Goal: Task Accomplishment & Management: Manage account settings

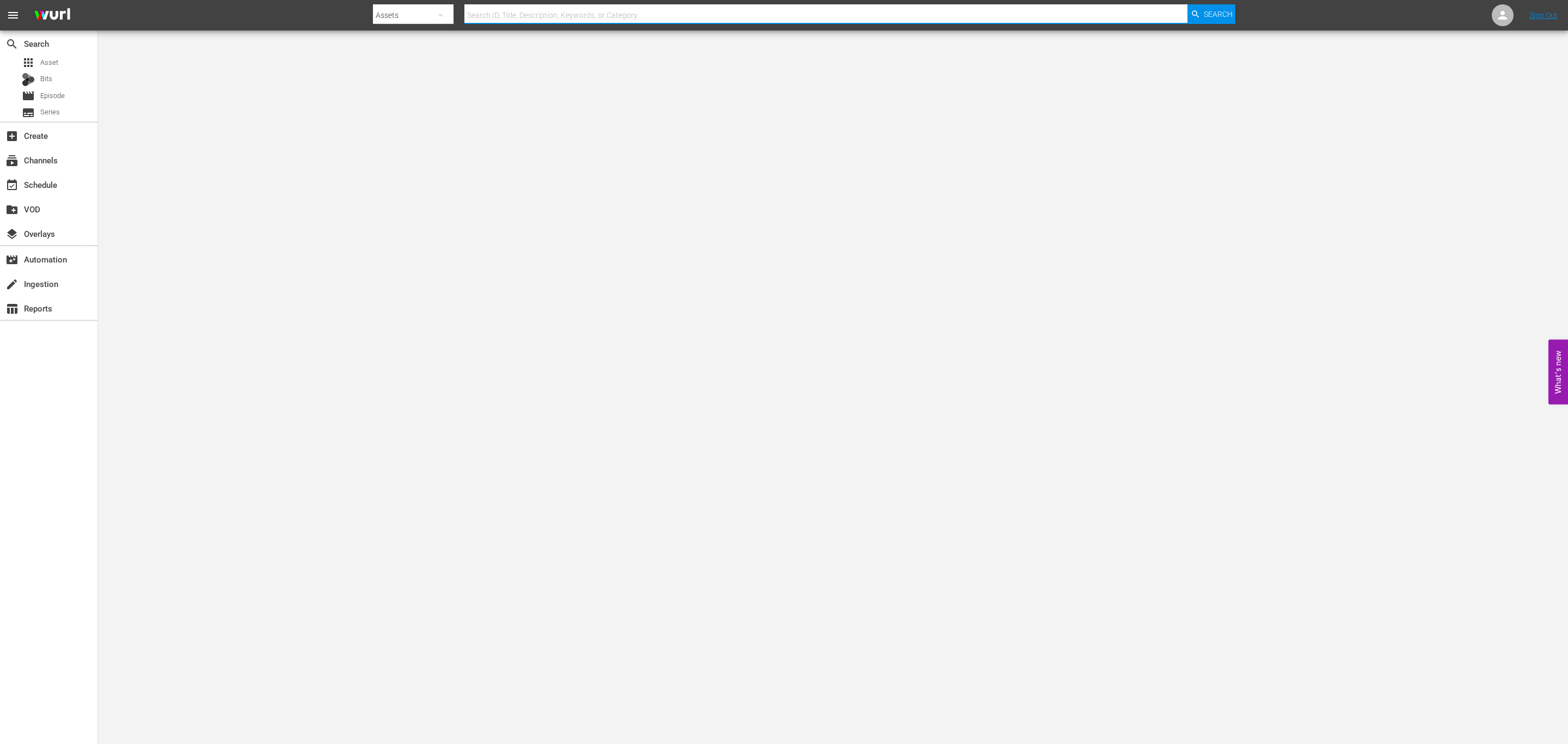
click at [536, 15] on input "text" at bounding box center [826, 15] width 723 height 26
type input "orangen"
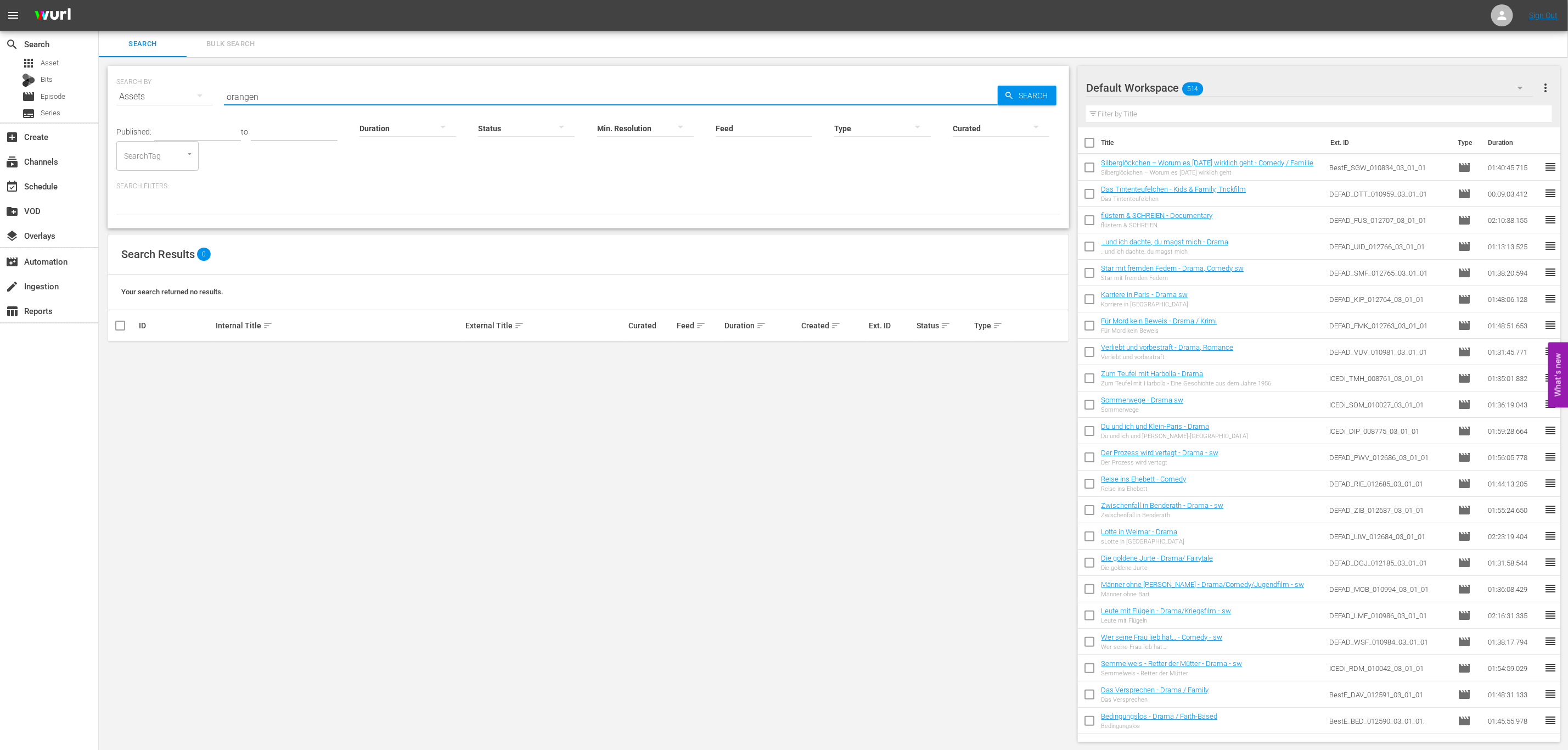
click at [295, 90] on input "orangen" at bounding box center [610, 97] width 774 height 27
drag, startPoint x: 288, startPoint y: 101, endPoint x: 161, endPoint y: 101, distance: 127.0
click at [185, 99] on div "SEARCH BY Search By Assets Search ID, Title, Description, Keywords, or Category…" at bounding box center [588, 90] width 944 height 40
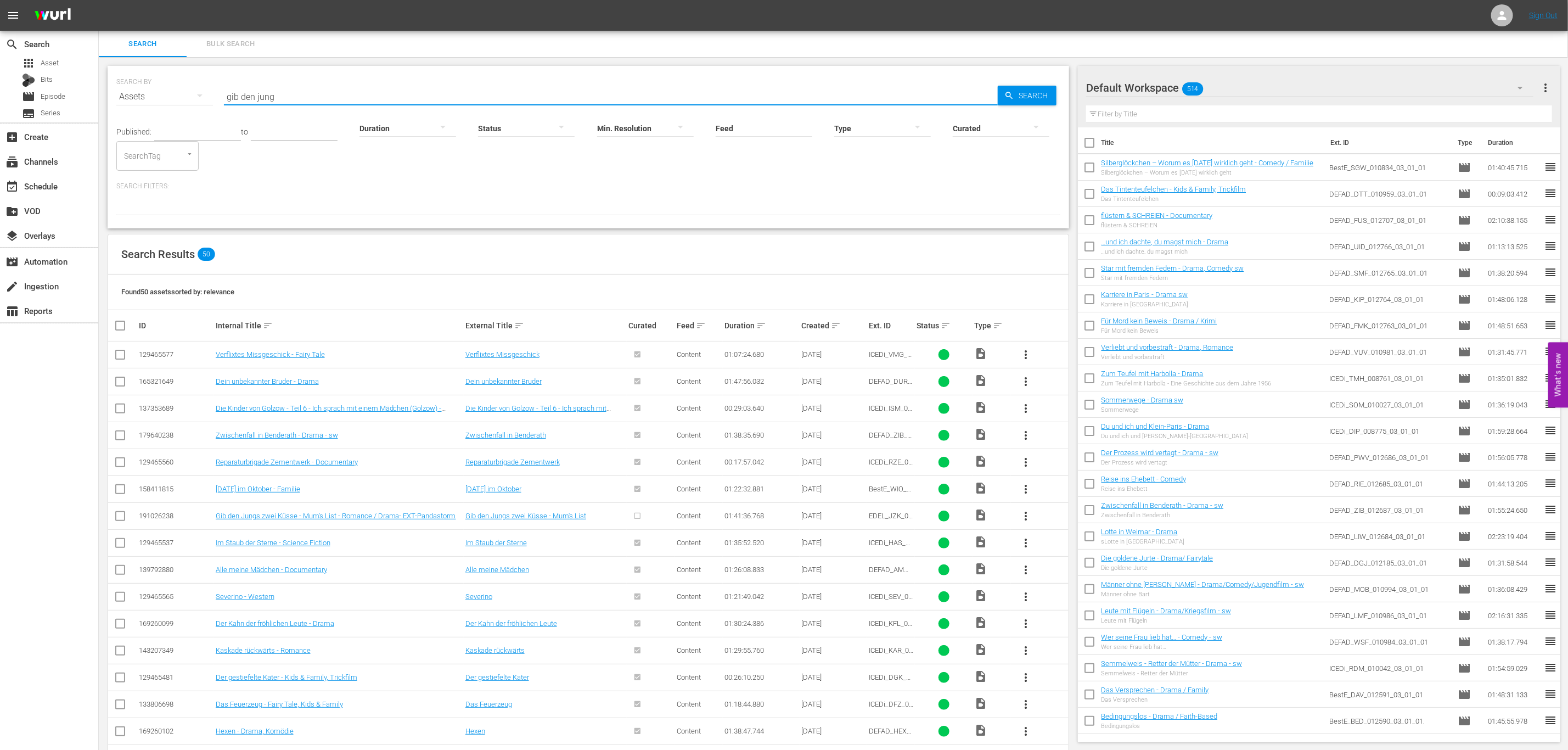
type input "gib den jung"
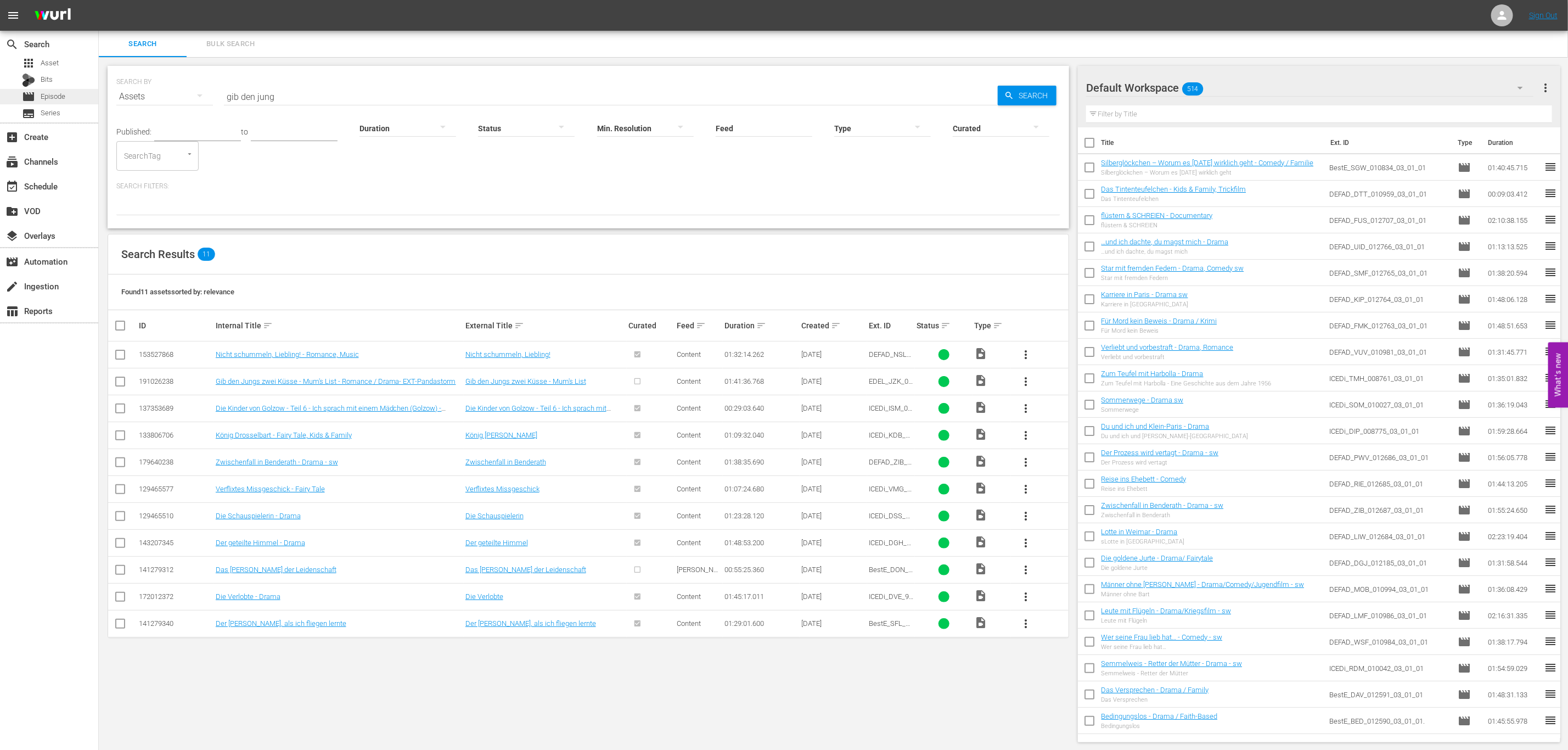
click at [43, 89] on div "movie Episode" at bounding box center [44, 97] width 44 height 16
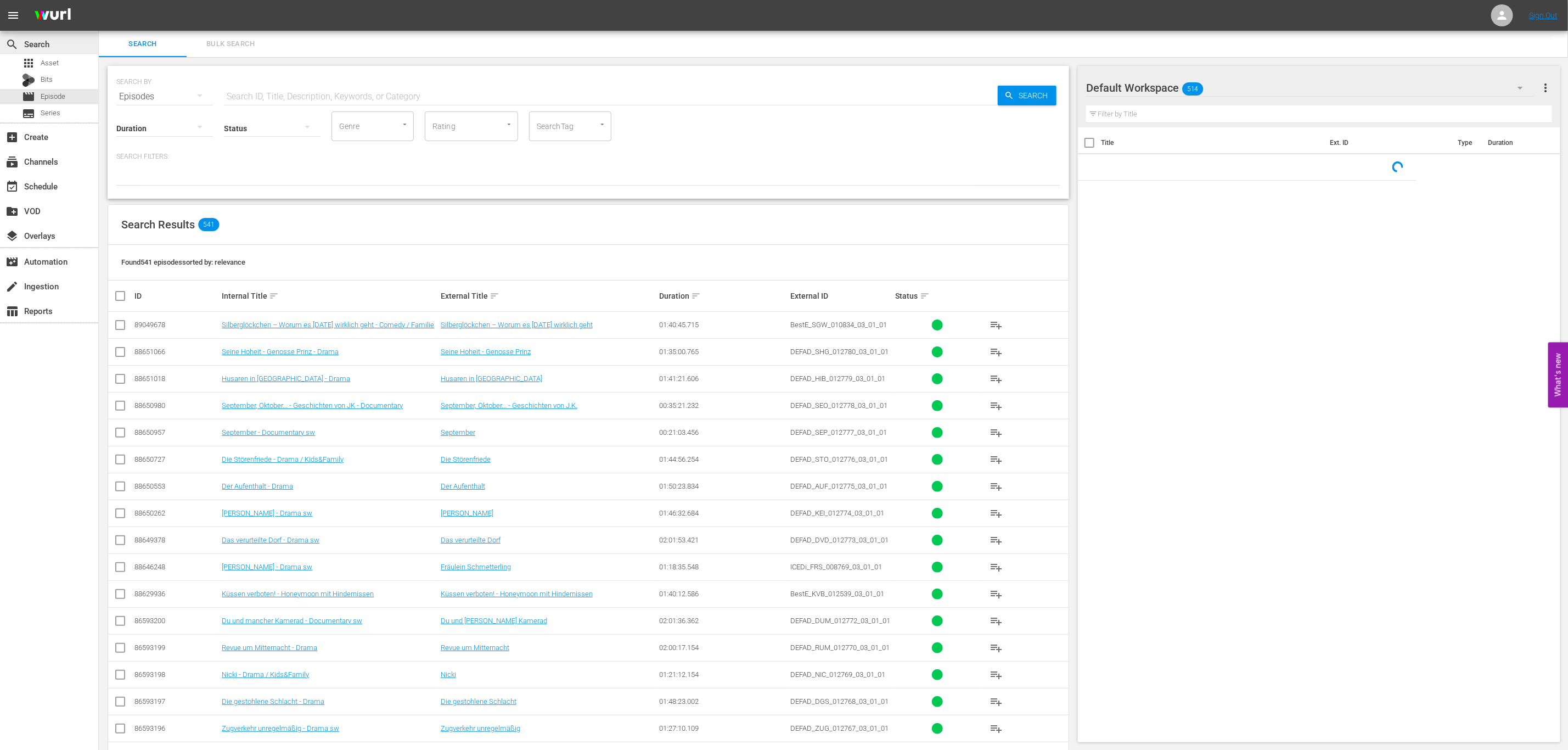
click at [74, 53] on div "search Search" at bounding box center [49, 44] width 98 height 22
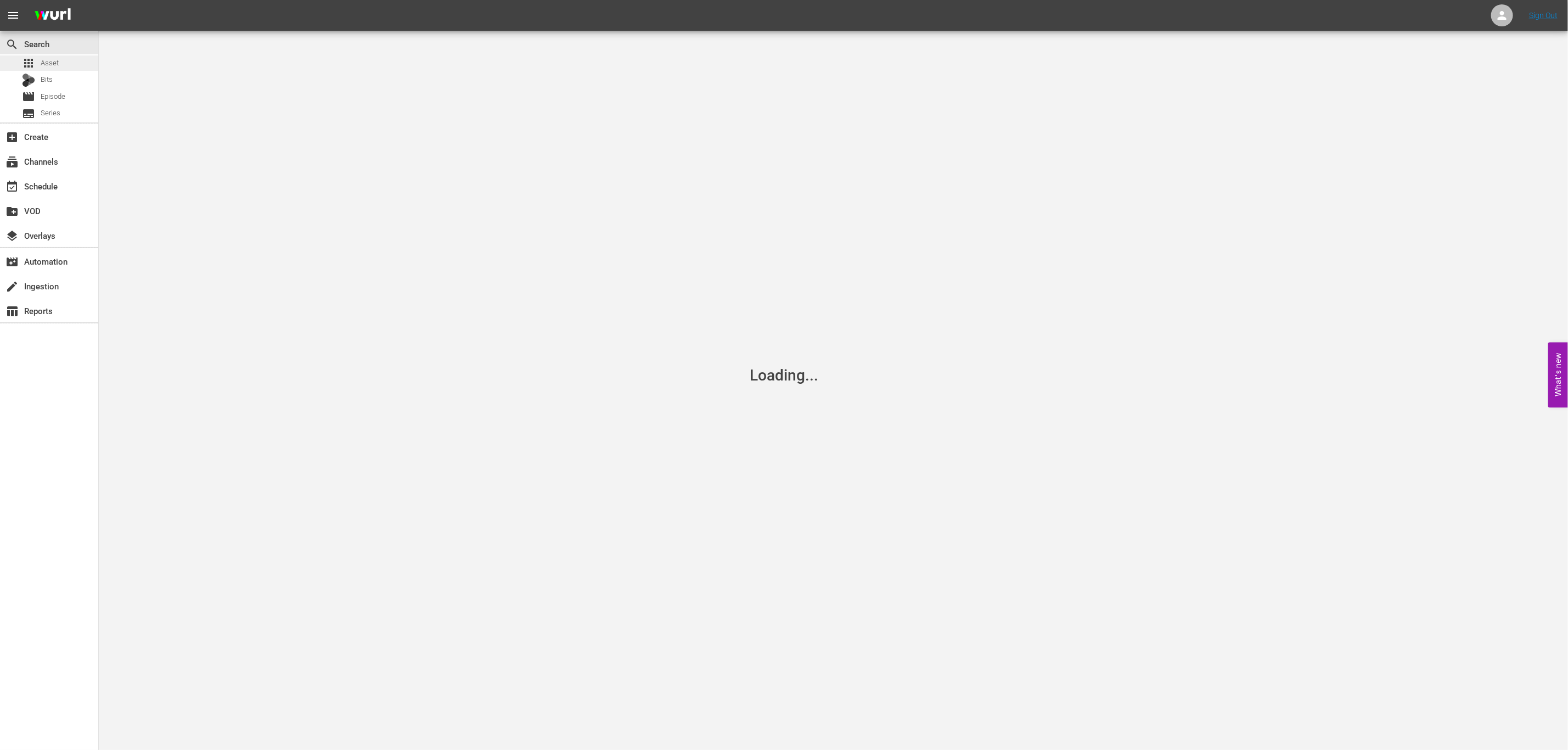
click at [73, 55] on div "apps Asset" at bounding box center [49, 63] width 98 height 16
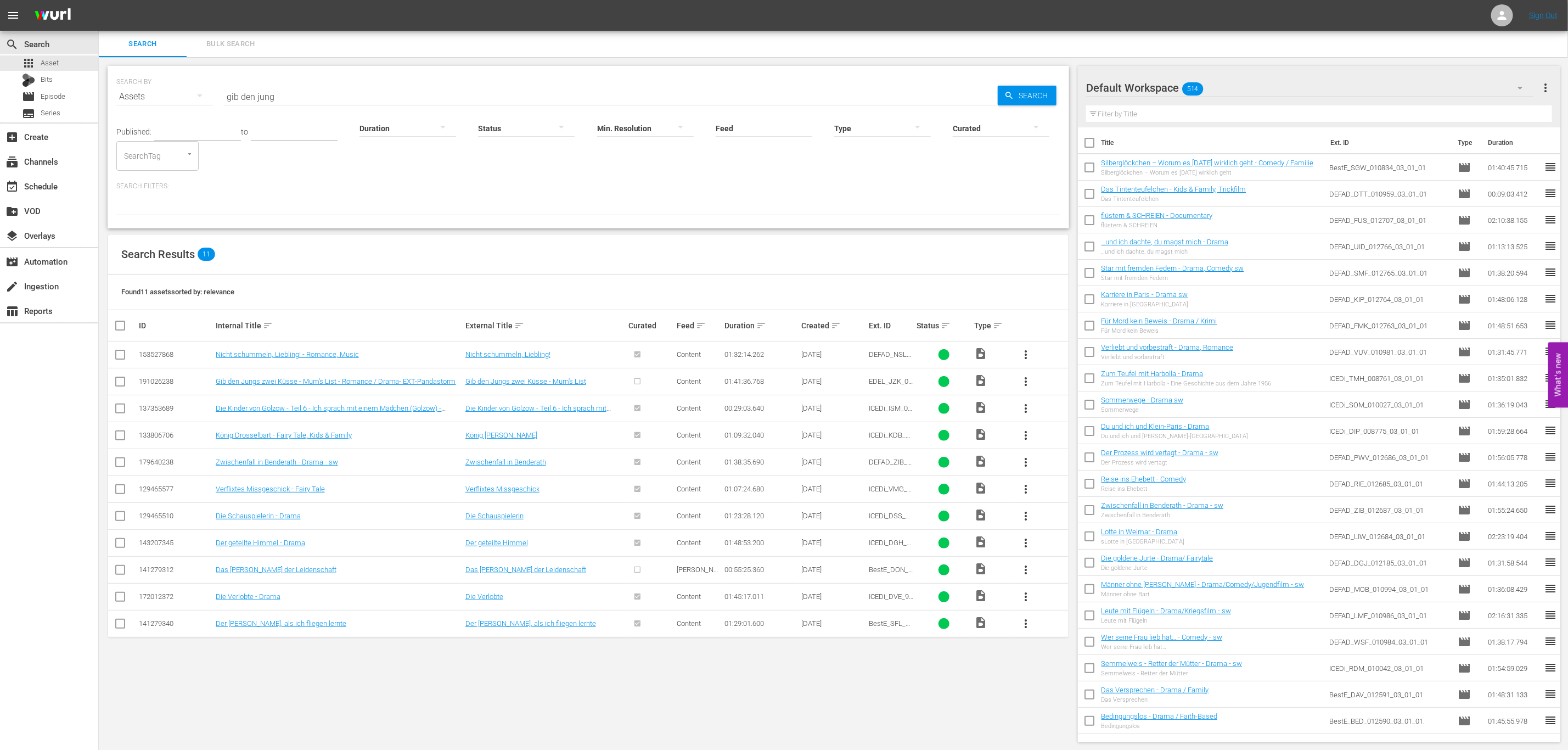
click at [1040, 380] on div "more_vert" at bounding box center [1040, 382] width 55 height 27
click at [1028, 381] on span "more_vert" at bounding box center [1026, 381] width 13 height 13
click at [1086, 467] on div "Episode" at bounding box center [1085, 465] width 75 height 27
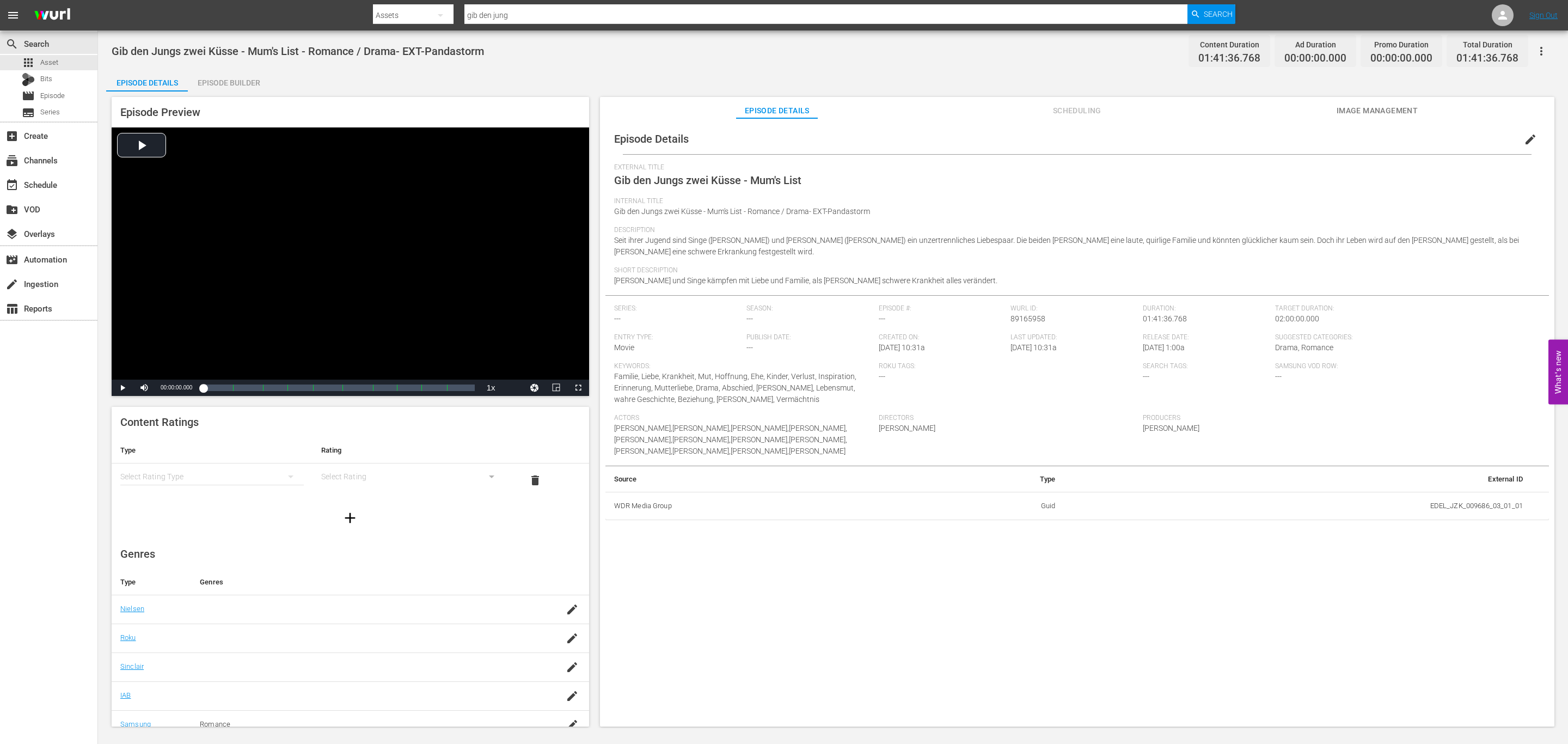
click at [220, 480] on div "simple table" at bounding box center [212, 476] width 183 height 30
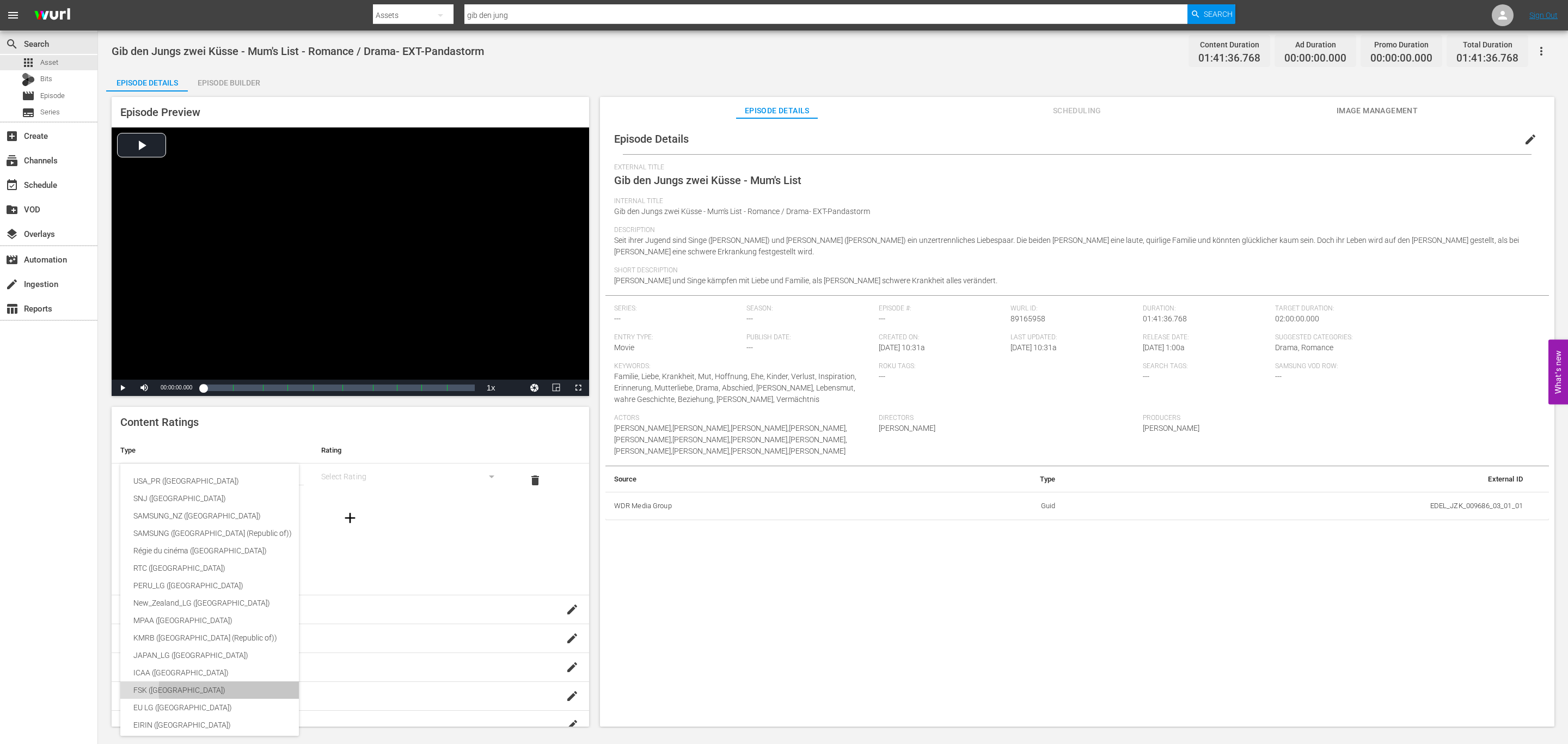
click at [165, 688] on div "FSK (Germany)" at bounding box center [258, 690] width 250 height 18
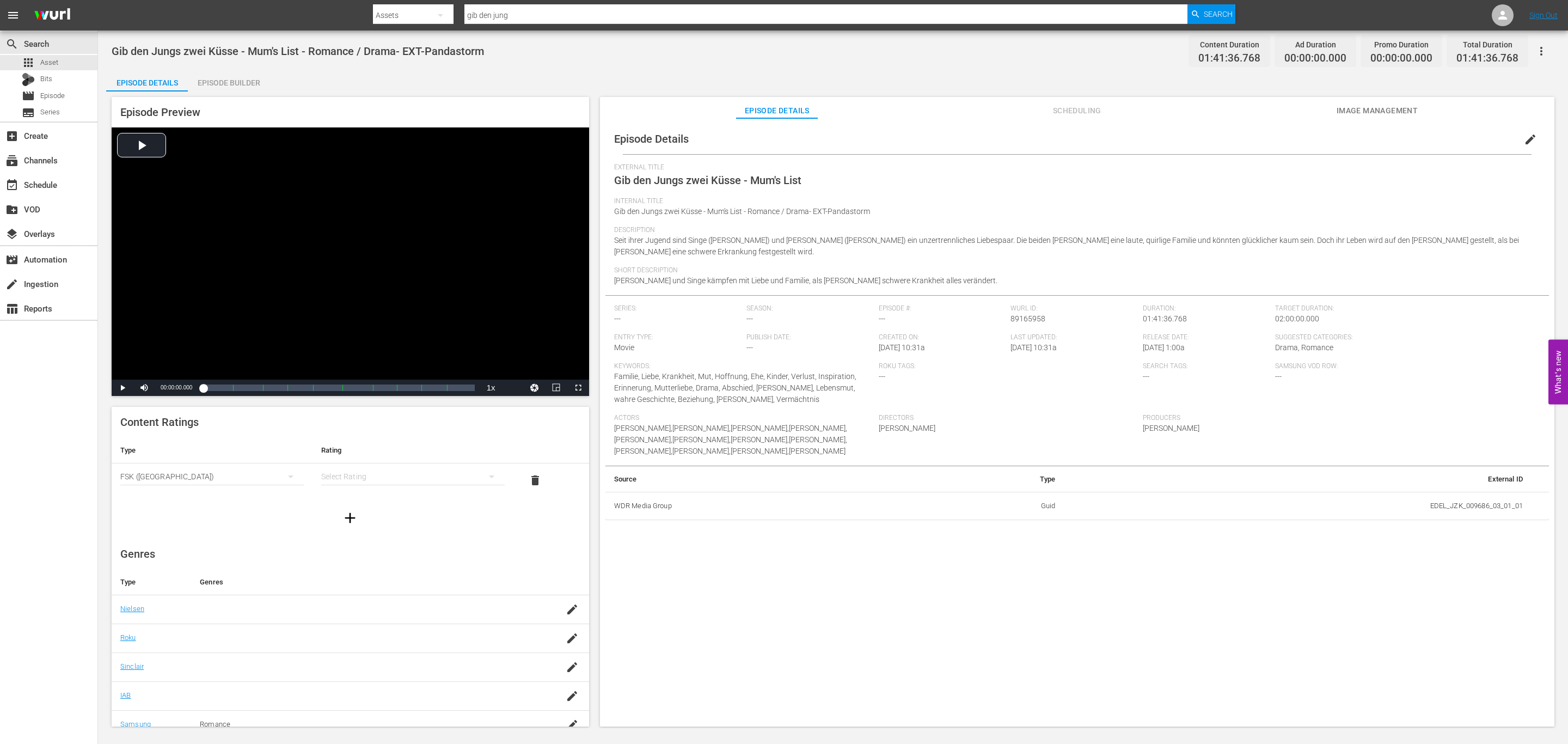
click at [466, 476] on div "simple table" at bounding box center [412, 476] width 183 height 30
click at [398, 517] on div "FSK 12" at bounding box center [405, 516] width 152 height 18
click at [566, 605] on icon "button" at bounding box center [572, 609] width 13 height 13
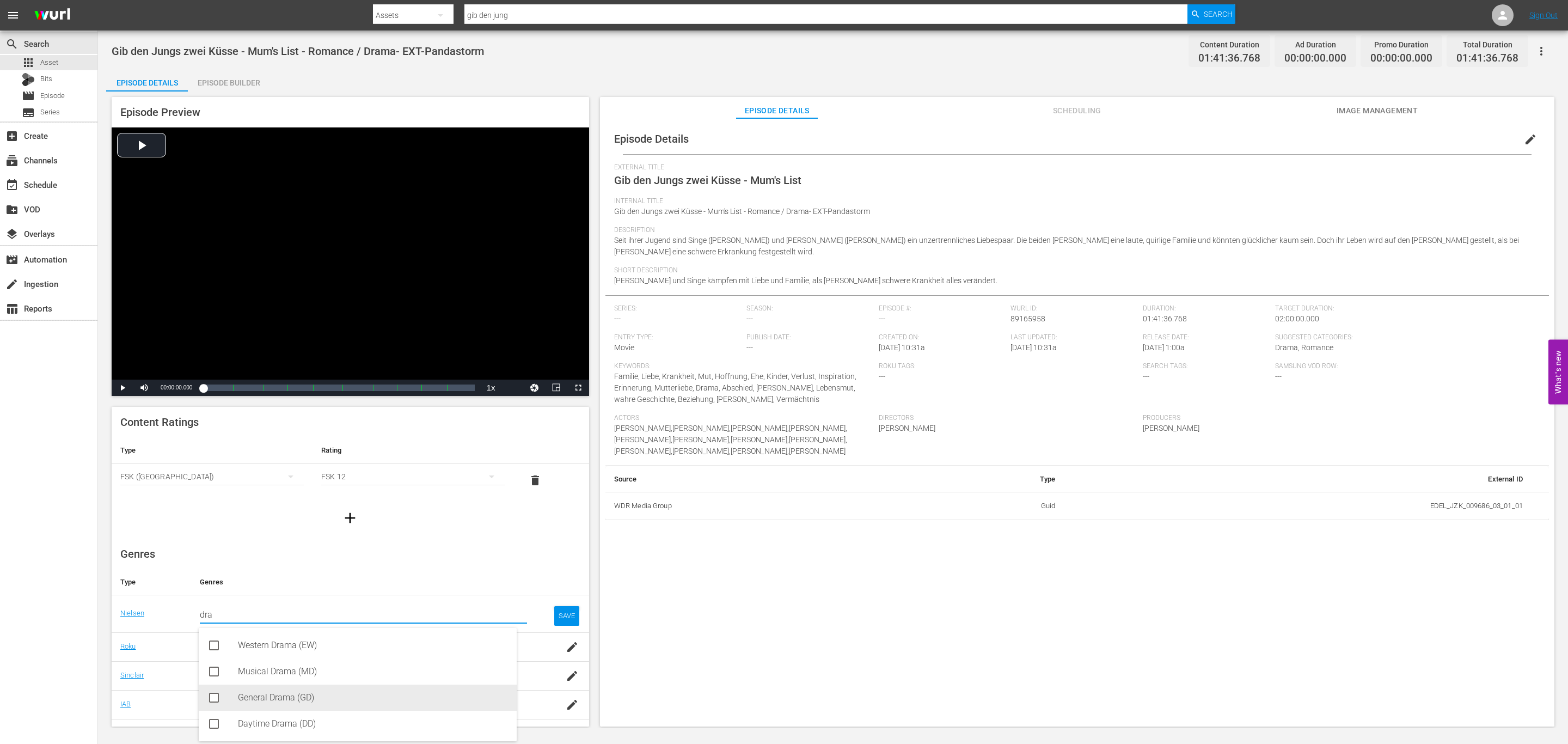
drag, startPoint x: 303, startPoint y: 647, endPoint x: 310, endPoint y: 698, distance: 51.5
click at [310, 698] on div "Western Drama (EW) Musical Drama (MD) General Drama (GD) Daytime Drama (DD)" at bounding box center [357, 684] width 318 height 113
click at [310, 698] on div "General Drama (GD)" at bounding box center [373, 698] width 270 height 26
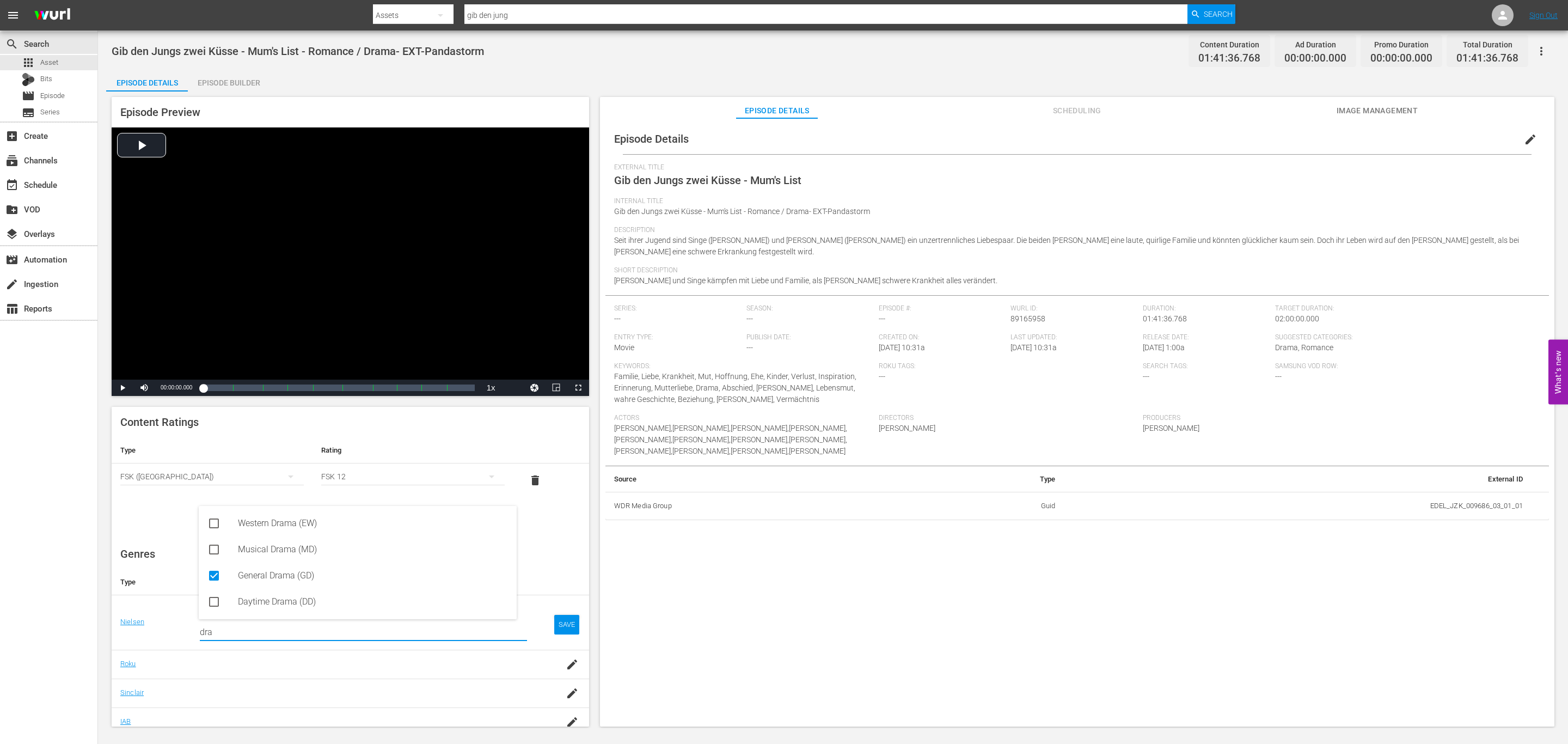
type input "dra"
click at [557, 619] on div "SAVE" at bounding box center [567, 624] width 25 height 19
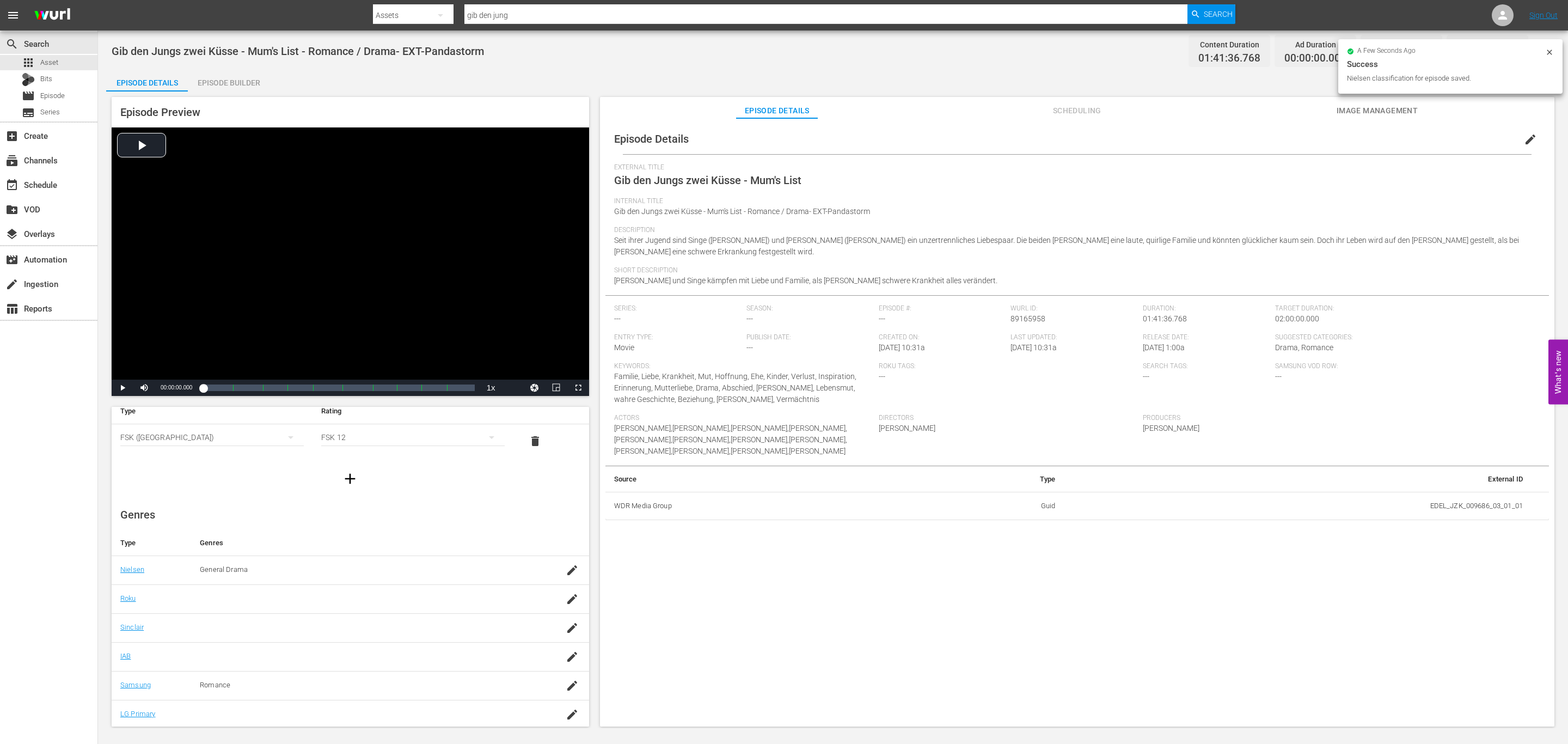
scroll to position [72, 0]
click at [566, 677] on icon "button" at bounding box center [572, 683] width 13 height 13
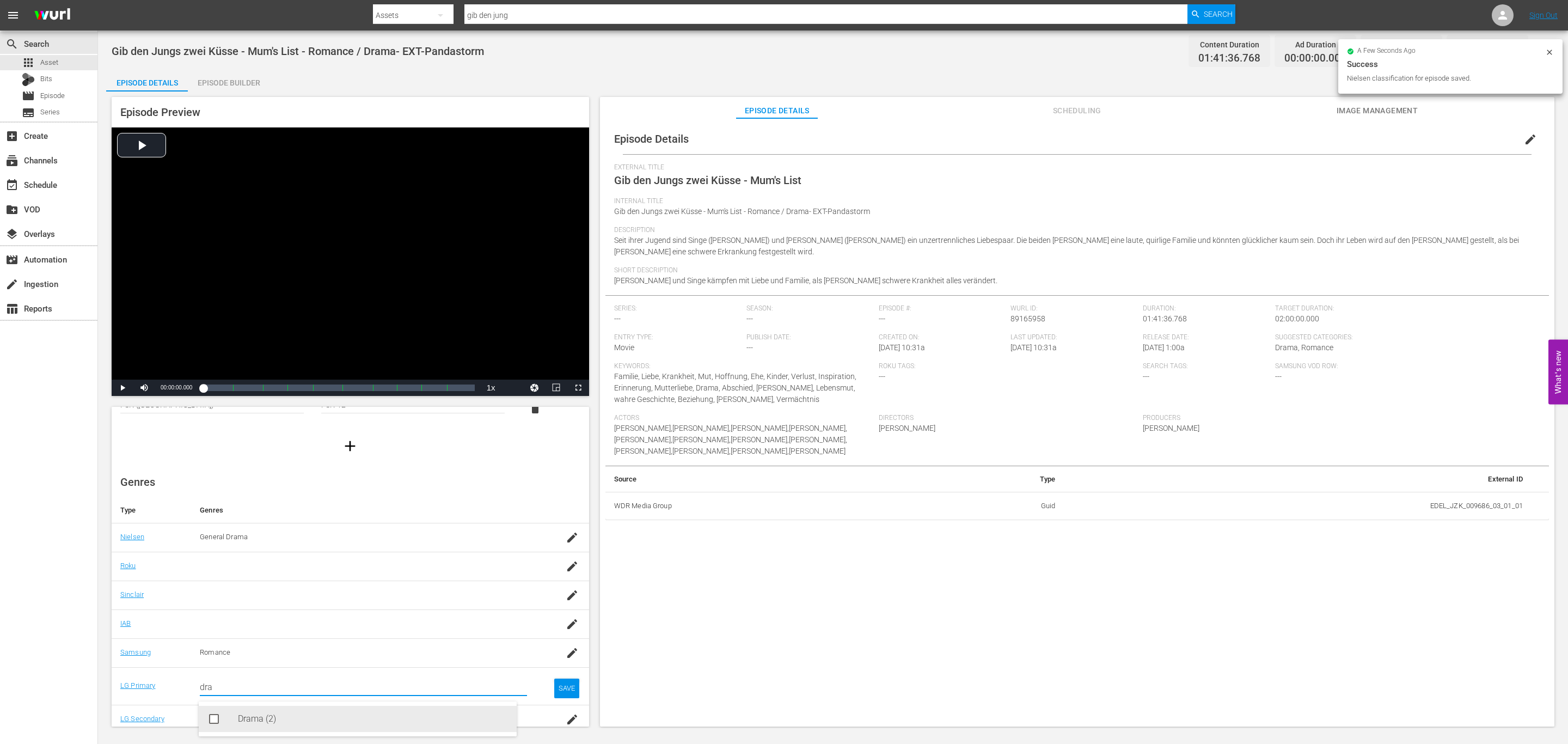
drag, startPoint x: 345, startPoint y: 719, endPoint x: 366, endPoint y: 718, distance: 21.0
click at [345, 718] on div "Drama (2)" at bounding box center [373, 719] width 270 height 26
type input "dra"
click at [557, 690] on div "SAVE" at bounding box center [567, 697] width 25 height 19
click at [566, 706] on icon "button" at bounding box center [572, 712] width 13 height 13
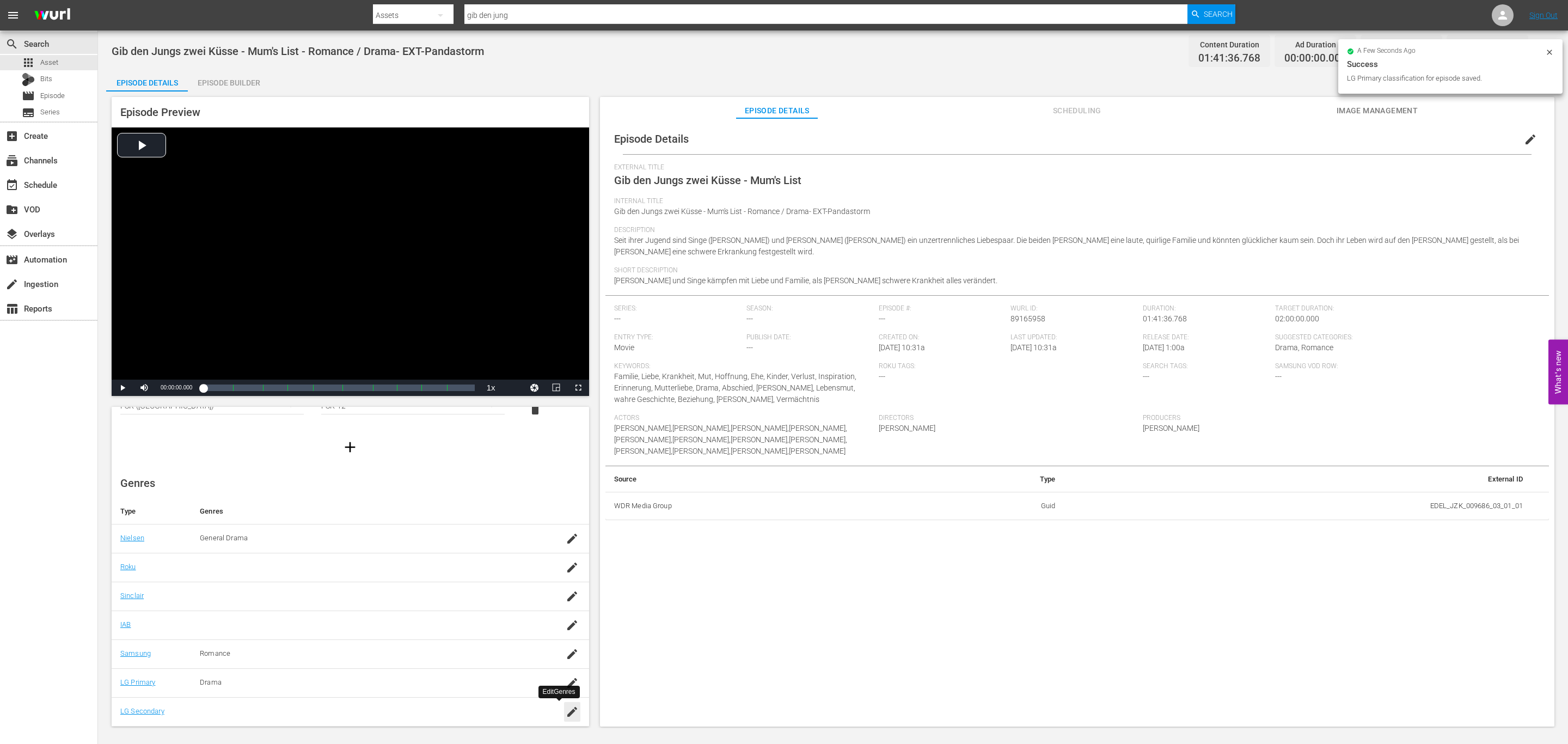
scroll to position [76, 0]
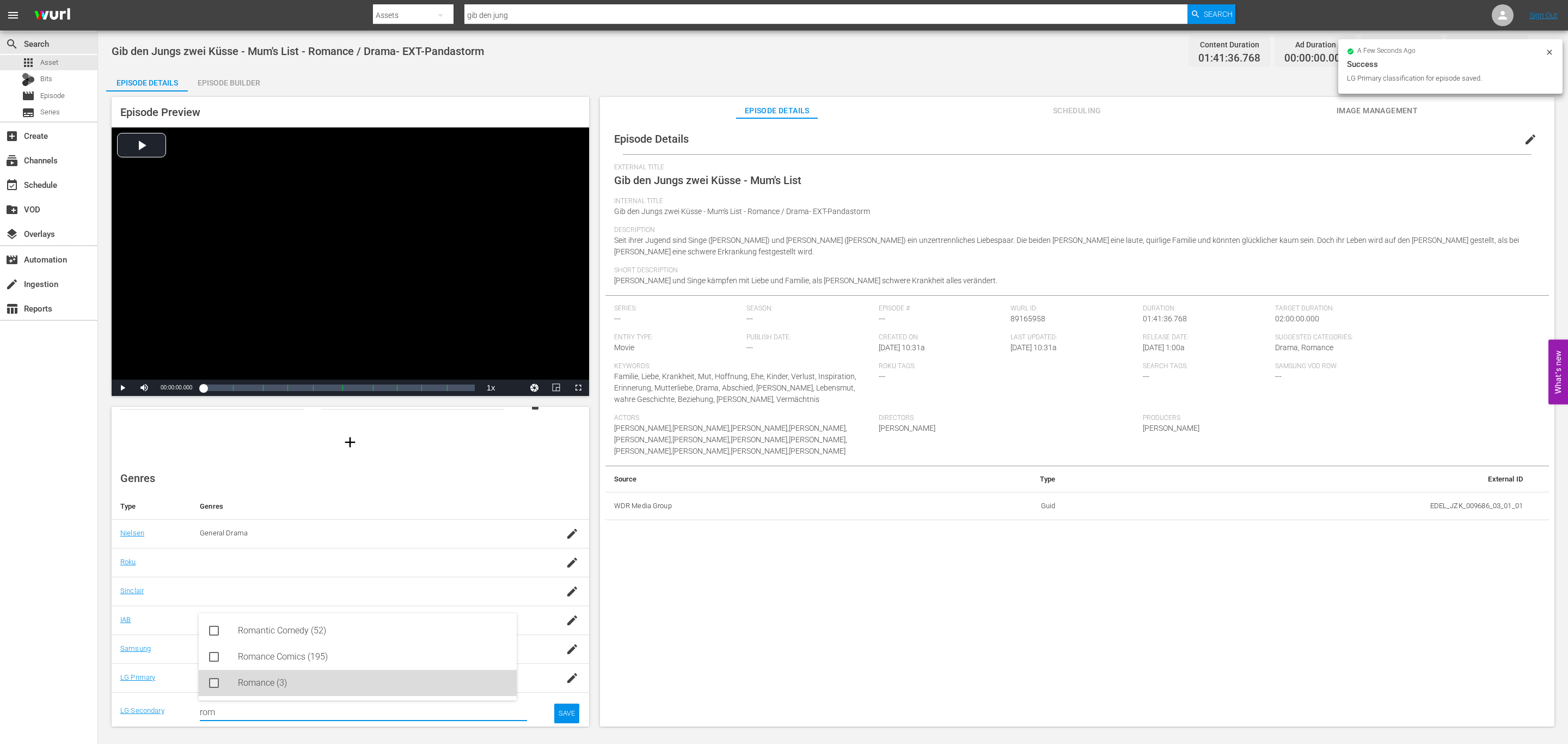
click at [349, 690] on div "Romance (3)" at bounding box center [373, 683] width 270 height 26
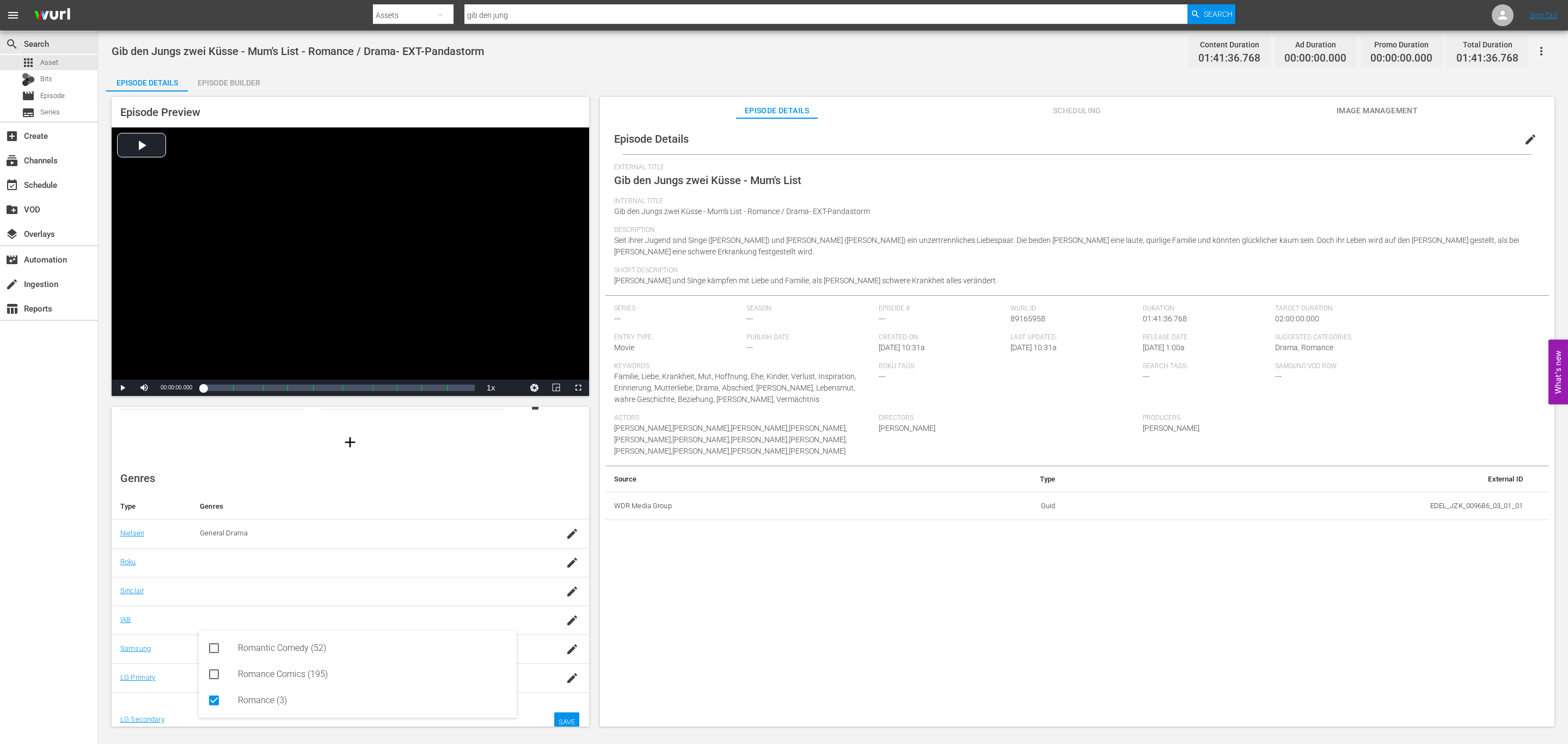
type input "rom"
click at [554, 722] on div "SAVE" at bounding box center [567, 722] width 25 height 19
click at [1070, 118] on button "Scheduling" at bounding box center [1077, 108] width 82 height 22
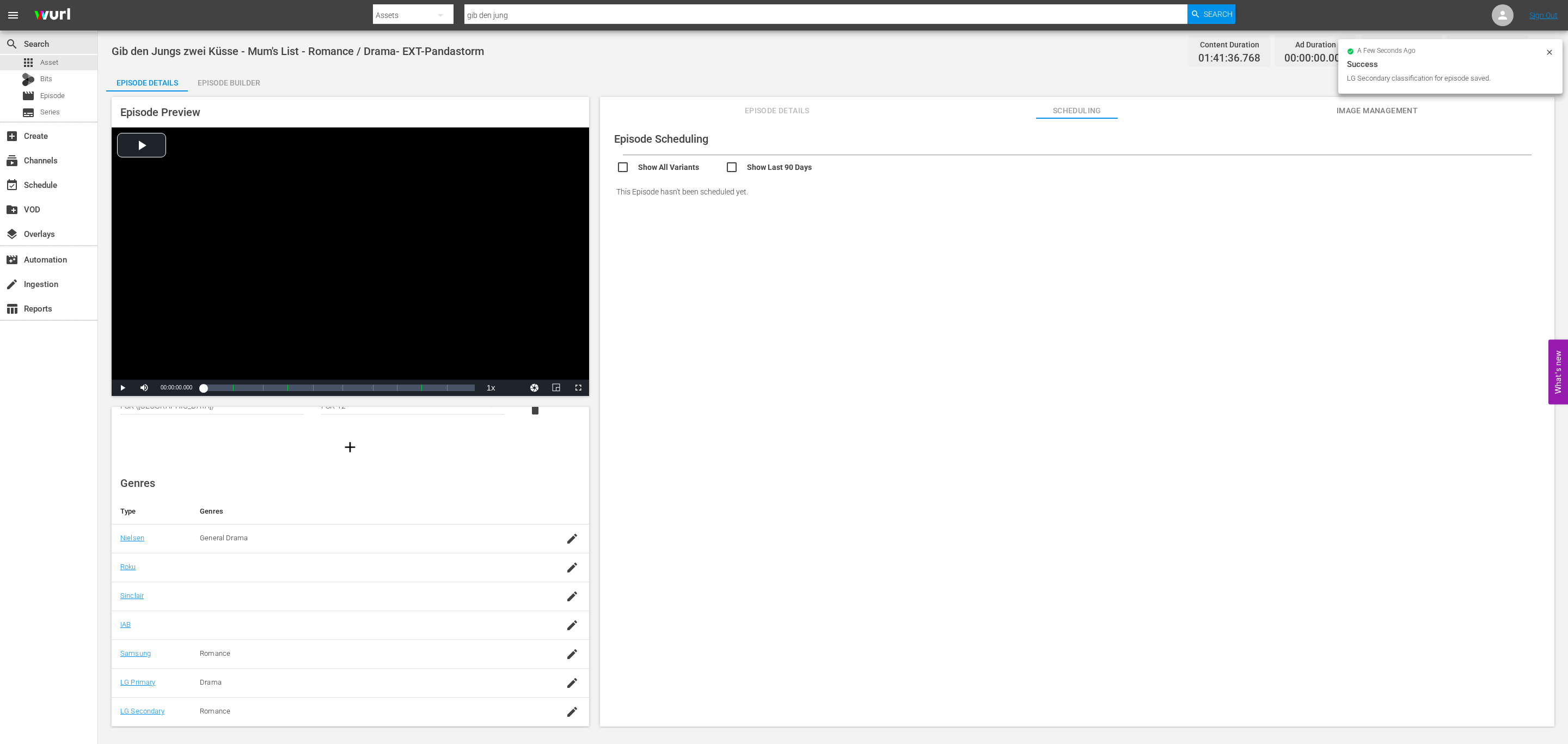
click at [1381, 115] on span "Image Management" at bounding box center [1377, 111] width 82 height 14
click at [1085, 279] on div "Episode Thumbnails Add Thumbnail Title Width Height Type Image 1 3840 2160 .JPG…" at bounding box center [1077, 428] width 954 height 619
click at [761, 367] on div "Episode Thumbnails Add Thumbnail Title Width Height Type Image 1 3840 2160 .JPG…" at bounding box center [1077, 428] width 954 height 619
drag, startPoint x: 1111, startPoint y: 396, endPoint x: 1058, endPoint y: 282, distance: 125.7
click at [1111, 396] on div "Episode Thumbnails Add Thumbnail Title Width Height Type Image 1 3840 2160 .JPG…" at bounding box center [1077, 428] width 954 height 619
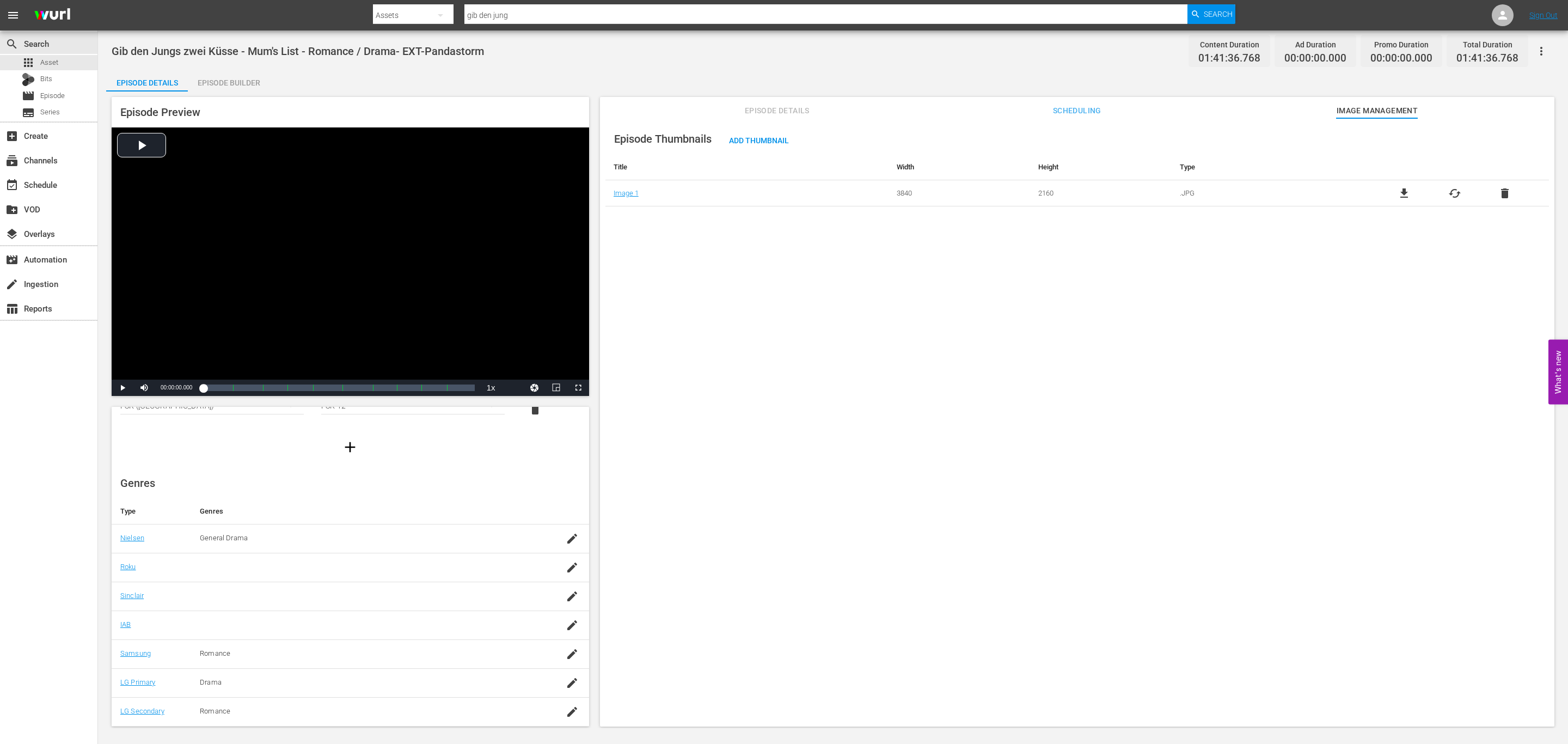
click at [774, 103] on button "Episode Details" at bounding box center [777, 108] width 82 height 22
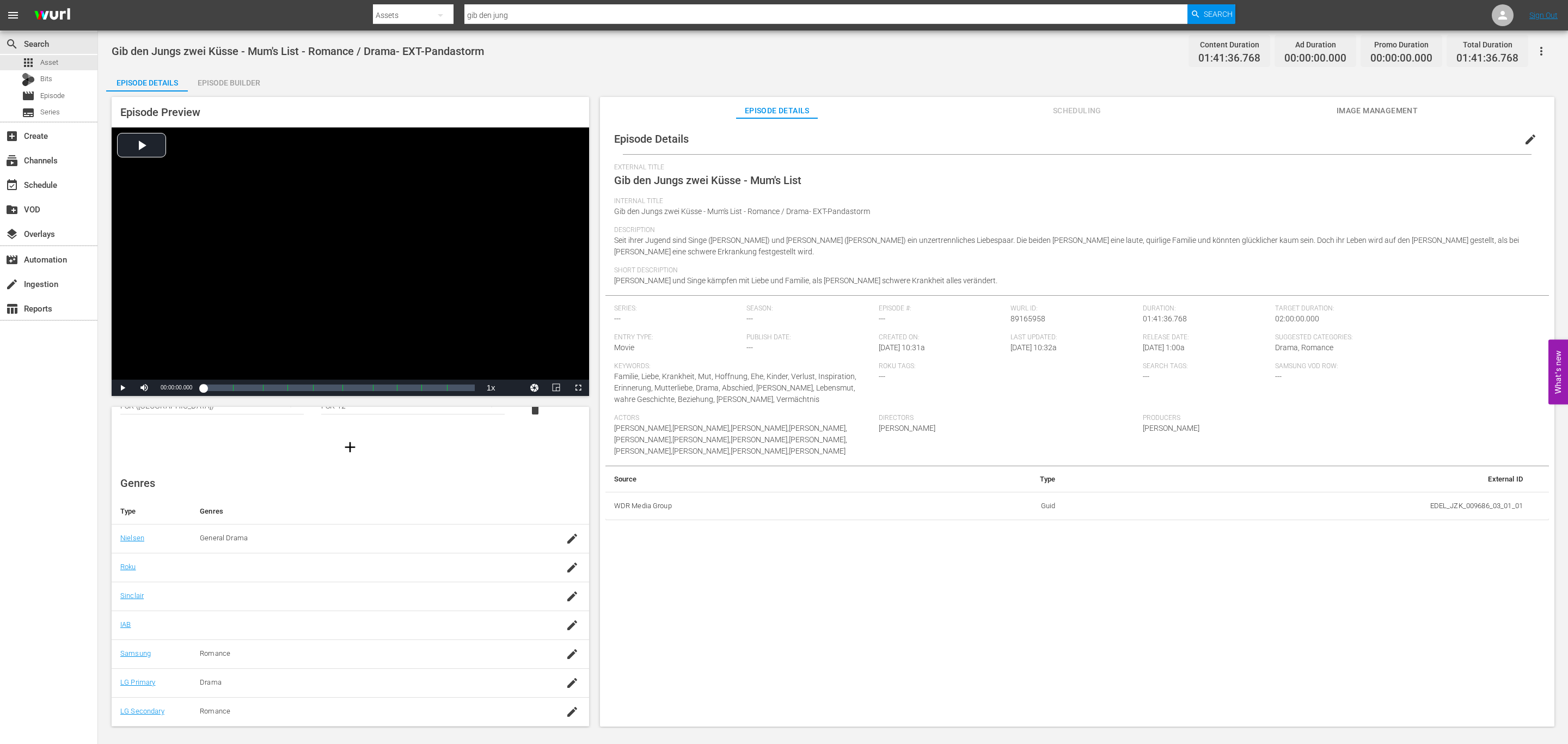
click at [1111, 566] on div "Episode Details edit External Title Gib den Jungs zwei Küsse - Mum's List Inter…" at bounding box center [1077, 428] width 954 height 619
click at [1341, 124] on div "Episode Details edit" at bounding box center [1077, 138] width 943 height 30
click at [1345, 106] on span "Image Management" at bounding box center [1377, 111] width 82 height 14
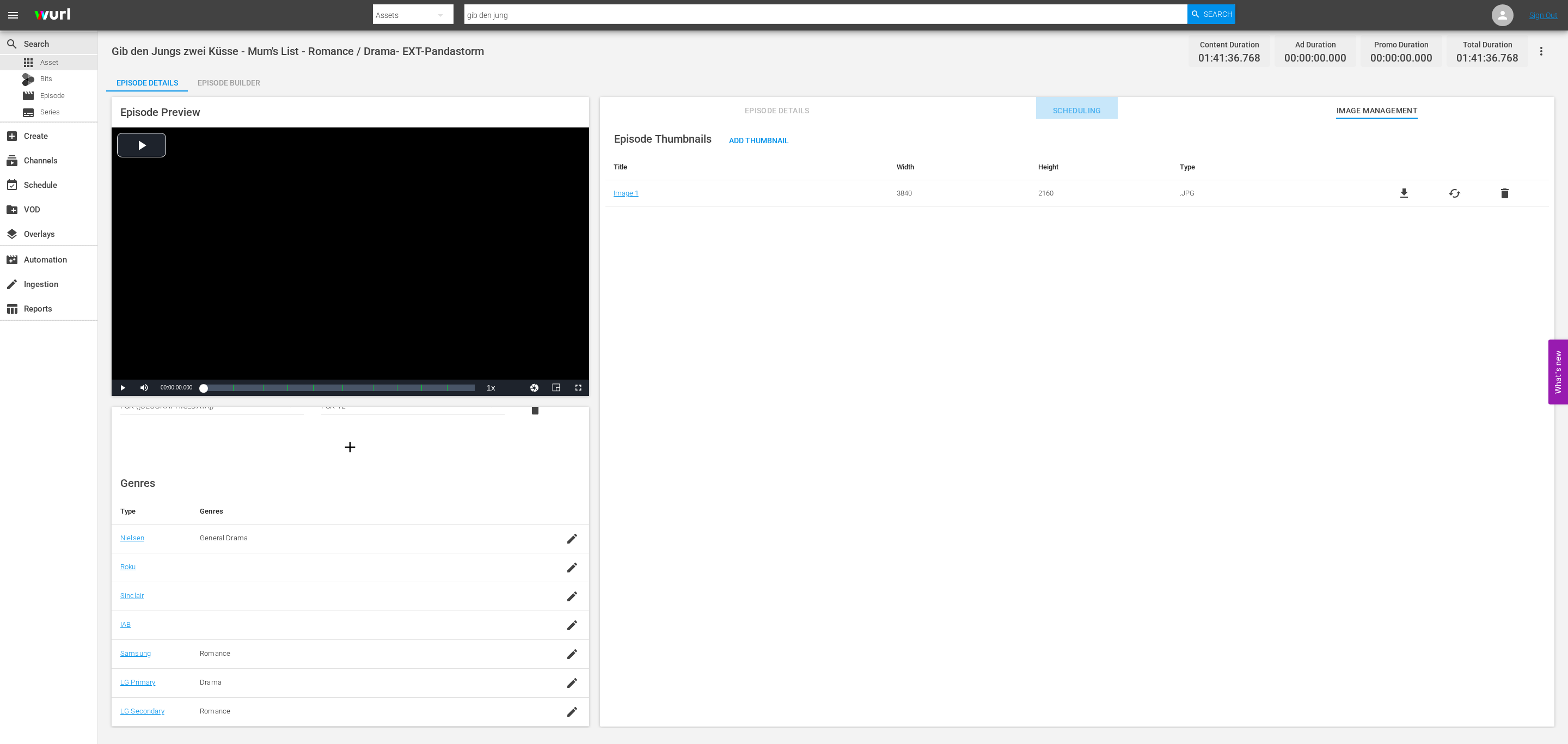
click at [1059, 102] on button "Scheduling" at bounding box center [1077, 108] width 82 height 22
click at [706, 105] on div "Episode Details Scheduling Image Management" at bounding box center [1077, 108] width 900 height 22
click at [775, 108] on span "Episode Details" at bounding box center [777, 111] width 82 height 14
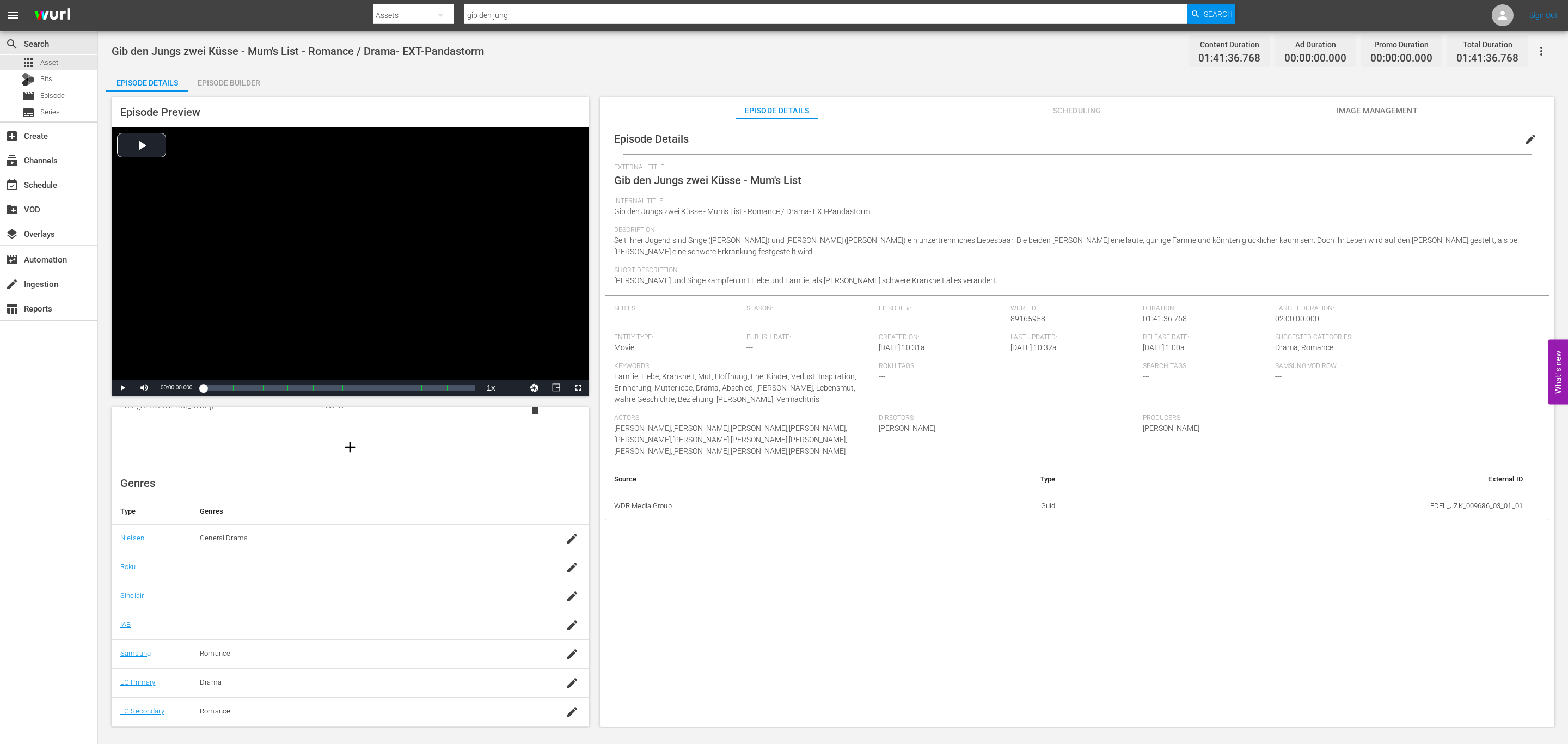
click at [1518, 141] on button "edit" at bounding box center [1531, 139] width 26 height 26
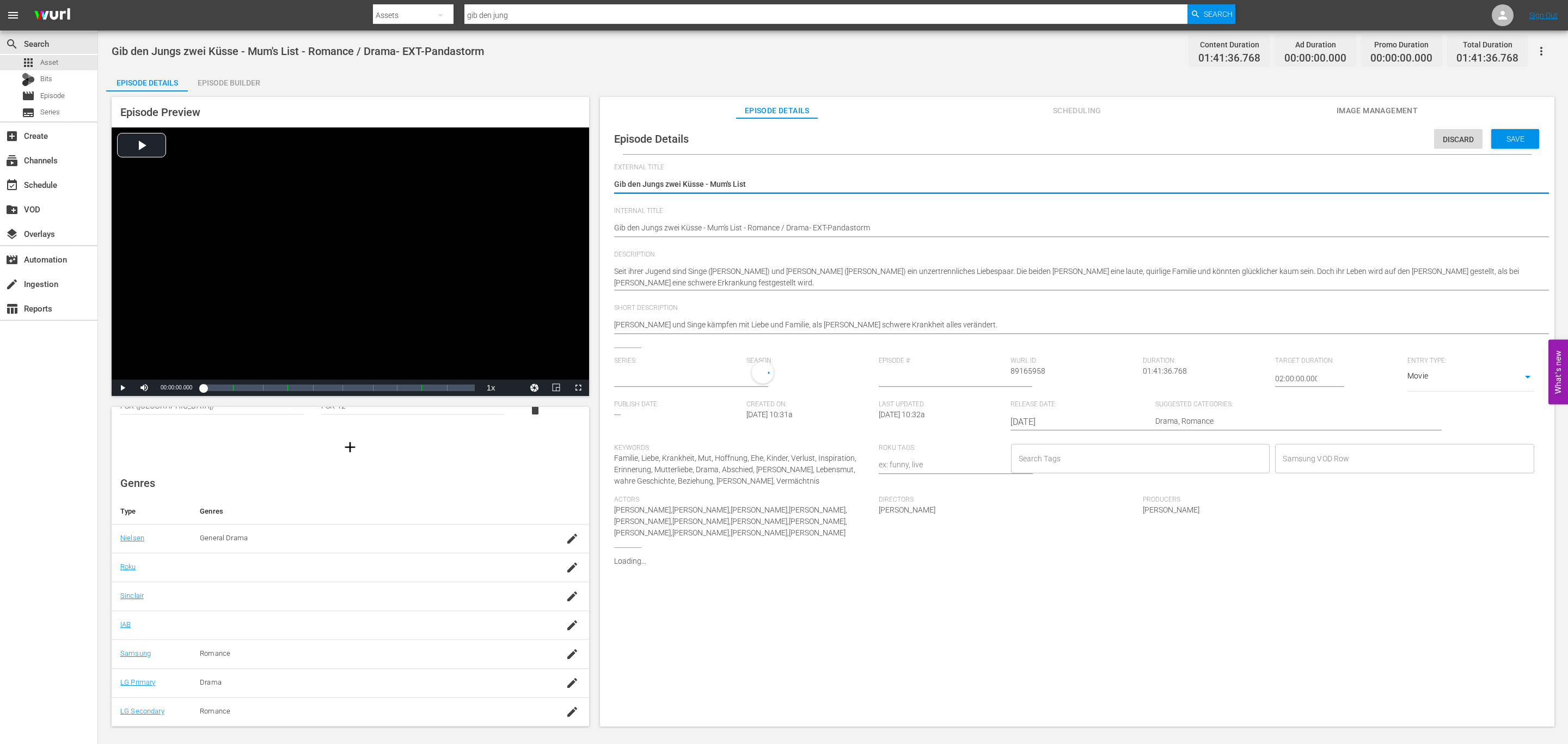
type input "No Series"
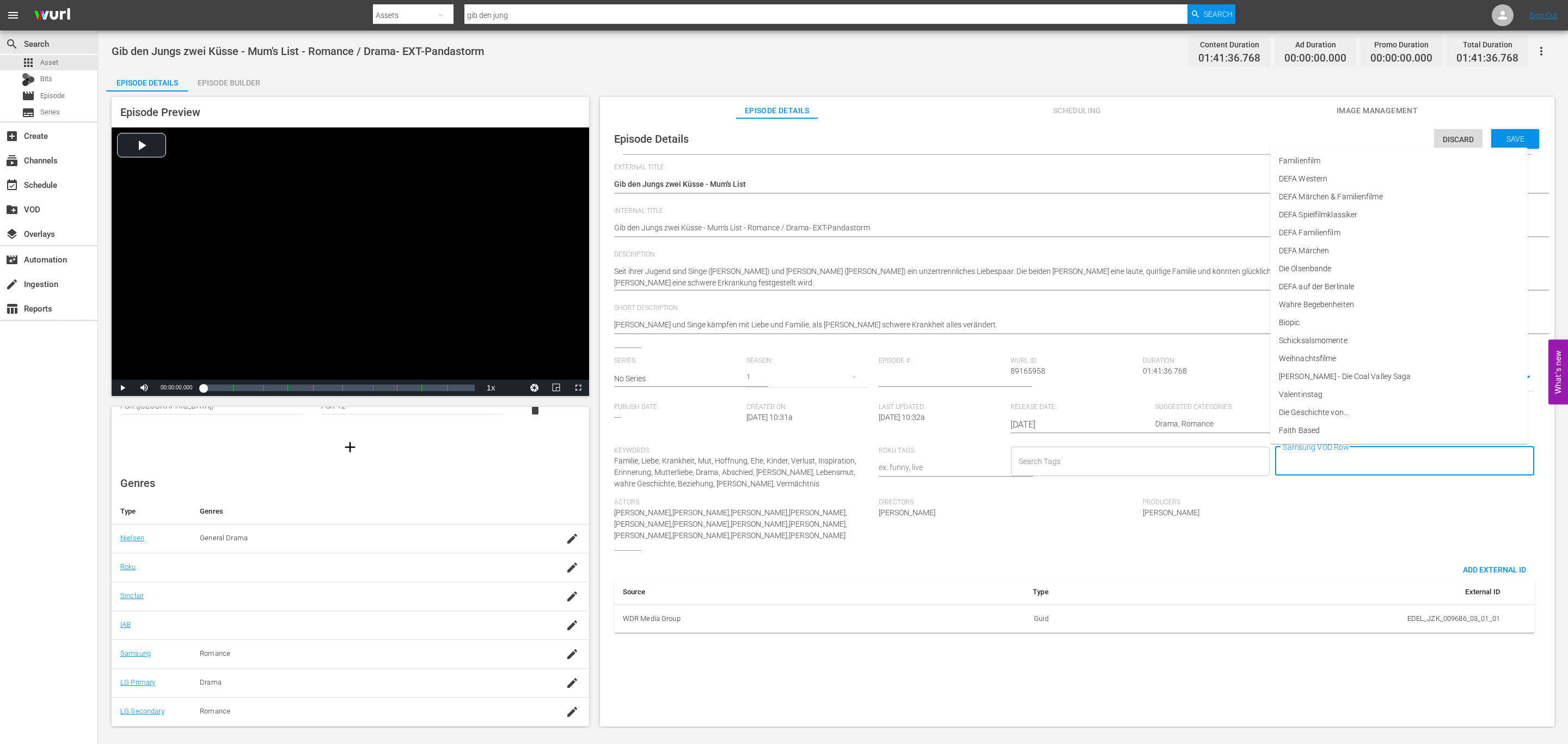
click at [1338, 464] on input "Samsung VOD Row" at bounding box center [1396, 461] width 233 height 19
click at [1363, 464] on input "Samsung VOD Row" at bounding box center [1396, 461] width 233 height 19
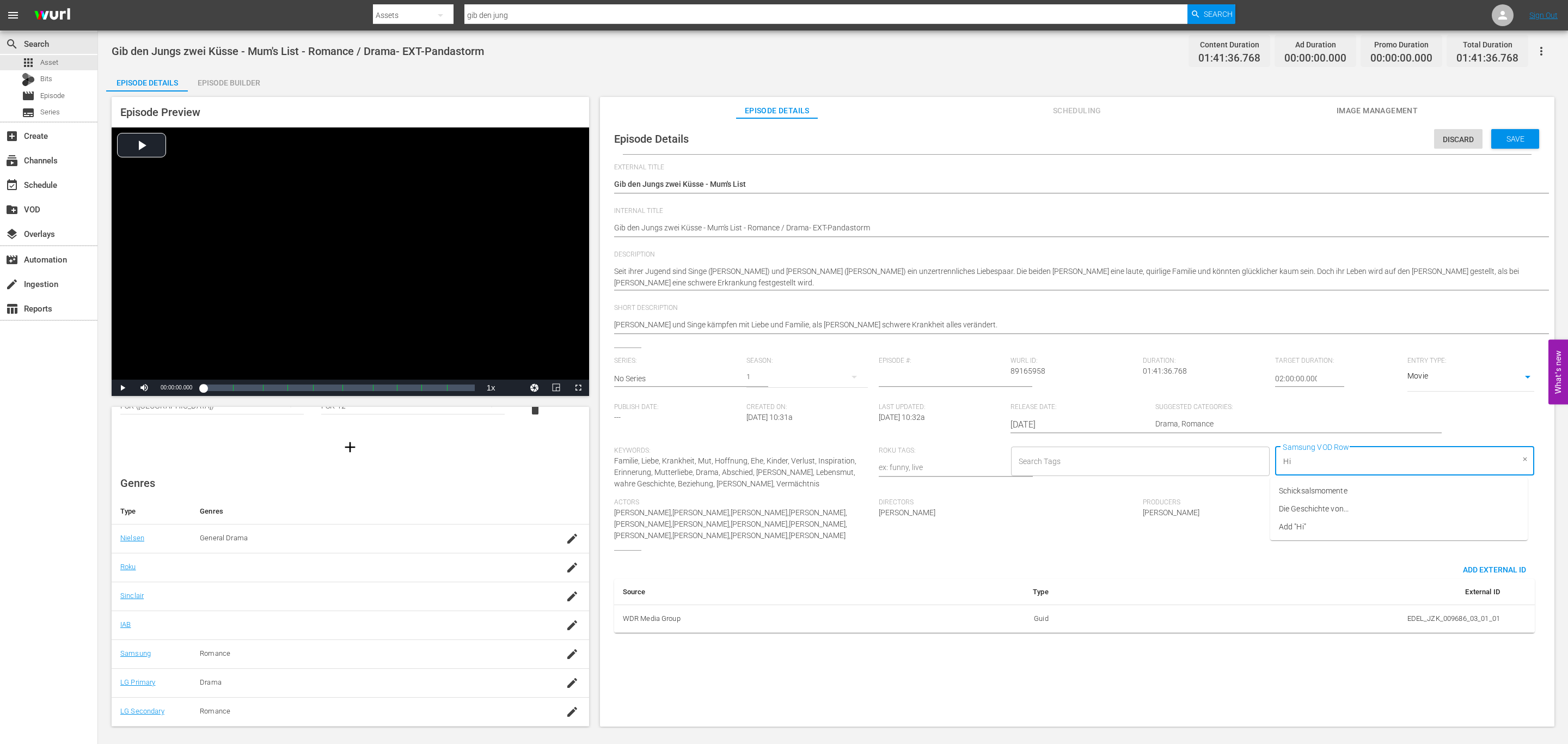
type input "H"
type input "HiKi: Romantik"
click at [766, 445] on div "Created On: 8/29/25 @ 10:31a" at bounding box center [812, 425] width 132 height 43
click at [1379, 452] on input "Samsung VOD Row" at bounding box center [1396, 461] width 233 height 19
type input "HiKi: Herzenssache"
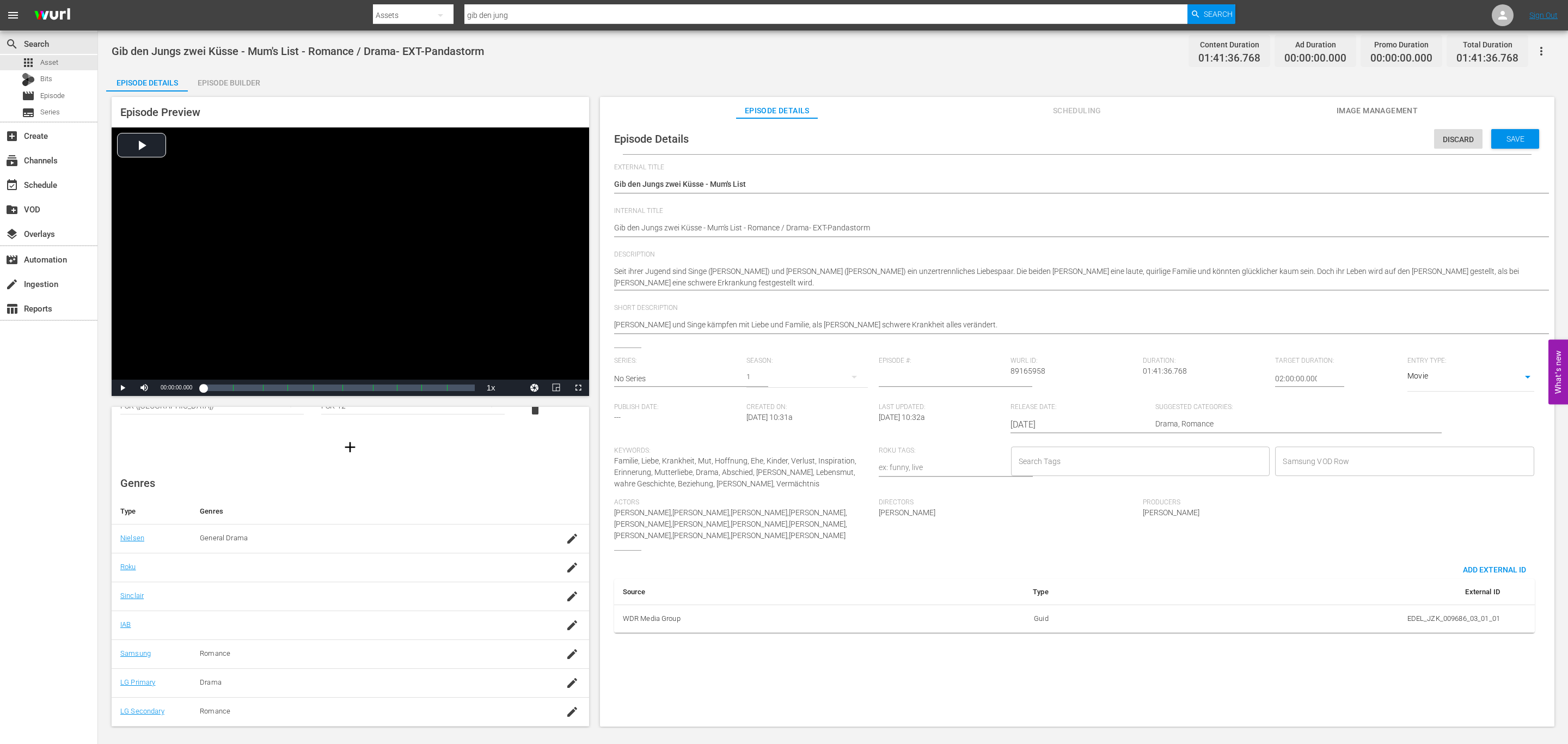
drag, startPoint x: 1467, startPoint y: 481, endPoint x: 1371, endPoint y: 455, distance: 99.5
click at [1467, 480] on div "Samsung VOD Row Samsung VOD Row" at bounding box center [1407, 472] width 264 height 52
click at [1369, 453] on input "Samsung VOD Row" at bounding box center [1396, 461] width 233 height 19
type input "Herzenssache"
click at [1348, 493] on li "Add "Herzenssache"" at bounding box center [1399, 490] width 257 height 18
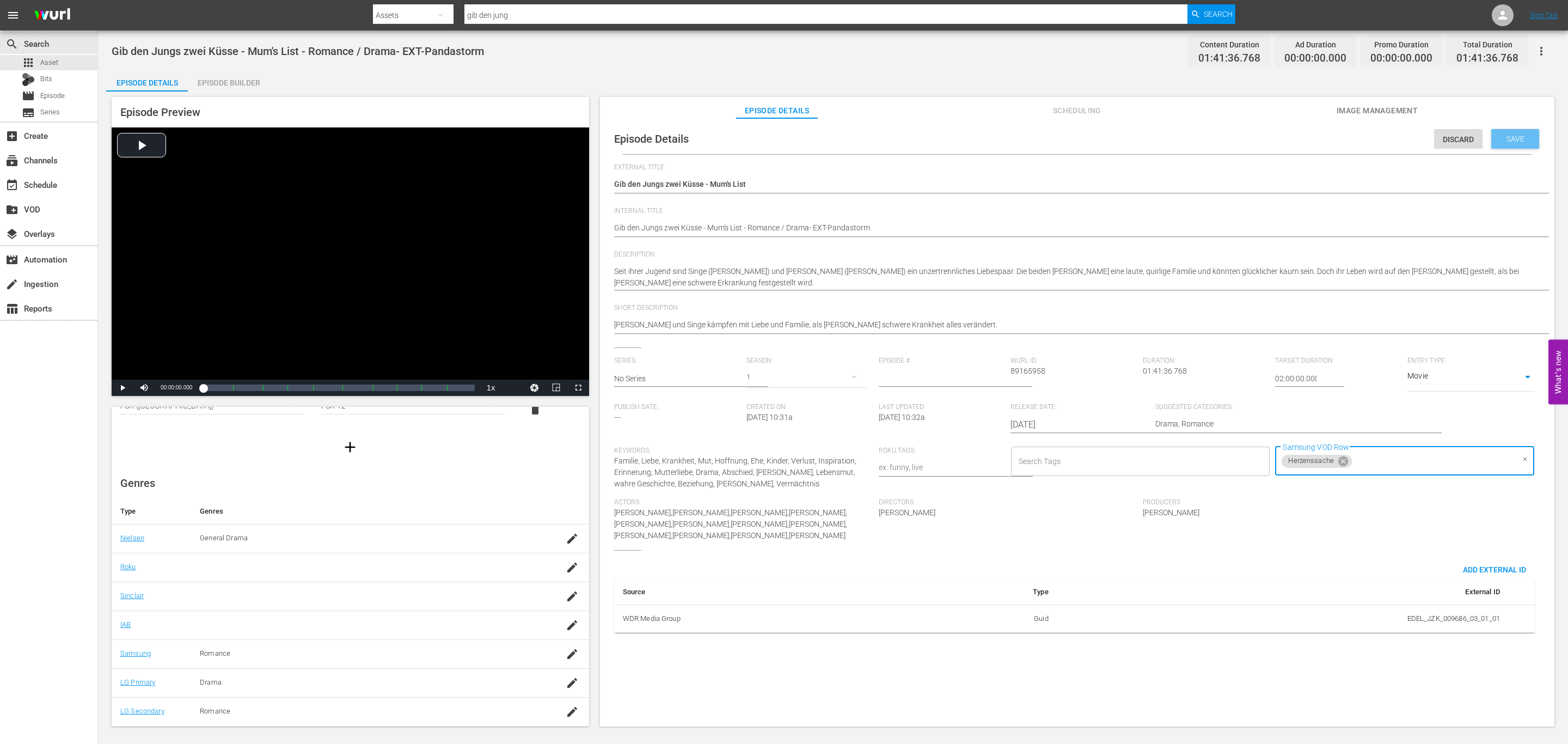
click at [1505, 131] on div "Save" at bounding box center [1515, 138] width 48 height 19
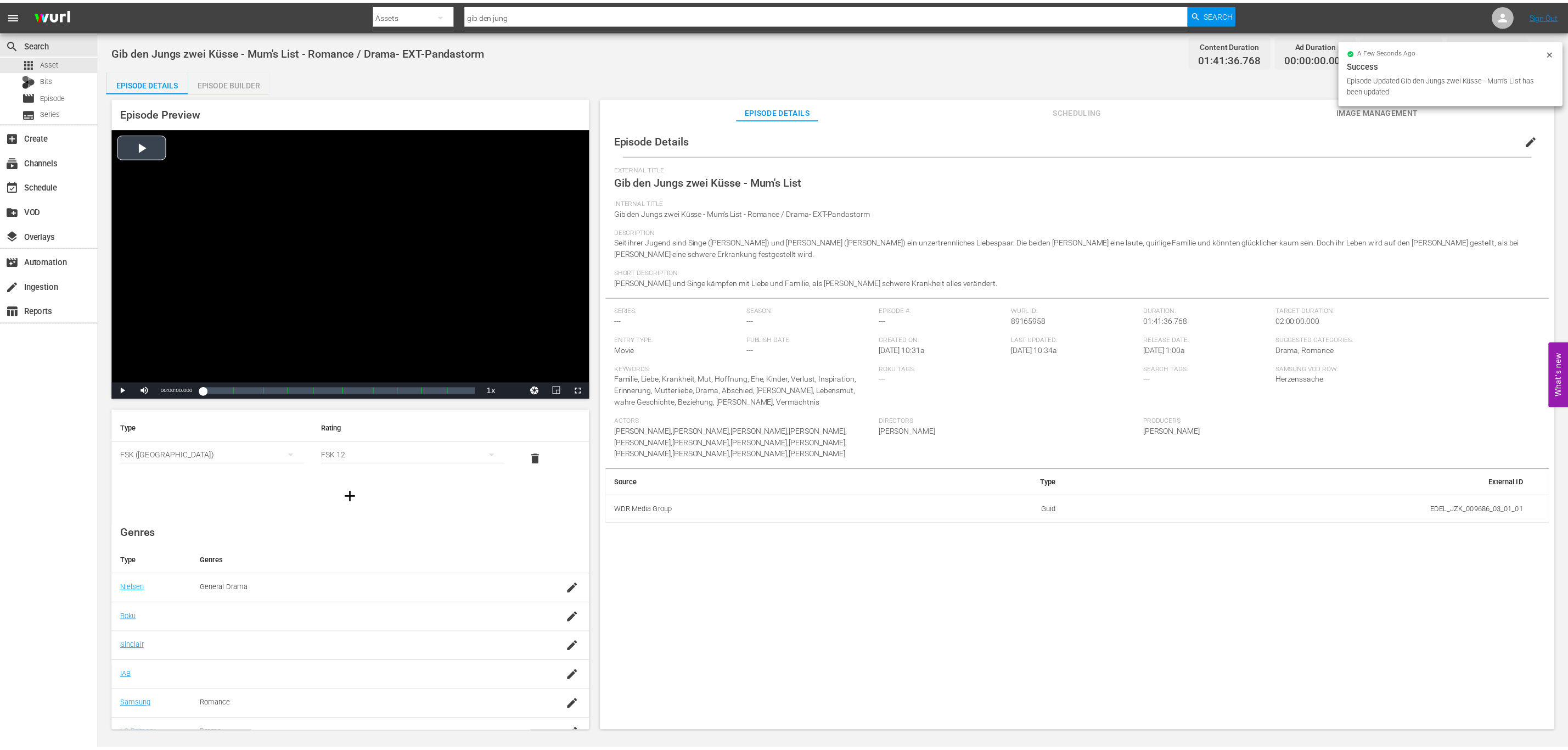
scroll to position [0, 0]
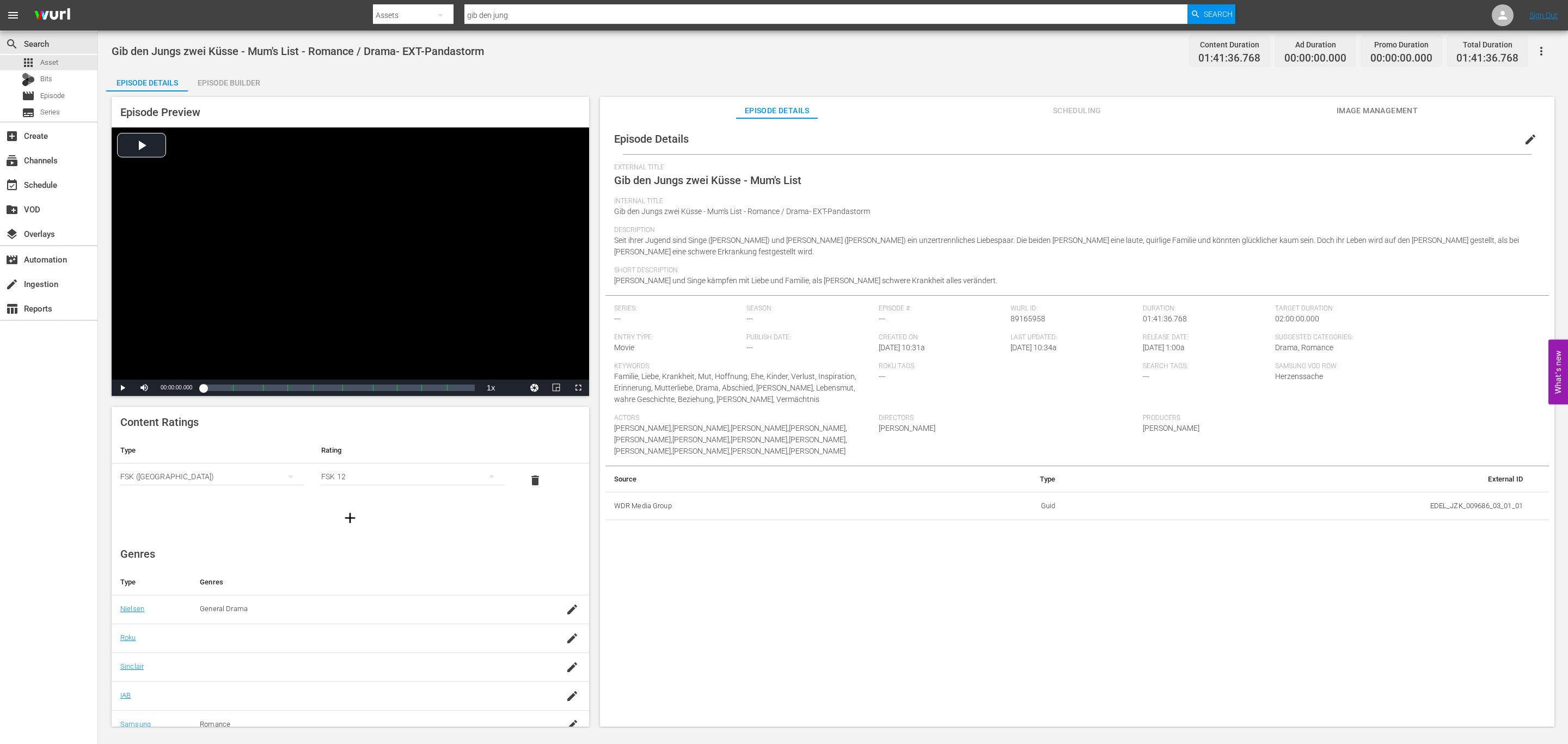
click at [213, 82] on div "Episode Builder" at bounding box center [229, 83] width 82 height 26
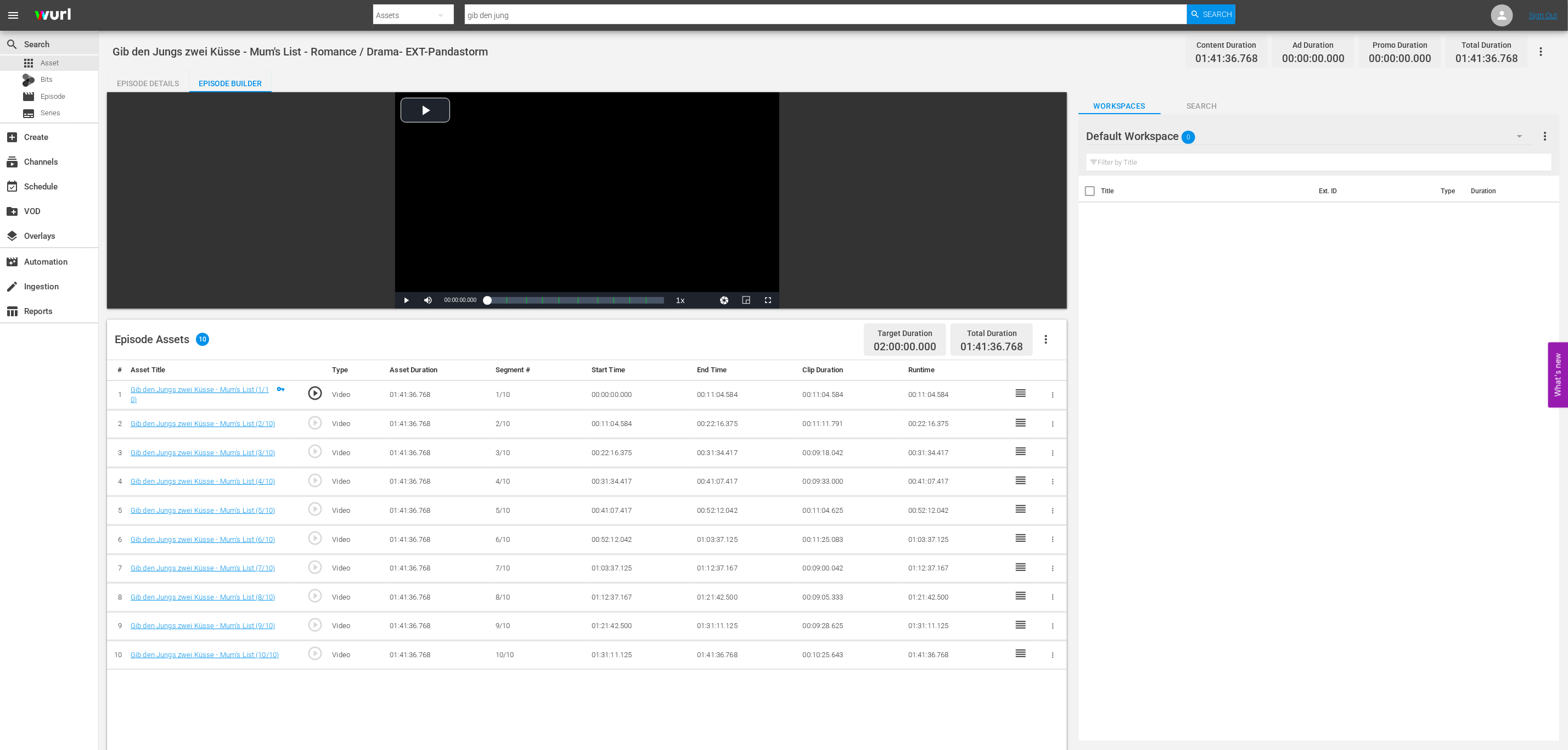
click at [1197, 132] on div "Default Workspace 0" at bounding box center [1309, 136] width 447 height 30
click at [1170, 182] on div "Workspace DEFA TV (2)" at bounding box center [1157, 184] width 114 height 18
click at [1200, 134] on div at bounding box center [1148, 136] width 123 height 27
click at [1224, 142] on input "Workspace DEFA TV" at bounding box center [1314, 136] width 455 height 27
click at [1301, 240] on td "AdSlate 120-Sek AdSlate 120-Sek" at bounding box center [1207, 242] width 213 height 27
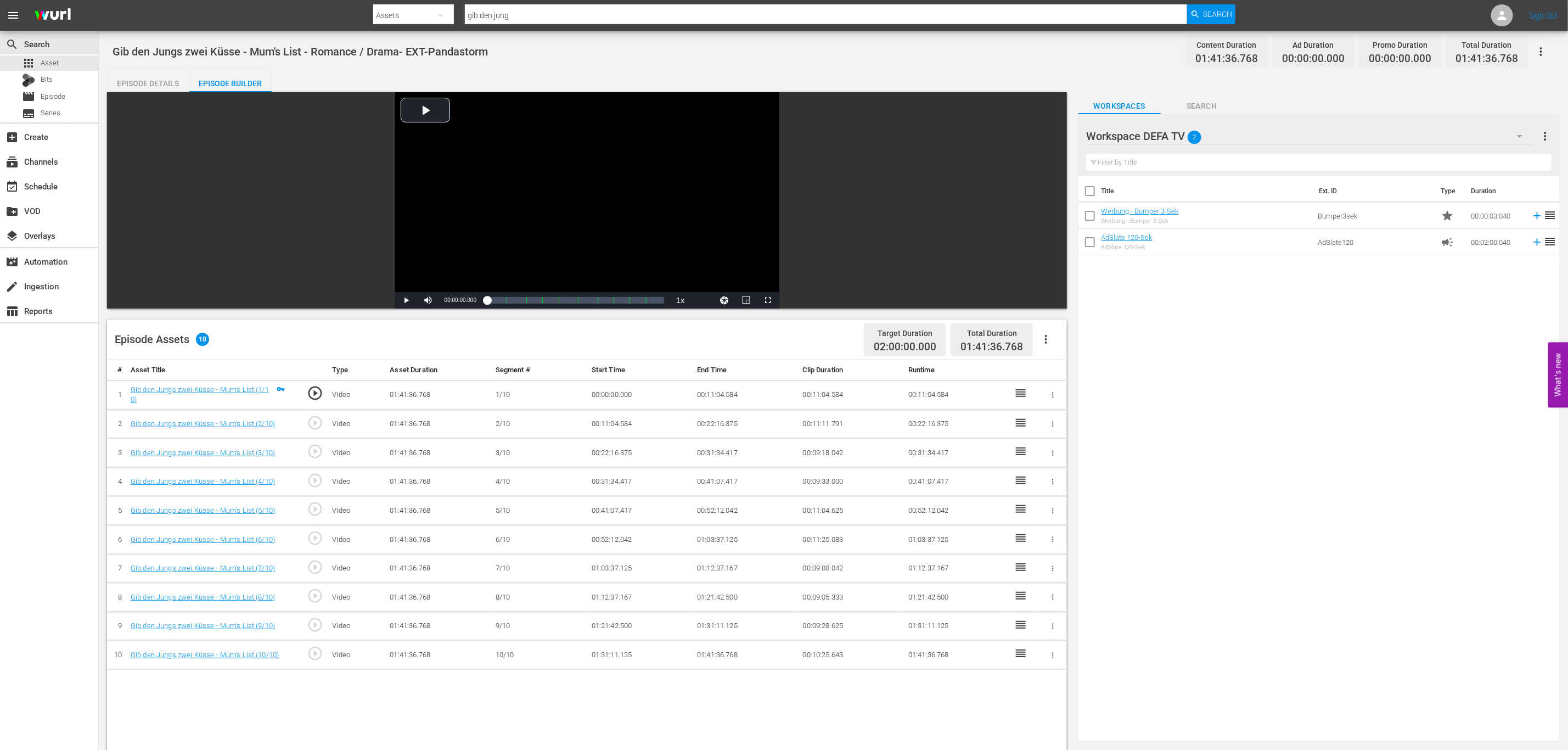
click at [1524, 135] on icon "button" at bounding box center [1519, 136] width 13 height 13
click at [1171, 164] on div "Workspace HiKi (3)" at bounding box center [1157, 167] width 114 height 18
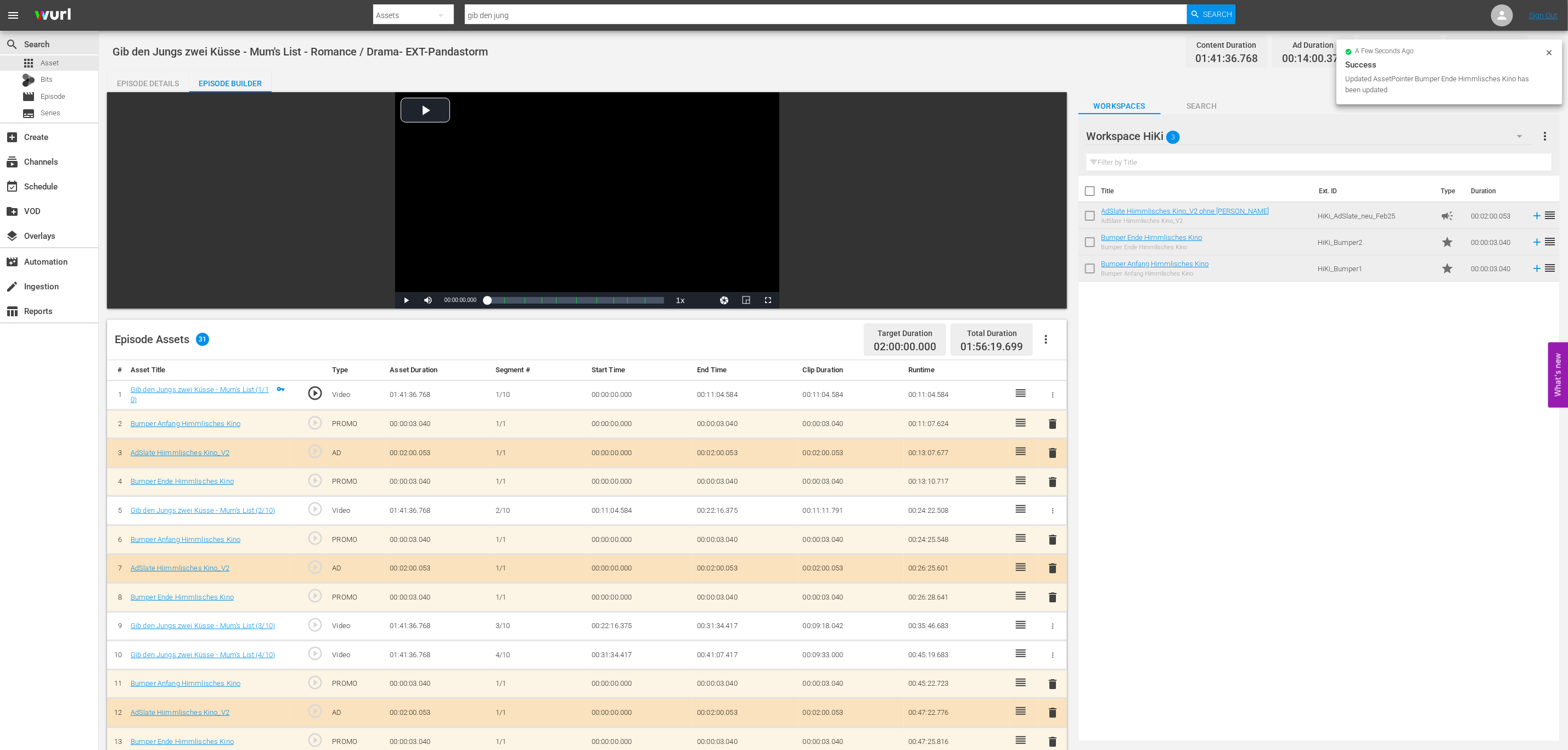
click at [1546, 55] on icon at bounding box center [1549, 52] width 9 height 9
click at [1539, 48] on icon "button" at bounding box center [1541, 51] width 13 height 13
click at [1480, 55] on div "Add Episode to Workspace" at bounding box center [1463, 55] width 168 height 27
click at [55, 62] on span "Asset" at bounding box center [49, 63] width 18 height 11
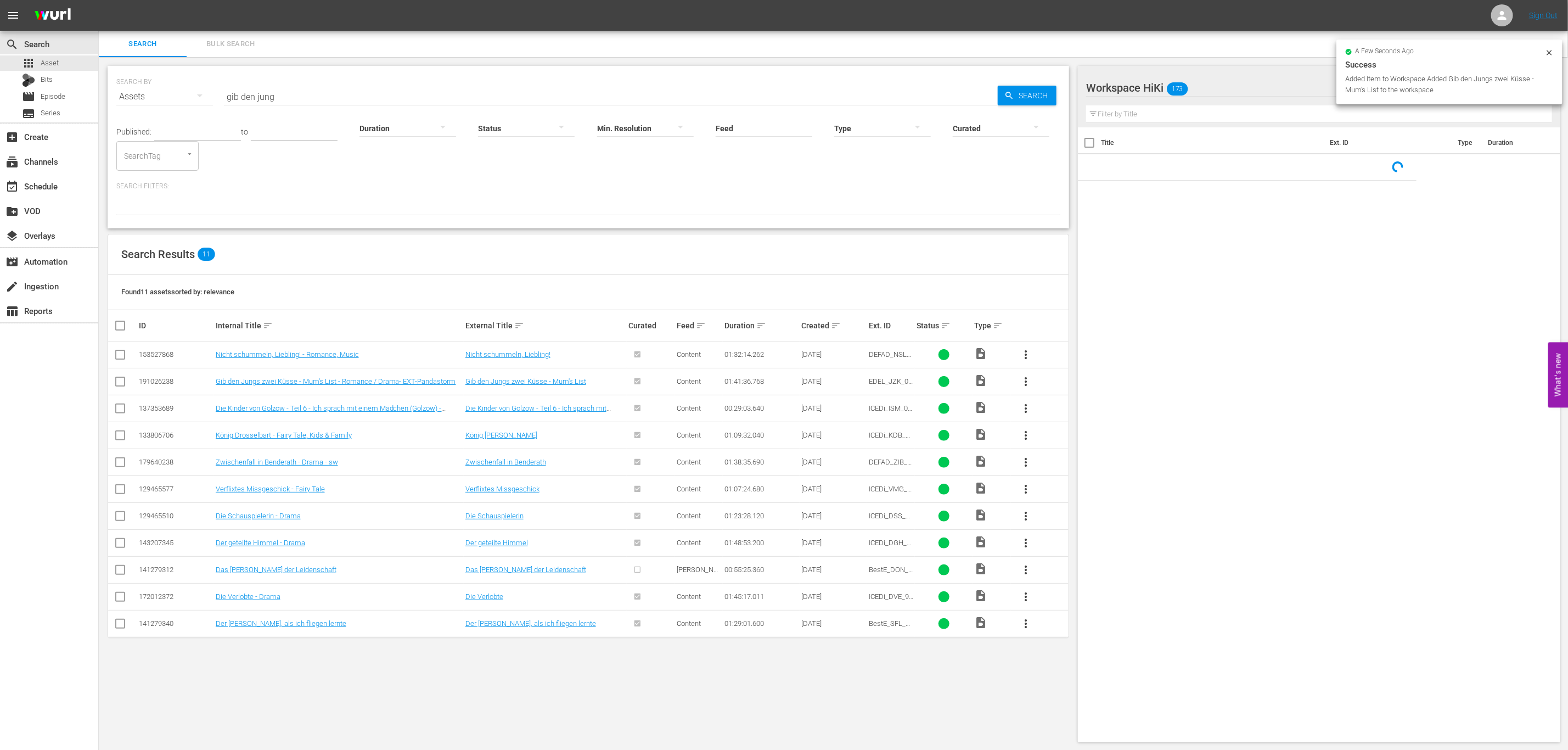
click at [288, 77] on div "SEARCH BY Search By Assets Search ID, Title, Description, Keywords, or Category…" at bounding box center [588, 90] width 944 height 40
click at [288, 90] on input "gib den jung" at bounding box center [610, 97] width 774 height 27
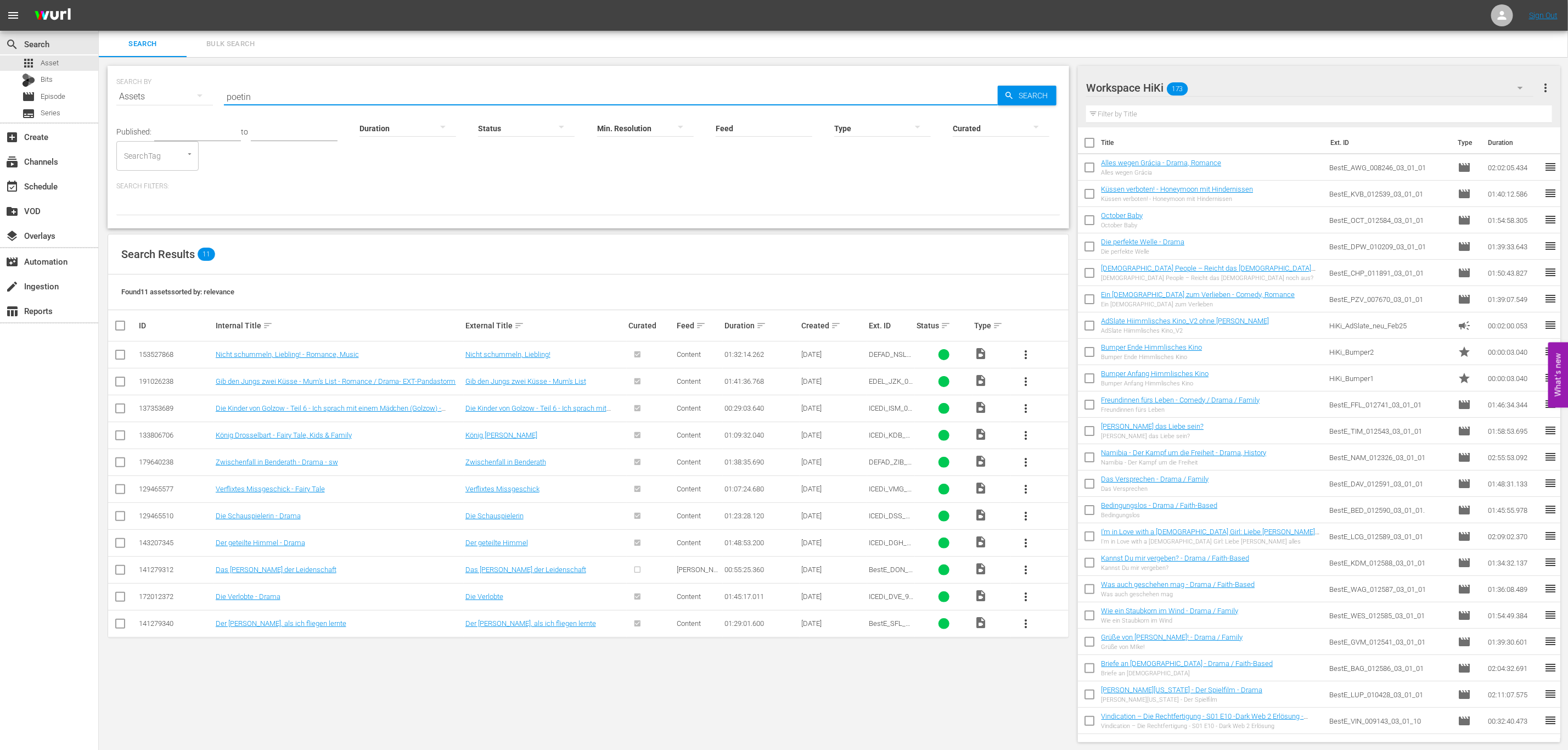
type input "poetin"
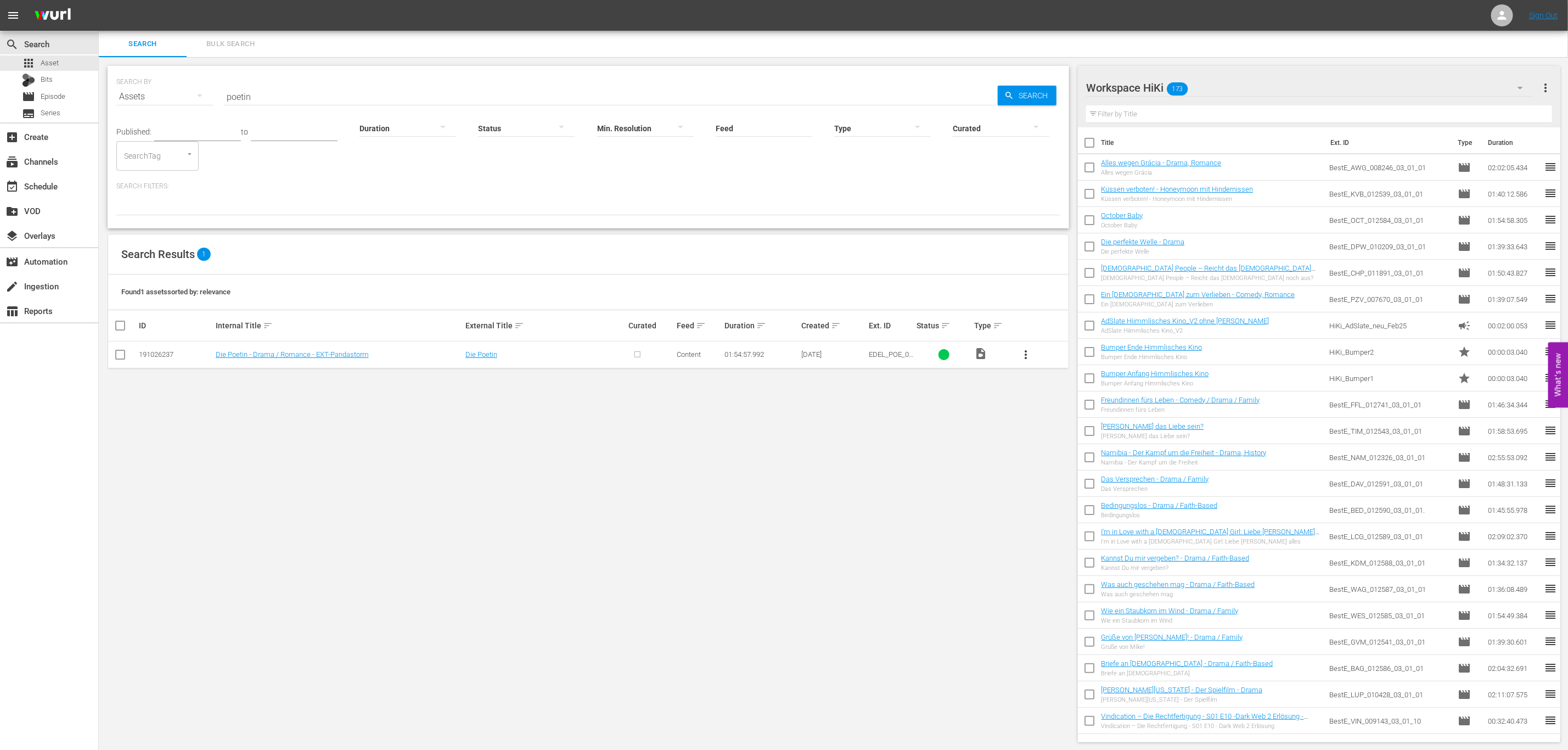
drag, startPoint x: 1028, startPoint y: 358, endPoint x: 1026, endPoint y: 404, distance: 46.0
click at [1028, 358] on span "more_vert" at bounding box center [1026, 354] width 13 height 13
click at [1056, 435] on div "Episode" at bounding box center [1085, 439] width 75 height 27
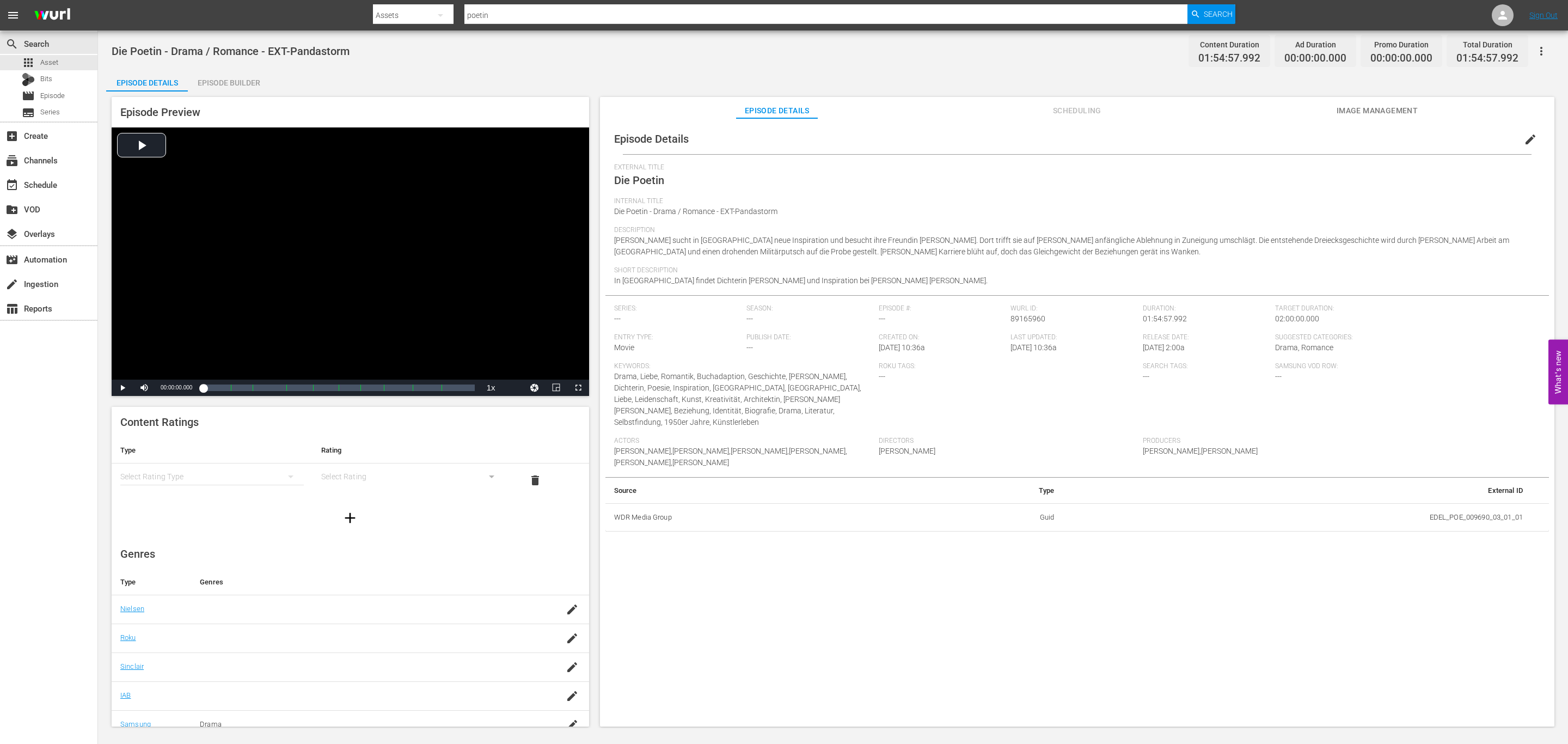
click at [1358, 122] on div "Episode Details edit External Title Die Poetin Internal Title Die Poetin - Dram…" at bounding box center [1077, 428] width 954 height 619
click at [1366, 108] on span "Image Management" at bounding box center [1377, 111] width 82 height 14
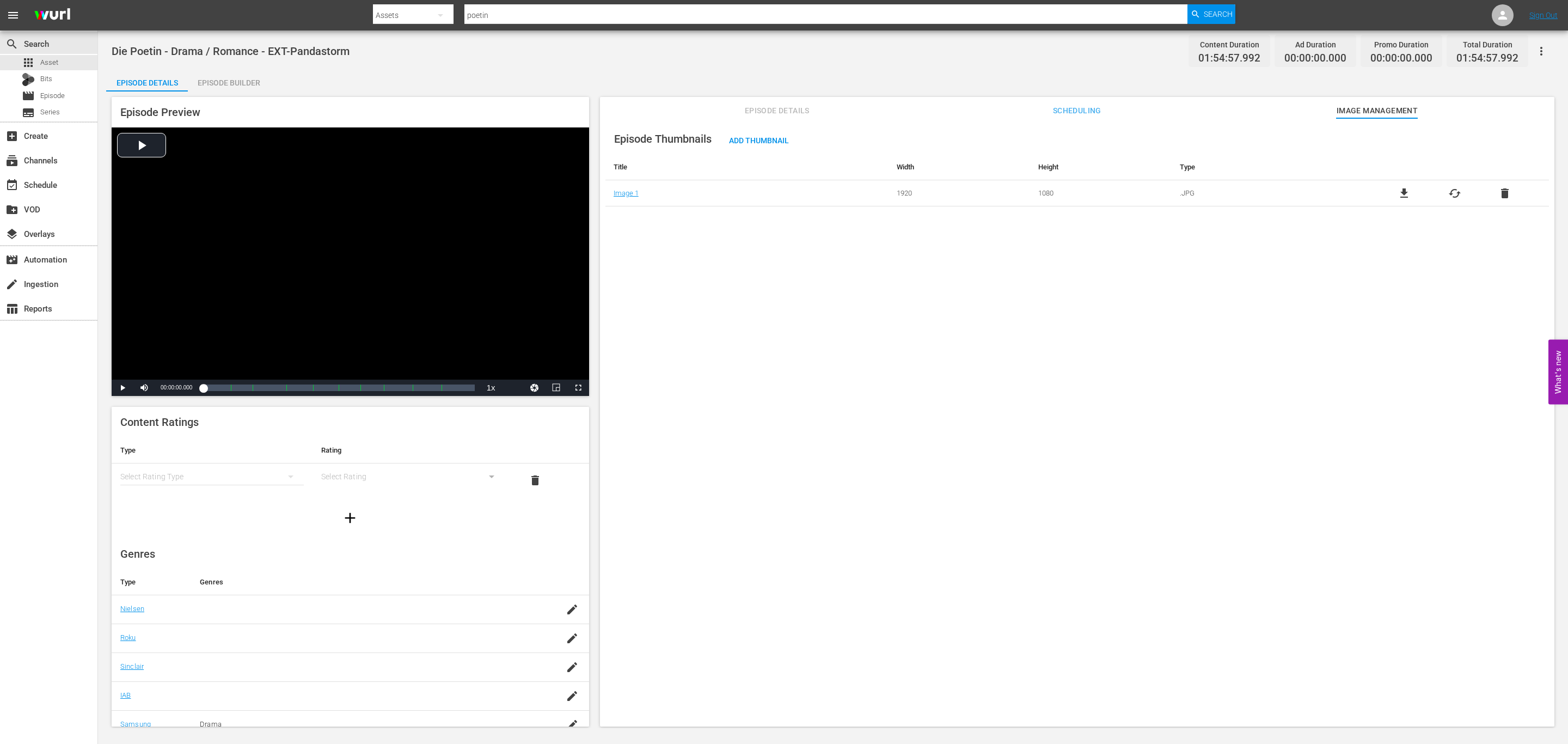
click at [1086, 108] on span "Scheduling" at bounding box center [1077, 111] width 82 height 14
drag, startPoint x: 797, startPoint y: 98, endPoint x: 871, endPoint y: 110, distance: 75.0
click at [796, 98] on button "Episode Details" at bounding box center [777, 108] width 82 height 22
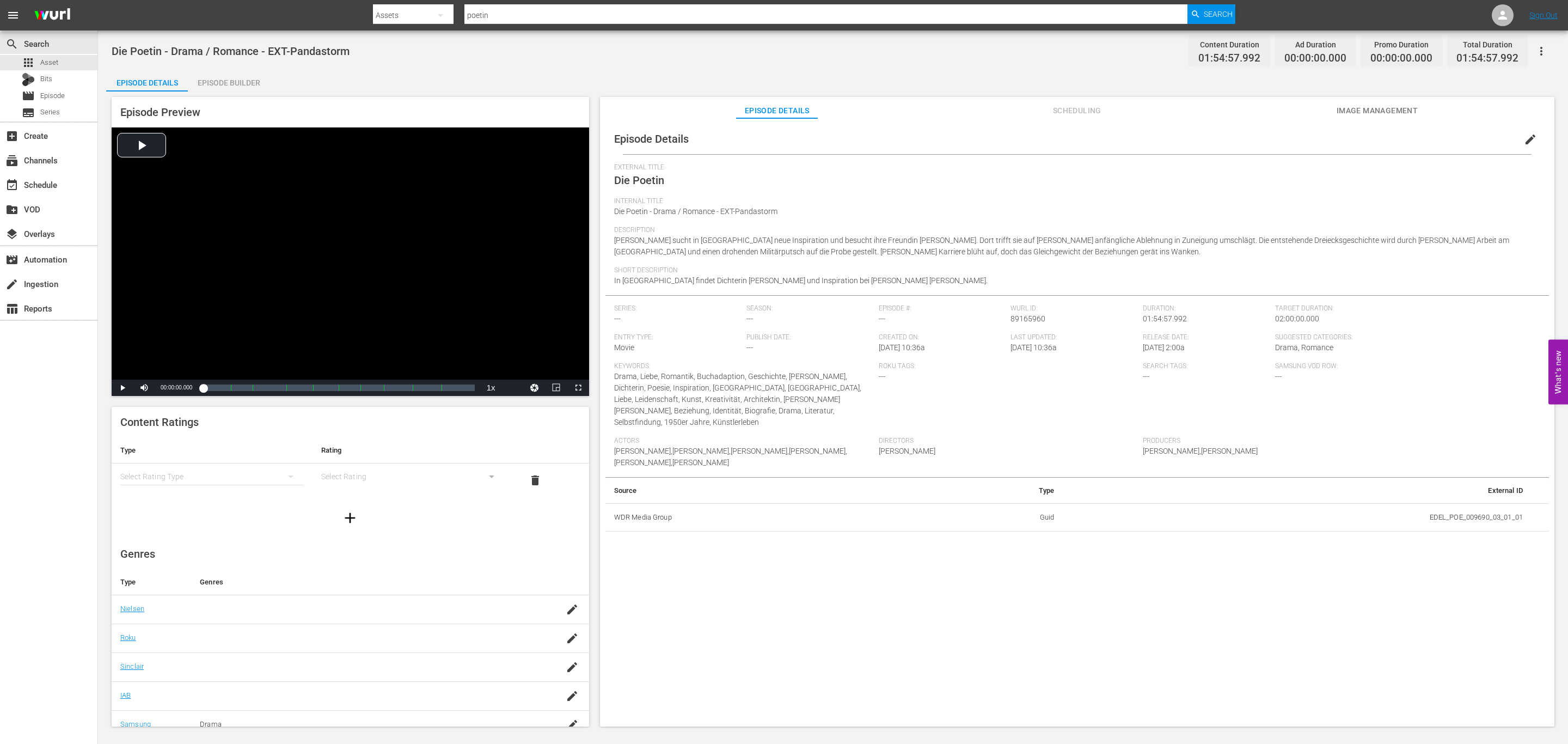
click at [1518, 142] on button "edit" at bounding box center [1531, 139] width 26 height 26
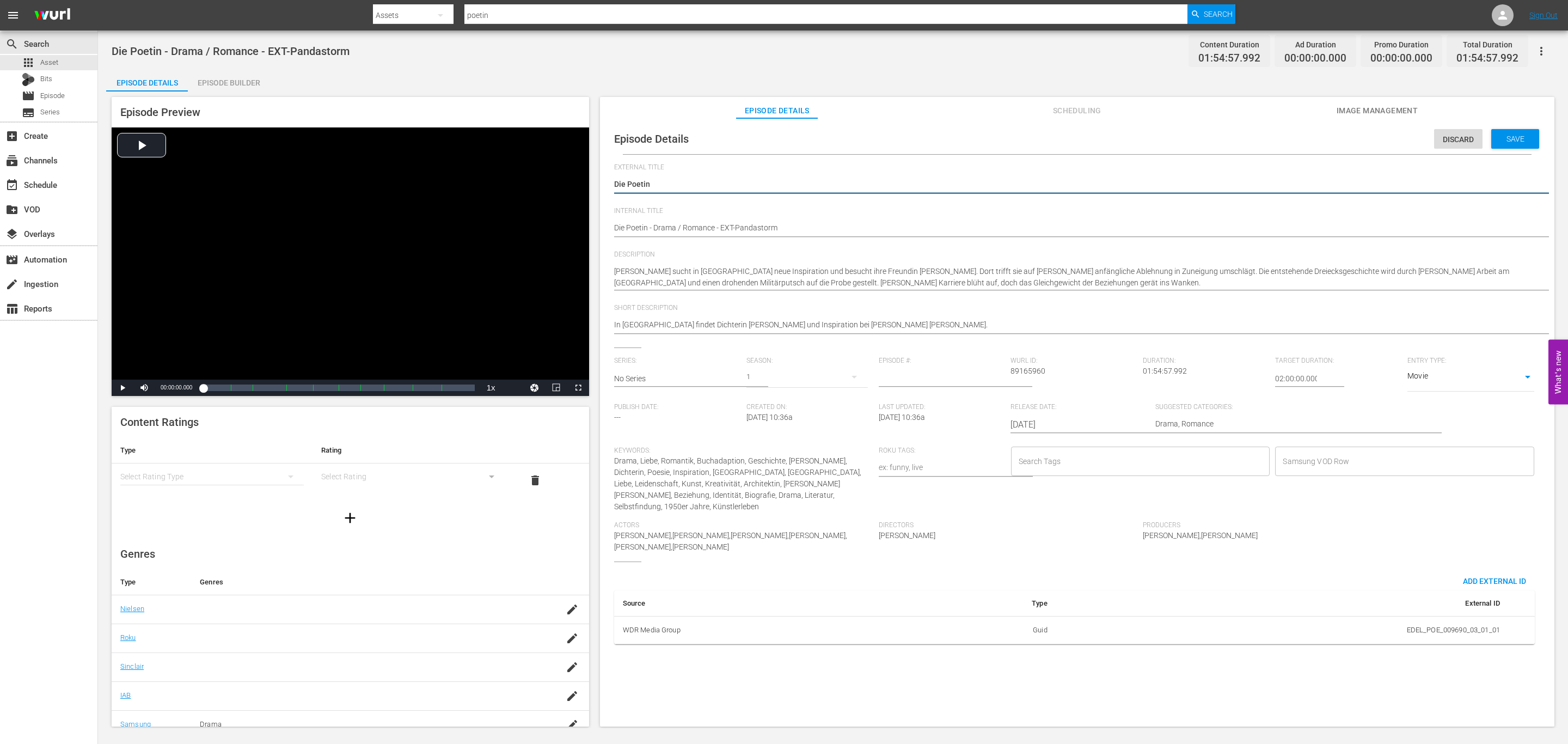
click at [1320, 459] on input "Samsung VOD Row" at bounding box center [1396, 461] width 233 height 19
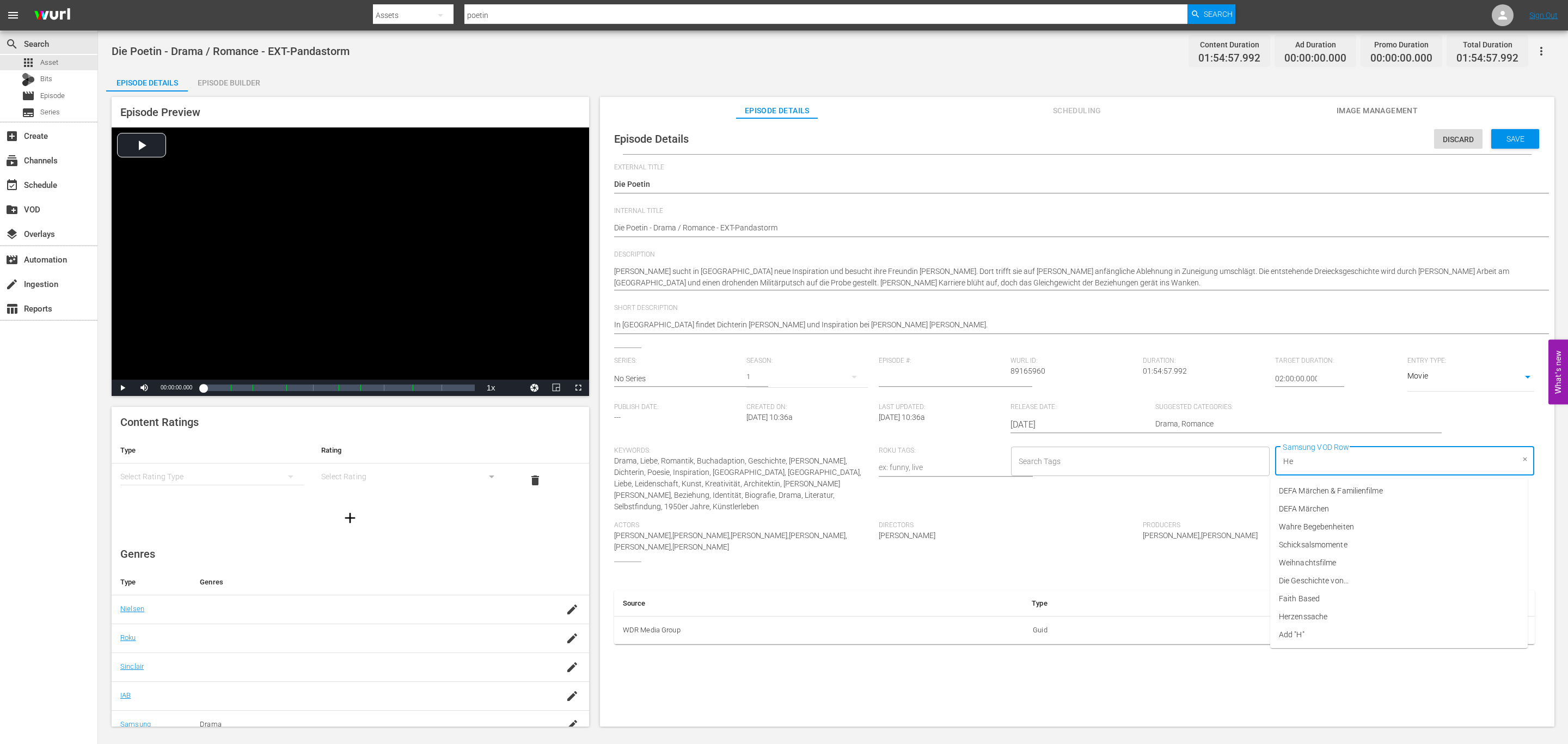
type input "Her"
click at [1311, 489] on span "Herzenssache" at bounding box center [1303, 490] width 49 height 12
click at [1349, 507] on div "Samsung VOD Row Herzenssache Samsung VOD Row" at bounding box center [1407, 483] width 264 height 74
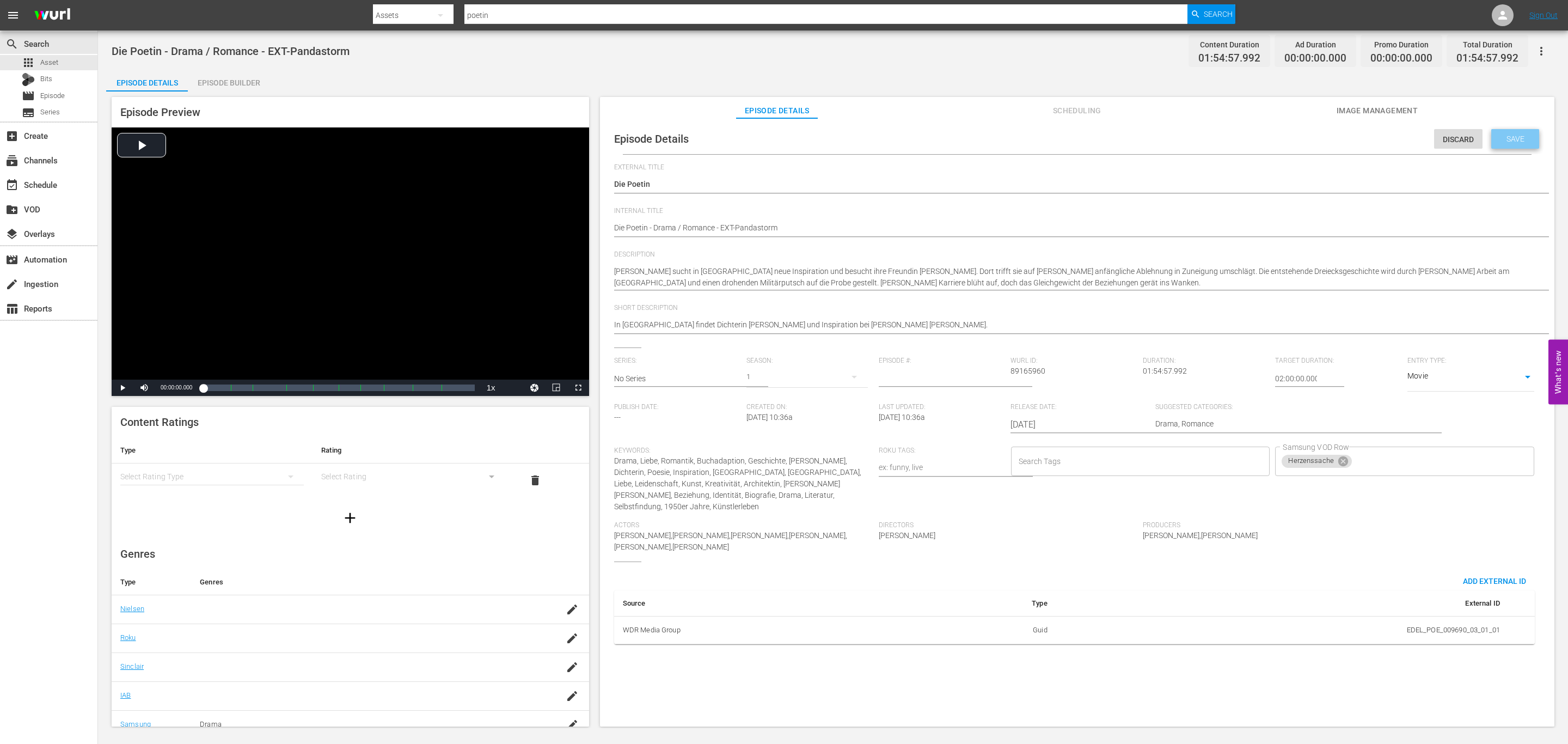
click at [1516, 139] on span "Save" at bounding box center [1515, 138] width 36 height 9
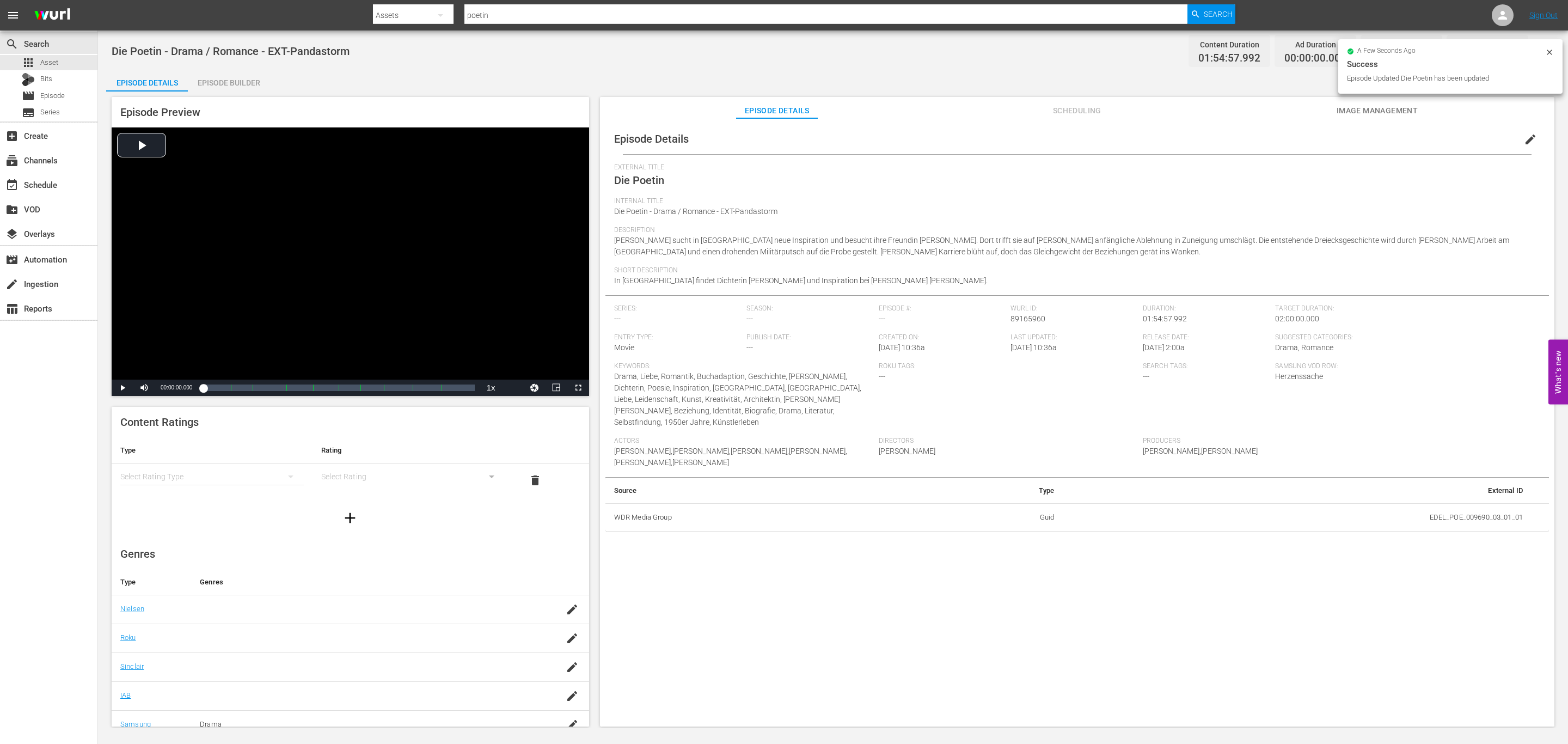
drag, startPoint x: 881, startPoint y: 268, endPoint x: 899, endPoint y: 268, distance: 18.0
click at [881, 268] on span "Short Description" at bounding box center [1074, 270] width 921 height 9
click at [1358, 102] on button "Image Management" at bounding box center [1377, 108] width 82 height 22
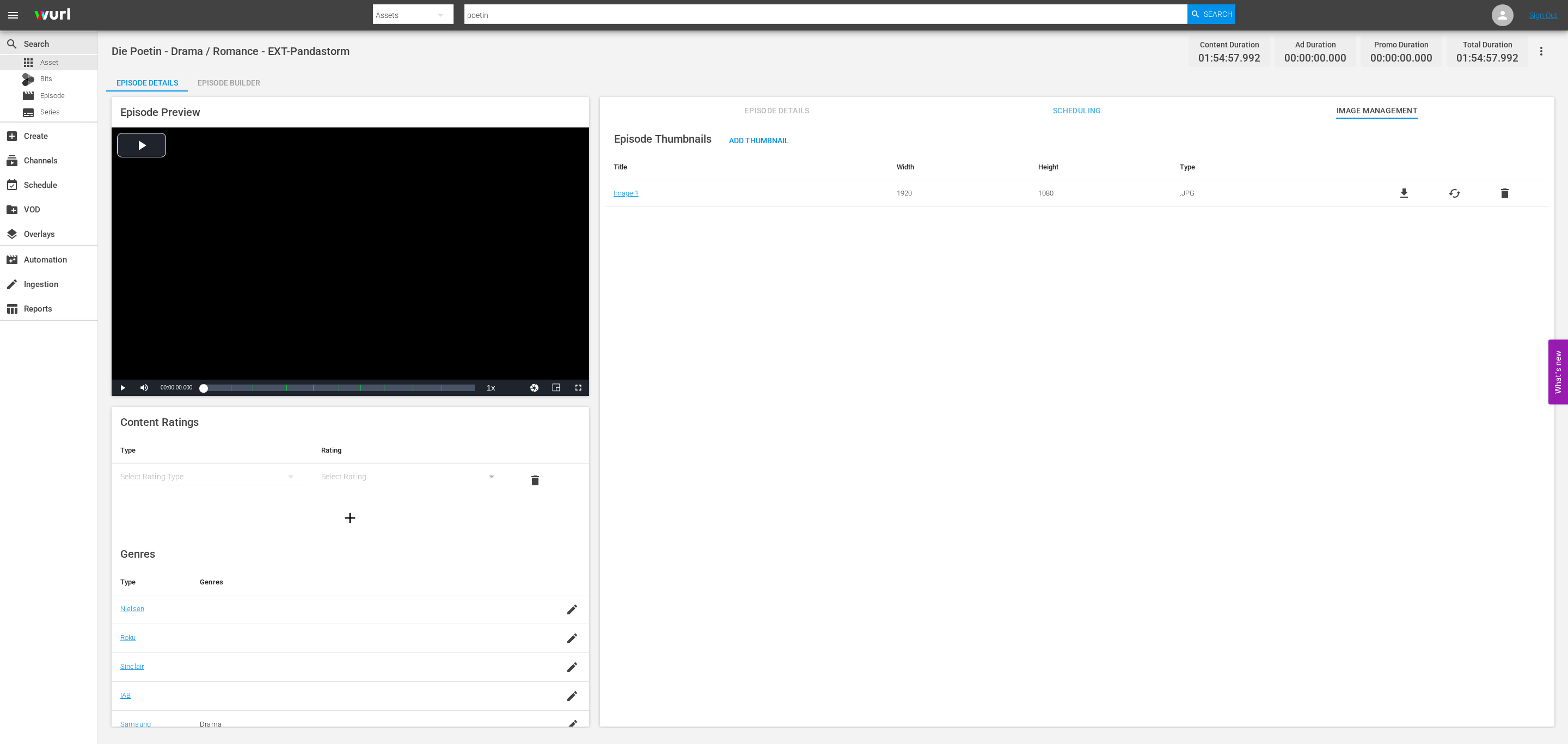
drag, startPoint x: 876, startPoint y: 381, endPoint x: 929, endPoint y: 541, distance: 168.5
click at [876, 381] on div "Episode Thumbnails Add Thumbnail Title Width Height Type Image 1 1920 1080 .JPG…" at bounding box center [1077, 428] width 954 height 619
click at [975, 618] on div "Episode Thumbnails Add Thumbnail Title Width Height Type Image 1 1920 1080 .JPG…" at bounding box center [1077, 428] width 954 height 619
click at [1310, 147] on div "Episode Thumbnails Add Thumbnail Title Width Height Type Image 1 1920 1080 .JPG…" at bounding box center [1077, 165] width 943 height 83
click at [784, 134] on div "Add Thumbnail" at bounding box center [759, 140] width 77 height 20
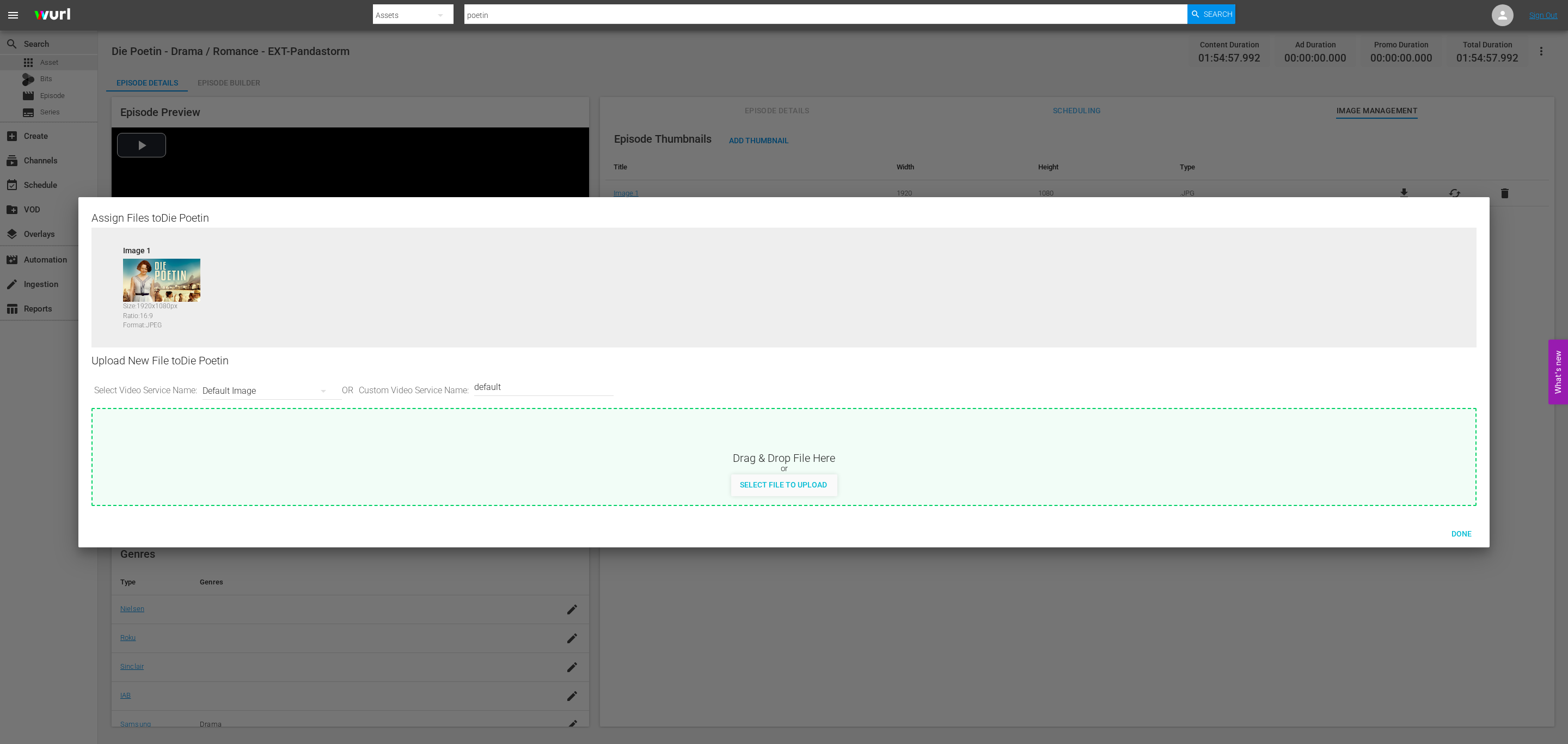
click at [288, 395] on div "Default Image" at bounding box center [269, 391] width 134 height 30
click at [271, 483] on div "Samsung-Thumbnail" at bounding box center [272, 482] width 107 height 18
type input "Samsung-Thumbnail"
drag, startPoint x: 1469, startPoint y: 527, endPoint x: 1547, endPoint y: 480, distance: 91.1
click at [1469, 527] on div "Done" at bounding box center [1461, 534] width 48 height 20
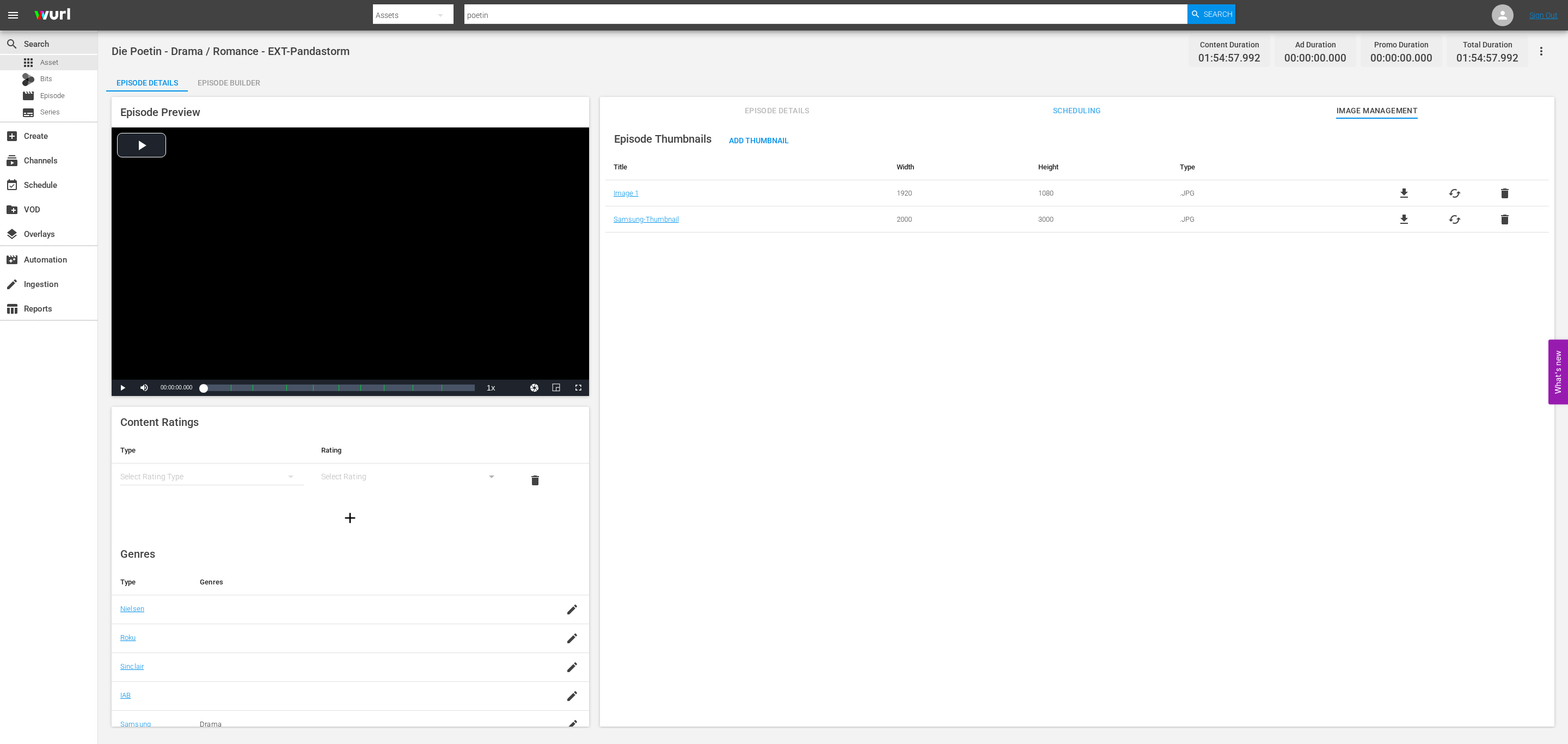
drag, startPoint x: 690, startPoint y: 353, endPoint x: 700, endPoint y: 360, distance: 12.2
click at [690, 353] on div "Episode Thumbnails Add Thumbnail Title Width Height Type Image 1 1920 1080 .JPG…" at bounding box center [1077, 428] width 954 height 619
click at [566, 609] on icon "button" at bounding box center [572, 609] width 13 height 13
drag, startPoint x: 276, startPoint y: 608, endPoint x: 67, endPoint y: 593, distance: 209.5
click at [98, 0] on div "search Search apps Asset Bits movie Episode subtitles Series add_box Create sub…" at bounding box center [833, 0] width 1470 height 0
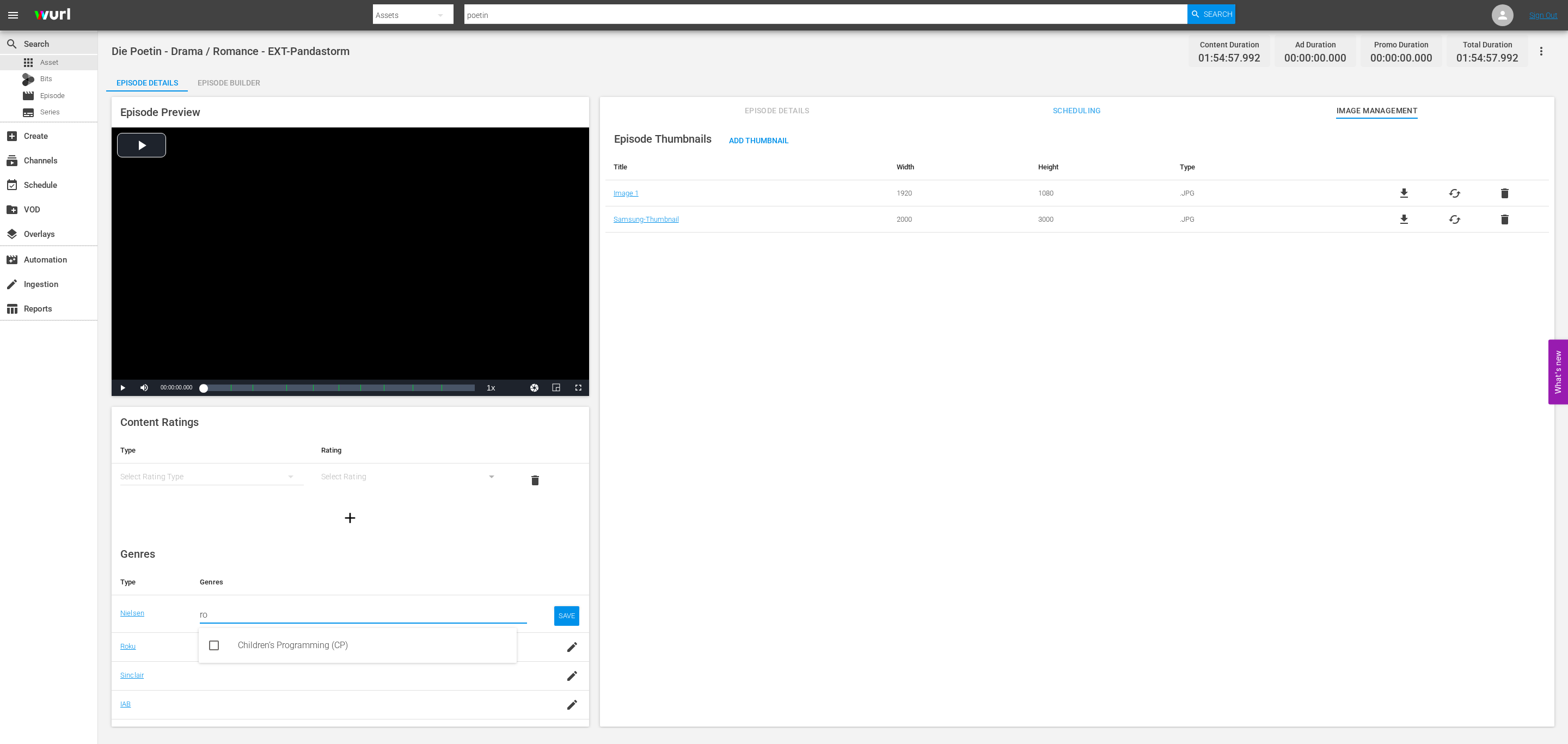
drag, startPoint x: 137, startPoint y: 618, endPoint x: 114, endPoint y: 618, distance: 23.0
click at [114, 633] on tr "Nielsen Search for nielsen genres ro SAVE" at bounding box center [350, 647] width 478 height 29
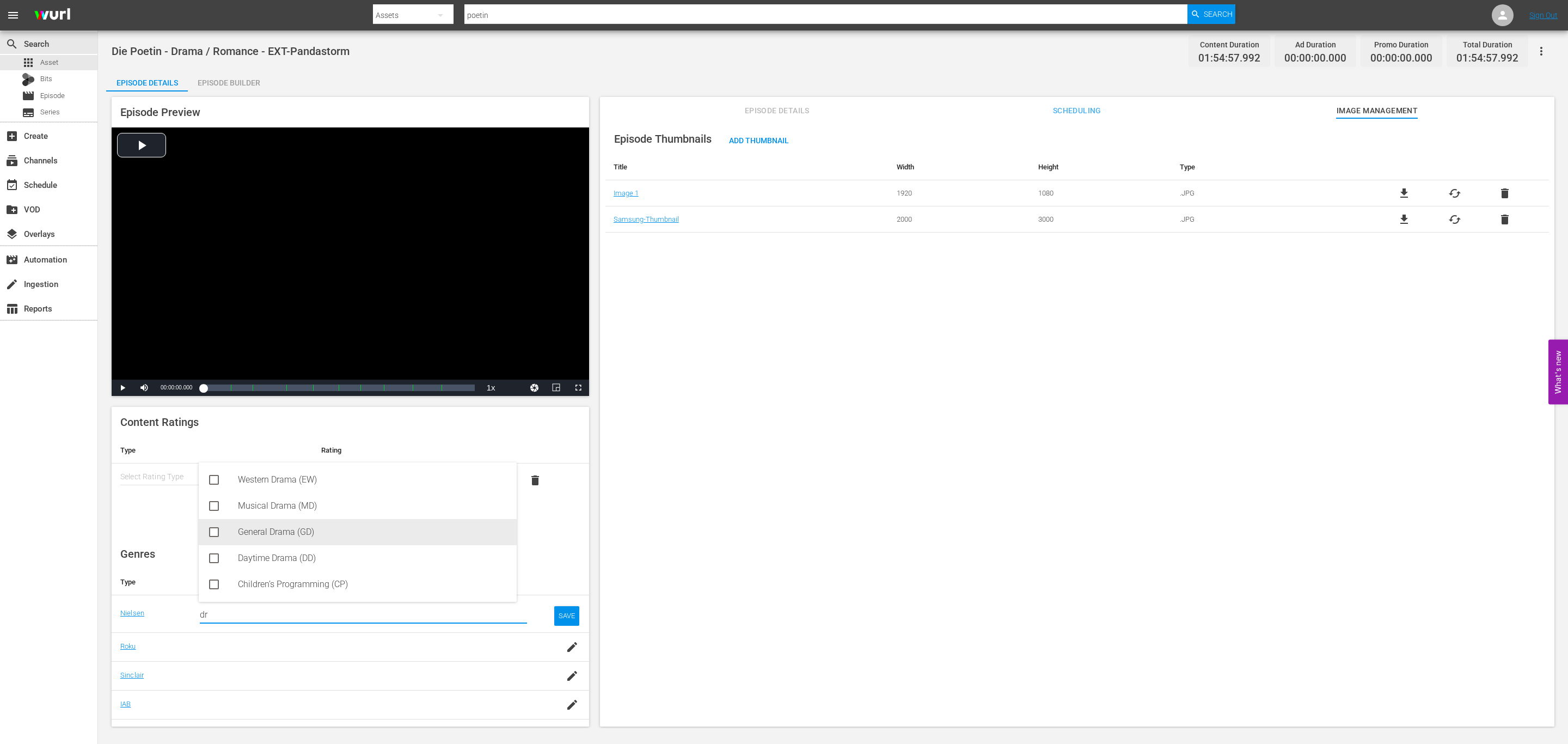
drag, startPoint x: 297, startPoint y: 557, endPoint x: 281, endPoint y: 529, distance: 32.2
click at [281, 529] on div "Western Drama (EW) Musical Drama (MD) General Drama (GD) Daytime Drama (DD) Chi…" at bounding box center [357, 532] width 318 height 139
click at [281, 529] on div "General Drama (GD)" at bounding box center [373, 532] width 270 height 26
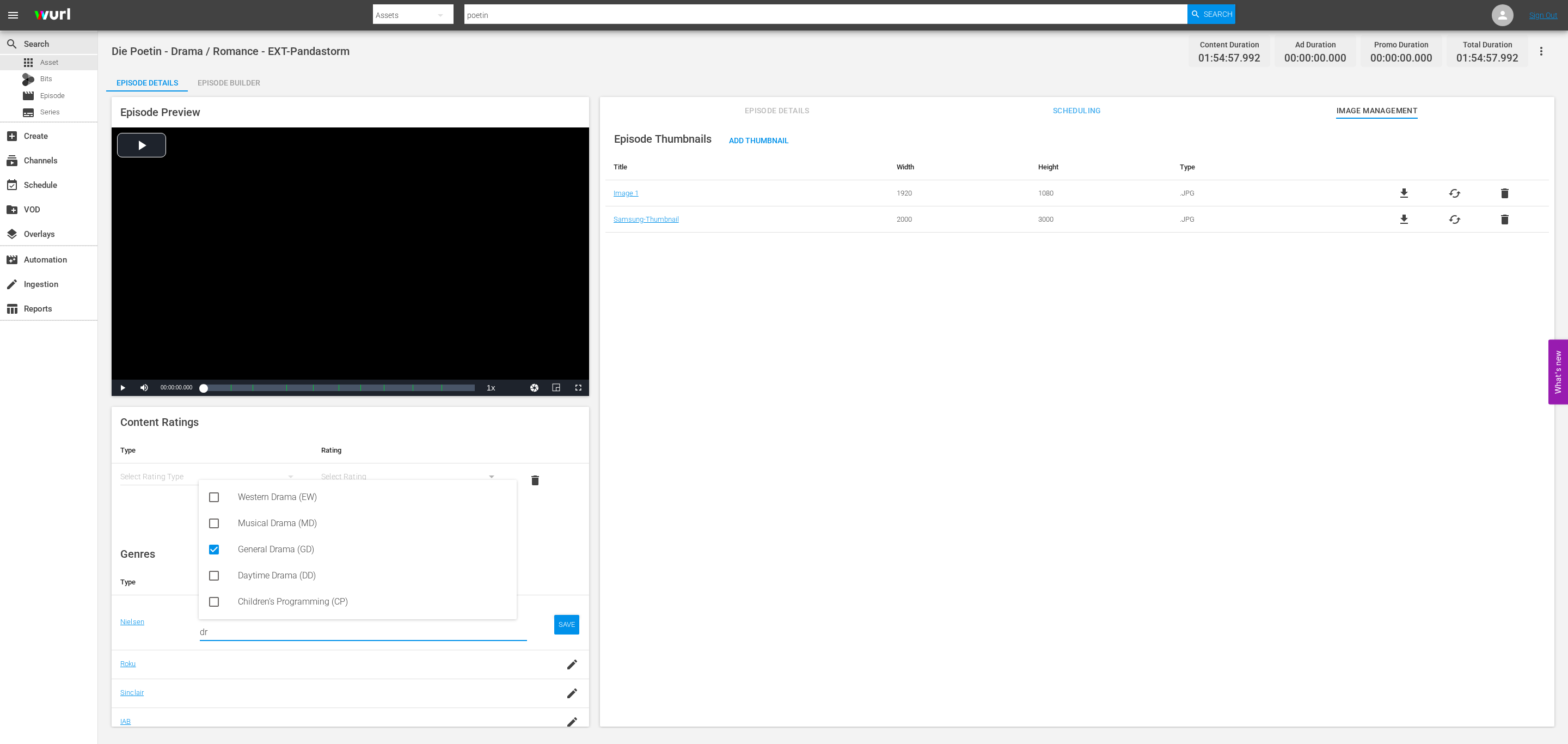
type input "dr"
click at [554, 626] on div "SAVE" at bounding box center [567, 624] width 25 height 19
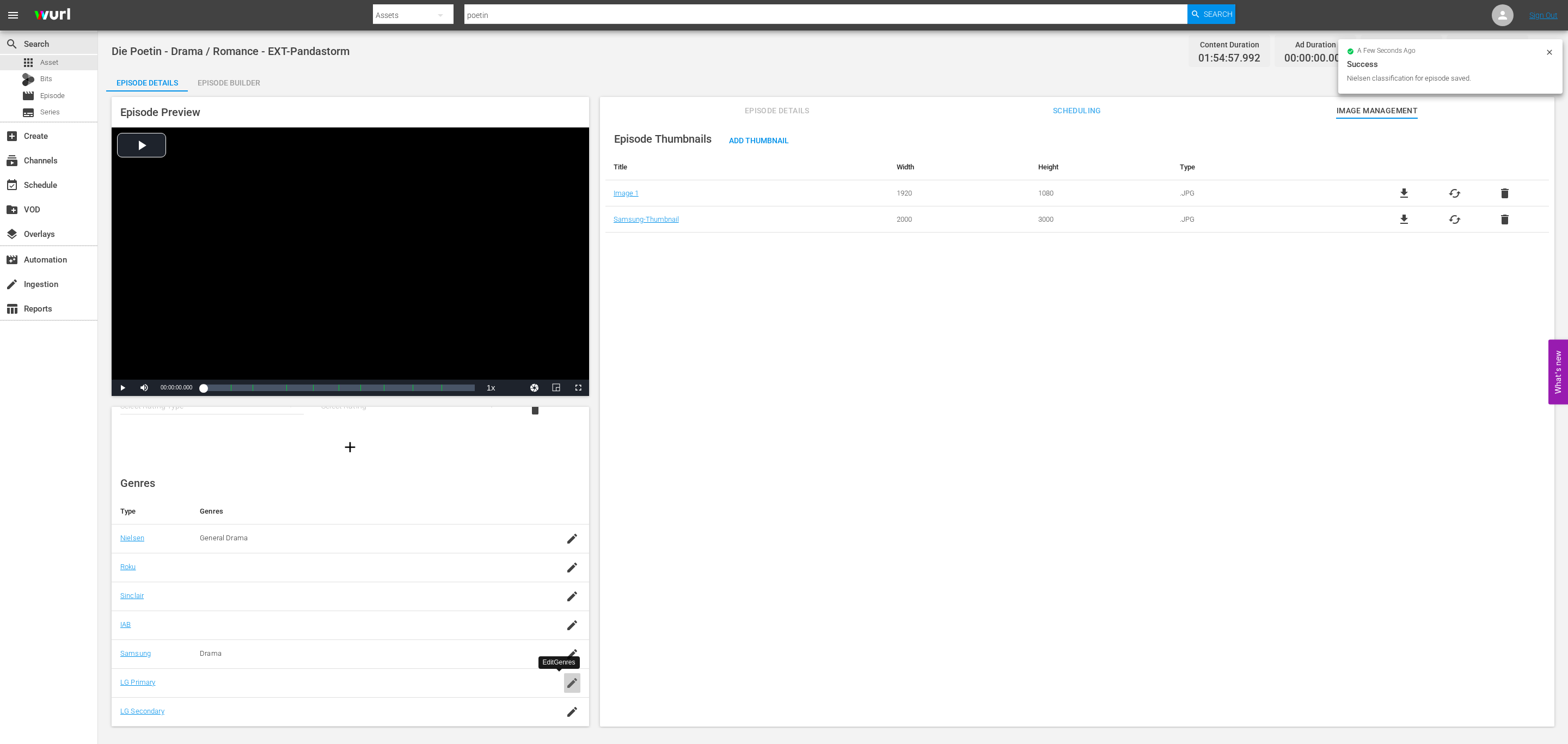
click at [566, 686] on icon "button" at bounding box center [572, 683] width 13 height 13
type input "r"
click at [568, 656] on icon "button" at bounding box center [572, 653] width 10 height 10
click at [242, 658] on div "Drama" at bounding box center [363, 653] width 327 height 19
drag, startPoint x: 234, startPoint y: 660, endPoint x: 234, endPoint y: 669, distance: 9.0
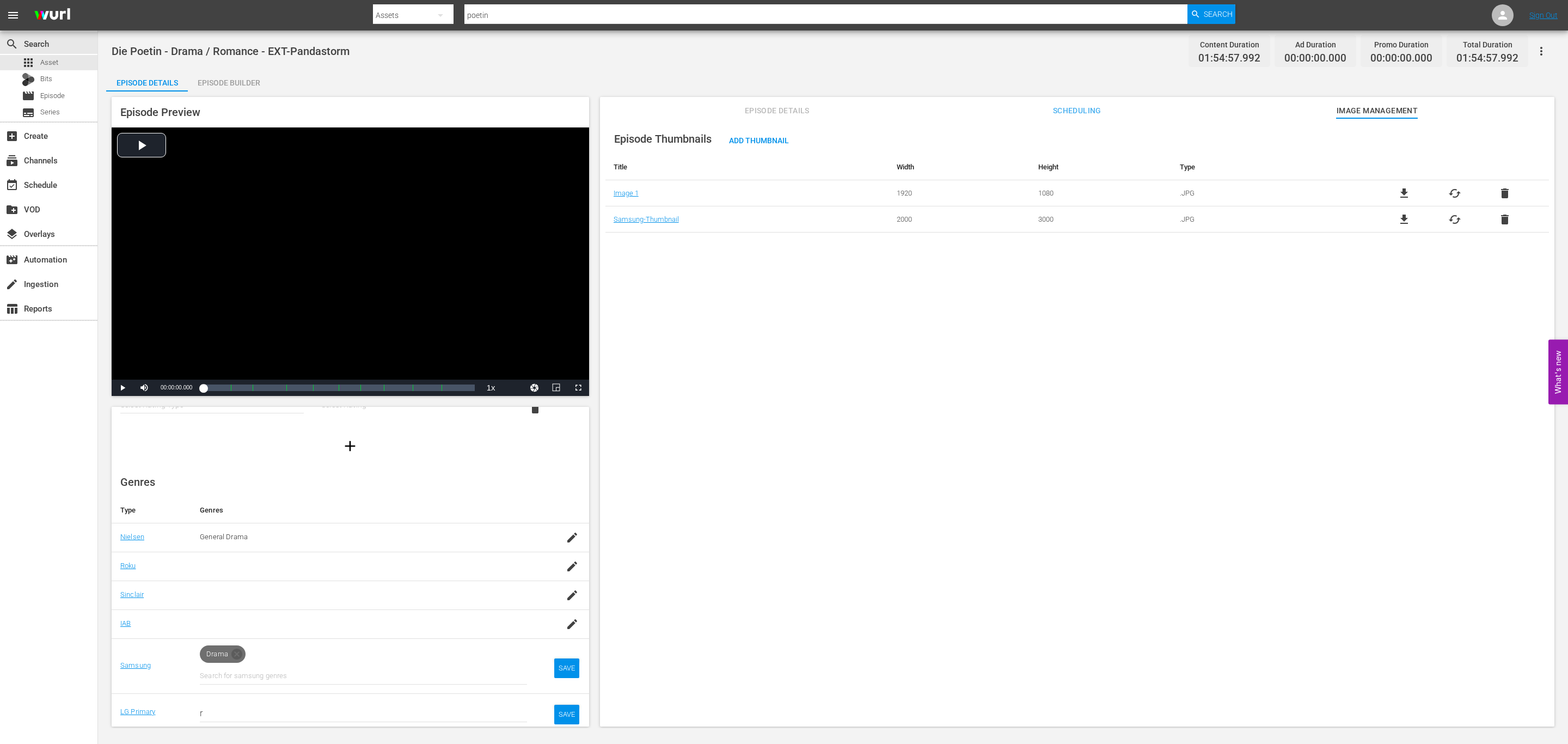
click at [234, 660] on icon at bounding box center [237, 654] width 11 height 11
click at [236, 671] on input "text" at bounding box center [363, 658] width 327 height 26
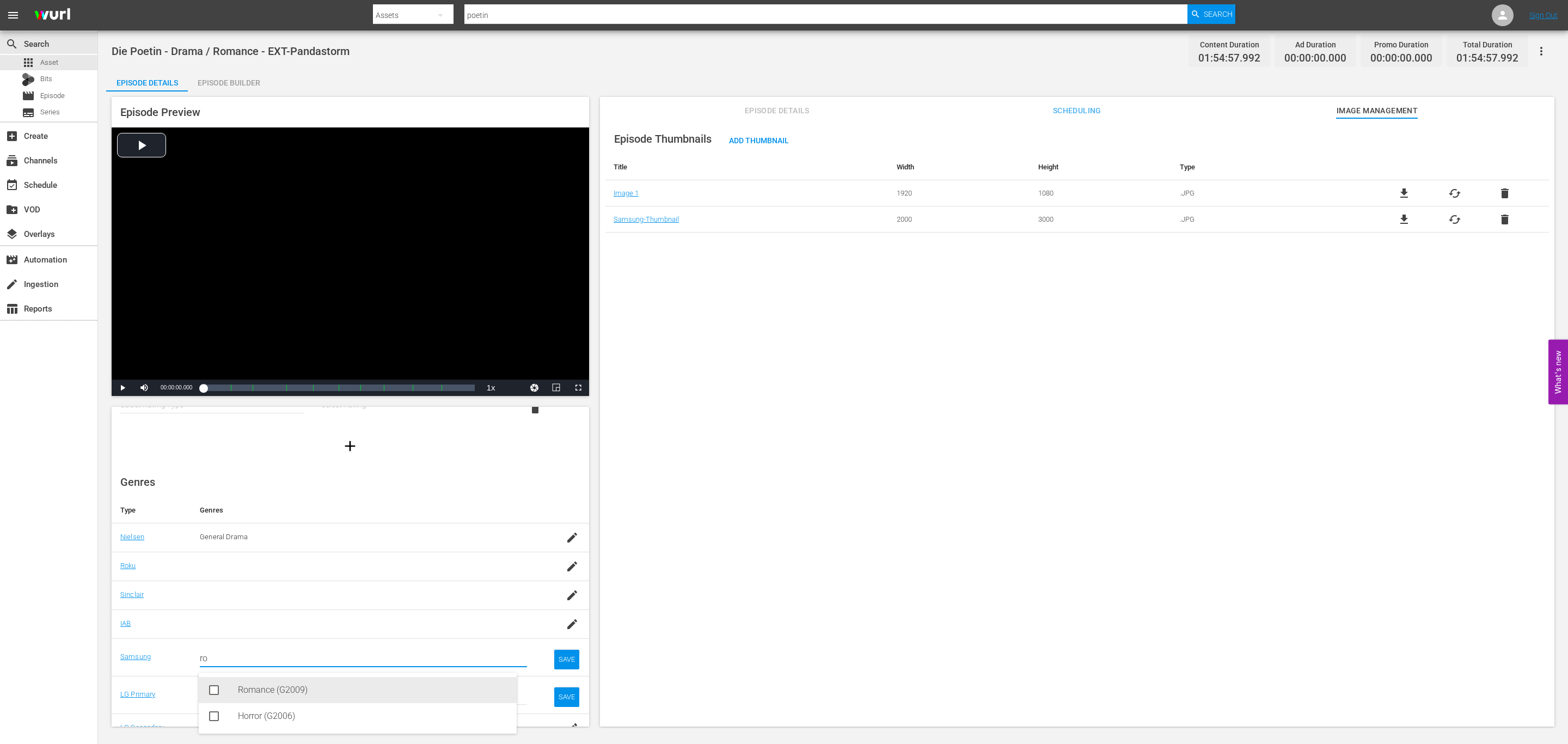
click at [255, 678] on div "Romance (G2009)" at bounding box center [373, 690] width 270 height 26
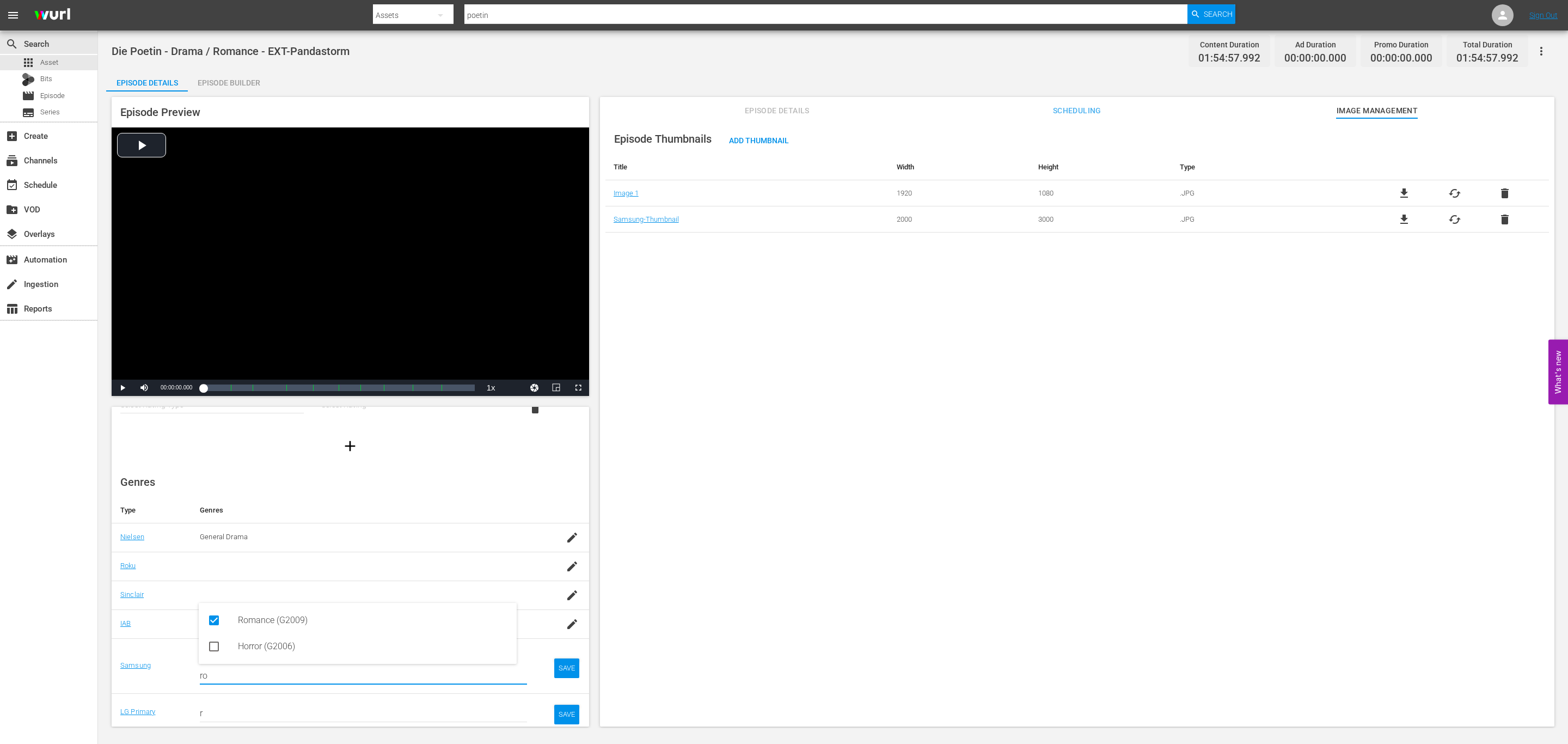
type input "ro"
click at [554, 678] on div "SAVE" at bounding box center [567, 667] width 25 height 19
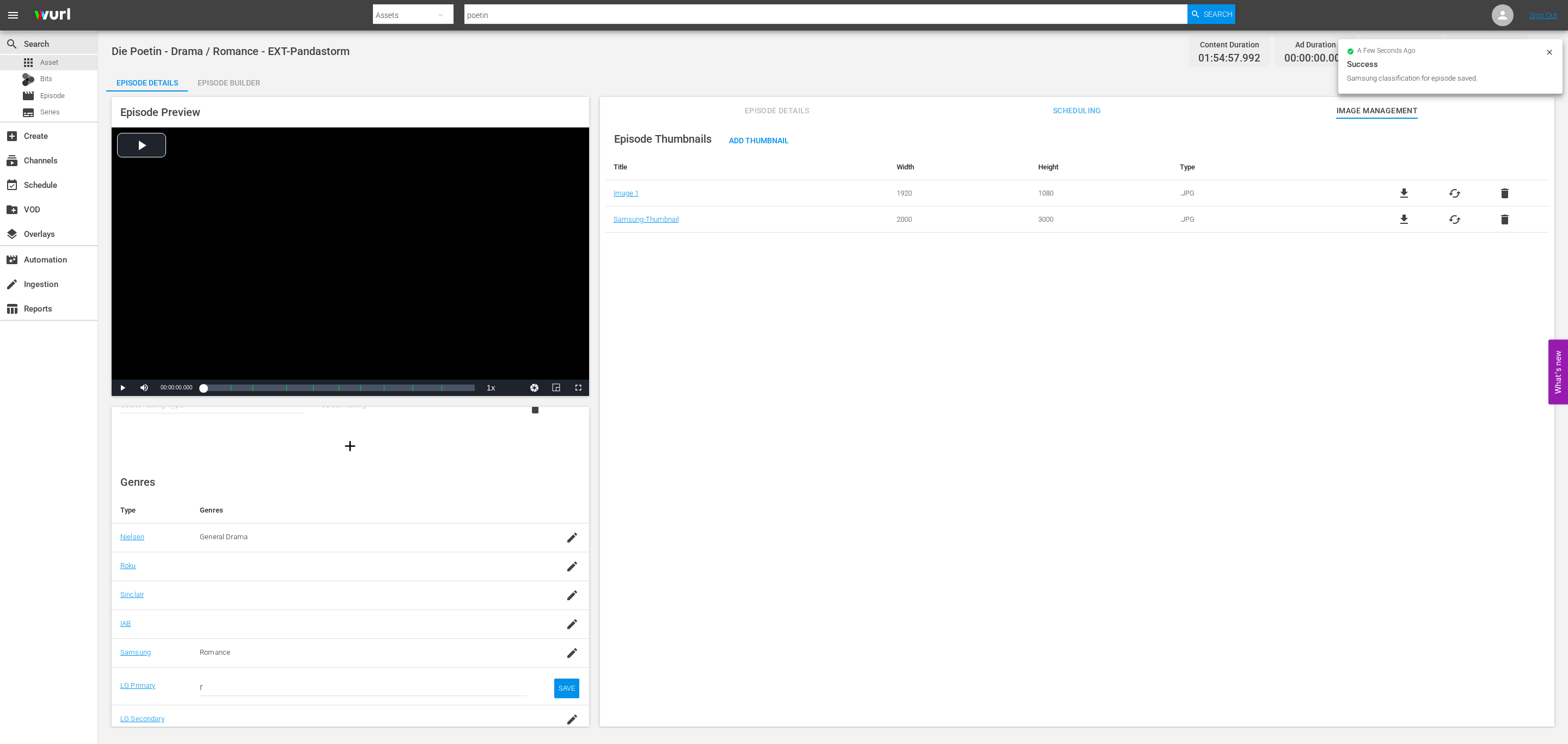
scroll to position [80, 0]
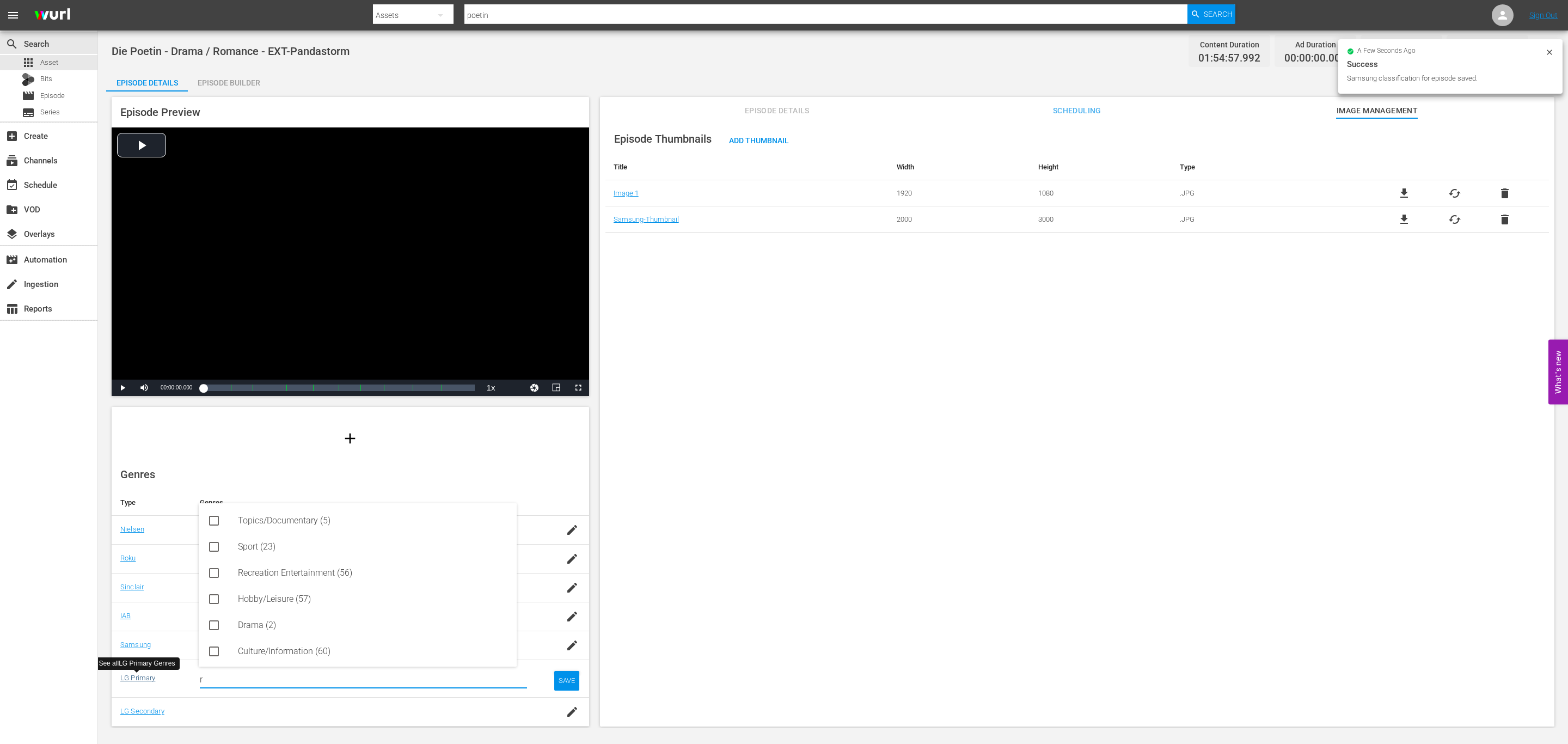
drag, startPoint x: 135, startPoint y: 677, endPoint x: 227, endPoint y: 664, distance: 92.9
click at [102, 677] on div "Die Poetin - Drama / Romance - EXT-Pandastorm Content Duration 01:54:57.992 Ad …" at bounding box center [833, 379] width 1470 height 698
click at [257, 698] on div "Drama (2)" at bounding box center [373, 710] width 270 height 26
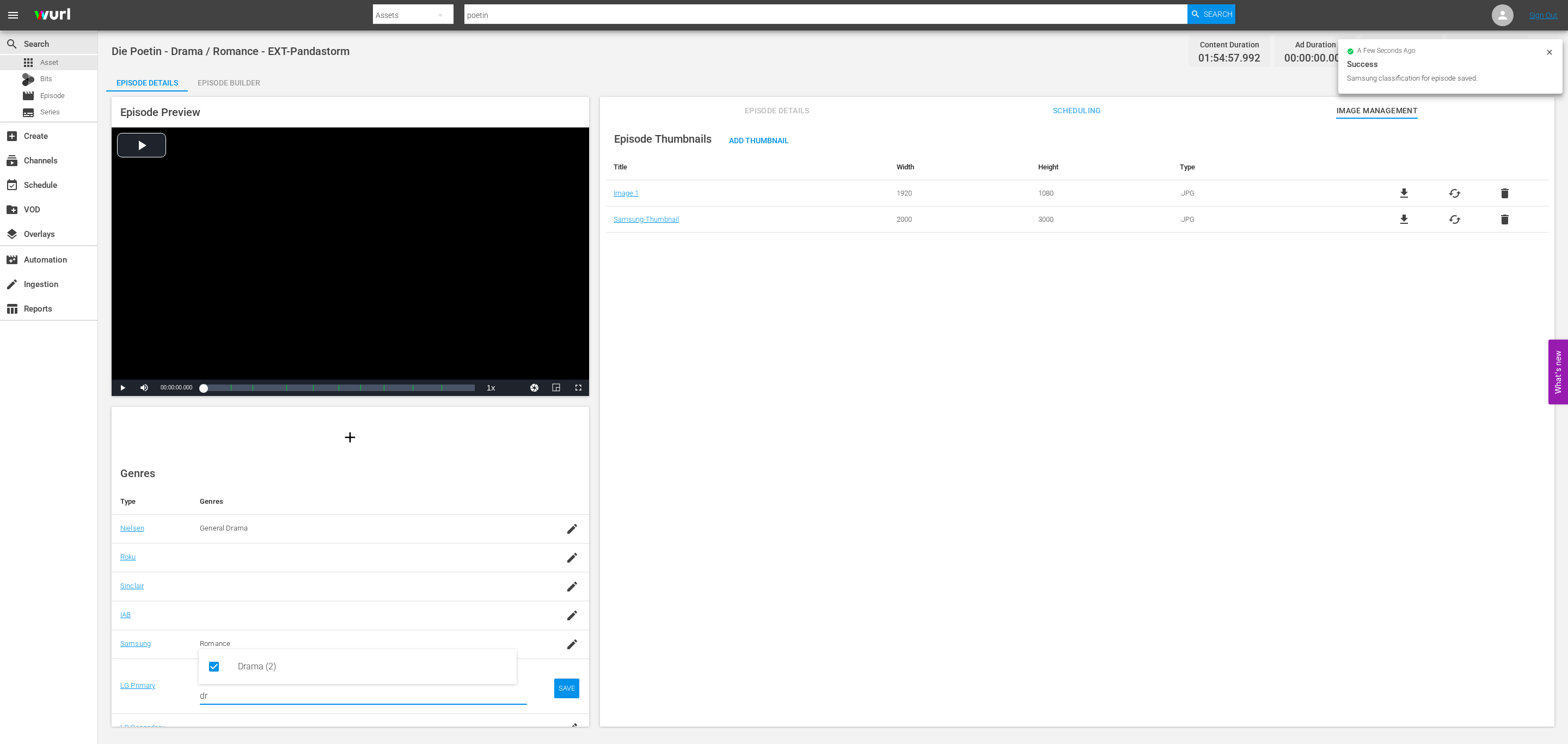
type input "dr"
click at [554, 684] on div "SAVE" at bounding box center [567, 688] width 25 height 19
click at [557, 729] on body "menu Search By Assets Search ID, Title, Description, Keywords, or Category poet…" at bounding box center [784, 372] width 1568 height 744
click at [566, 708] on icon "button" at bounding box center [572, 712] width 13 height 13
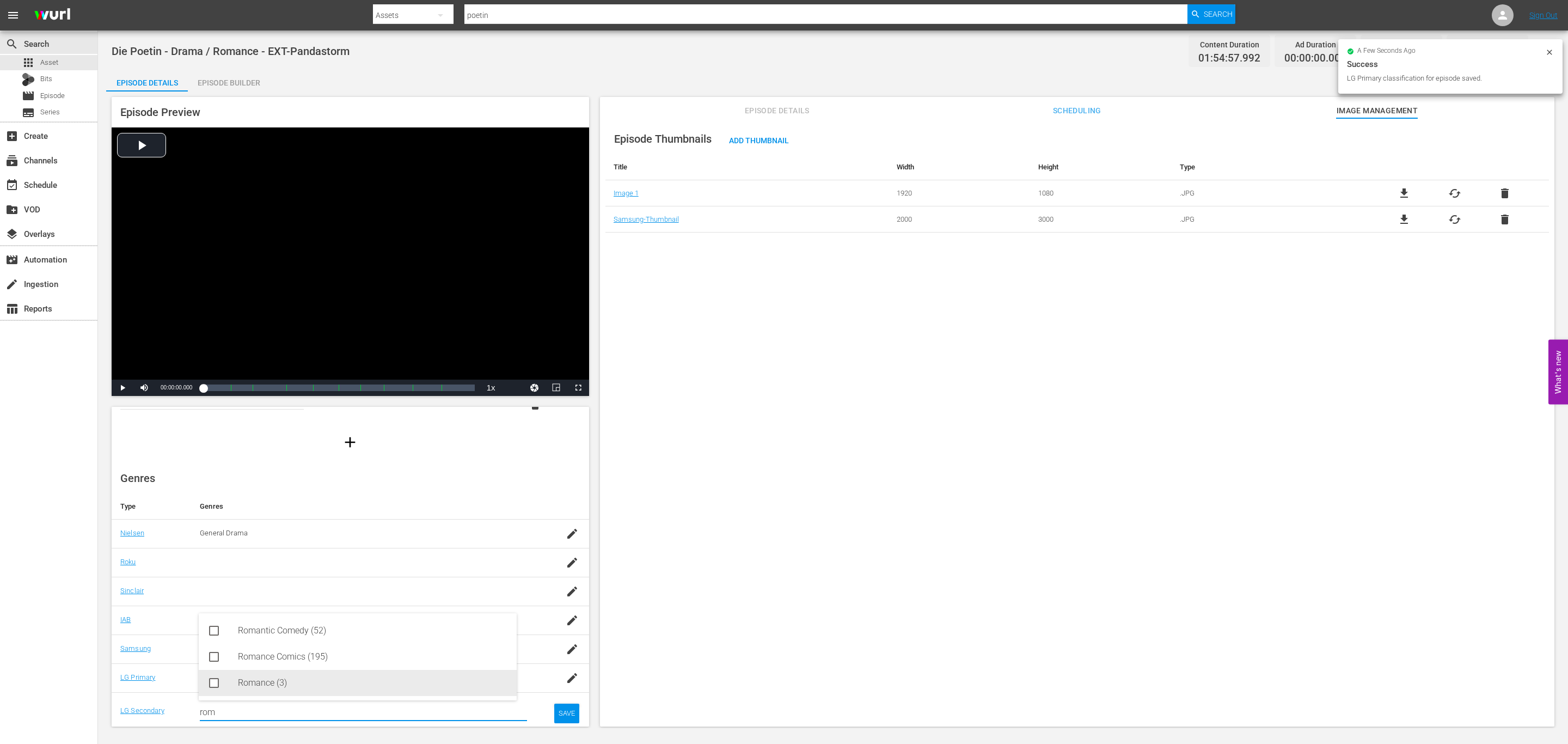
click at [356, 674] on div "Romance (3)" at bounding box center [373, 683] width 270 height 26
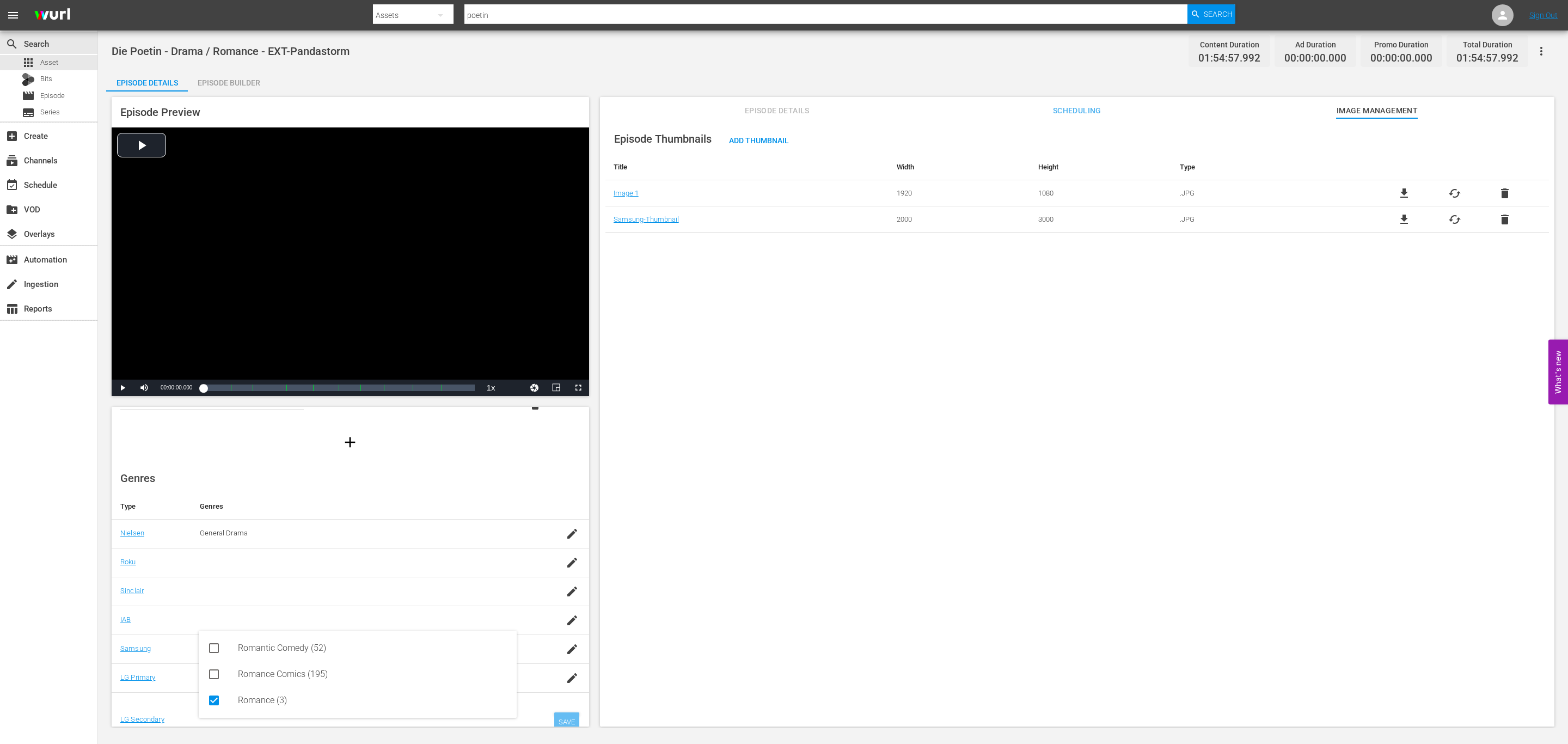
type input "rom"
click at [554, 721] on div "SAVE" at bounding box center [567, 722] width 25 height 19
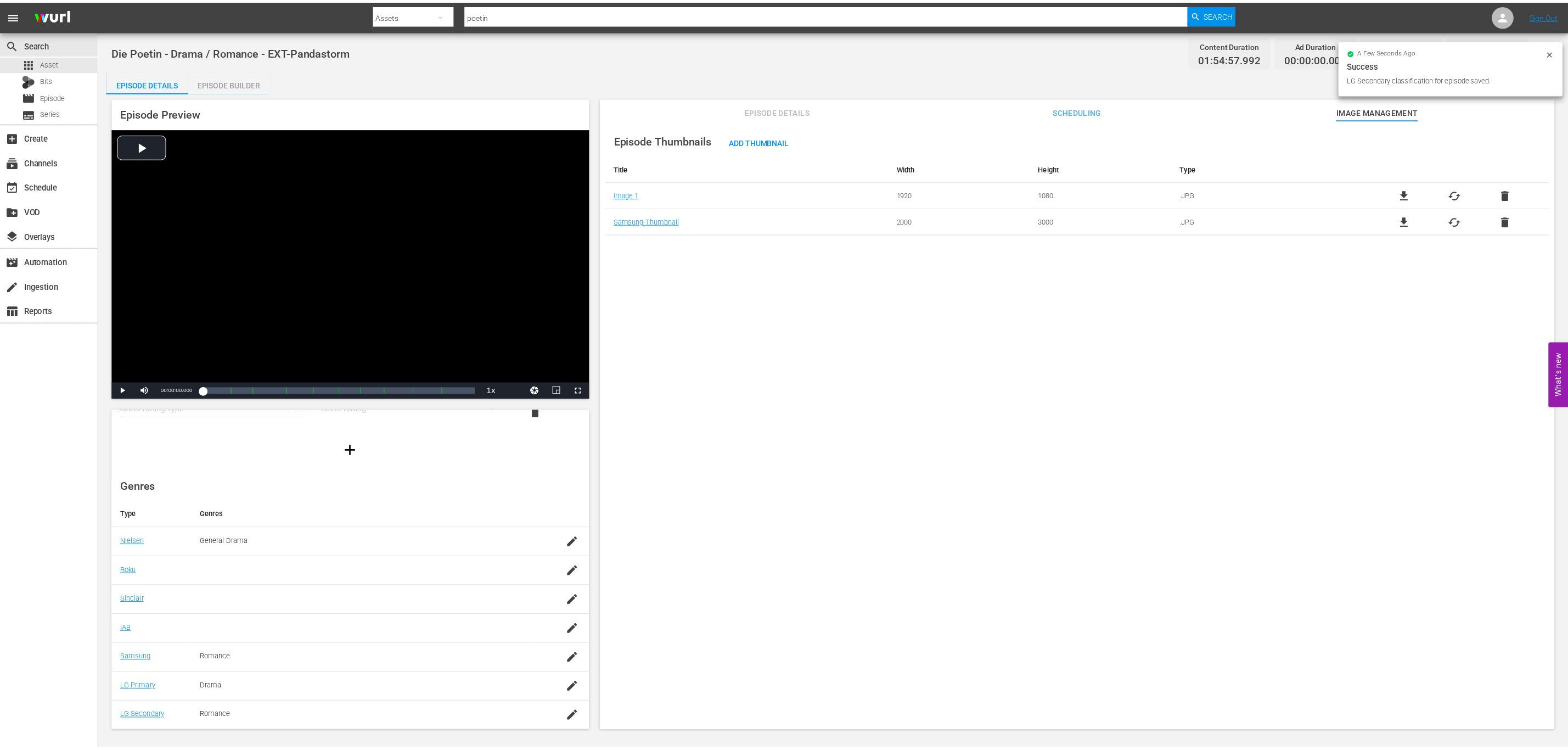
scroll to position [73, 0]
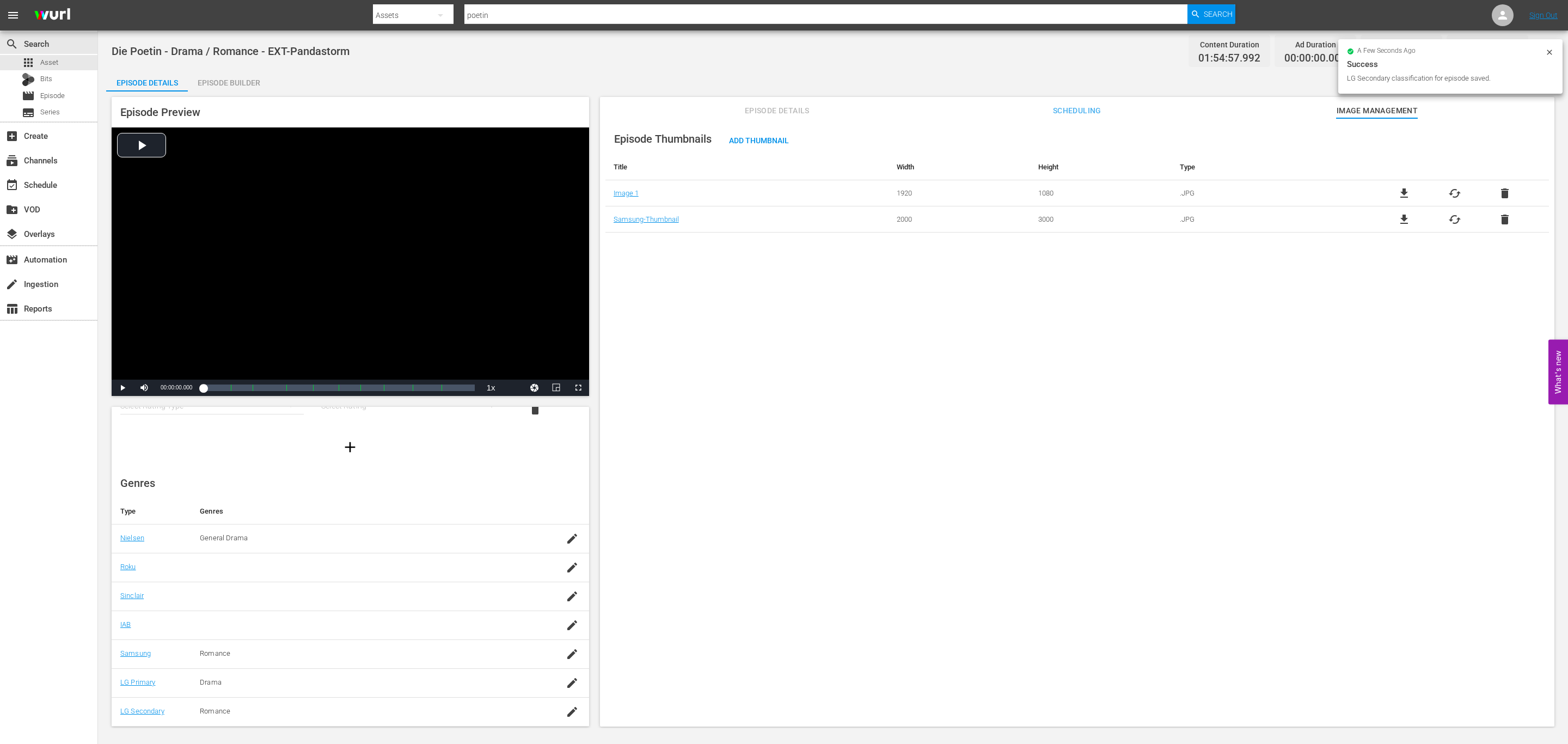
click at [1015, 384] on div "Episode Thumbnails Add Thumbnail Title Width Height Type Image 1 1920 1080 .JPG…" at bounding box center [1077, 428] width 954 height 619
drag, startPoint x: 747, startPoint y: 123, endPoint x: 758, endPoint y: 116, distance: 13.0
click at [752, 122] on div "Episode Thumbnails Add Thumbnail Title Width Height Type Image 1 1920 1080 .JPG…" at bounding box center [1077, 428] width 954 height 619
click at [758, 116] on span "Episode Details" at bounding box center [777, 111] width 82 height 14
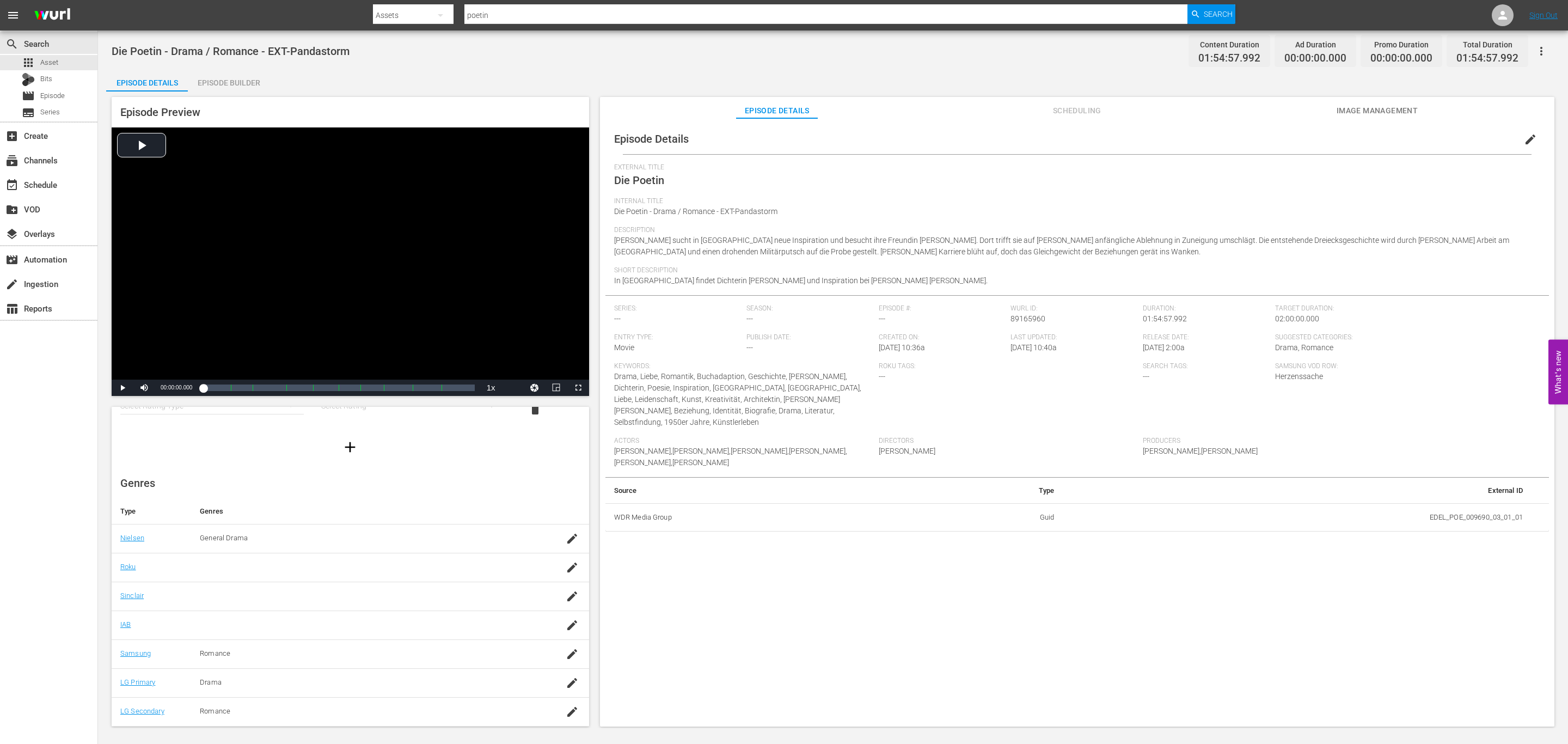
click at [1407, 305] on span "Target Duration:" at bounding box center [1404, 309] width 259 height 9
click at [214, 78] on div "Episode Builder" at bounding box center [229, 83] width 82 height 26
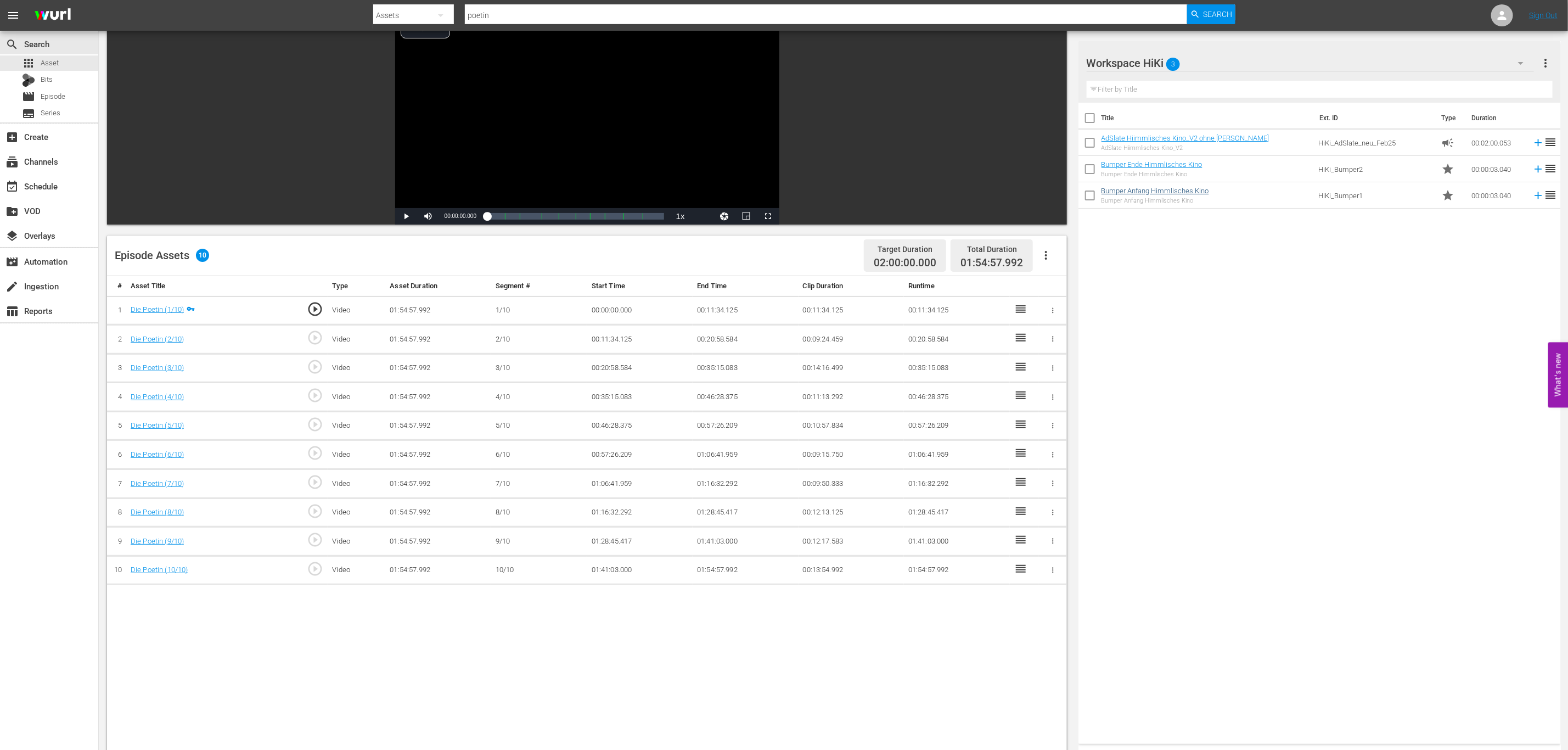
scroll to position [165, 0]
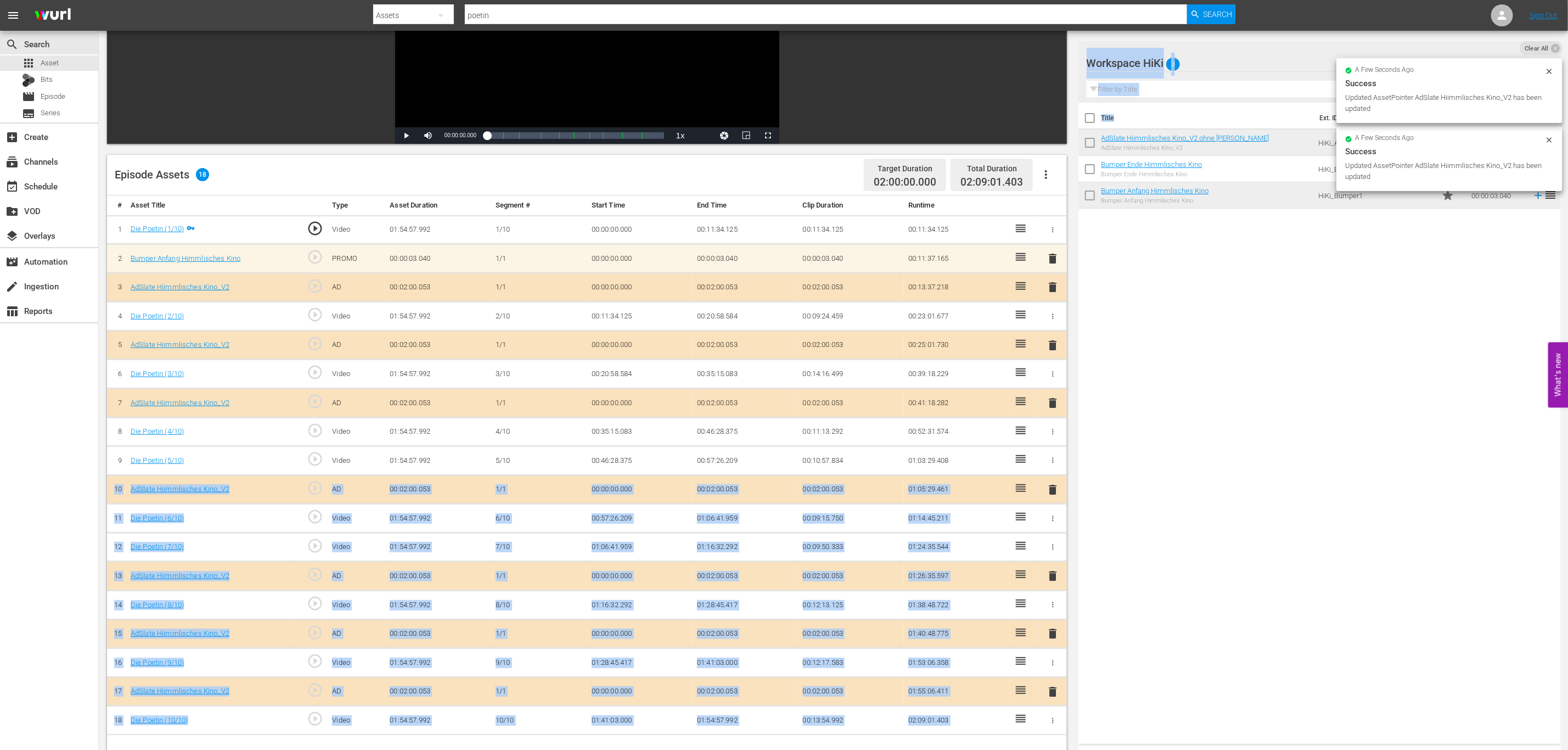
drag, startPoint x: 1192, startPoint y: 127, endPoint x: 1246, endPoint y: 414, distance: 292.0
click at [966, 454] on div "Video Player is loading. Play Video Play Mute Current Time 00:00:00.000 / Durat…" at bounding box center [833, 395] width 1453 height 936
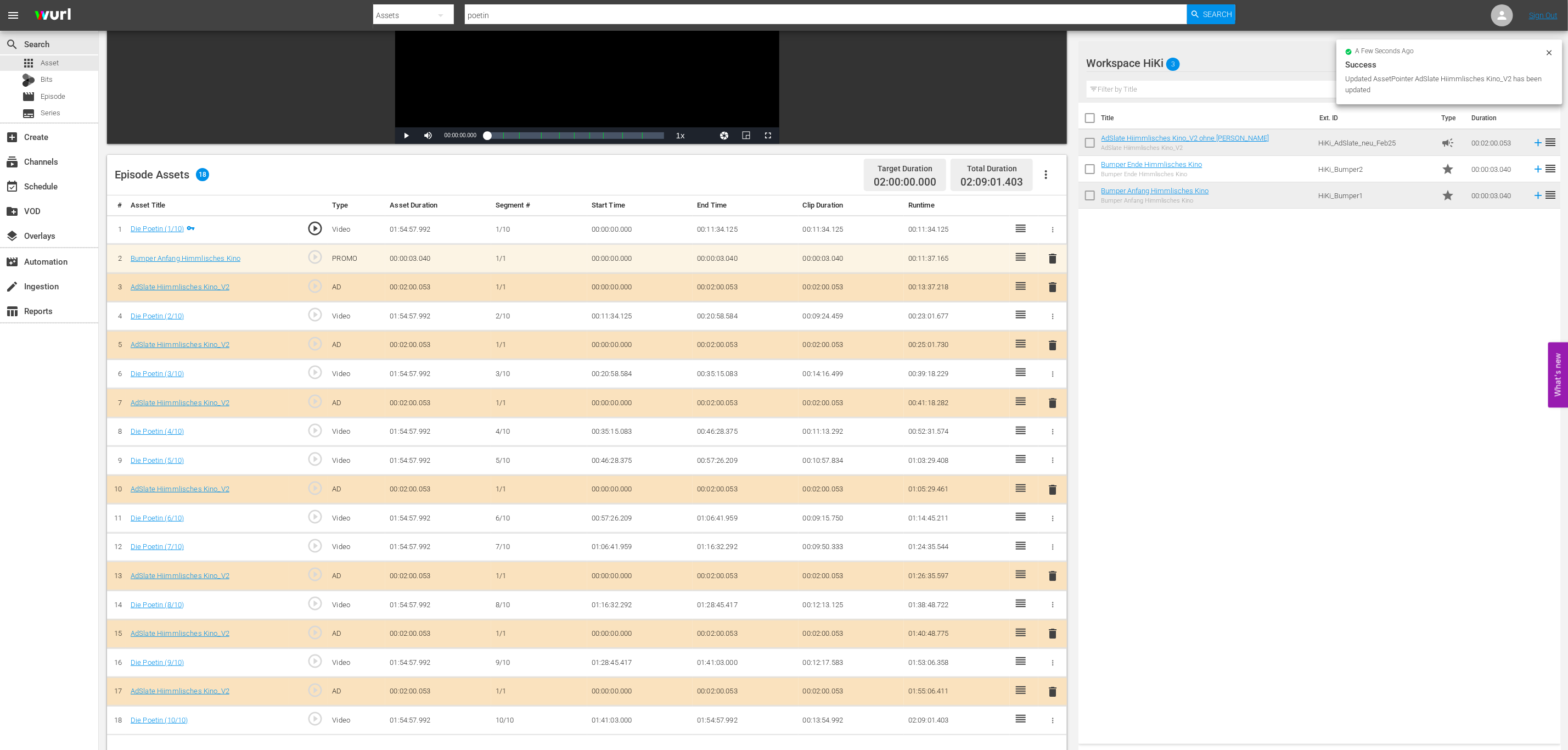
click at [1252, 416] on div "Title Ext. ID Type Duration AdSlate Hiimmlisches Kino_V2 ohne Don Matteo AdSlat…" at bounding box center [1319, 421] width 482 height 637
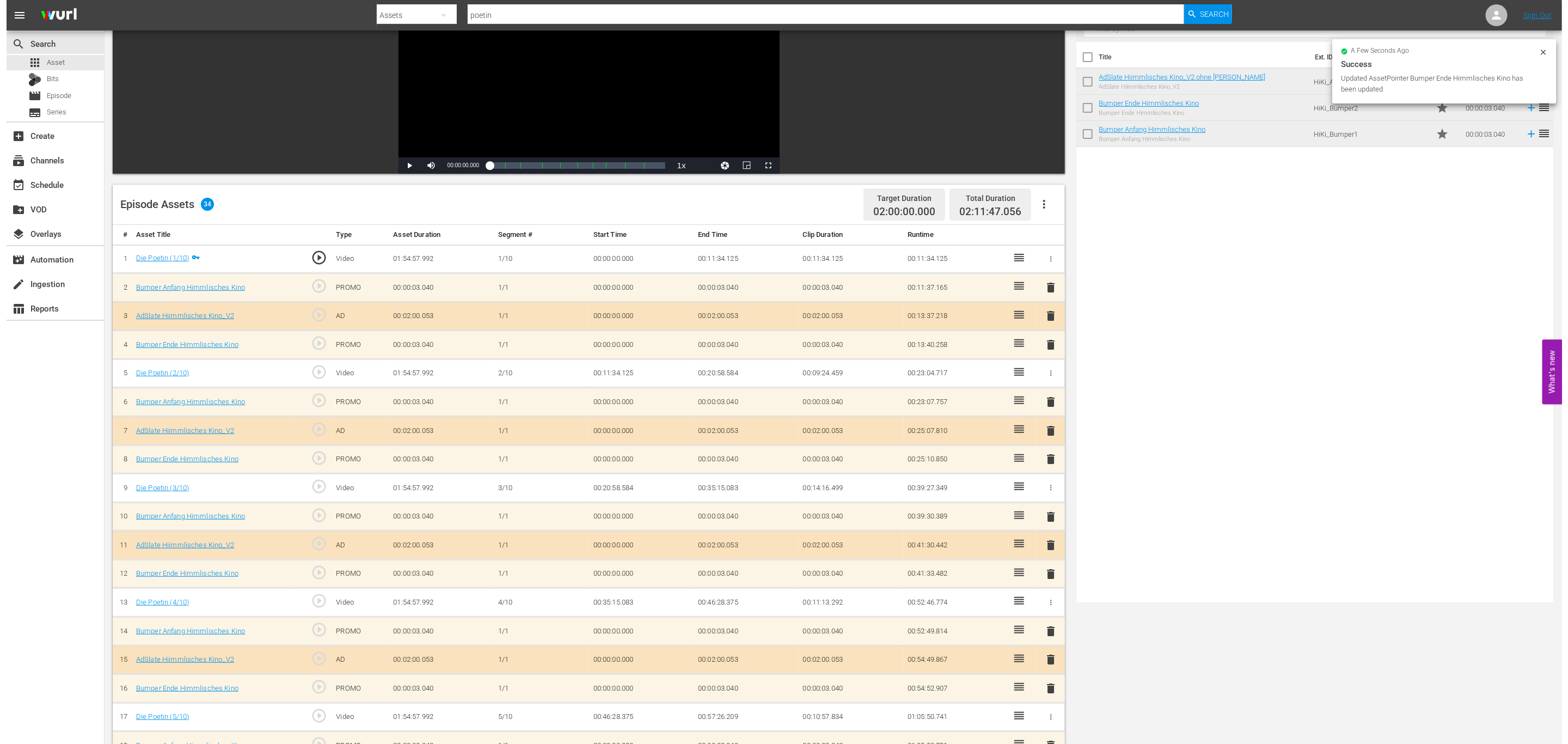
scroll to position [0, 0]
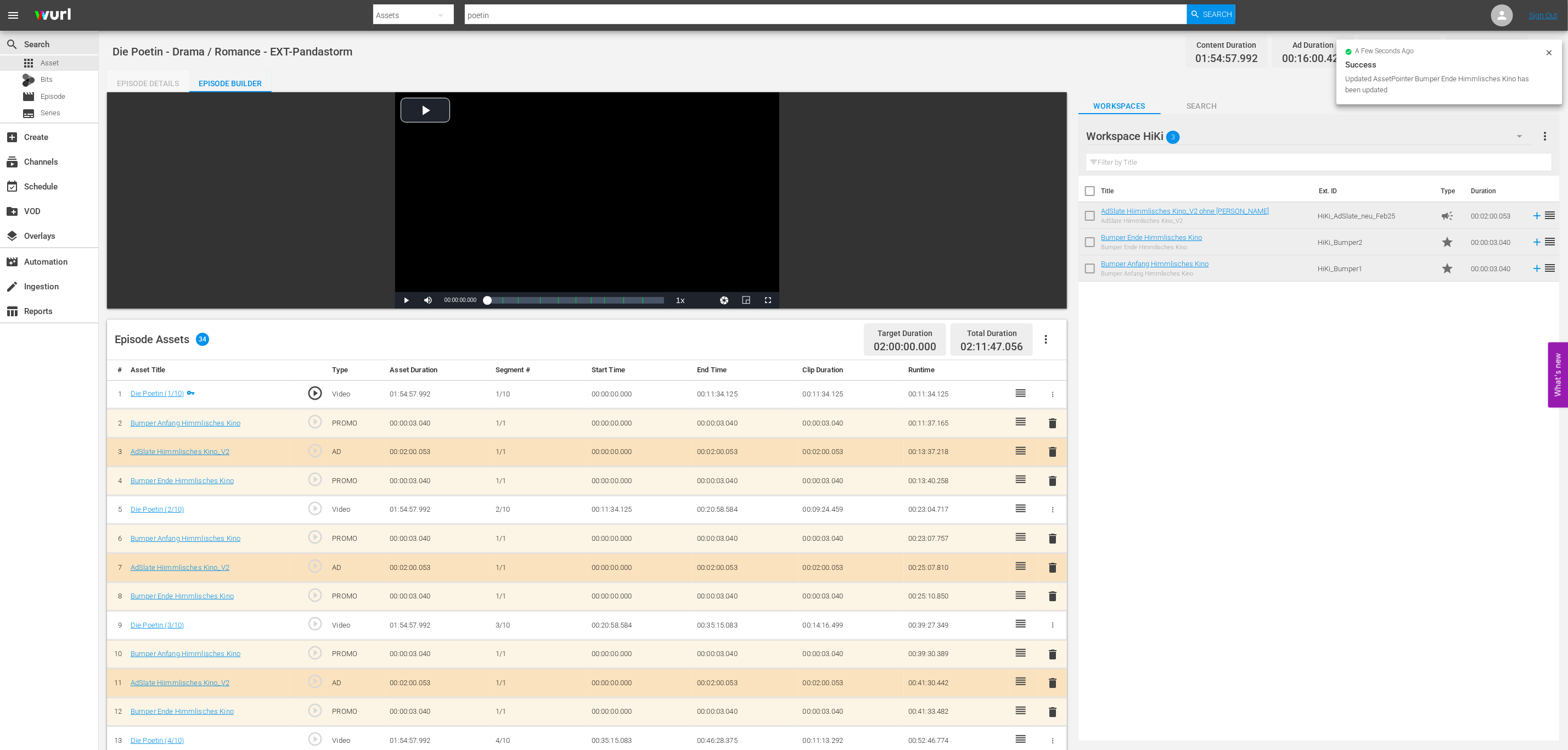
click at [142, 80] on div "Episode Details" at bounding box center [148, 83] width 83 height 27
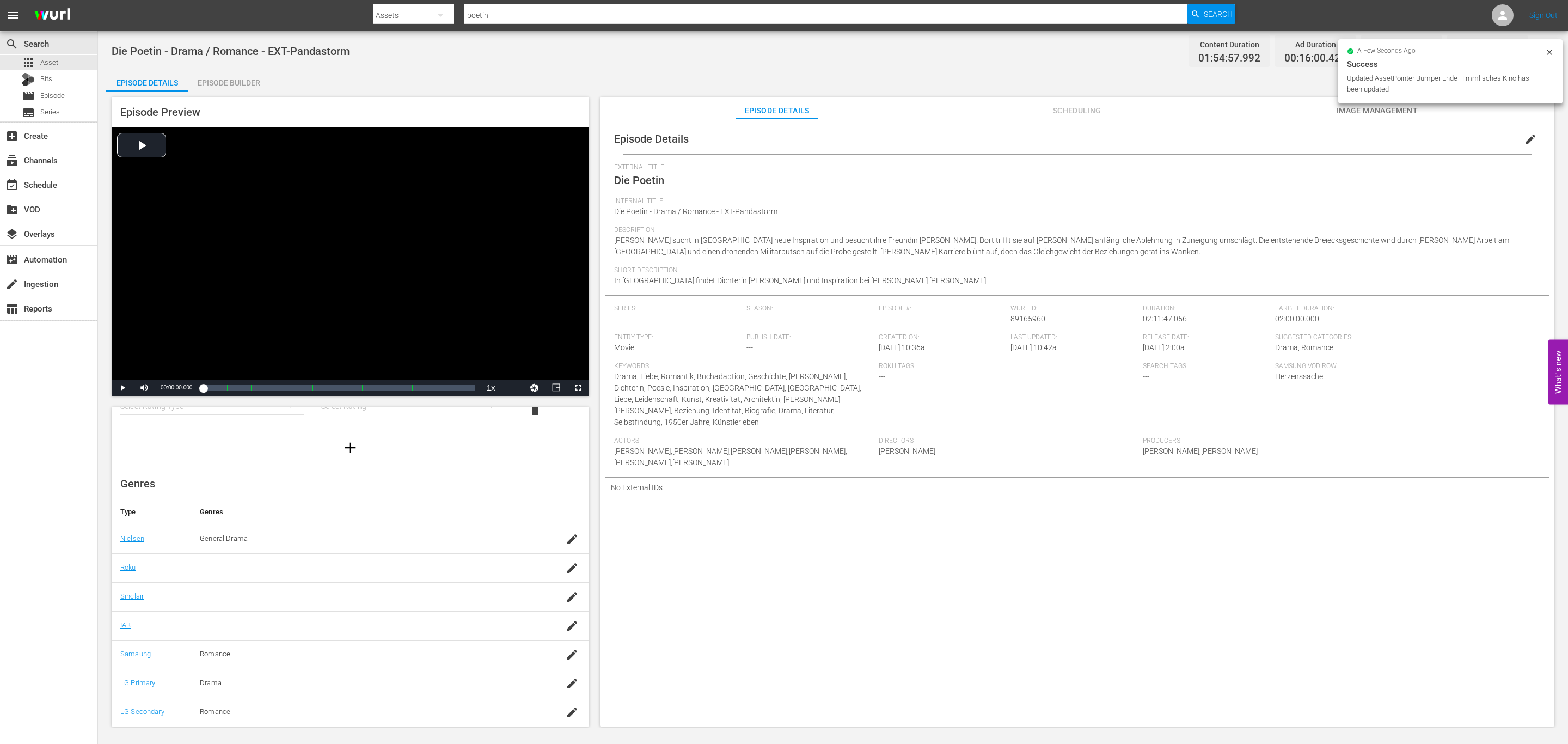
scroll to position [72, 0]
click at [1406, 104] on span "Image Management" at bounding box center [1377, 111] width 82 height 14
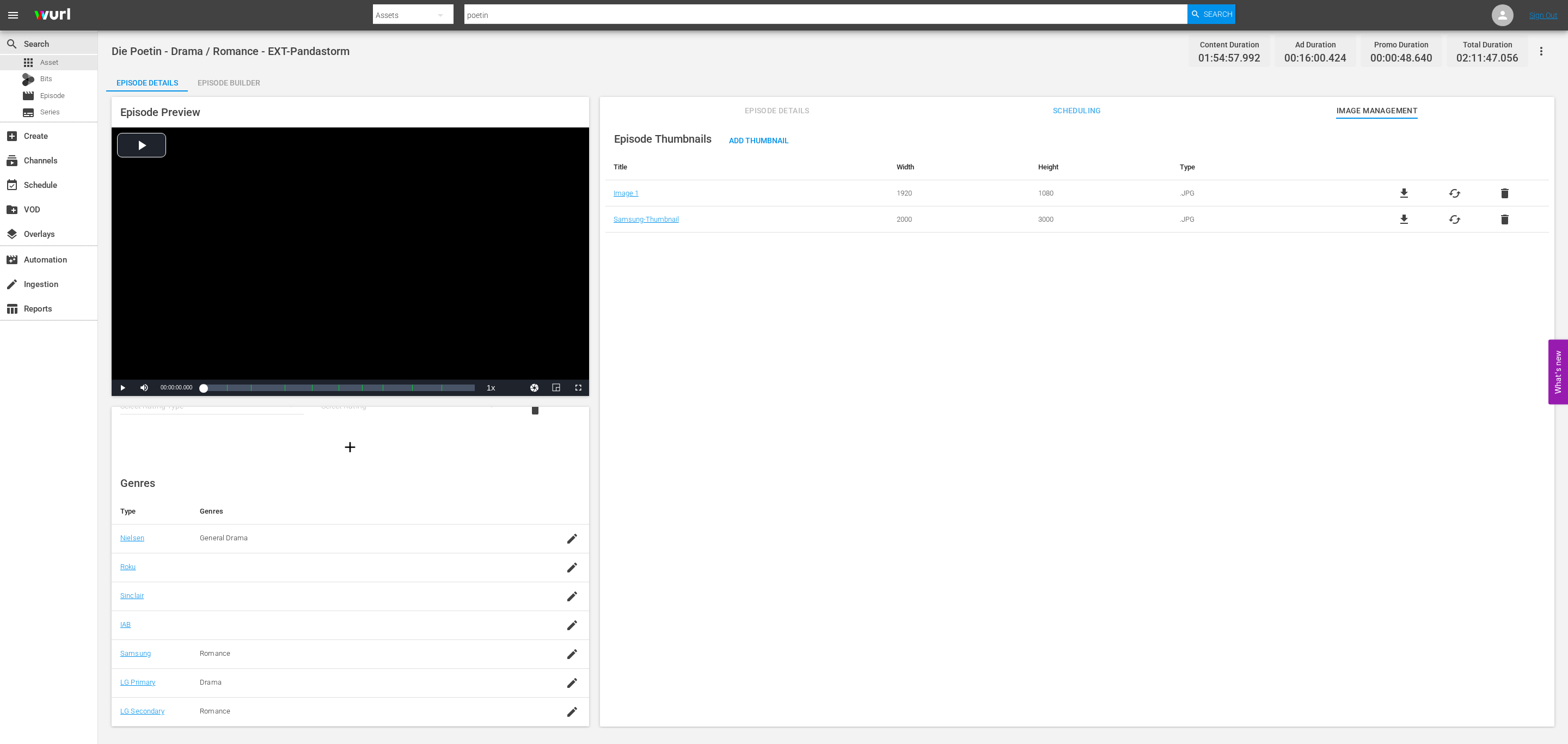
click at [823, 100] on div "Episode Details Scheduling Image Management" at bounding box center [1077, 108] width 900 height 22
click at [799, 101] on button "Episode Details" at bounding box center [777, 108] width 82 height 22
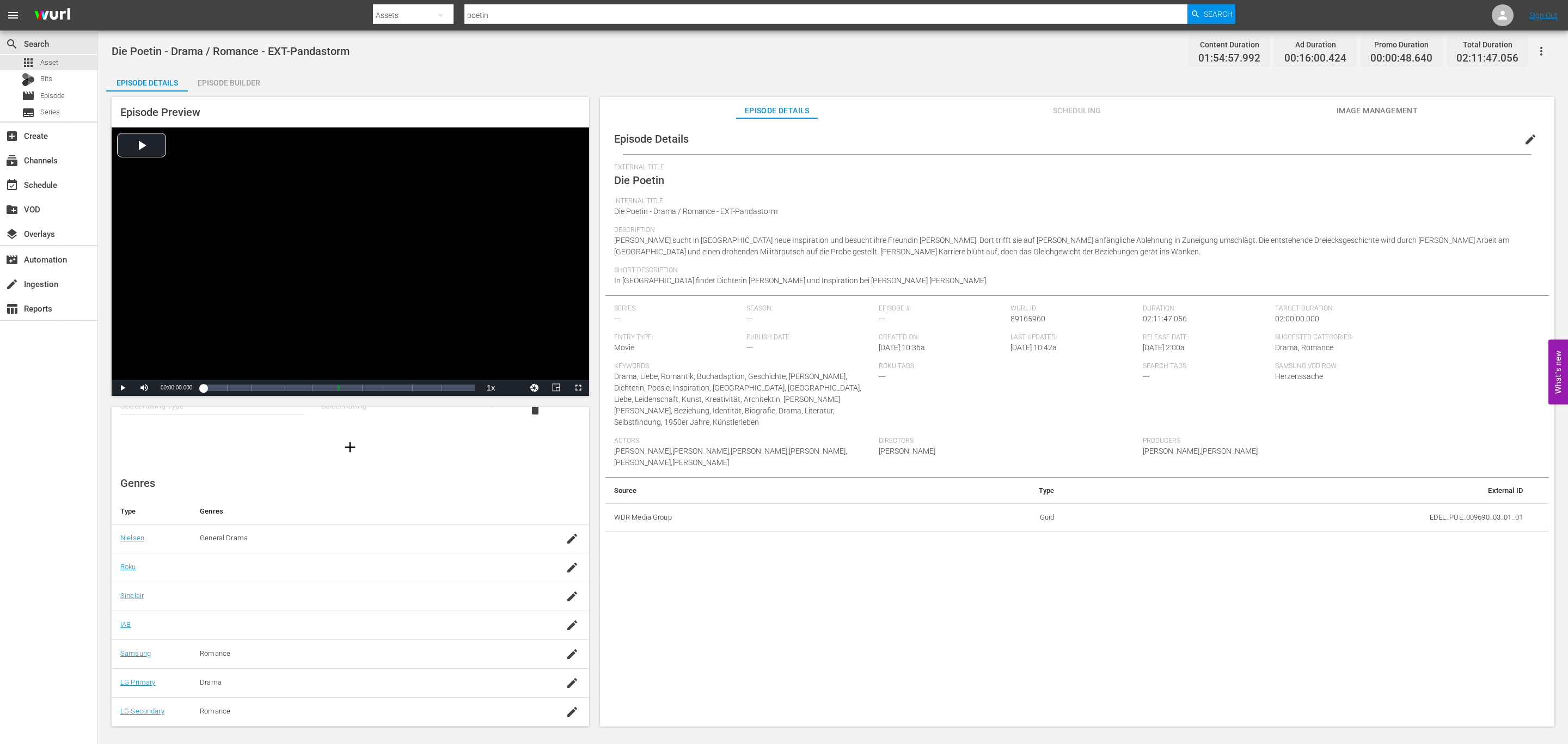
click at [1550, 58] on button "button" at bounding box center [1542, 51] width 26 height 26
click at [1506, 60] on div "Add Episode to Workspace" at bounding box center [1463, 55] width 166 height 26
click at [64, 211] on div "create_new_folder VOD" at bounding box center [49, 209] width 97 height 22
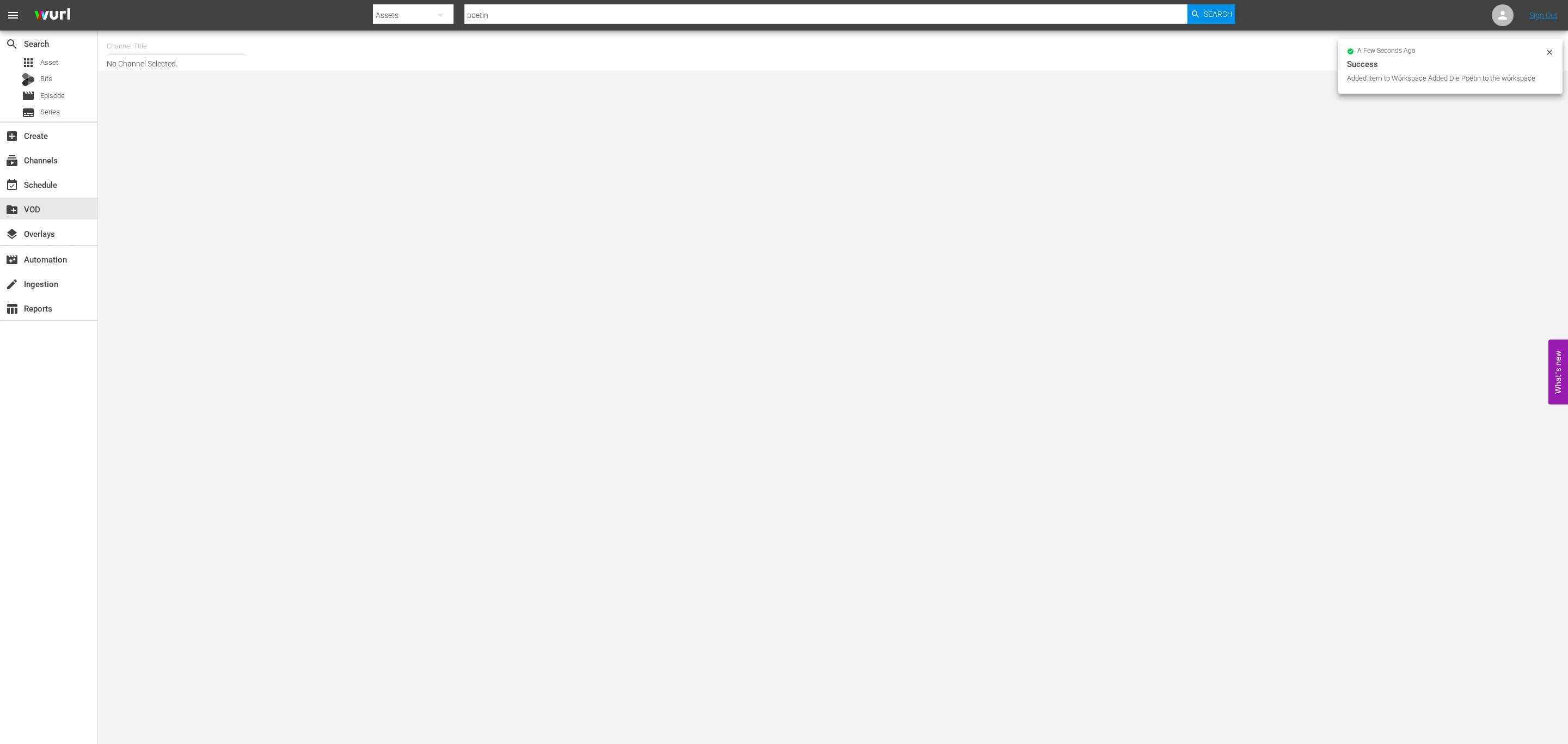
click at [211, 53] on input "text" at bounding box center [176, 46] width 139 height 26
click at [216, 71] on div "Himmlisches Kino (1758 - wdr_media_group_himmlischeskino_1)" at bounding box center [256, 77] width 282 height 26
type input "Himmlisches Kino (1758 - wdr_media_group_himmlischeskino_1)"
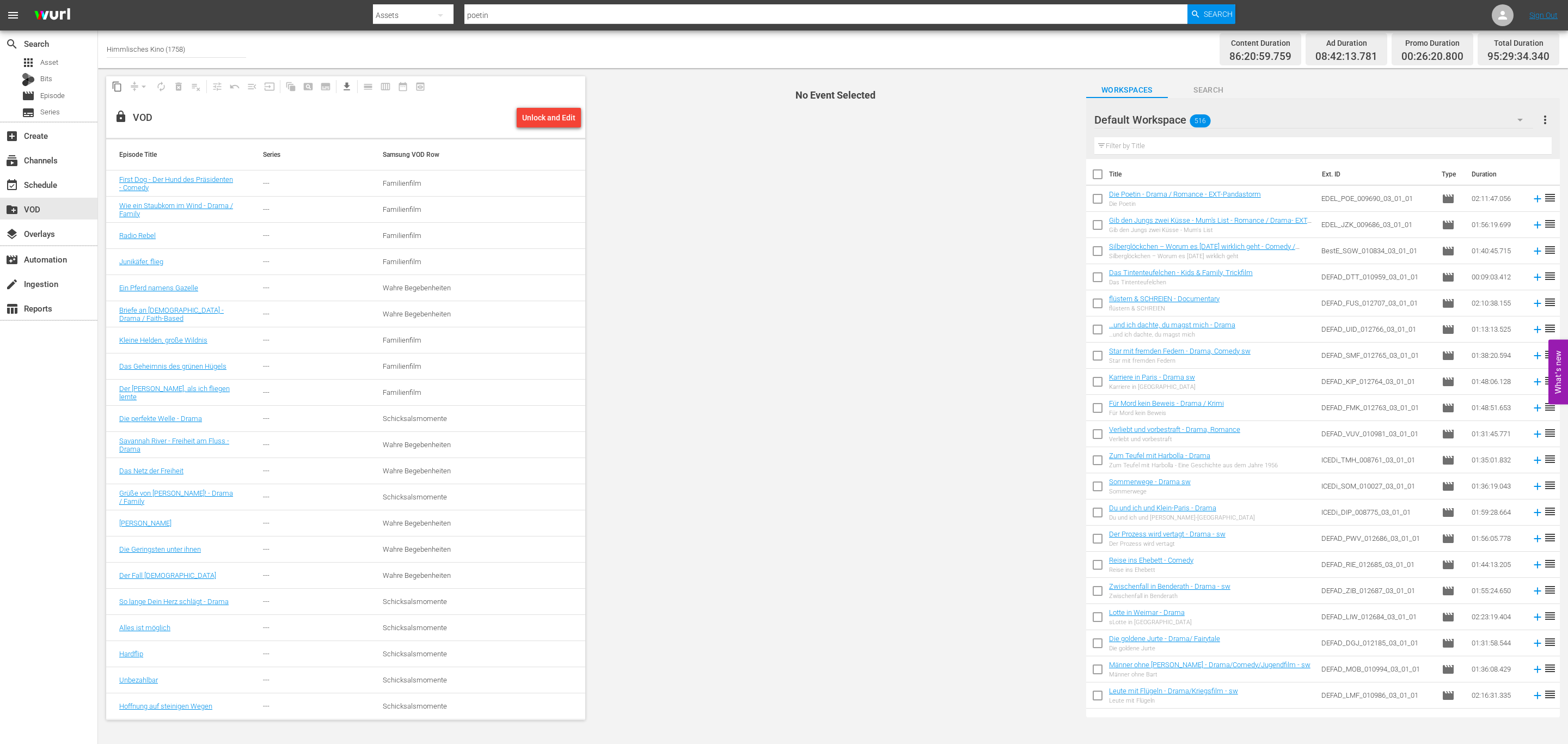
click at [542, 119] on div "Unlock and Edit" at bounding box center [548, 117] width 53 height 19
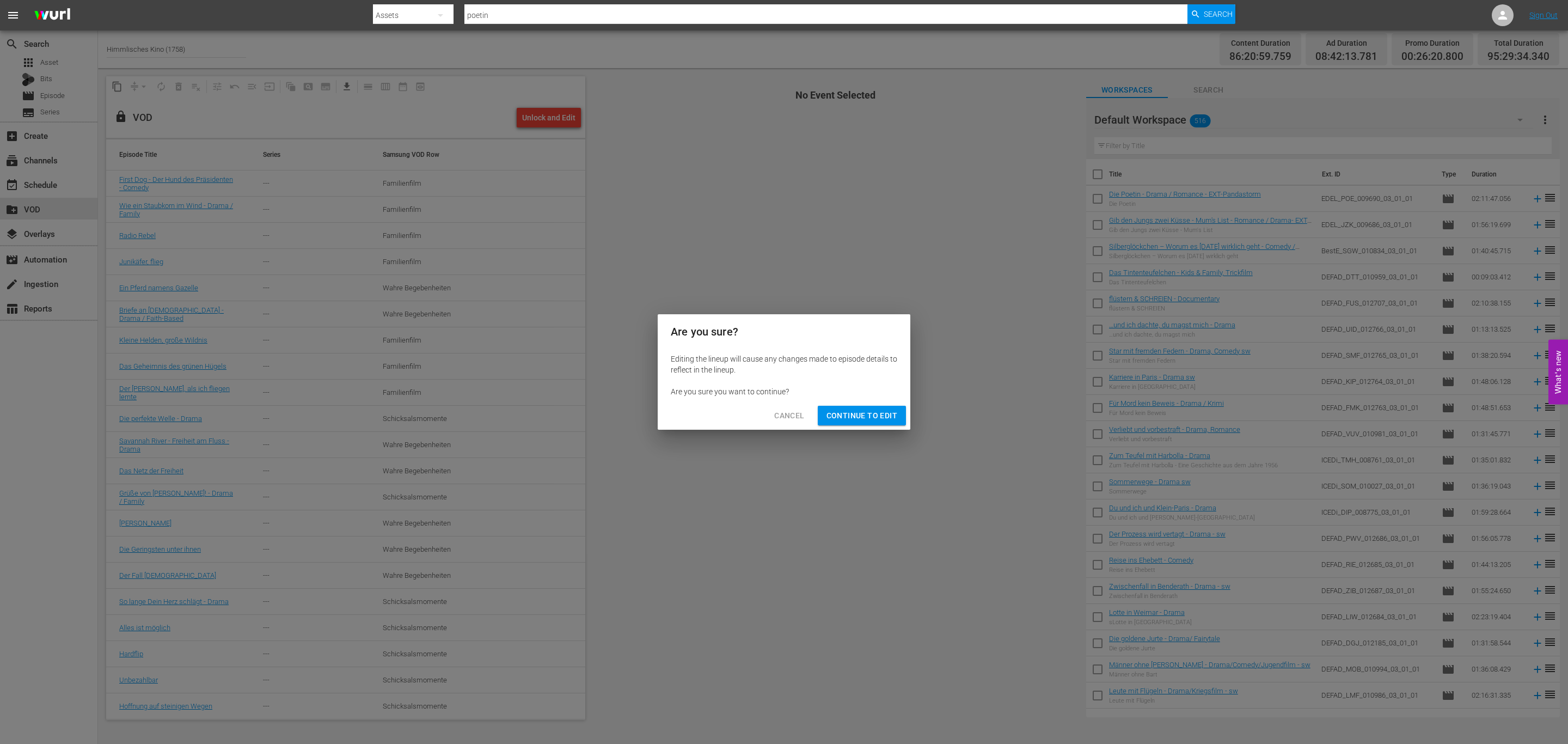
click at [859, 404] on div "Cancel Continue to Edit" at bounding box center [784, 415] width 253 height 29
click at [858, 406] on button "Continue to Edit" at bounding box center [862, 416] width 88 height 20
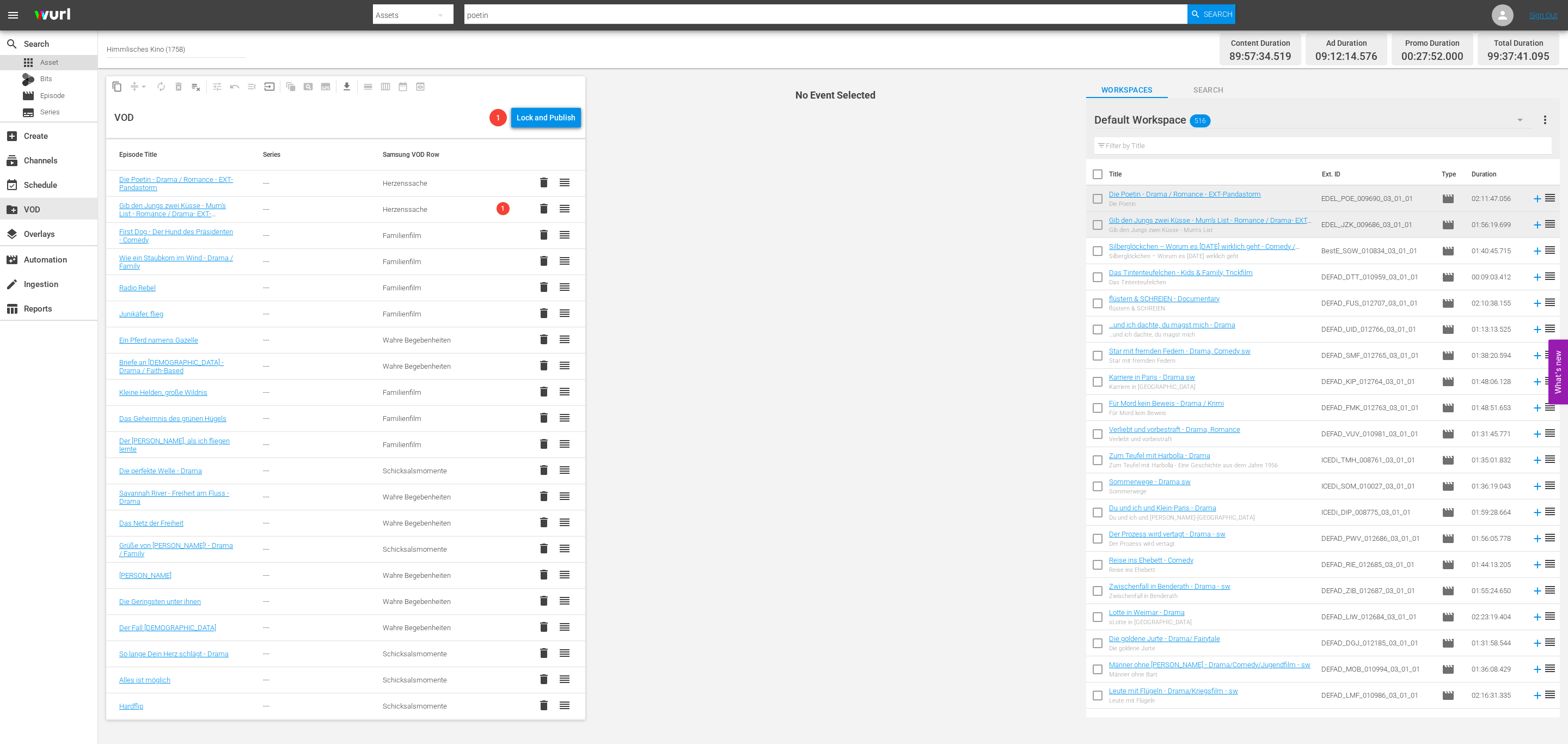
click at [56, 62] on span "Asset" at bounding box center [49, 63] width 18 height 11
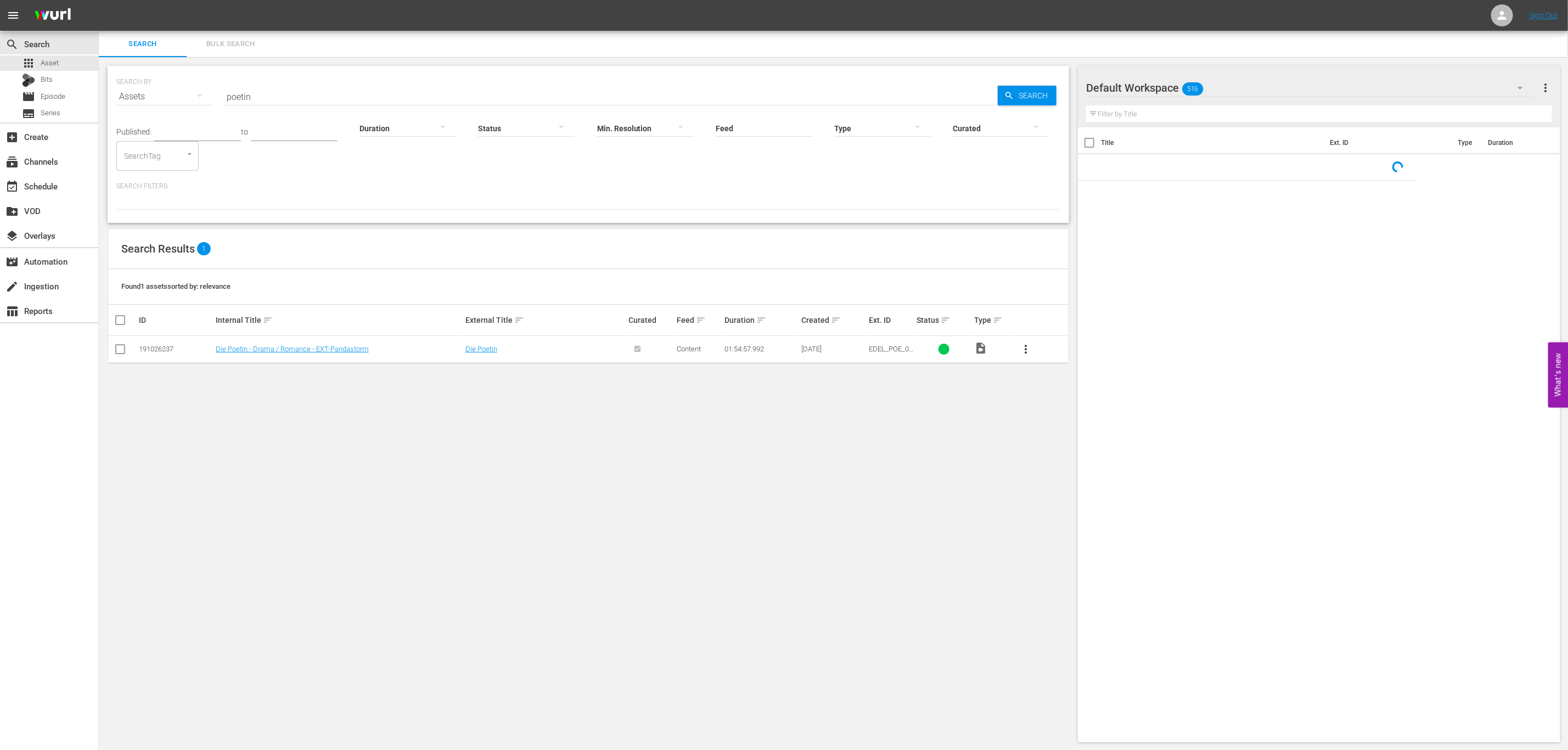
click at [531, 87] on input "poetin" at bounding box center [610, 97] width 774 height 27
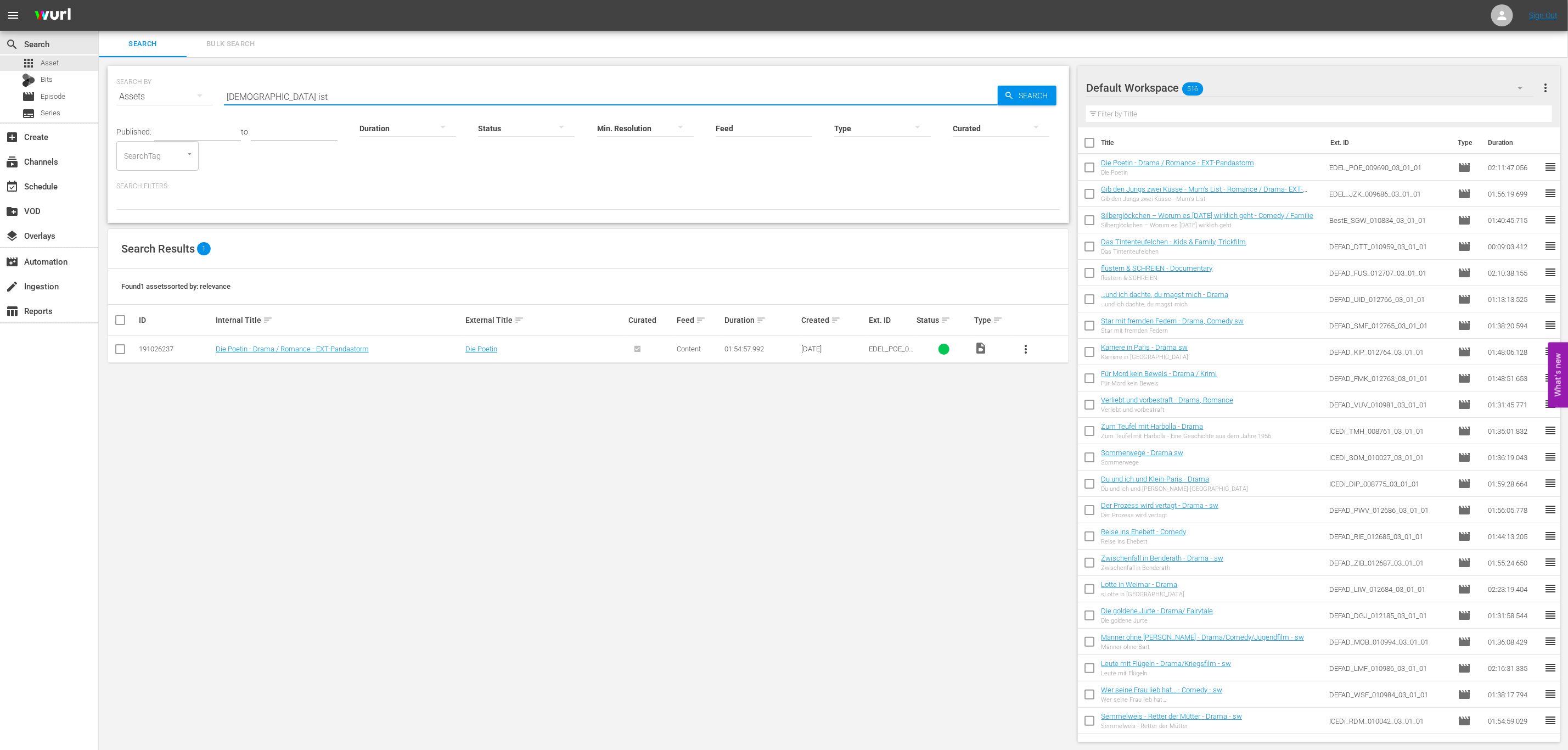
type input "gott ist"
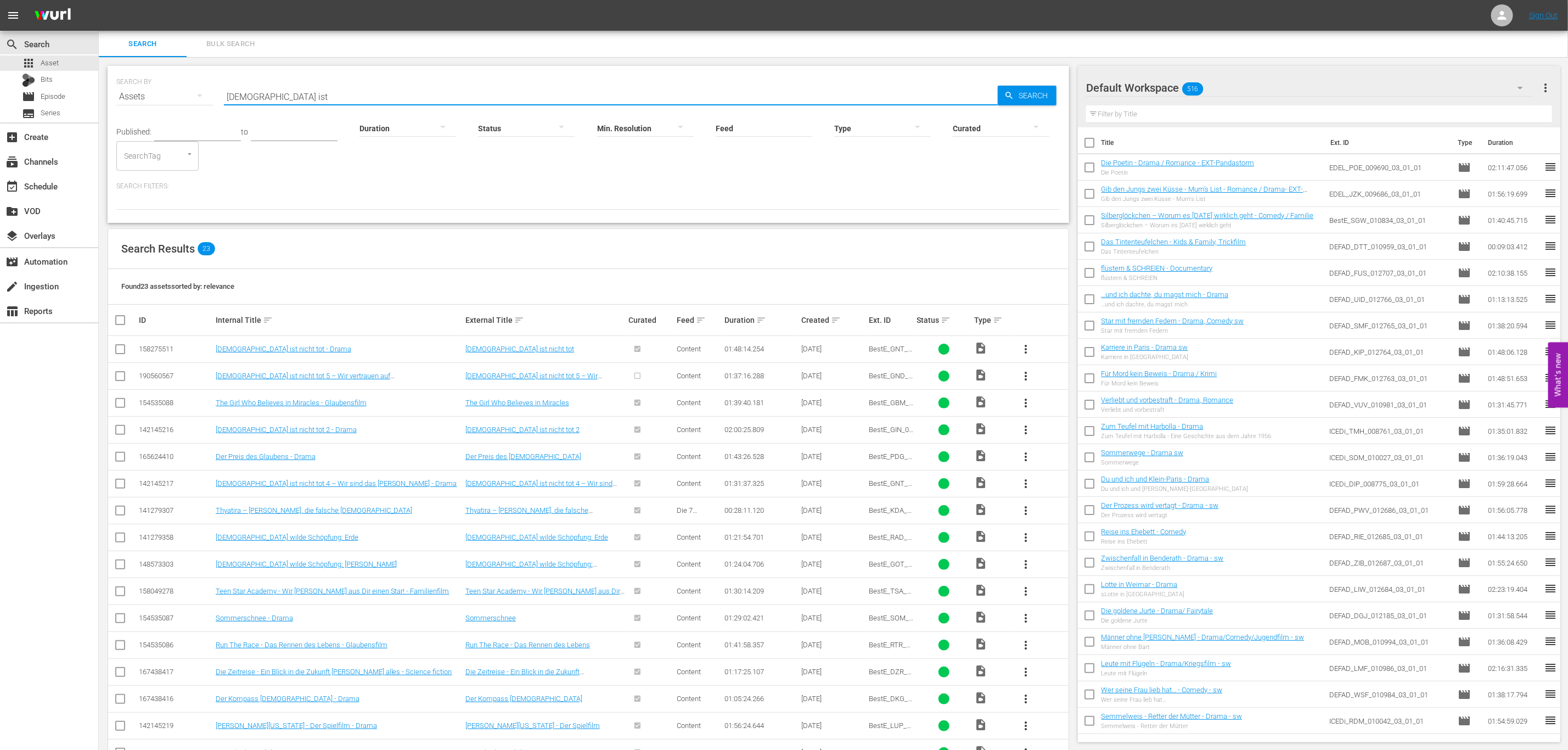
click at [295, 94] on input "gott ist" at bounding box center [610, 97] width 774 height 27
click at [1041, 380] on div "more_vert" at bounding box center [1040, 376] width 55 height 27
click at [1026, 374] on span "more_vert" at bounding box center [1026, 376] width 13 height 13
click at [1056, 457] on div "Episode" at bounding box center [1085, 460] width 75 height 27
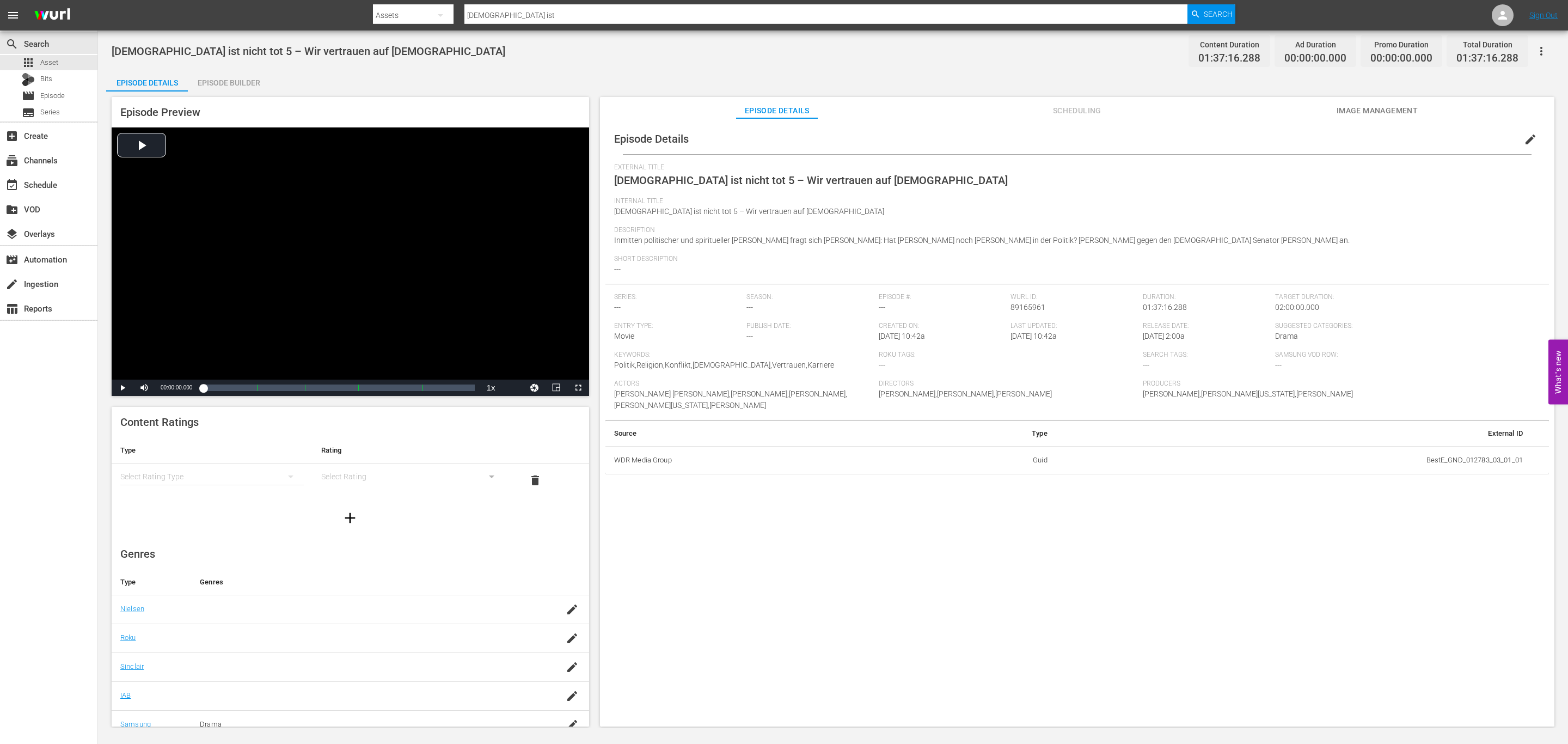
click at [1403, 110] on span "Image Management" at bounding box center [1377, 111] width 82 height 14
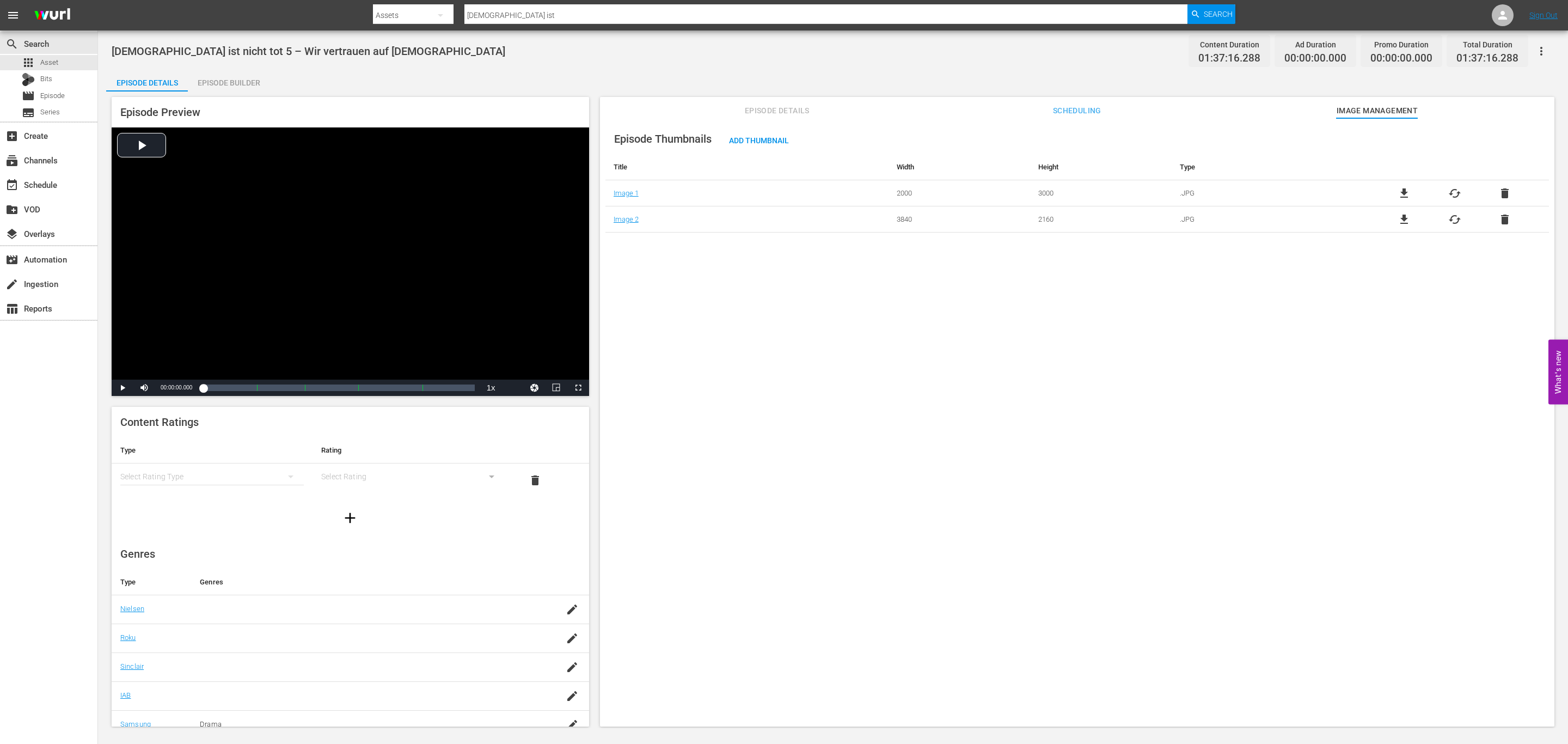
click at [755, 108] on span "Episode Details" at bounding box center [777, 111] width 82 height 14
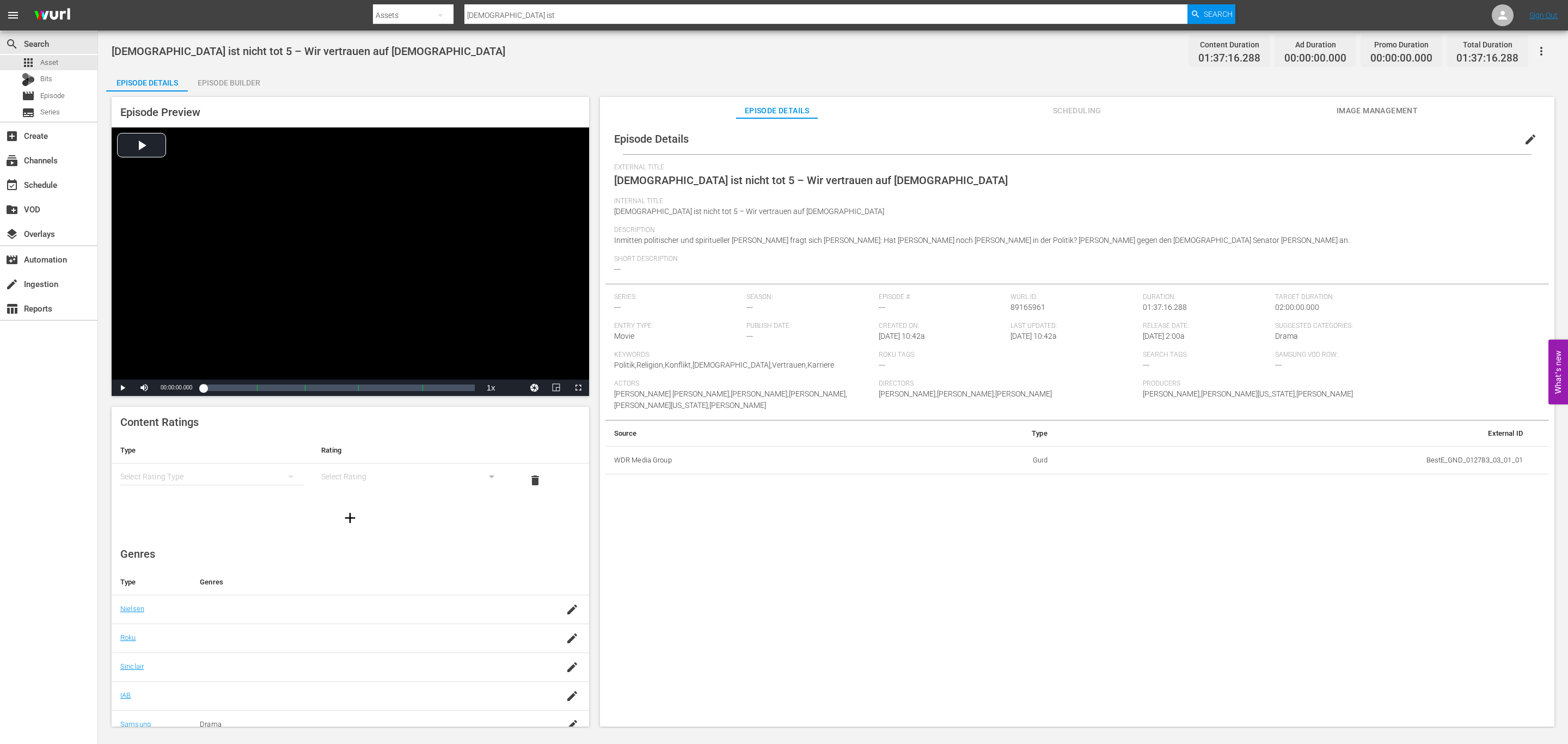
click at [1524, 141] on span "edit" at bounding box center [1530, 139] width 13 height 13
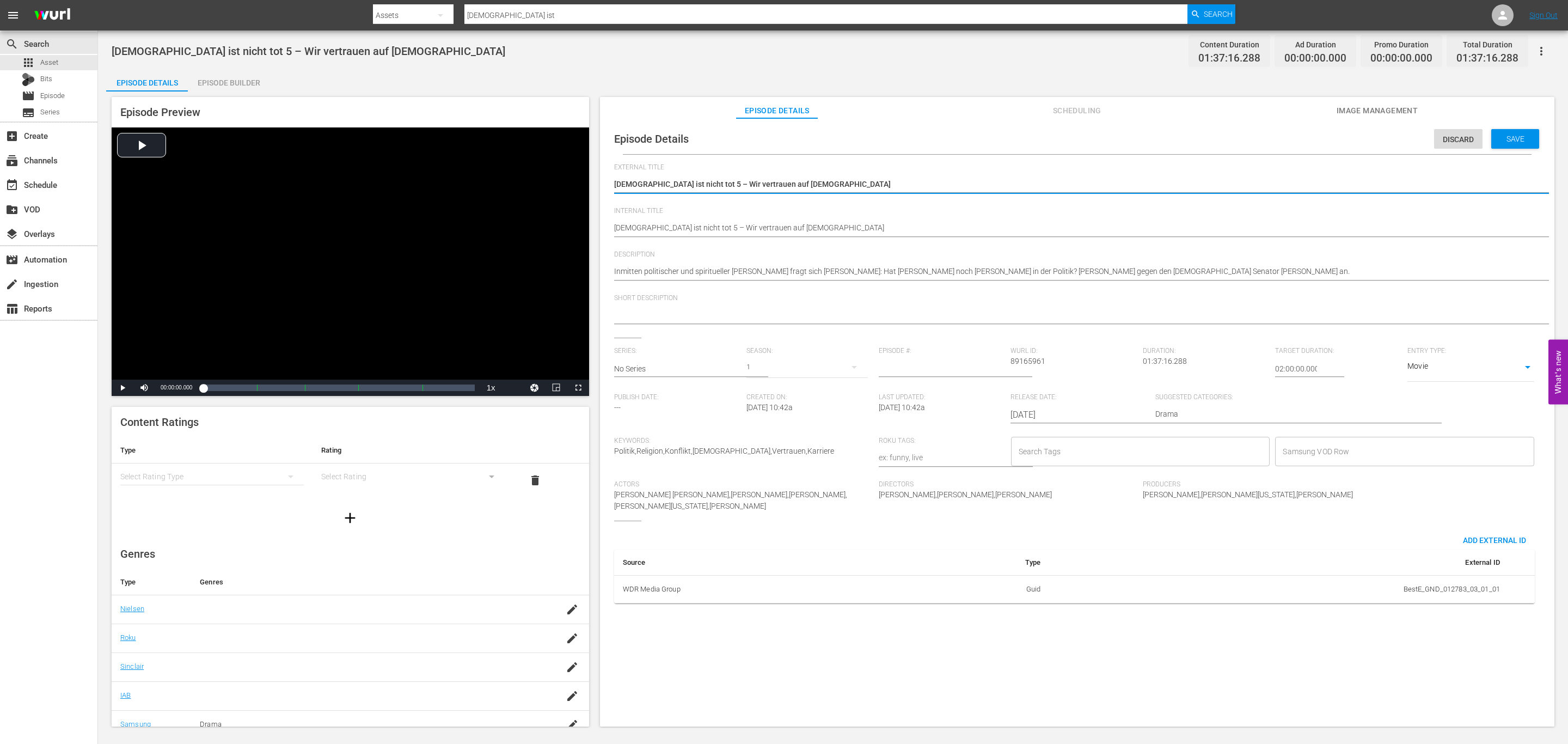
click at [1326, 465] on div "Samsung VOD Row" at bounding box center [1404, 452] width 259 height 29
type input "fa"
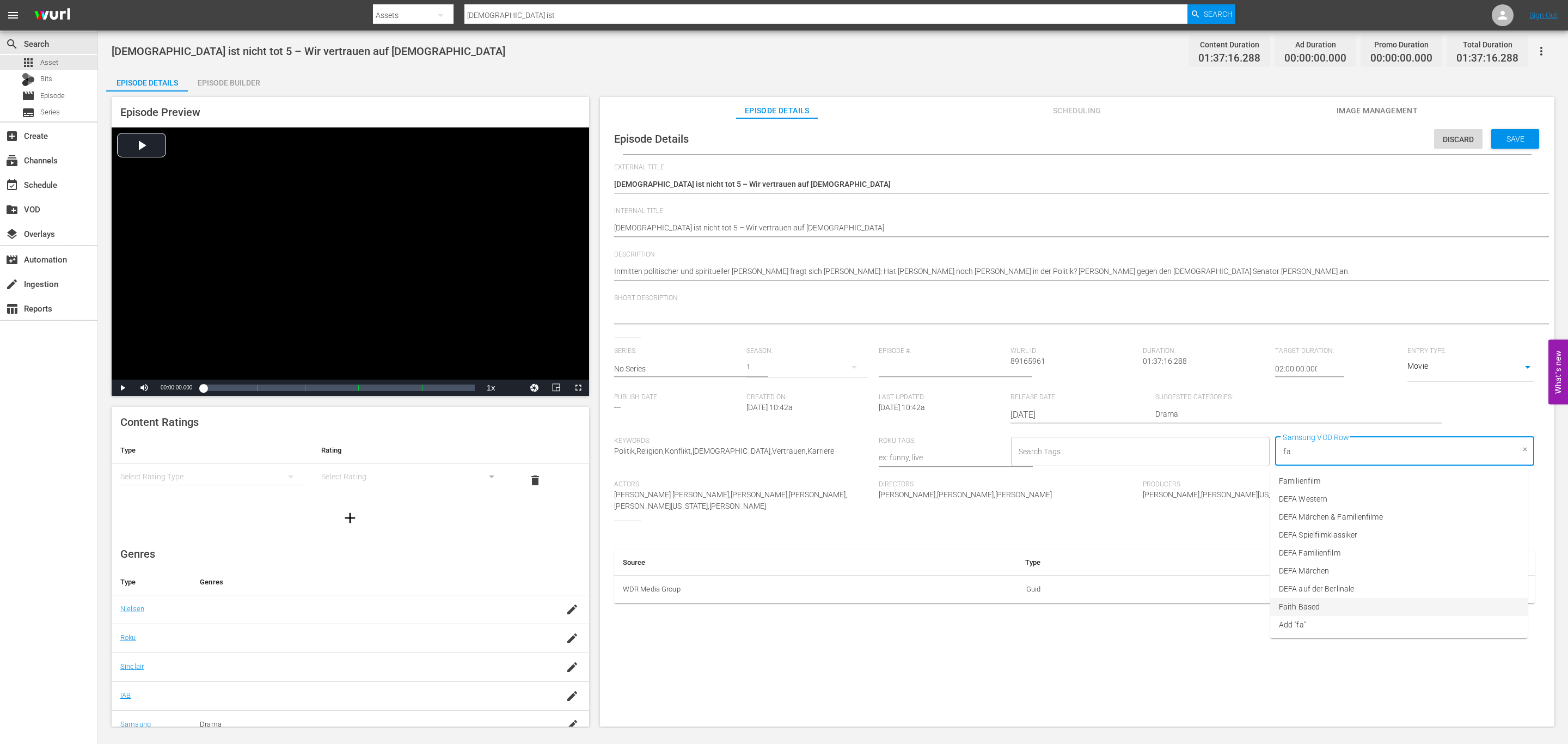
drag, startPoint x: 1341, startPoint y: 590, endPoint x: 1339, endPoint y: 603, distance: 13.2
click at [1339, 603] on ul "Familienfilm DEFA Western DEFA Märchen & Familienfilme DEFA Spielfilmklassiker …" at bounding box center [1399, 553] width 257 height 170
click at [1339, 603] on li "Faith Based" at bounding box center [1399, 606] width 257 height 18
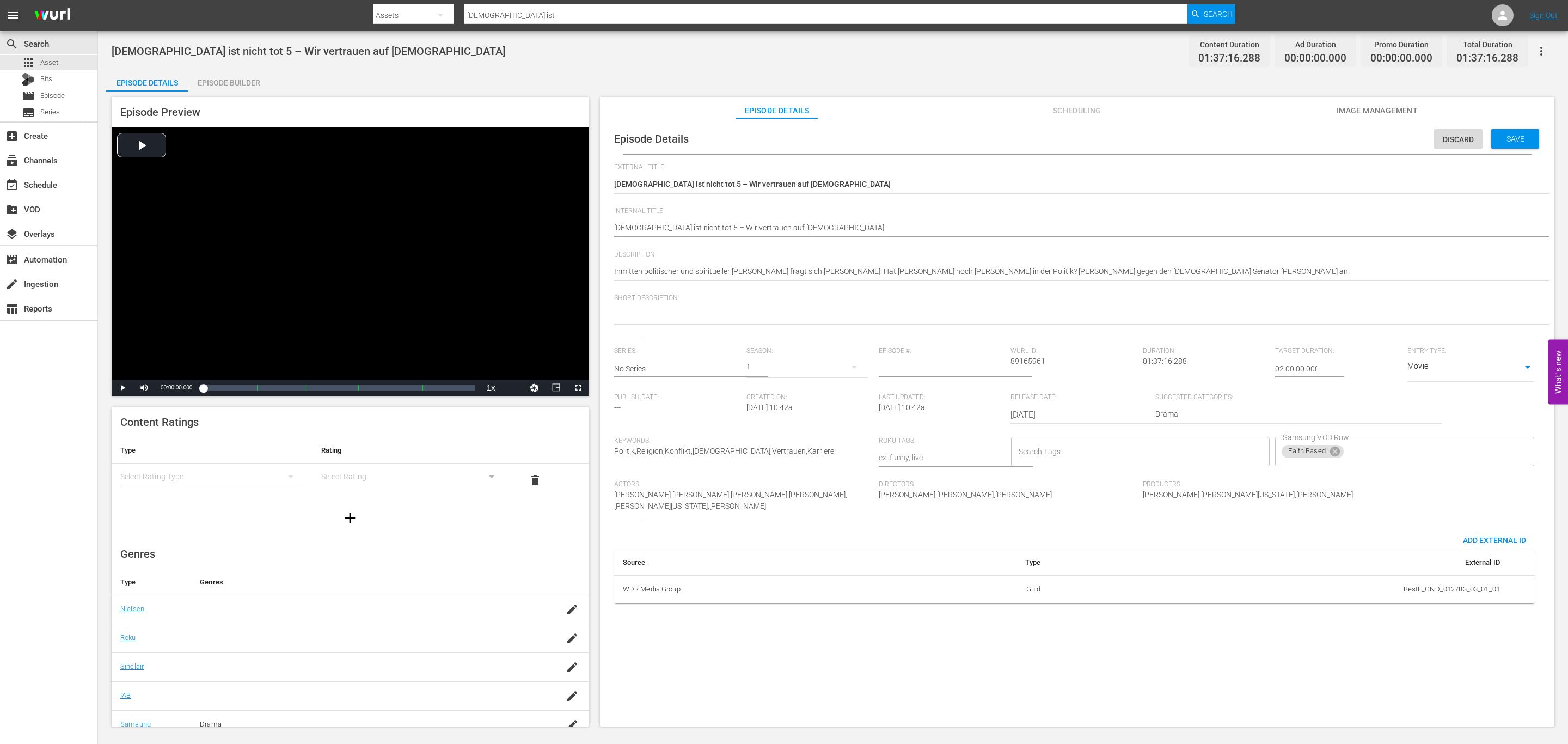
click at [1516, 122] on div "Episode Details Discard Save External Title Gott ist nicht tot 5 – Wir vertraue…" at bounding box center [1077, 428] width 954 height 619
click at [1515, 138] on span "Save" at bounding box center [1515, 138] width 36 height 9
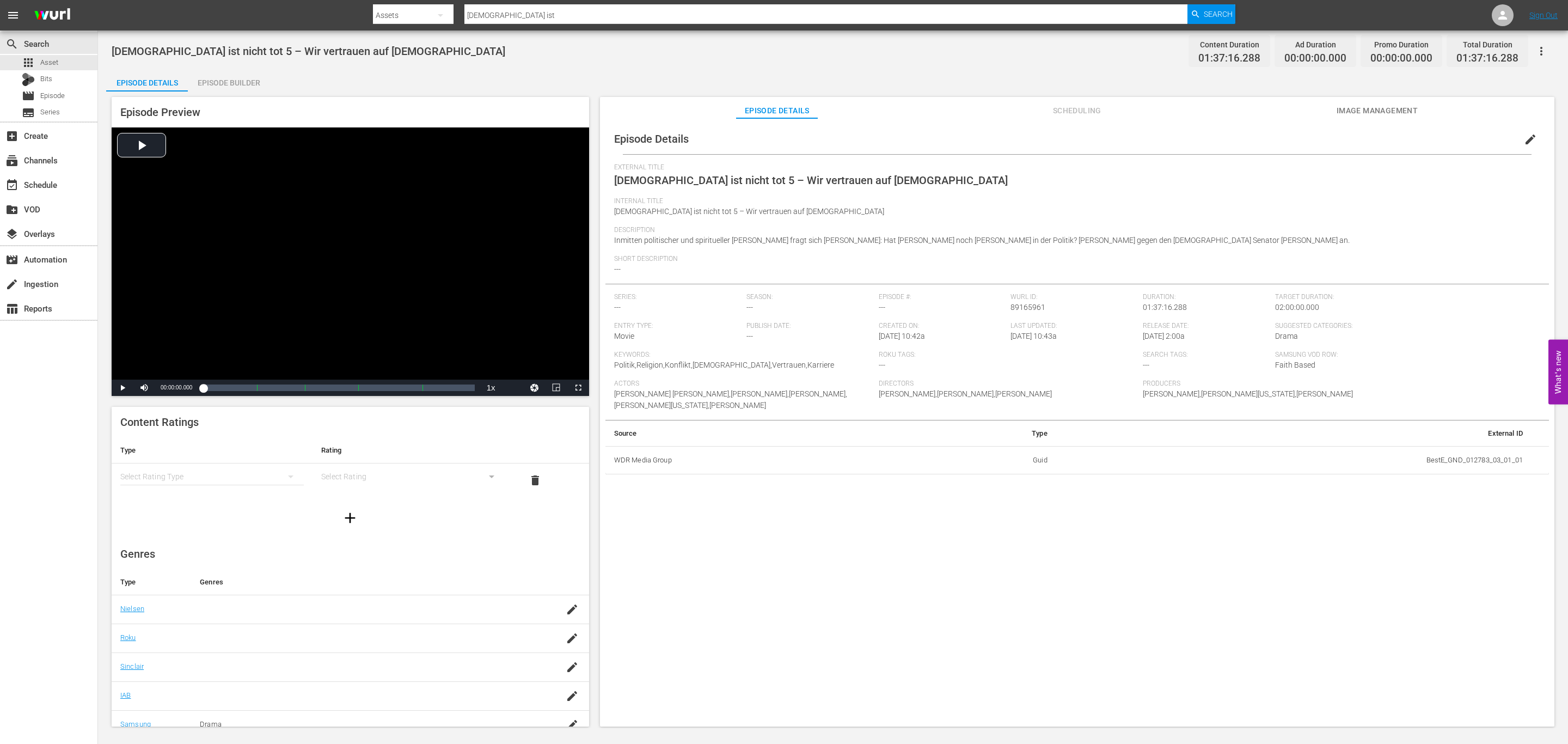
click at [205, 468] on div "simple table" at bounding box center [212, 476] width 183 height 30
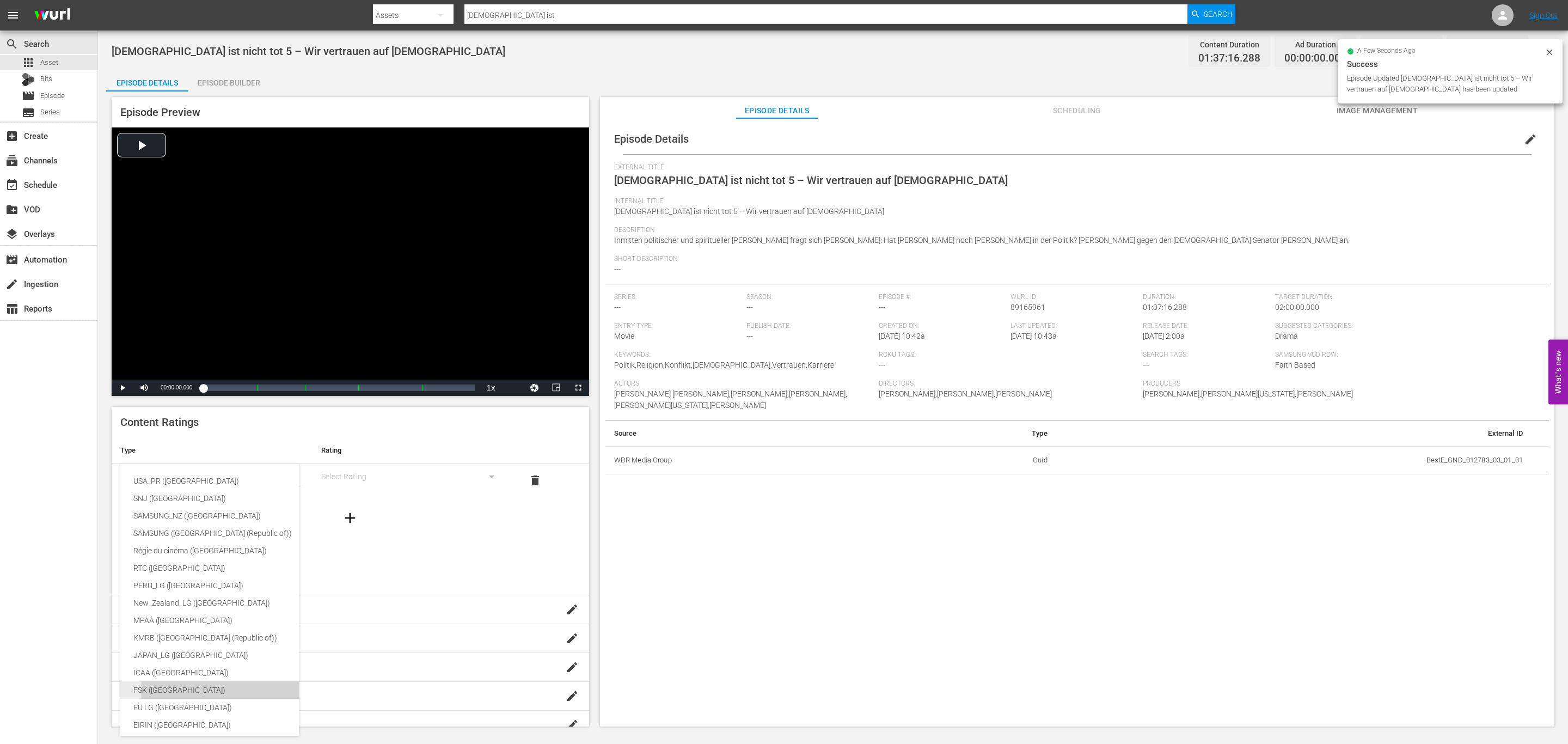
click at [183, 682] on div "FSK (Germany)" at bounding box center [258, 690] width 250 height 18
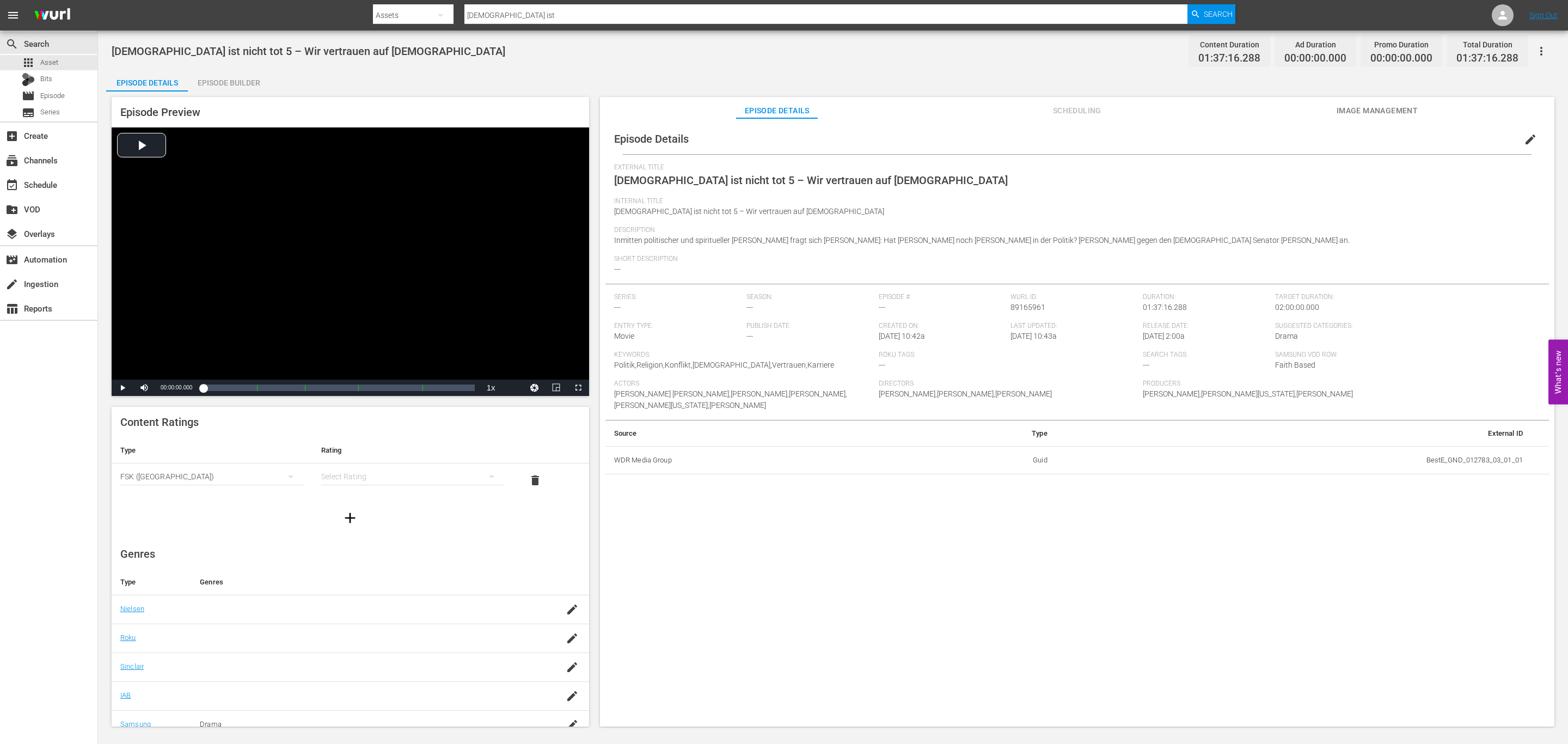
click at [426, 466] on div "simple table" at bounding box center [412, 476] width 183 height 30
click at [380, 489] on div "FSK 0" at bounding box center [405, 481] width 152 height 18
click at [394, 480] on div "FSK 0" at bounding box center [412, 476] width 183 height 30
click at [389, 497] on div "FSK 6" at bounding box center [405, 498] width 152 height 18
click at [546, 603] on td at bounding box center [562, 609] width 53 height 29
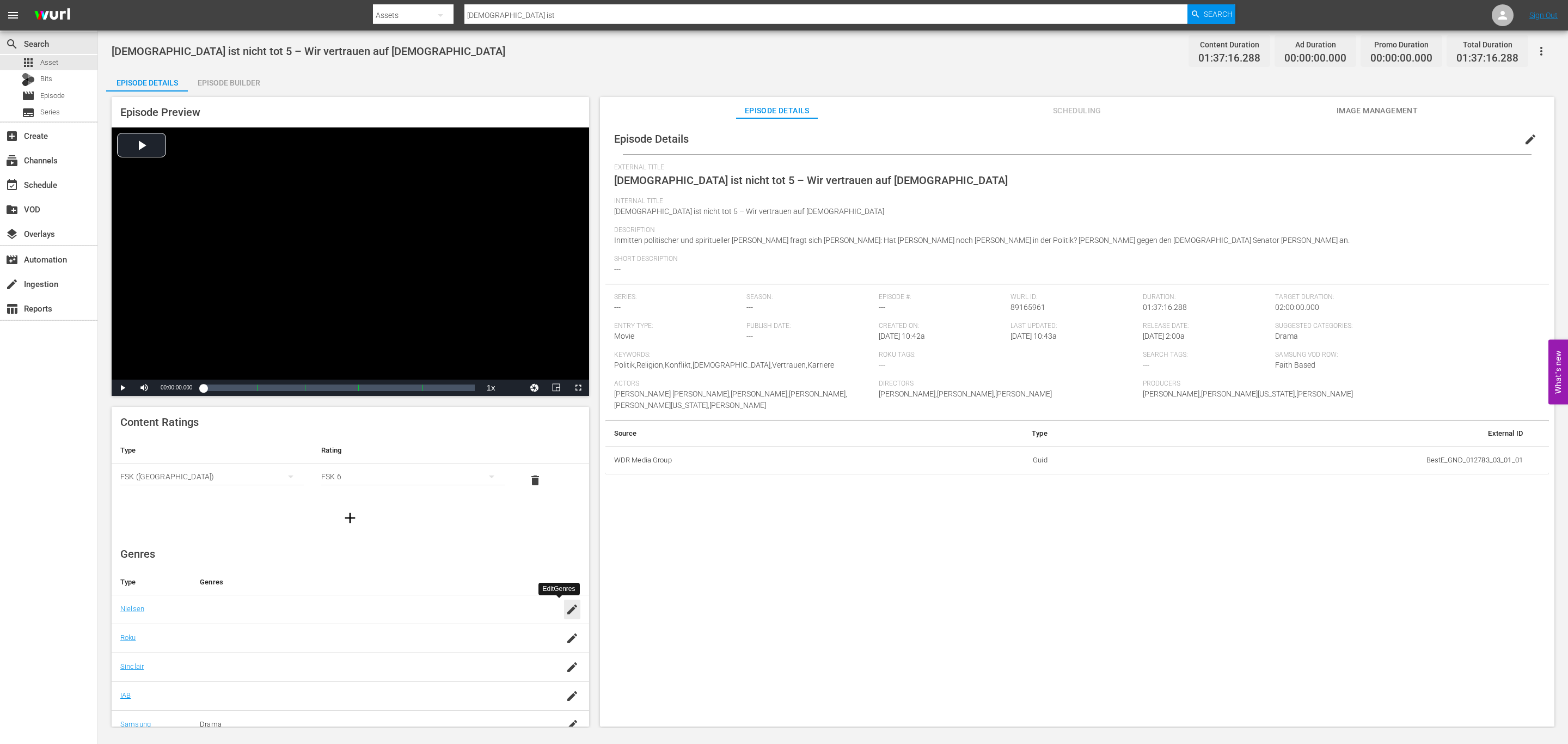
click at [568, 613] on div "button" at bounding box center [572, 609] width 16 height 19
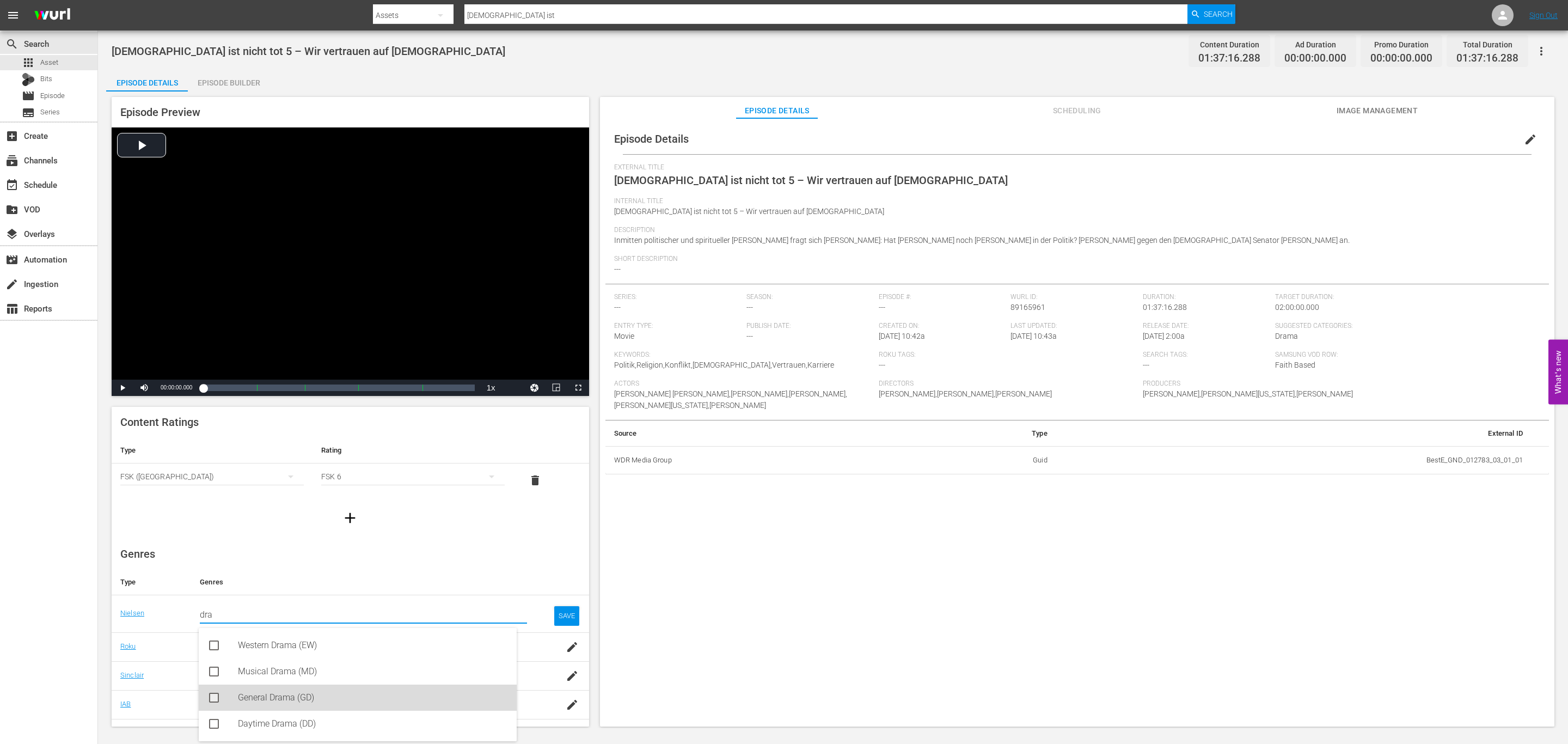
click at [336, 702] on div "General Drama (GD)" at bounding box center [373, 698] width 270 height 26
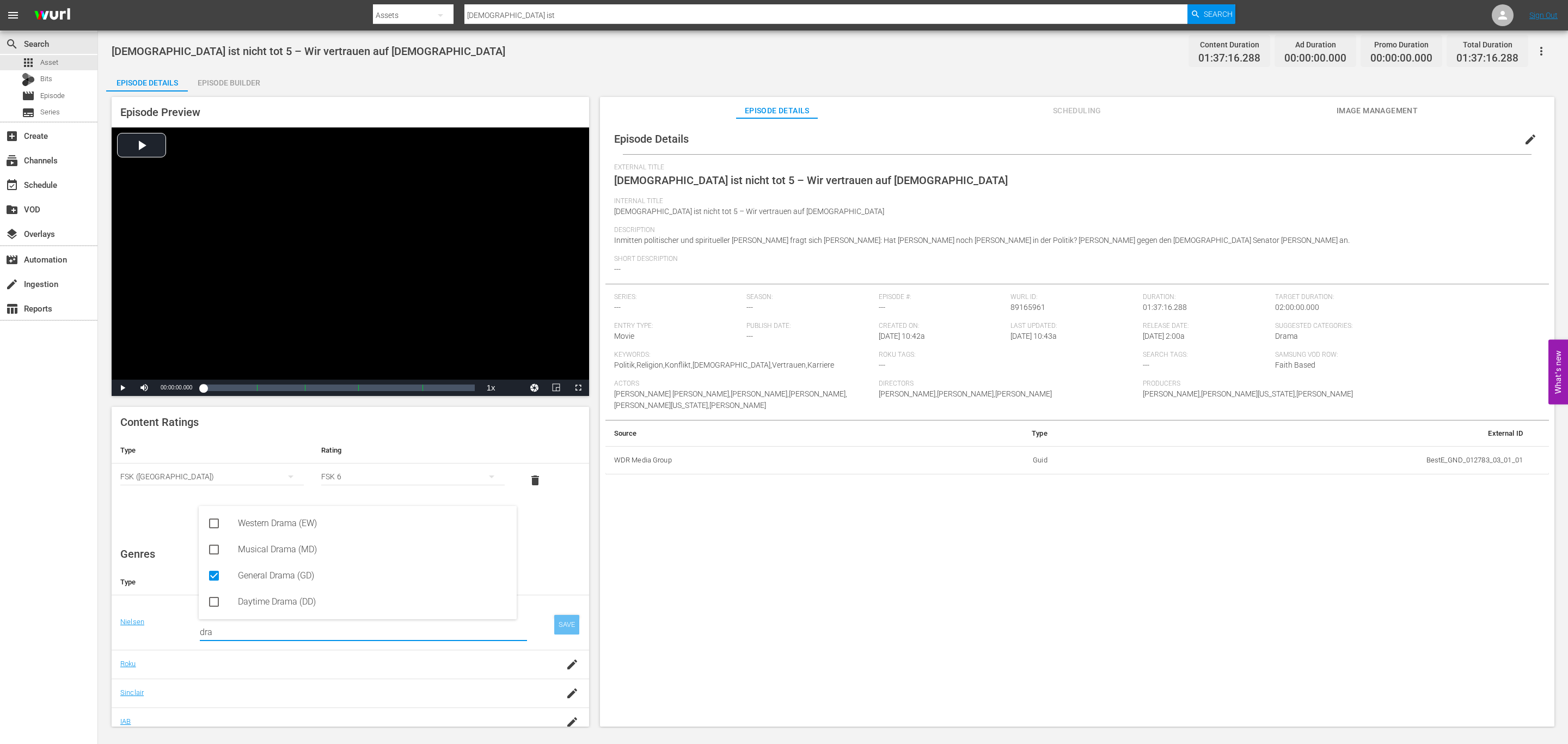
type input "dra"
click at [554, 625] on div "SAVE" at bounding box center [567, 624] width 25 height 19
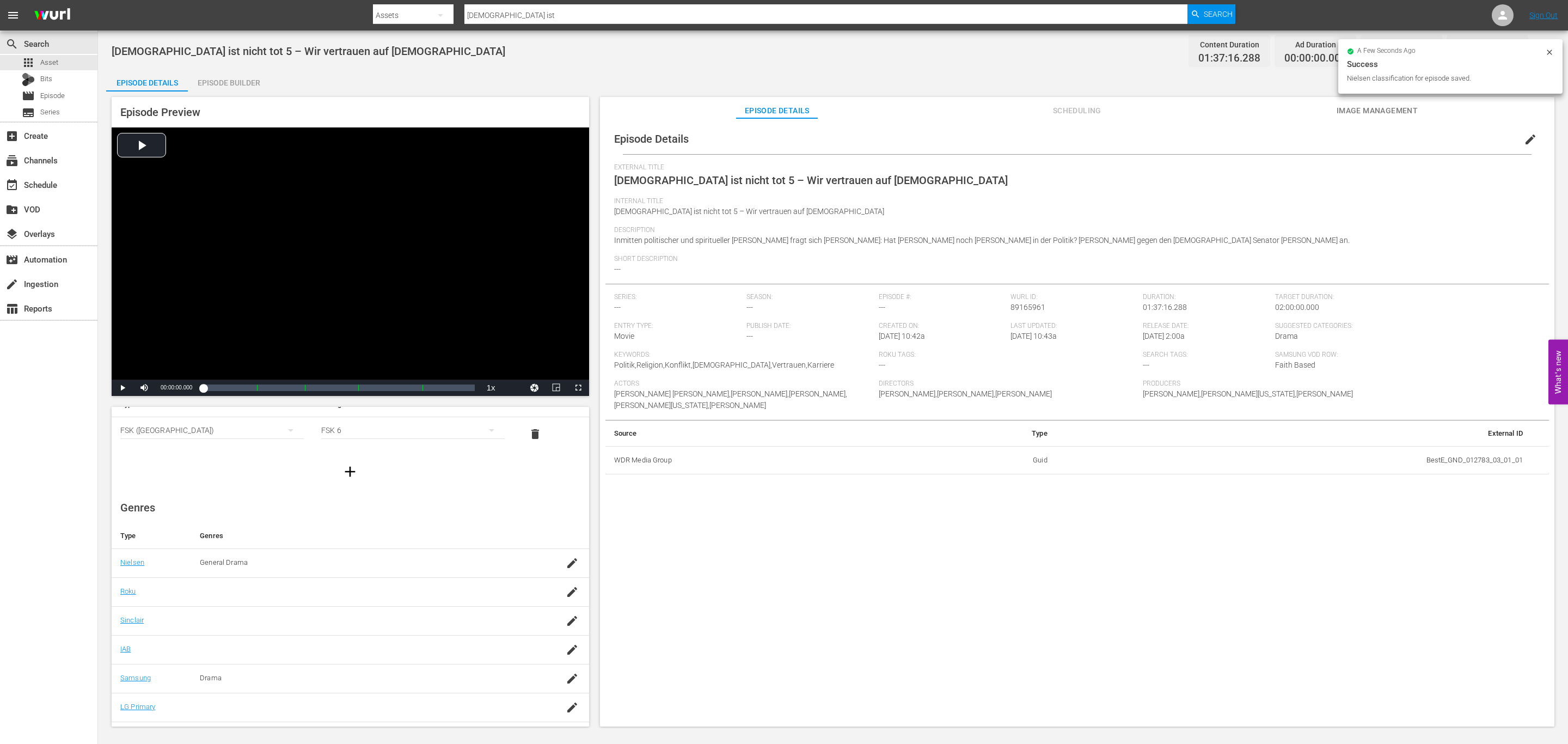
scroll to position [72, 0]
click at [566, 685] on icon "button" at bounding box center [572, 683] width 13 height 13
drag, startPoint x: 165, startPoint y: 688, endPoint x: 23, endPoint y: 687, distance: 142.0
click at [98, 0] on div "search Search apps Asset Bits movie Episode subtitles Series add_box Create sub…" at bounding box center [833, 0] width 1470 height 0
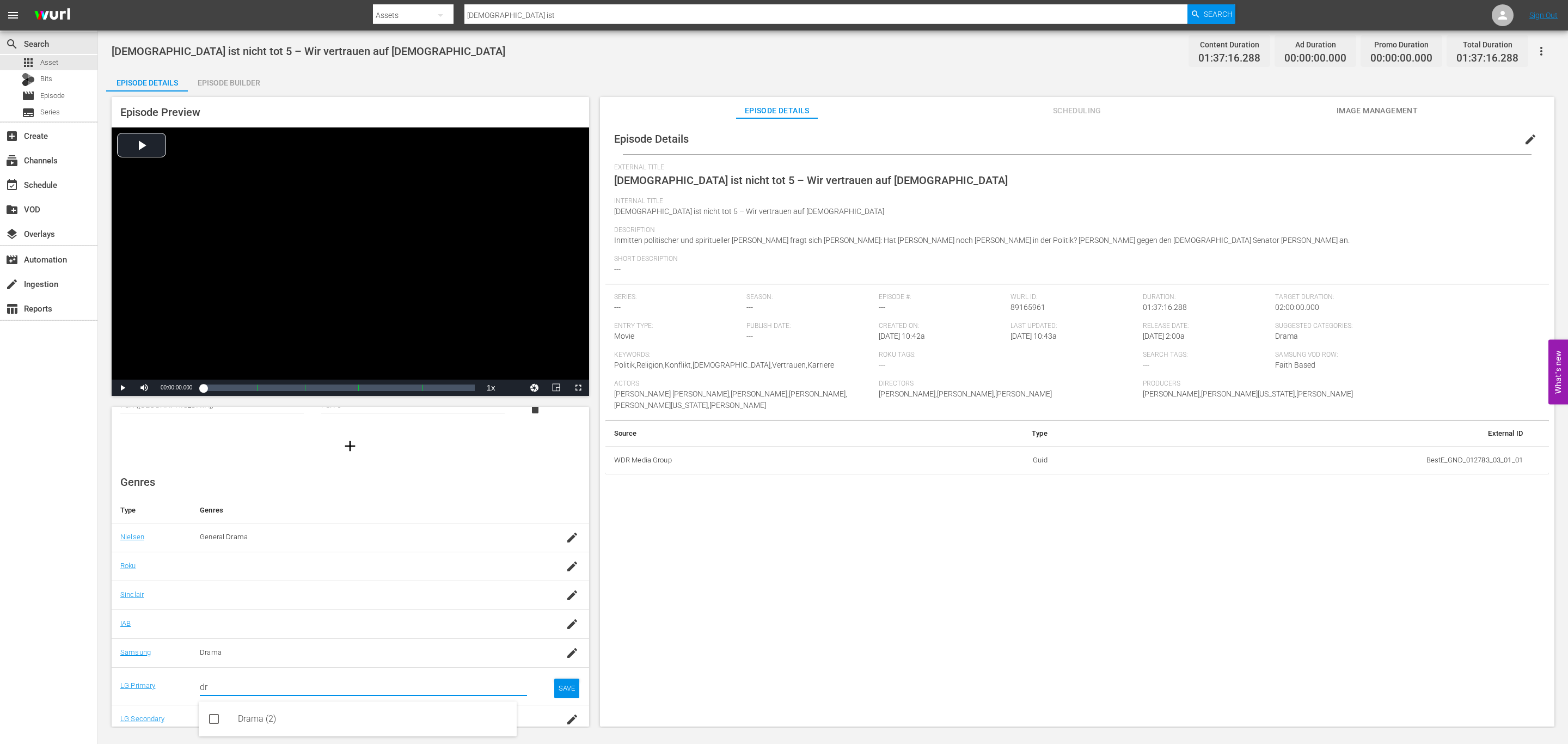
click at [290, 705] on div "Drama (2)" at bounding box center [357, 718] width 318 height 35
click at [489, 721] on div "Drama (2)" at bounding box center [373, 719] width 270 height 26
type input "dr"
click at [554, 696] on div "SAVE" at bounding box center [567, 697] width 25 height 19
click at [566, 714] on icon "button" at bounding box center [572, 712] width 13 height 13
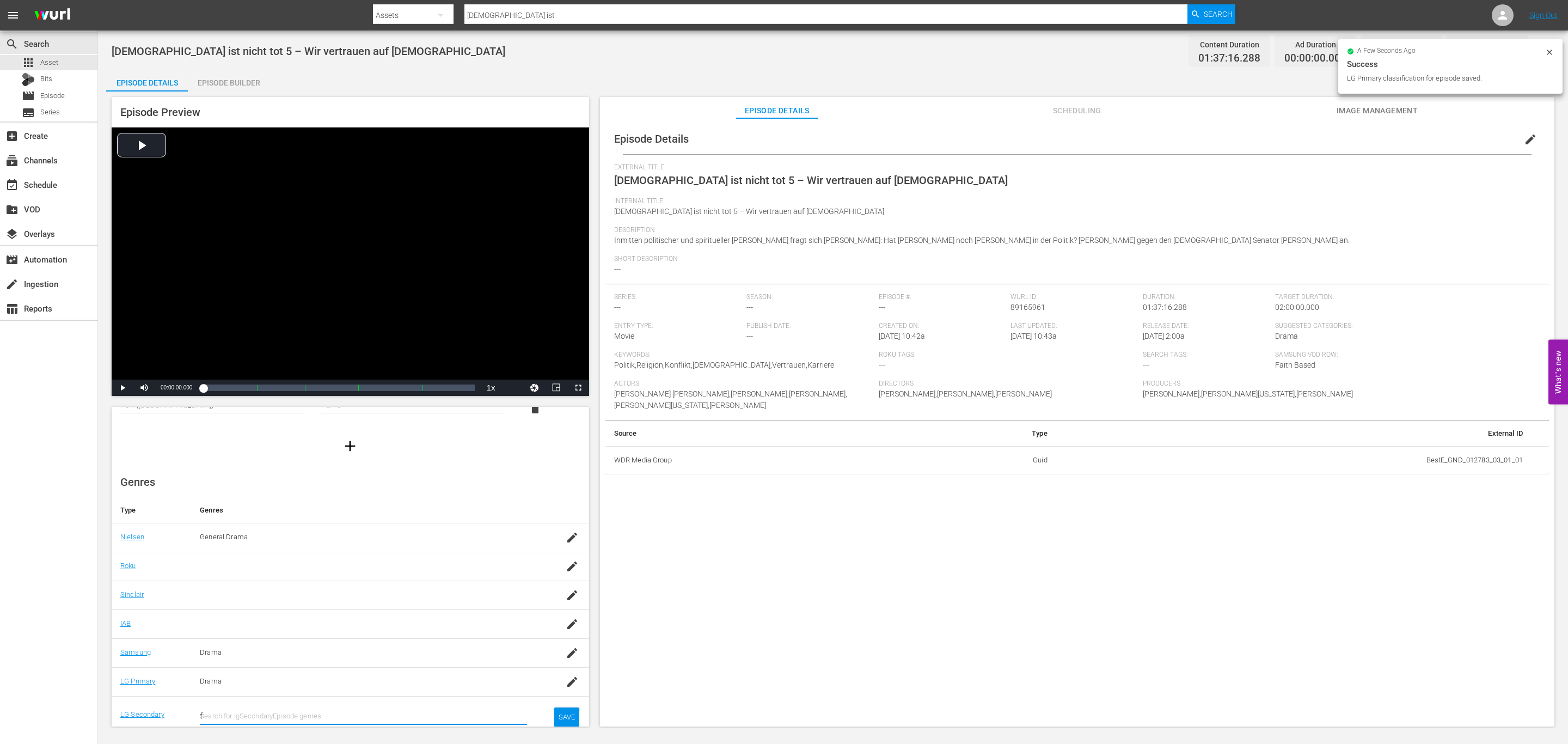
scroll to position [76, 0]
drag, startPoint x: 322, startPoint y: 705, endPoint x: 170, endPoint y: 706, distance: 152.0
click at [161, 708] on tr "LG Secondary Search for lgSecondaryEpisode genres fa SAVE" at bounding box center [350, 711] width 478 height 38
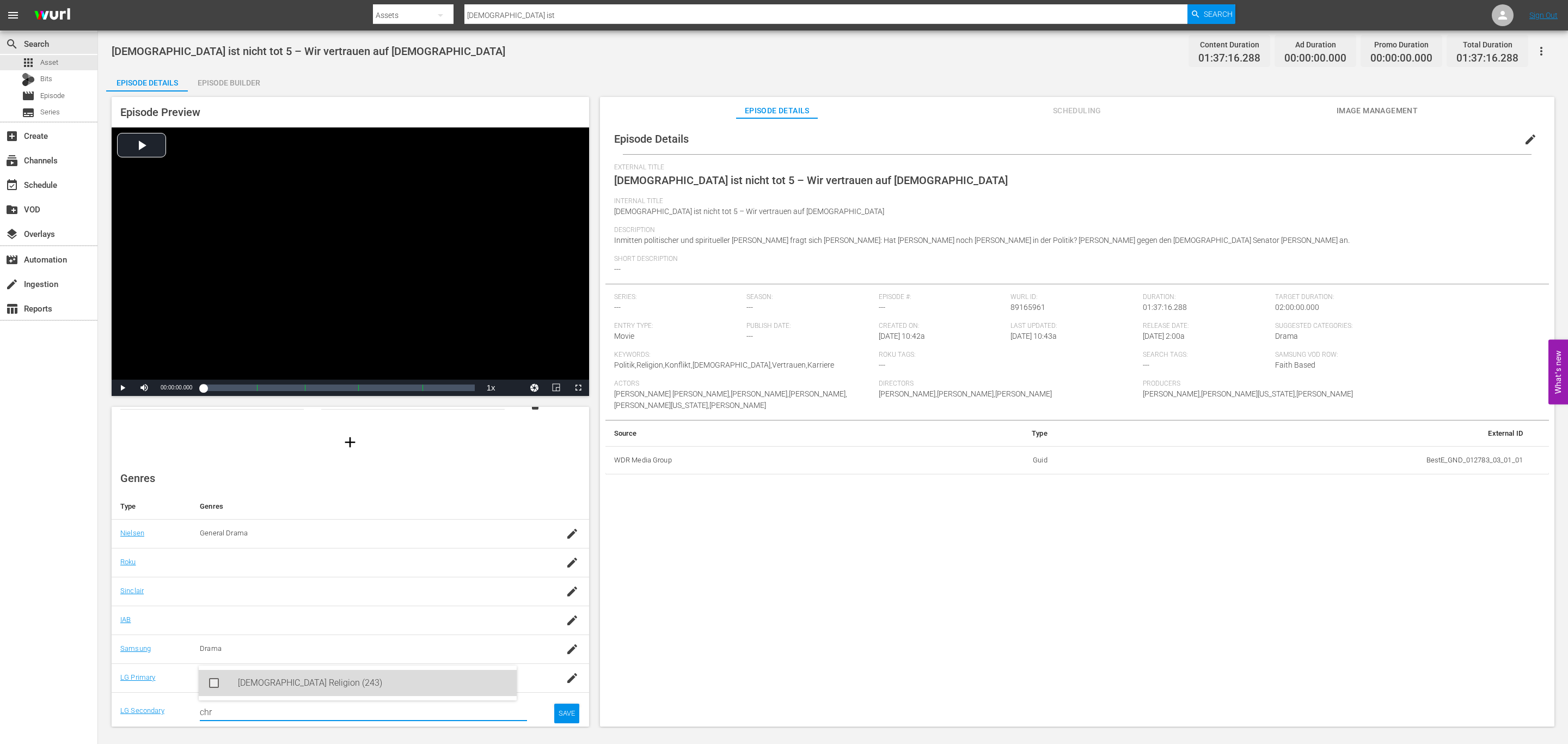
click at [307, 690] on div "Christian Religion (243)" at bounding box center [373, 683] width 270 height 26
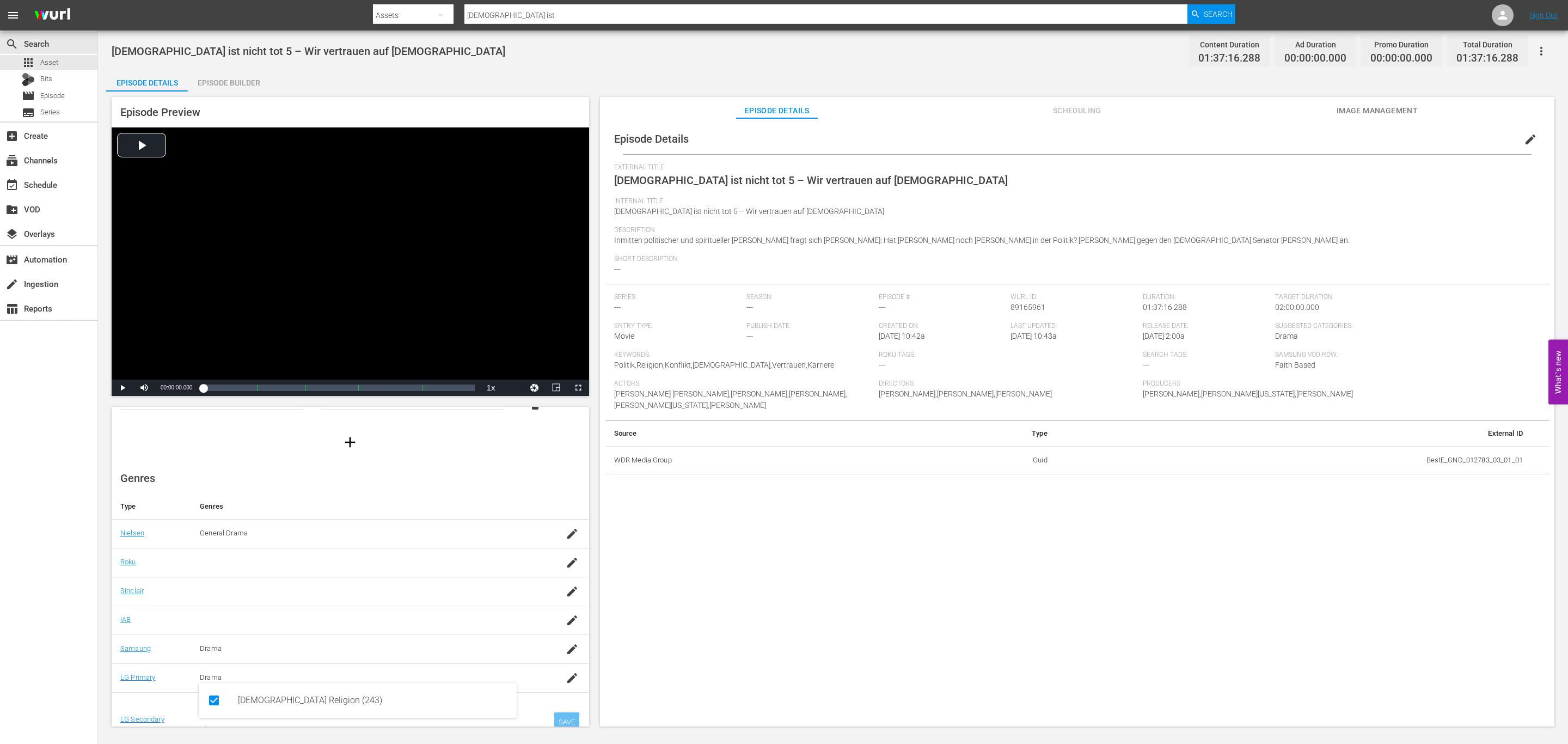
type input "chr"
click at [571, 722] on td "SAVE" at bounding box center [562, 719] width 53 height 55
click at [554, 722] on div "SAVE" at bounding box center [567, 722] width 25 height 19
click at [1394, 108] on span "Image Management" at bounding box center [1377, 111] width 82 height 14
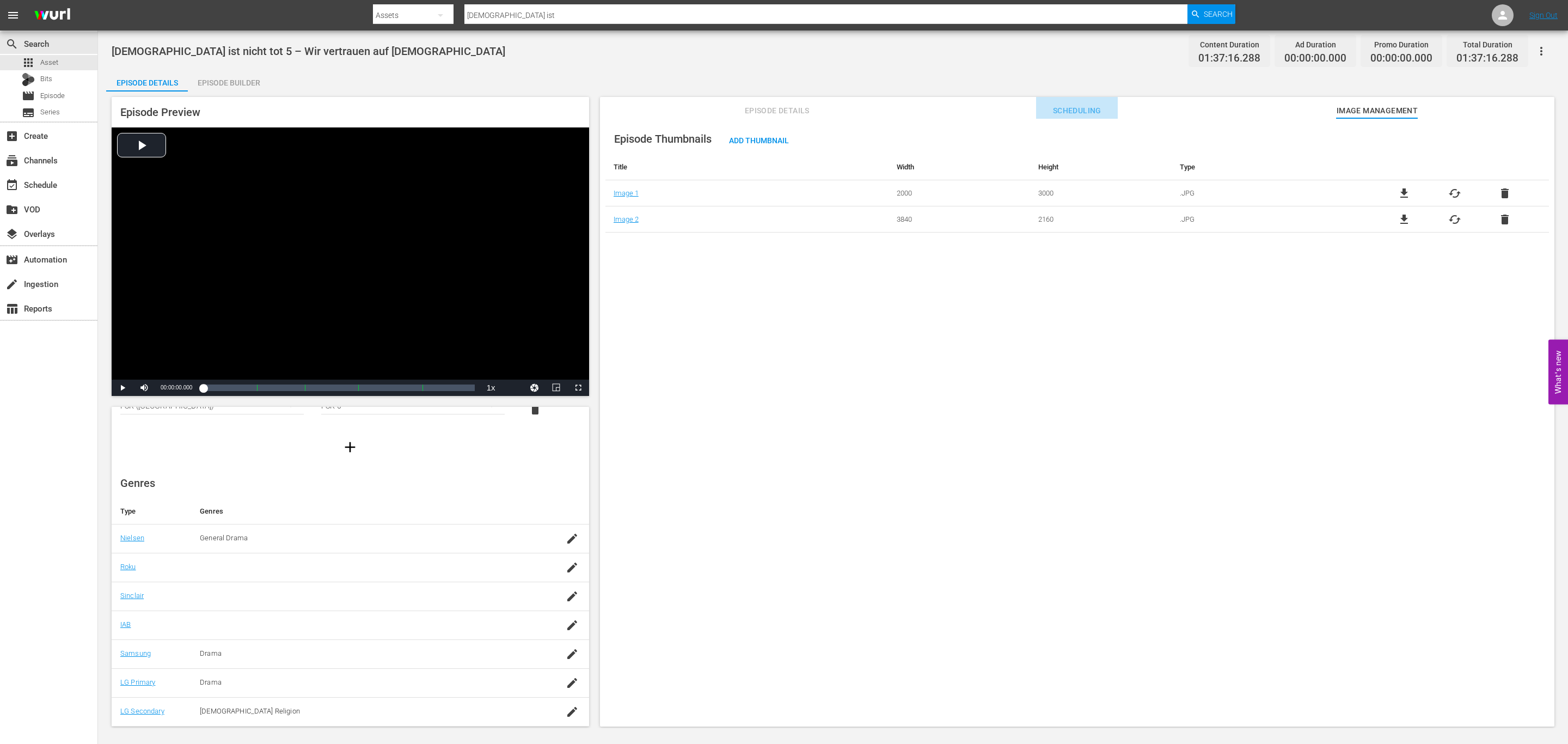
click at [1103, 104] on span "Scheduling" at bounding box center [1077, 111] width 82 height 14
click at [759, 111] on span "Episode Details" at bounding box center [777, 111] width 82 height 14
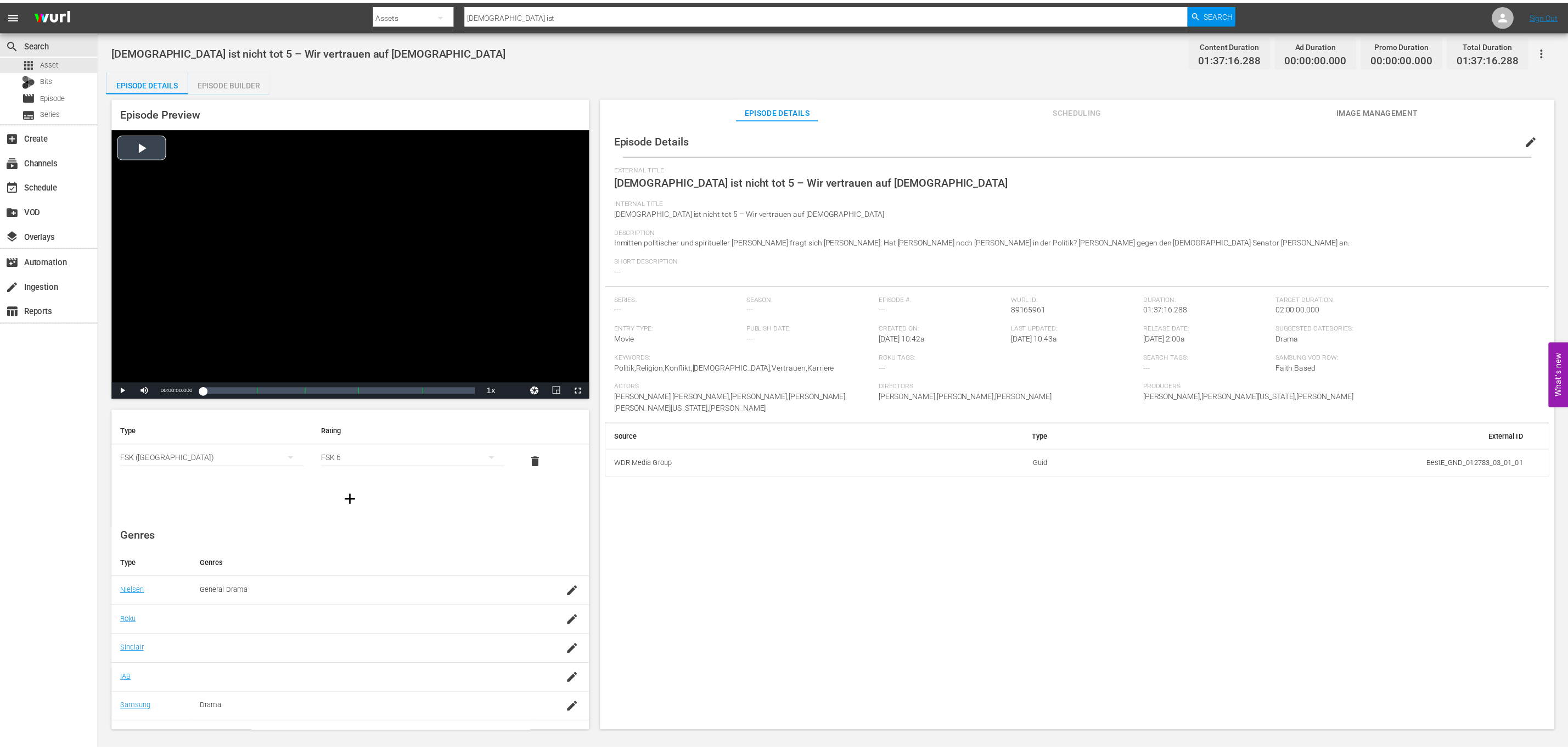
scroll to position [0, 0]
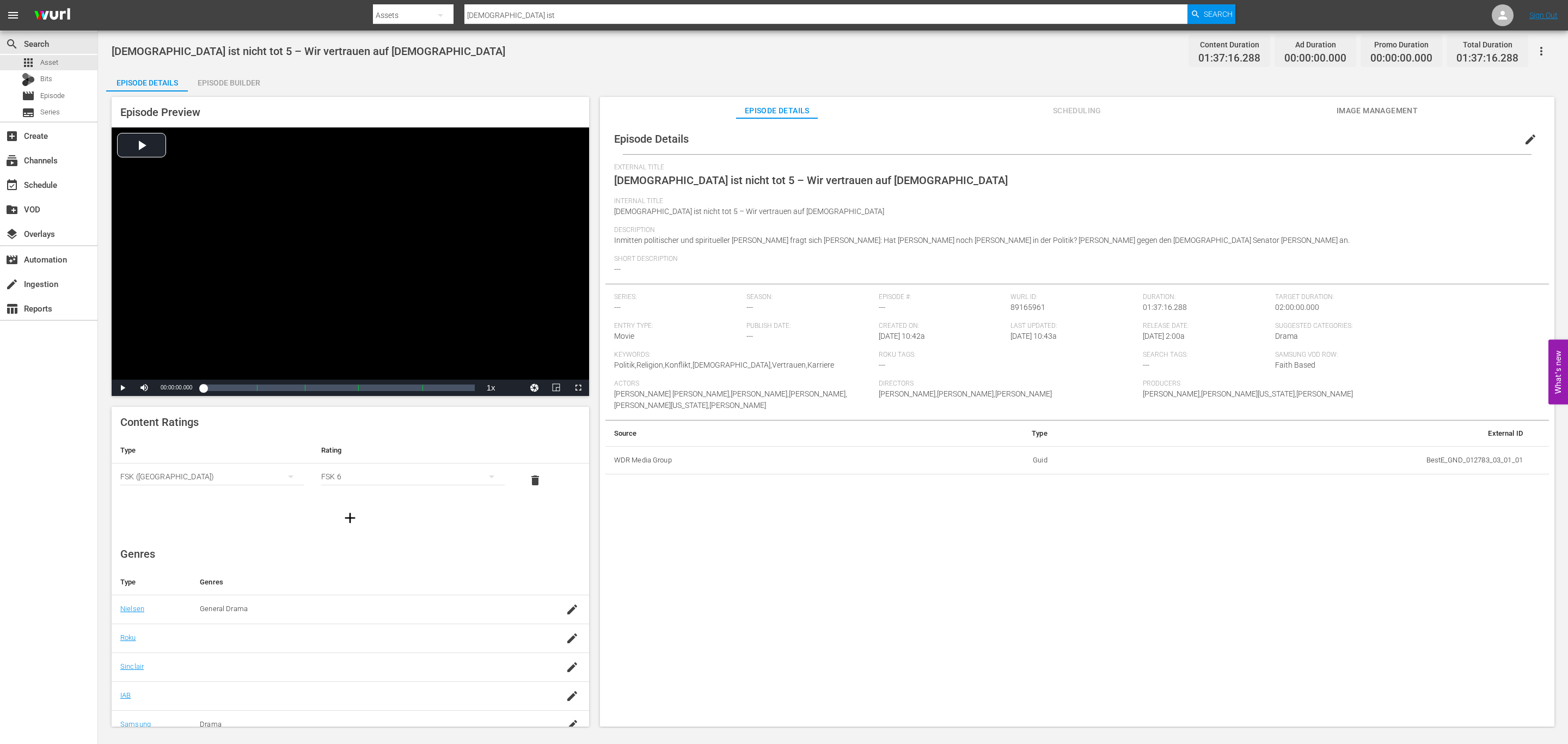
click at [255, 77] on div "Episode Builder" at bounding box center [229, 83] width 82 height 26
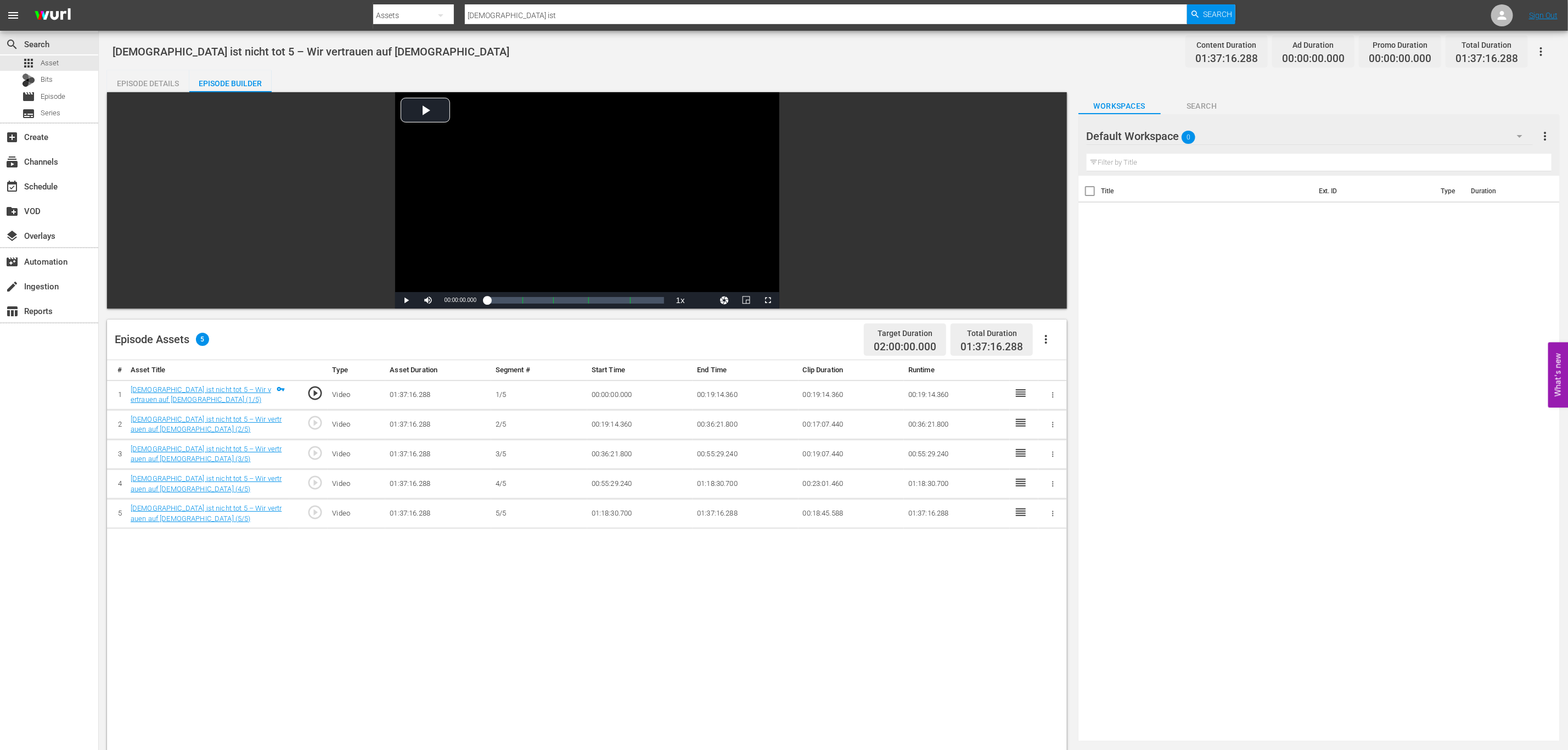
click at [1277, 163] on input "text" at bounding box center [1319, 162] width 464 height 18
click at [1268, 135] on div "Default Workspace 0" at bounding box center [1309, 136] width 447 height 30
click at [1162, 161] on div "Workspace HiKi (3)" at bounding box center [1157, 167] width 114 height 18
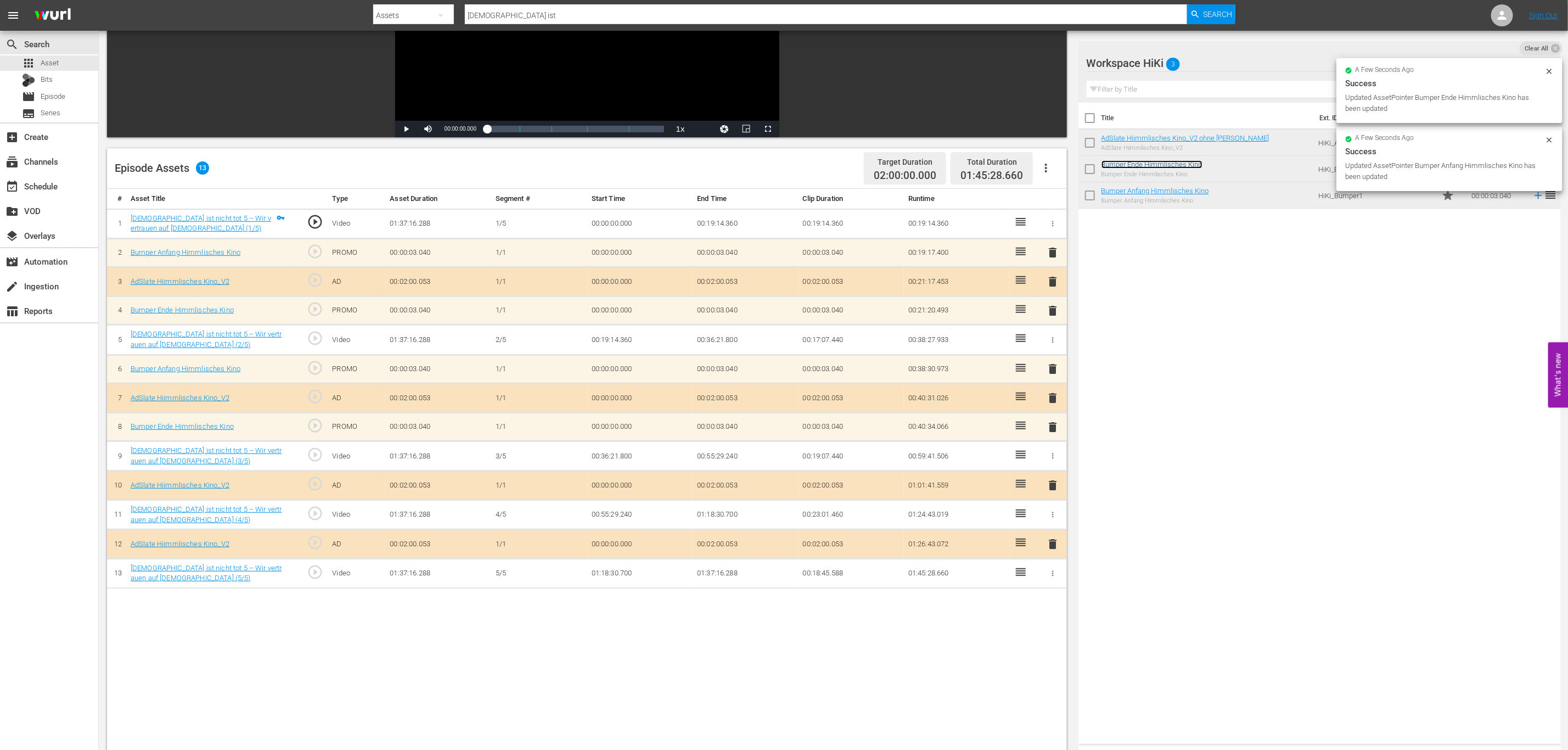
scroll to position [285, 0]
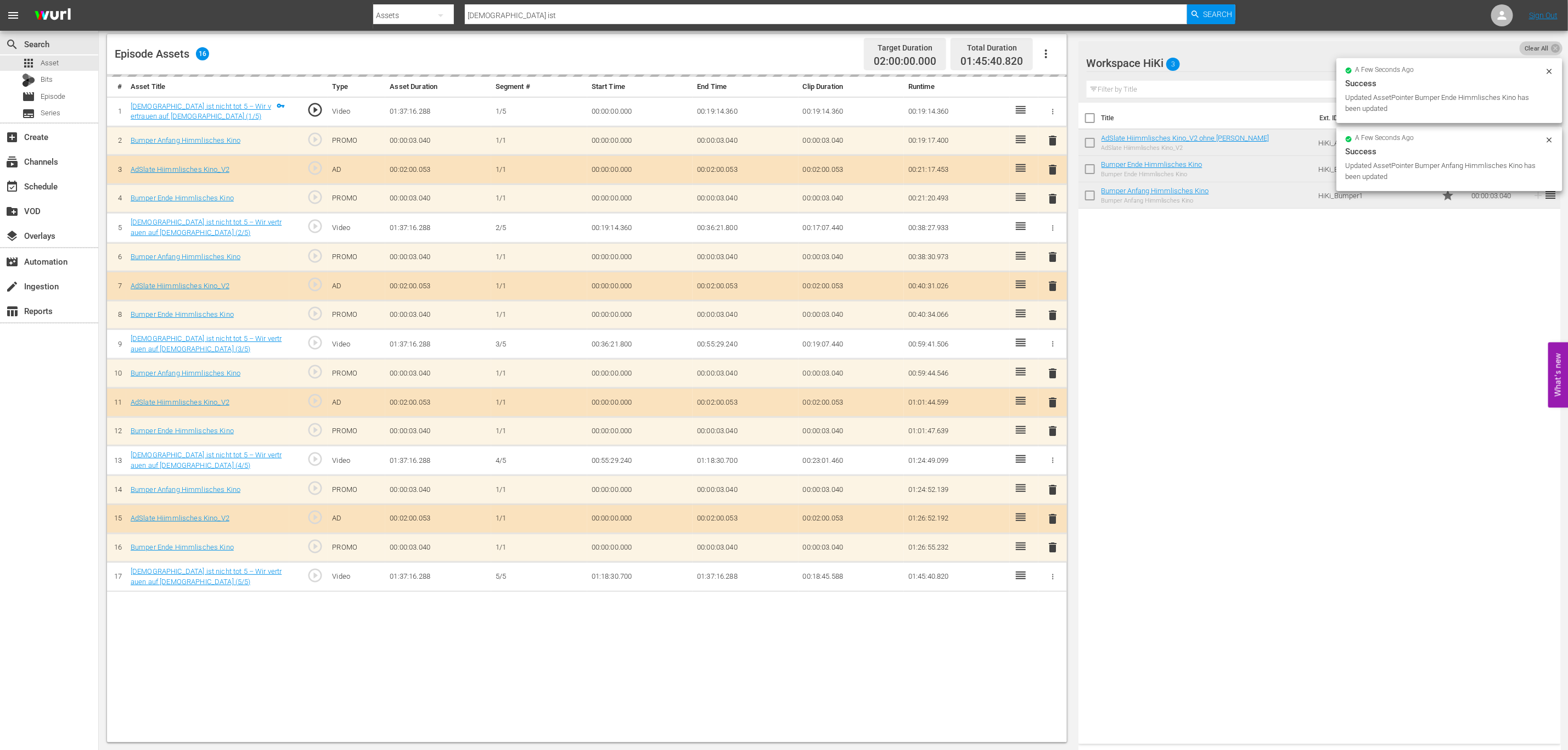
click at [1543, 59] on div "a few seconds ago Success Updated AssetPointer Bumper Ende Himmlisches Kino has…" at bounding box center [1450, 90] width 226 height 65
click at [1543, 49] on span "Clear All" at bounding box center [1537, 48] width 34 height 14
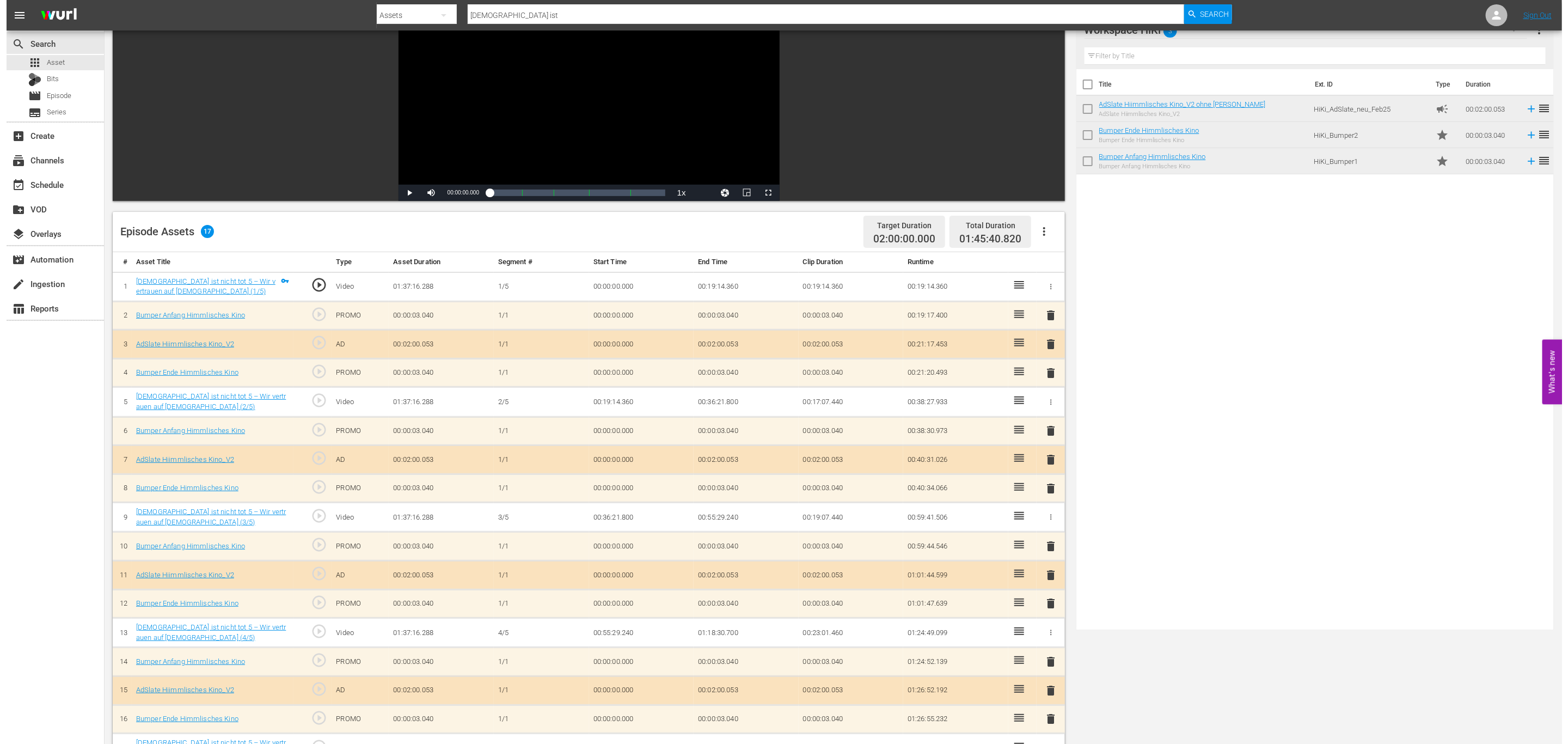
scroll to position [0, 0]
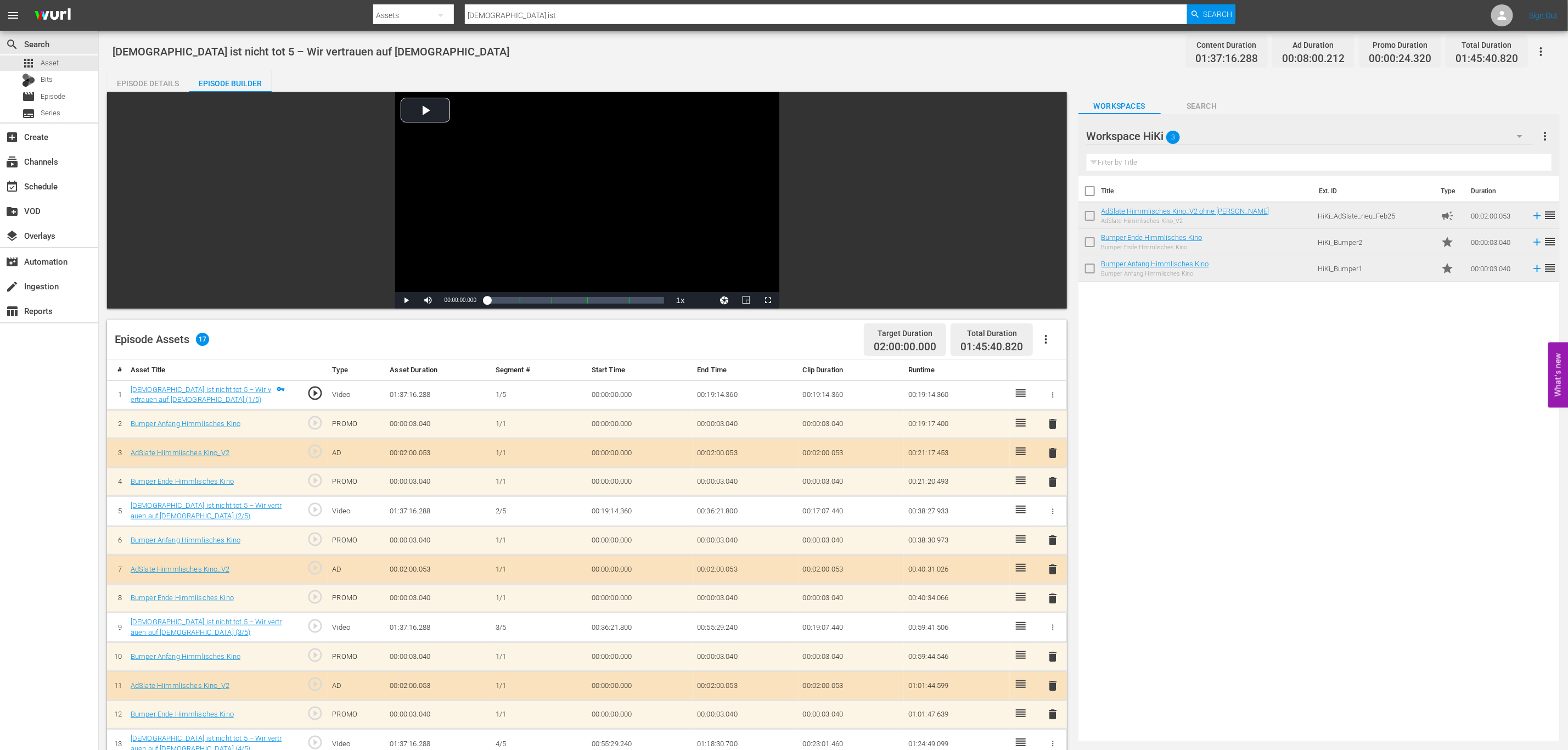
click at [1538, 47] on icon "button" at bounding box center [1541, 51] width 13 height 13
click at [1530, 56] on div "Add Episode to Workspace" at bounding box center [1463, 55] width 168 height 27
click at [62, 214] on div "create_new_folder VOD" at bounding box center [49, 210] width 98 height 22
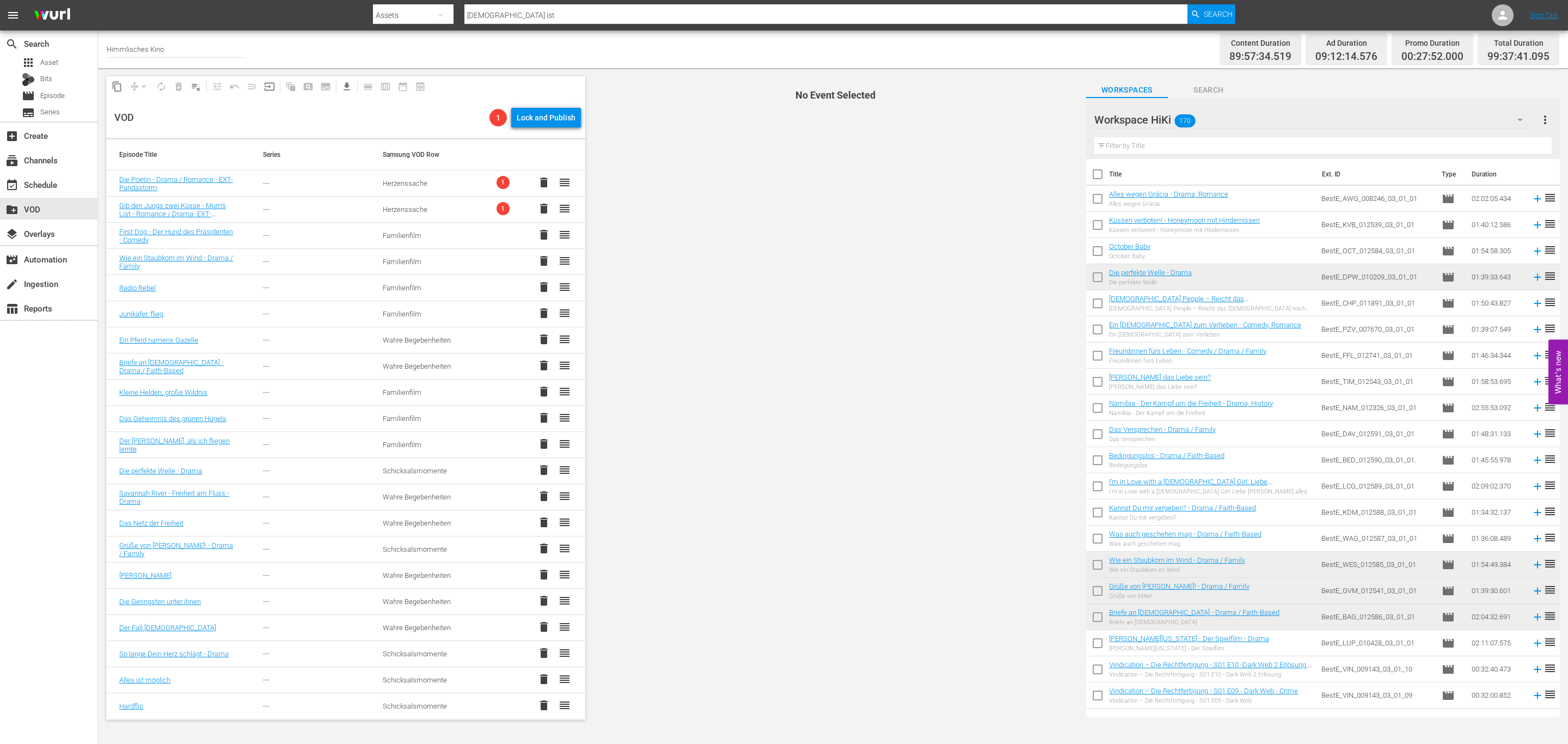
click at [1227, 110] on div "Workspace HiKi 170" at bounding box center [1314, 119] width 439 height 30
click at [1153, 186] on div "Default Workspace (517)" at bounding box center [1164, 185] width 113 height 18
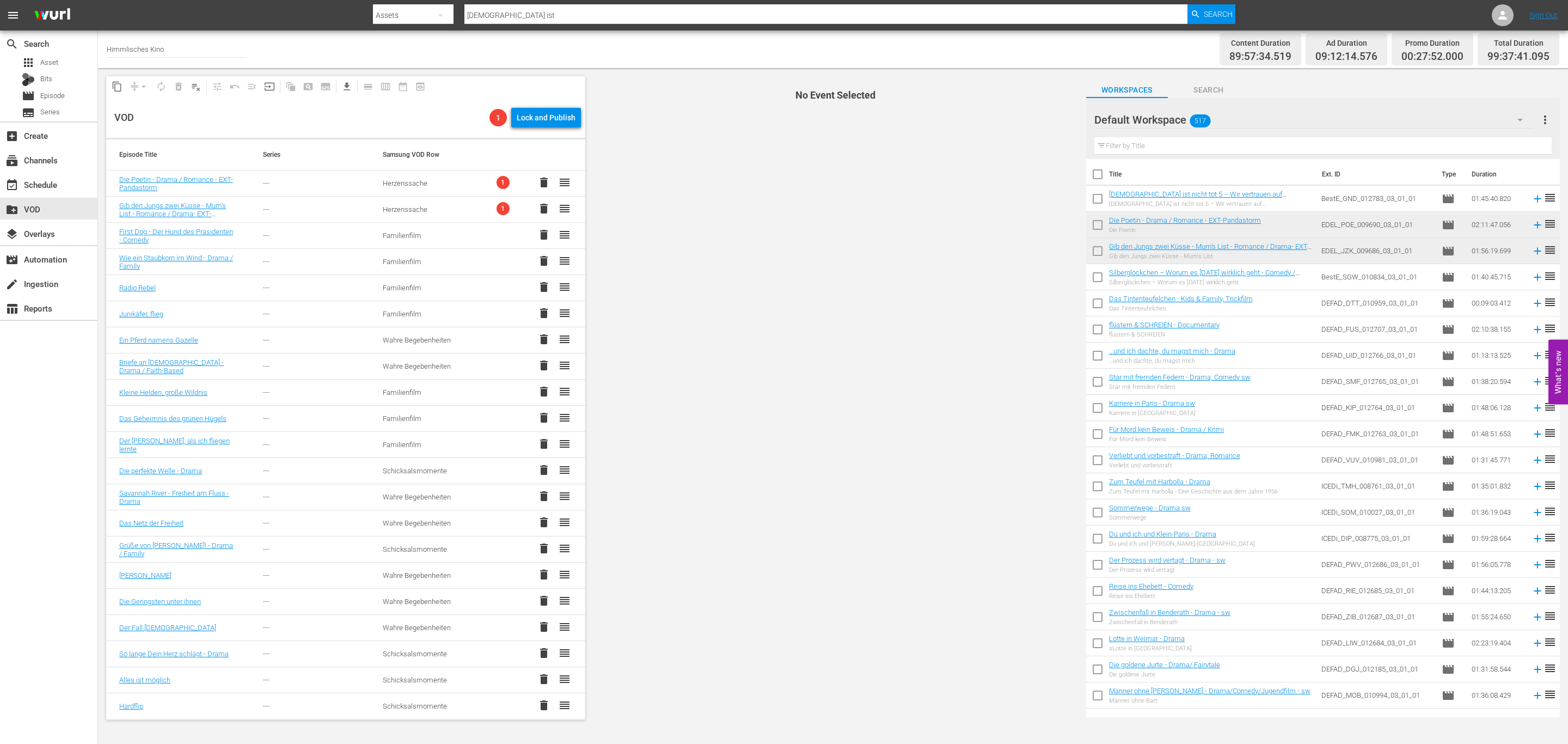
click at [1096, 194] on input "checkbox" at bounding box center [1098, 201] width 23 height 23
checkbox input "true"
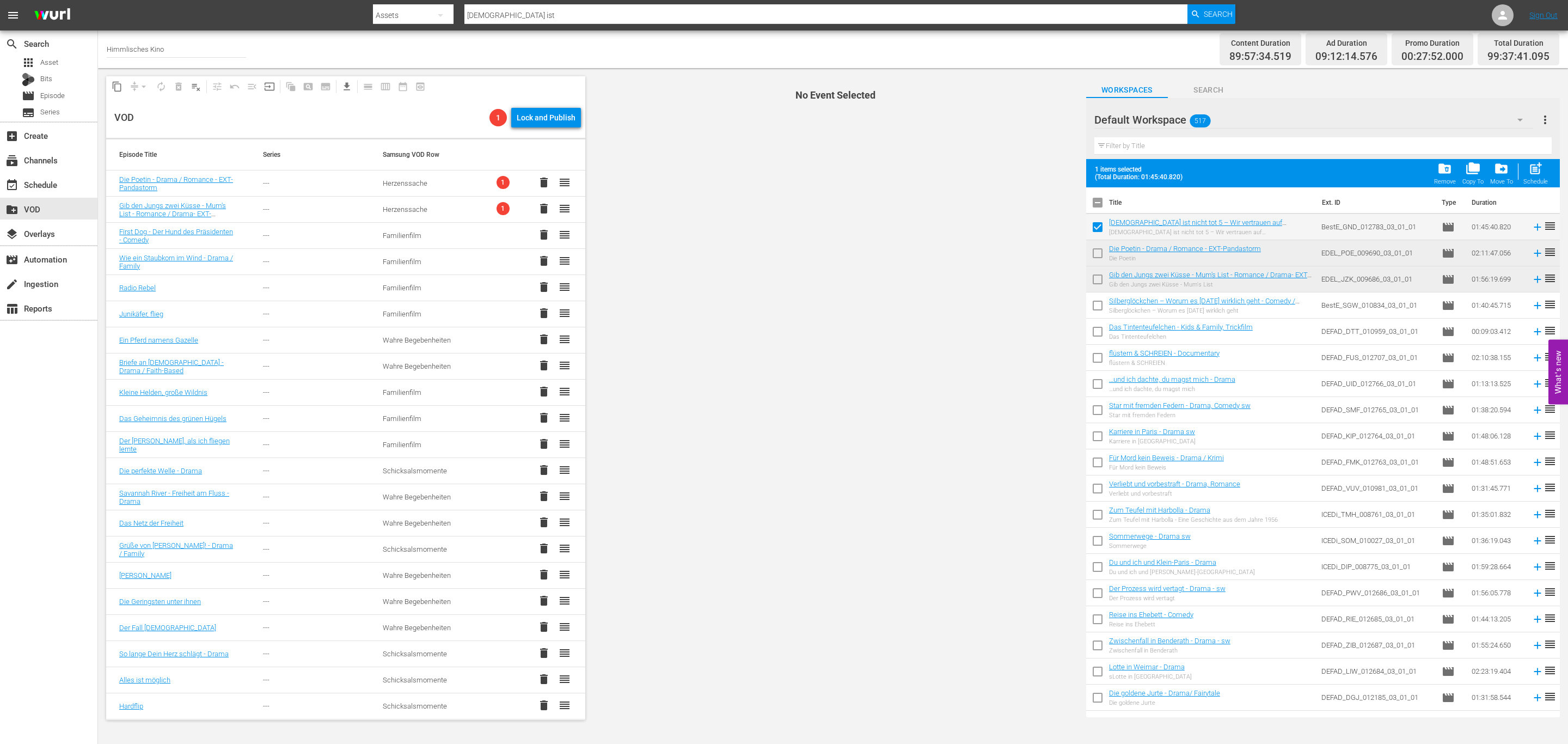
click at [1094, 251] on input "checkbox" at bounding box center [1098, 255] width 23 height 23
checkbox input "true"
click at [1094, 278] on input "checkbox" at bounding box center [1098, 282] width 23 height 23
checkbox input "true"
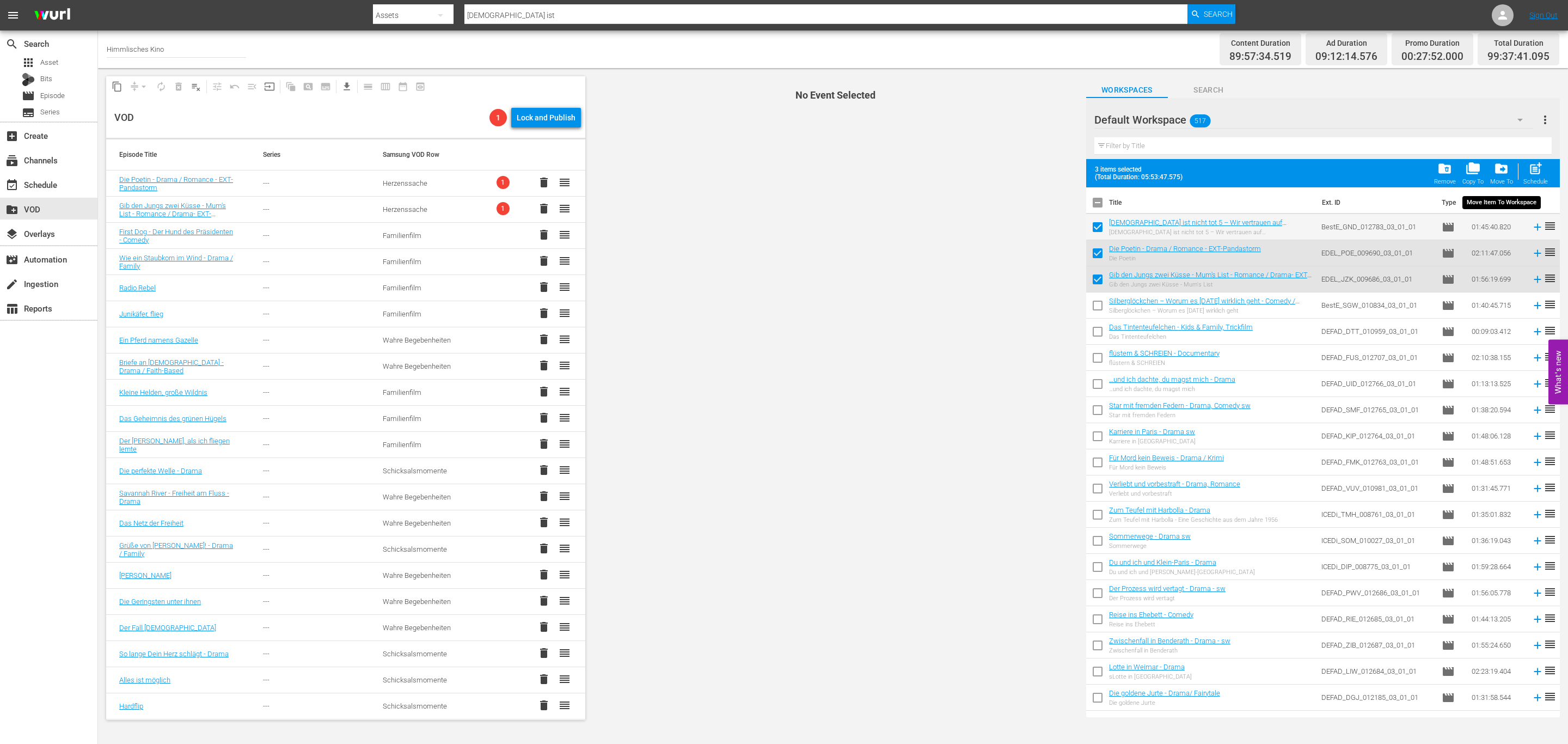
click at [1497, 163] on span "drive_file_move" at bounding box center [1501, 168] width 15 height 15
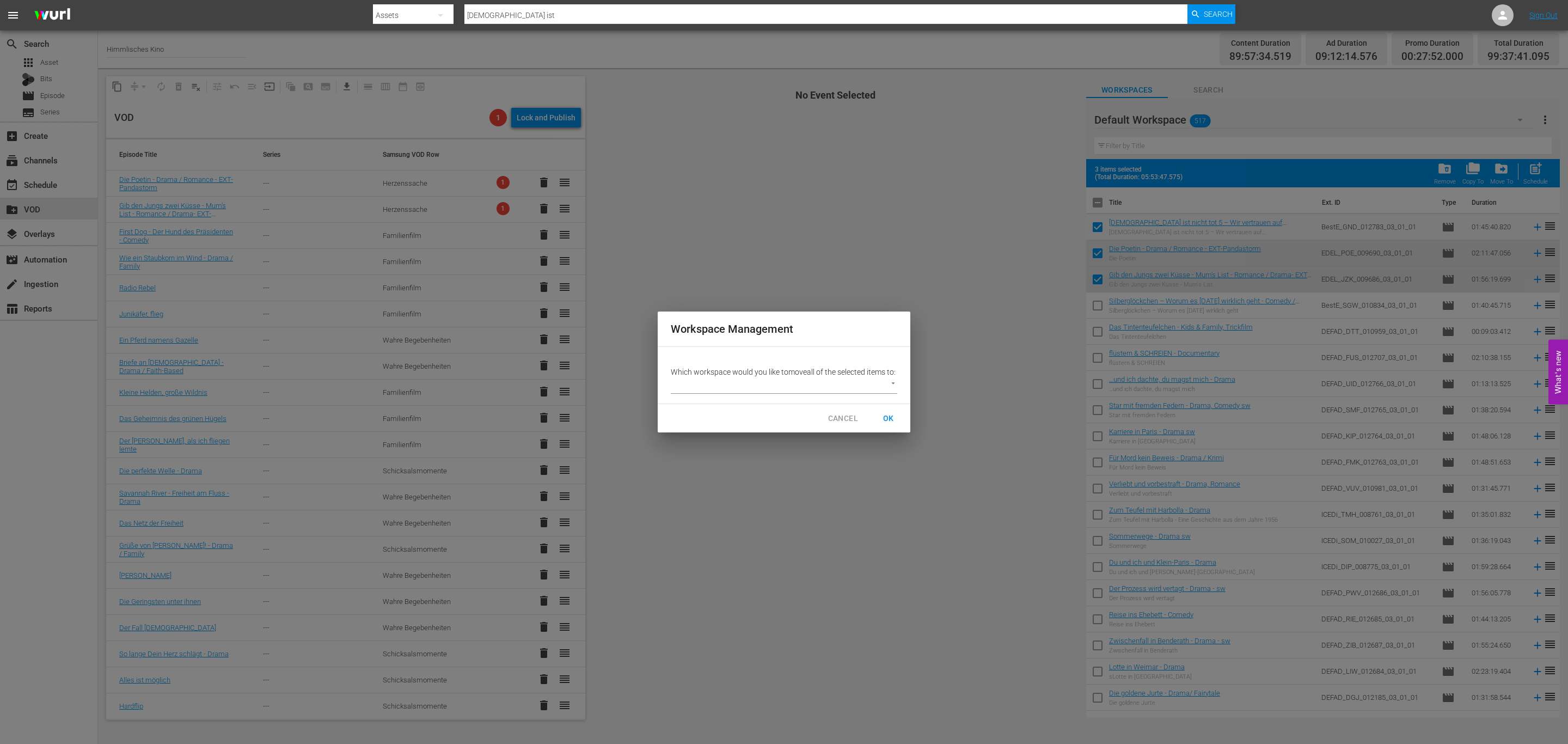
click at [813, 377] on p "Which workspace would you like to move all of the selected items to:" at bounding box center [784, 372] width 227 height 11
click at [813, 387] on body "menu Search By Assets Search ID, Title, Description, Keywords, or Category gott…" at bounding box center [784, 372] width 1568 height 744
click at [741, 394] on li "Workspace HiKi (170)" at bounding box center [724, 391] width 107 height 18
type input "3408"
click at [889, 421] on span "OK" at bounding box center [888, 418] width 18 height 14
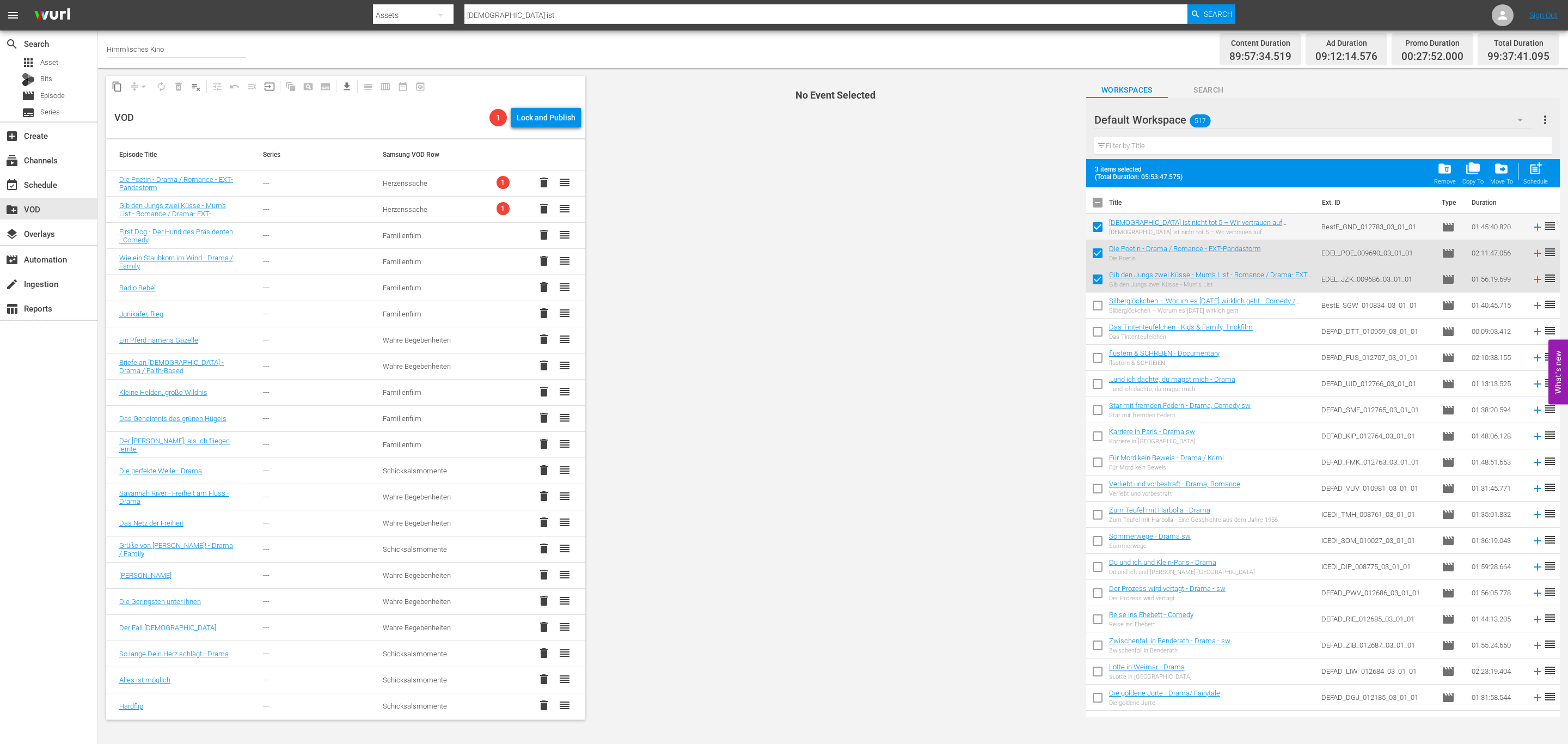
checkbox input "false"
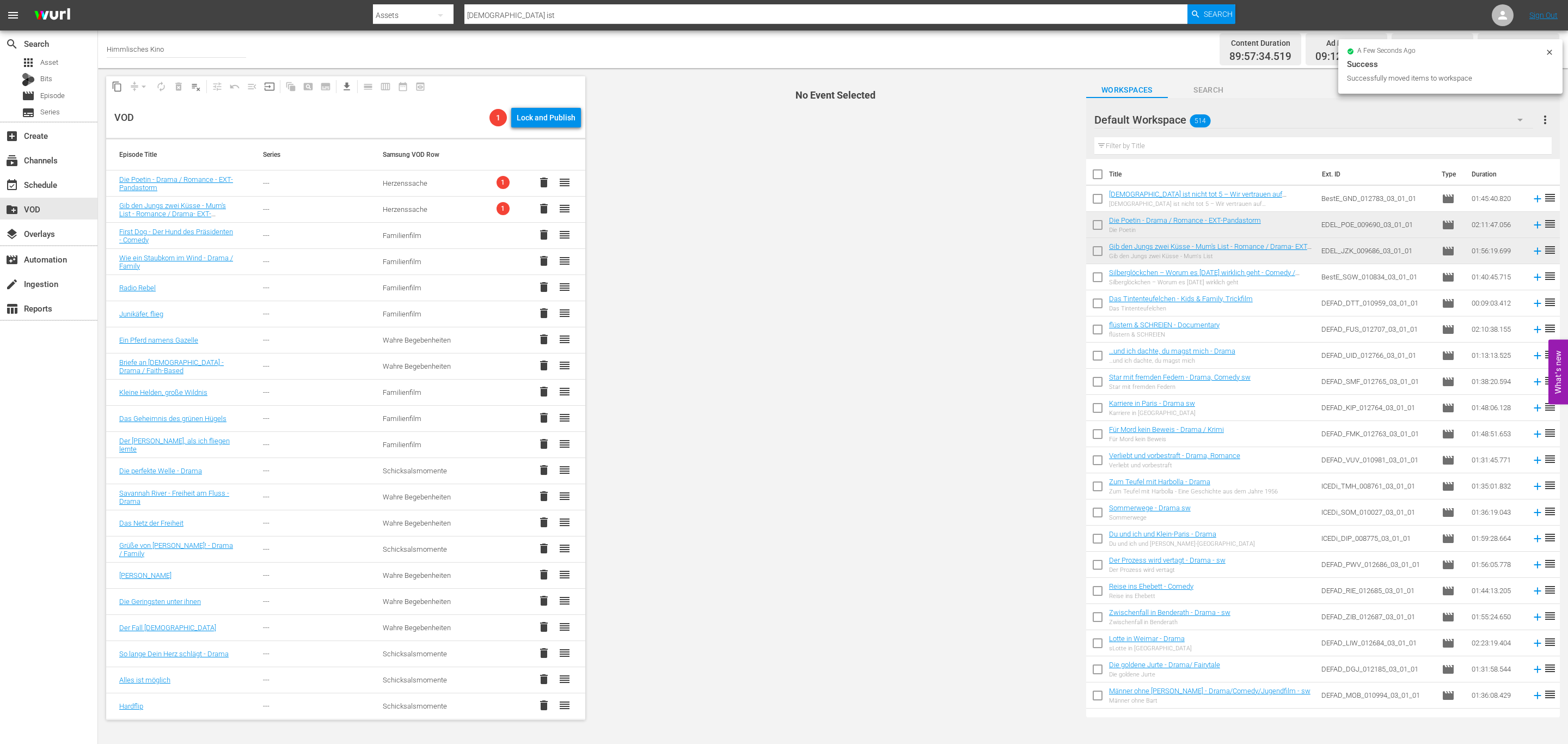
click at [1254, 118] on div "Default Workspace 514" at bounding box center [1314, 119] width 439 height 30
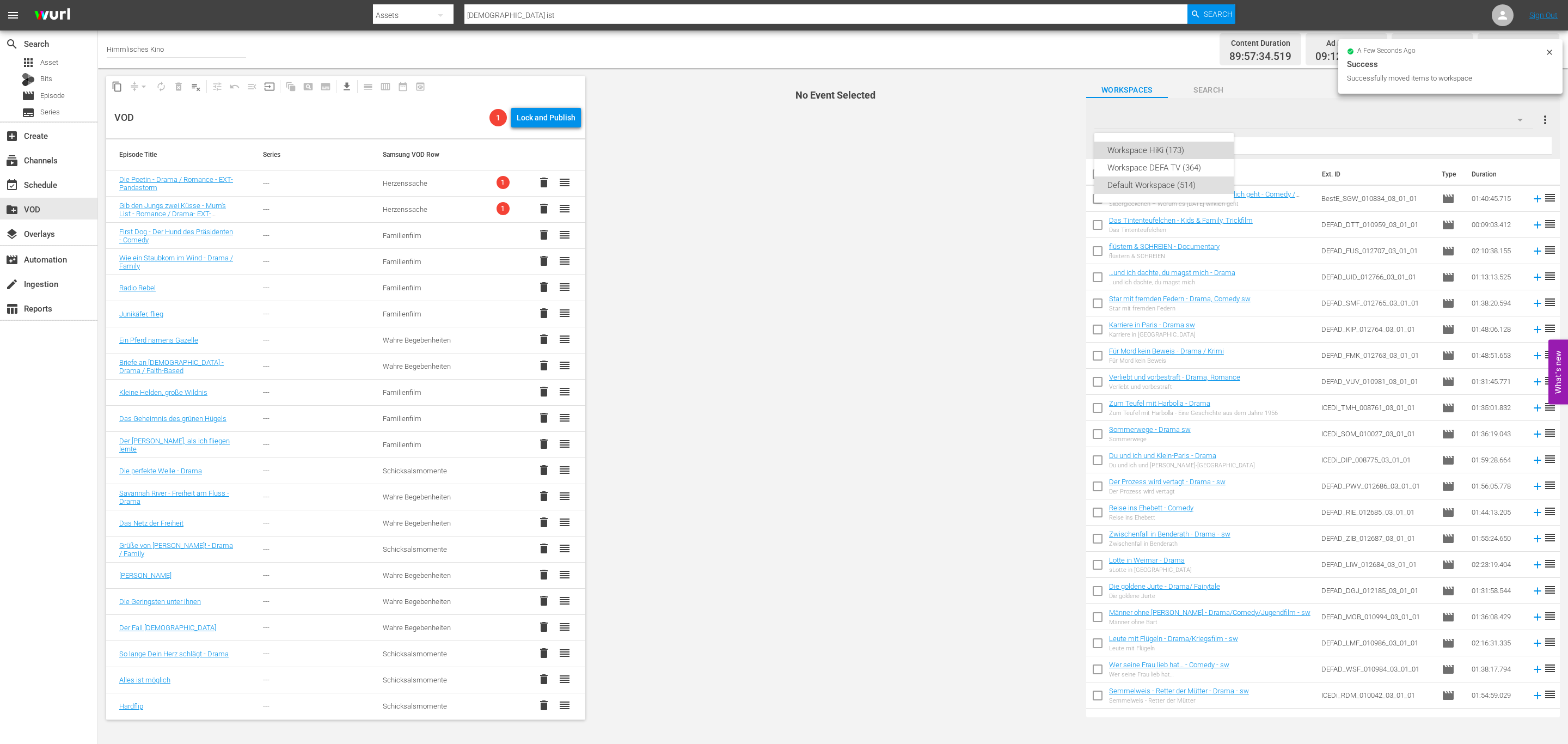
click at [1179, 145] on div "Workspace HiKi (173)" at bounding box center [1164, 150] width 113 height 18
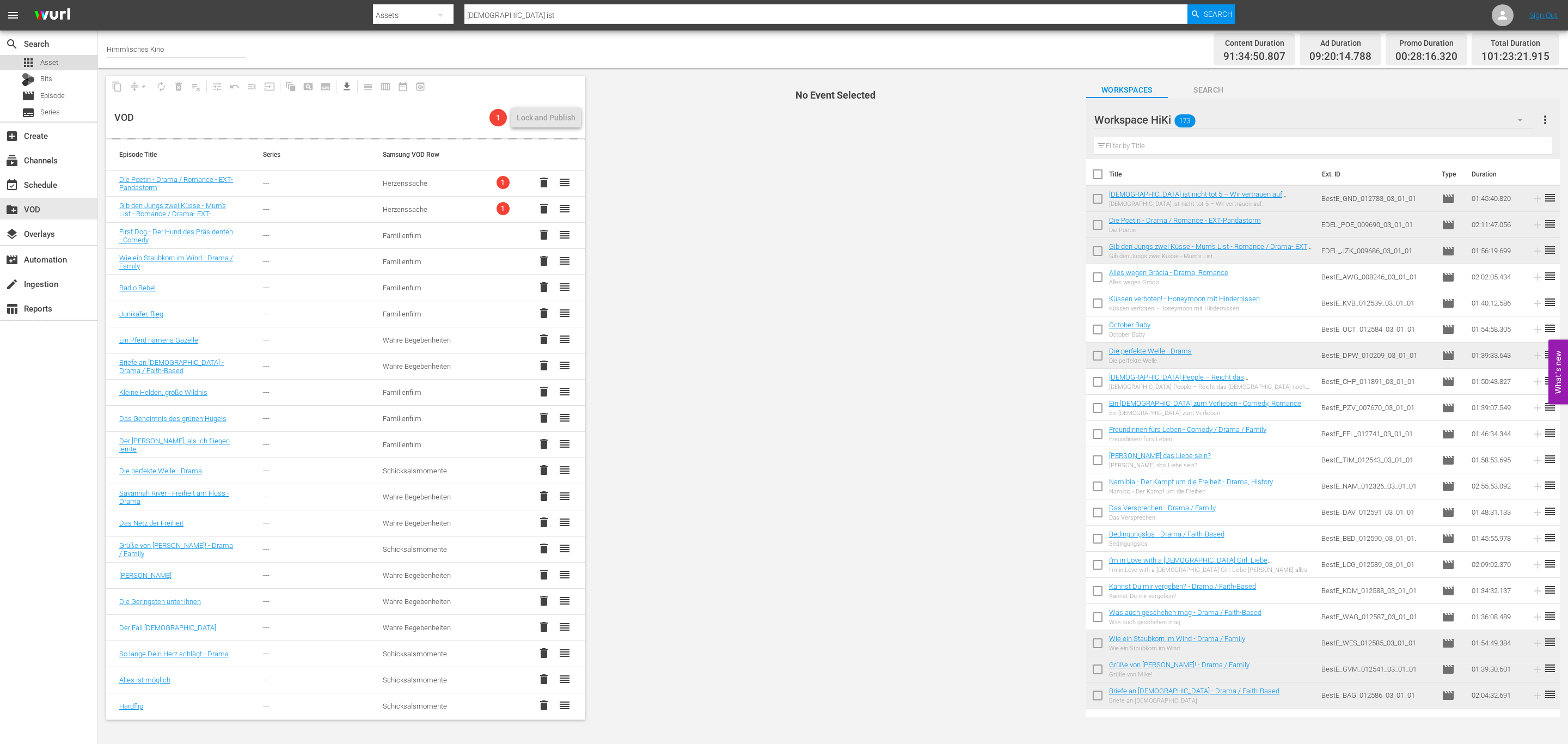
click at [61, 67] on div "apps Asset" at bounding box center [49, 63] width 97 height 15
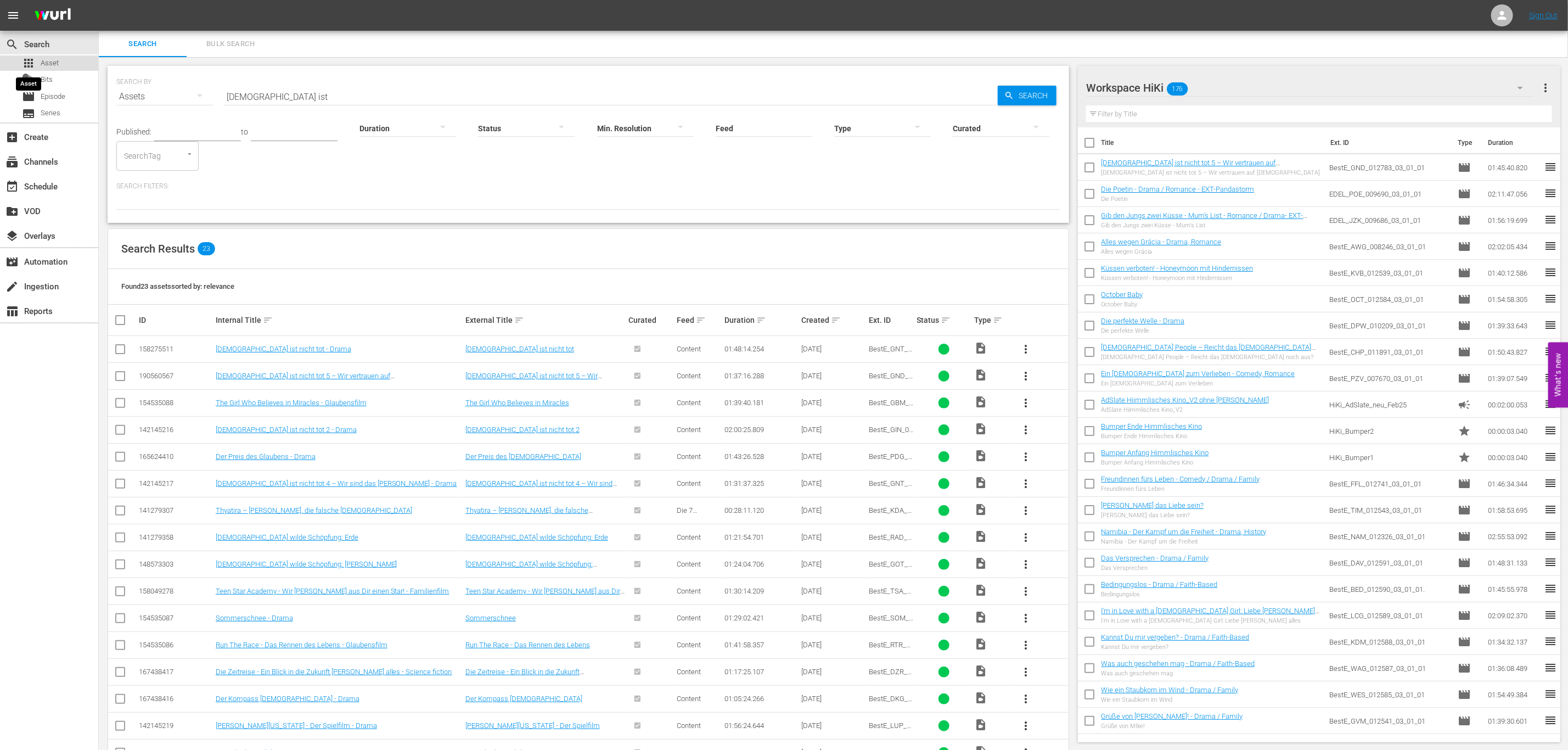
click at [33, 62] on span "apps" at bounding box center [28, 63] width 13 height 13
drag, startPoint x: 281, startPoint y: 94, endPoint x: 25, endPoint y: 97, distance: 256.0
click at [99, 0] on div "search Search apps Asset Bits movie Episode subtitles Series add_box Create sub…" at bounding box center [833, 0] width 1469 height 0
click at [236, 92] on input "faoith" at bounding box center [610, 97] width 774 height 27
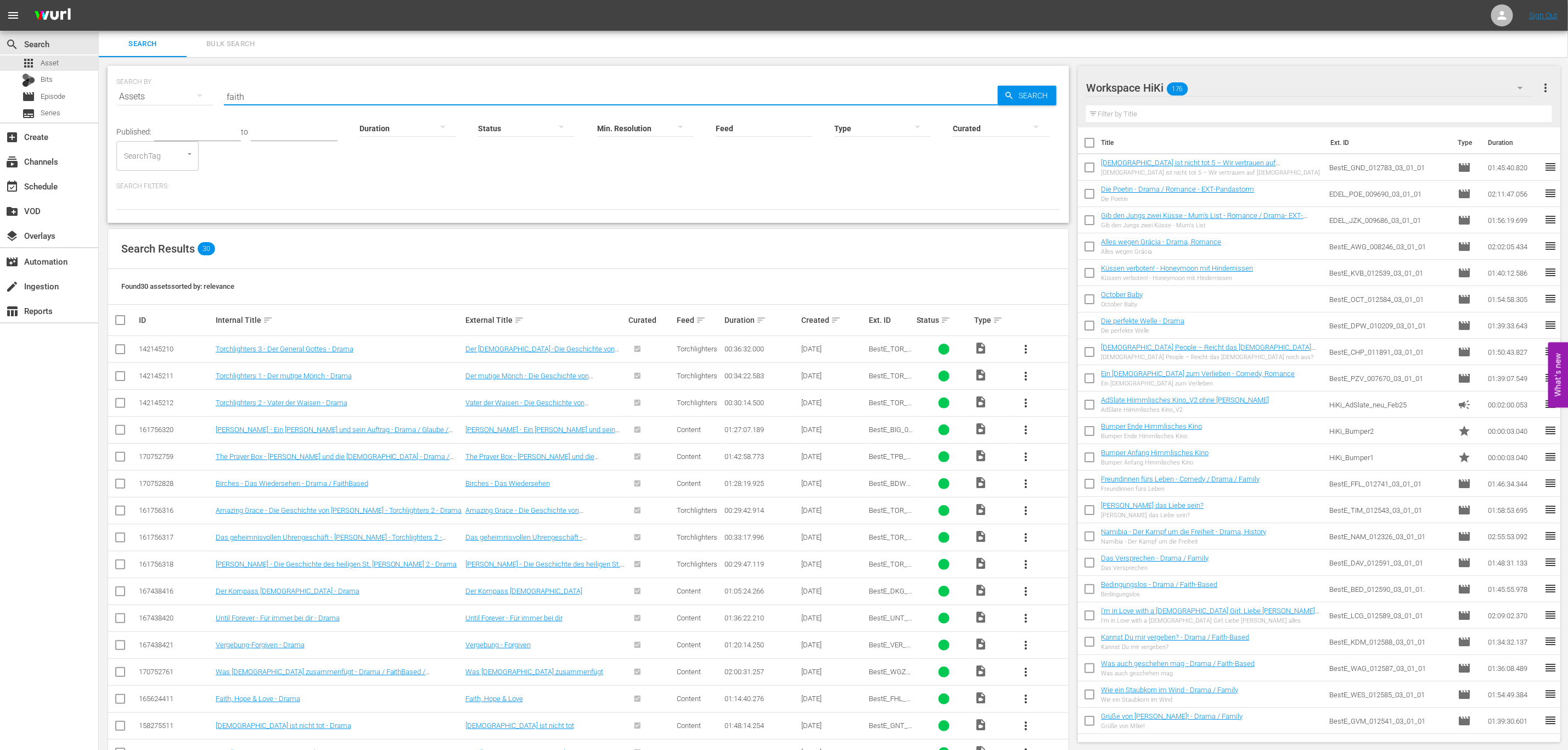
click at [295, 94] on input "faith" at bounding box center [610, 97] width 774 height 27
type input "faith of a"
click at [298, 94] on input "faith of a" at bounding box center [610, 97] width 774 height 27
click at [41, 282] on div "create Ingestion" at bounding box center [30, 284] width 62 height 10
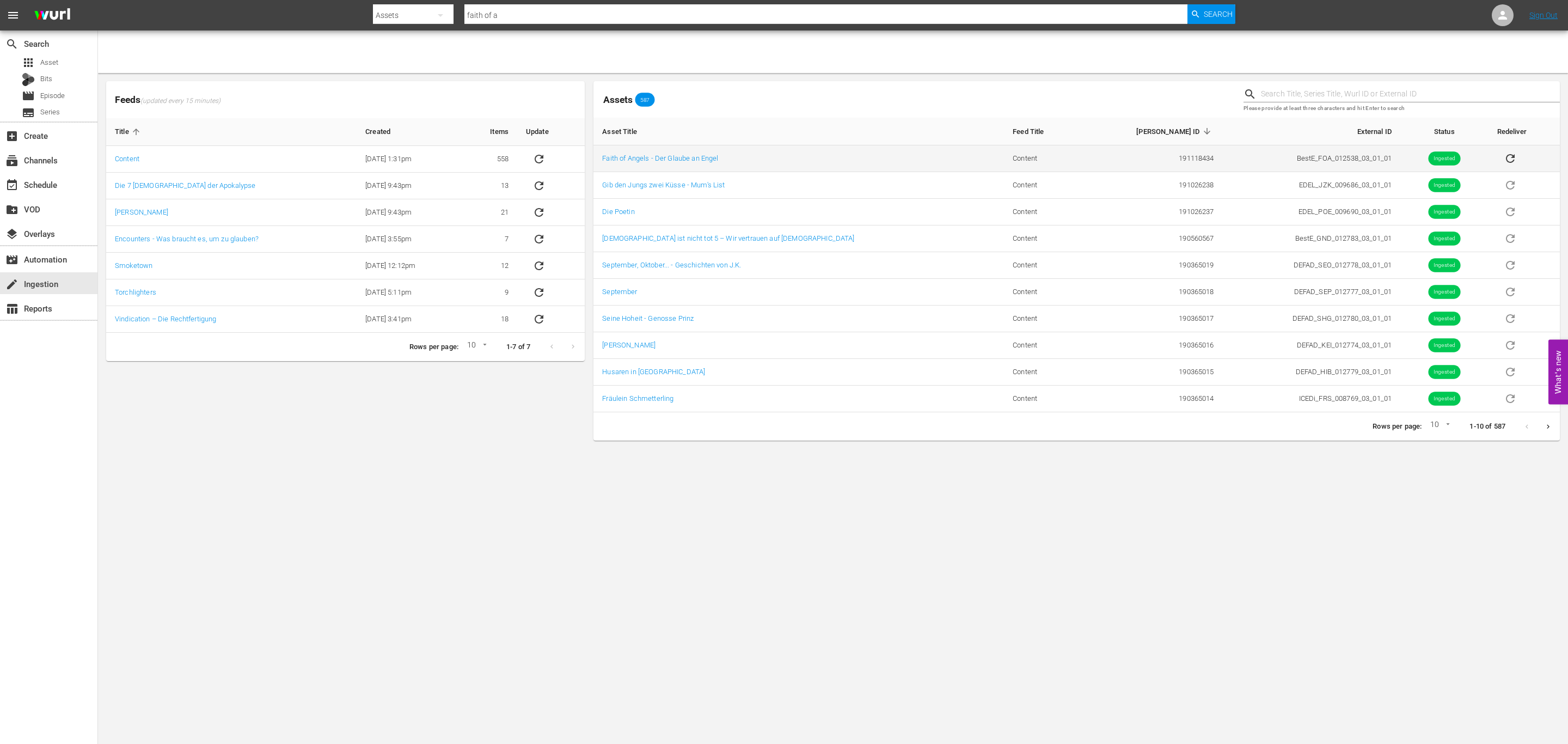
click at [645, 154] on td "Faith of Angels - Der Glaube an Engel" at bounding box center [799, 159] width 411 height 27
click at [647, 155] on link "Faith of Angels - Der Glaube an Engel" at bounding box center [660, 158] width 116 height 9
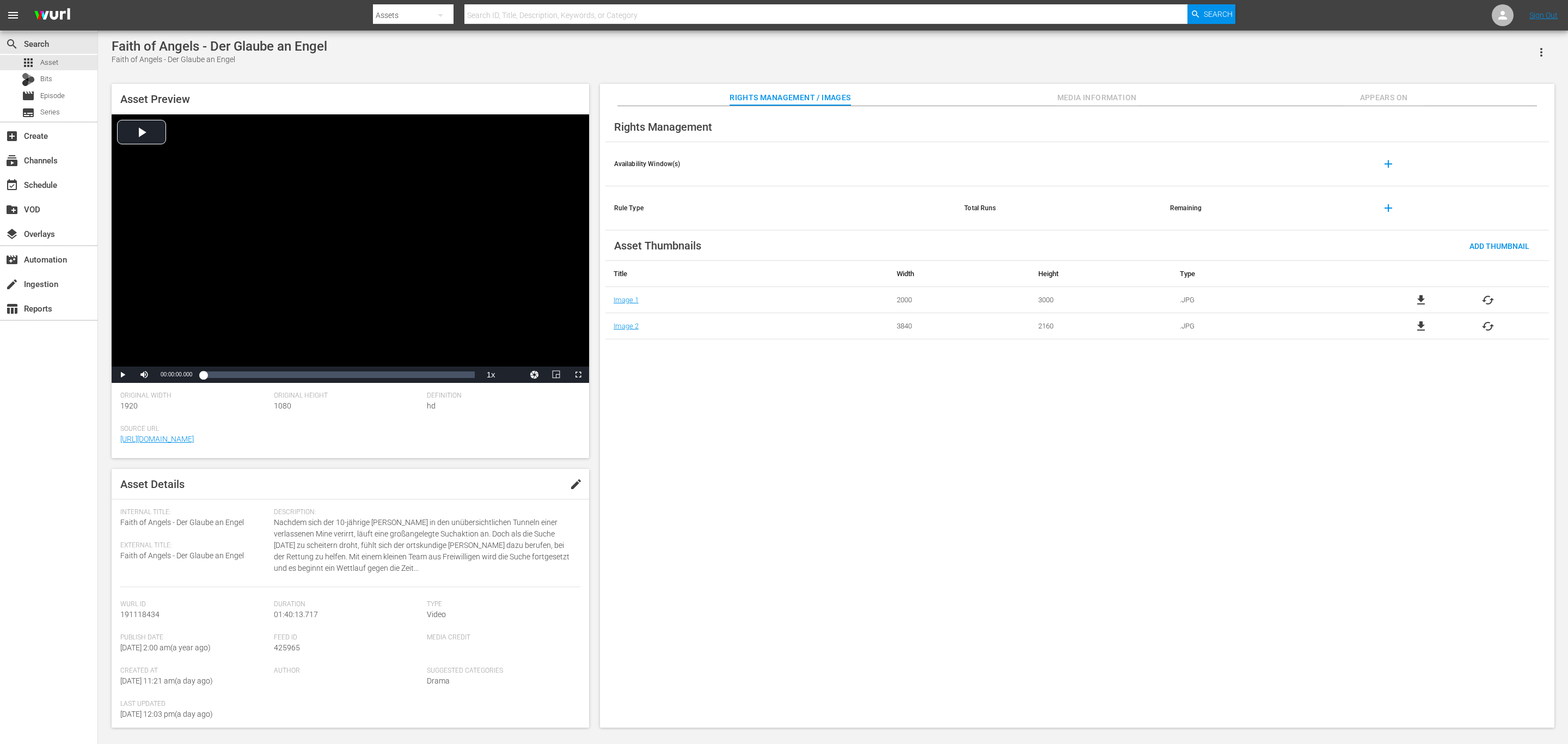
click at [1535, 54] on icon "button" at bounding box center [1541, 52] width 13 height 13
click at [1183, 492] on div "Rights Management Availability Window(s) add Rule Type Total Runs Remaining add…" at bounding box center [1077, 417] width 954 height 622
click at [612, 377] on div "Rights Management Availability Window(s) add Rule Type Total Runs Remaining add…" at bounding box center [1077, 417] width 954 height 622
drag, startPoint x: 345, startPoint y: 44, endPoint x: 111, endPoint y: 42, distance: 234.0
click at [111, 42] on div "Faith of Angels - Der Glaube an Engel Faith of Angels - Der Glaube an Engel" at bounding box center [833, 52] width 1443 height 27
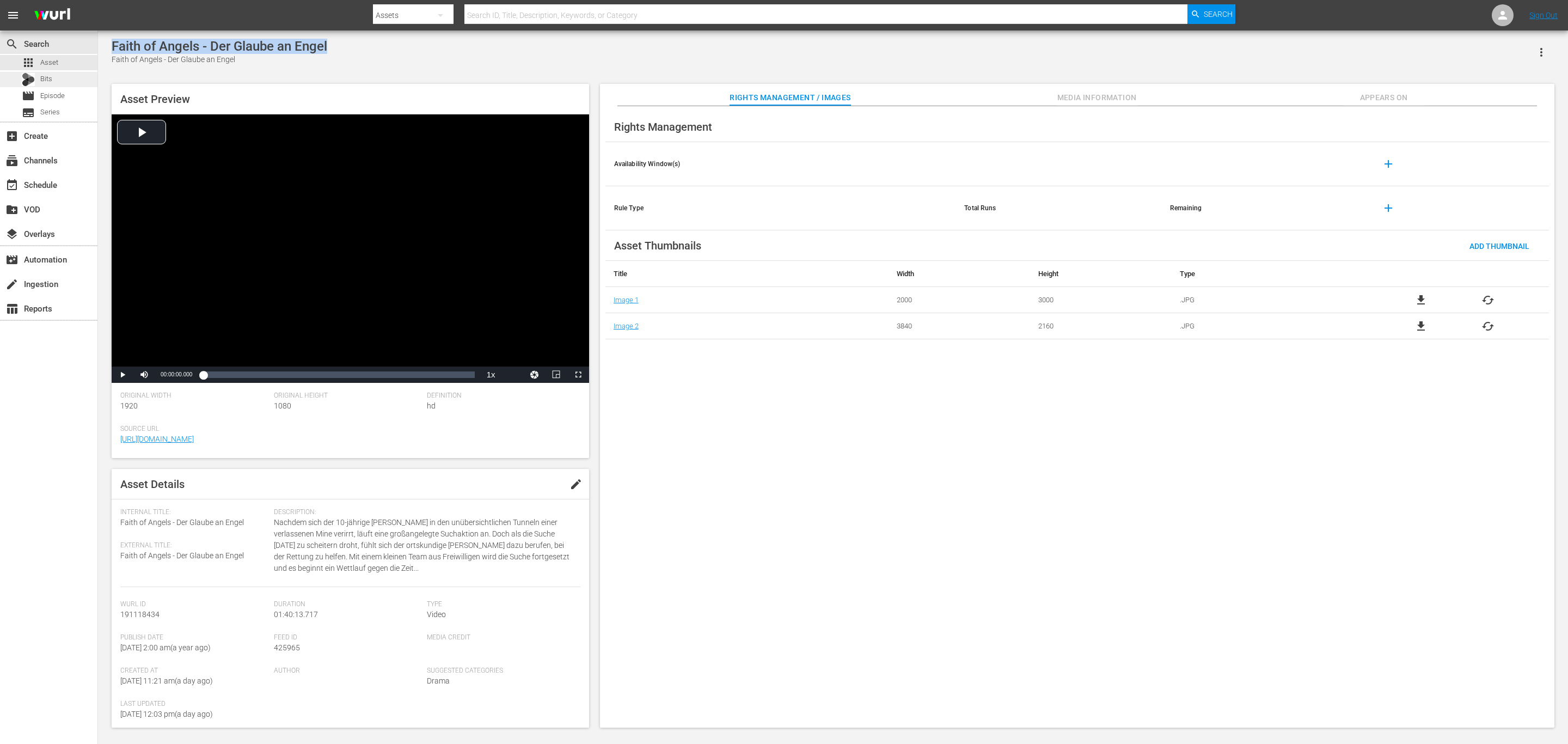
copy div "Faith of Angels - Der Glaube an Engel"
click at [49, 63] on span "Asset" at bounding box center [49, 63] width 18 height 11
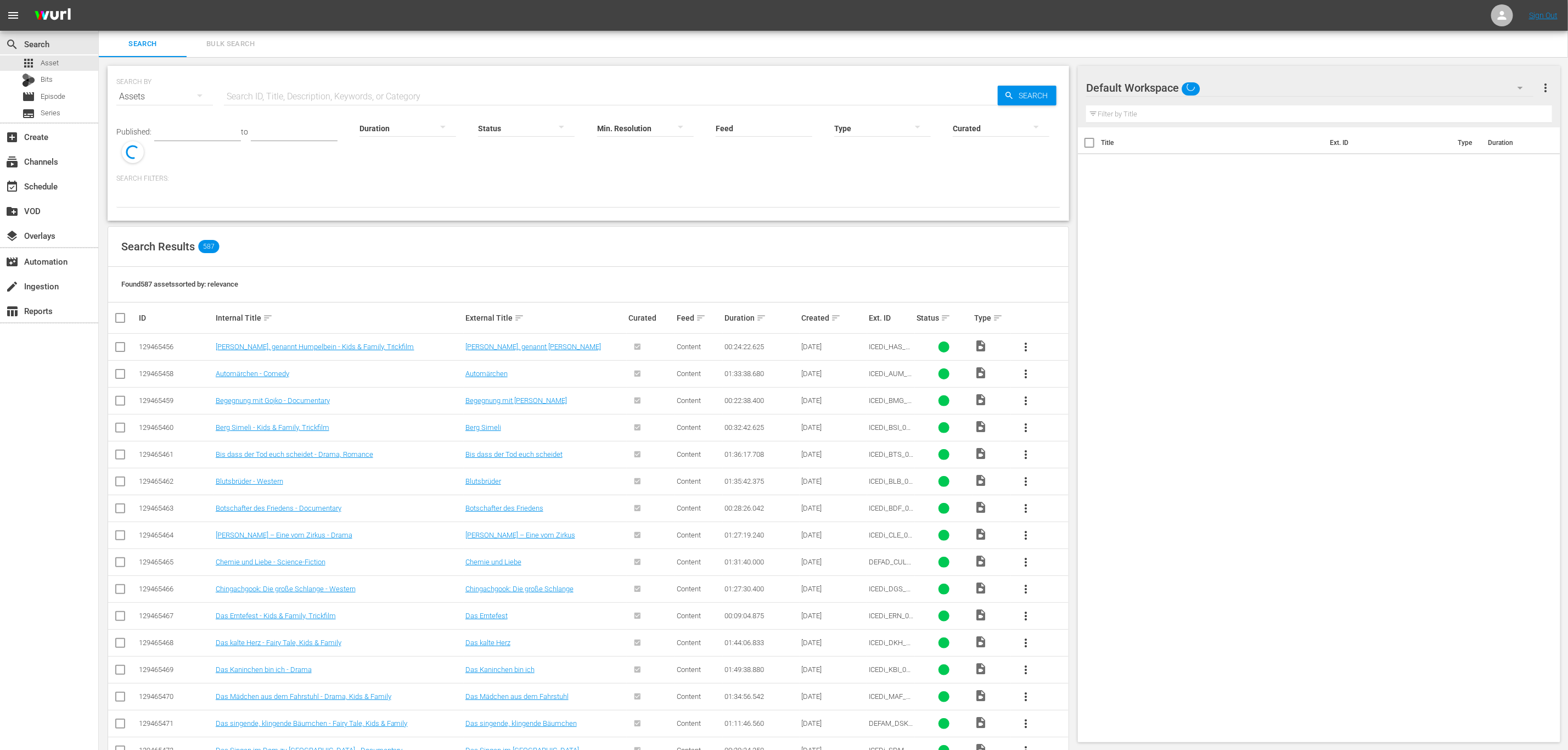
click at [253, 97] on input "text" at bounding box center [610, 97] width 774 height 27
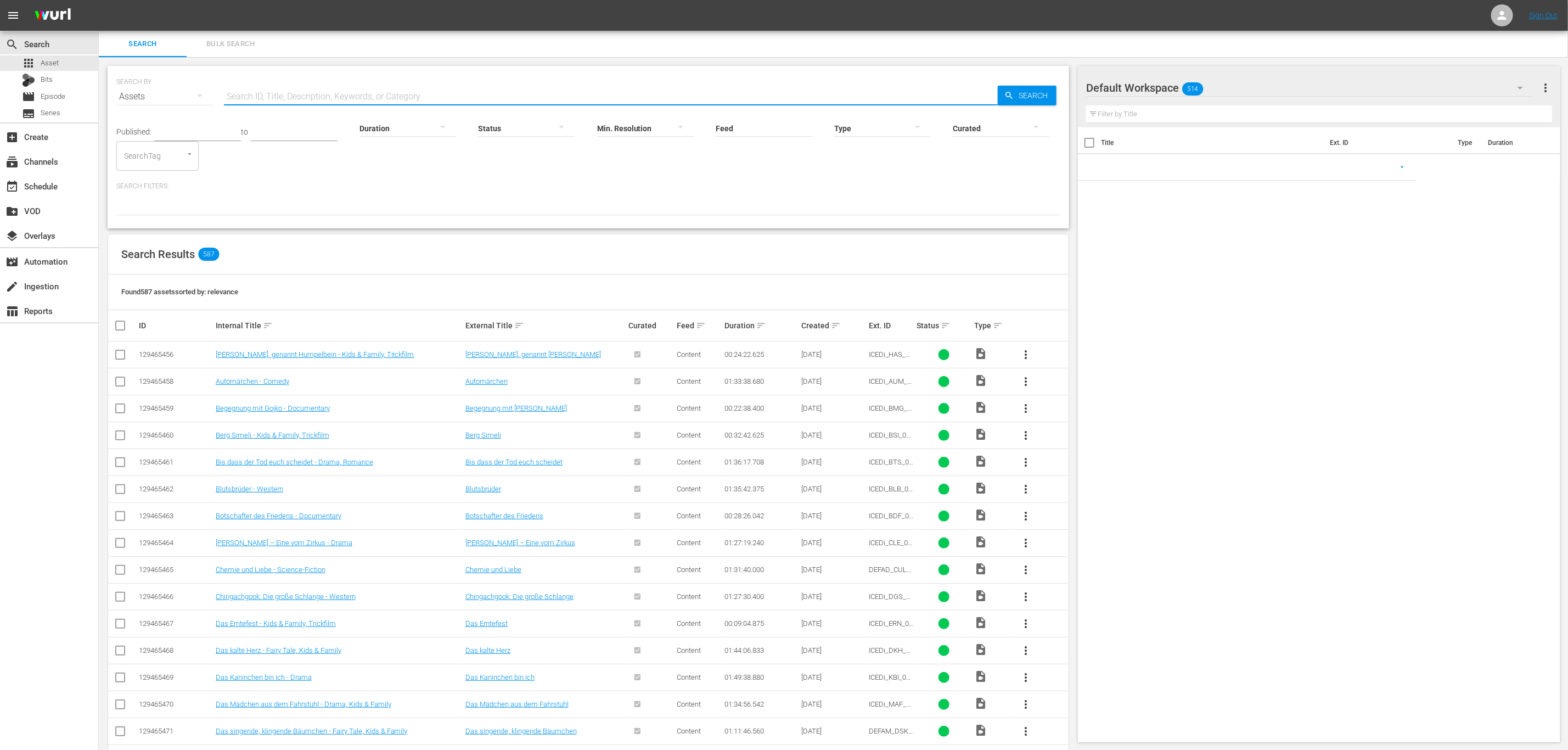
paste input "Faith of Angels - Der Glaube an Engel"
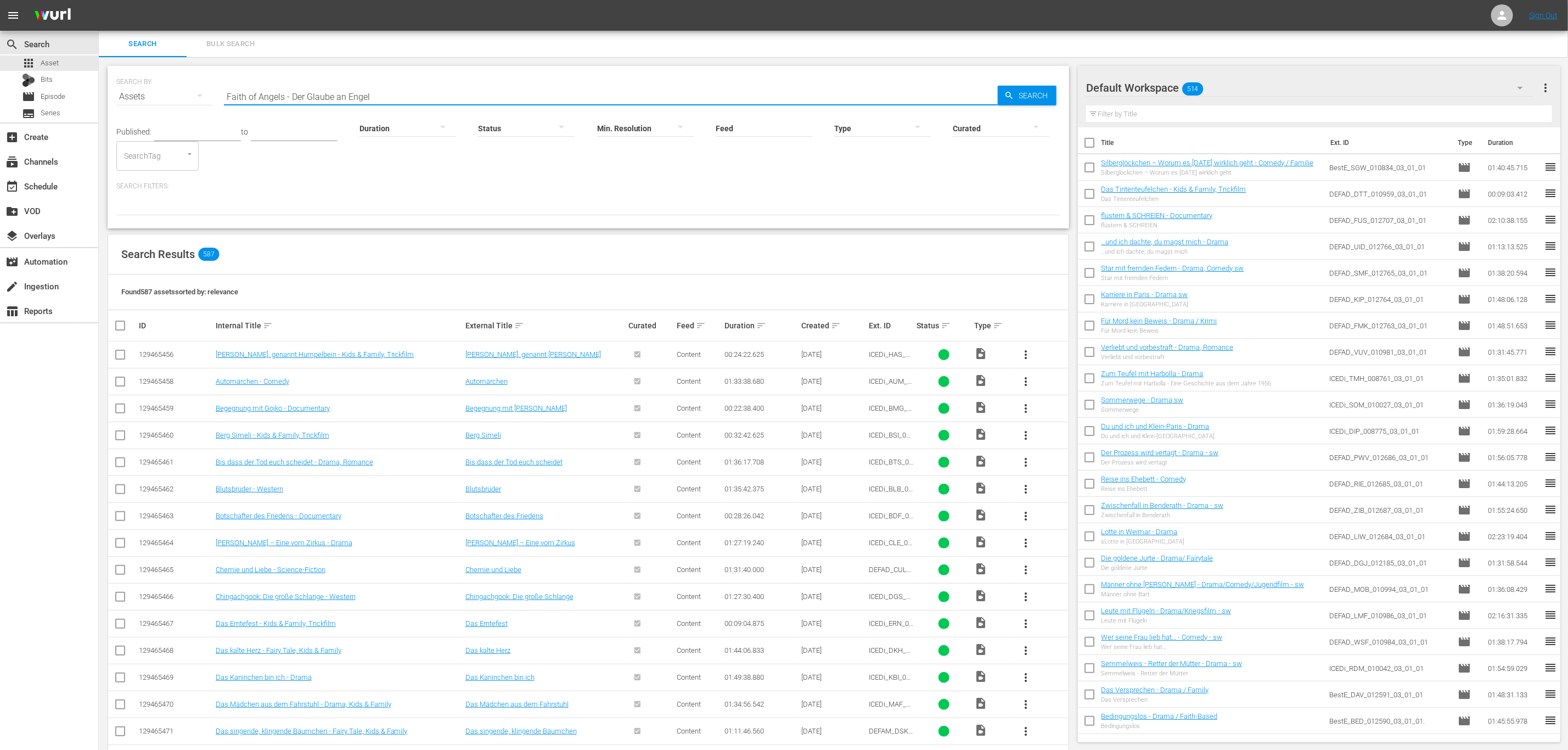
type input "Faith of Angels - Der Glaube an Engel"
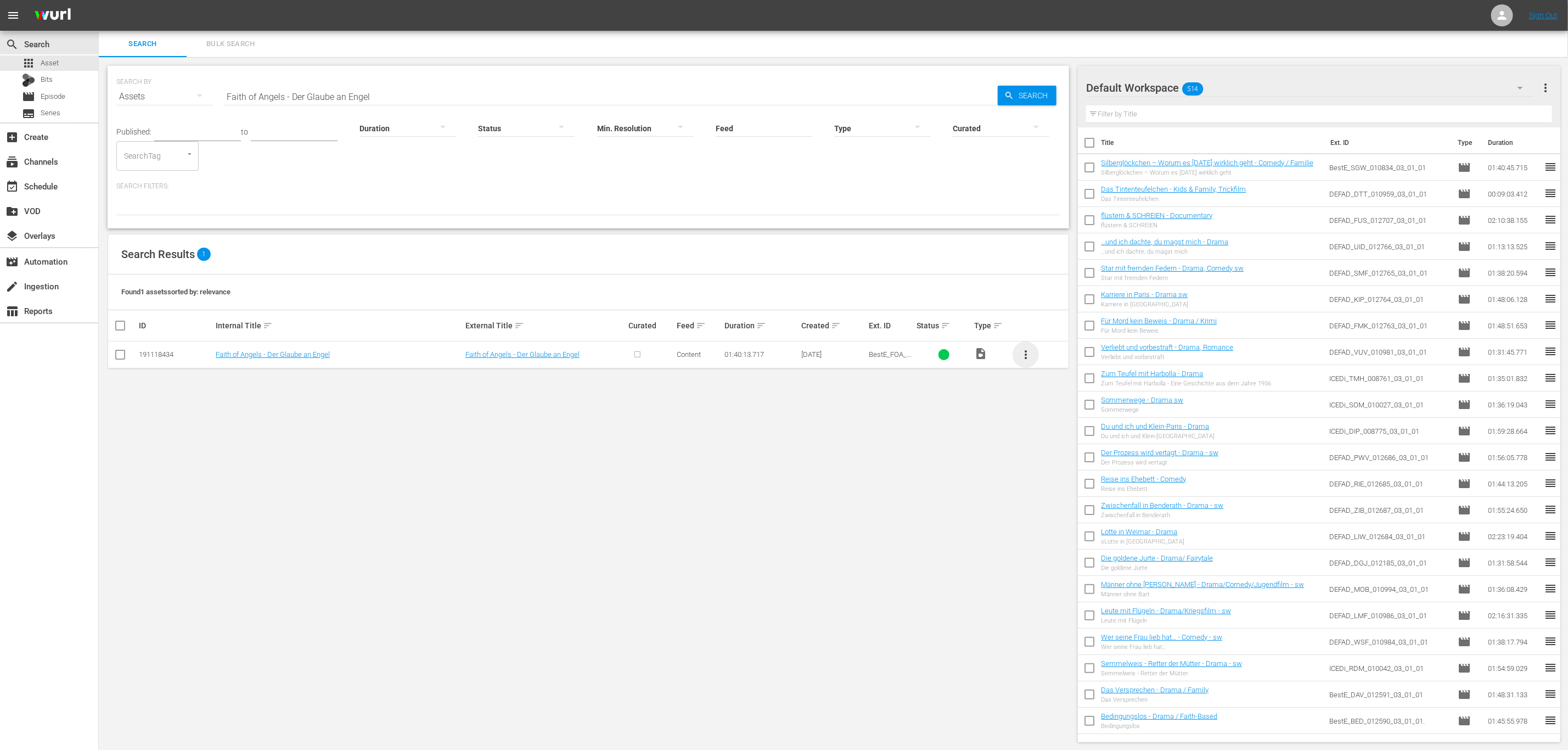
click at [1026, 352] on span "more_vert" at bounding box center [1026, 354] width 13 height 13
click at [1051, 440] on div "Episode" at bounding box center [1085, 439] width 75 height 27
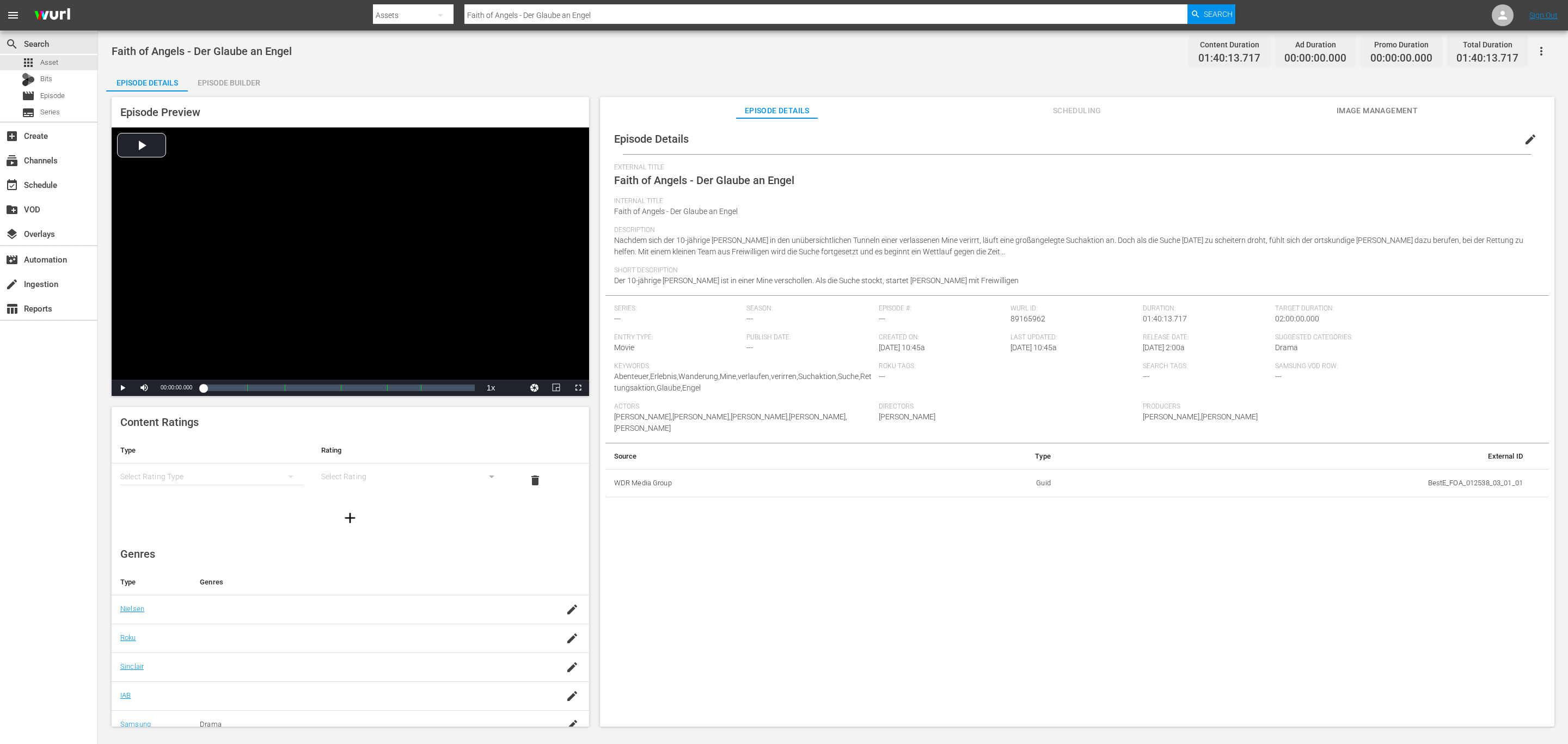
click at [264, 482] on div "simple table" at bounding box center [212, 476] width 183 height 30
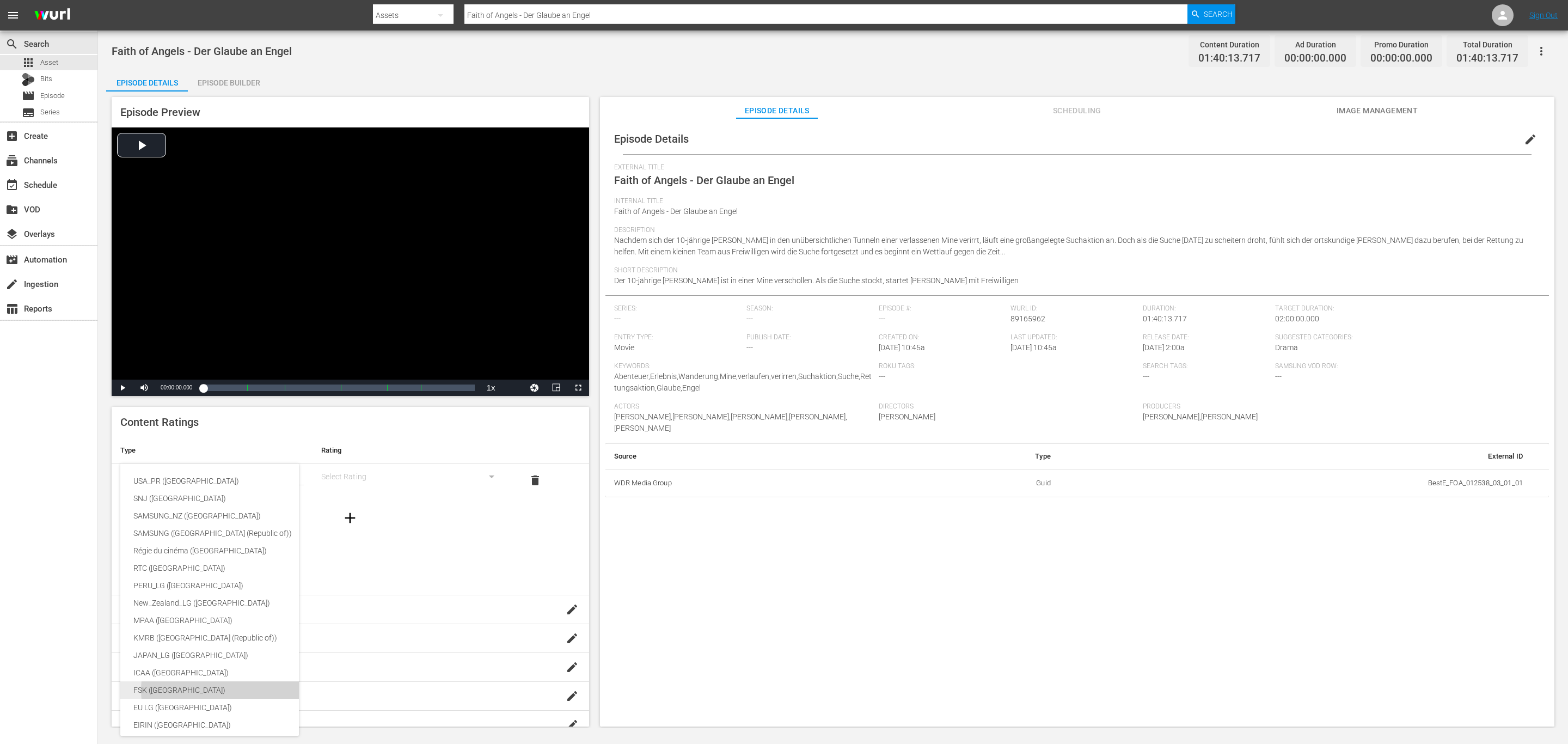
click at [205, 688] on div "FSK (Germany)" at bounding box center [258, 690] width 250 height 18
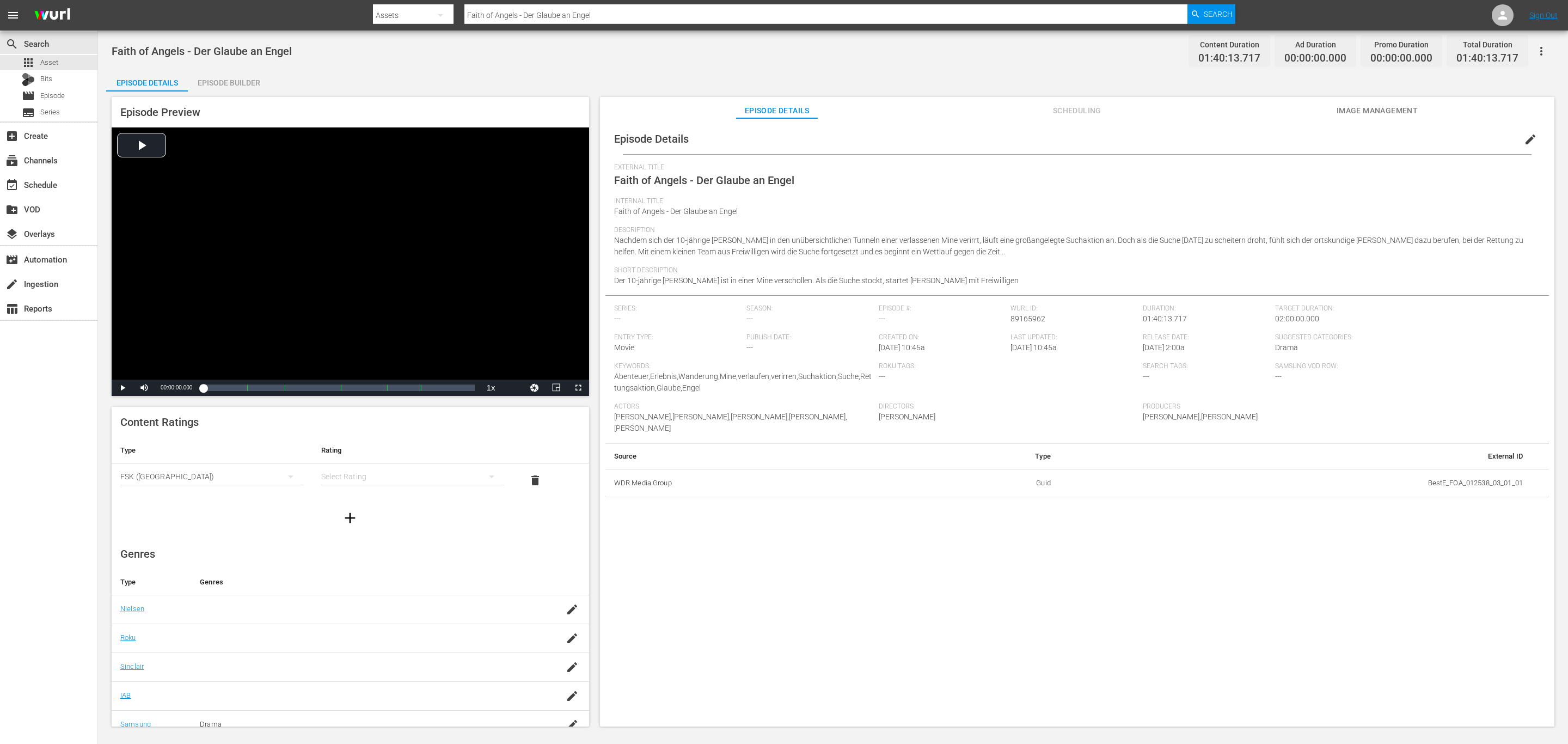
click at [391, 489] on div "USA_PR (United States of America) SNJ (Brazil) SAMSUNG_NZ (New Zealand) SAMSUNG…" at bounding box center [784, 372] width 1568 height 744
click at [391, 481] on div "simple table" at bounding box center [412, 476] width 183 height 30
click at [390, 492] on div "FSK 6" at bounding box center [405, 498] width 152 height 18
click at [566, 609] on icon "button" at bounding box center [572, 609] width 13 height 13
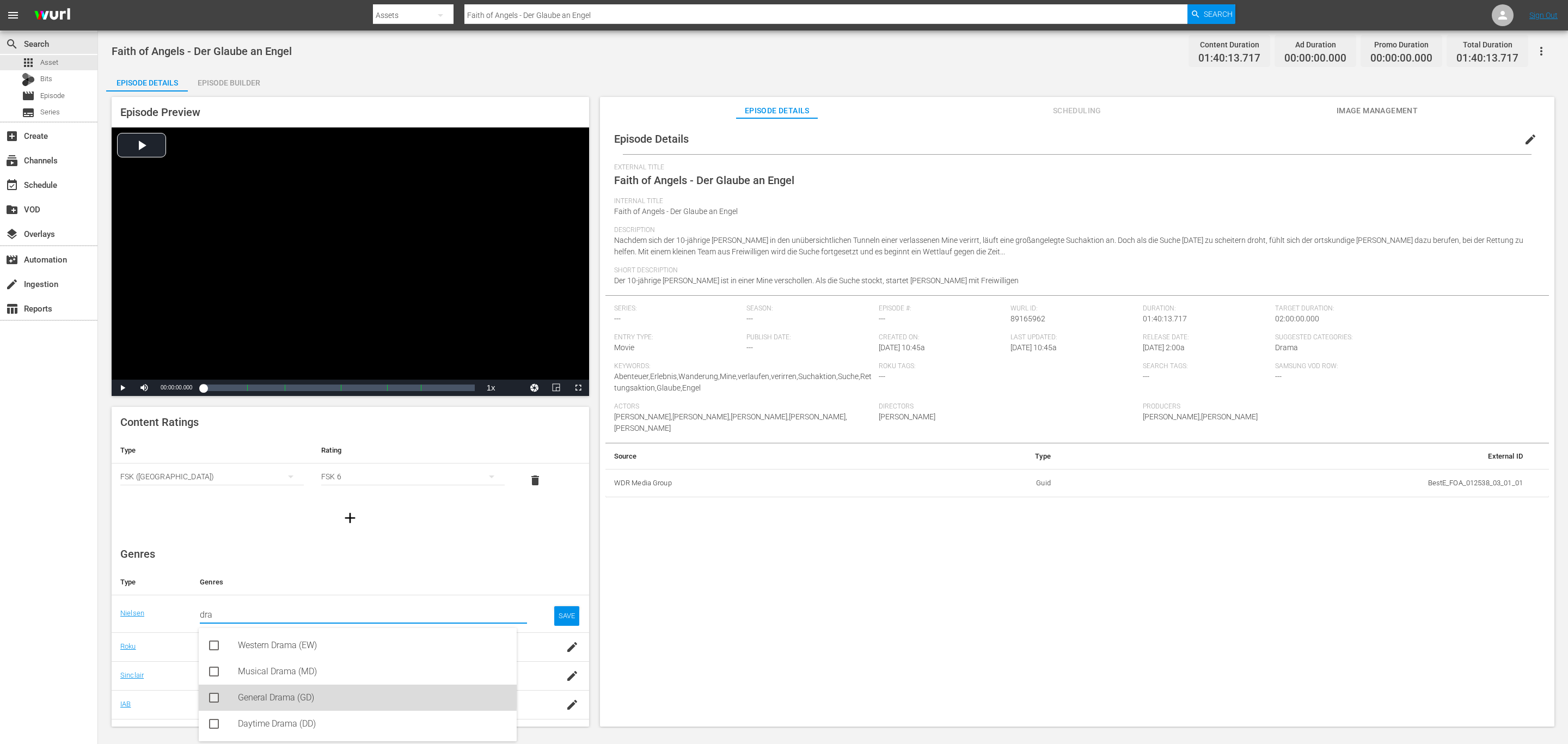
click at [293, 691] on div "General Drama (GD)" at bounding box center [373, 698] width 270 height 26
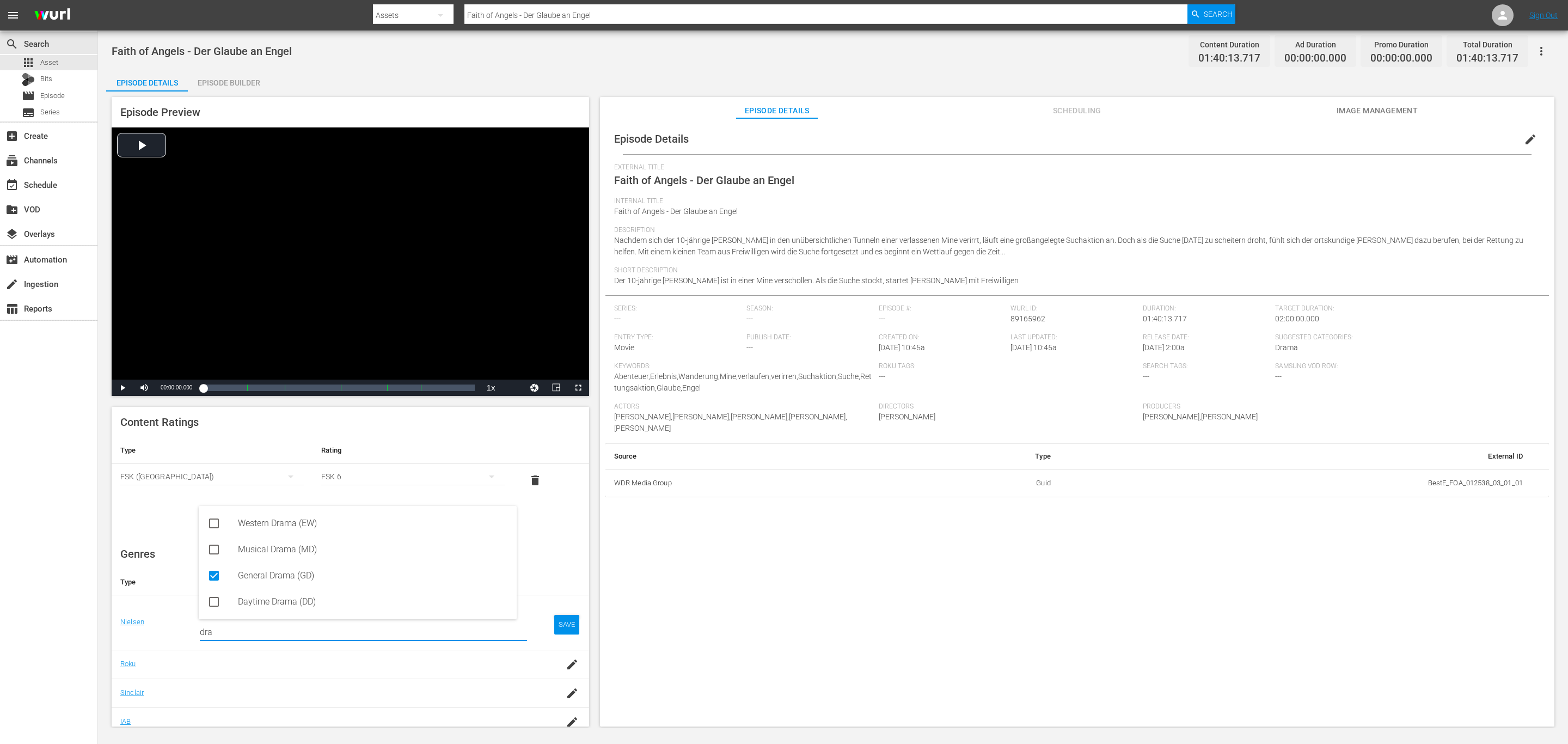
type input "dra"
click at [554, 616] on div "SAVE" at bounding box center [567, 624] width 25 height 19
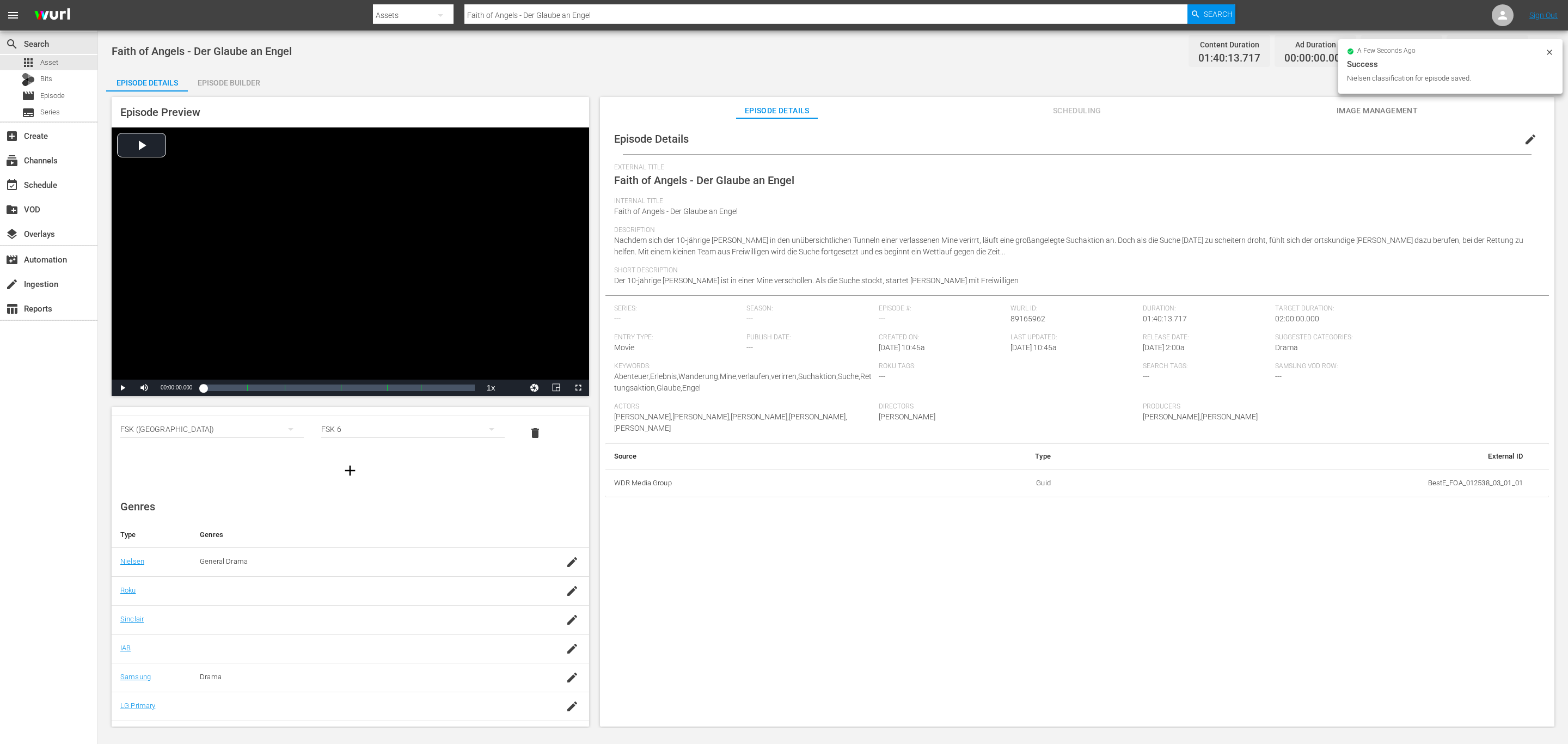
scroll to position [72, 0]
click at [566, 684] on icon "button" at bounding box center [572, 683] width 13 height 13
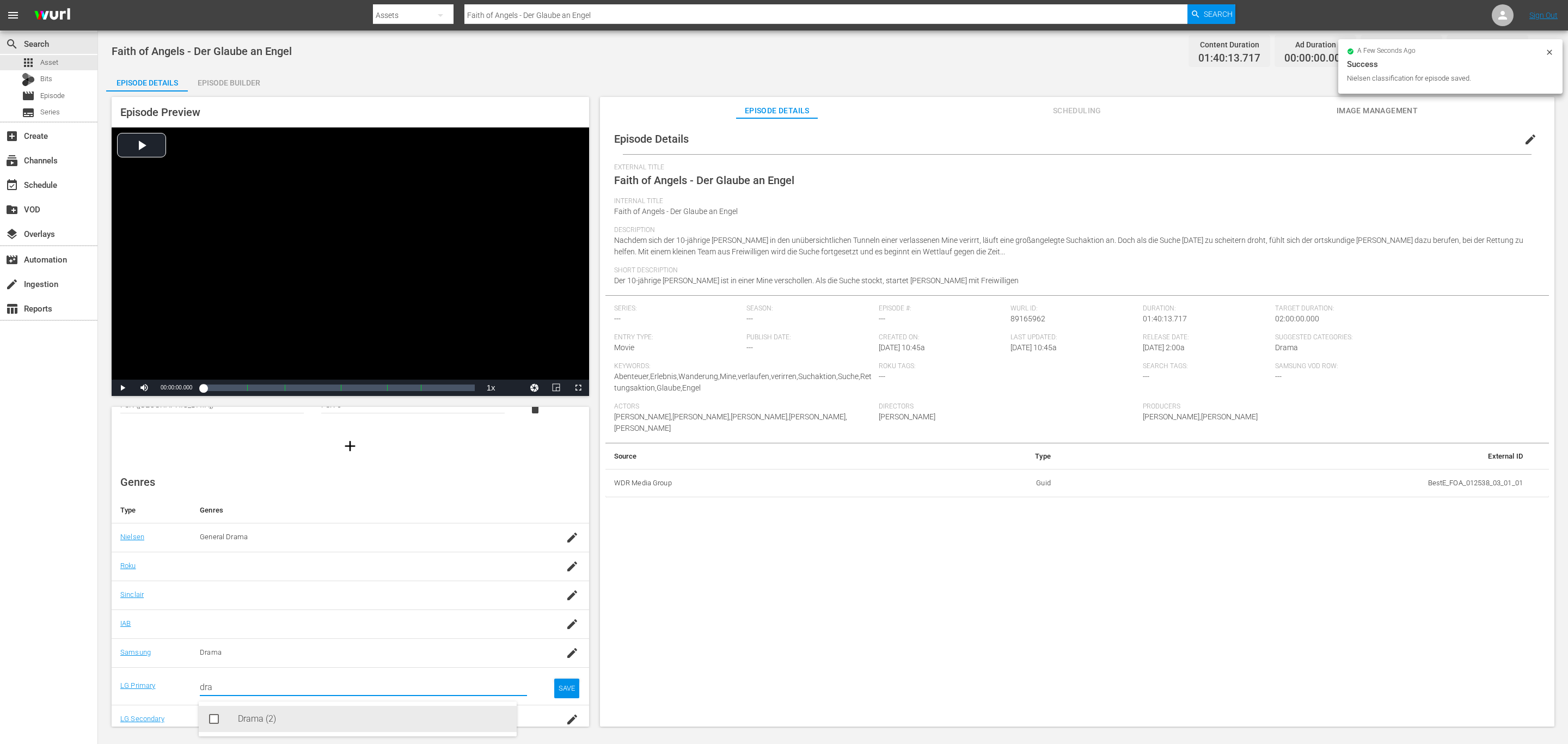
drag, startPoint x: 263, startPoint y: 711, endPoint x: 402, endPoint y: 711, distance: 139.0
click at [264, 711] on div "Drama (2)" at bounding box center [373, 719] width 270 height 26
type input "dra"
click at [554, 696] on div "SAVE" at bounding box center [567, 697] width 25 height 19
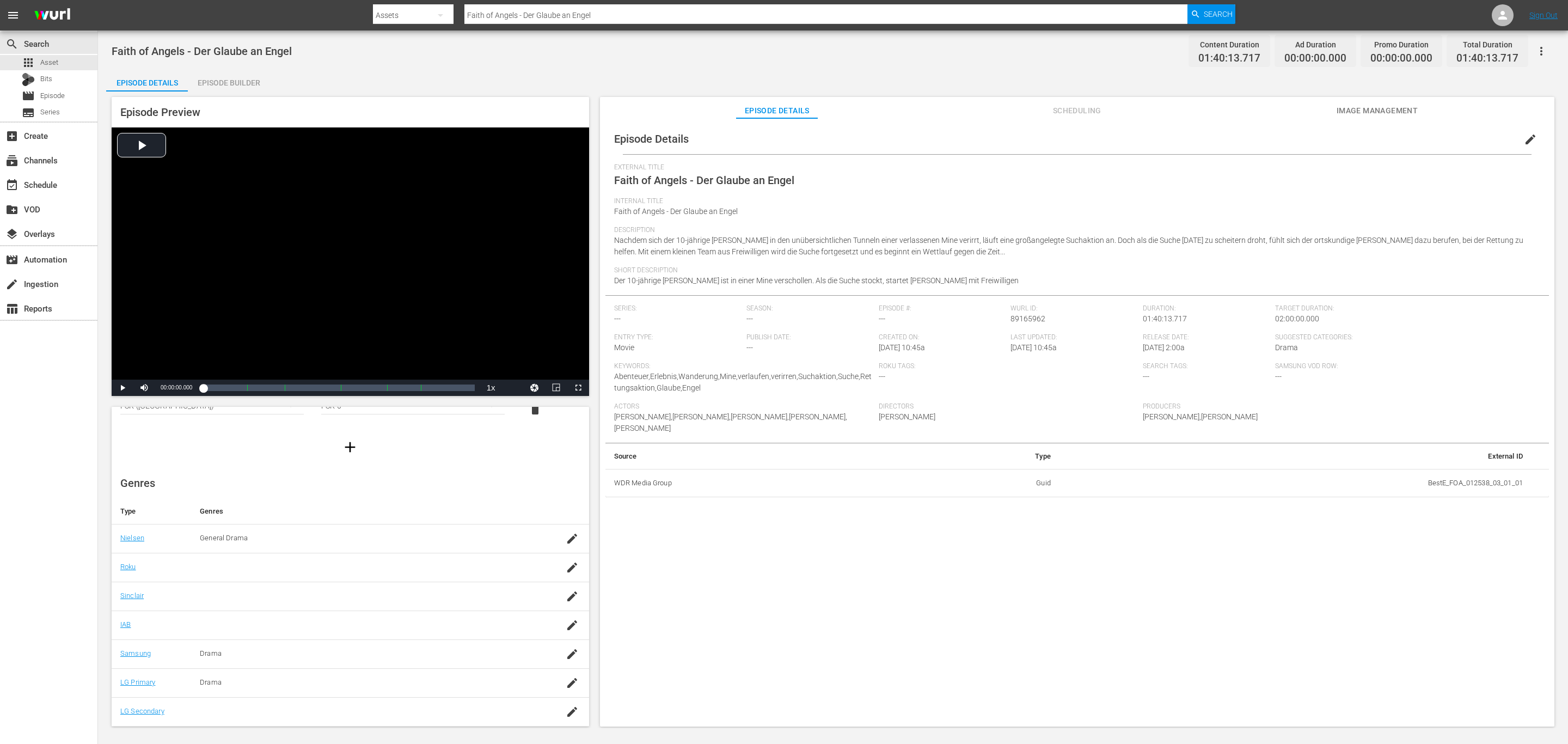
click at [566, 712] on icon "button" at bounding box center [572, 712] width 13 height 13
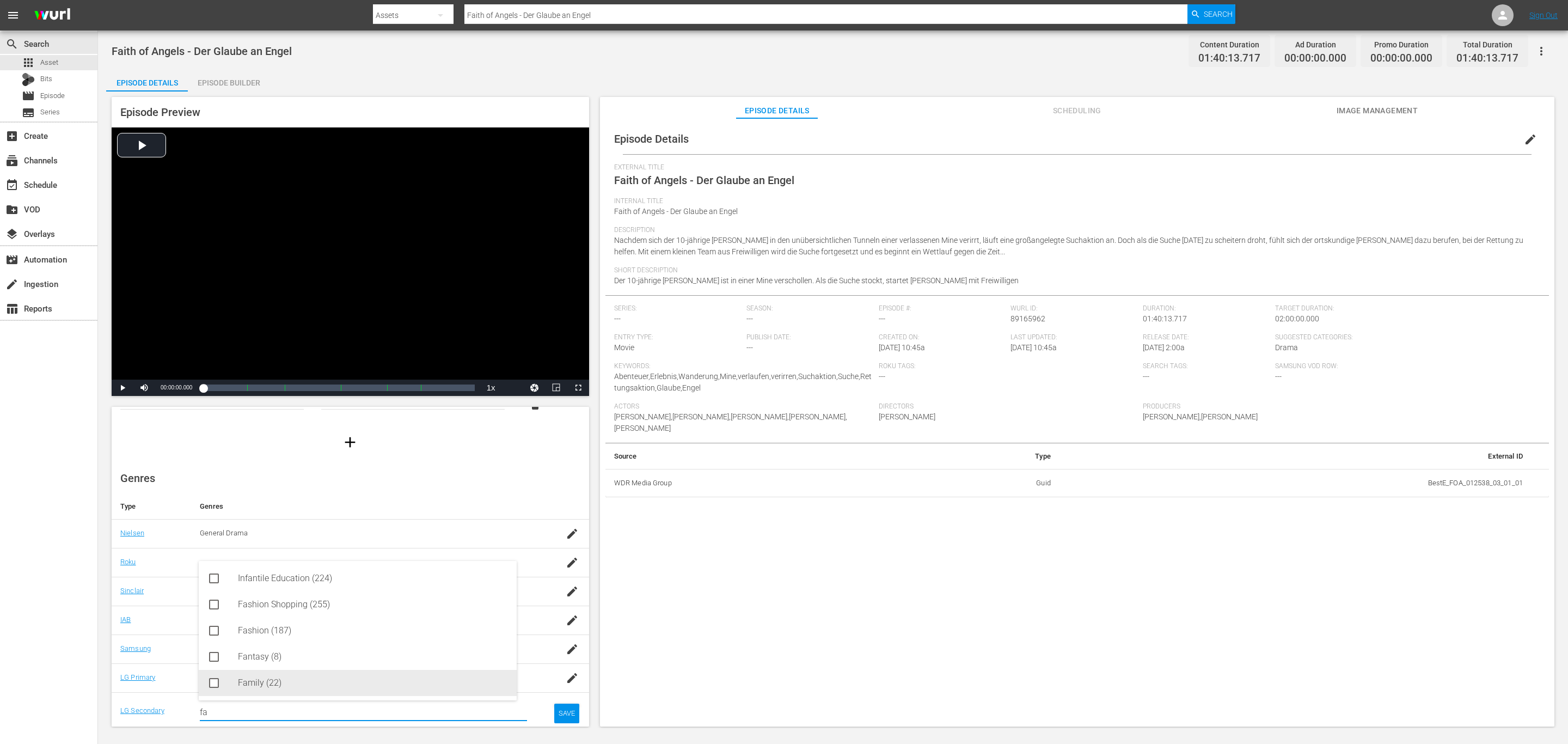
click at [264, 671] on div "Family (22)" at bounding box center [373, 683] width 270 height 26
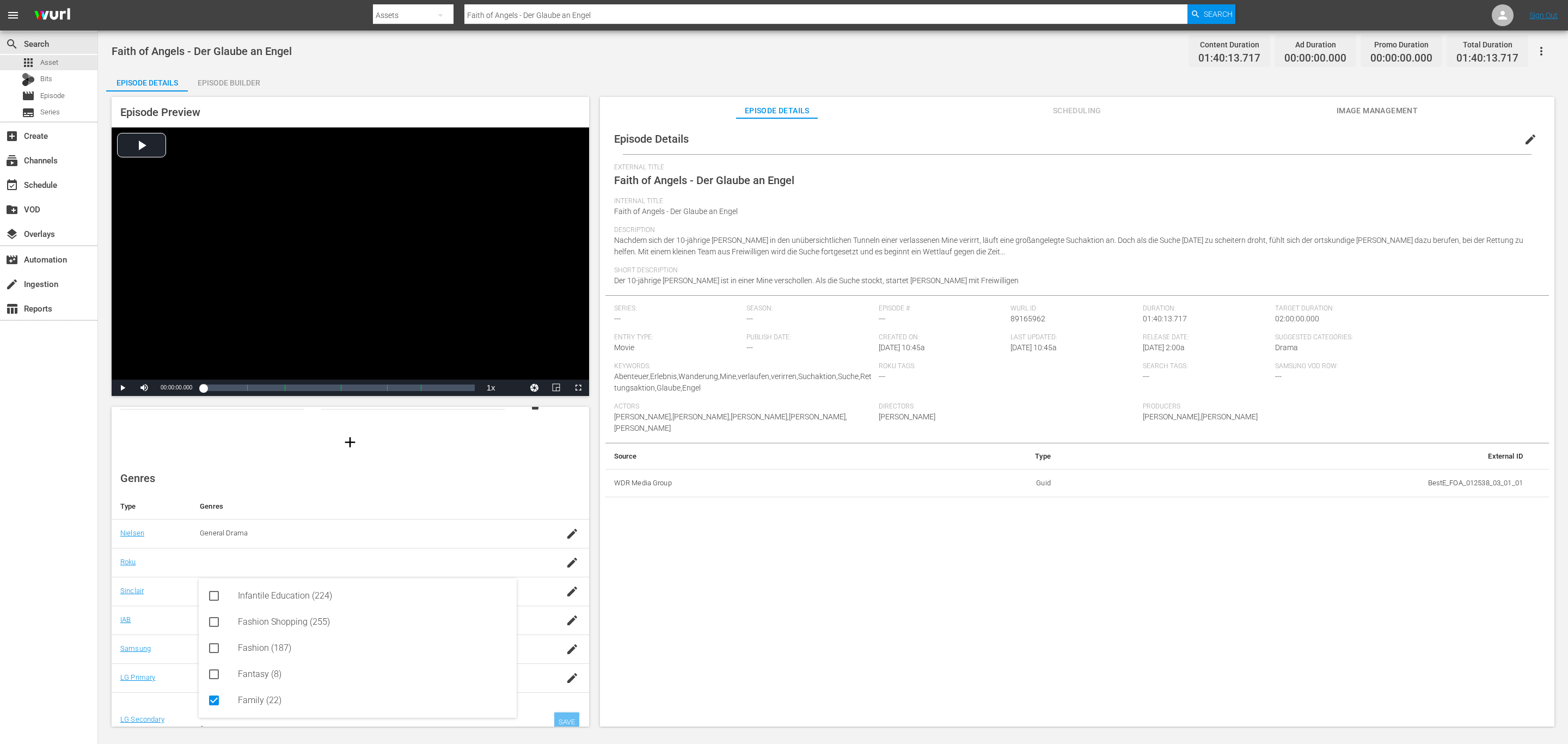
type input "fa"
drag, startPoint x: 570, startPoint y: 719, endPoint x: 562, endPoint y: 721, distance: 8.2
click at [568, 721] on td "SAVE" at bounding box center [562, 719] width 53 height 55
click at [555, 721] on div "SAVE" at bounding box center [567, 722] width 25 height 19
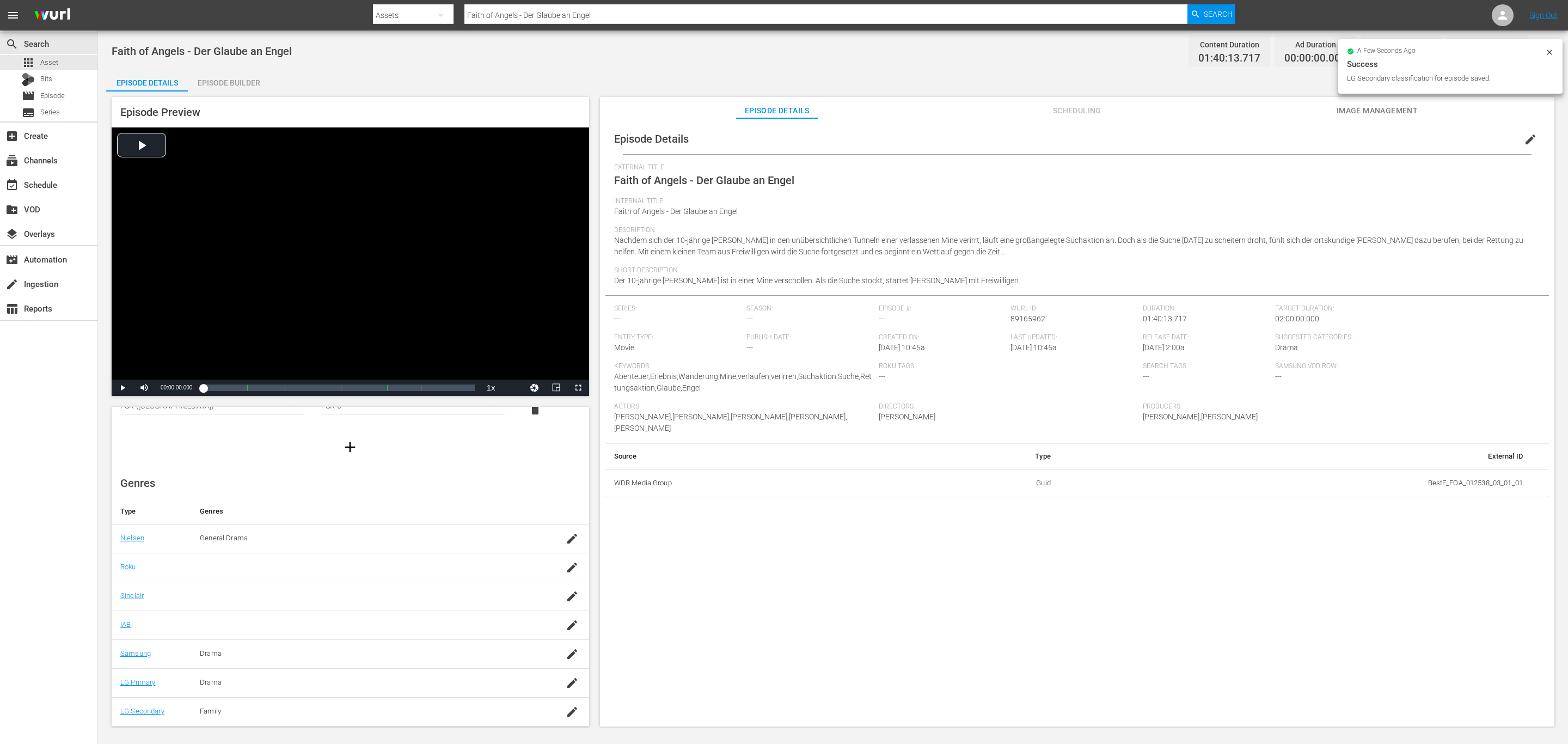
click at [1384, 95] on div "a few seconds ago Success LG Secondary classification for episode saved." at bounding box center [1450, 68] width 224 height 58
click at [1384, 98] on button "Image Management" at bounding box center [1377, 108] width 82 height 22
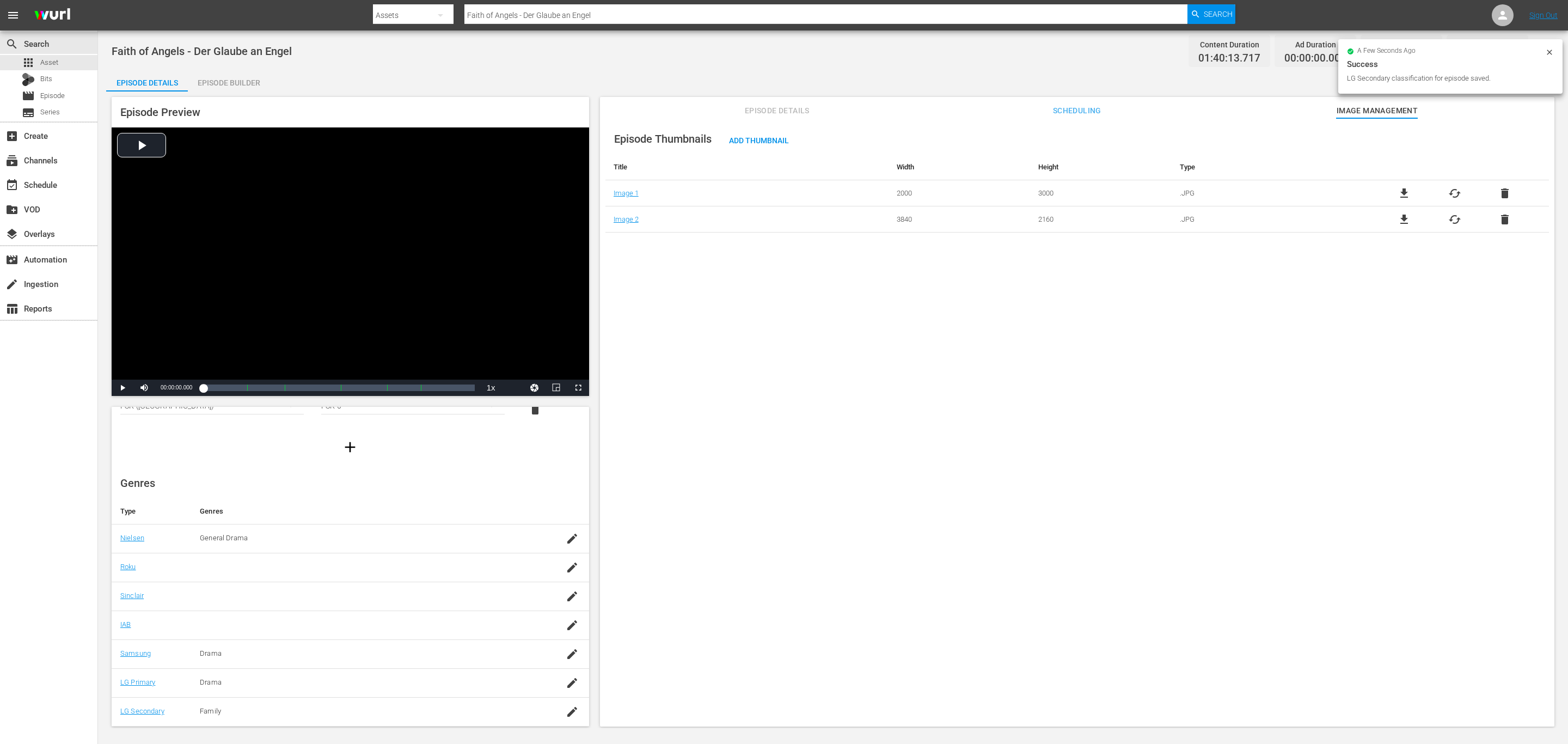
click at [772, 120] on div "Episode Thumbnails Add Thumbnail Title Width Height Type Image 1 2000 3000 .JPG…" at bounding box center [1077, 428] width 954 height 619
click at [1051, 110] on span "Scheduling" at bounding box center [1077, 111] width 82 height 14
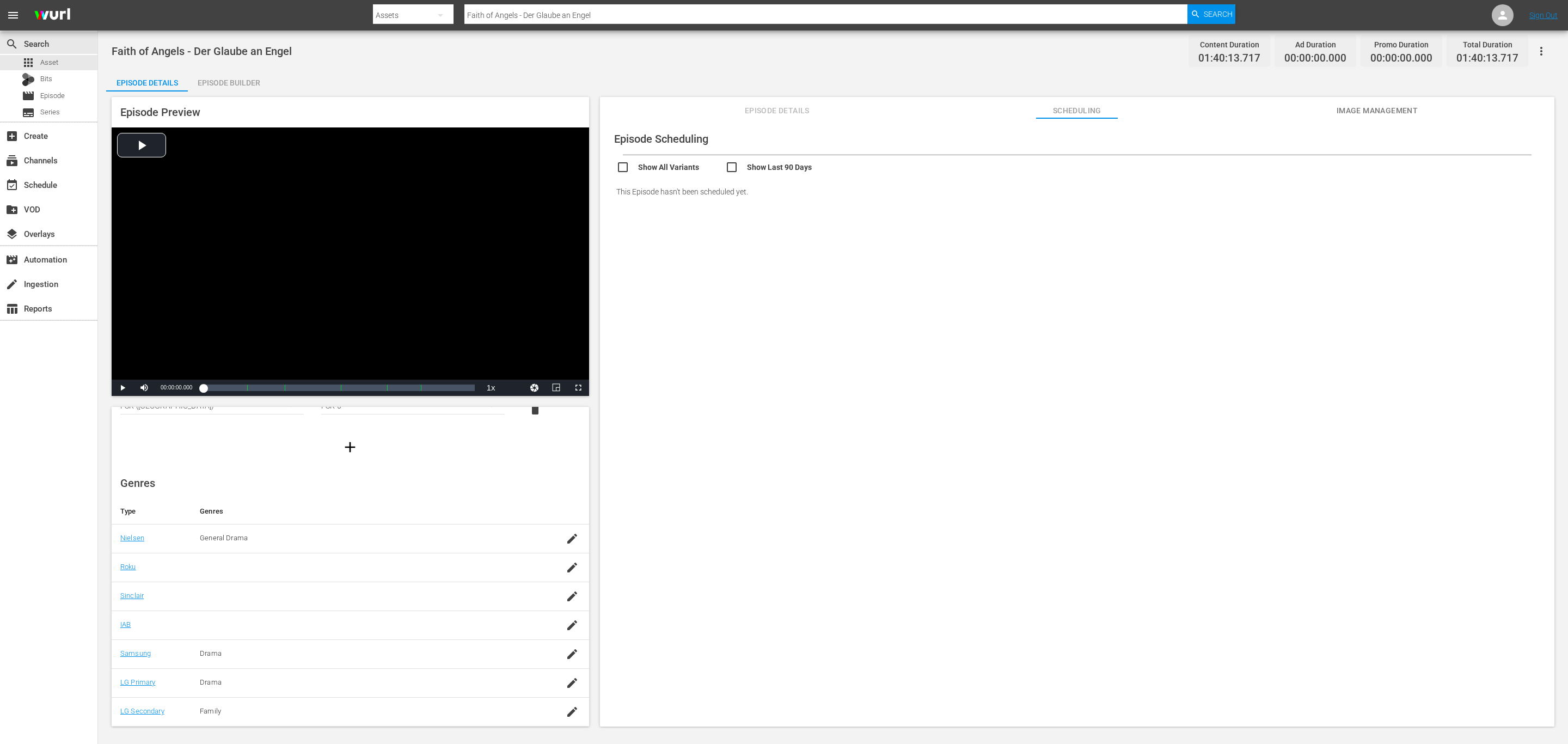
click at [807, 101] on button "Episode Details" at bounding box center [777, 108] width 82 height 22
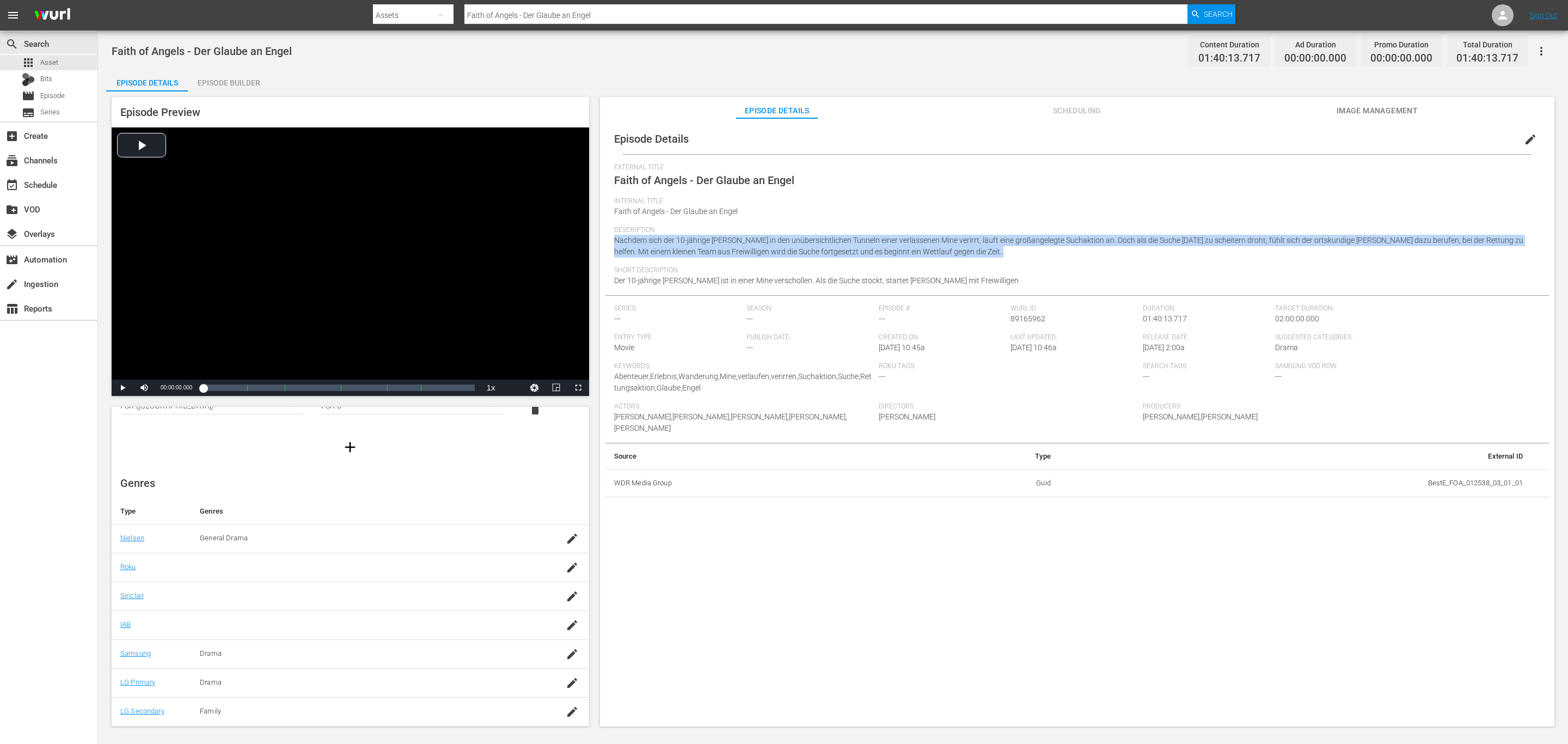
drag, startPoint x: 694, startPoint y: 229, endPoint x: 1024, endPoint y: 261, distance: 331.5
click at [1024, 261] on div "Description Nachdem sich der 10-jährige Josh in den unübersichtlichen Tunneln e…" at bounding box center [1077, 246] width 926 height 40
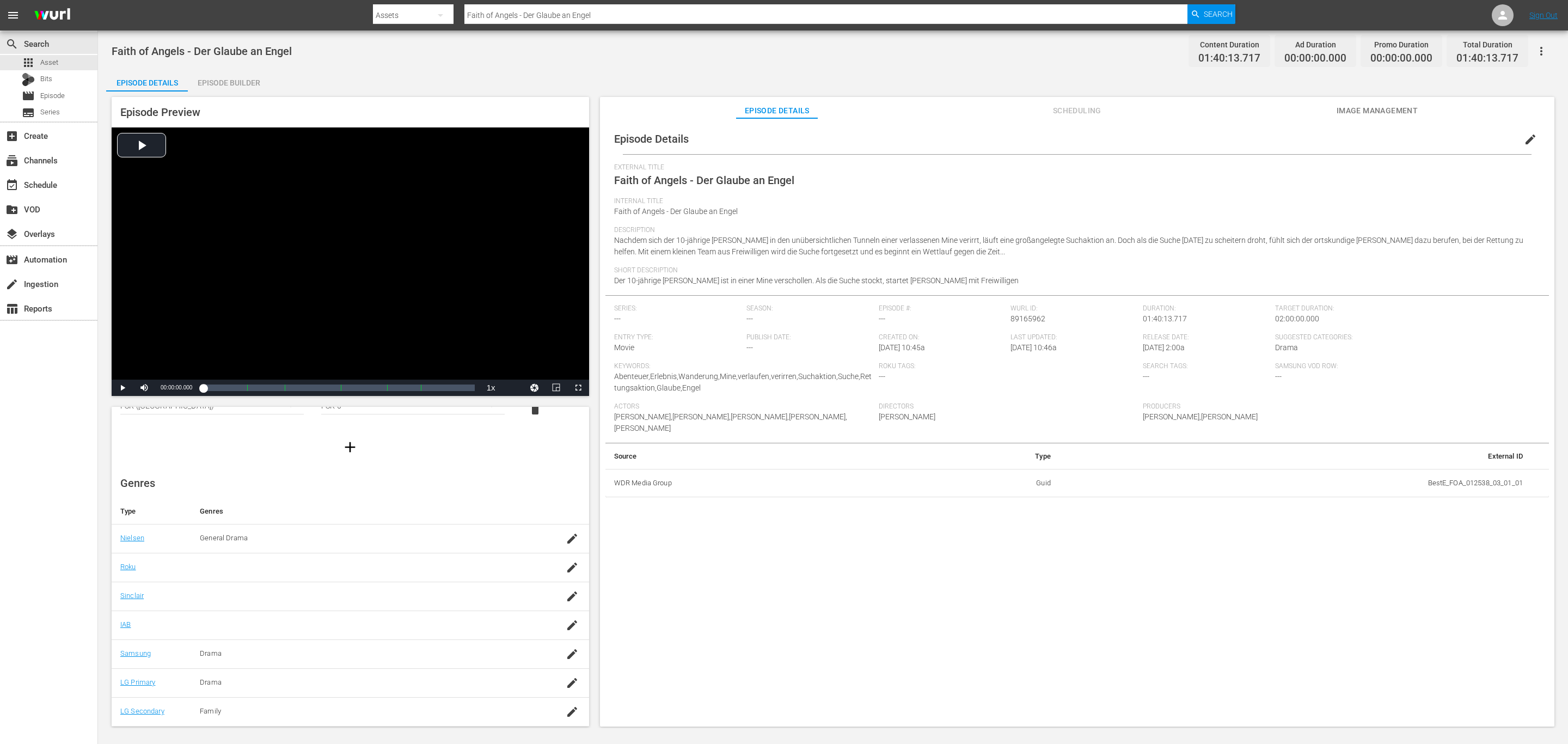
click at [1055, 108] on span "Scheduling" at bounding box center [1077, 111] width 82 height 14
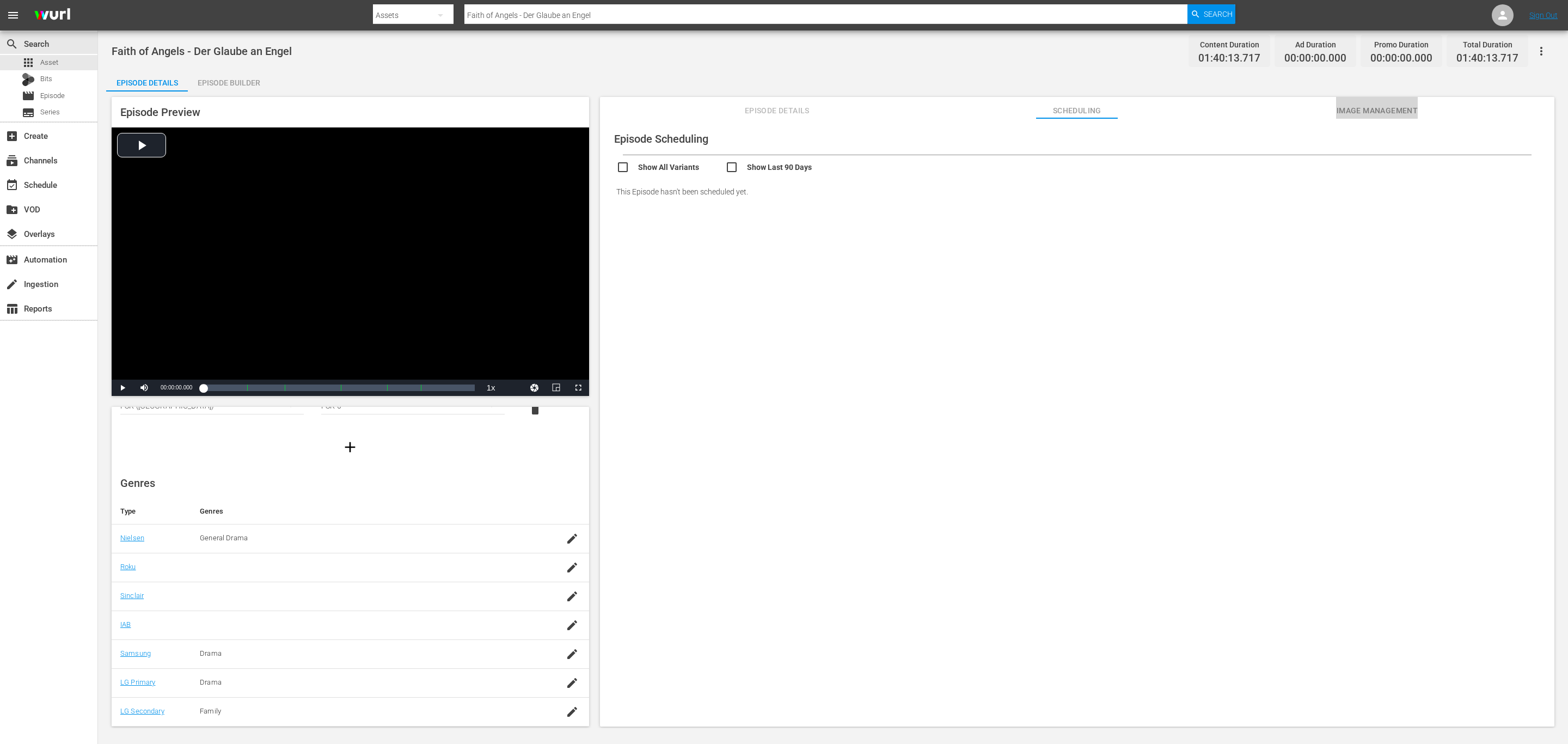
click at [1338, 103] on button "Image Management" at bounding box center [1377, 108] width 82 height 22
click at [775, 118] on button "Episode Details" at bounding box center [777, 108] width 82 height 22
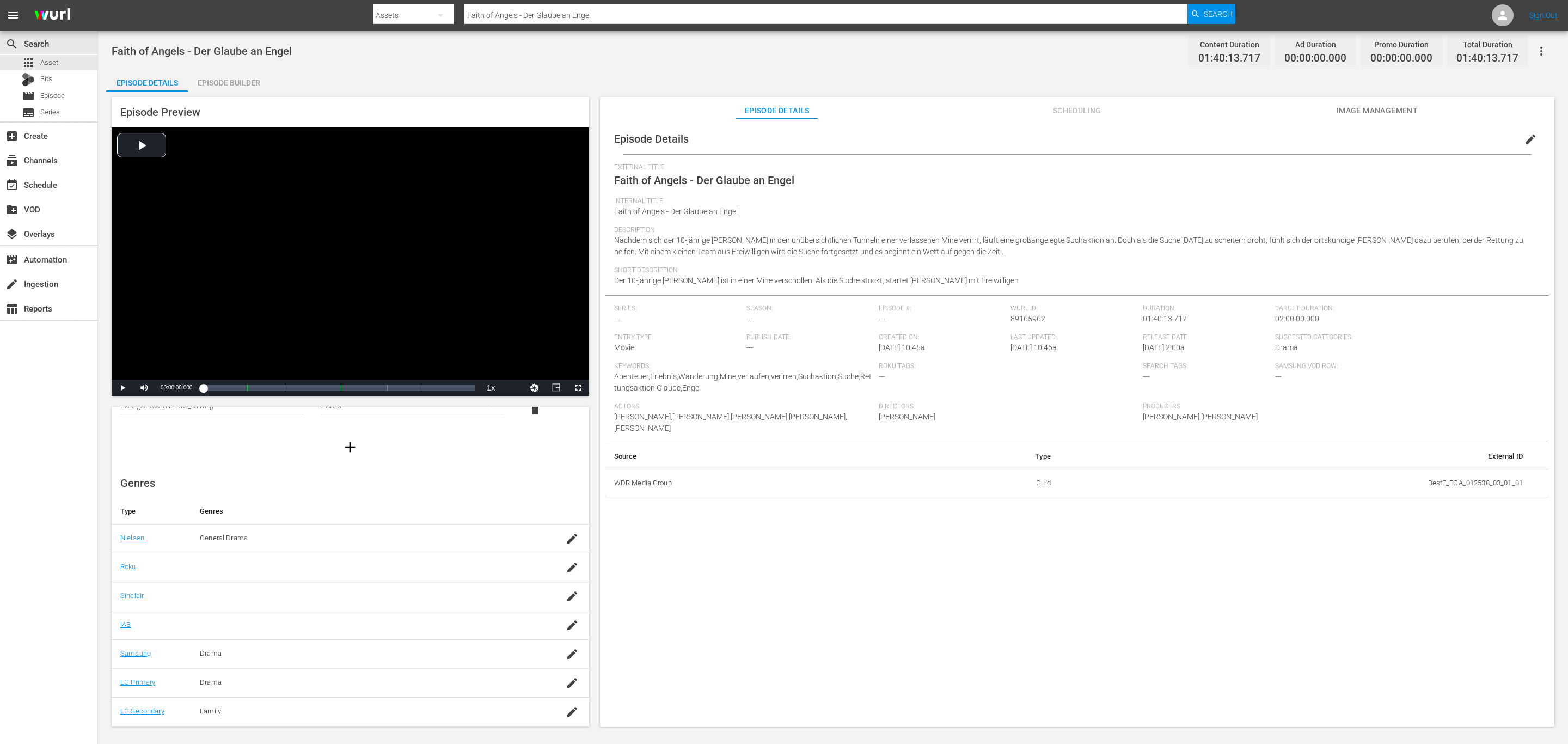
click at [1518, 142] on button "edit" at bounding box center [1531, 139] width 26 height 26
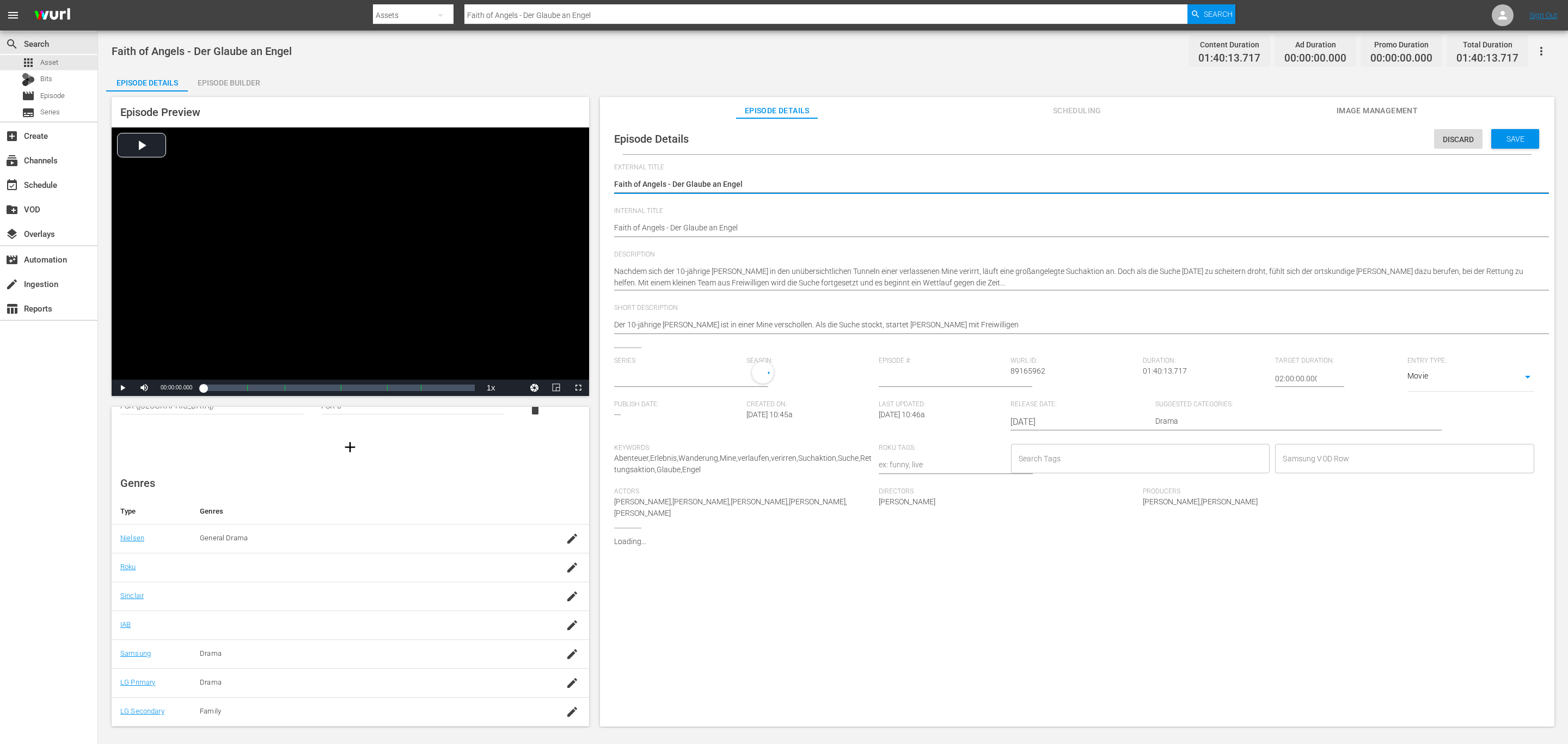
type input "No Series"
click at [1345, 465] on input "Samsung VOD Row" at bounding box center [1396, 461] width 233 height 19
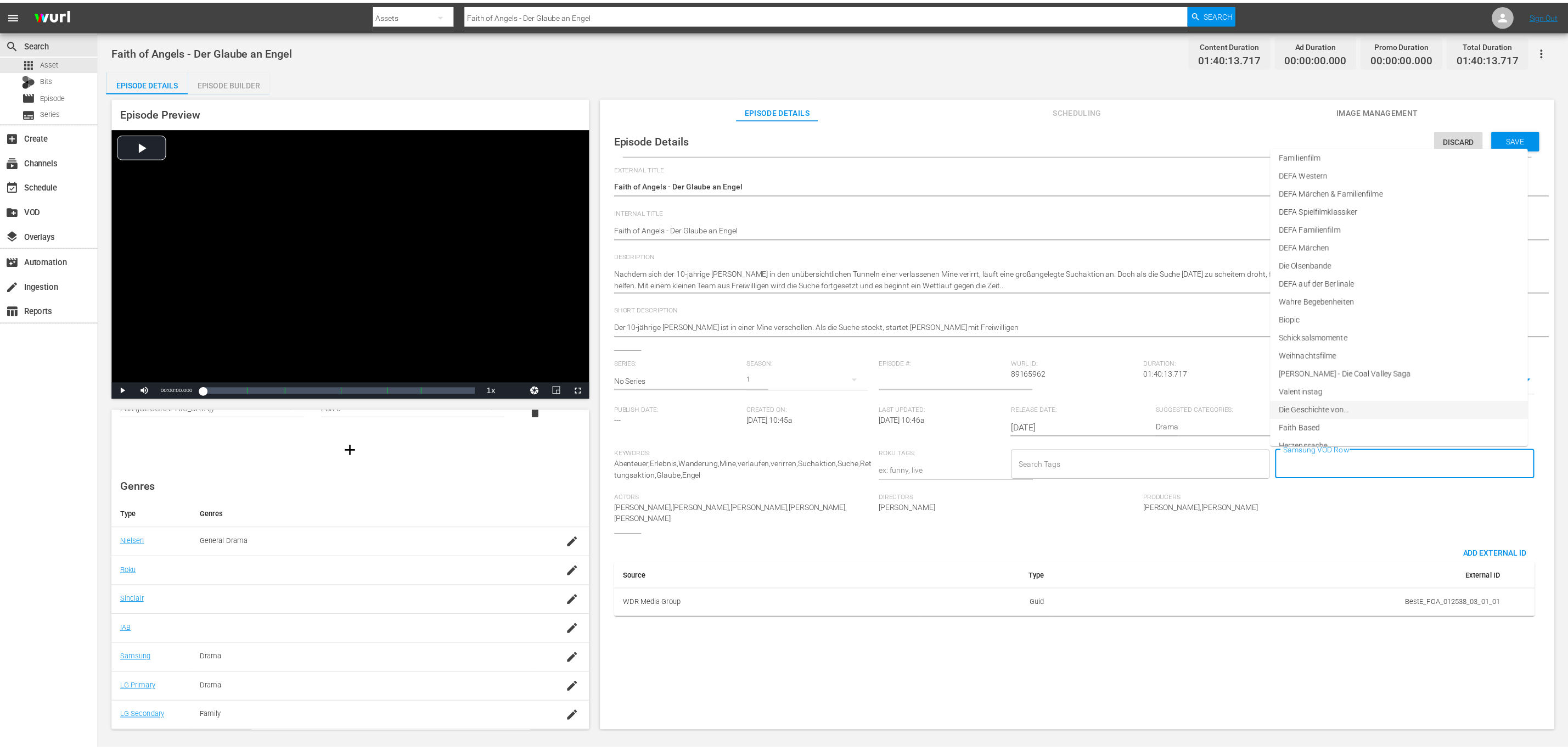
scroll to position [0, 0]
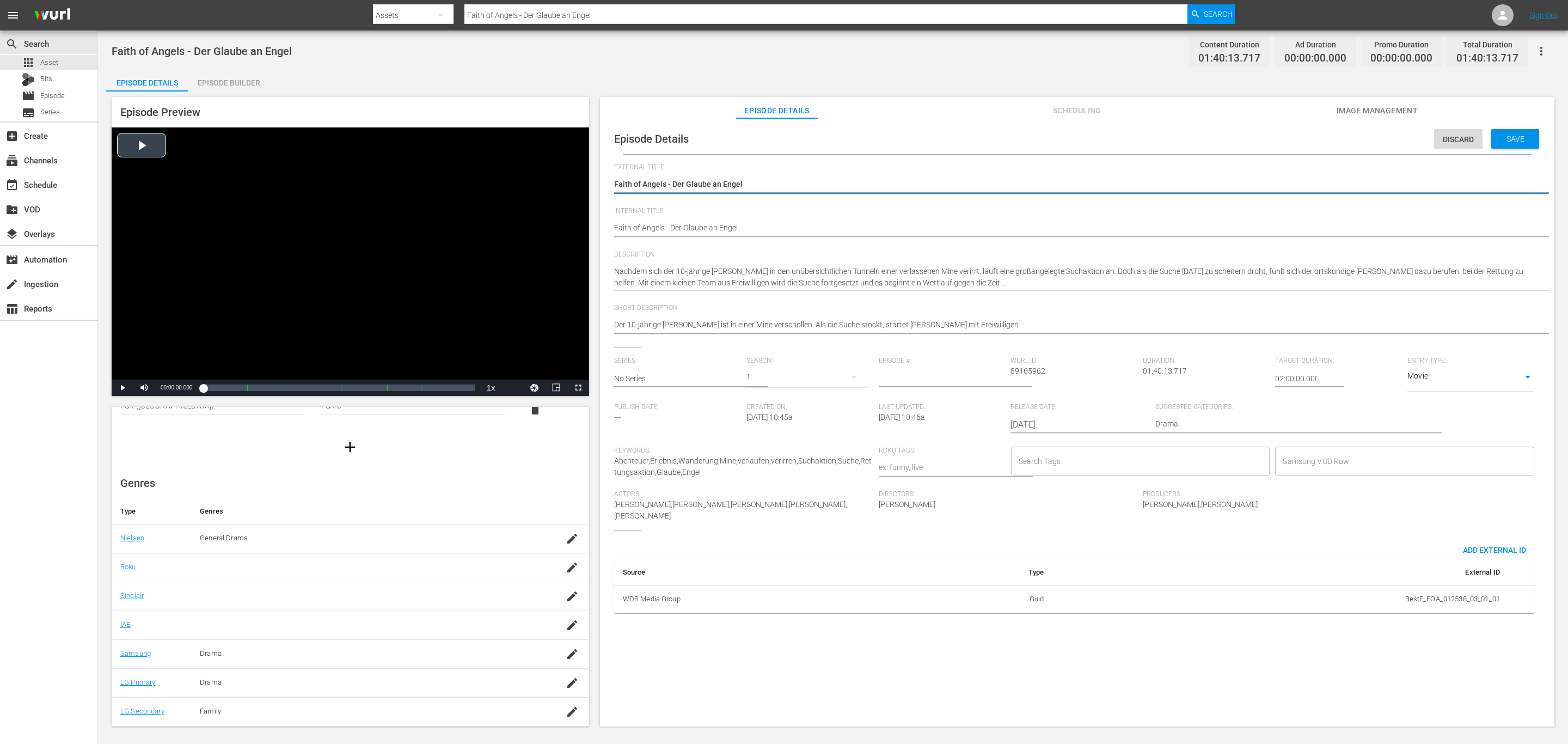
drag, startPoint x: 743, startPoint y: 181, endPoint x: 352, endPoint y: 159, distance: 391.6
click at [352, 159] on div "Episode Preview Video Player is loading. Play Video Play Mute Current Time 00:0…" at bounding box center [833, 413] width 1454 height 643
click at [683, 73] on div "Episode Details Episode Builder Episode Preview Video Player is loading. Play V…" at bounding box center [833, 402] width 1454 height 666
click at [1416, 465] on input "Samsung VOD Row" at bounding box center [1396, 461] width 233 height 19
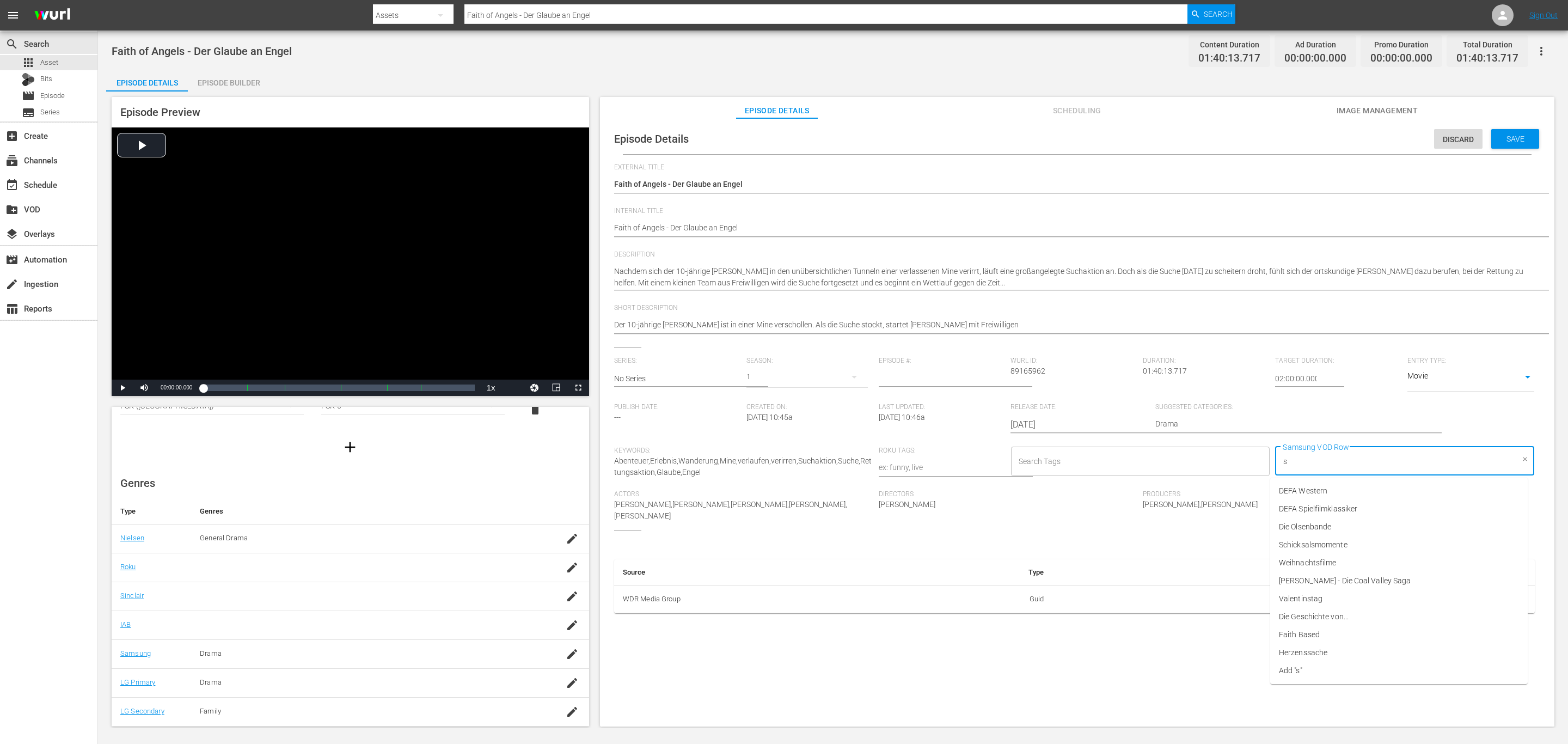
type input "sc"
click at [1341, 487] on span "Schicksalsmomente" at bounding box center [1313, 490] width 69 height 12
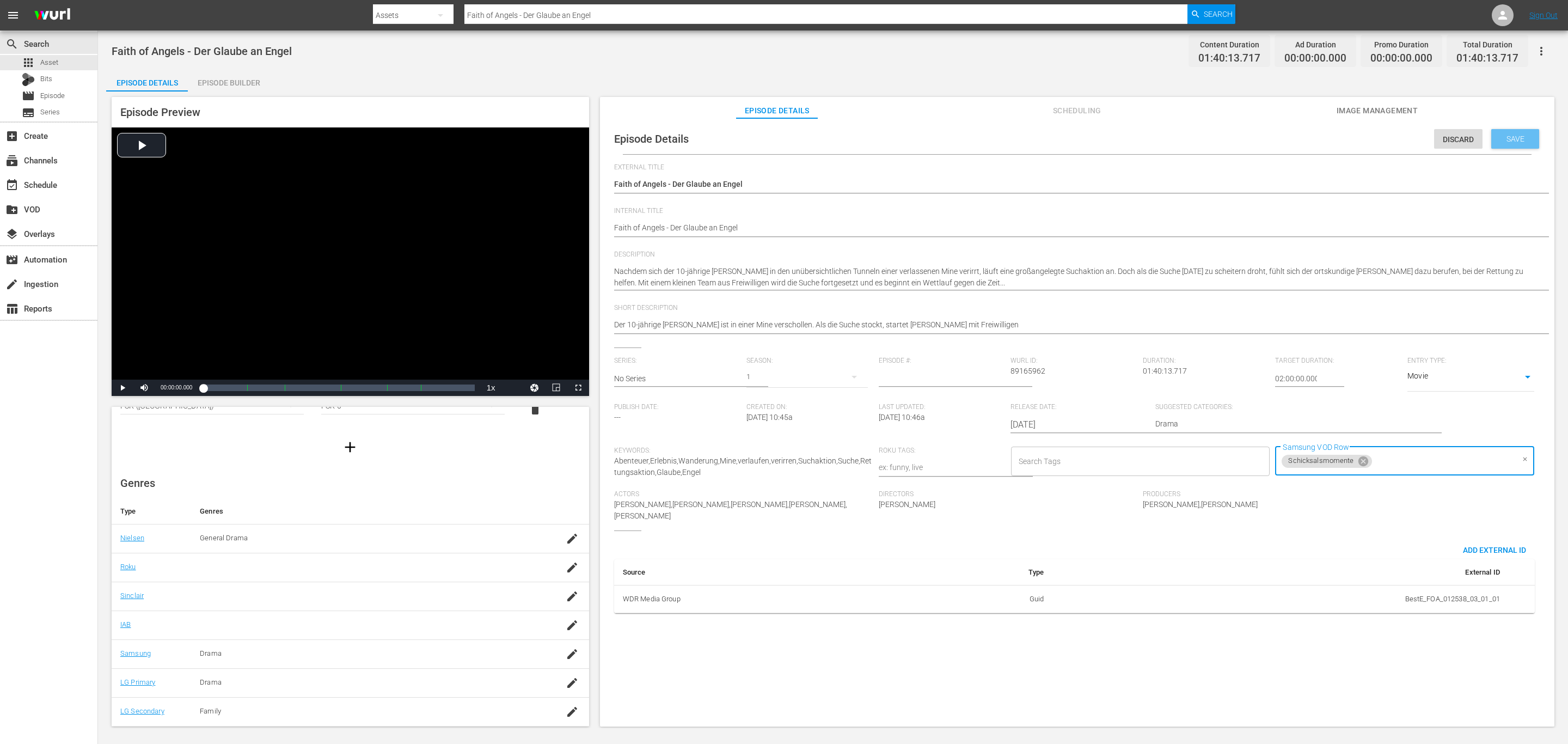
click at [1498, 138] on span "Save" at bounding box center [1515, 138] width 36 height 9
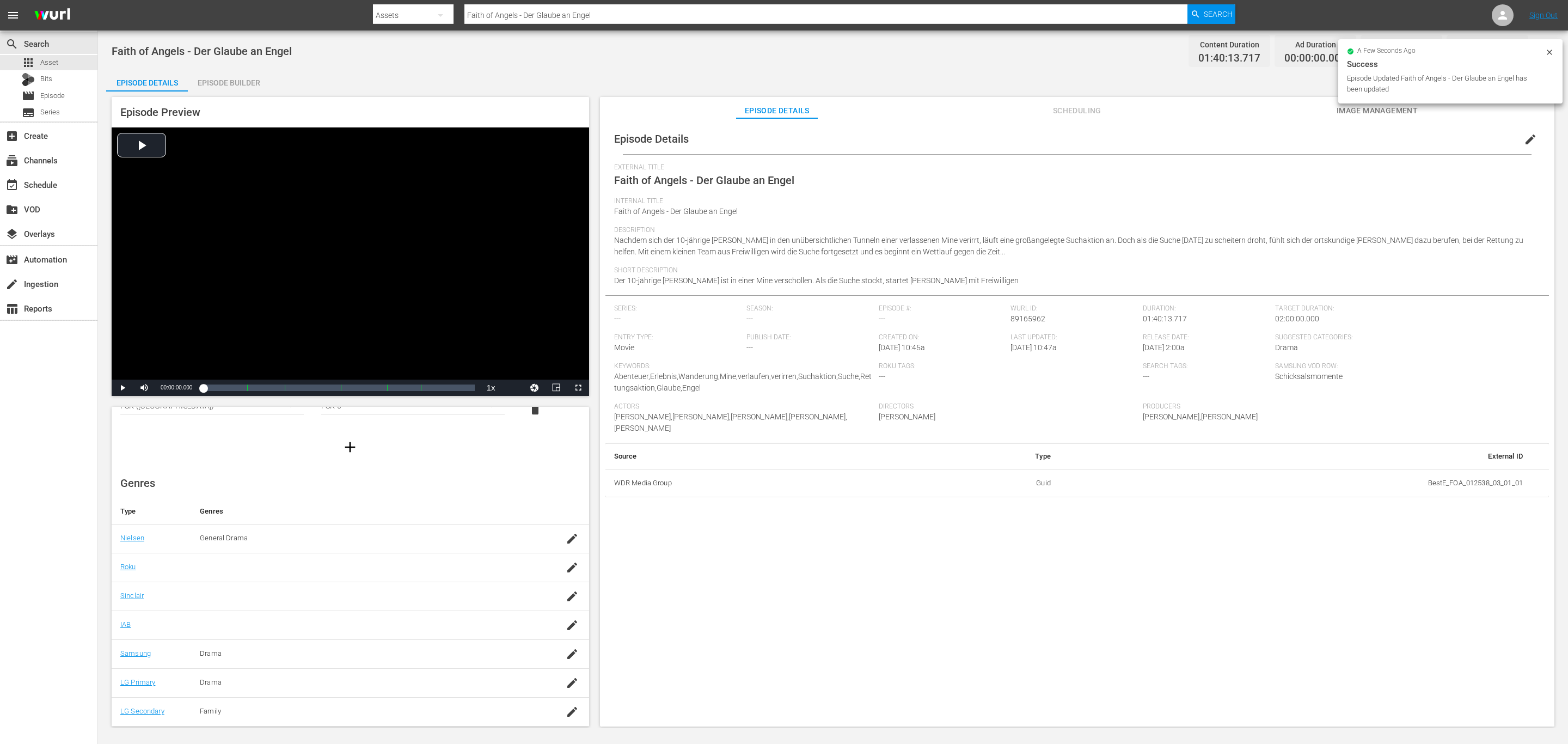
click at [223, 75] on div "Episode Builder" at bounding box center [229, 83] width 82 height 26
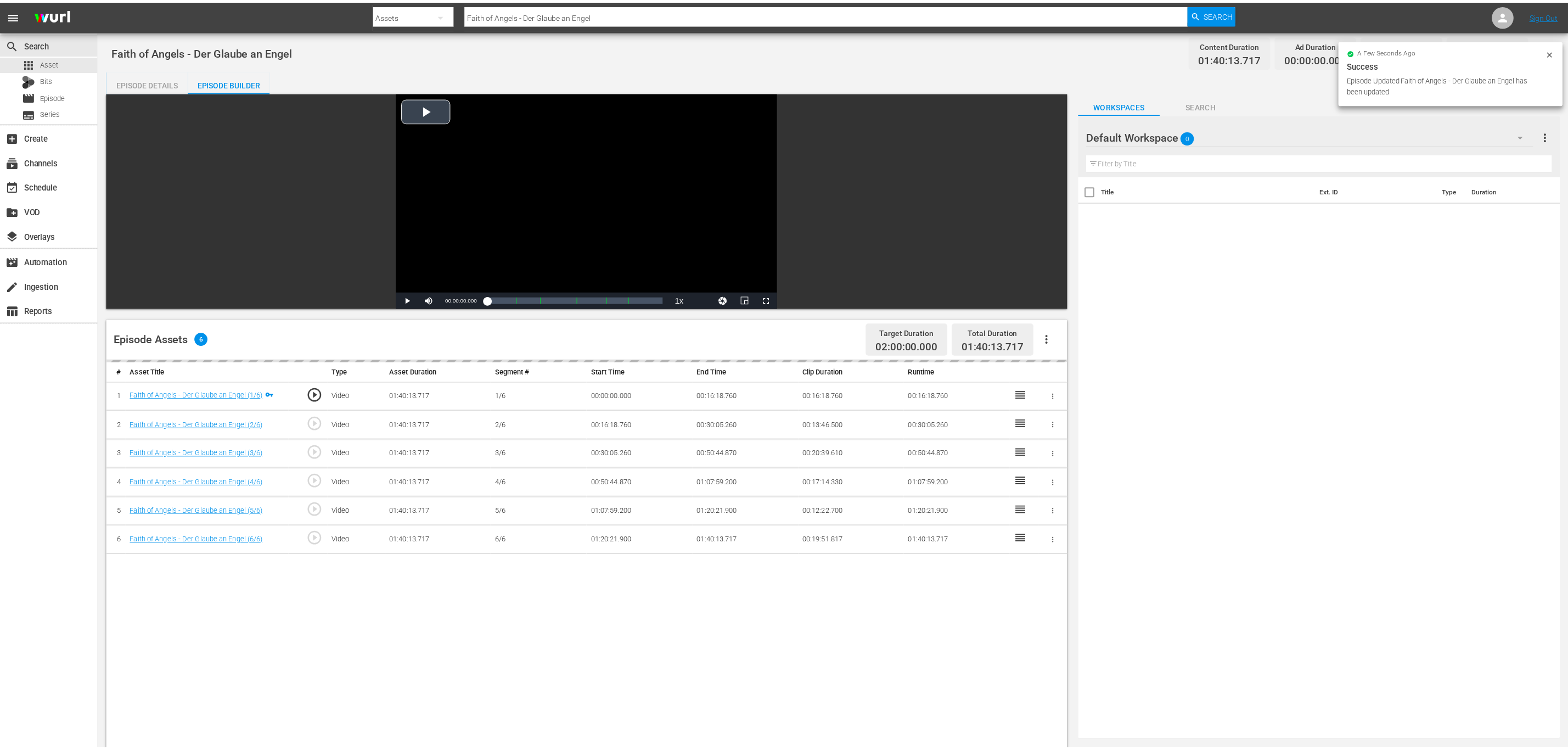
scroll to position [71, 0]
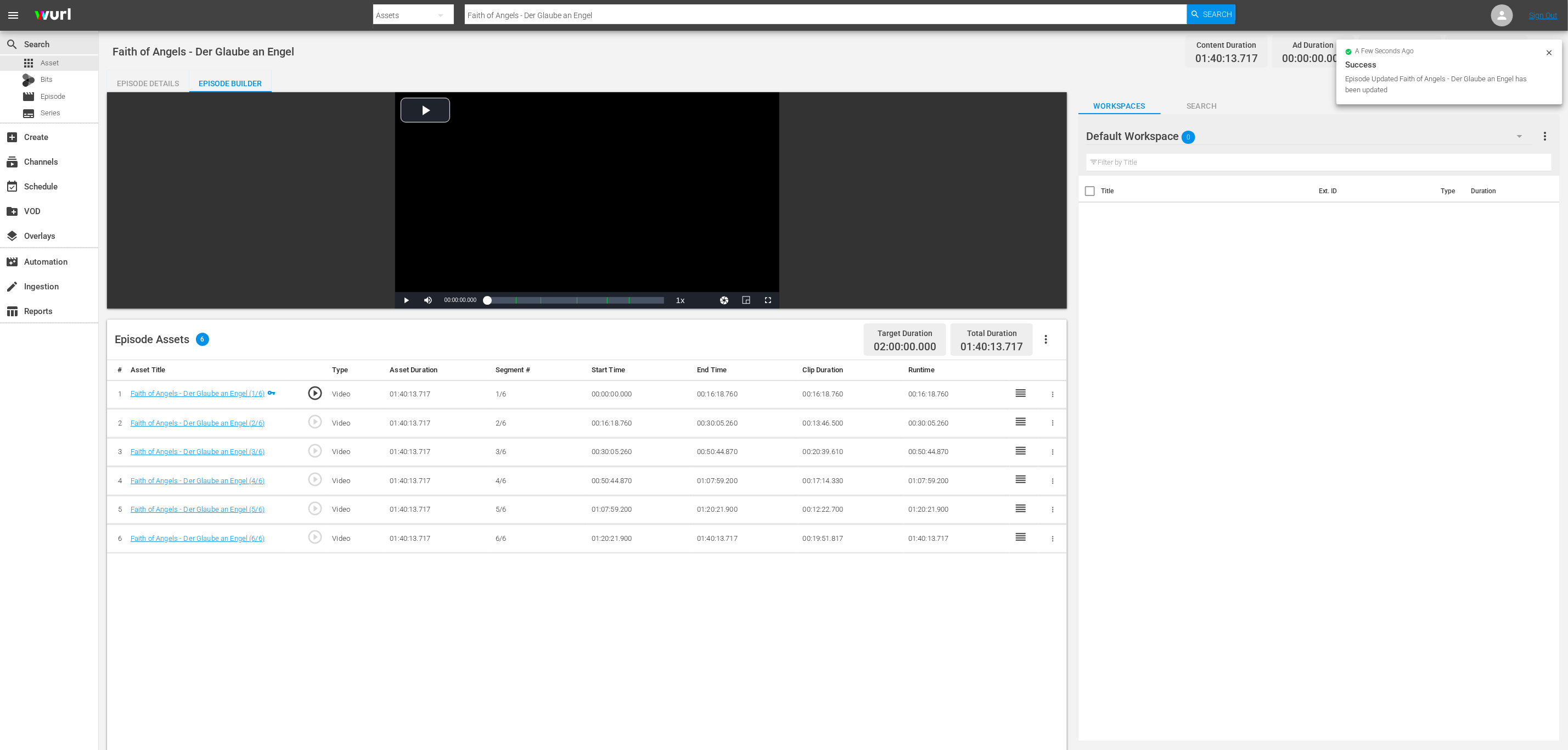
click at [1232, 127] on div "Default Workspace 0" at bounding box center [1309, 136] width 447 height 30
click at [1157, 196] on div "Default Workspace (0)" at bounding box center [1157, 202] width 114 height 18
click at [1284, 130] on div "Default Workspace 0" at bounding box center [1309, 136] width 447 height 30
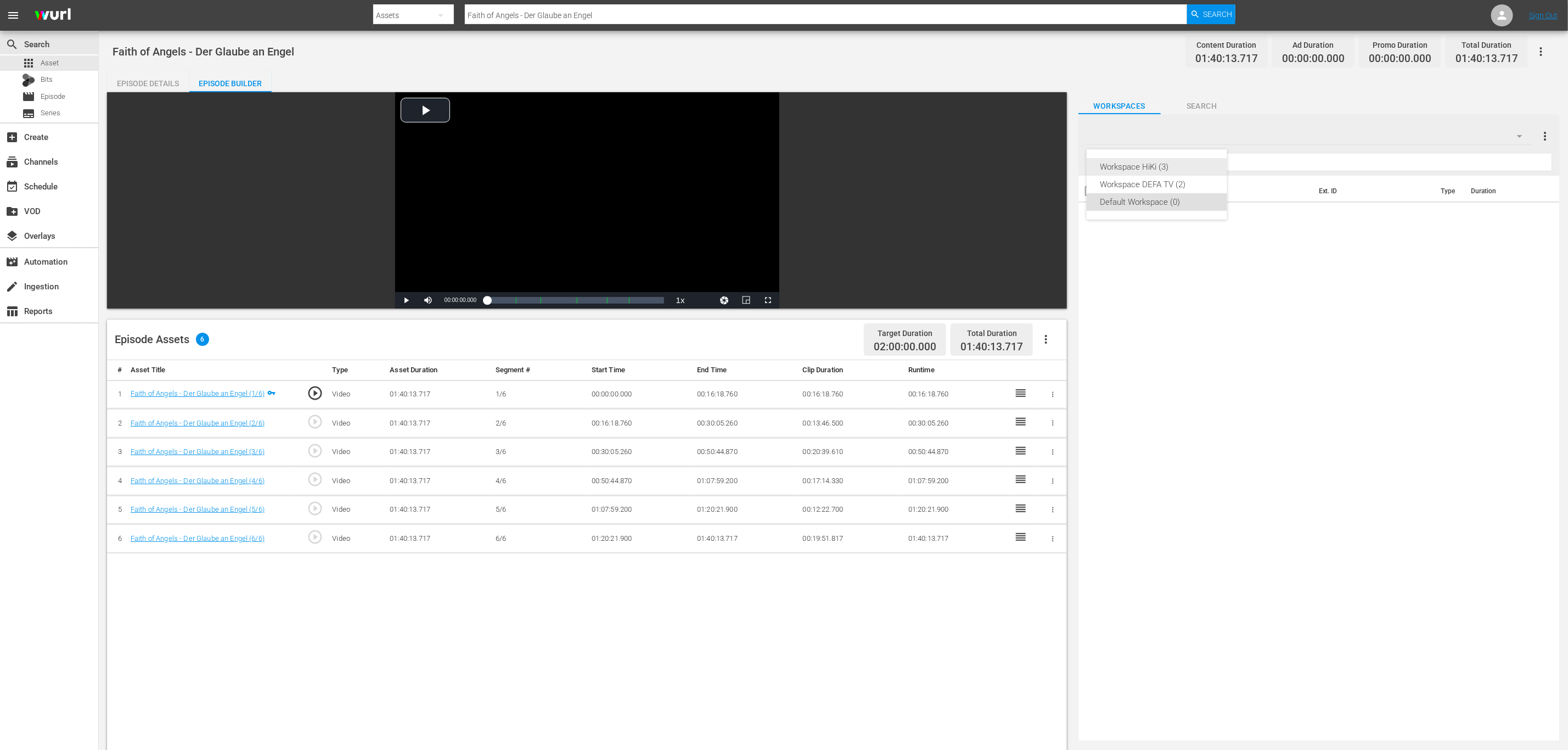
click at [1155, 163] on div "Workspace HiKi (3)" at bounding box center [1157, 167] width 114 height 18
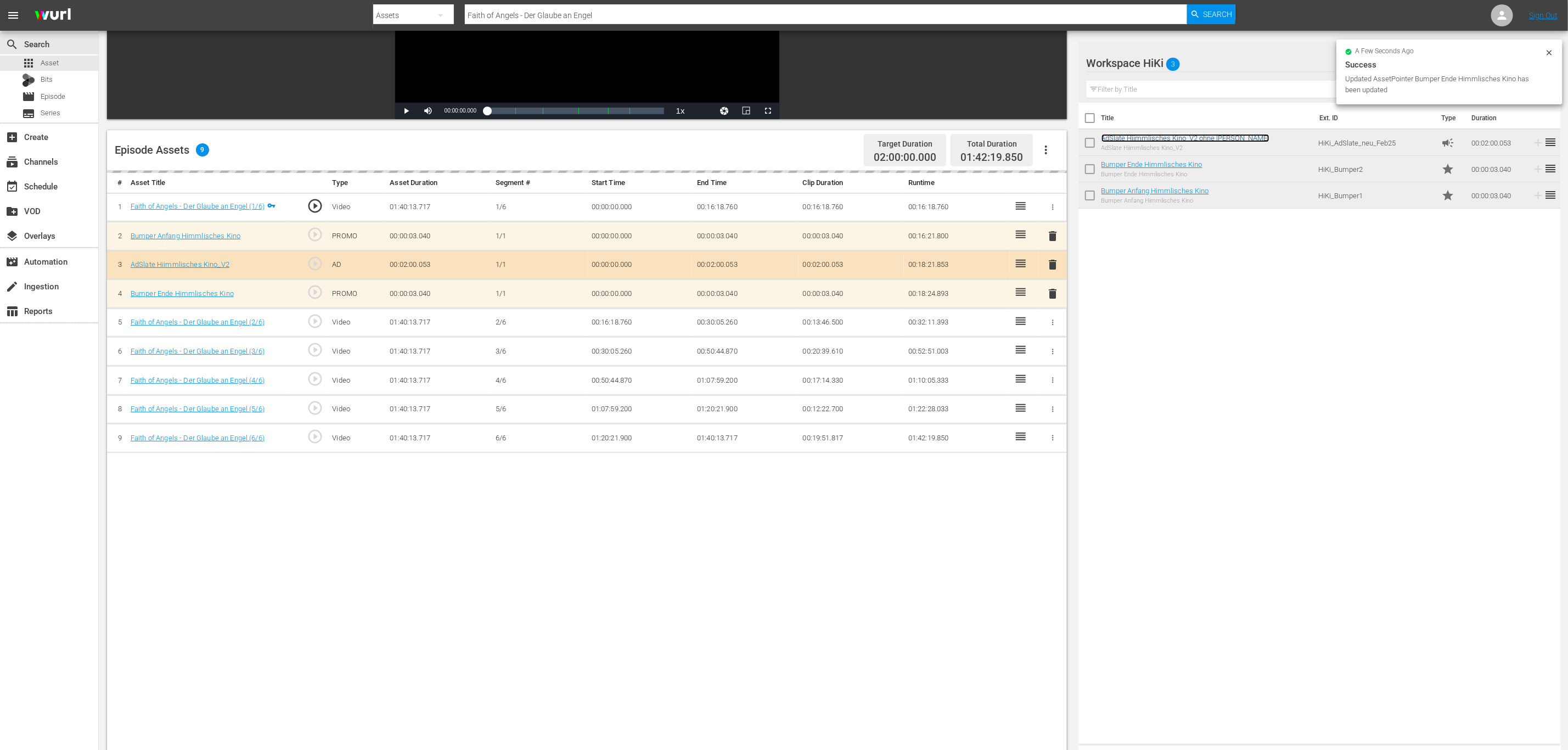
scroll to position [285, 0]
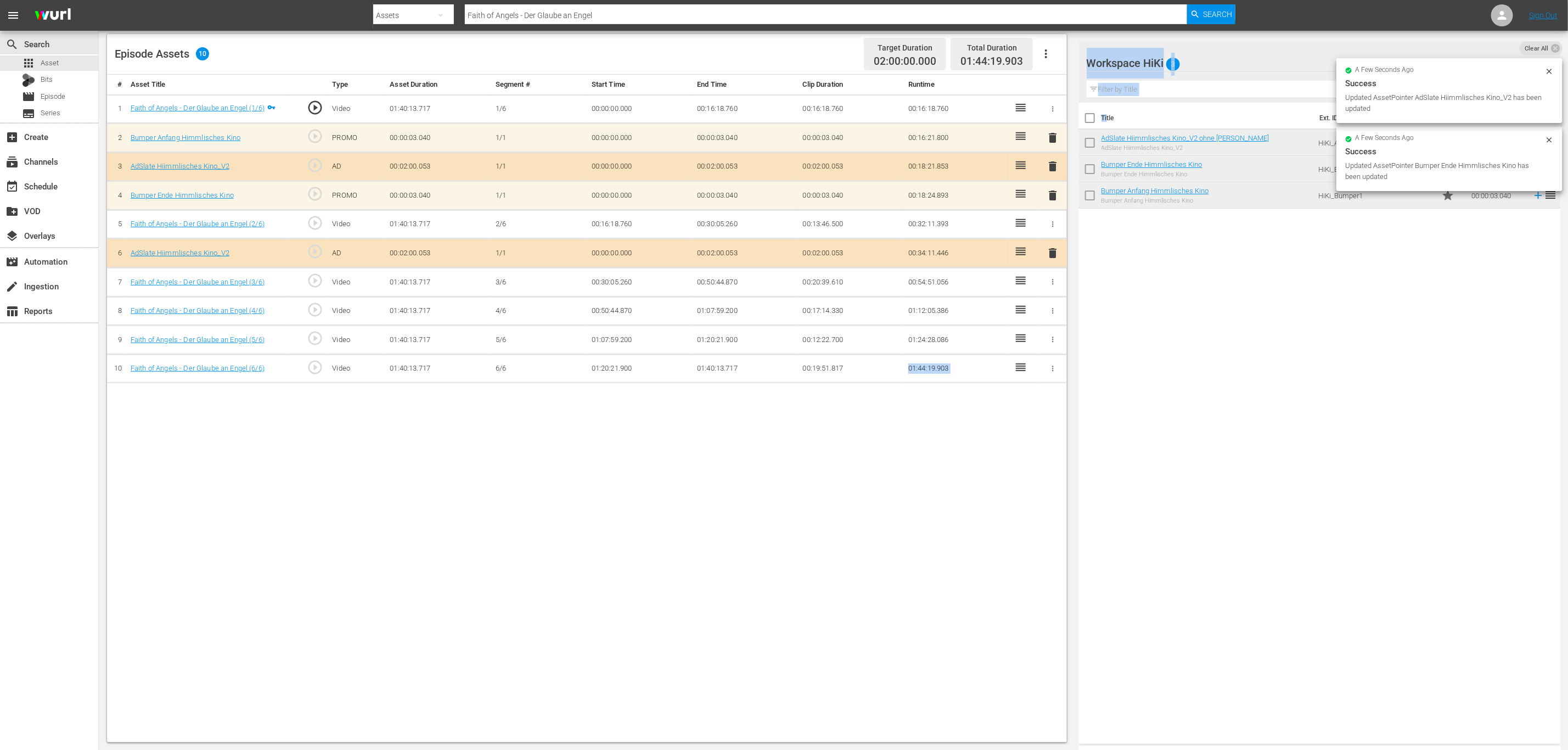
drag, startPoint x: 1108, startPoint y: 127, endPoint x: 858, endPoint y: 355, distance: 338.4
click at [851, 355] on div "Video Player is loading. Play Video Play Mute Current Time 00:00:00.000 / Durat…" at bounding box center [833, 274] width 1453 height 936
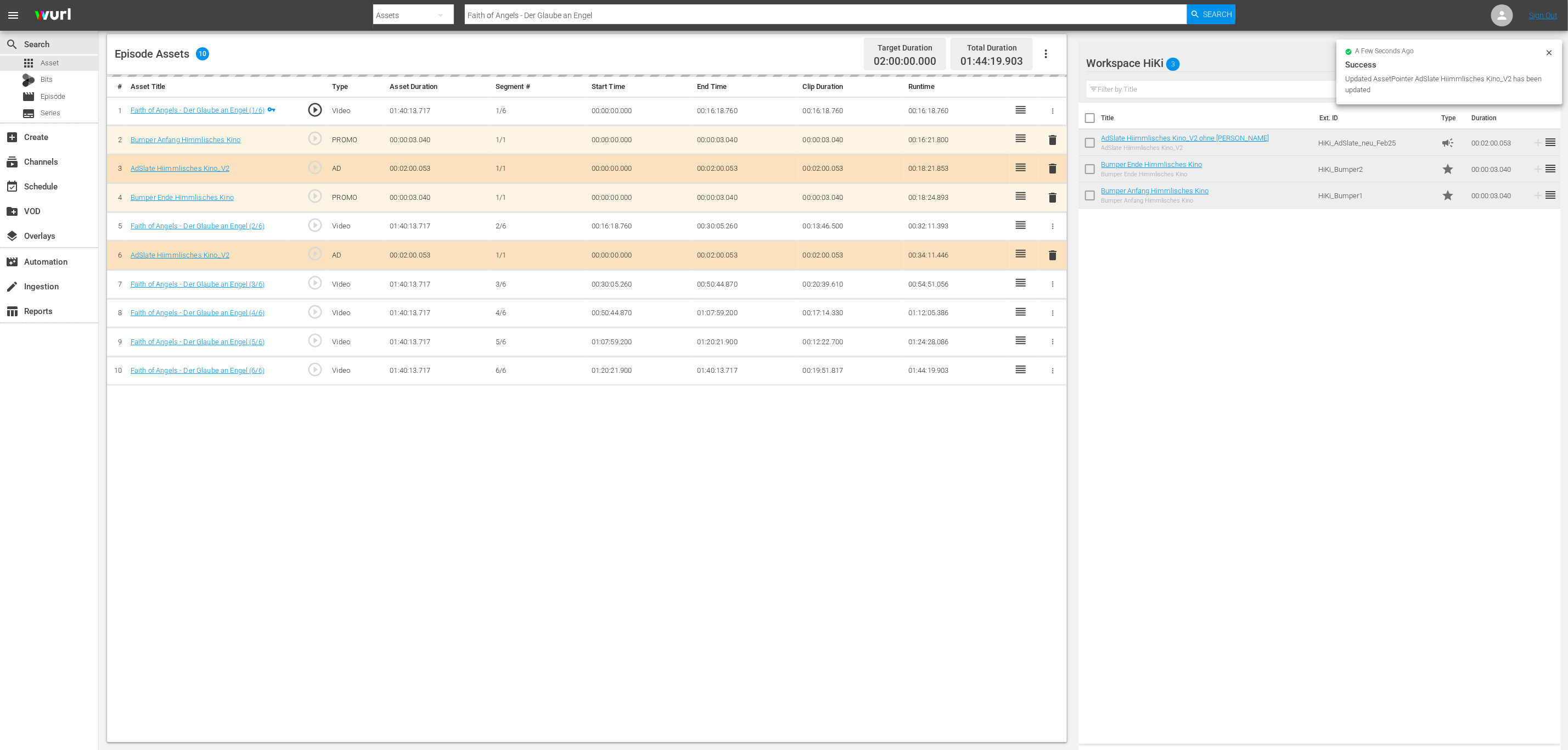
drag, startPoint x: 1202, startPoint y: 330, endPoint x: 1190, endPoint y: 201, distance: 129.6
click at [1203, 330] on div "Title Ext. ID Type Duration AdSlate Hiimmlisches Kino_V2 ohne Don Matteo AdSlat…" at bounding box center [1319, 421] width 482 height 637
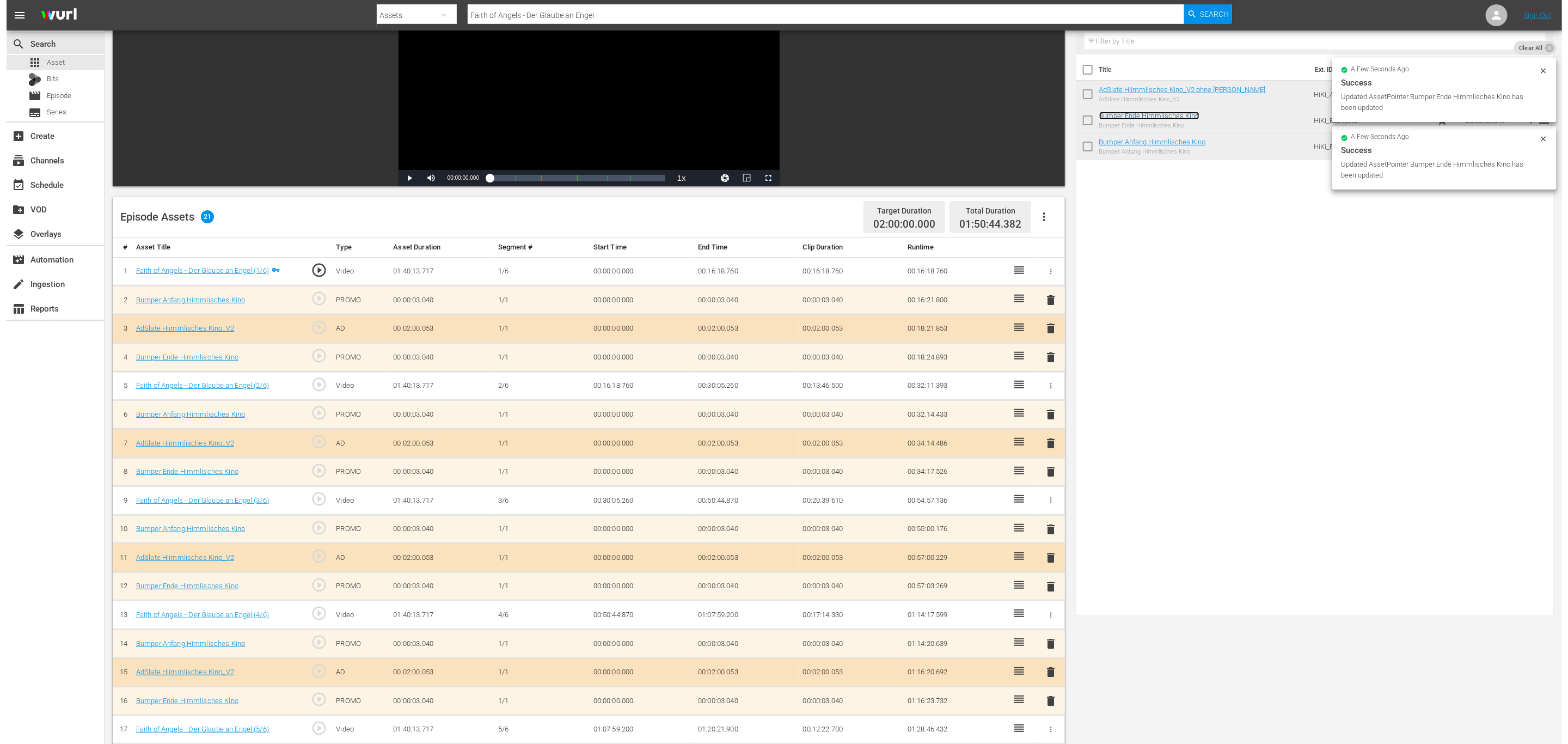
scroll to position [0, 0]
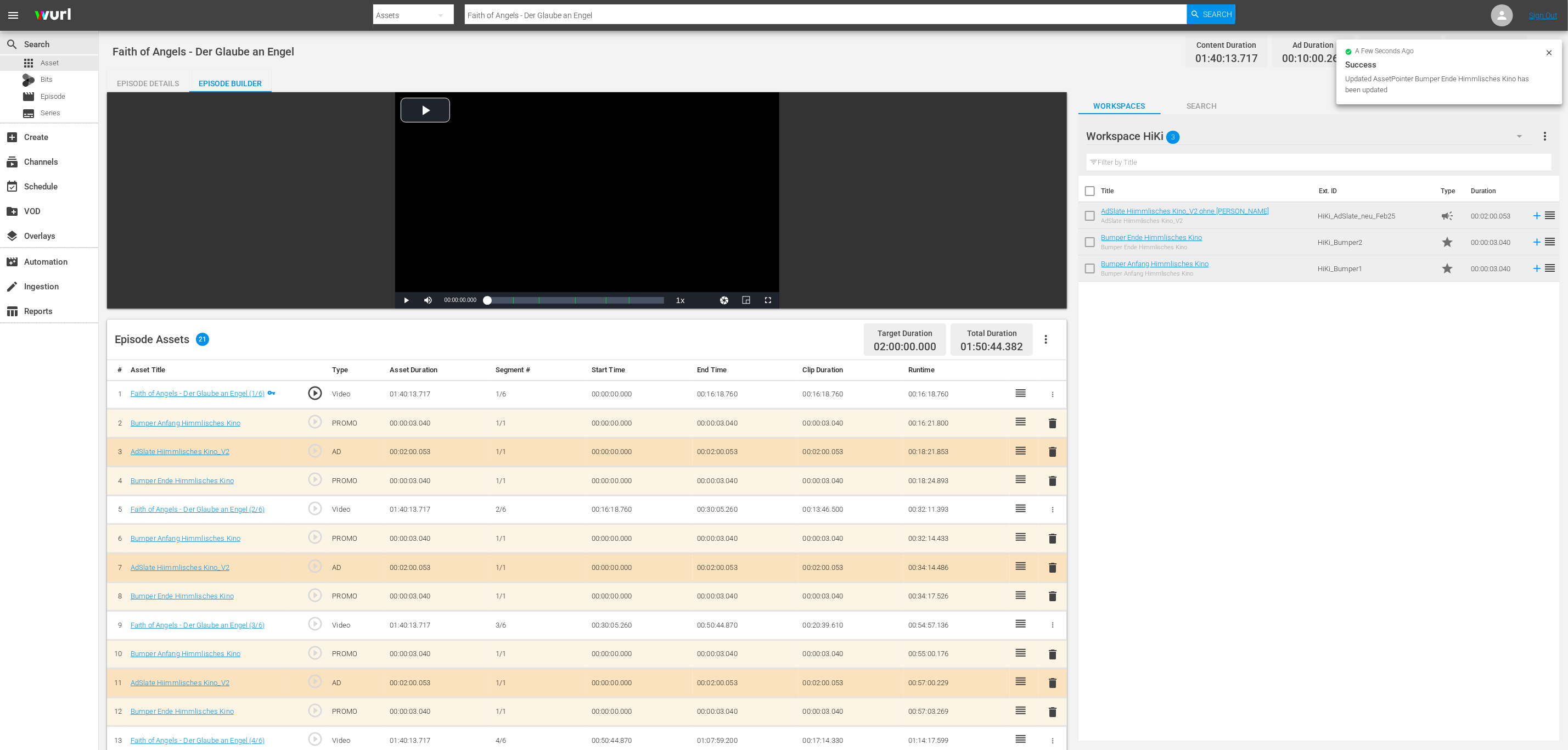
click at [1534, 48] on div "a few seconds ago" at bounding box center [1445, 52] width 200 height 8
click at [1546, 48] on icon at bounding box center [1549, 52] width 9 height 9
click at [1545, 49] on icon "button" at bounding box center [1541, 51] width 13 height 13
click at [1493, 55] on div "Add Episode to Workspace" at bounding box center [1463, 55] width 168 height 27
click at [66, 193] on div "event_available Schedule" at bounding box center [49, 186] width 98 height 22
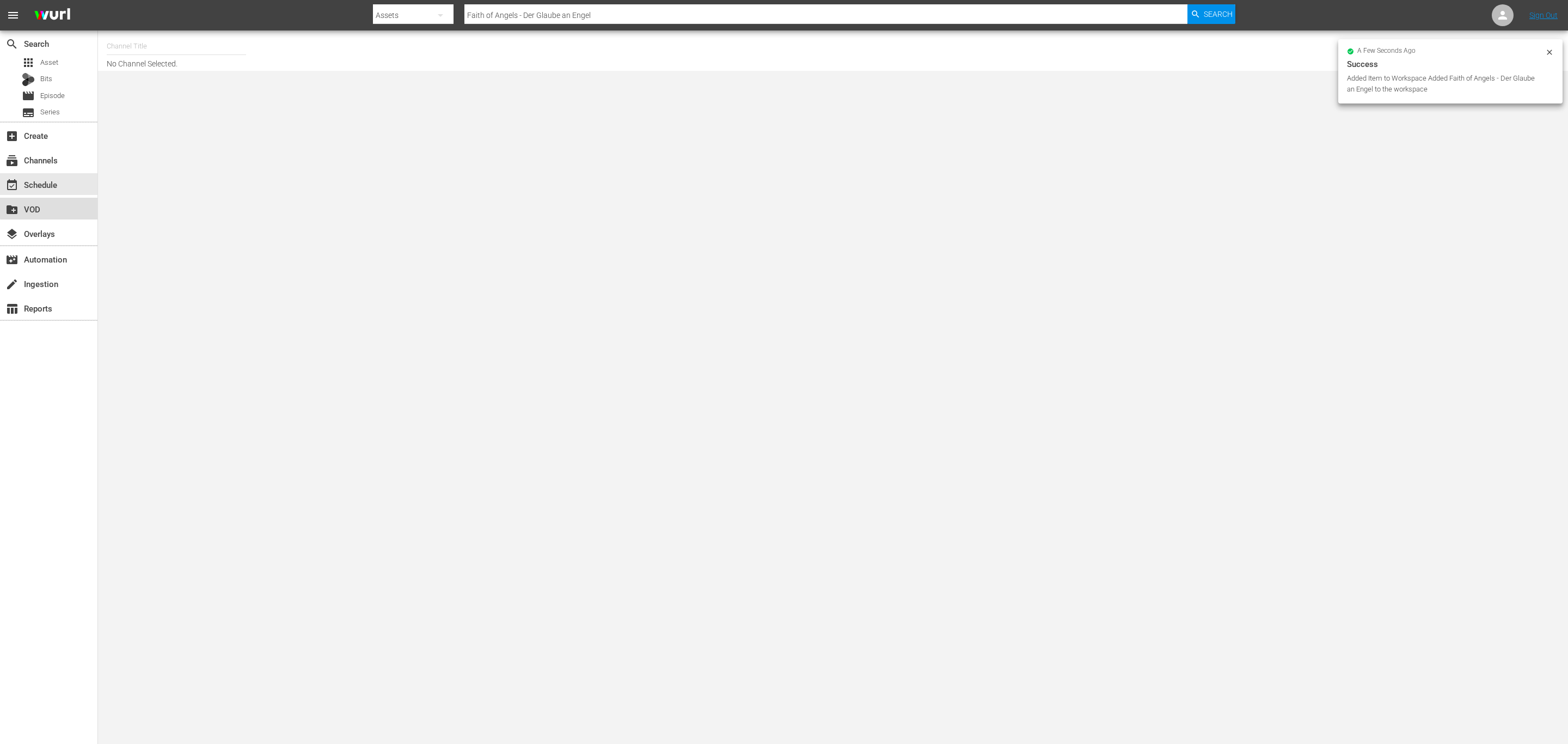
click at [60, 206] on div "create_new_folder VOD" at bounding box center [30, 207] width 61 height 10
click at [157, 36] on input "text" at bounding box center [176, 46] width 139 height 26
click at [137, 79] on div "Himmlisches Kino (1758 - wdr_media_group_himmlischeskino_1)" at bounding box center [256, 77] width 282 height 26
type input "Himmlisches Kino (1758 - wdr_media_group_himmlischeskino_1)"
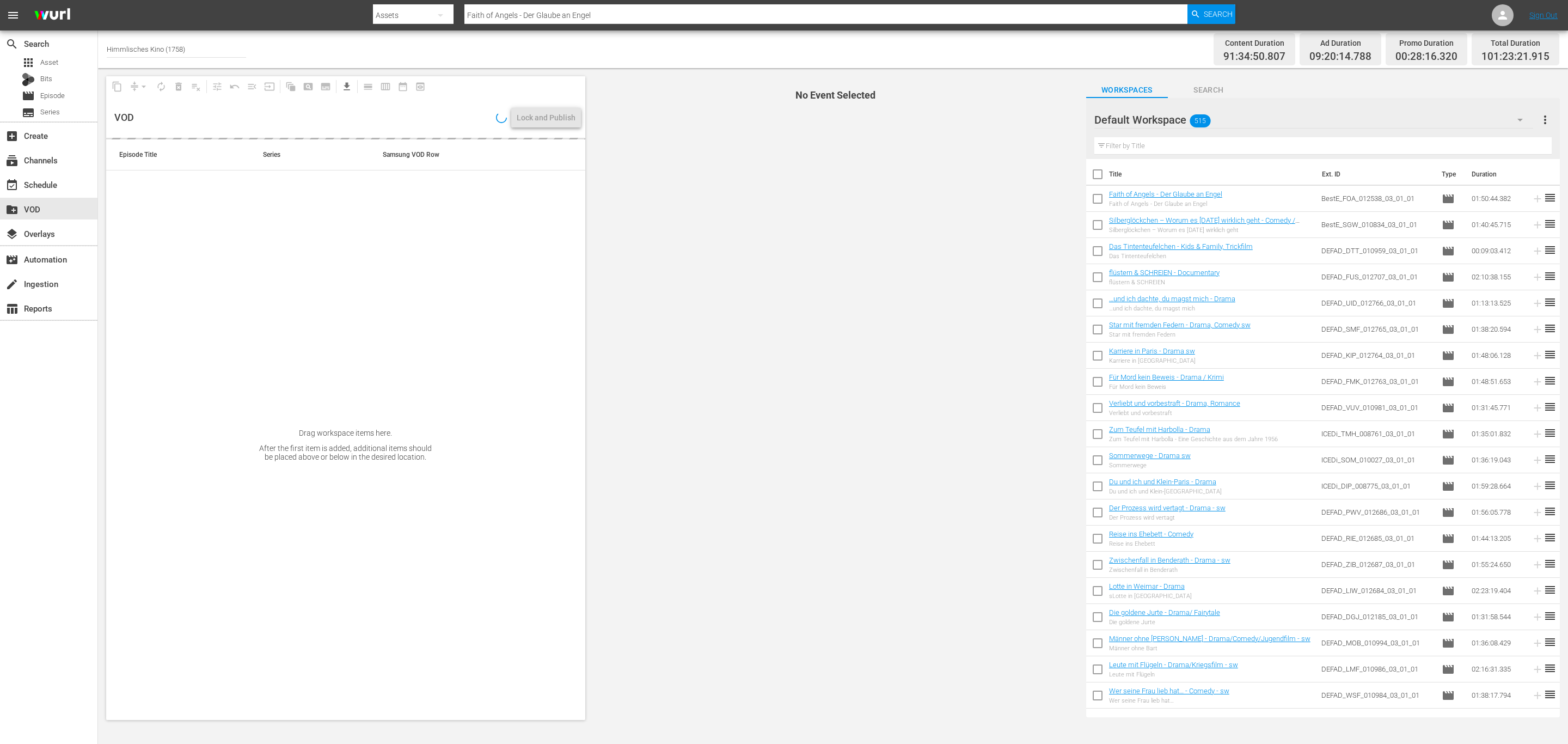
click at [1191, 114] on span "515" at bounding box center [1200, 121] width 21 height 23
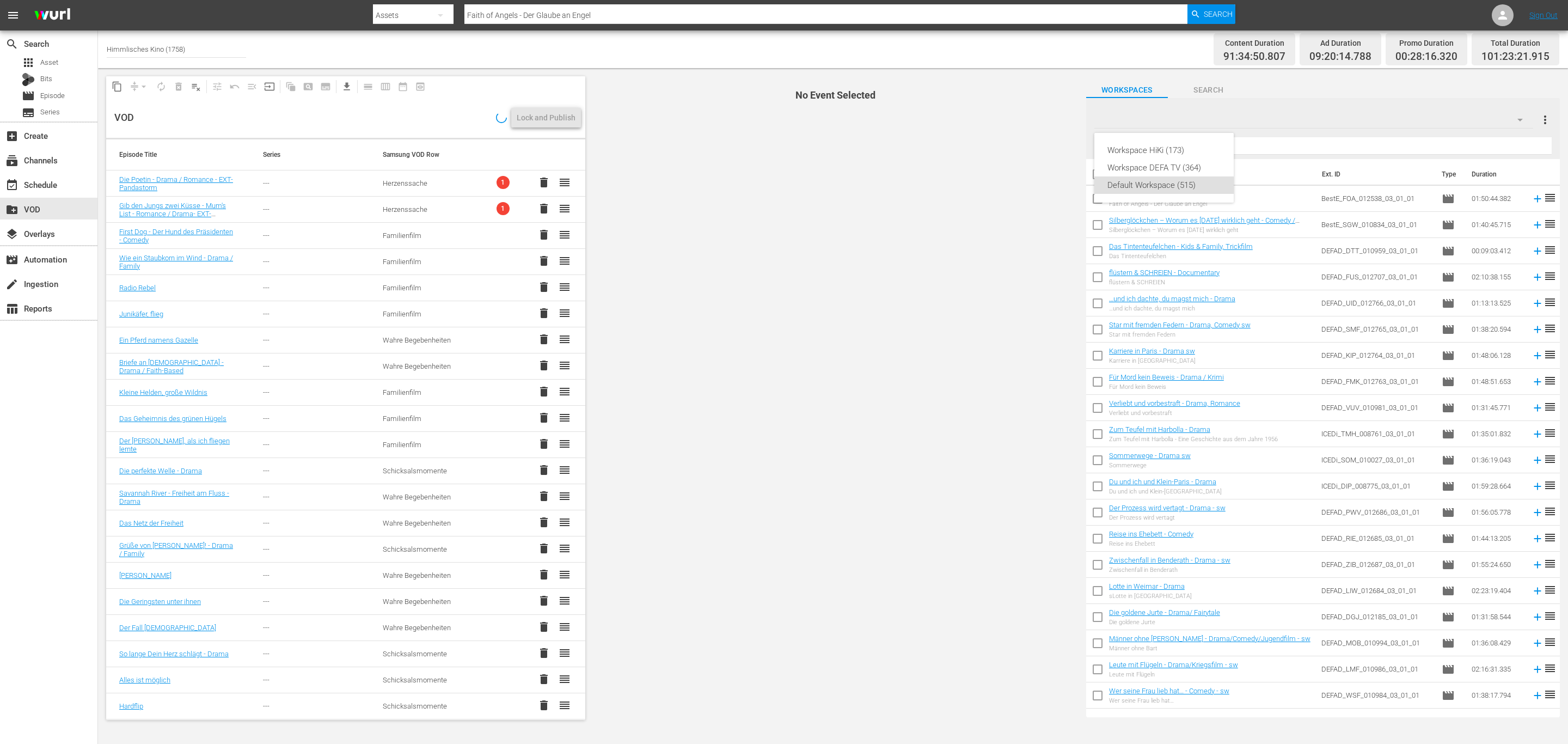
click at [1031, 217] on div "Workspace HiKi (173) Workspace DEFA TV (364) Default Workspace (515)" at bounding box center [784, 372] width 1568 height 744
click at [1096, 198] on input "checkbox" at bounding box center [1098, 201] width 23 height 23
checkbox input "true"
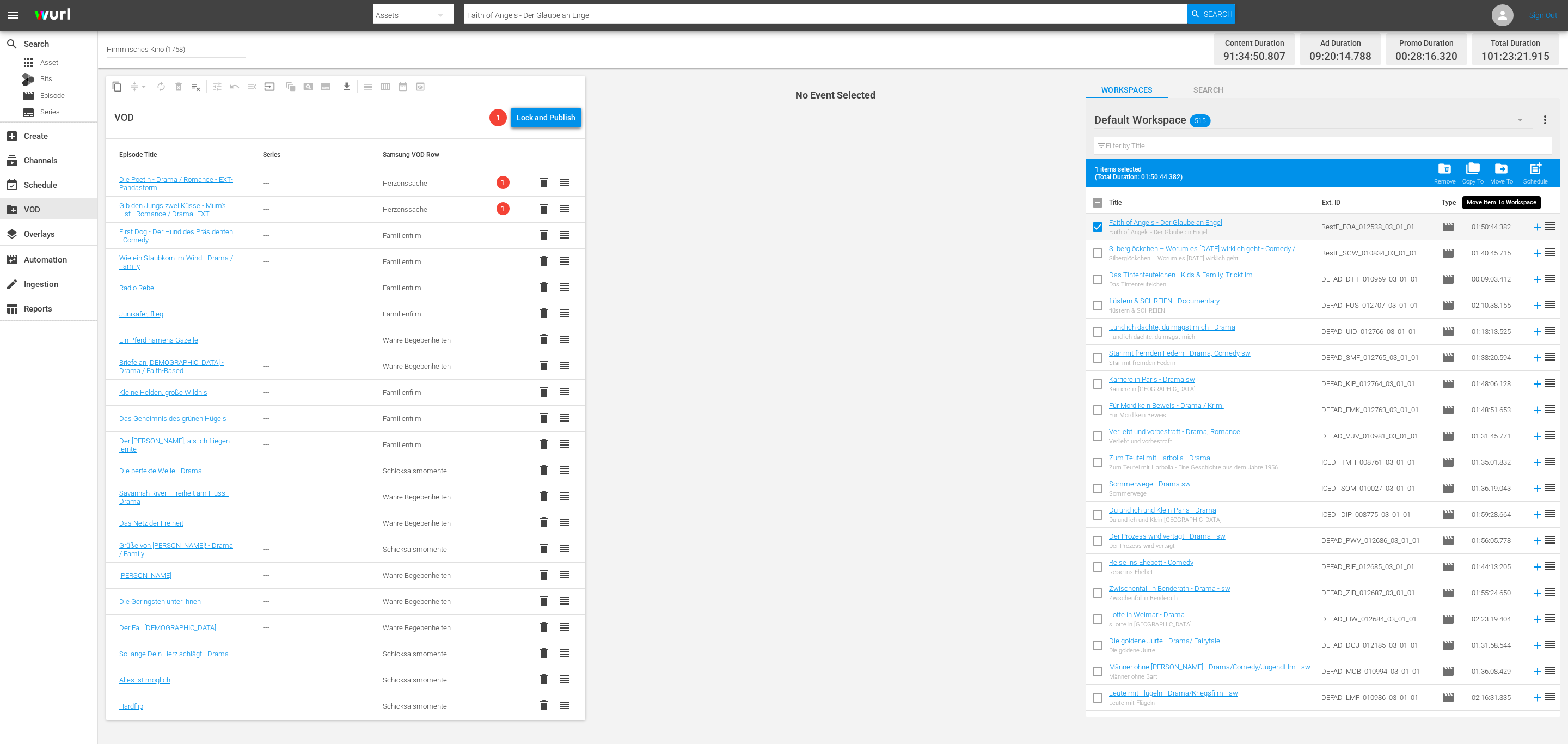
click at [1502, 166] on span "drive_file_move" at bounding box center [1501, 168] width 15 height 15
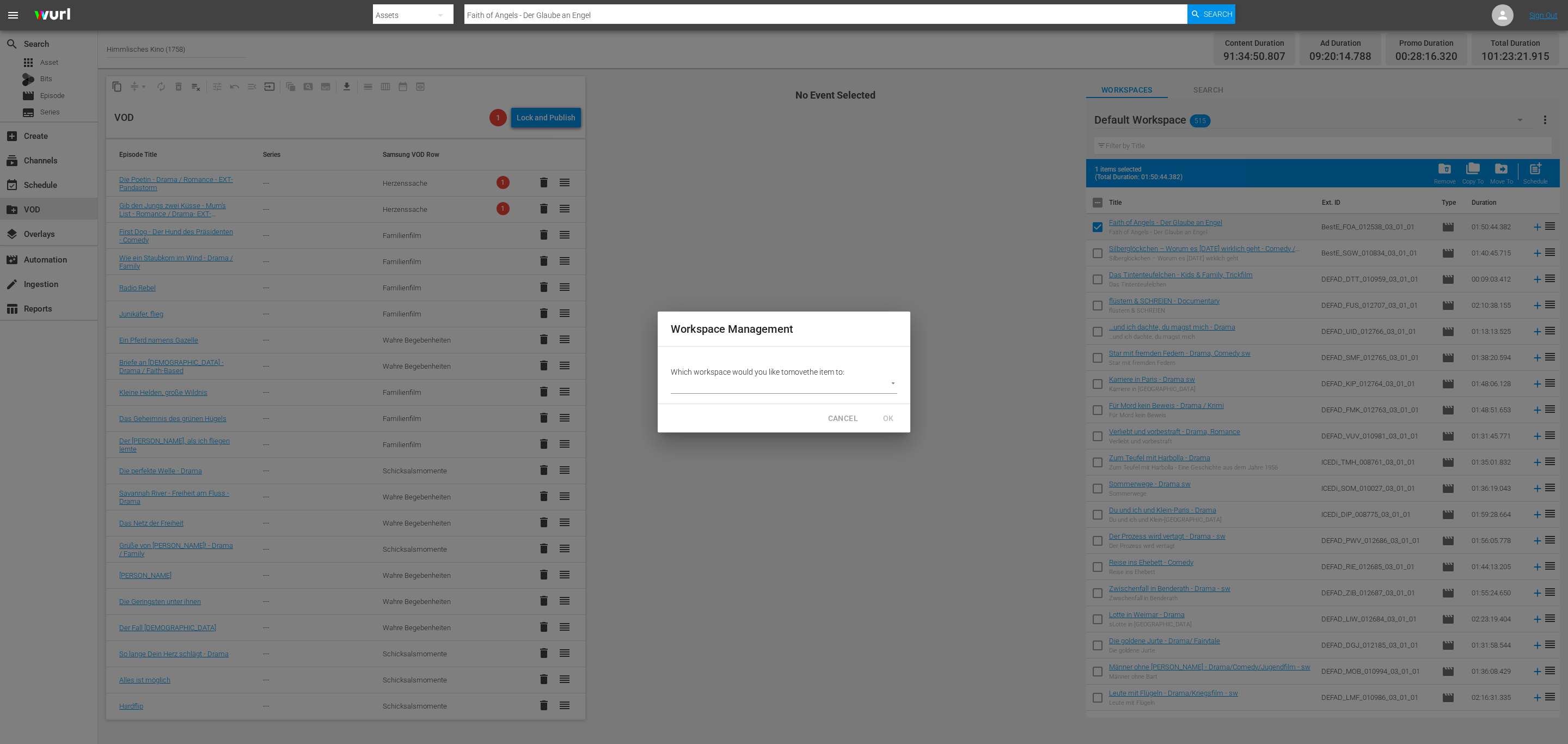
drag, startPoint x: 741, startPoint y: 364, endPoint x: 752, endPoint y: 382, distance: 21.1
click at [743, 369] on div "Which workspace would you like to move the item to: ​" at bounding box center [784, 375] width 253 height 56
click at [753, 383] on body "menu Search By Assets Search ID, Title, Description, Keywords, or Category Fait…" at bounding box center [784, 372] width 1568 height 744
click at [750, 389] on li "Workspace HiKi (173)" at bounding box center [724, 385] width 107 height 18
type input "3408"
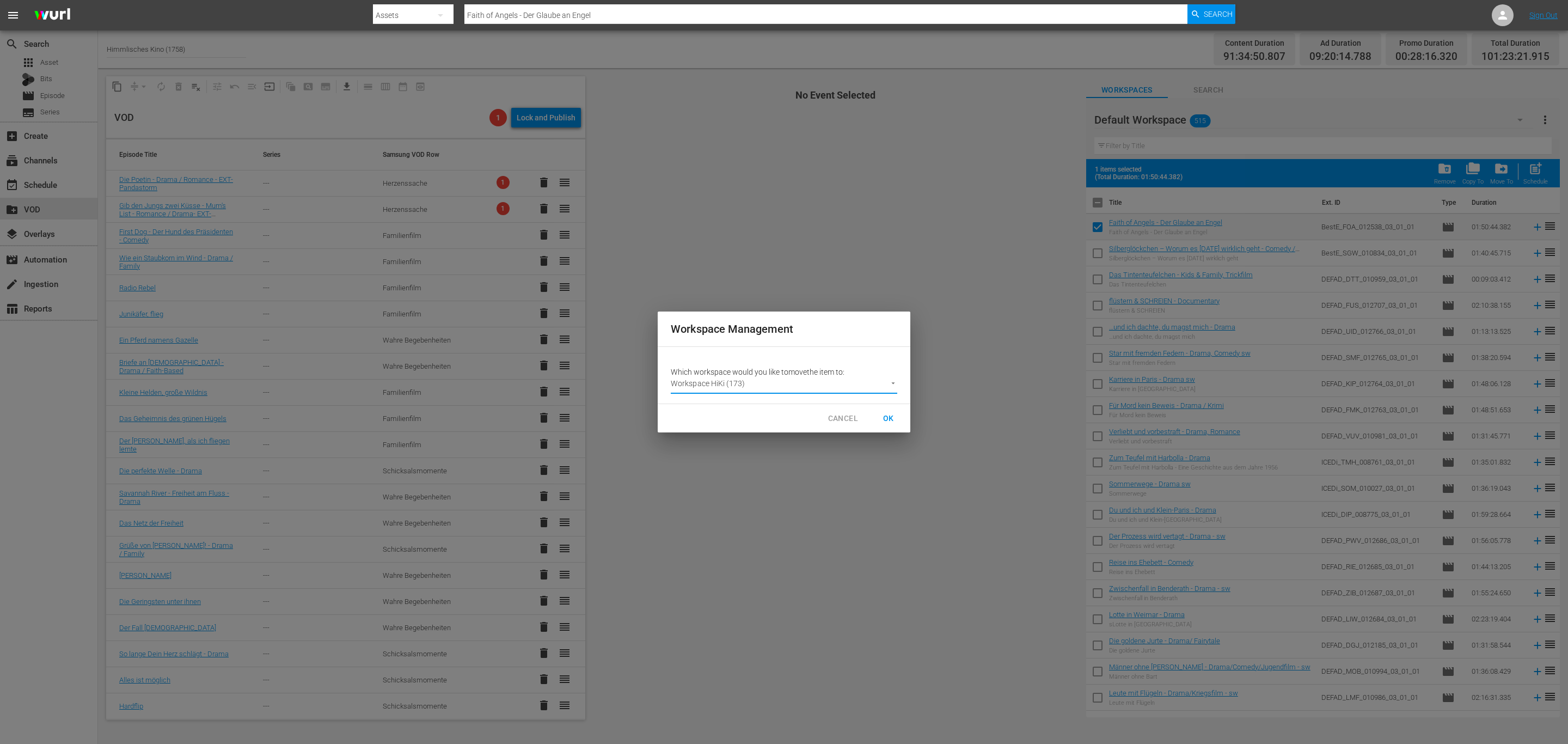
click at [888, 420] on span "OK" at bounding box center [888, 418] width 18 height 14
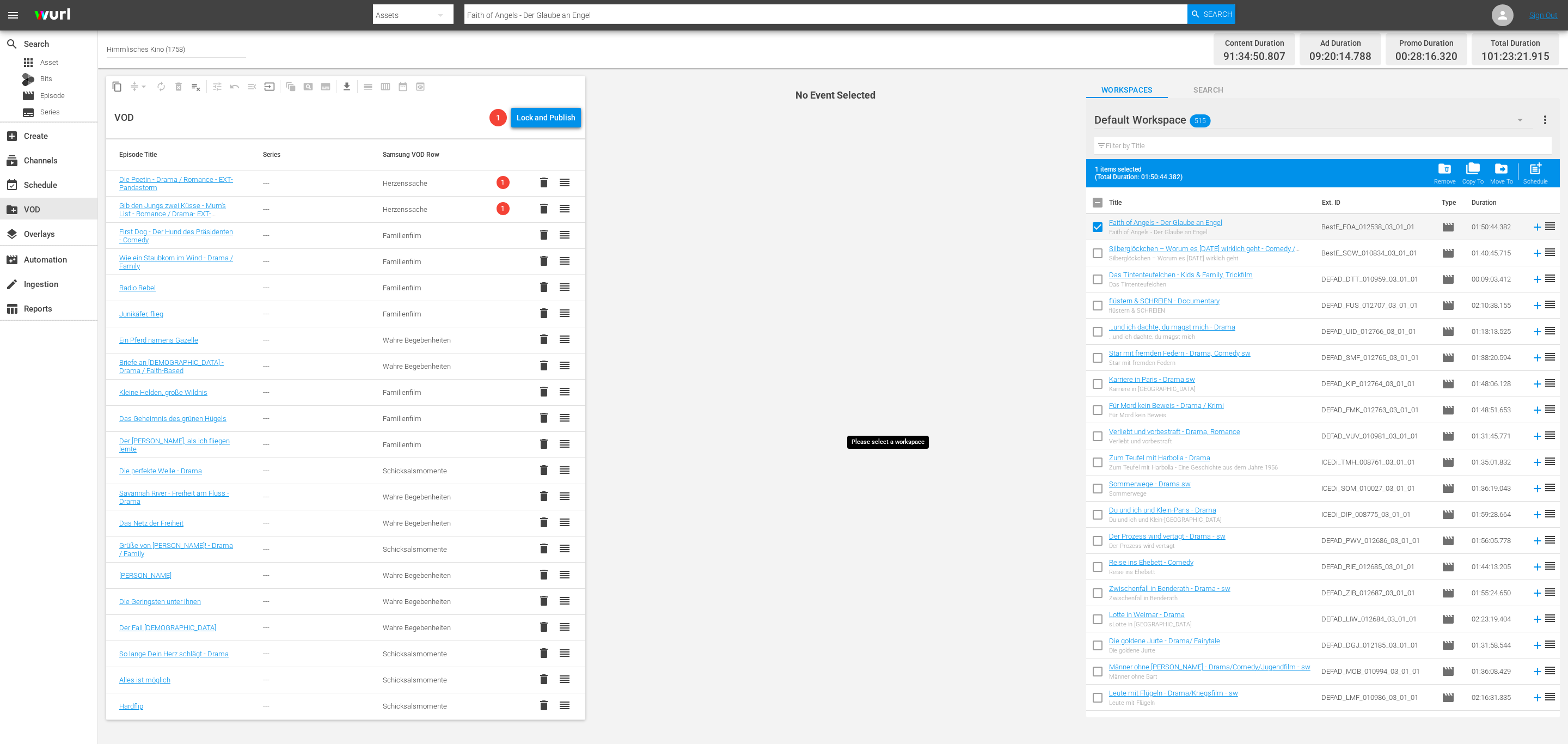
checkbox input "false"
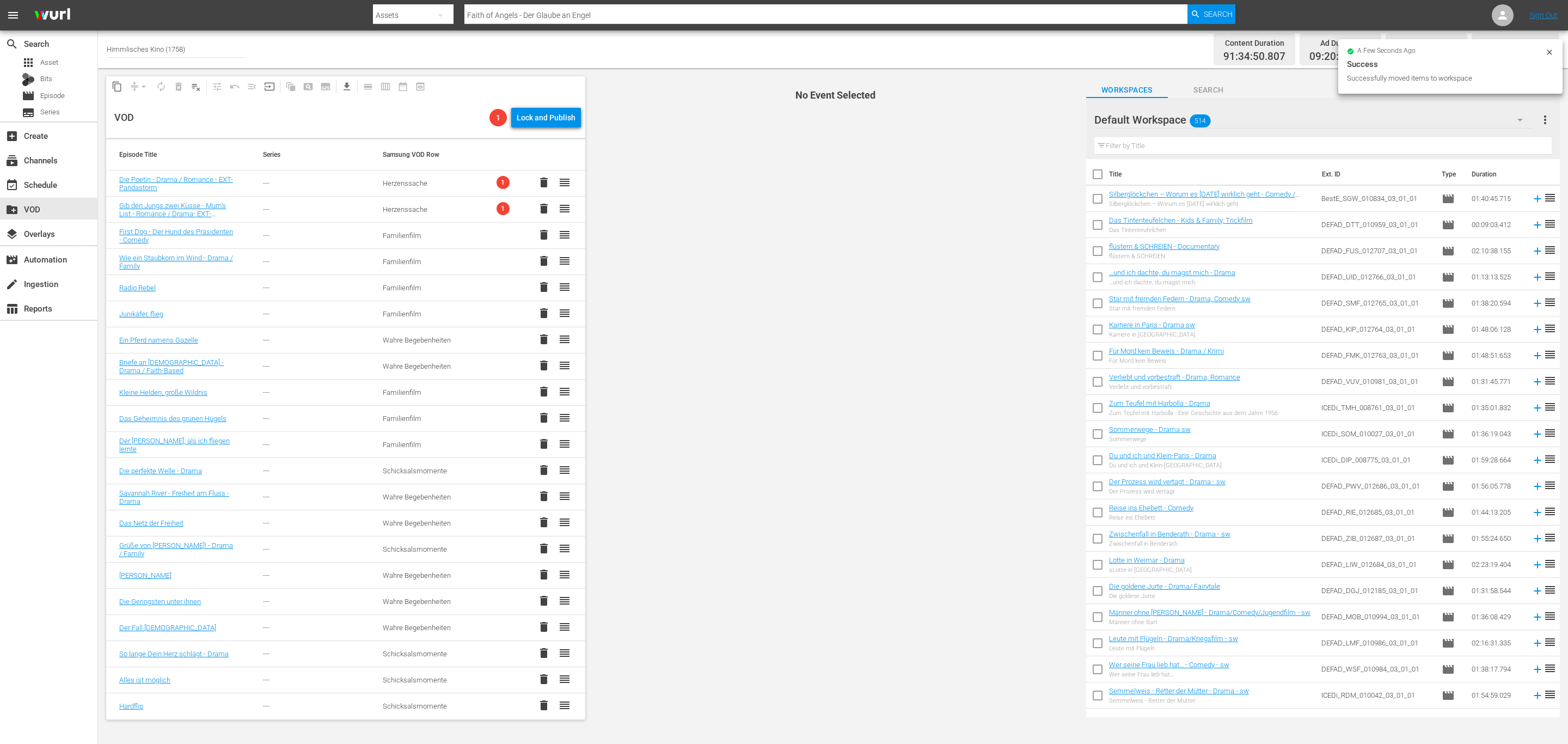
click at [1193, 123] on span "514" at bounding box center [1200, 121] width 21 height 23
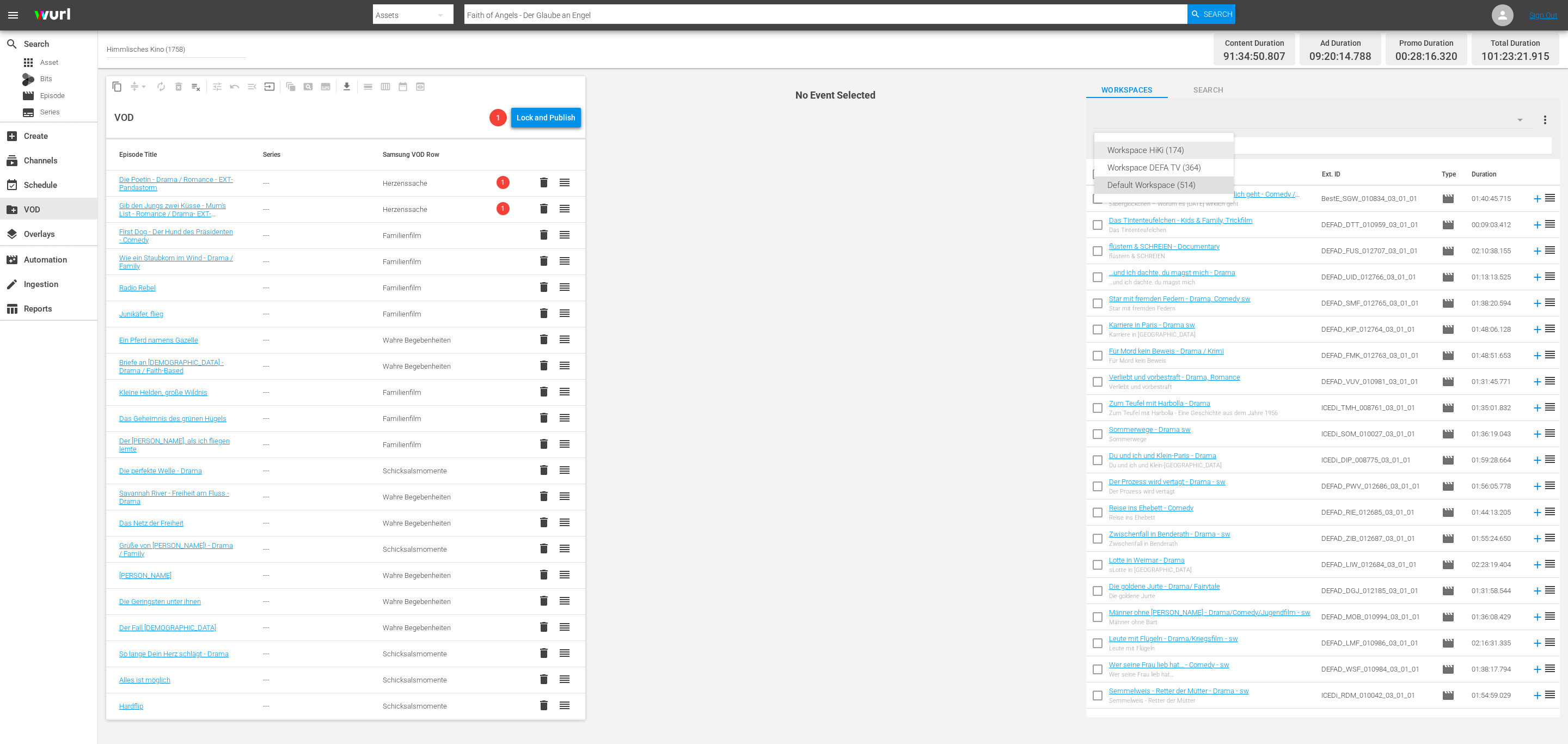
click at [1208, 154] on div "Workspace HiKi (174)" at bounding box center [1164, 150] width 113 height 18
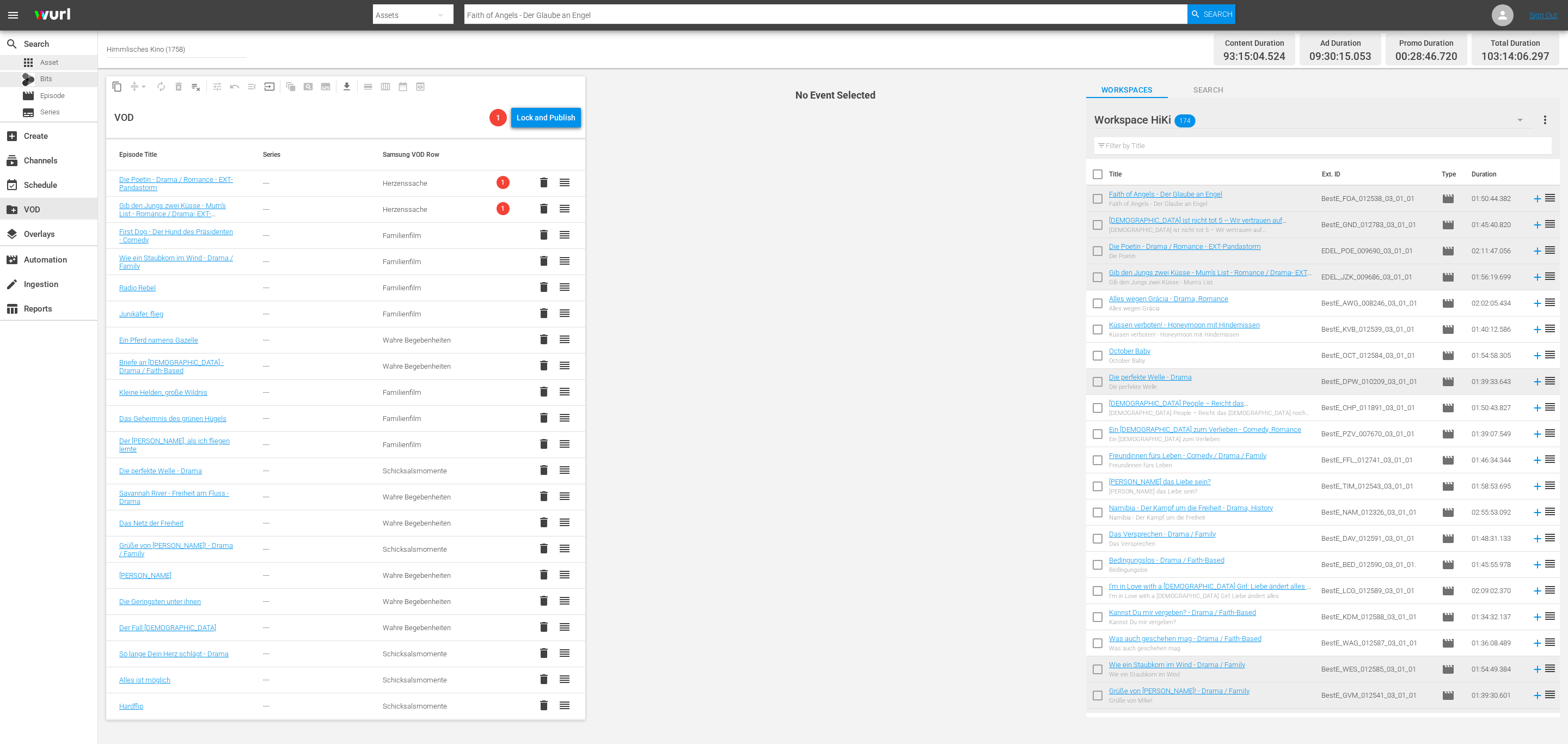
click at [76, 63] on div "apps Asset" at bounding box center [49, 63] width 97 height 15
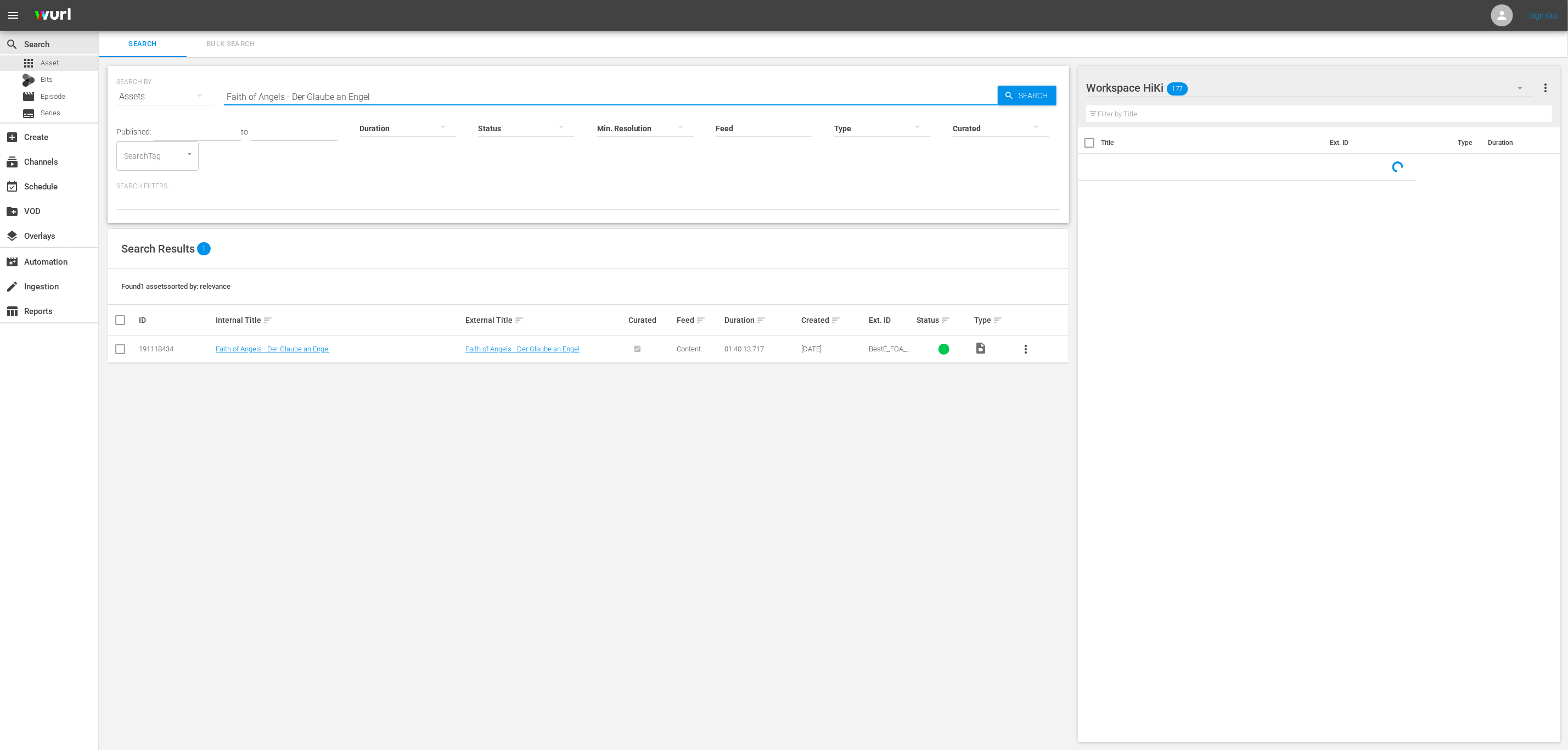
drag, startPoint x: 397, startPoint y: 88, endPoint x: 102, endPoint y: 97, distance: 295.1
click at [99, 0] on div "search Search apps Asset Bits movie Episode subtitles Series add_box Create sub…" at bounding box center [833, 0] width 1469 height 0
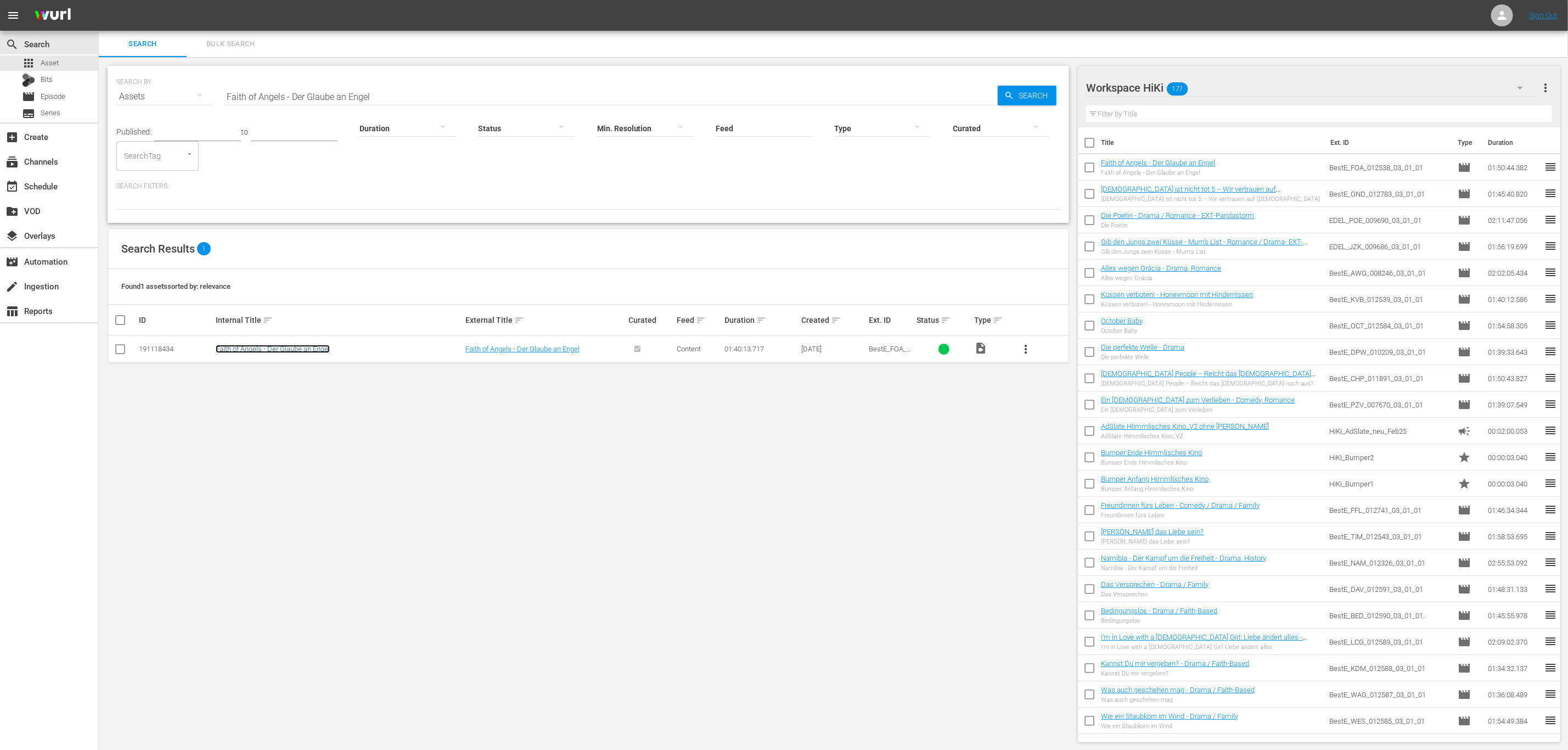
click at [295, 353] on link "Faith of Angels - Der Glaube an Engel" at bounding box center [273, 348] width 114 height 9
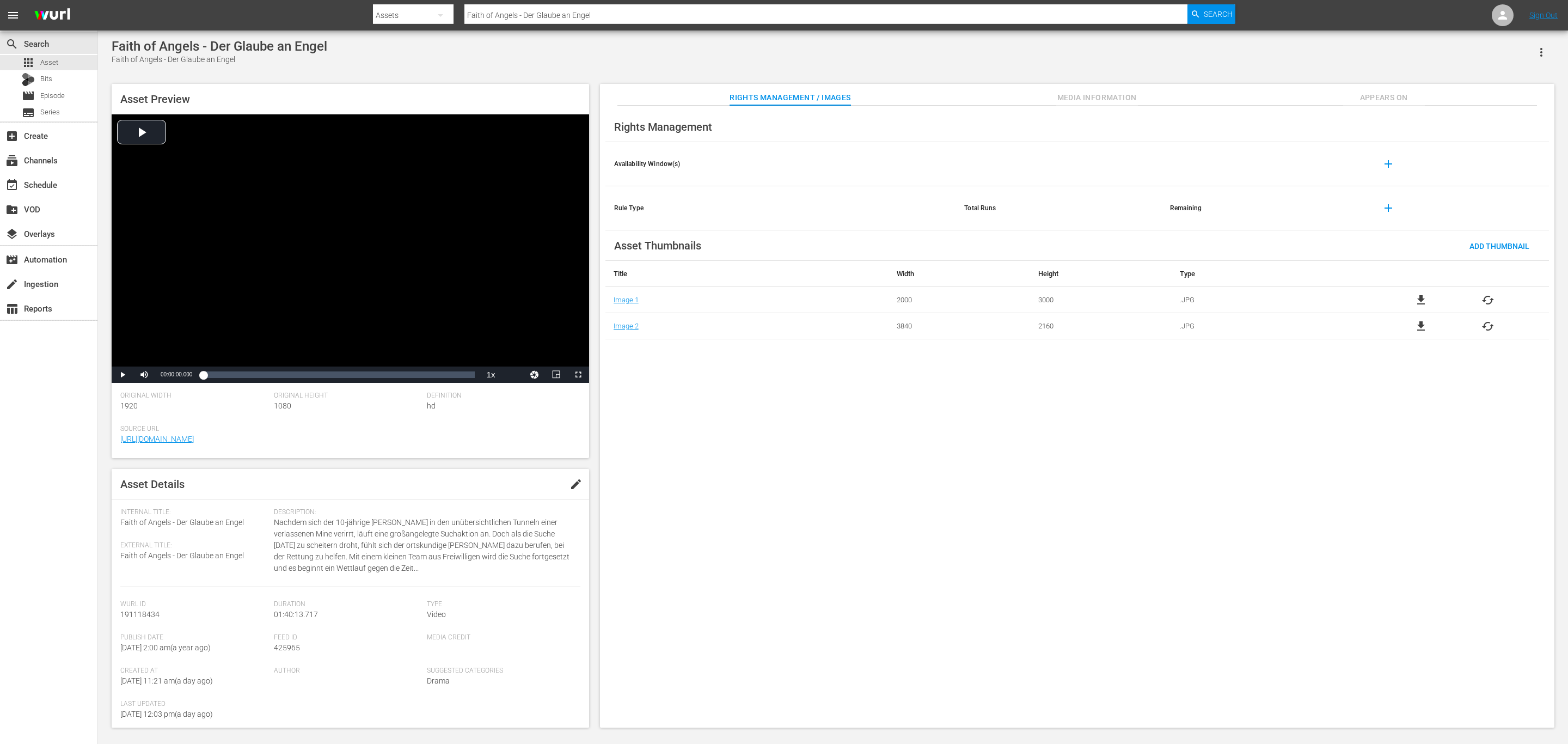
click at [1371, 93] on span "Appears On" at bounding box center [1384, 98] width 82 height 14
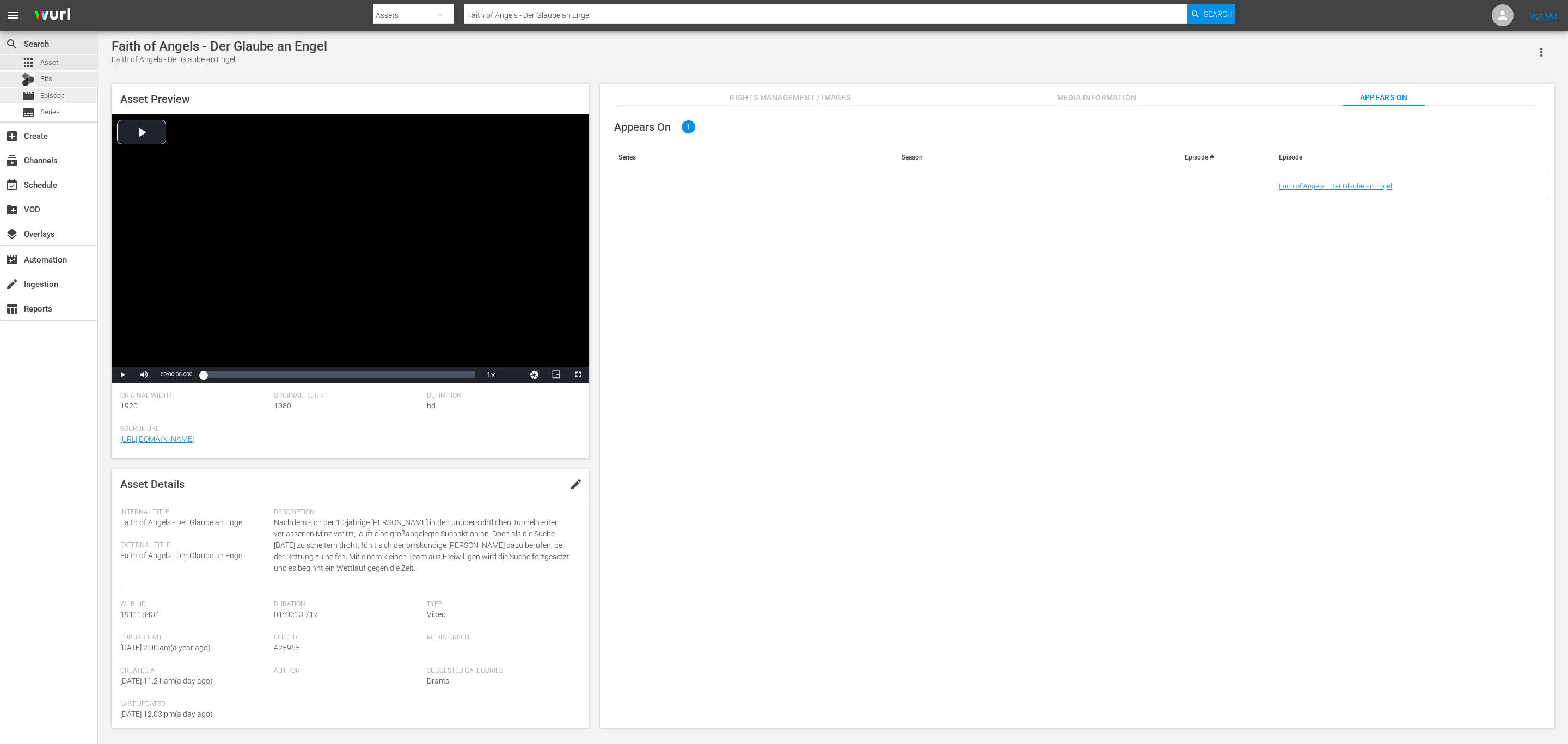
click at [74, 88] on div "movie Episode" at bounding box center [49, 96] width 97 height 15
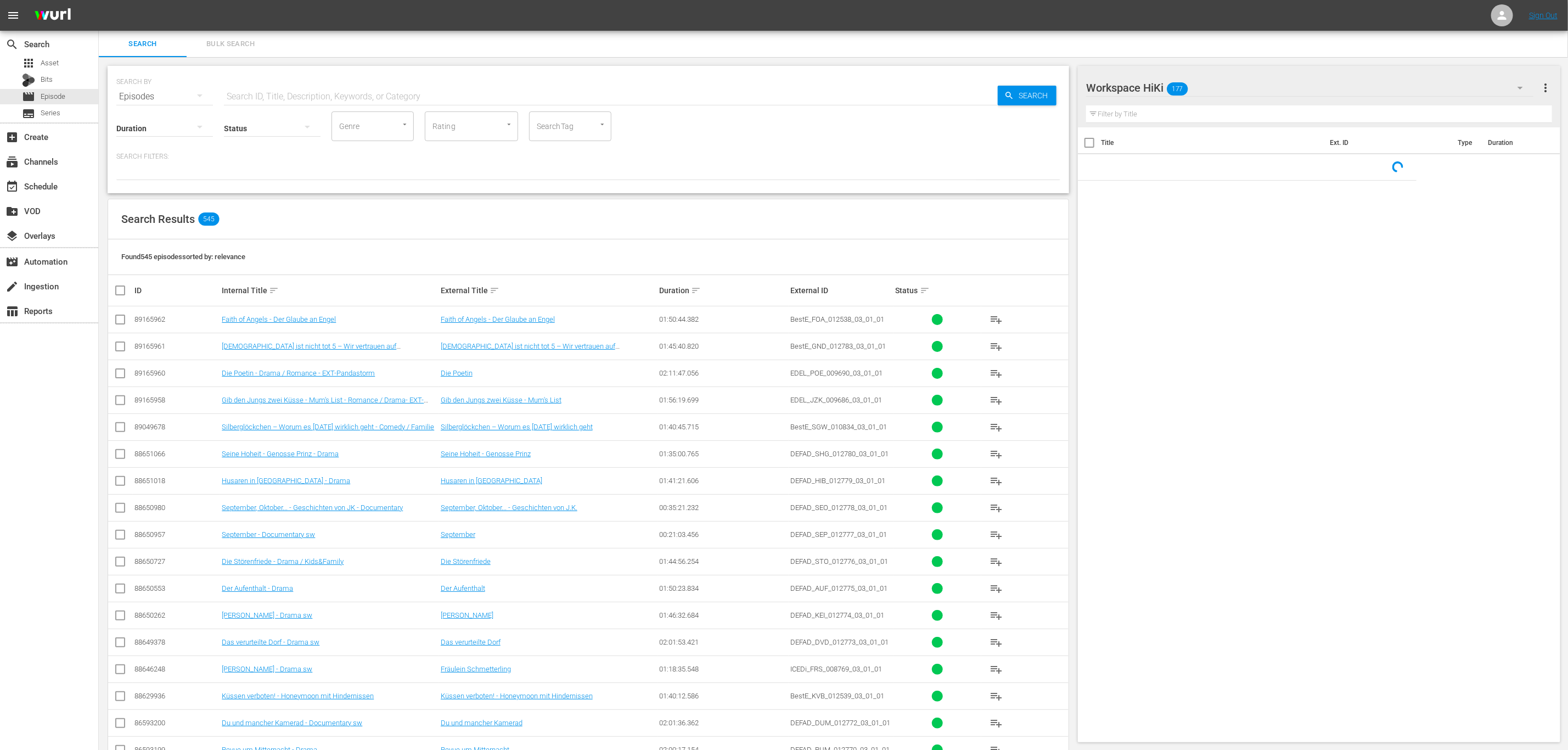
click at [426, 99] on input "text" at bounding box center [610, 97] width 774 height 27
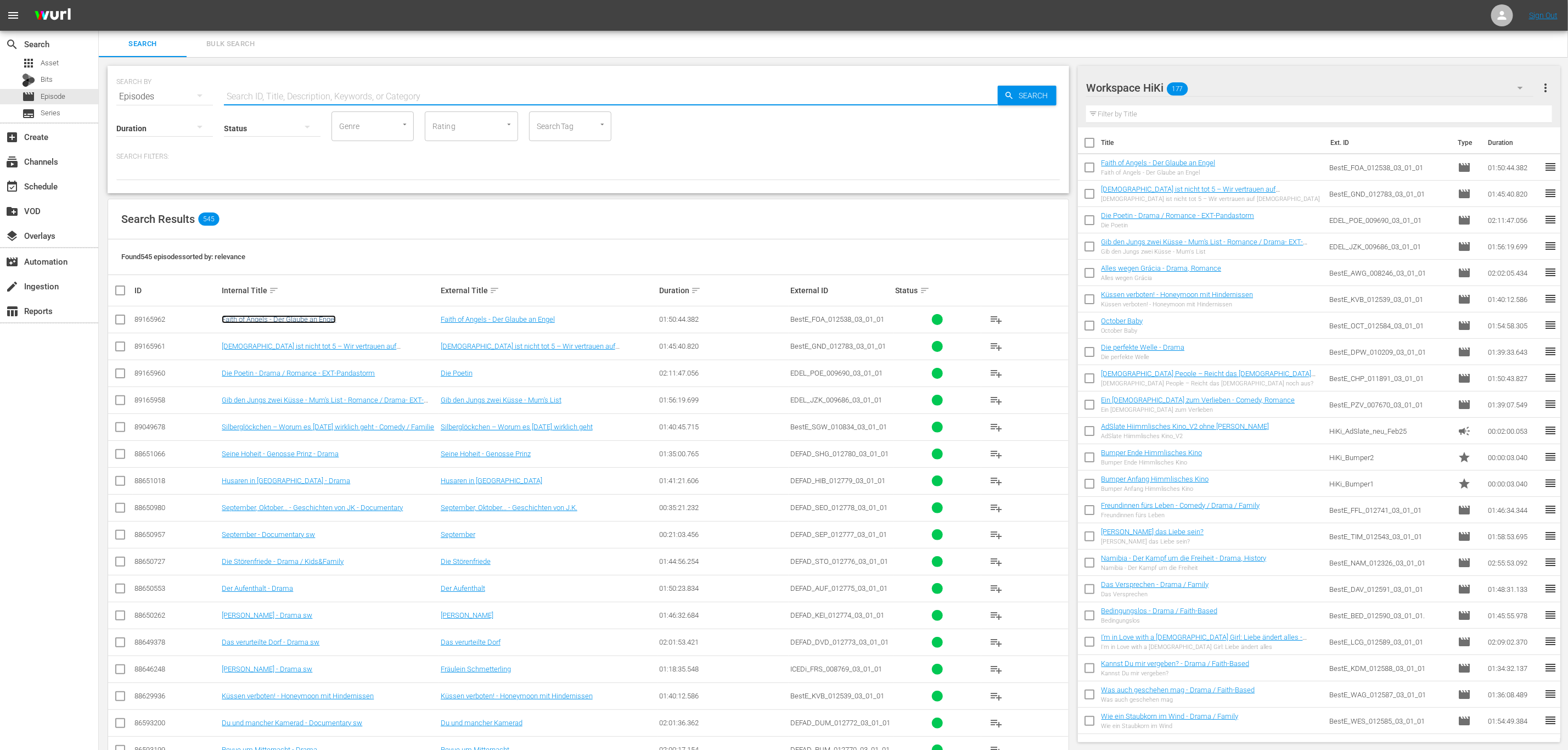
click at [244, 318] on link "Faith of Angels - Der Glaube an Engel" at bounding box center [278, 319] width 114 height 9
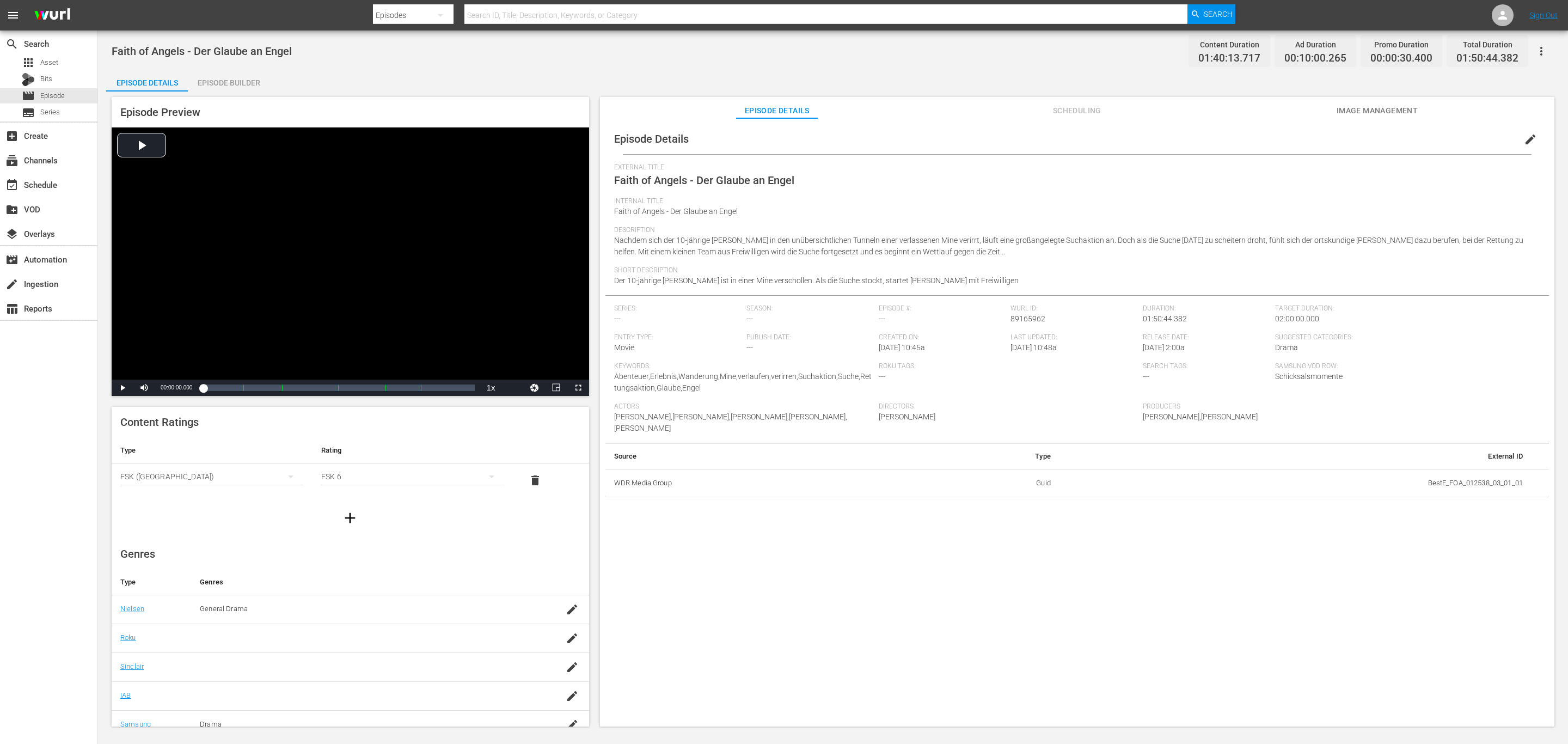
click at [1387, 100] on button "Image Management" at bounding box center [1377, 108] width 82 height 22
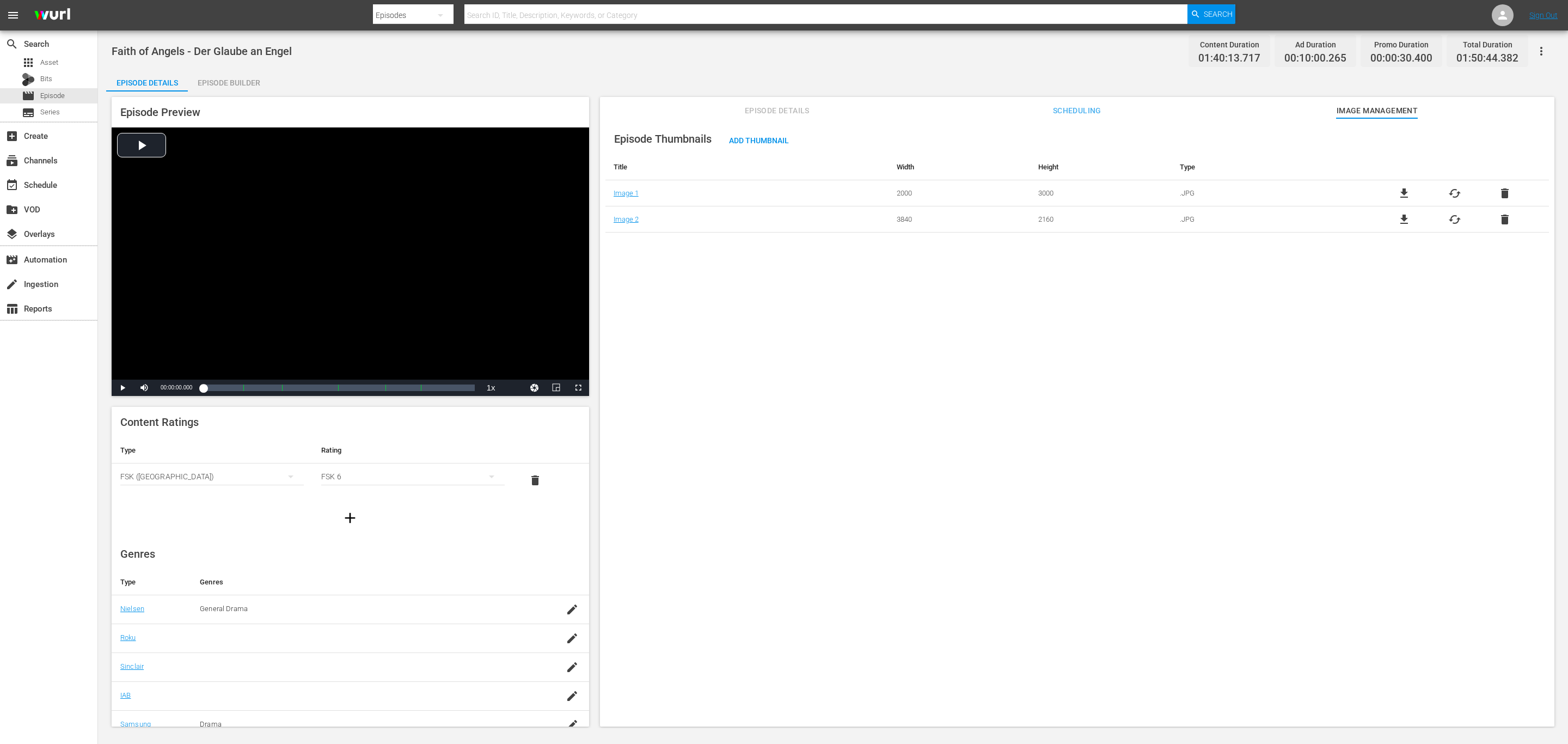
click at [1433, 363] on div "Episode Thumbnails Add Thumbnail Title Width Height Type Image 1 2000 3000 .JPG…" at bounding box center [1077, 428] width 954 height 619
drag, startPoint x: 707, startPoint y: 277, endPoint x: 192, endPoint y: 110, distance: 541.4
click at [707, 277] on div "Episode Thumbnails Add Thumbnail Title Width Height Type Image 1 2000 3000 .JPG…" at bounding box center [1077, 428] width 954 height 619
click at [56, 56] on div "apps Asset" at bounding box center [39, 63] width 36 height 15
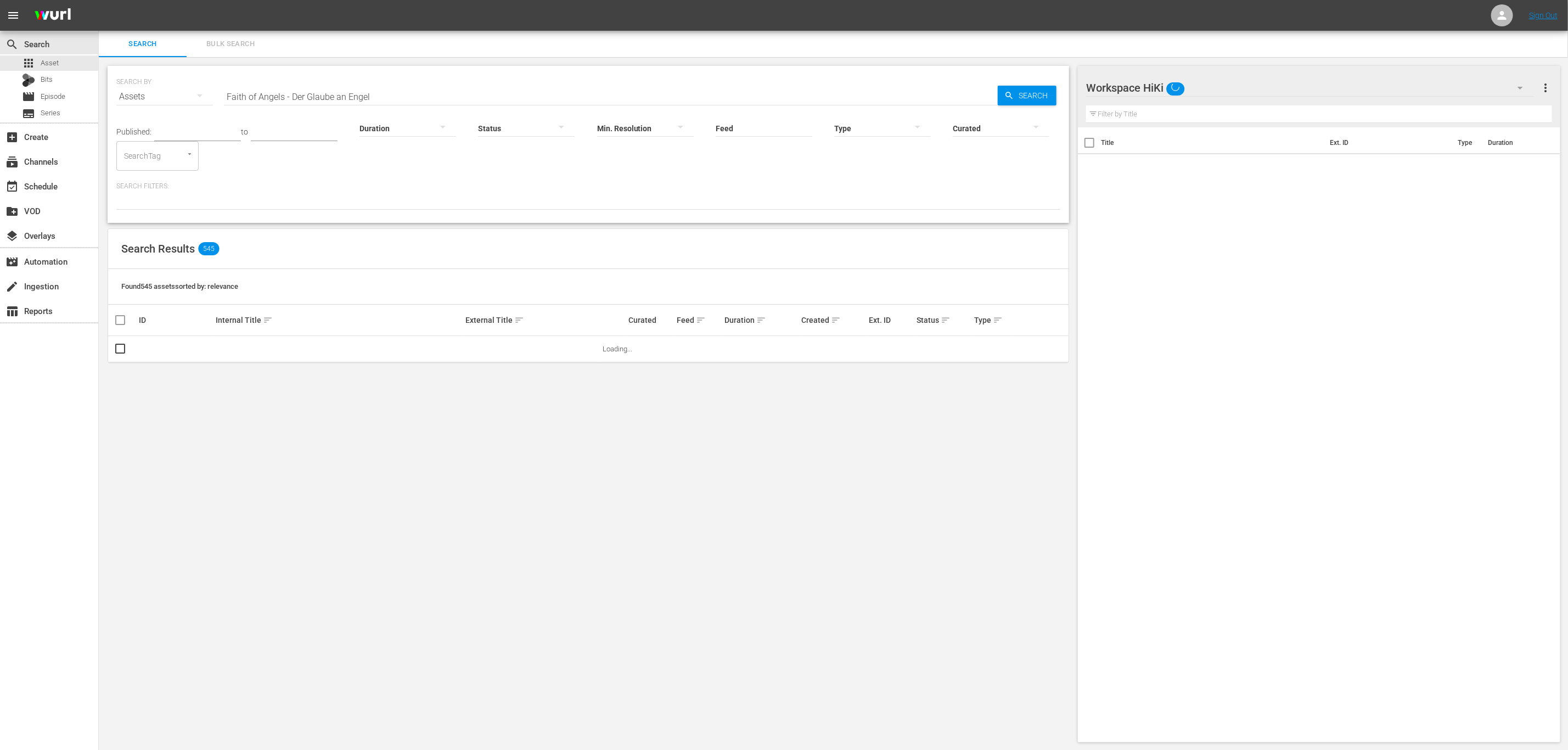
click at [461, 83] on input "Faith of Angels - Der Glaube an Engel" at bounding box center [610, 97] width 774 height 27
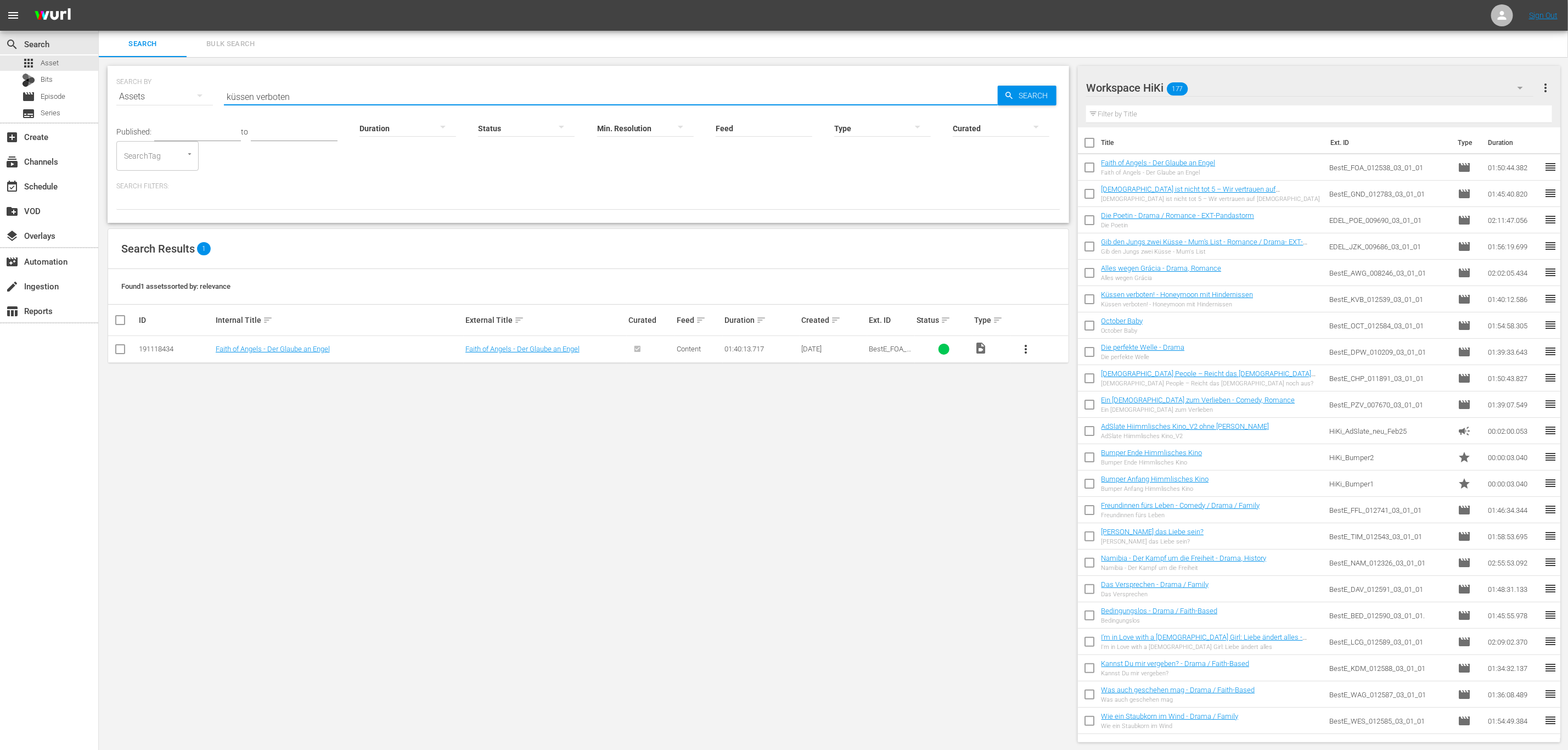
type input "küssen verboten"
click at [102, 99] on div "SEARCH BY Search By Assets Search ID, Title, Description, Keywords, or Category…" at bounding box center [588, 404] width 979 height 694
click at [81, 94] on div "movie Episode" at bounding box center [49, 97] width 98 height 16
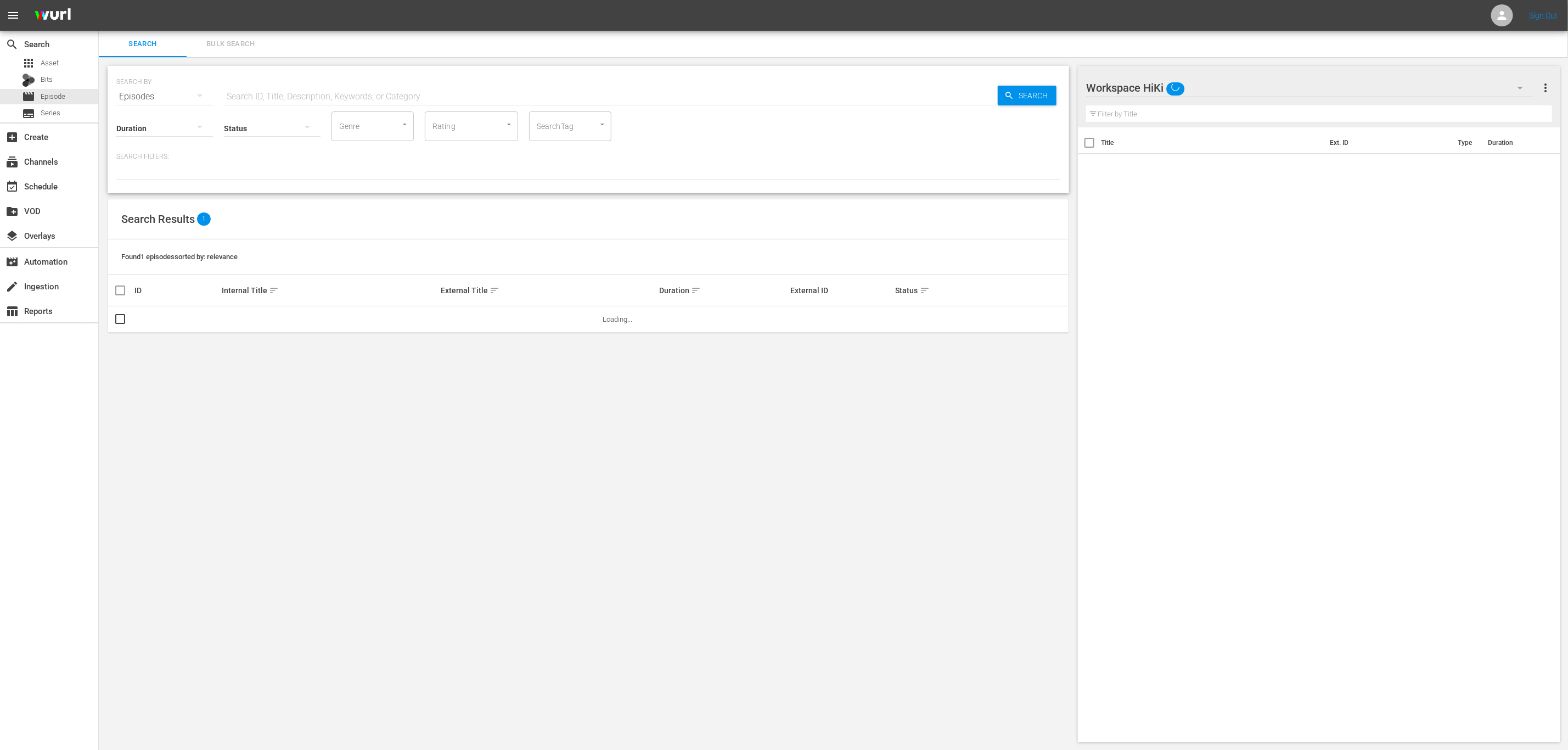
click at [280, 92] on input "text" at bounding box center [610, 97] width 774 height 27
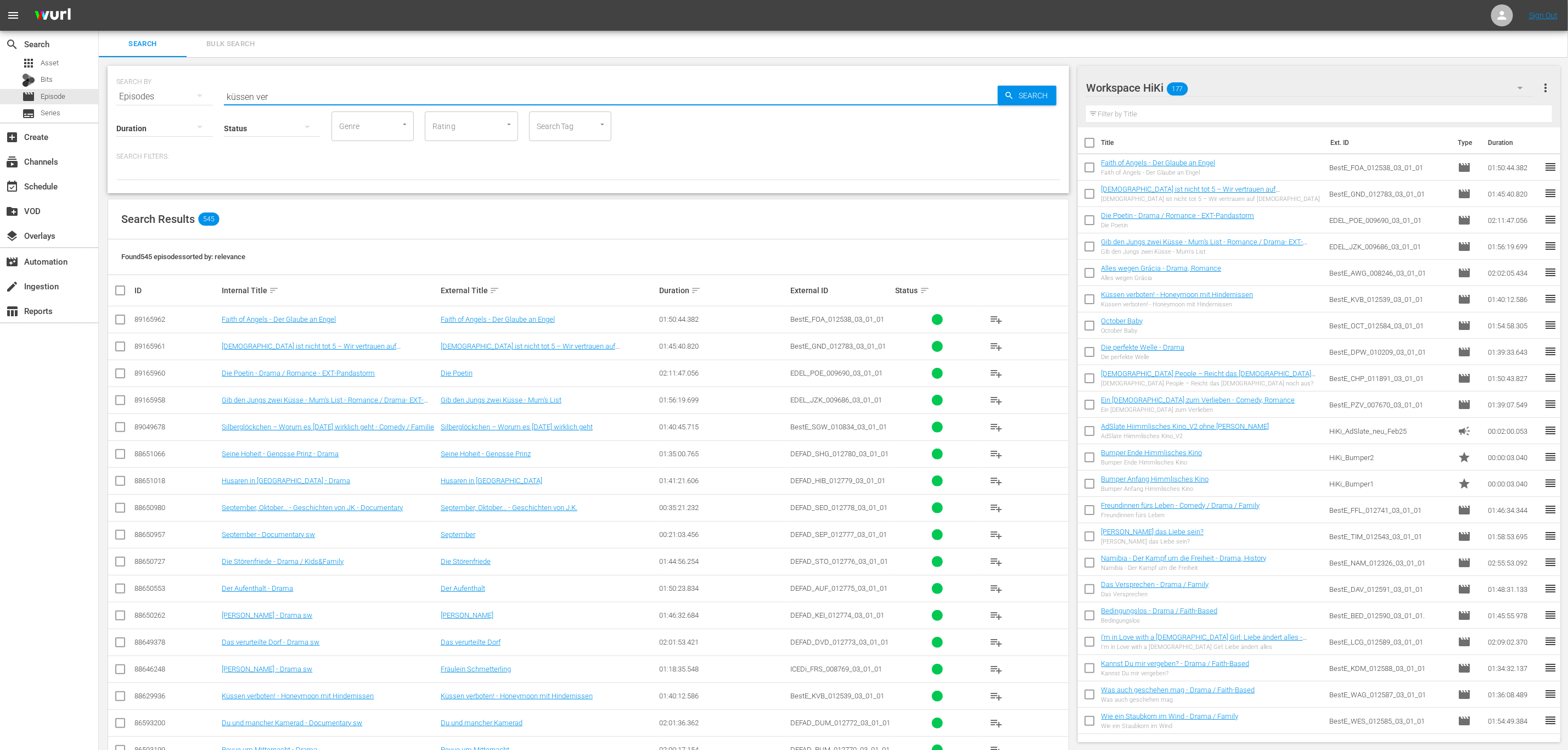
type input "küssen ver"
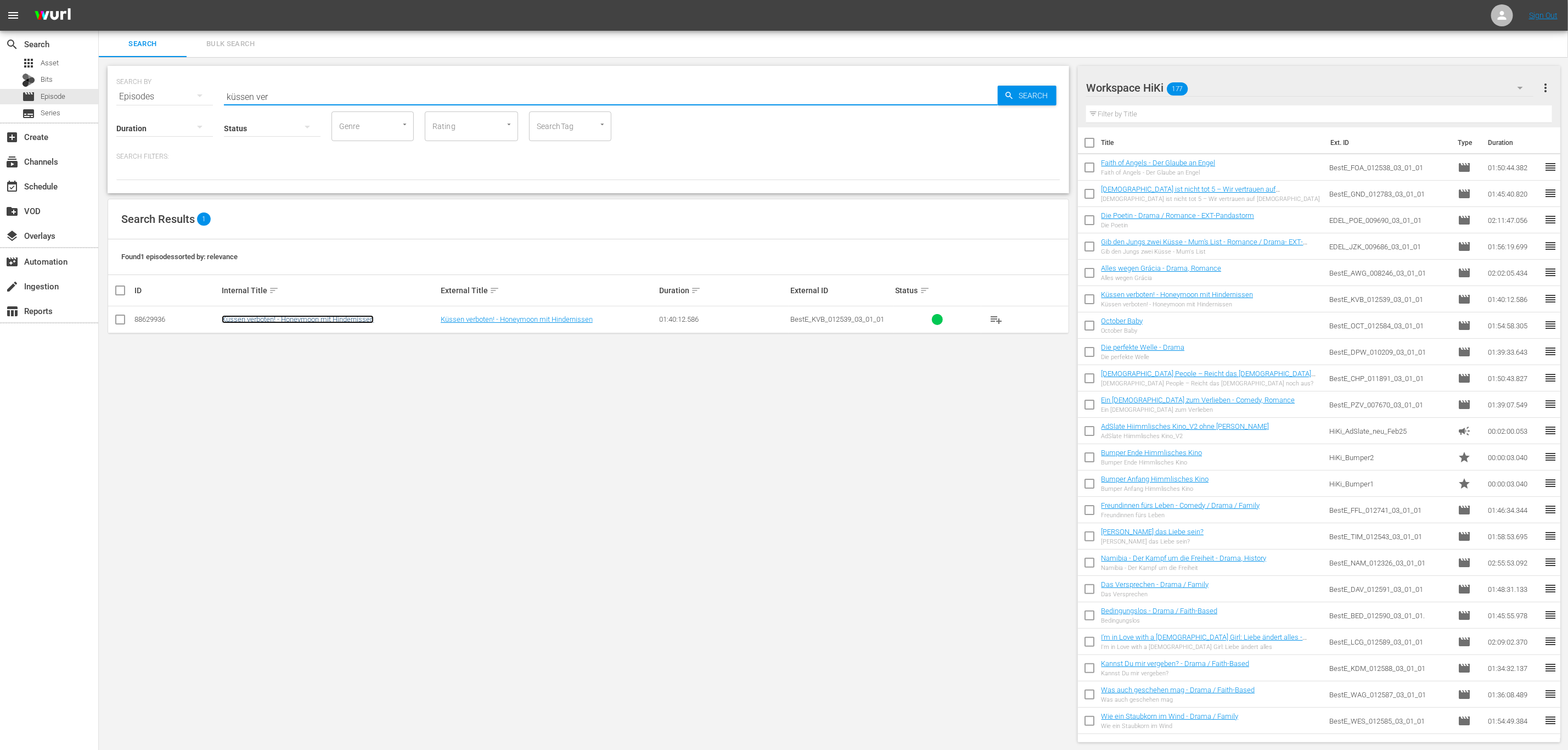
click at [291, 320] on link "Küssen verboten! - Honeymoon mit Hindernissen" at bounding box center [297, 319] width 152 height 9
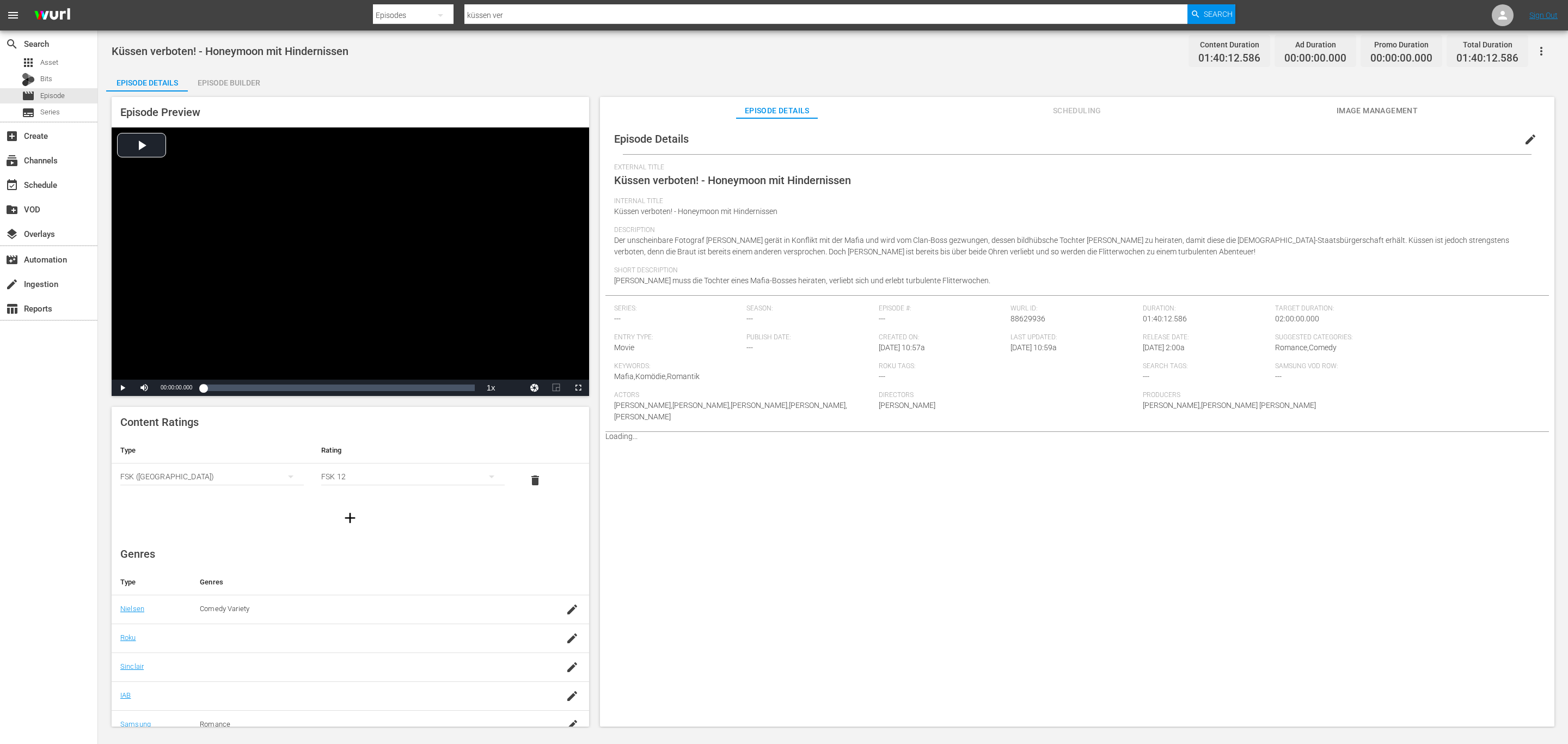
click at [1083, 108] on span "Scheduling" at bounding box center [1077, 111] width 82 height 14
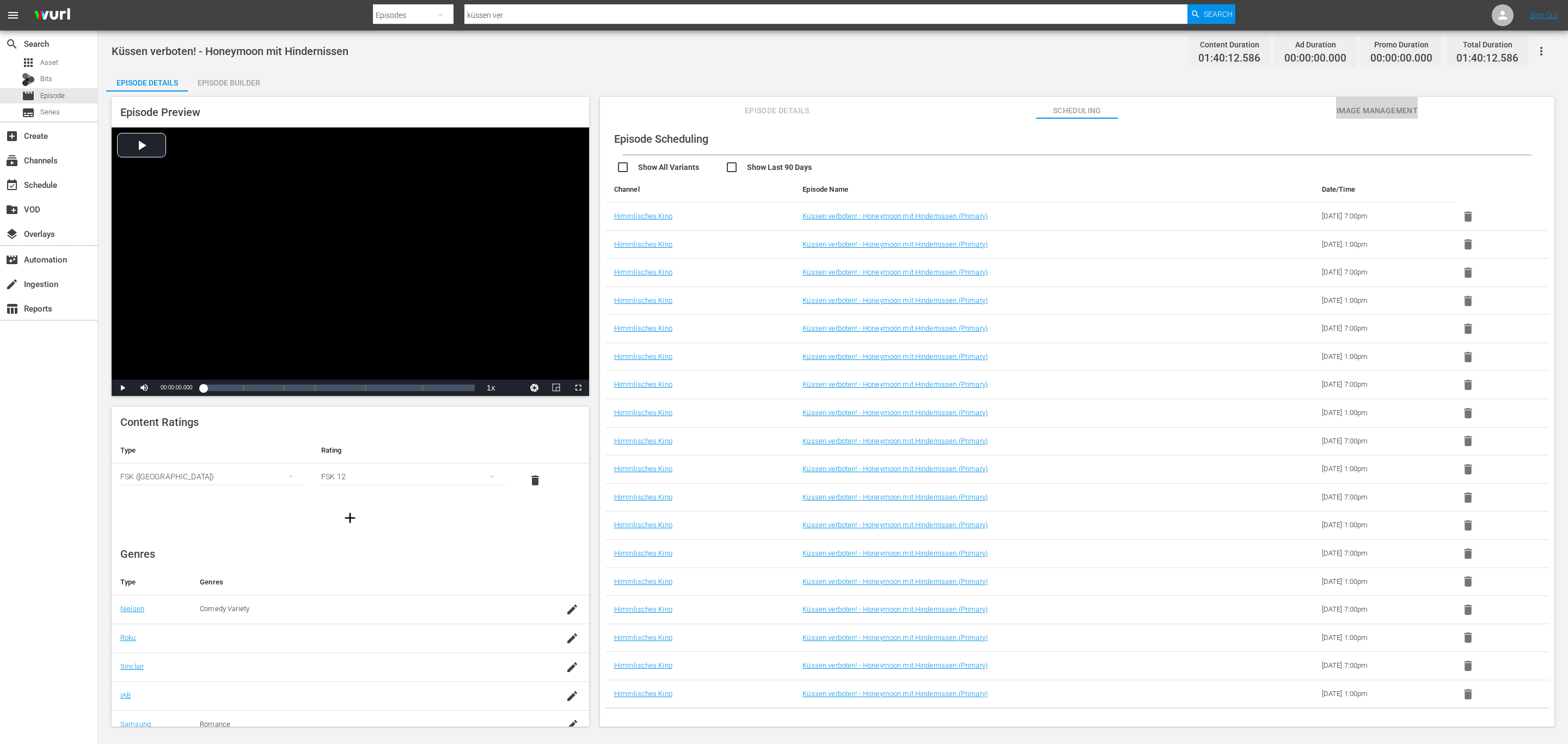
click at [1375, 102] on button "Image Management" at bounding box center [1377, 108] width 82 height 22
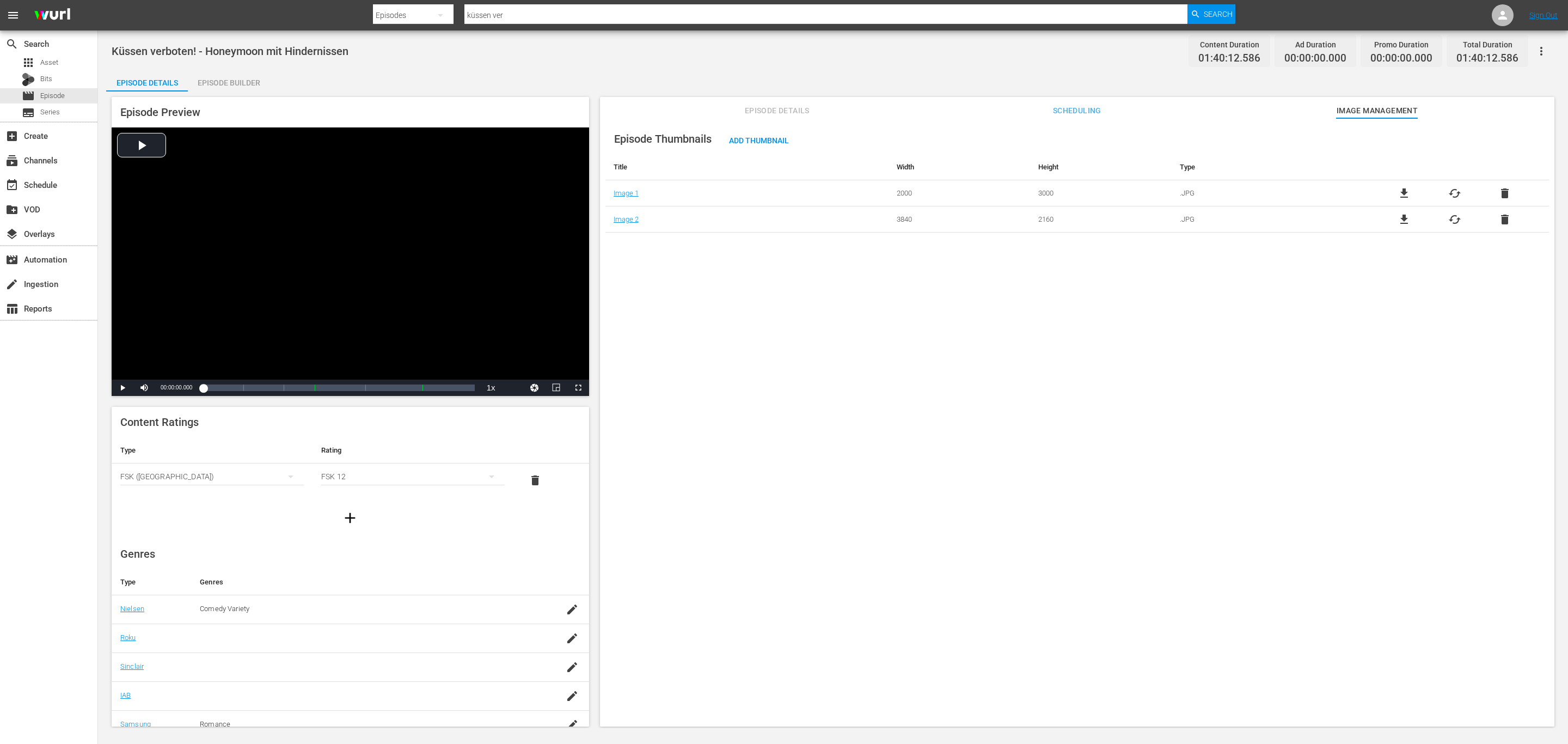
click at [753, 108] on span "Episode Details" at bounding box center [777, 111] width 82 height 14
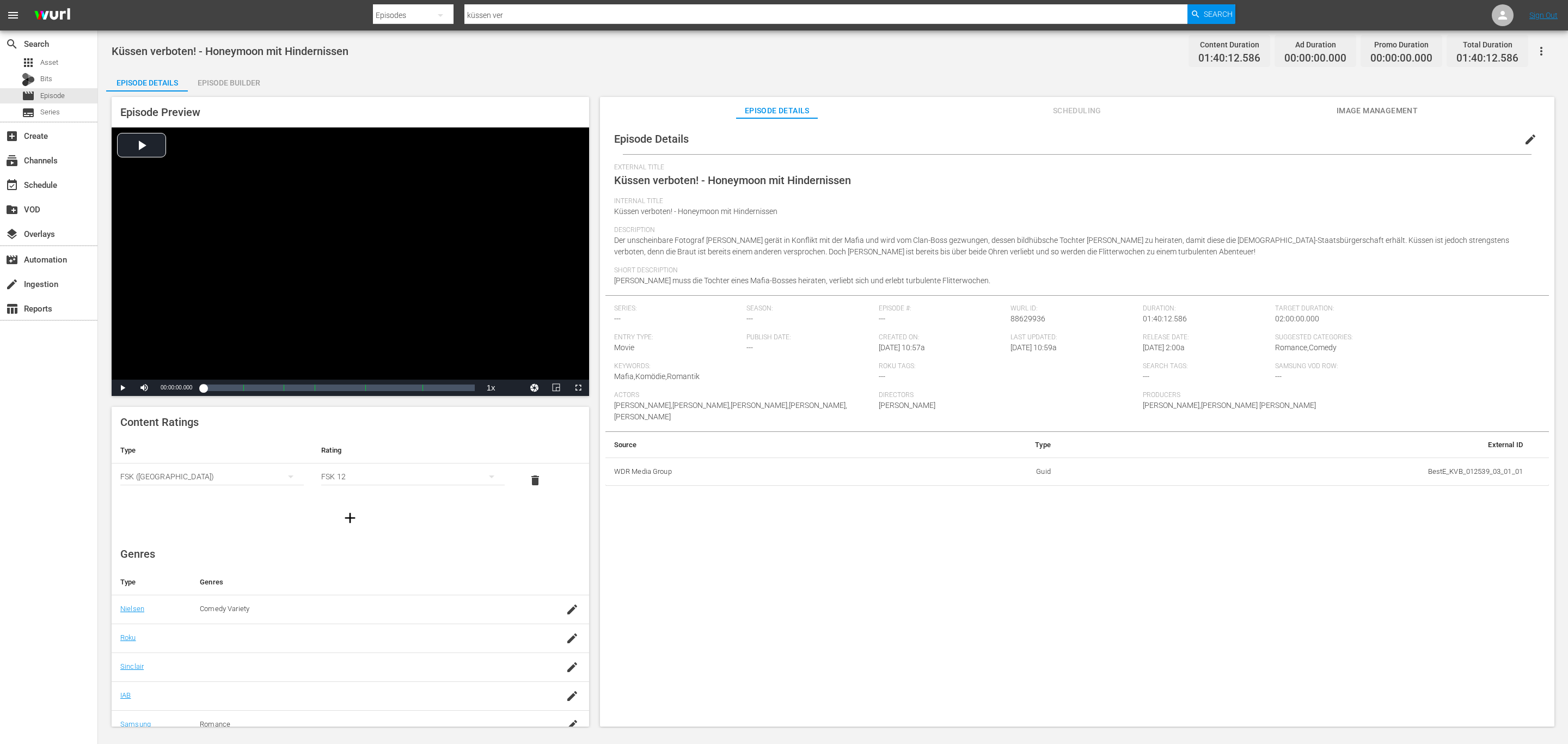
click at [1096, 108] on span "Scheduling" at bounding box center [1077, 111] width 82 height 14
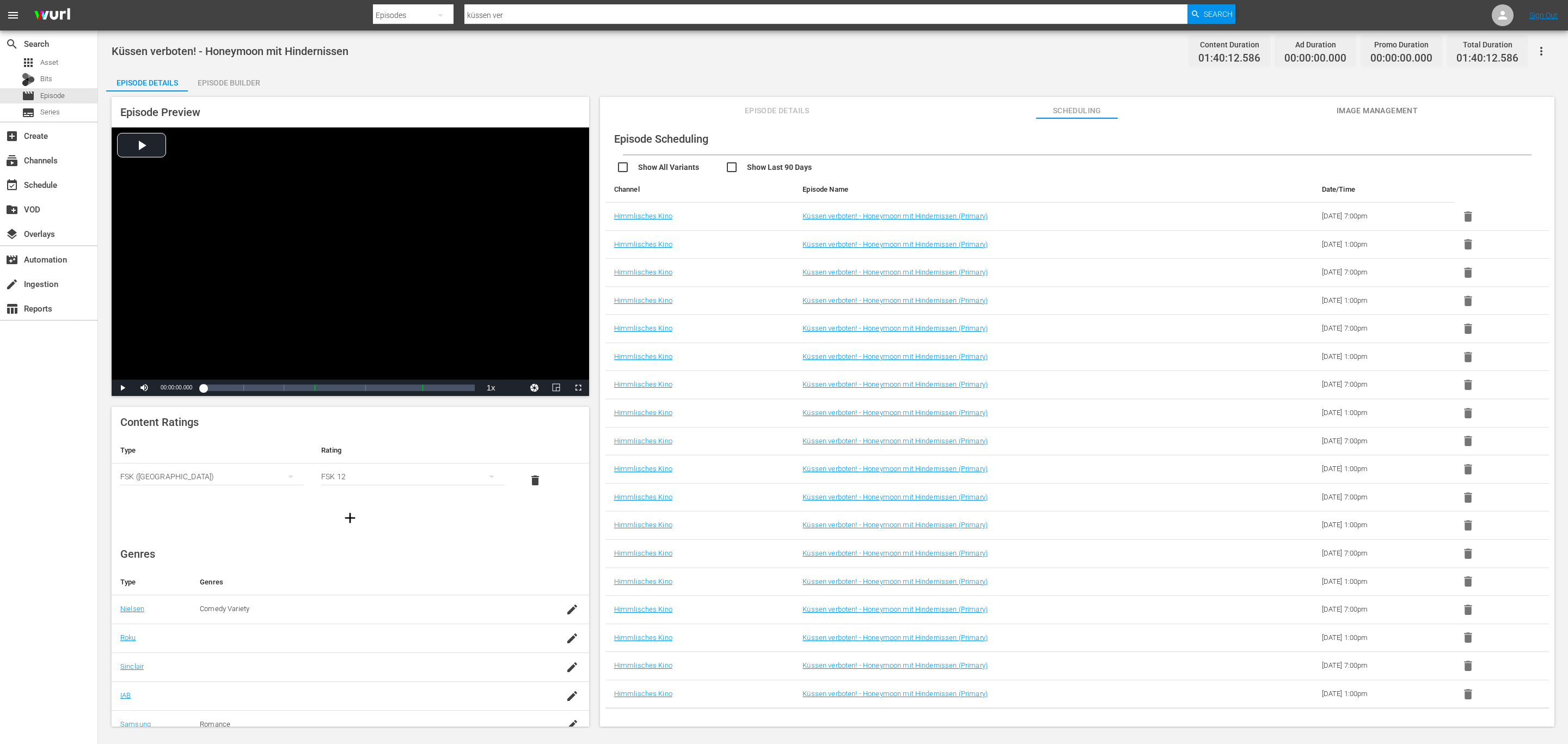
click at [769, 110] on span "Episode Details" at bounding box center [777, 111] width 82 height 14
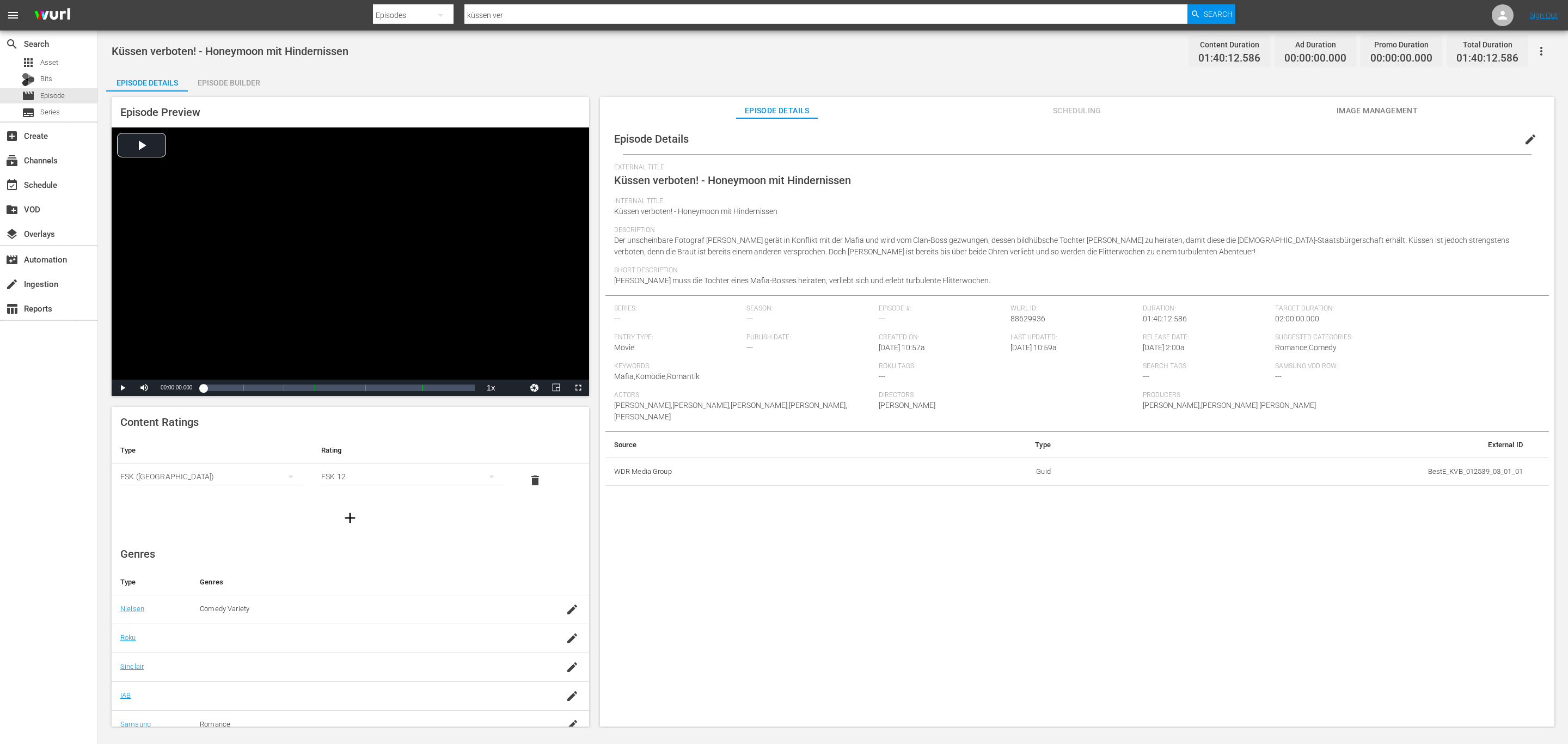
click at [1529, 135] on span "edit" at bounding box center [1530, 139] width 13 height 13
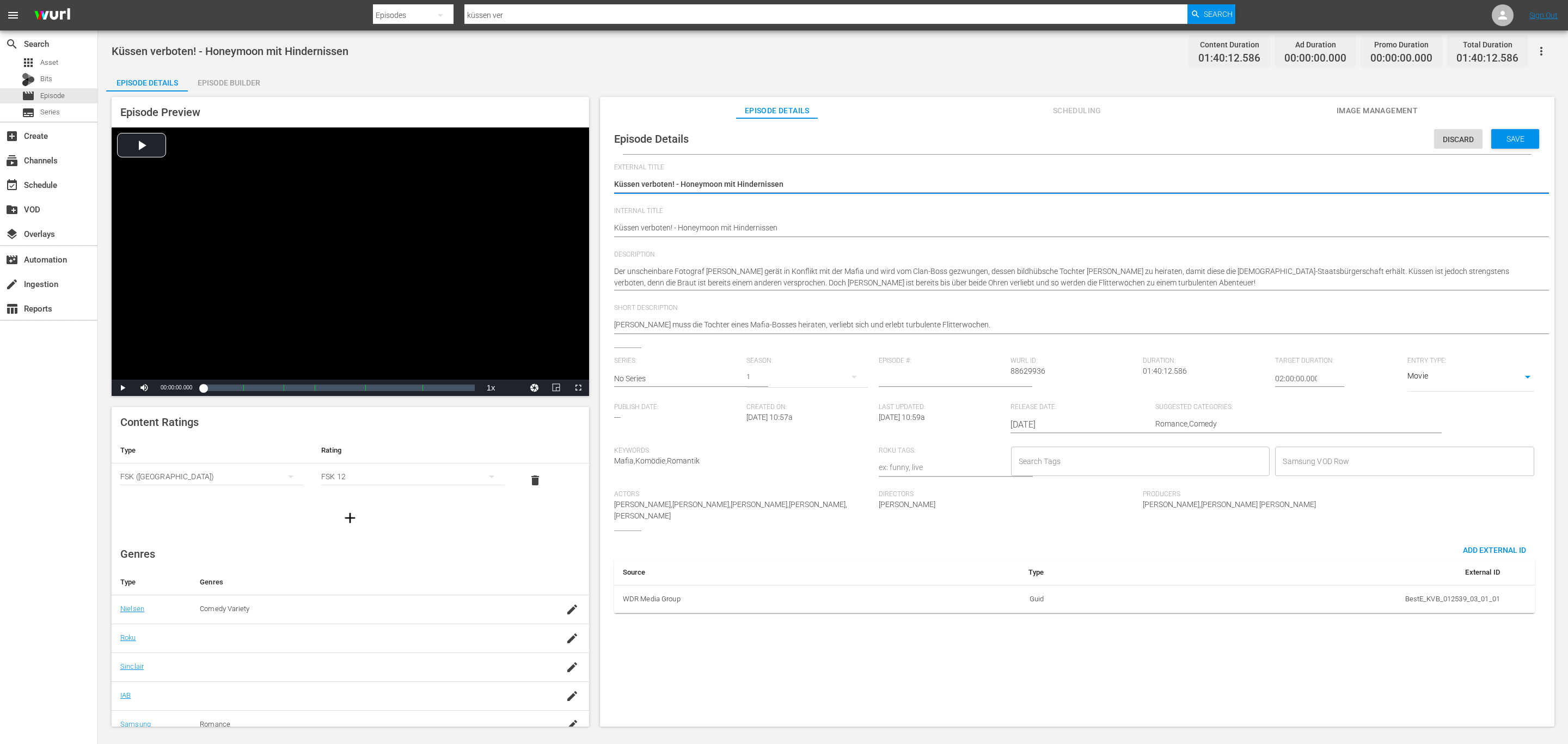
click at [1337, 464] on input "Samsung VOD Row" at bounding box center [1396, 461] width 233 height 19
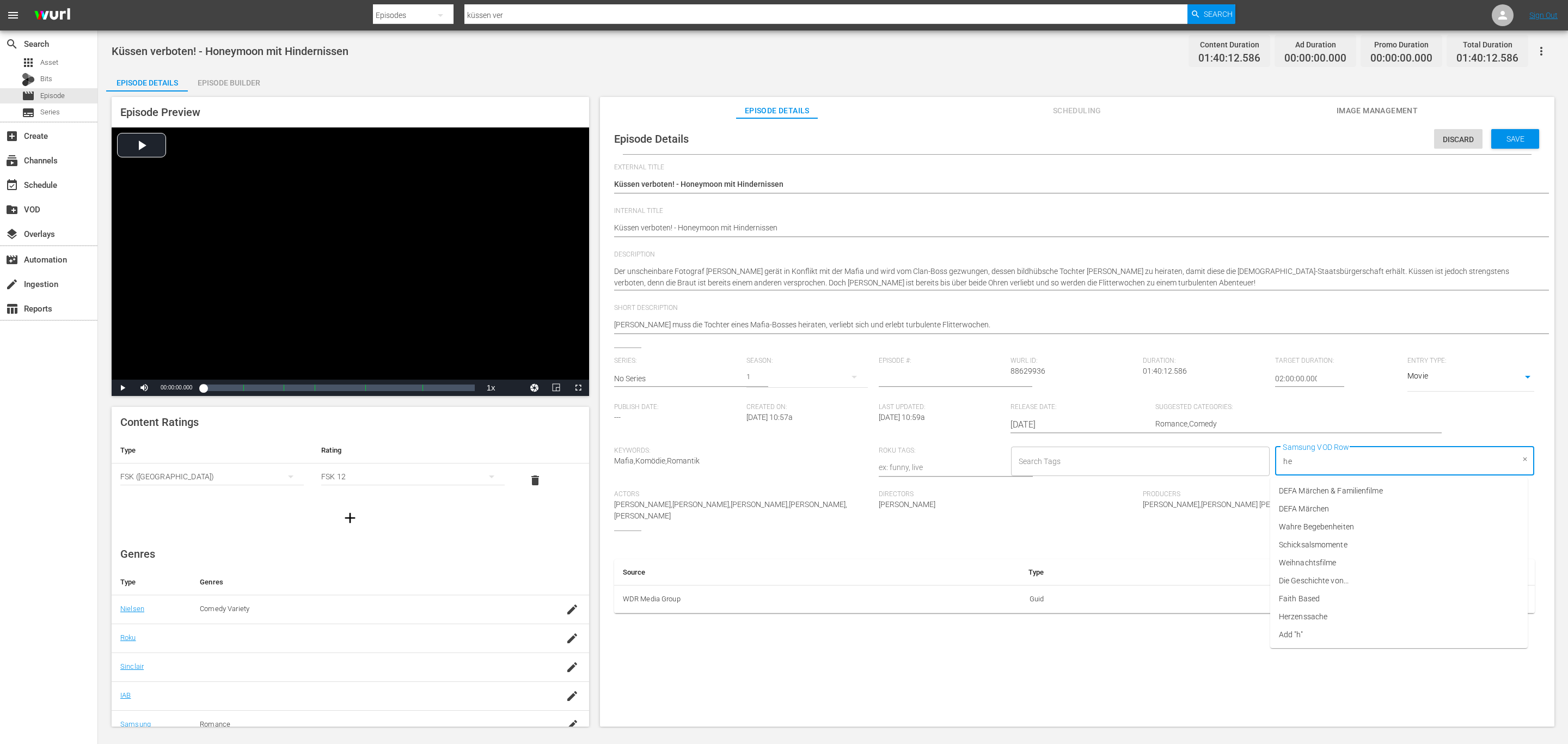
type input "her"
click at [1333, 489] on li "Herzenssache" at bounding box center [1399, 490] width 257 height 18
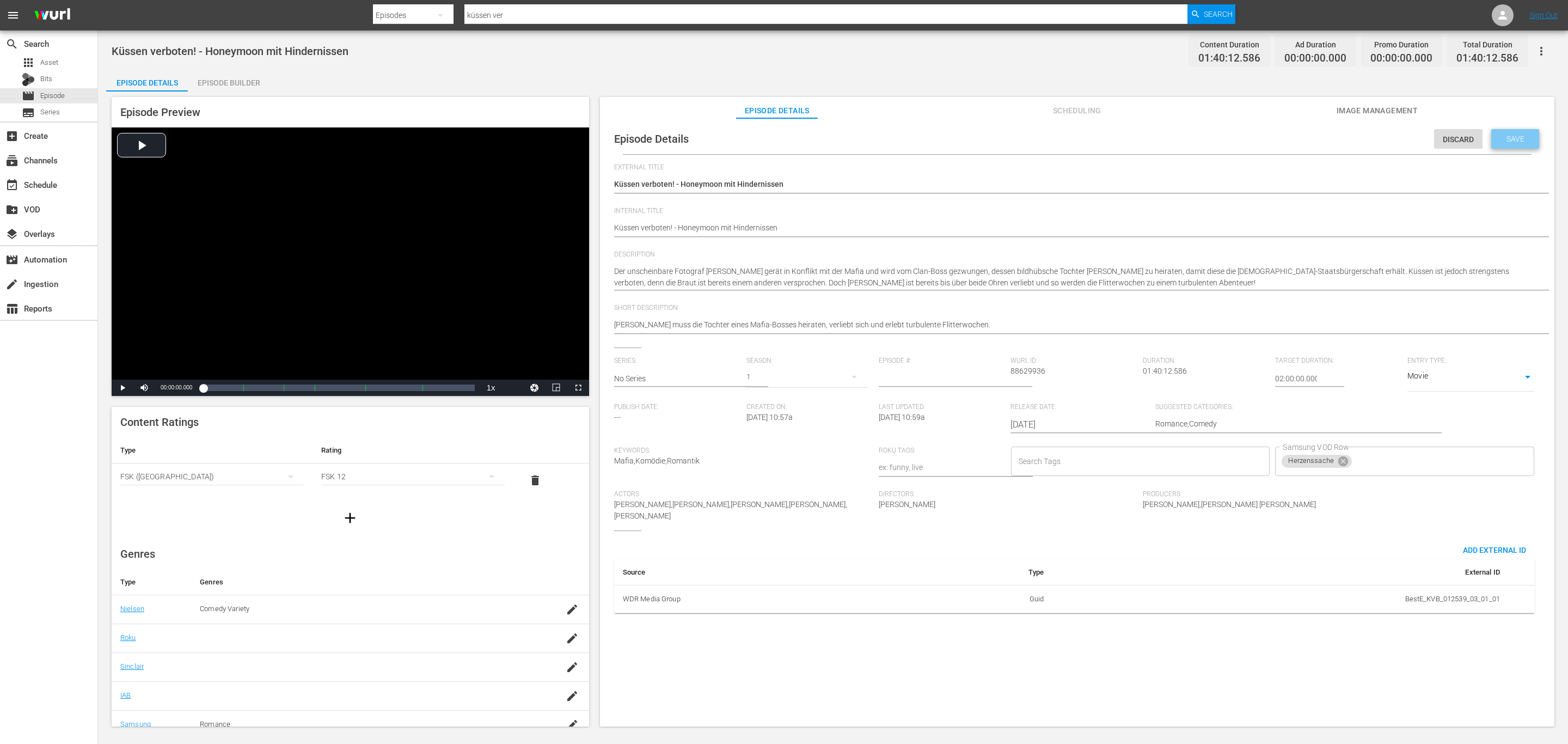
click at [1491, 139] on div "Save" at bounding box center [1515, 138] width 48 height 19
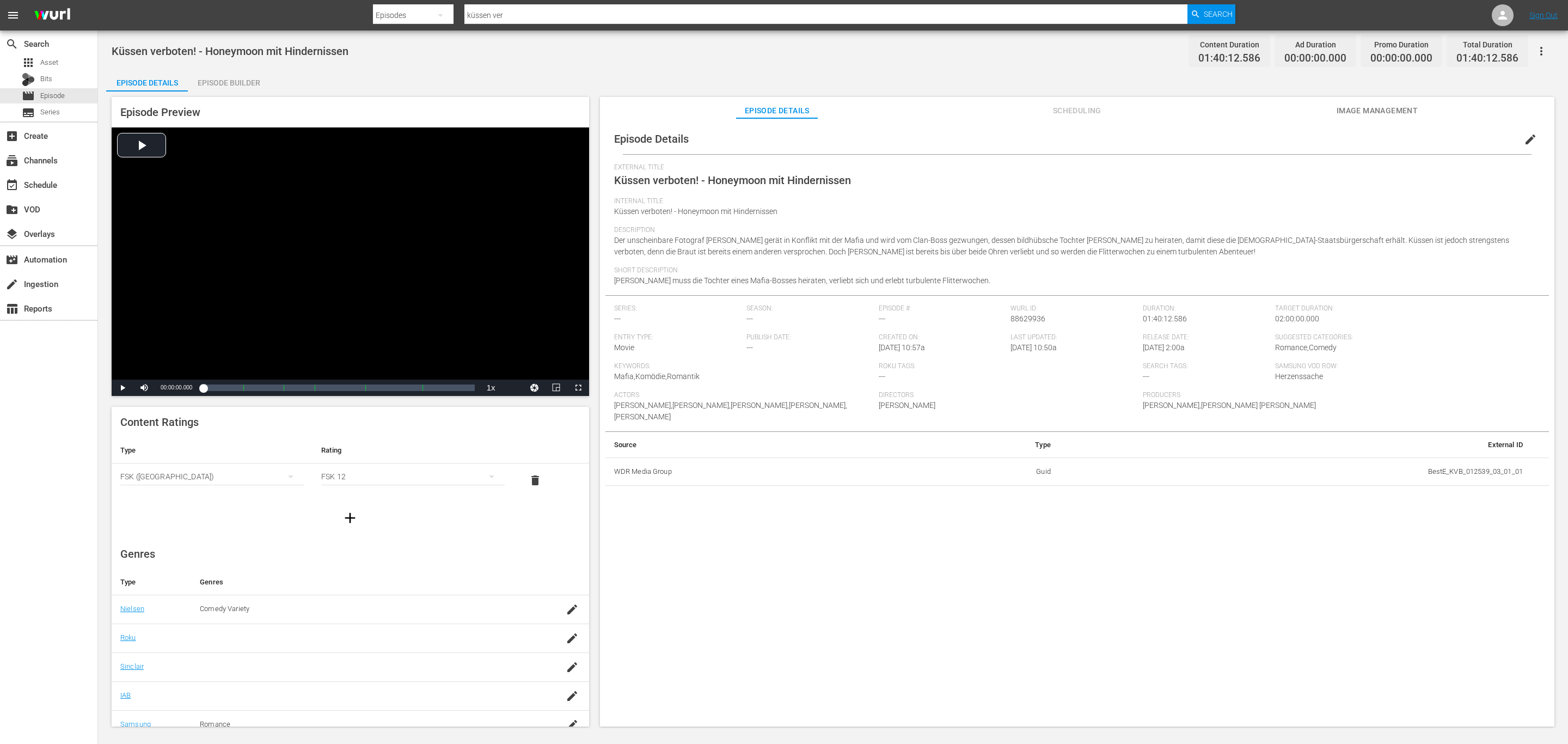
drag, startPoint x: 1455, startPoint y: 544, endPoint x: 1446, endPoint y: 187, distance: 357.1
click at [1461, 542] on div "Episode Details edit External Title Küssen verboten! - Honeymoon mit Hinderniss…" at bounding box center [1077, 428] width 954 height 619
click at [1099, 104] on span "Scheduling" at bounding box center [1077, 111] width 82 height 14
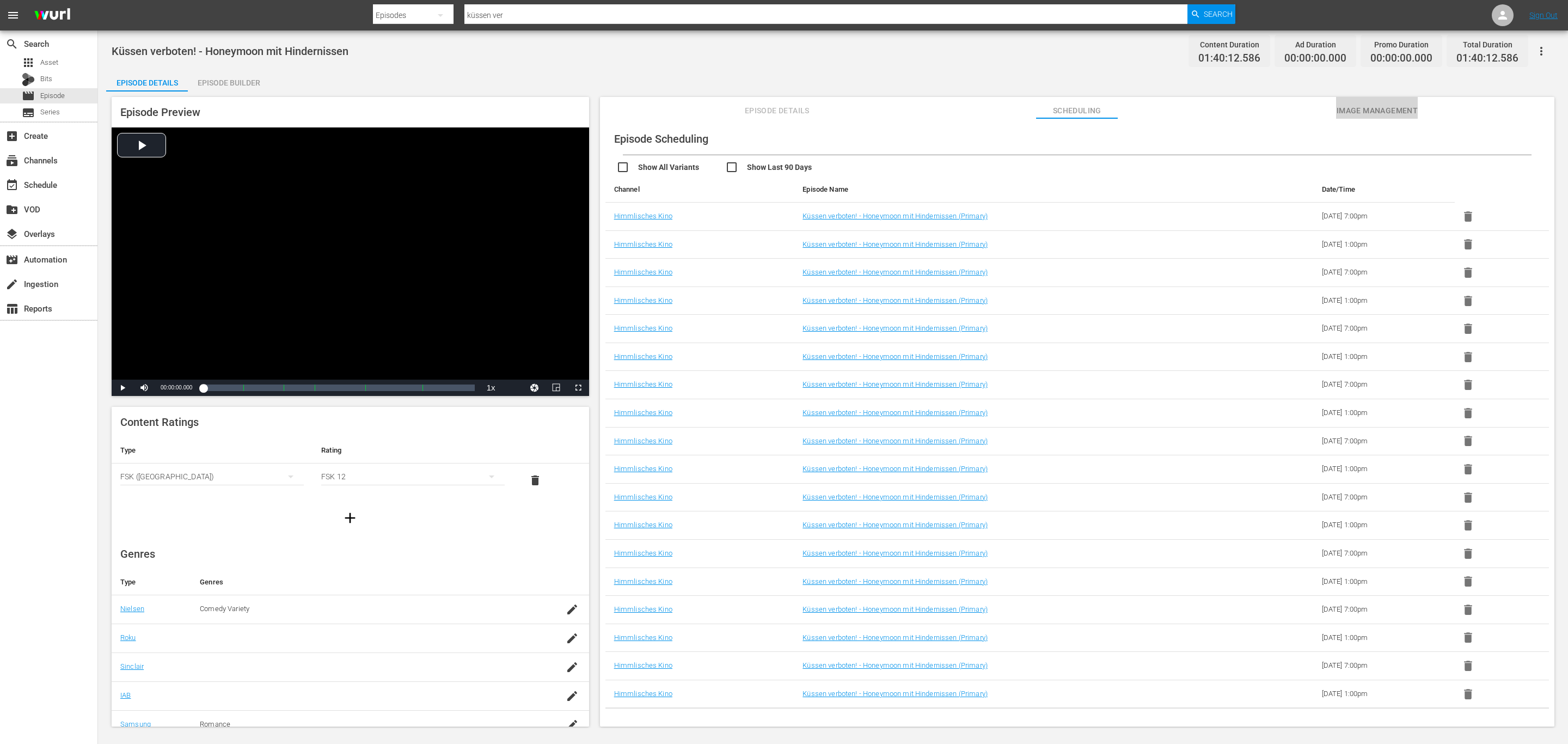
click at [1369, 104] on span "Image Management" at bounding box center [1377, 111] width 82 height 14
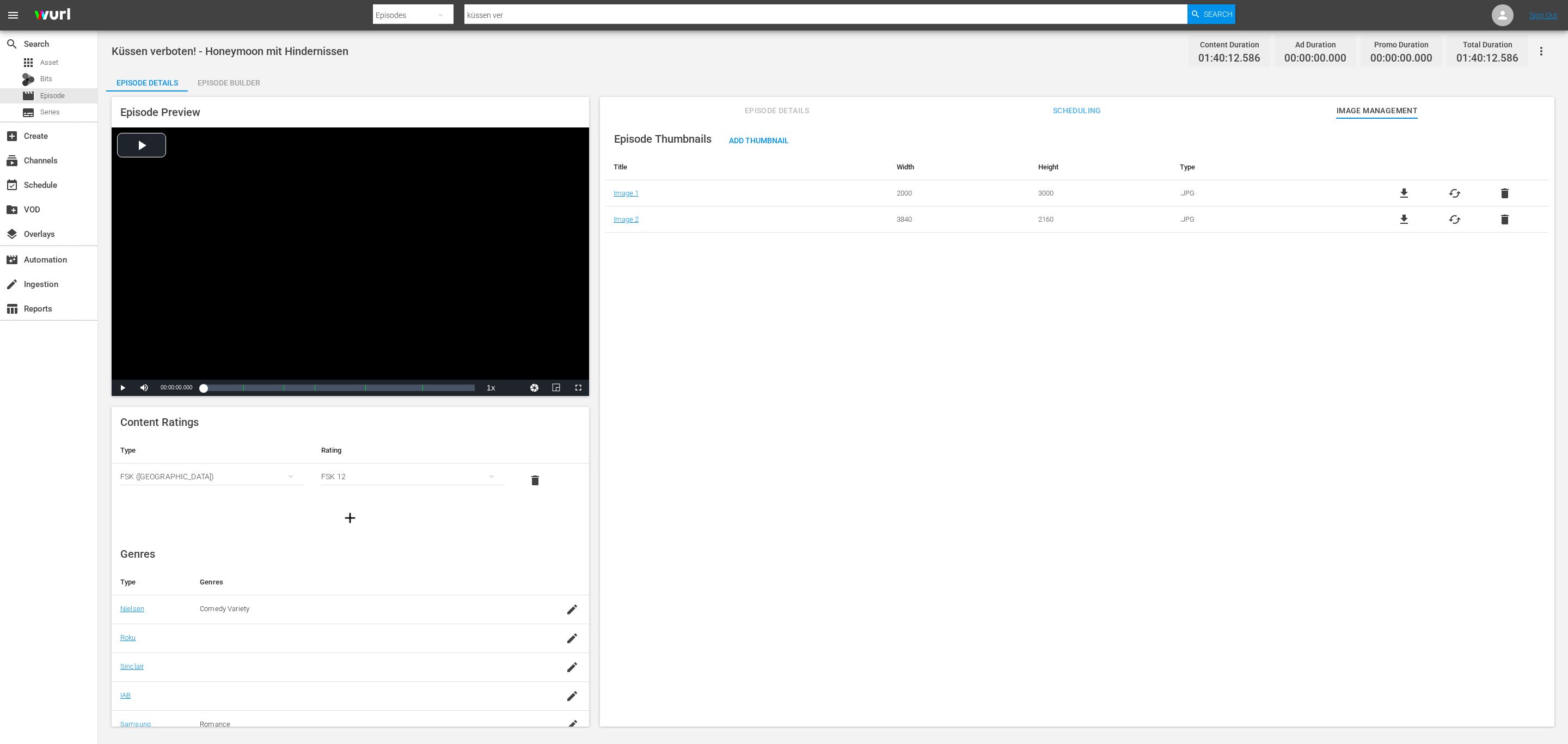
click at [750, 292] on div "Episode Thumbnails Add Thumbnail Title Width Height Type Image 1 2000 3000 .JPG…" at bounding box center [1077, 428] width 954 height 619
click at [67, 200] on div "create_new_folder VOD" at bounding box center [49, 209] width 97 height 22
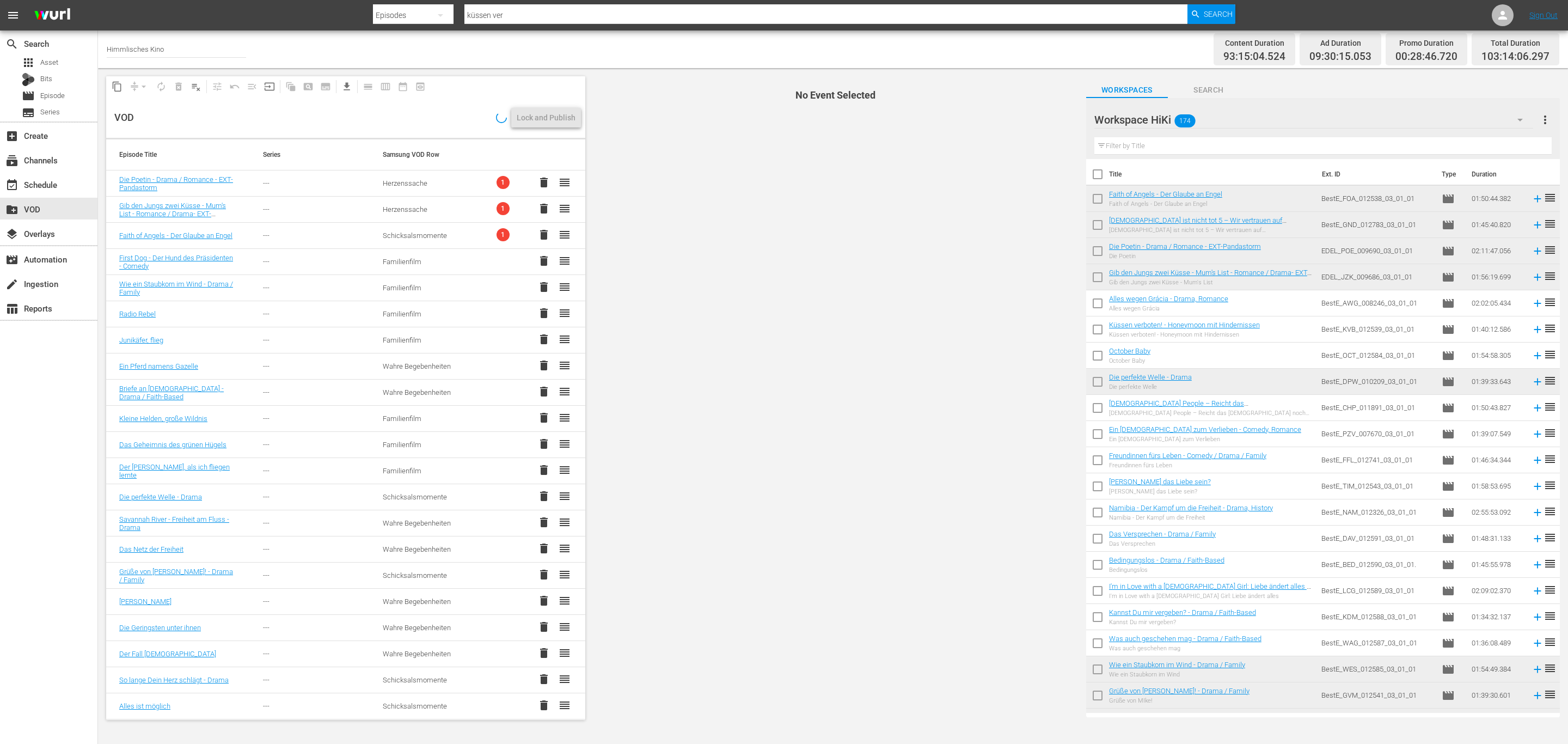
click at [1195, 139] on input "text" at bounding box center [1323, 145] width 458 height 18
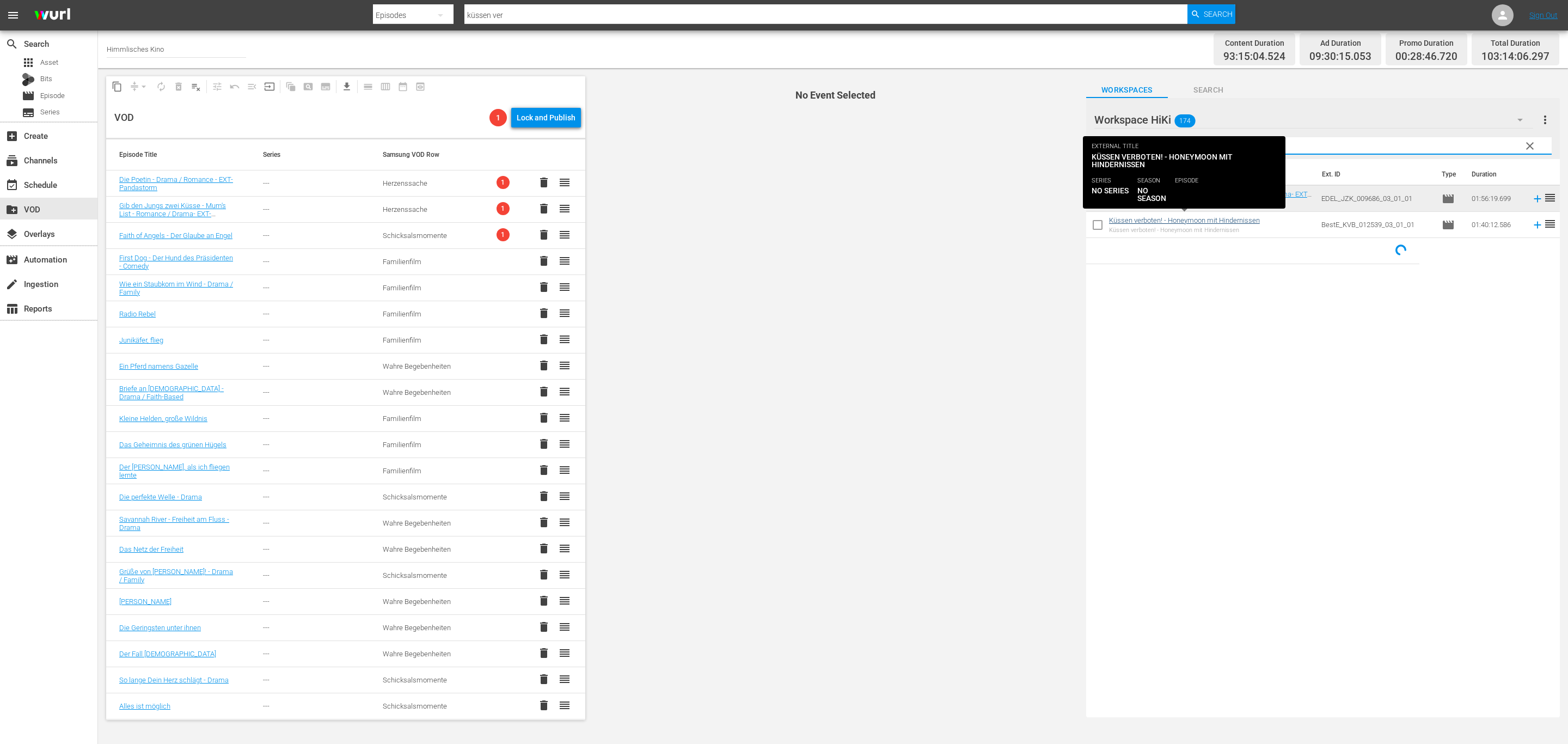
type input "kü"
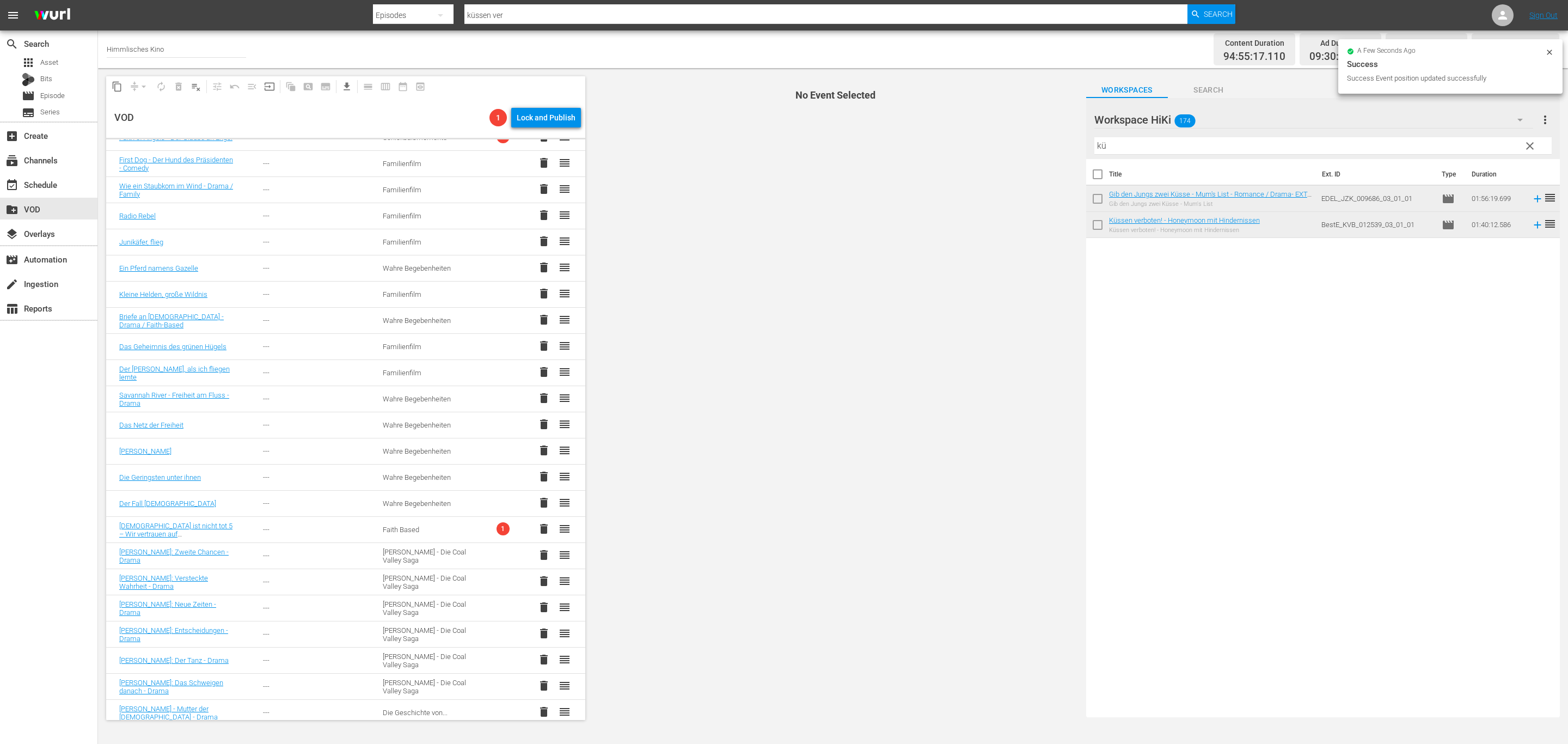
scroll to position [340, 0]
click at [541, 275] on td "delete reorder" at bounding box center [537, 288] width 96 height 26
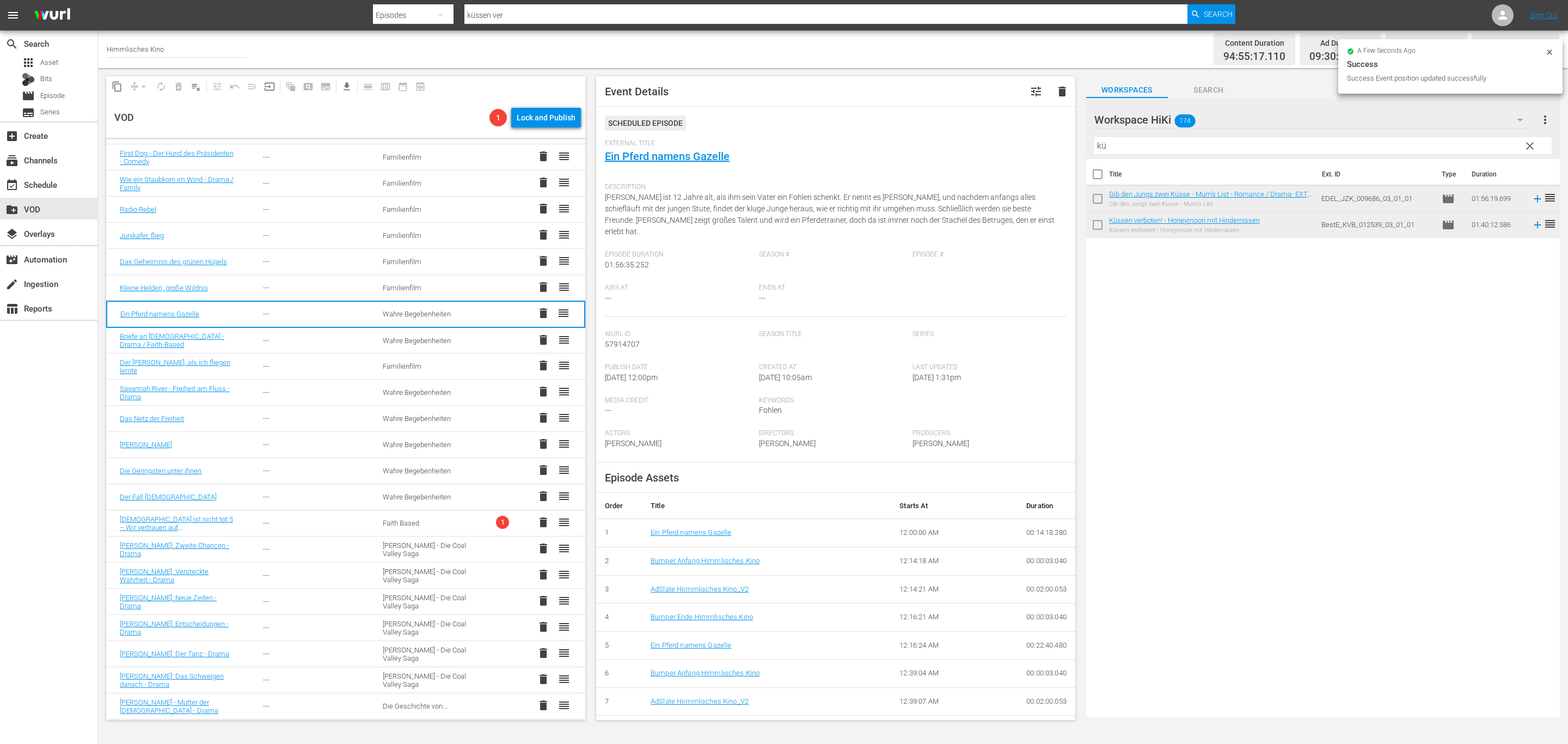
click at [629, 286] on span "Airs At" at bounding box center [679, 288] width 148 height 9
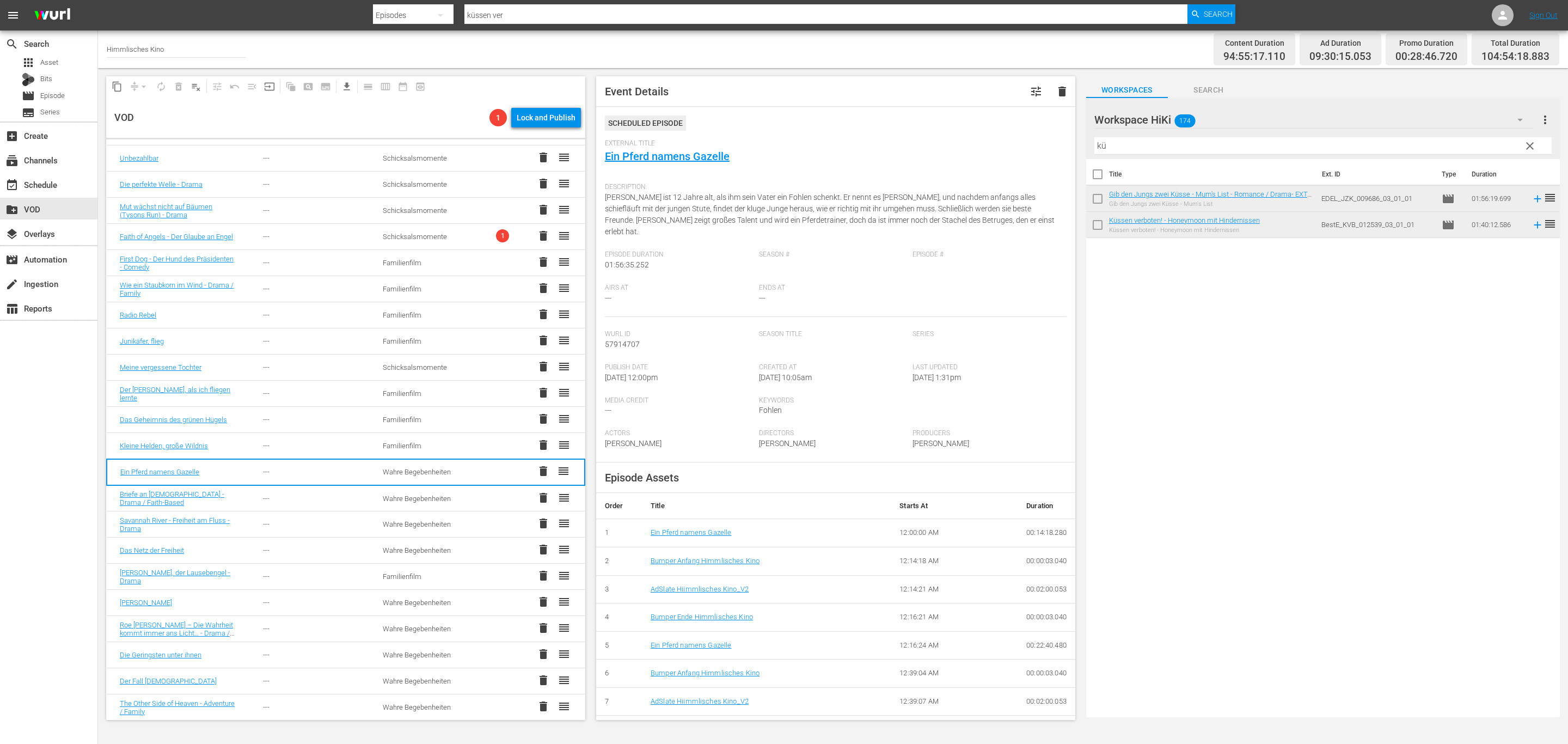
scroll to position [0, 0]
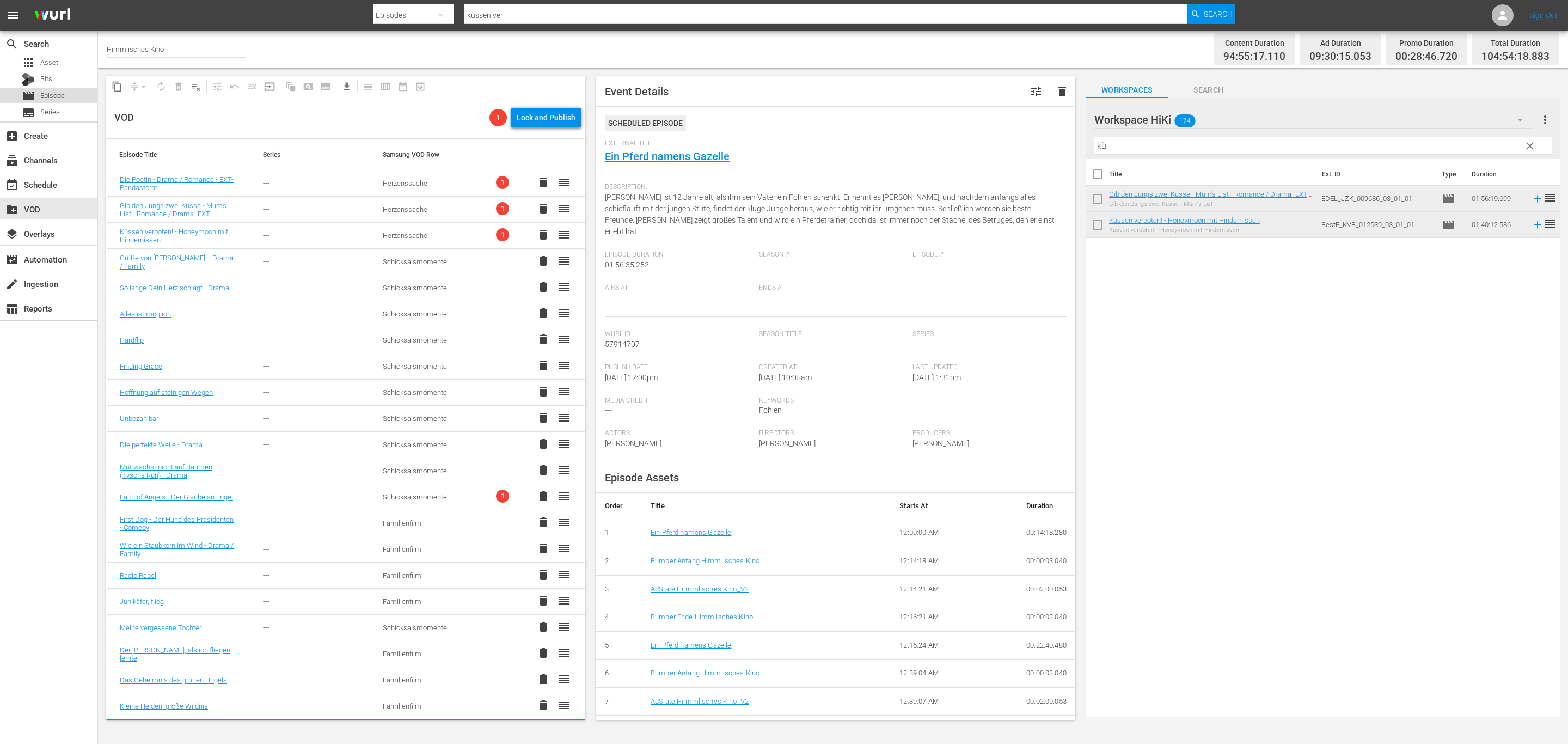
click at [59, 97] on span "Episode" at bounding box center [53, 96] width 25 height 11
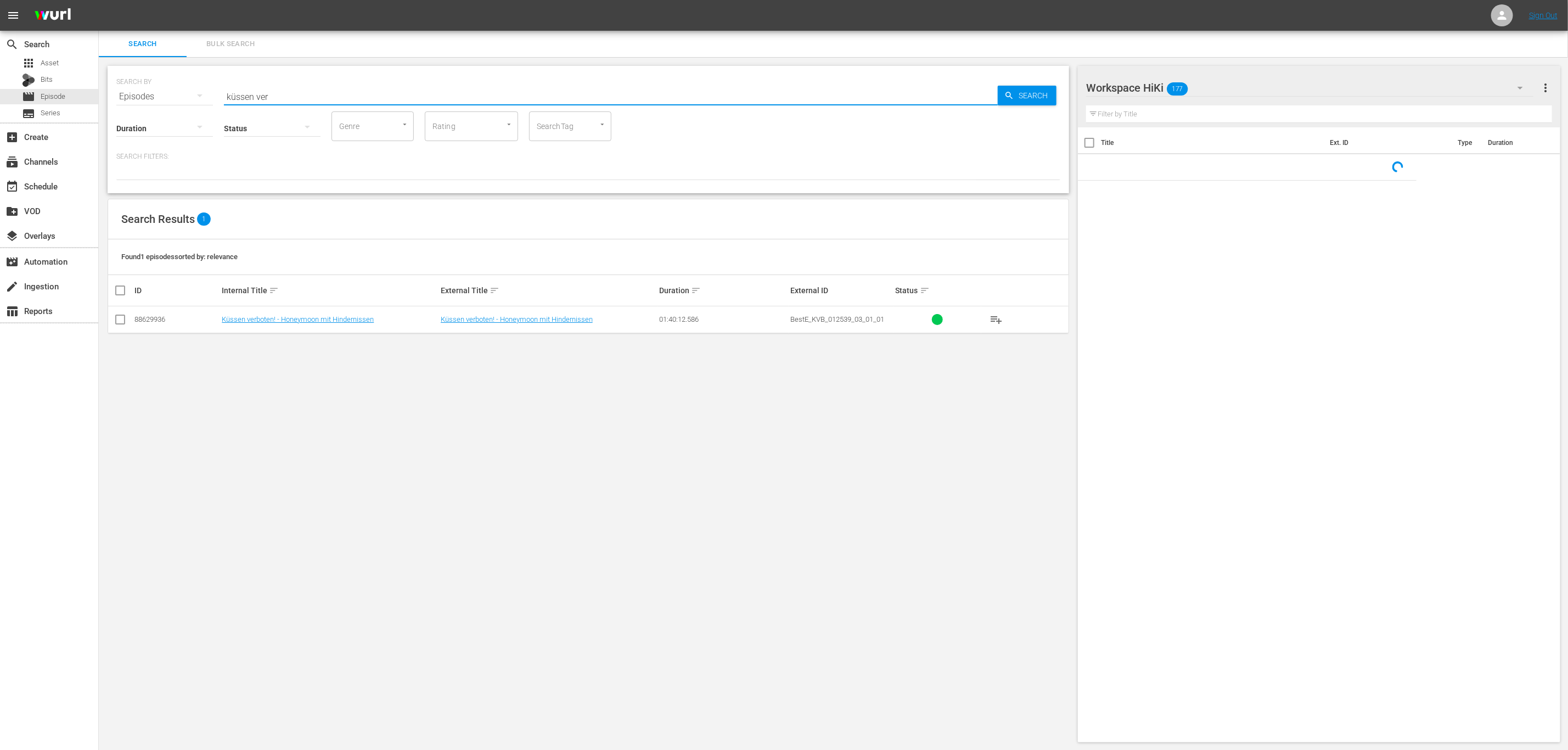
drag, startPoint x: 294, startPoint y: 99, endPoint x: 390, endPoint y: 23, distance: 122.4
click at [198, 97] on div "SEARCH BY Search By Episodes Search ID, Title, Description, Keywords, or Catego…" at bounding box center [588, 90] width 944 height 40
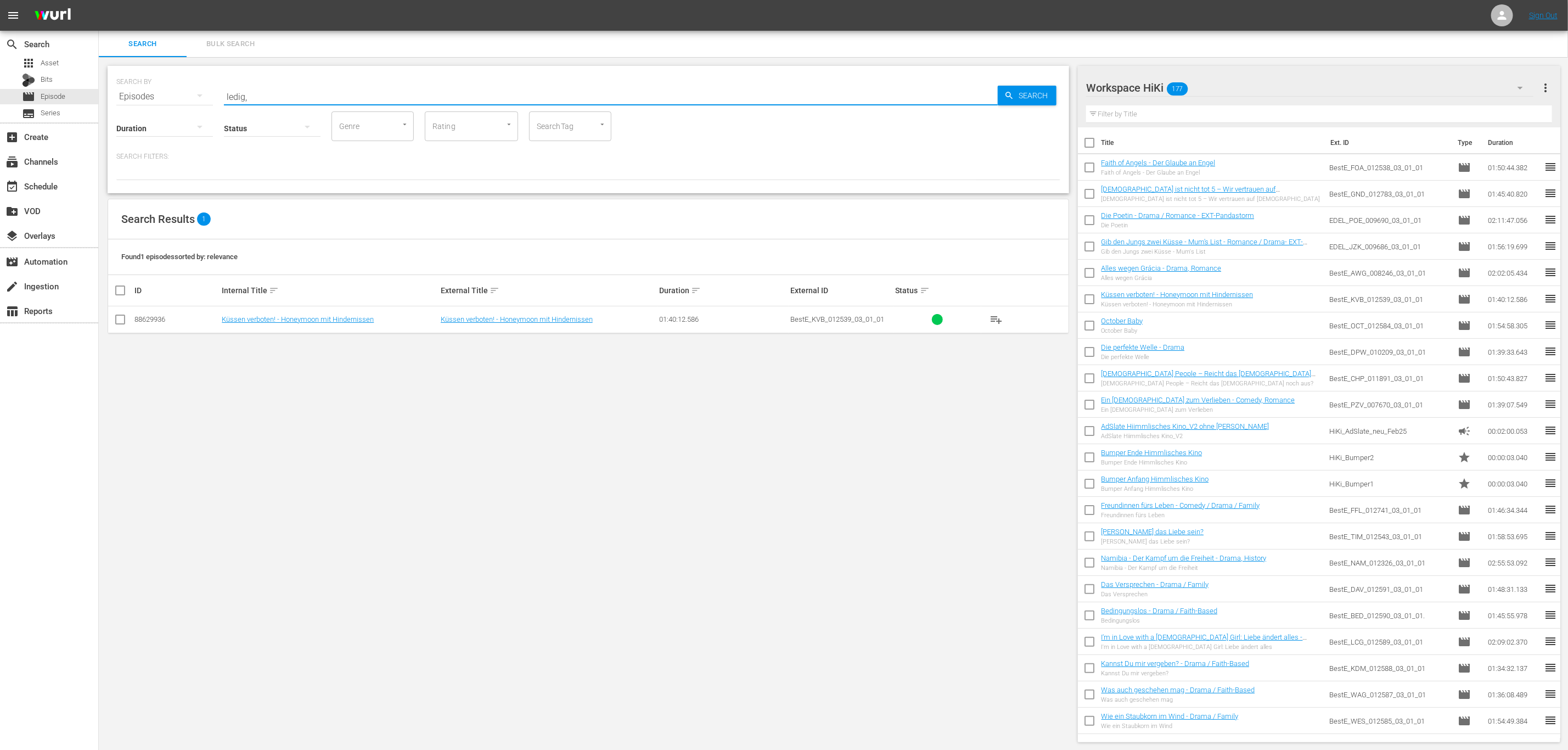
type input "ledig,"
click at [365, 324] on td "Ledig, jung sucht ... Per Mausklick ins Glück. - Romance" at bounding box center [329, 320] width 218 height 27
click at [366, 320] on link "Ledig, jung sucht ... Per Mausklick ins Glück. - Romance" at bounding box center [307, 319] width 171 height 9
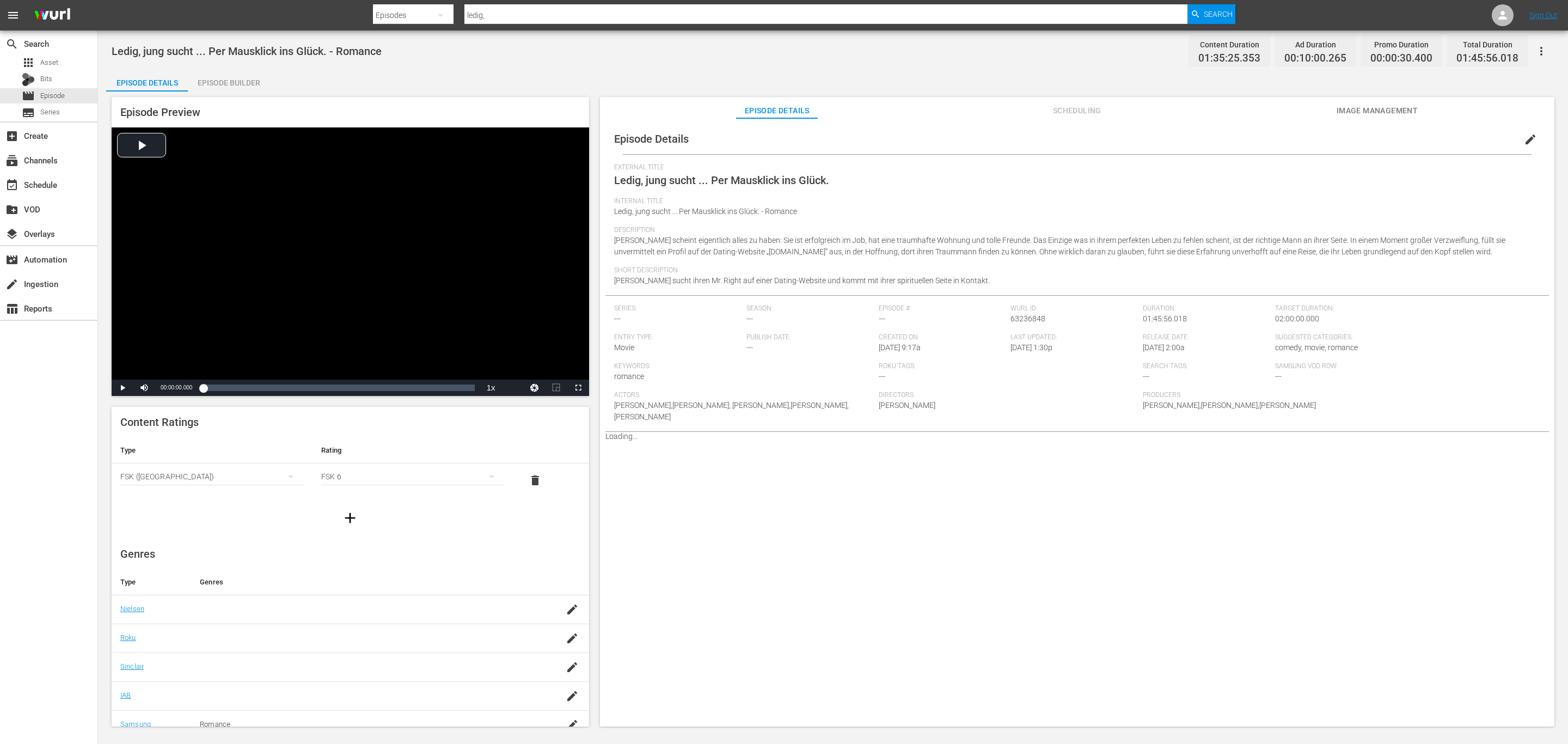
click at [1024, 104] on div "Episode Details Scheduling Image Management" at bounding box center [1077, 108] width 900 height 22
click at [1518, 139] on button "edit" at bounding box center [1531, 139] width 26 height 26
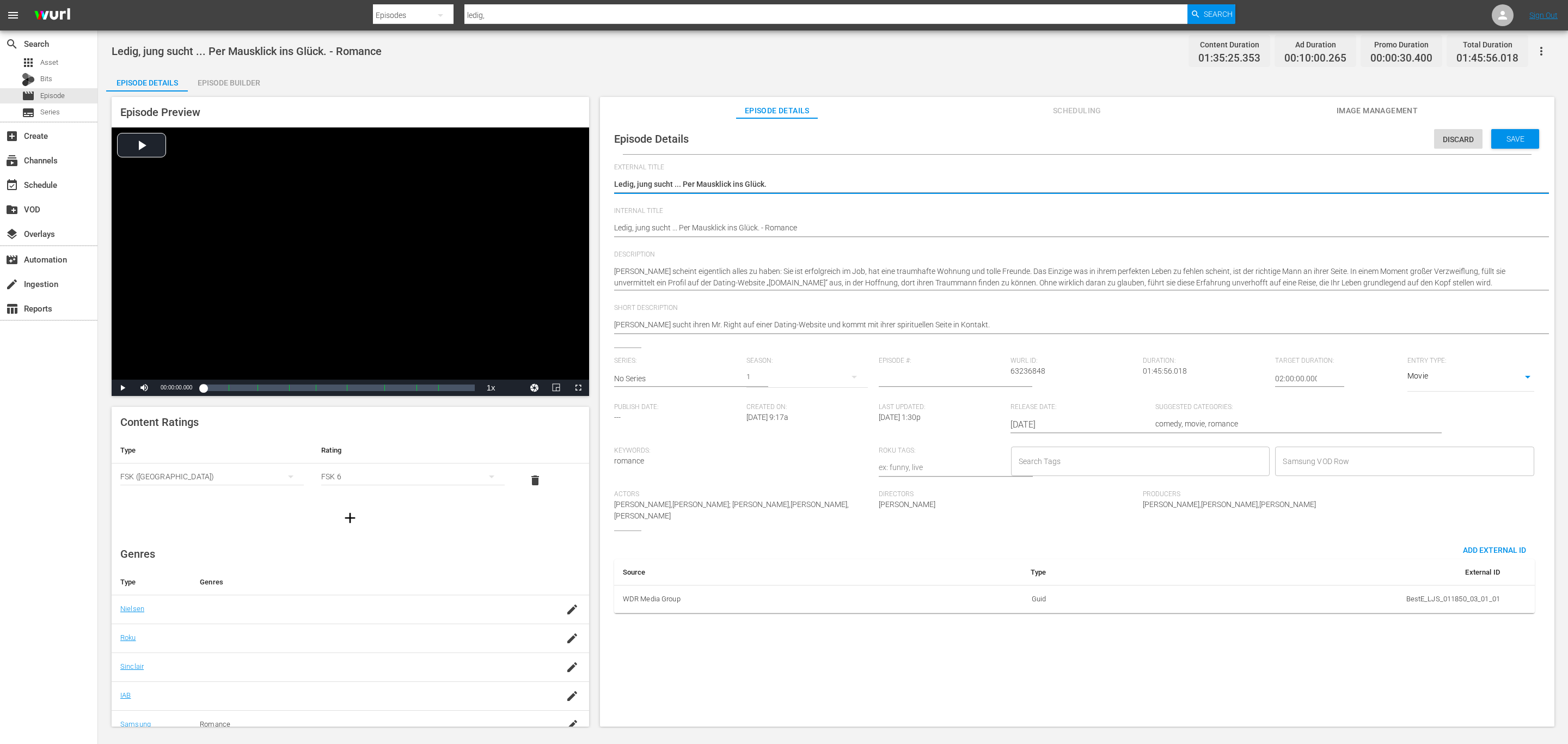
click at [1321, 456] on input "Samsung VOD Row" at bounding box center [1396, 461] width 233 height 19
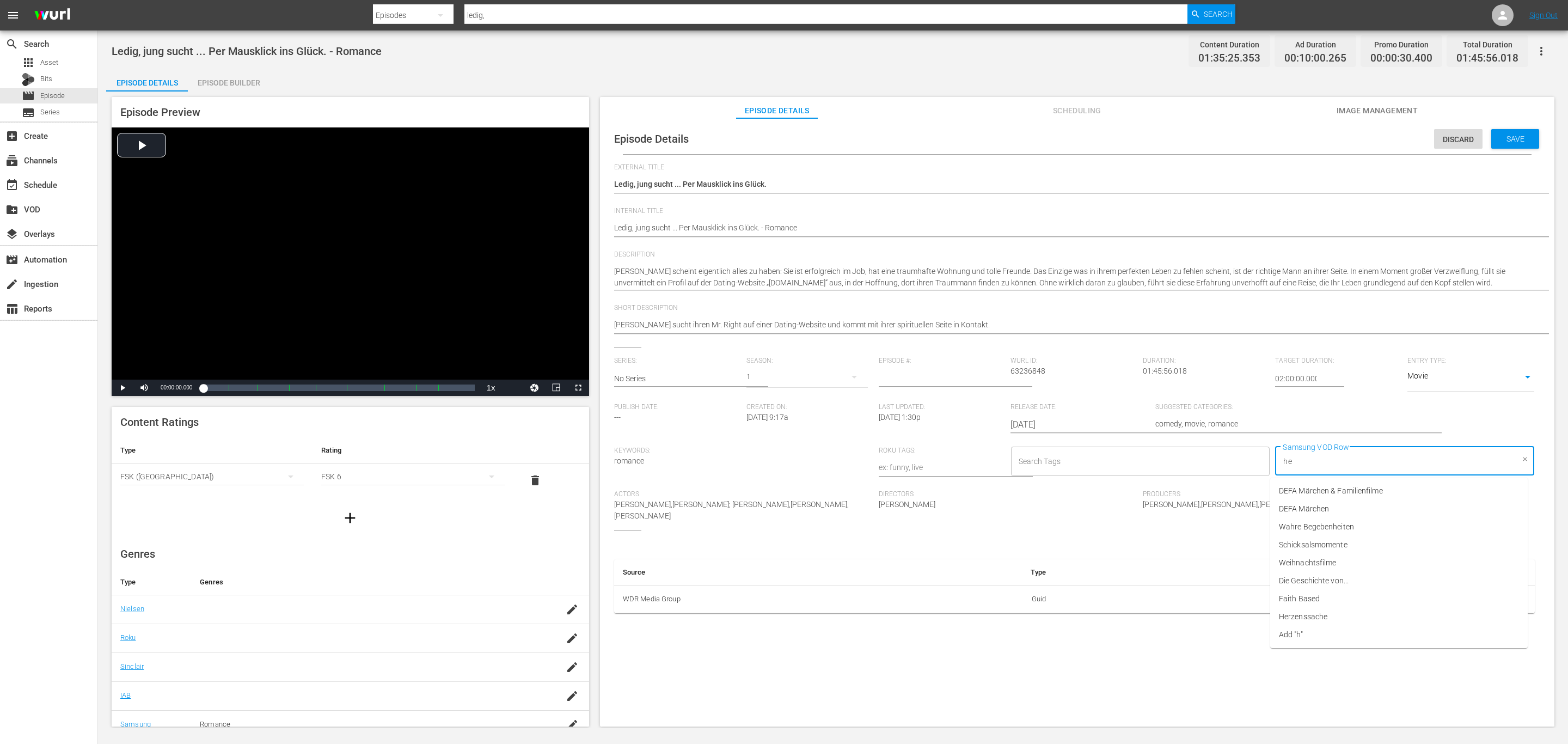
type input "her"
click at [1331, 489] on li "Herzenssache" at bounding box center [1399, 490] width 257 height 18
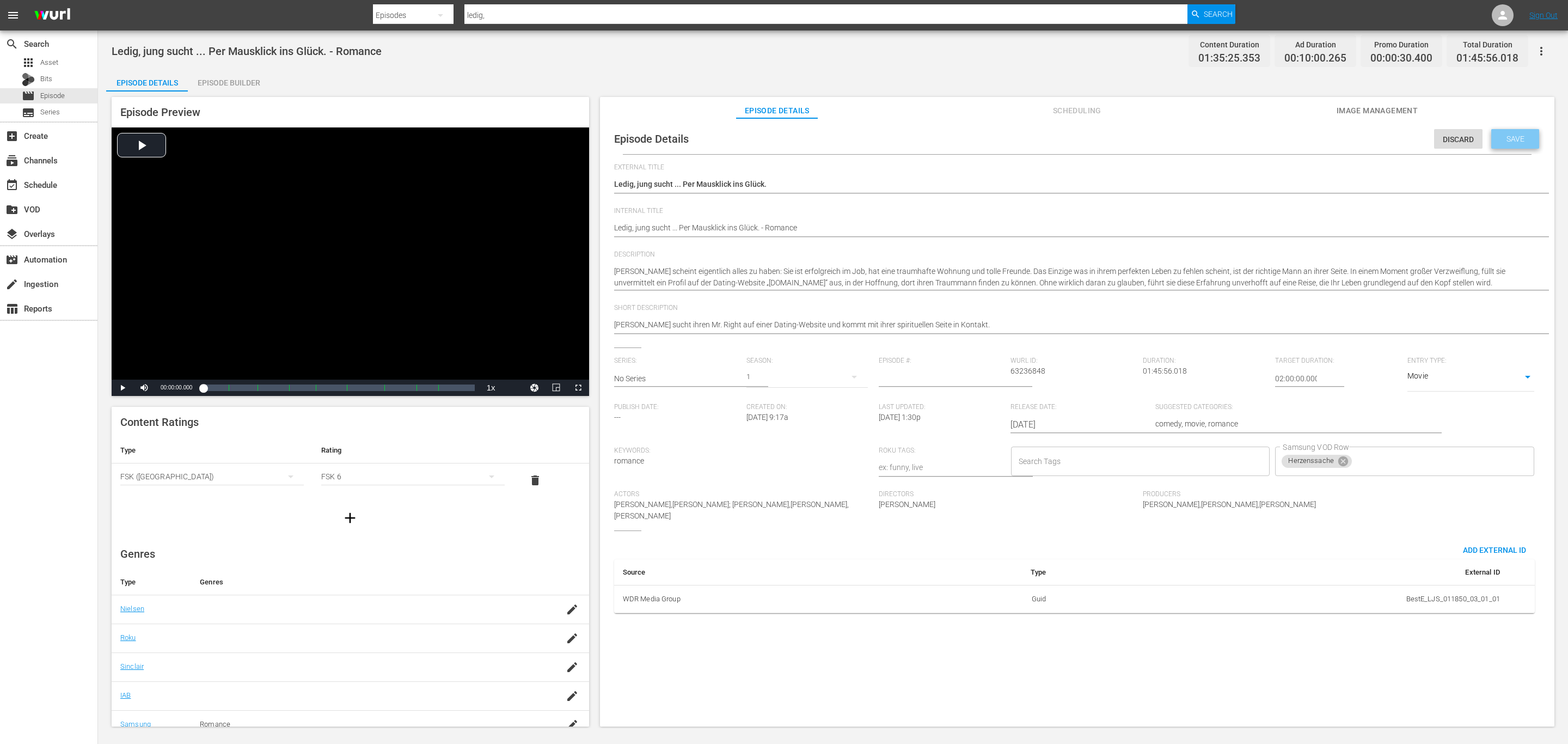
click at [1505, 137] on span "Save" at bounding box center [1515, 138] width 36 height 9
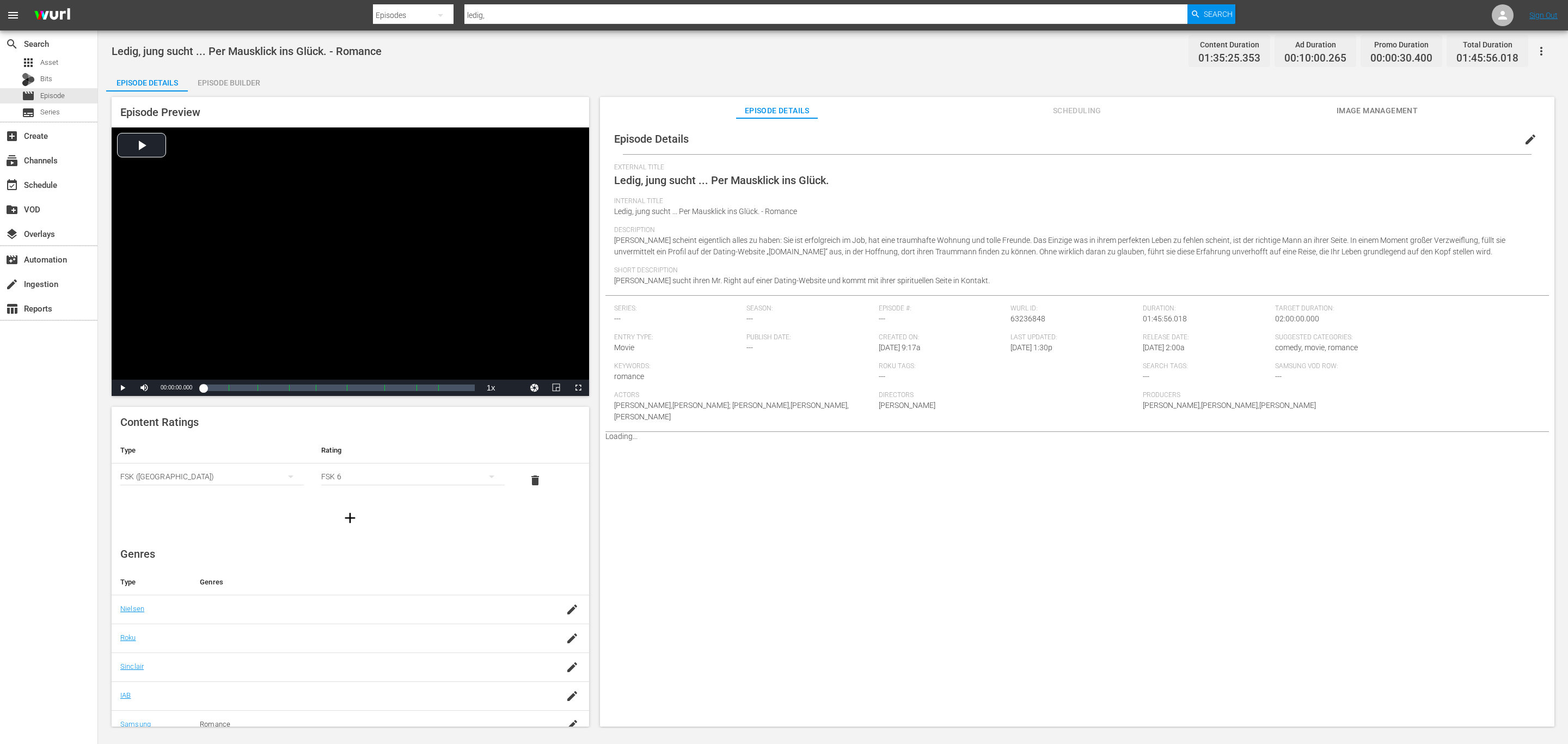
click at [1064, 110] on span "Scheduling" at bounding box center [1077, 111] width 82 height 14
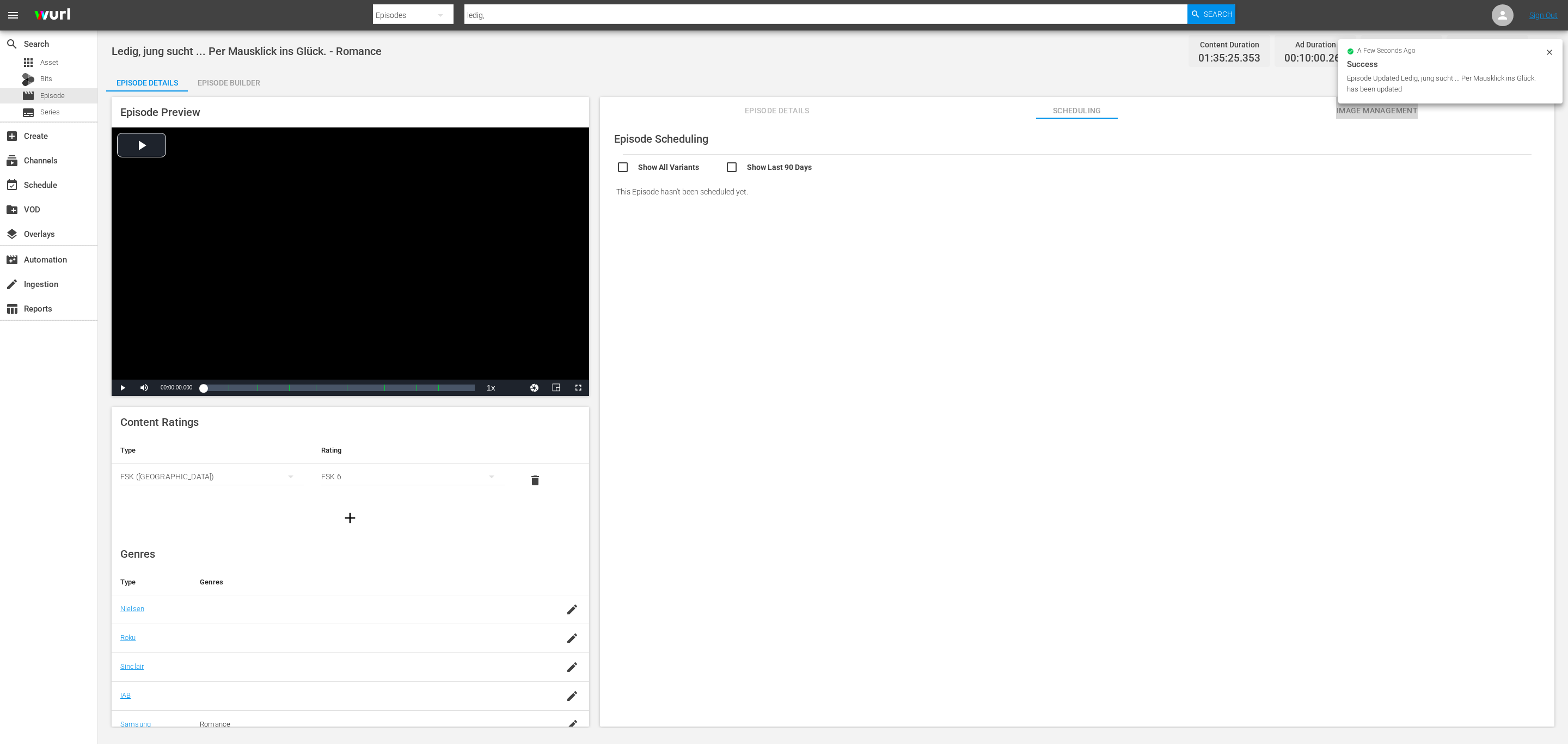
click at [1345, 107] on span "Image Management" at bounding box center [1377, 111] width 82 height 14
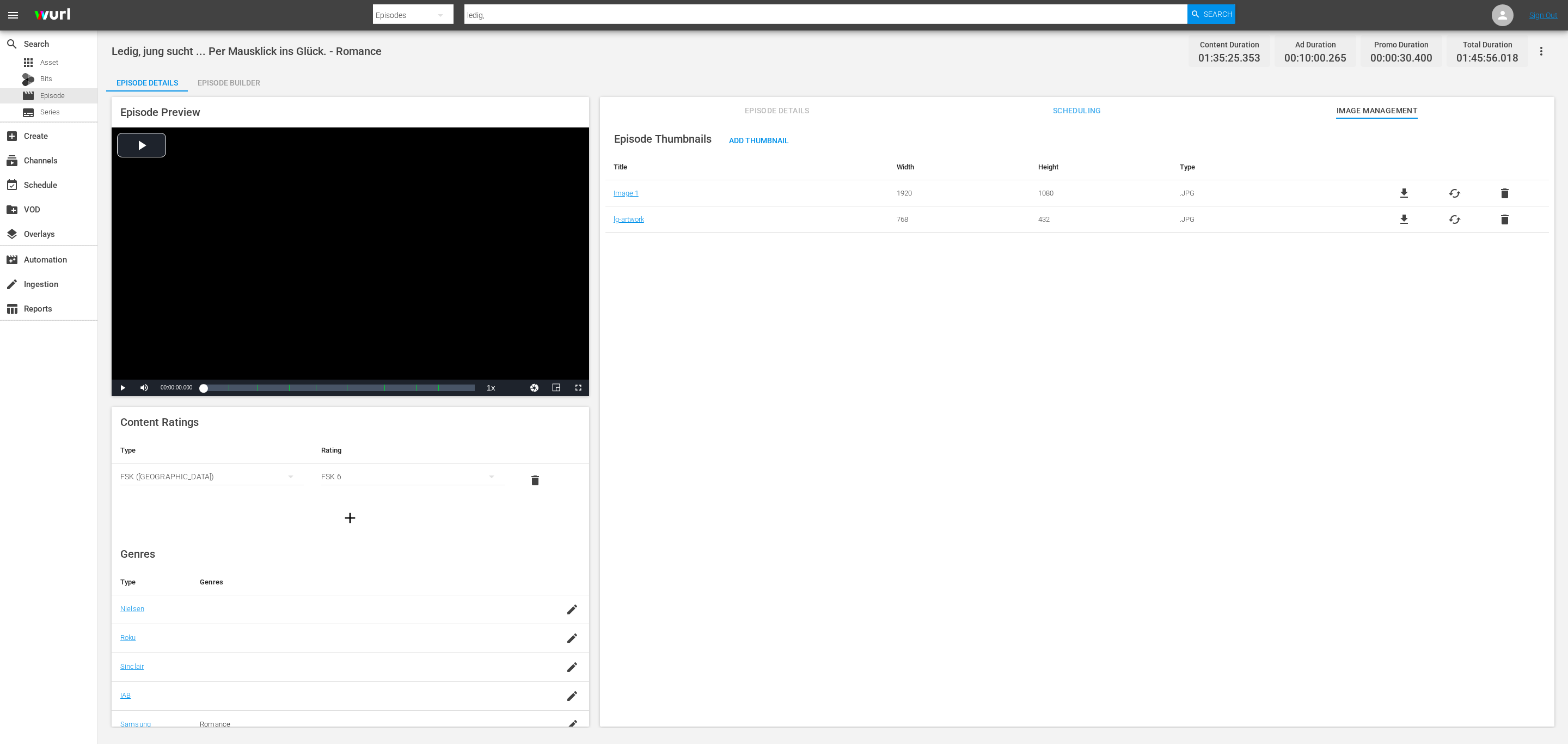
click at [1144, 322] on div "Episode Thumbnails Add Thumbnail Title Width Height Type Image 1 1920 1080 .JPG…" at bounding box center [1077, 428] width 954 height 619
click at [796, 144] on span "Add Thumbnail" at bounding box center [759, 140] width 77 height 9
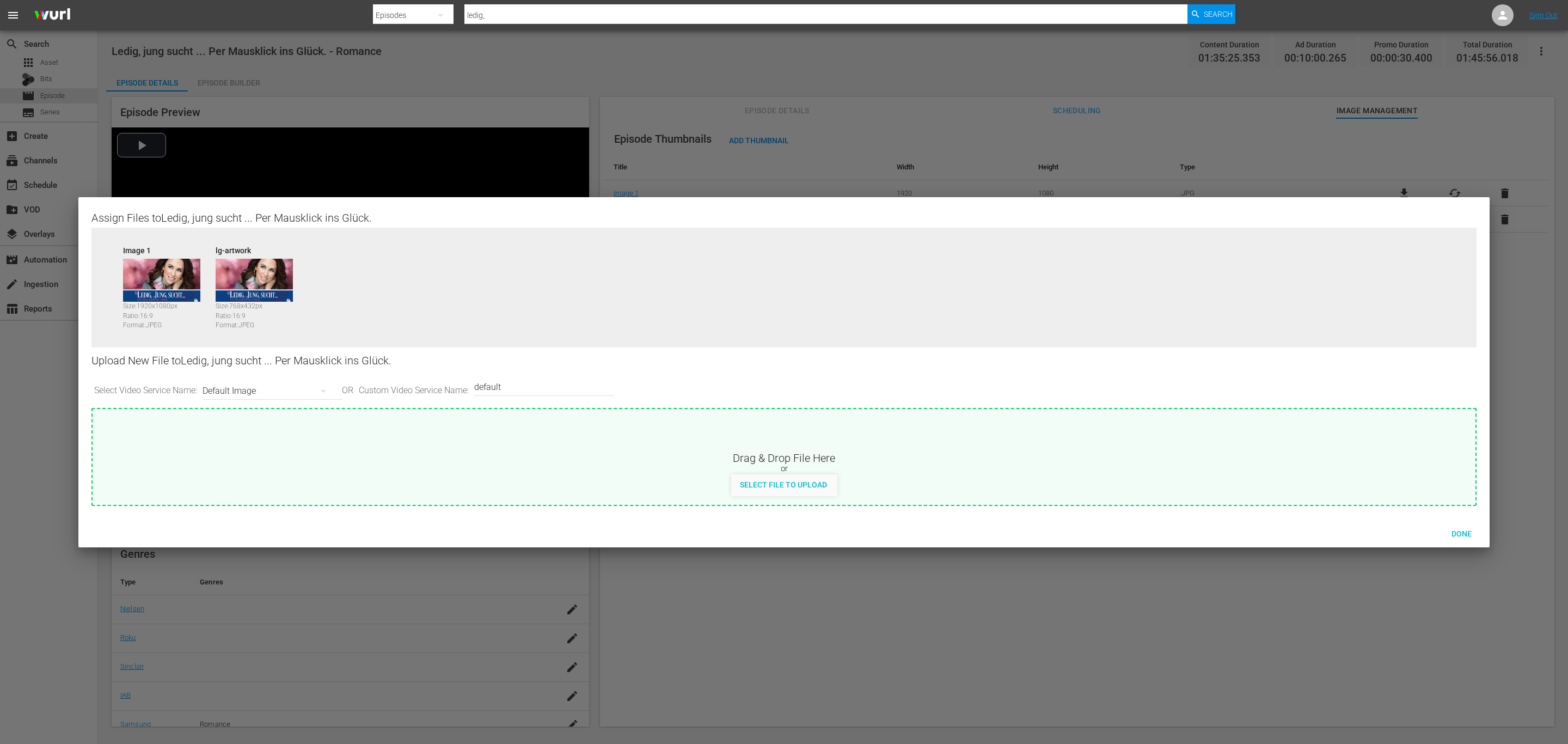
click at [246, 386] on div "Default Image" at bounding box center [269, 391] width 134 height 30
click at [263, 479] on div "Samsung-Thumbnail" at bounding box center [272, 482] width 107 height 18
type input "Samsung-Thumbnail"
click at [805, 489] on div "Channel Bug Default Image Roku-BrandedThumbnail Roku-Thumbnail Roku-ThumbnailBo…" at bounding box center [784, 372] width 1568 height 744
click at [779, 486] on span "Select File to Upload" at bounding box center [783, 484] width 104 height 9
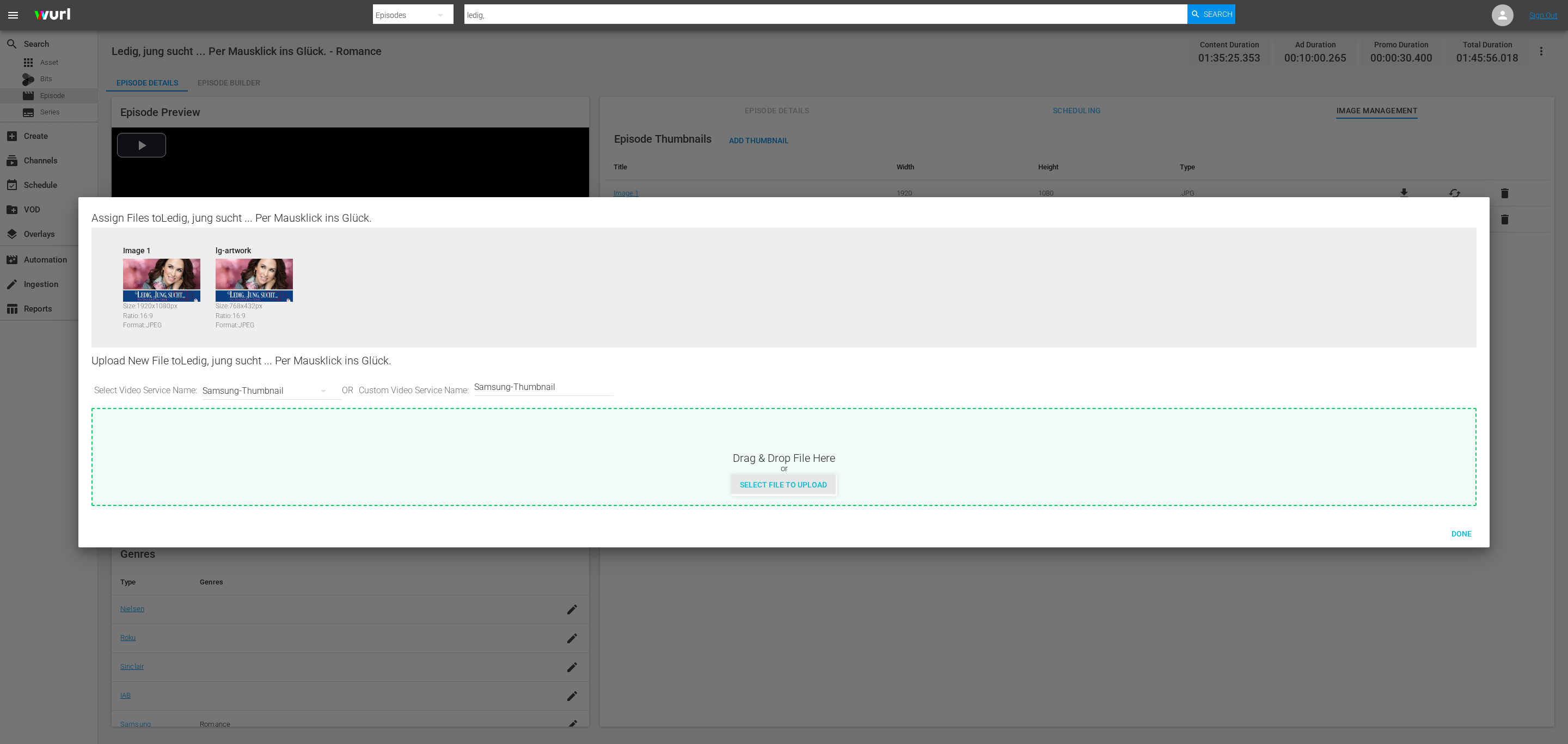
type input "C:\fakepath\ledigjung_2x3.jpg"
click at [1459, 524] on div "Done" at bounding box center [1461, 534] width 48 height 20
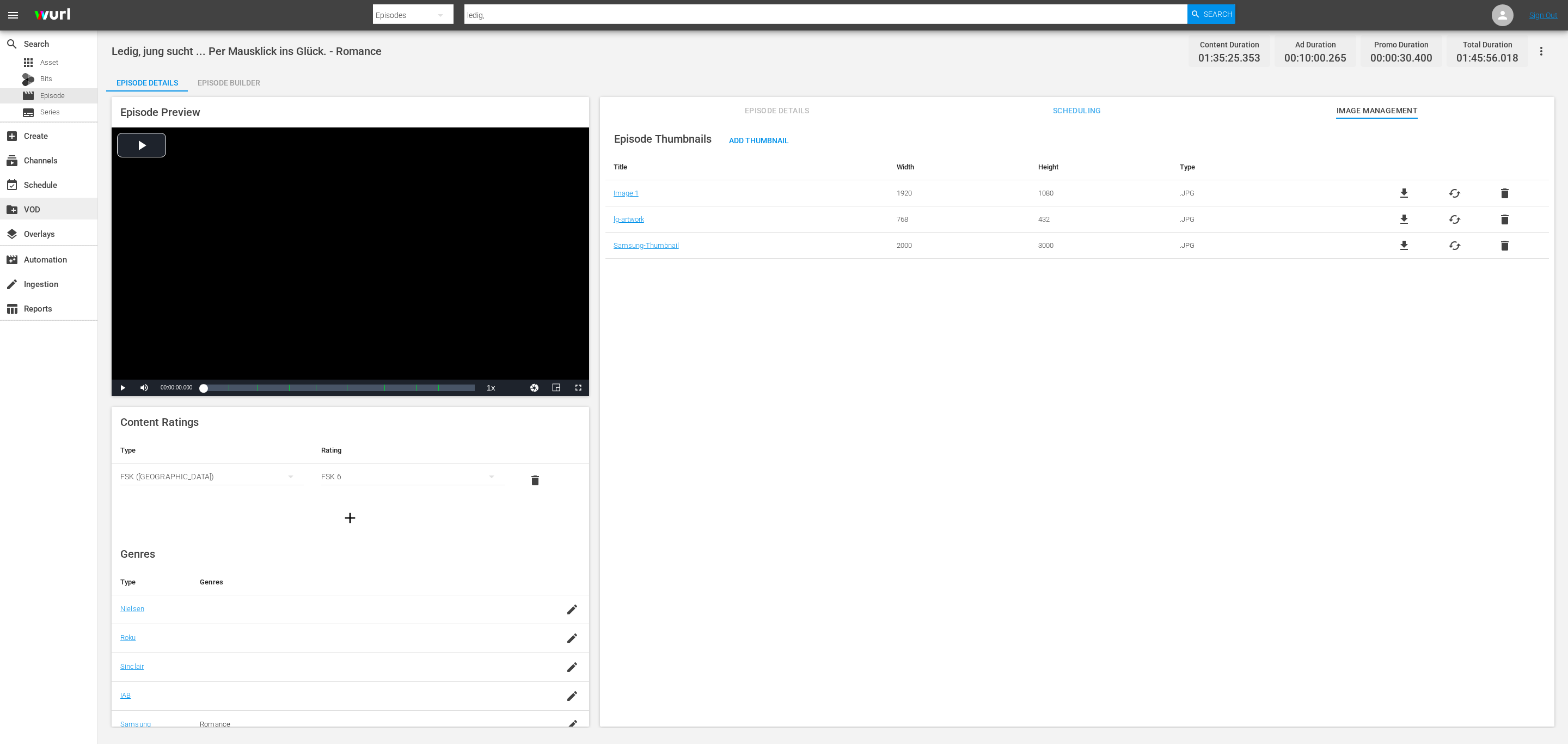
click at [64, 209] on div "create_new_folder VOD" at bounding box center [49, 209] width 97 height 22
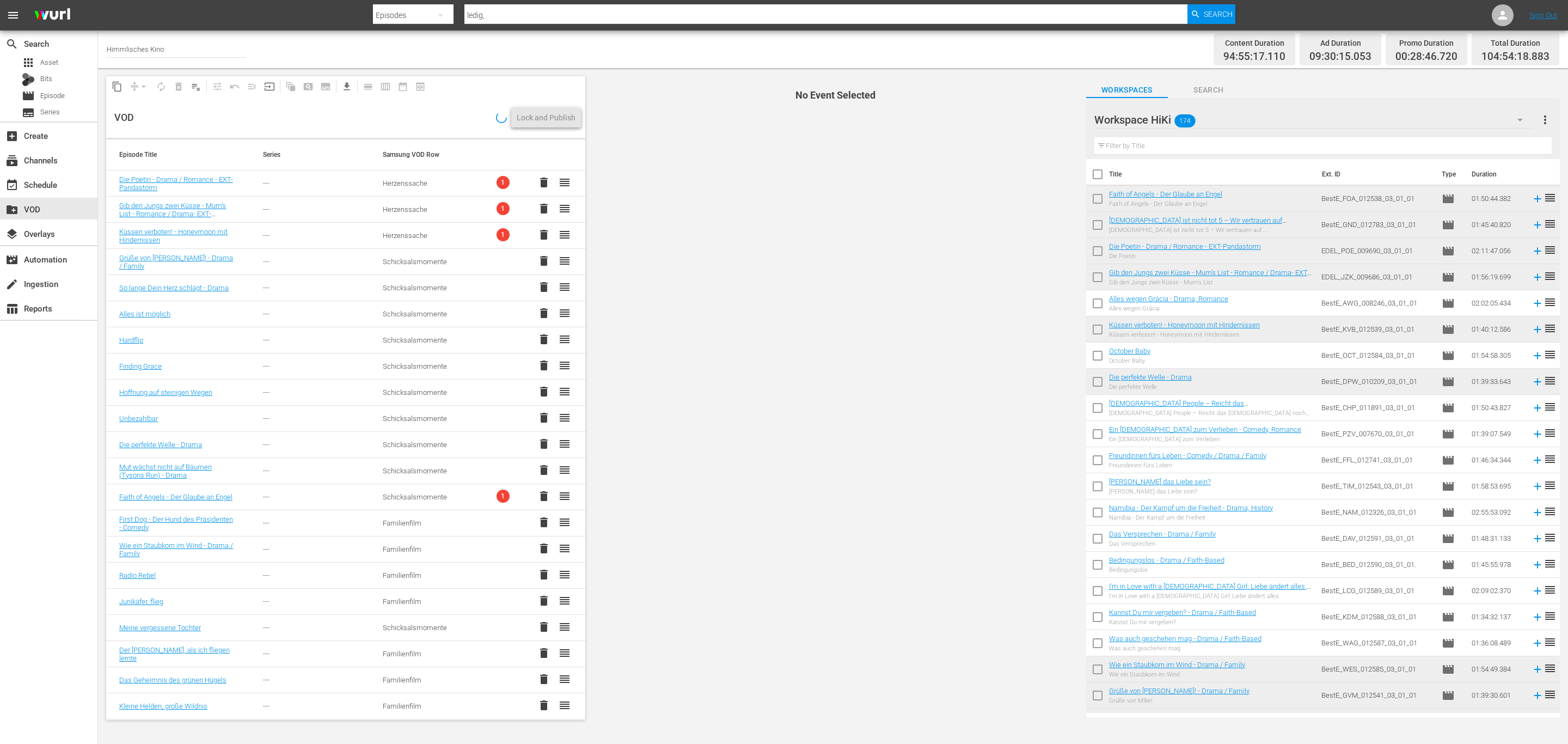
click at [1198, 152] on input "text" at bounding box center [1323, 145] width 458 height 18
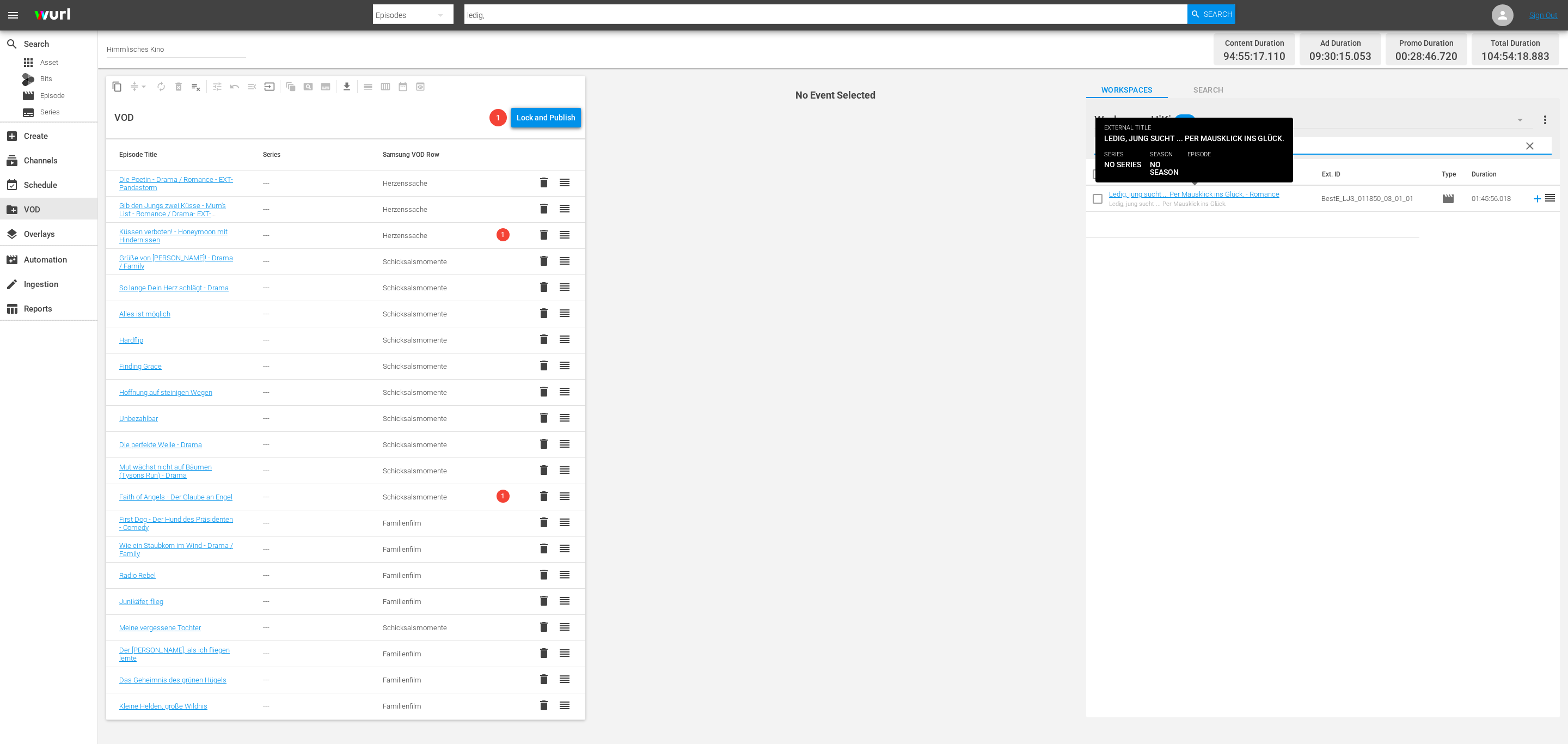
type input "led"
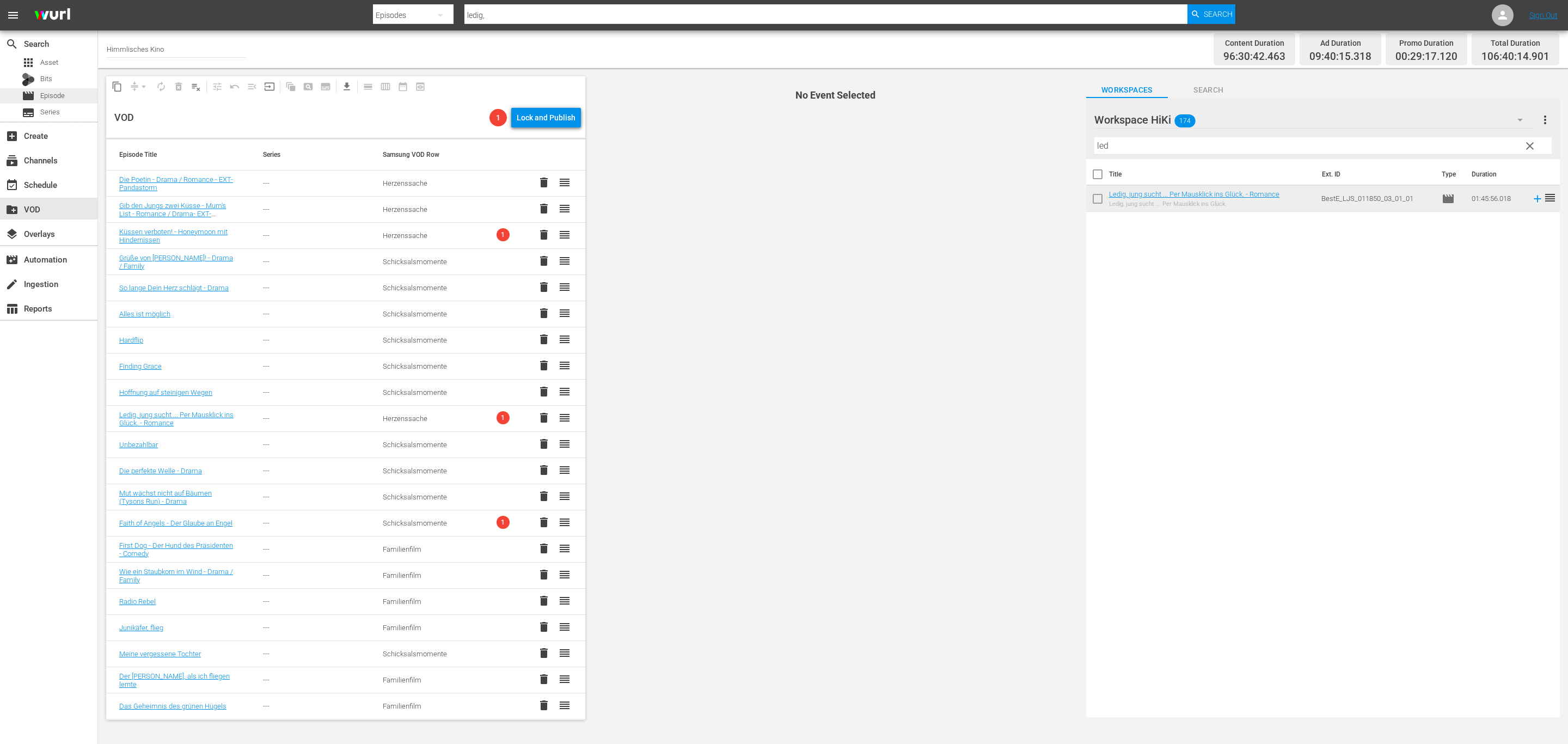
click at [84, 92] on div "movie Episode" at bounding box center [49, 96] width 97 height 15
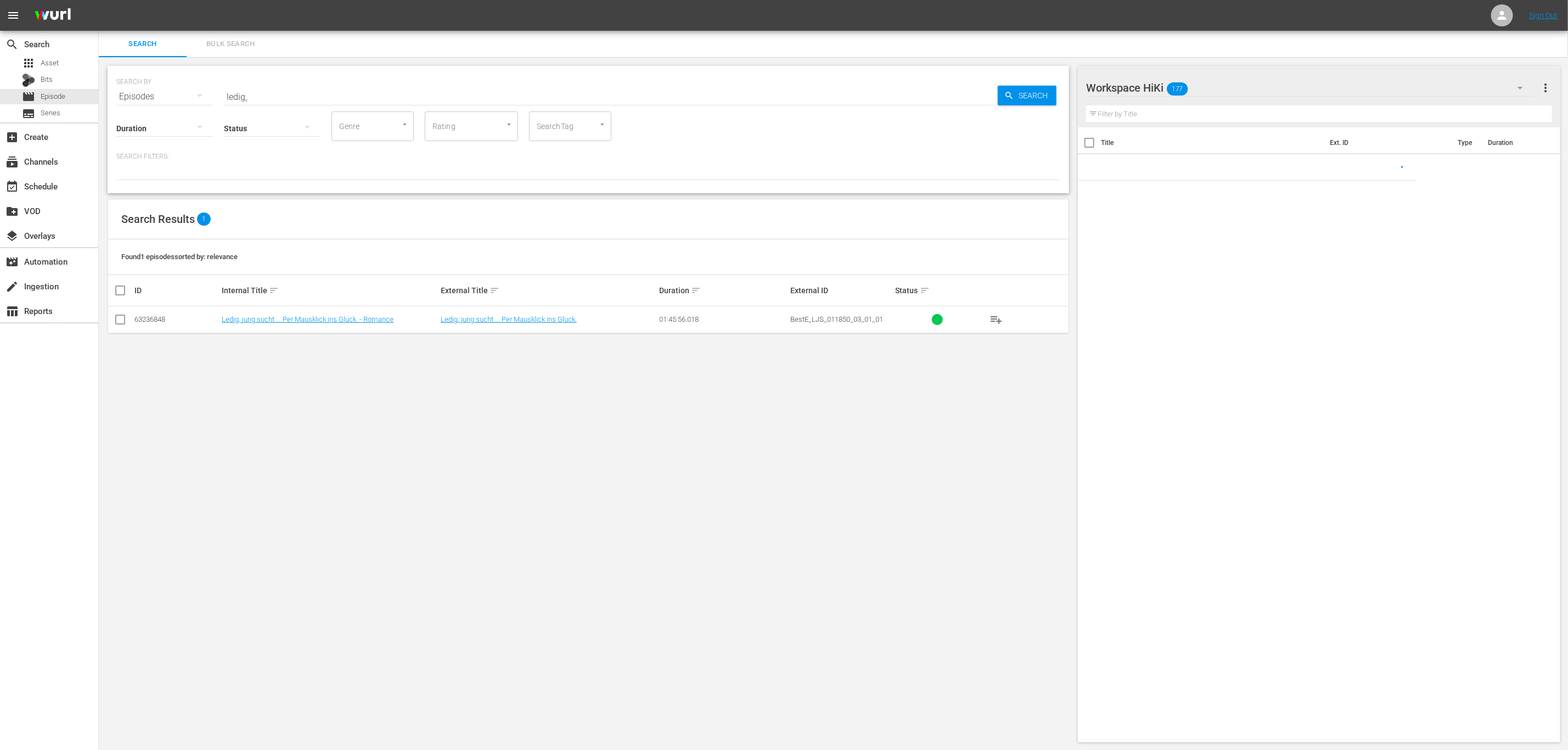
click at [340, 90] on input "ledig," at bounding box center [610, 97] width 774 height 27
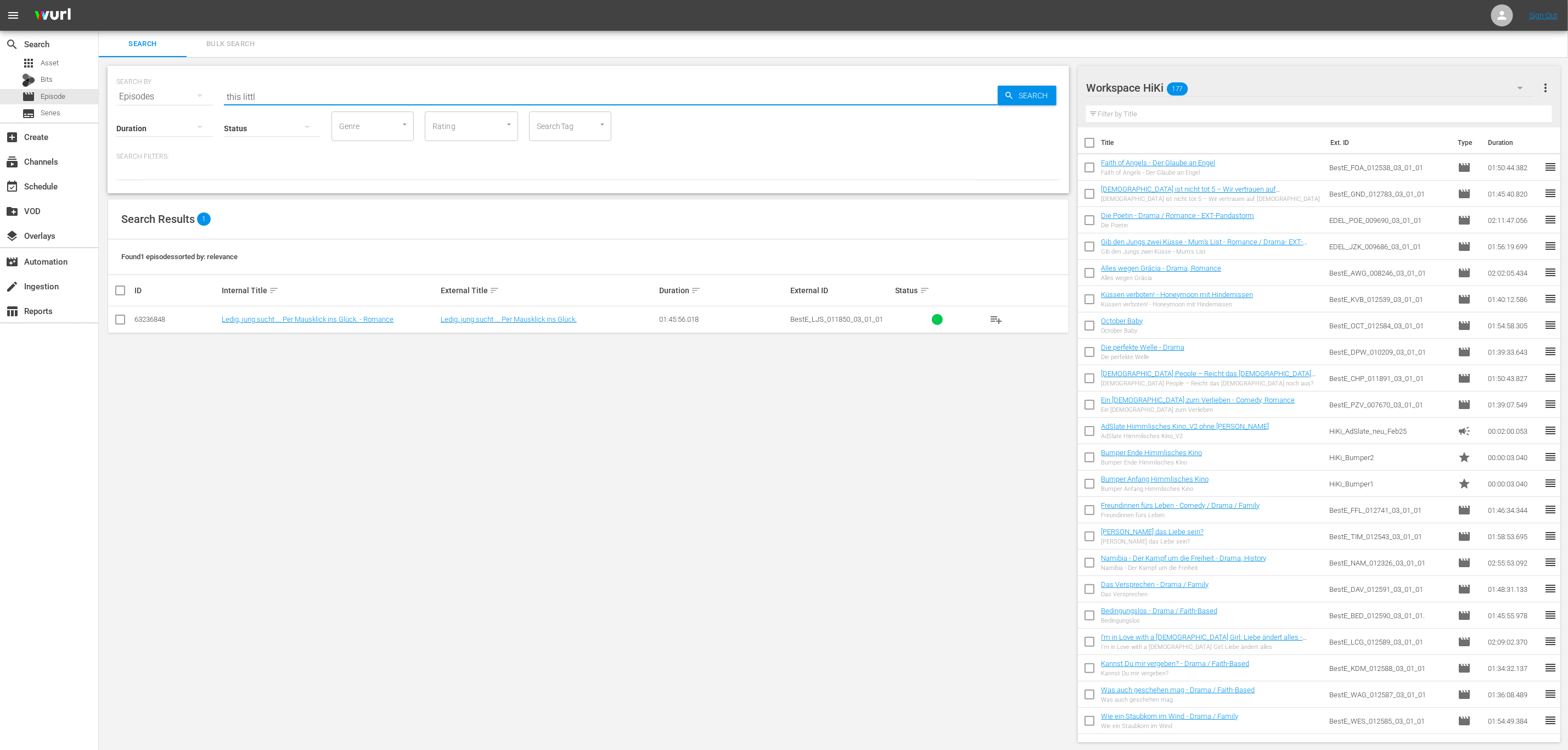
type input "this littl"
click at [274, 348] on link "This little Love of Mine" at bounding box center [256, 346] width 69 height 9
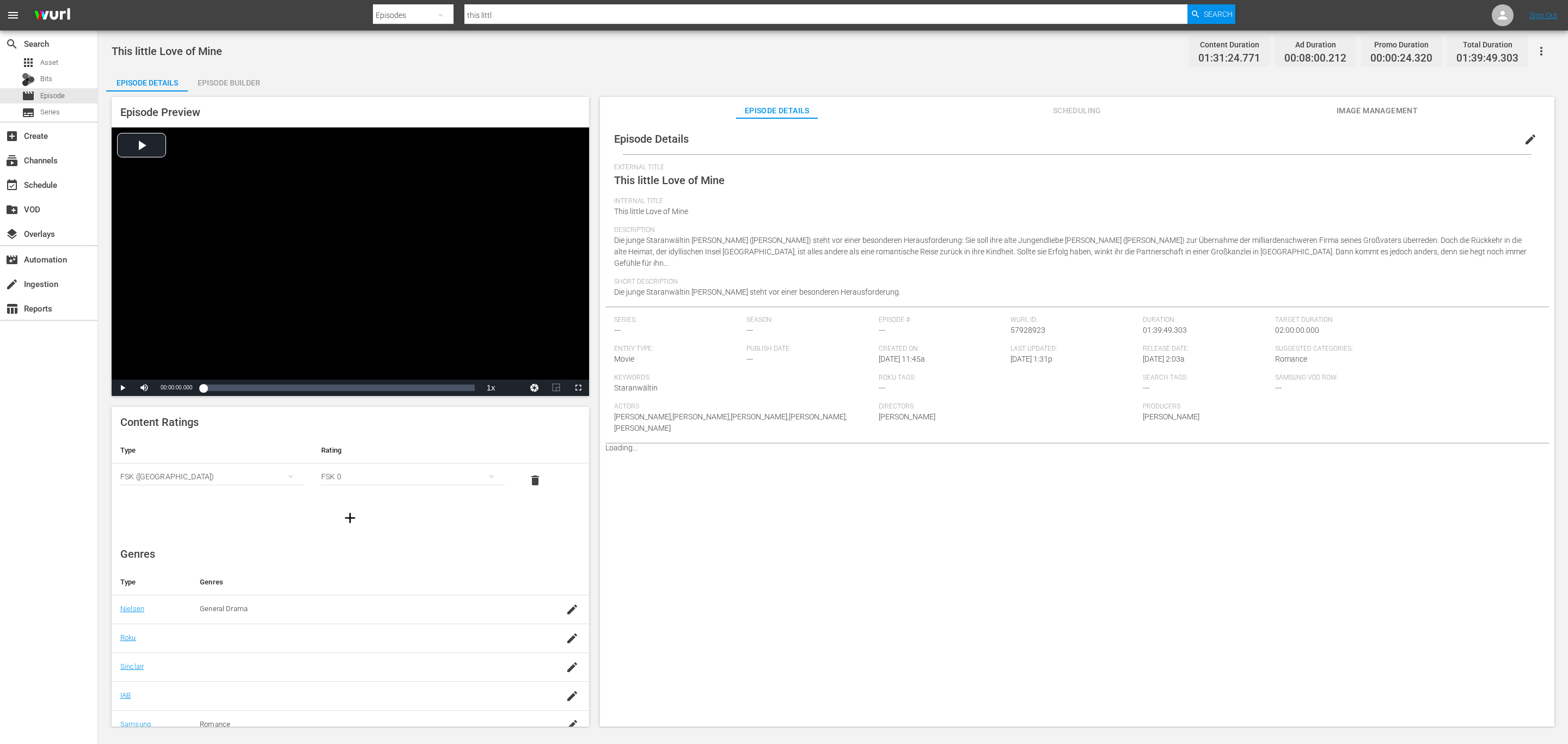
click at [1079, 105] on span "Scheduling" at bounding box center [1077, 111] width 82 height 14
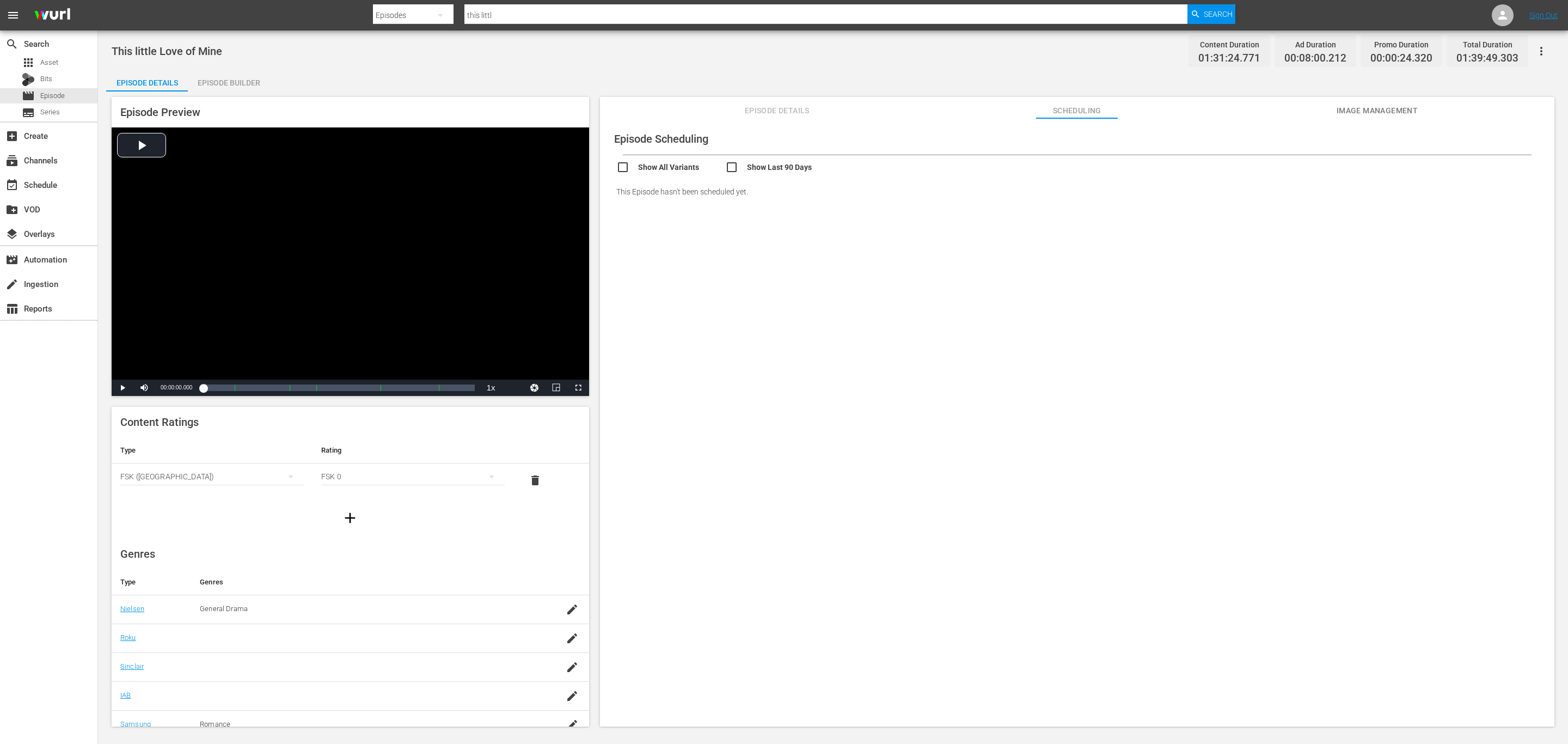
click at [1390, 106] on span "Image Management" at bounding box center [1377, 111] width 82 height 14
click at [874, 338] on div "Episode Thumbnails Add Thumbnail Title Width Height Type Image 1 1920 1080 .JPG…" at bounding box center [1077, 428] width 954 height 619
click at [690, 121] on div "Episode Thumbnails Add Thumbnail Title Width Height Type Image 1 1920 1080 .JPG…" at bounding box center [1077, 428] width 954 height 619
click at [784, 118] on button "Episode Details" at bounding box center [777, 108] width 82 height 22
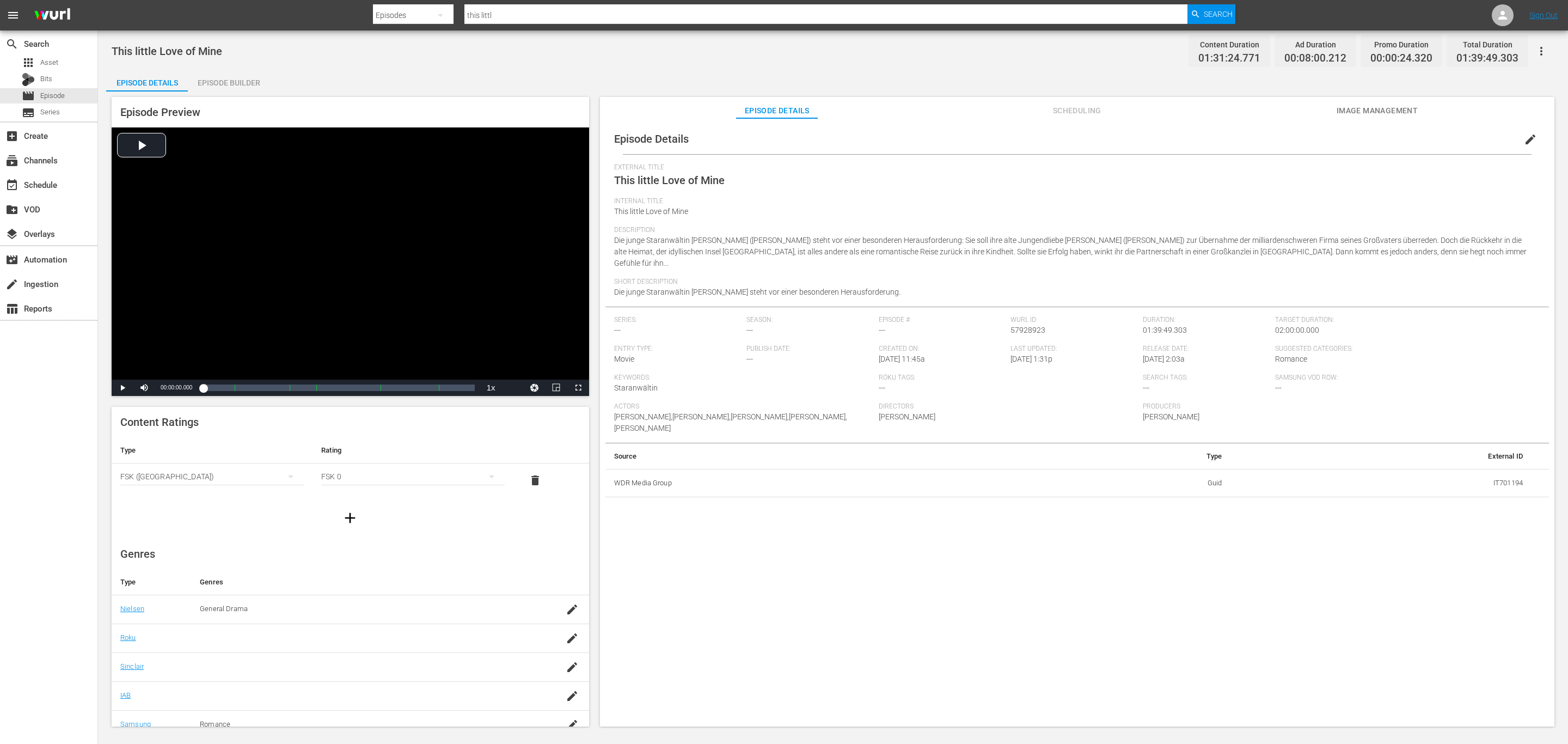
click at [1532, 133] on button "edit" at bounding box center [1531, 139] width 26 height 26
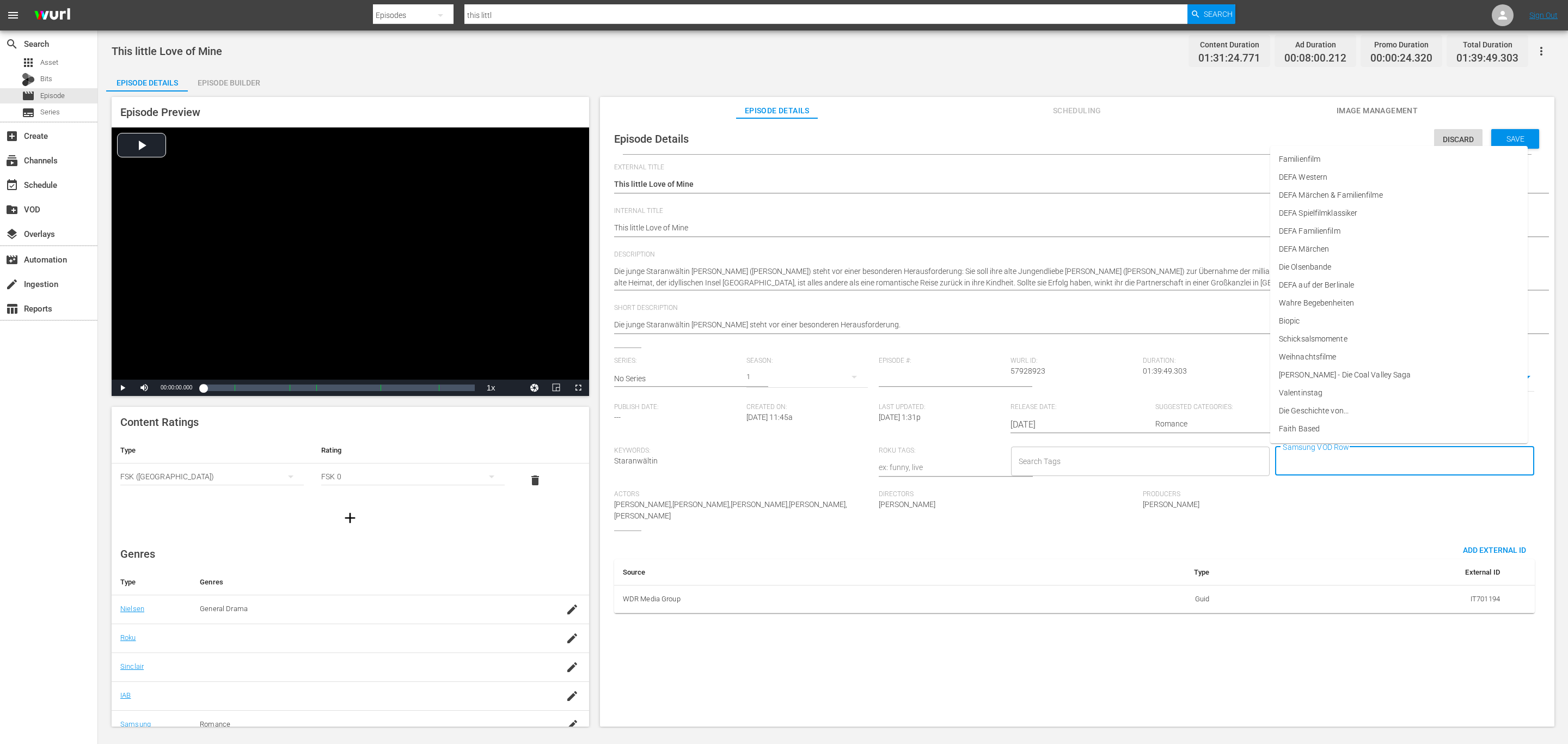
click at [1321, 466] on input "Samsung VOD Row" at bounding box center [1396, 461] width 233 height 19
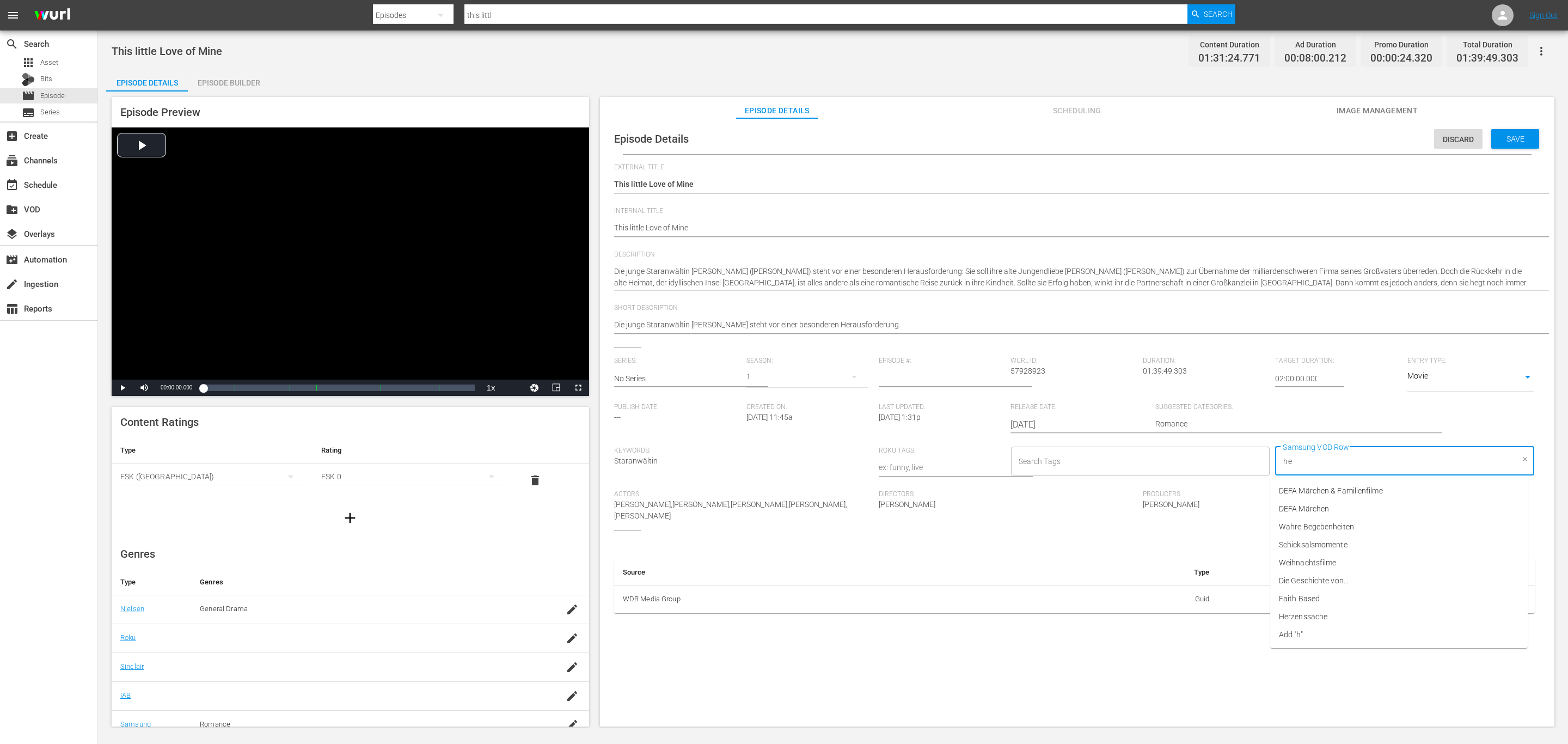
type input "her"
click at [1315, 489] on span "Herzenssache" at bounding box center [1303, 490] width 49 height 12
click at [1521, 121] on div "Episode Details Discard Save External Title This little Love of Mine This littl…" at bounding box center [1077, 428] width 954 height 619
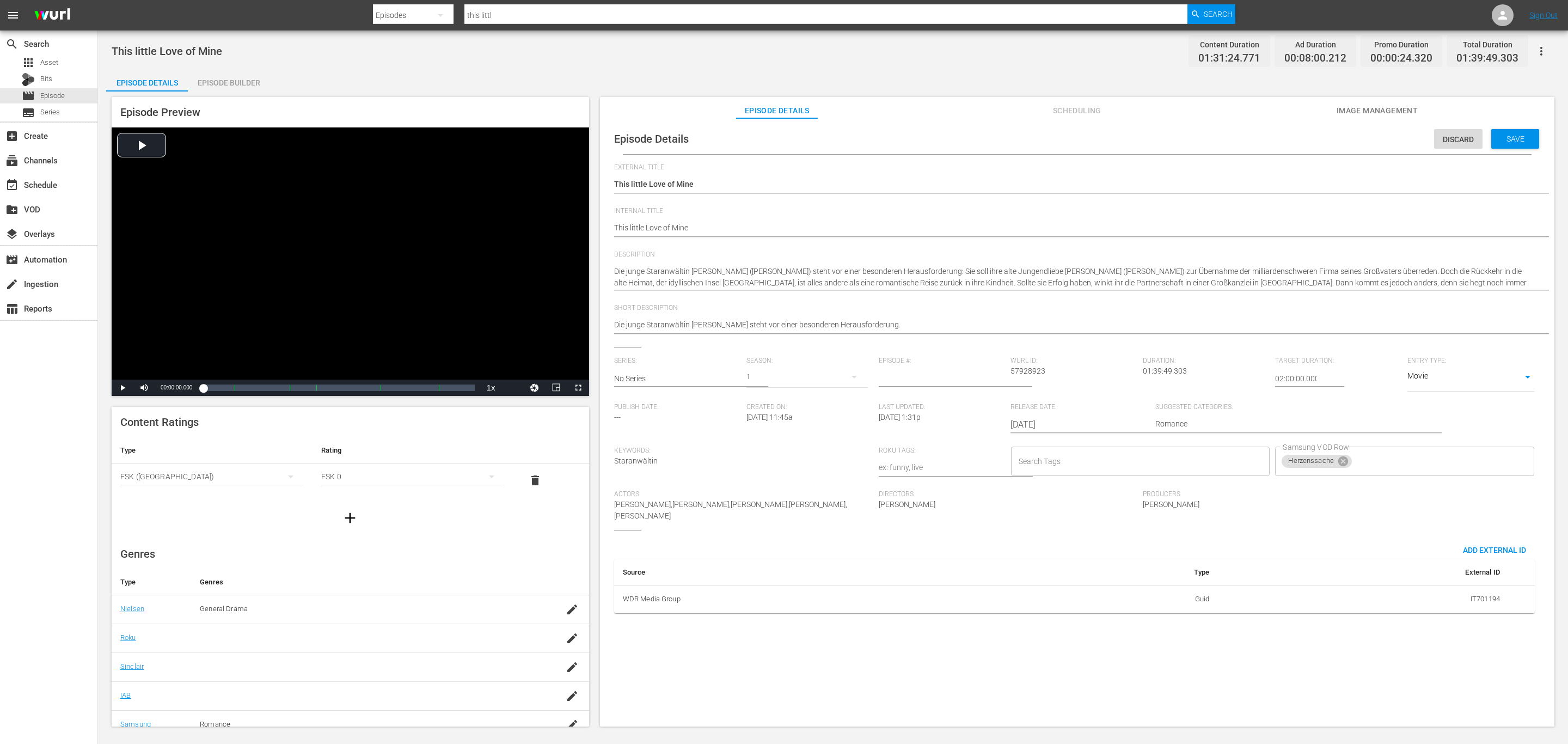
click at [1519, 131] on div "Save" at bounding box center [1515, 138] width 48 height 19
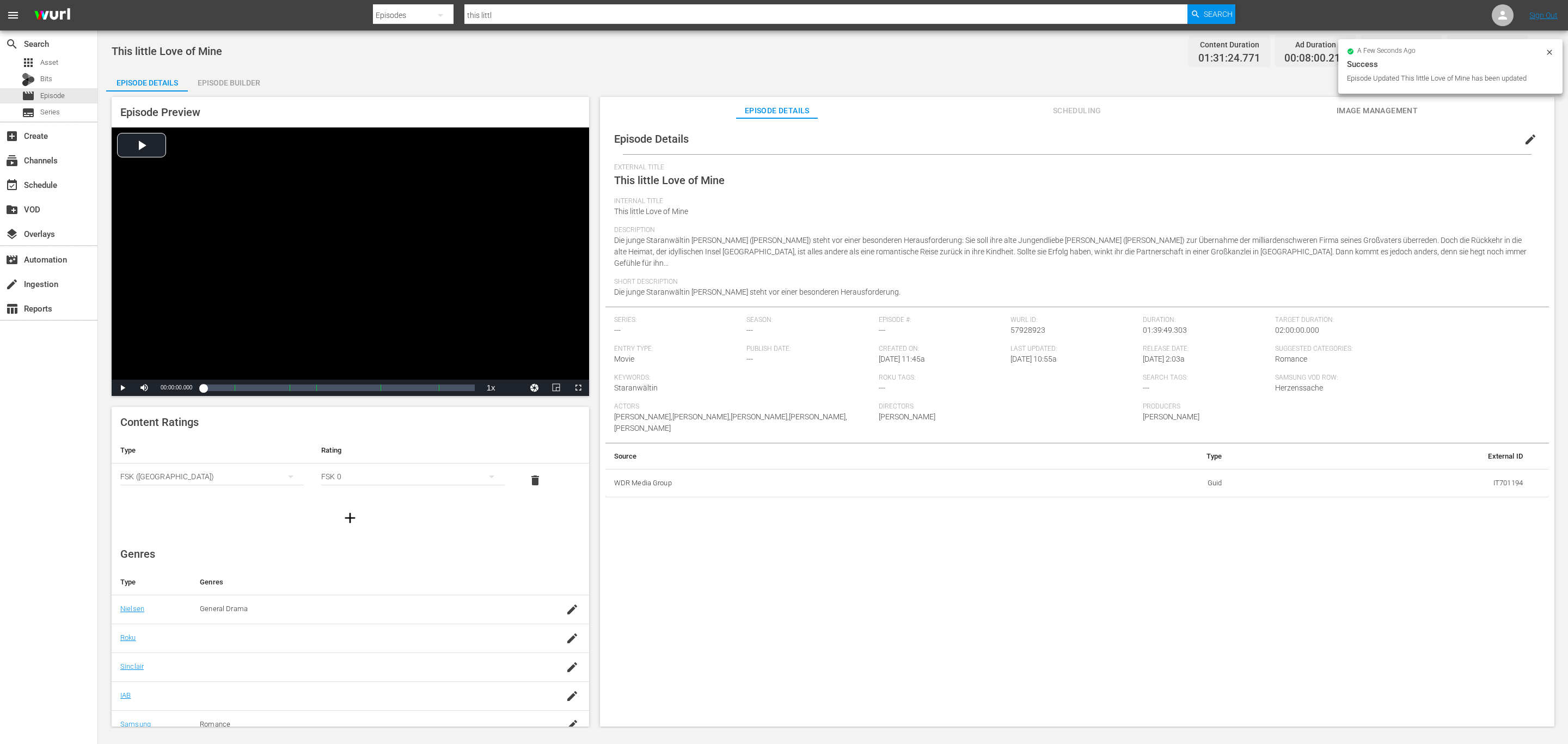
click at [1331, 107] on div "Episode Details Scheduling Image Management" at bounding box center [1077, 108] width 900 height 22
click at [1349, 107] on span "Image Management" at bounding box center [1377, 111] width 82 height 14
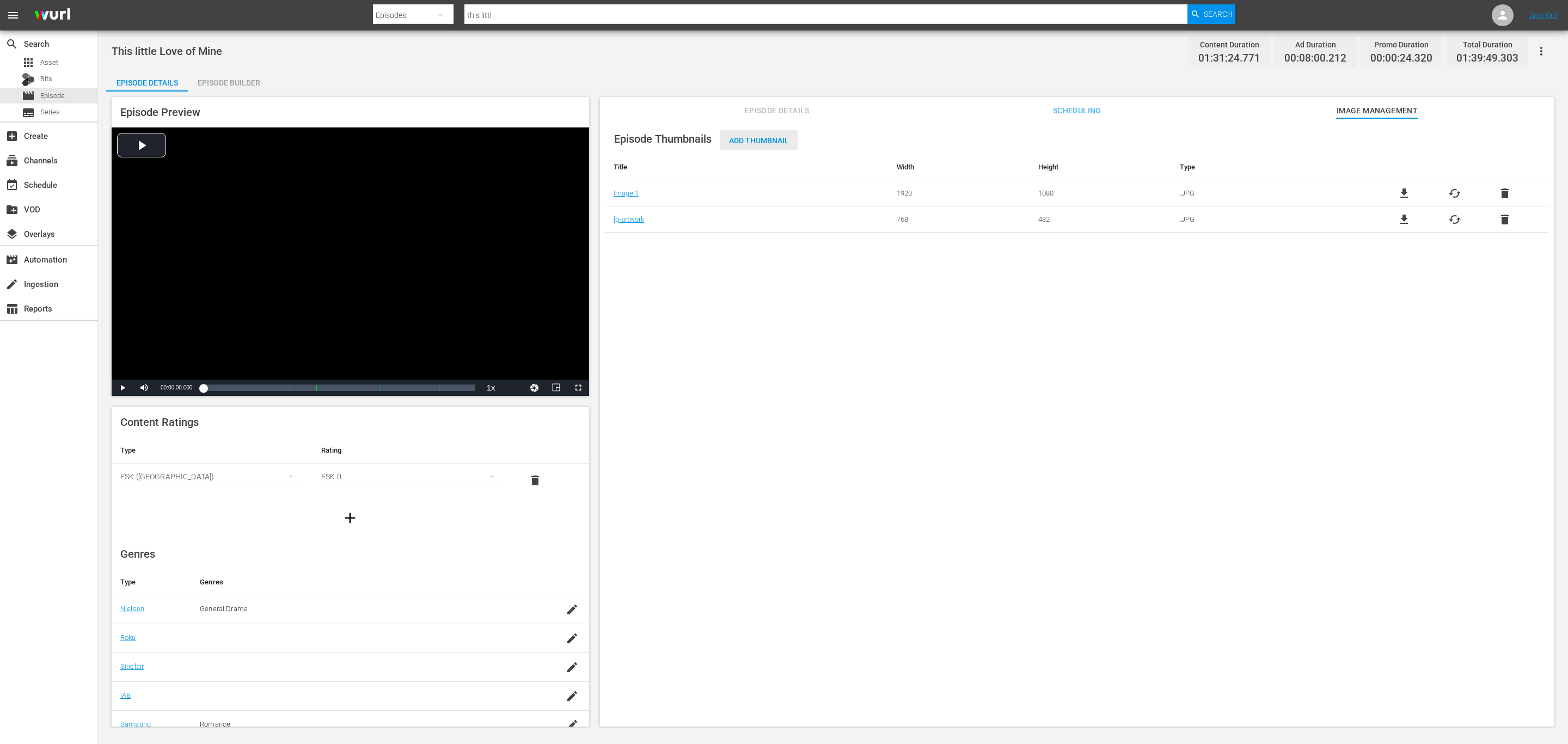
click at [742, 132] on div "Add Thumbnail" at bounding box center [759, 140] width 77 height 20
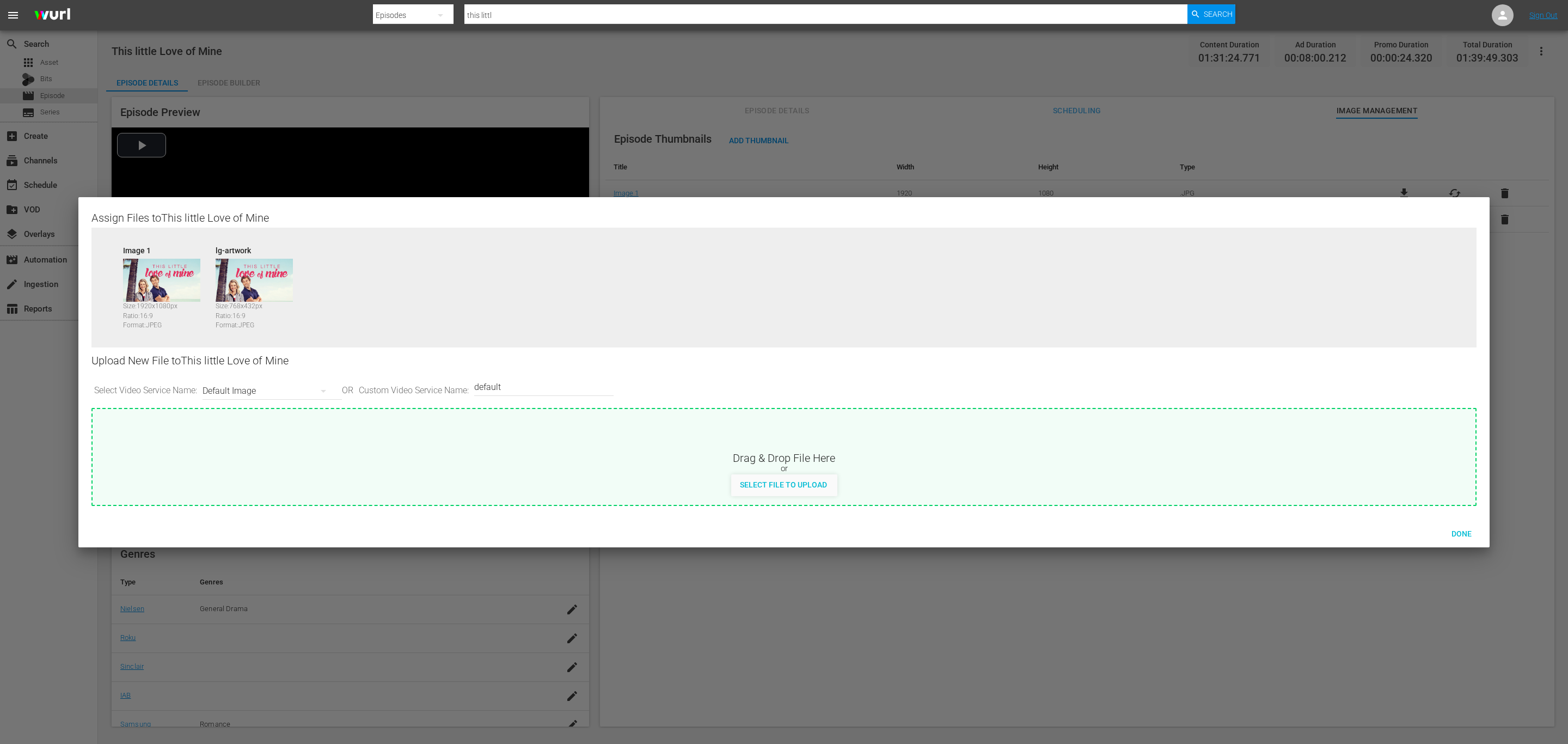
click at [268, 389] on div "Default Image" at bounding box center [269, 391] width 134 height 30
click at [270, 478] on div "Samsung-Thumbnail" at bounding box center [272, 482] width 107 height 18
type input "Samsung-Thumbnail"
click at [772, 487] on div "Channel Bug Default Image Roku-BrandedThumbnail Roku-Thumbnail Roku-ThumbnailBo…" at bounding box center [784, 372] width 1568 height 744
click at [754, 487] on span "Select File to Upload" at bounding box center [783, 484] width 104 height 9
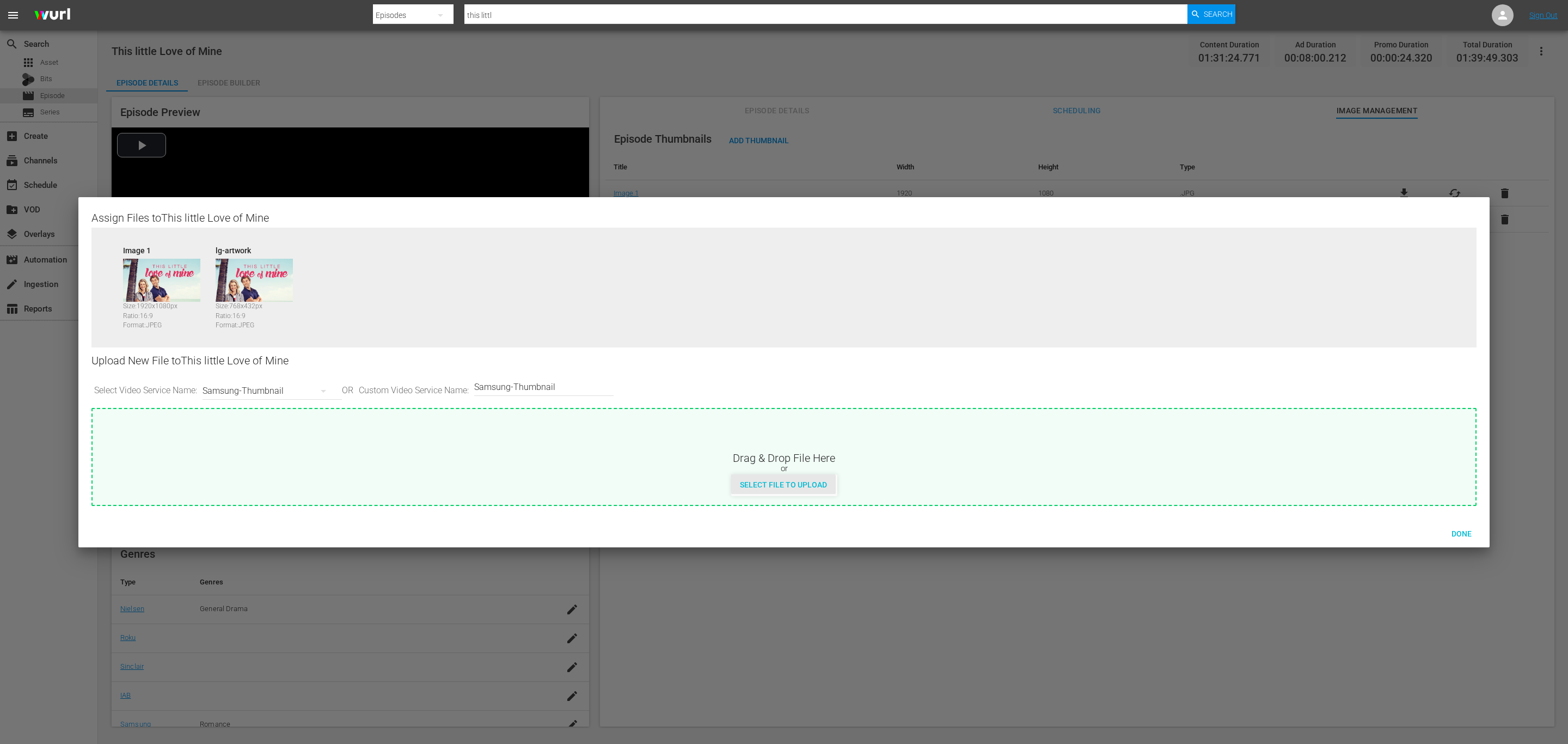
type input "C:\fakepath\VOD8619VoD-FULL-This-Little-Love-of-Mine-2000x3000-Artwork-DE.jpg"
click at [1455, 530] on span "Done" at bounding box center [1461, 533] width 38 height 9
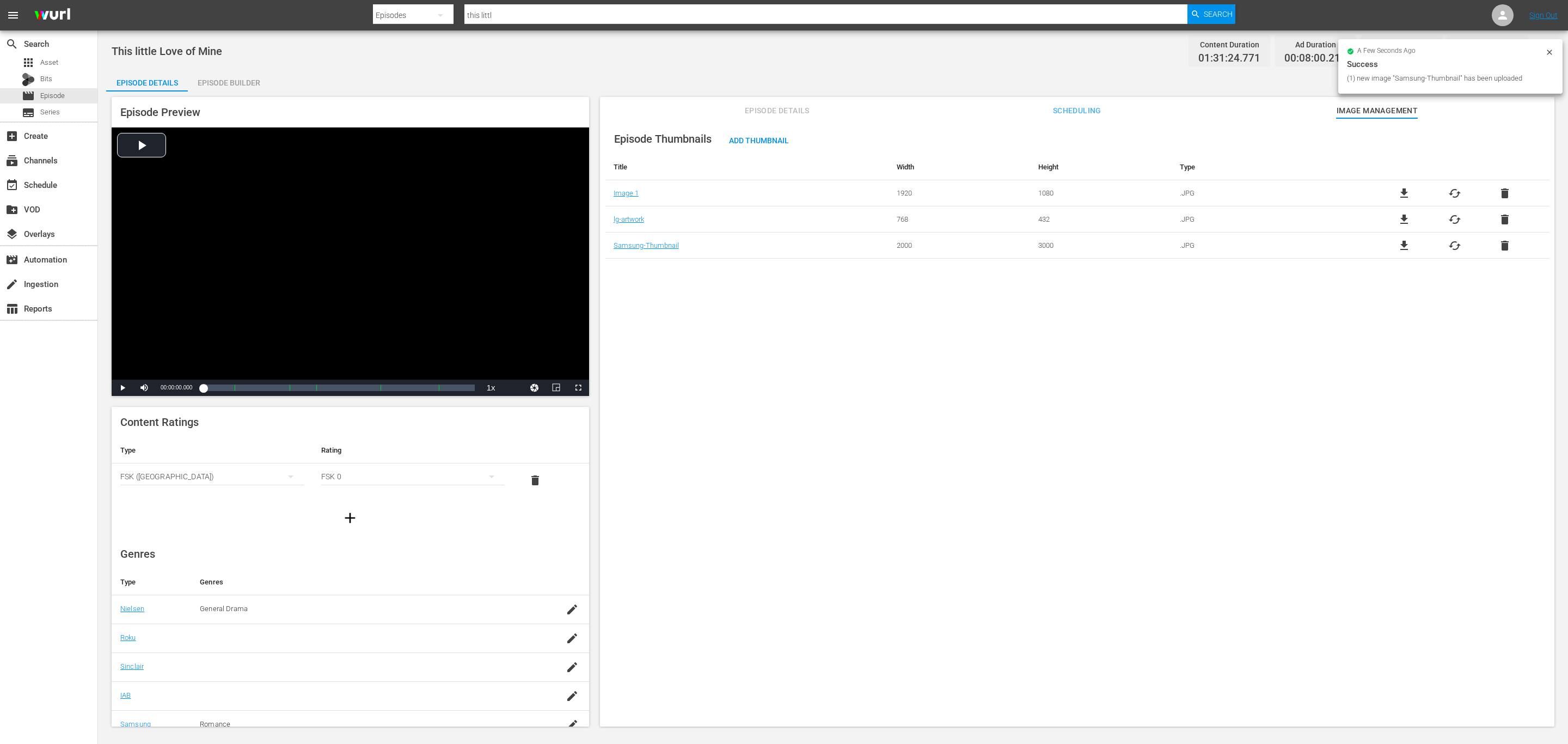
click at [797, 113] on span "Episode Details" at bounding box center [777, 111] width 82 height 14
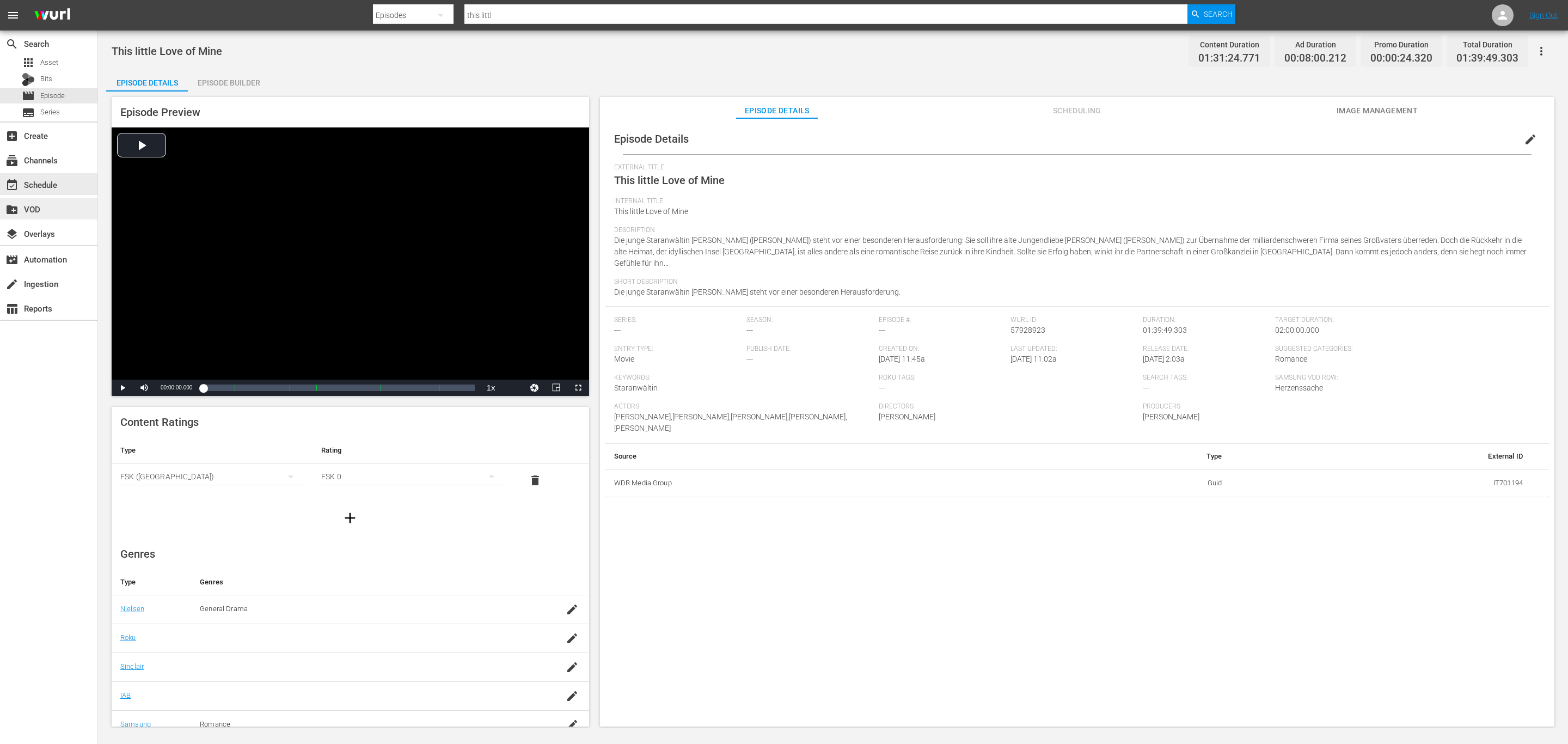
click at [64, 213] on div "create_new_folder VOD" at bounding box center [49, 209] width 97 height 22
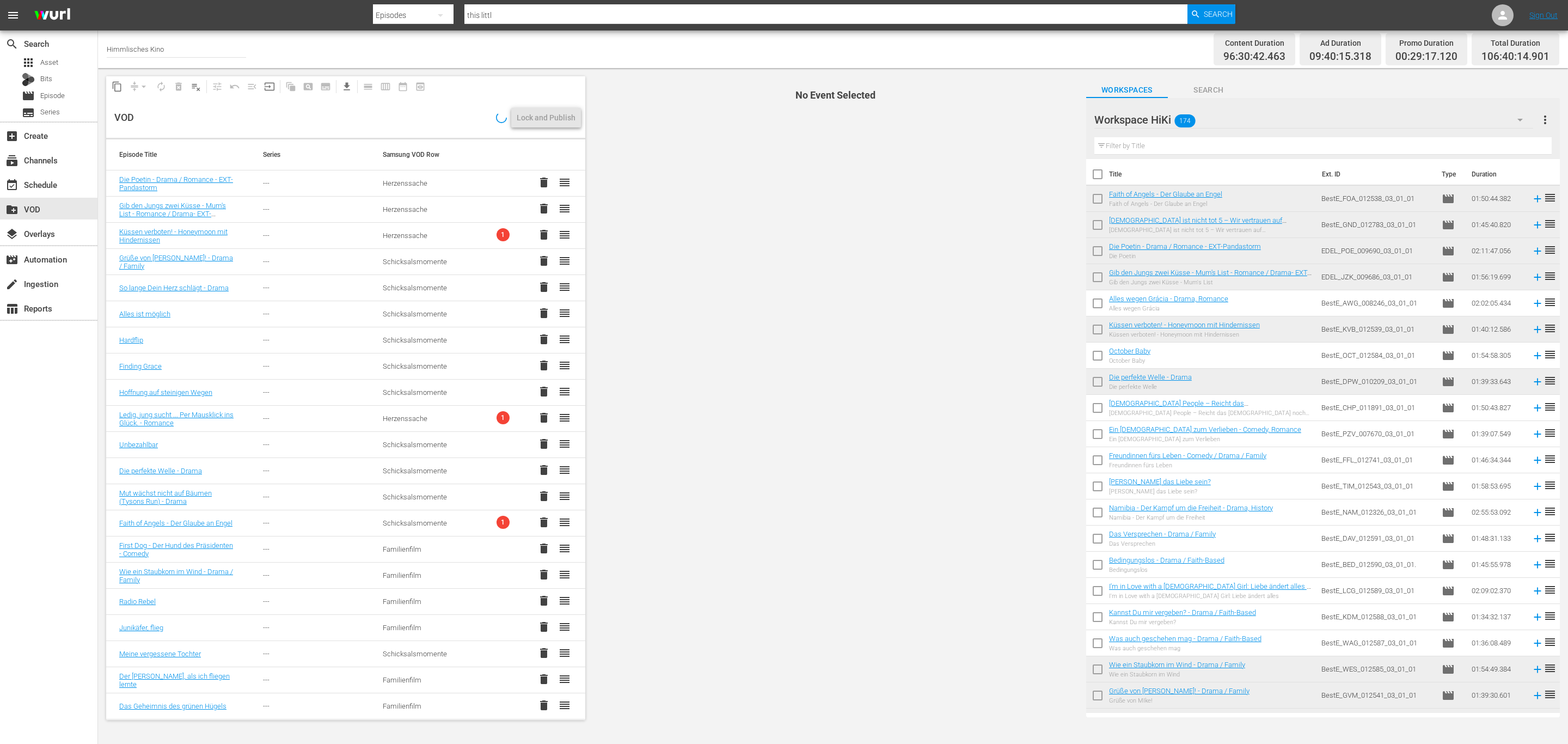
click at [1195, 147] on input "text" at bounding box center [1323, 145] width 458 height 18
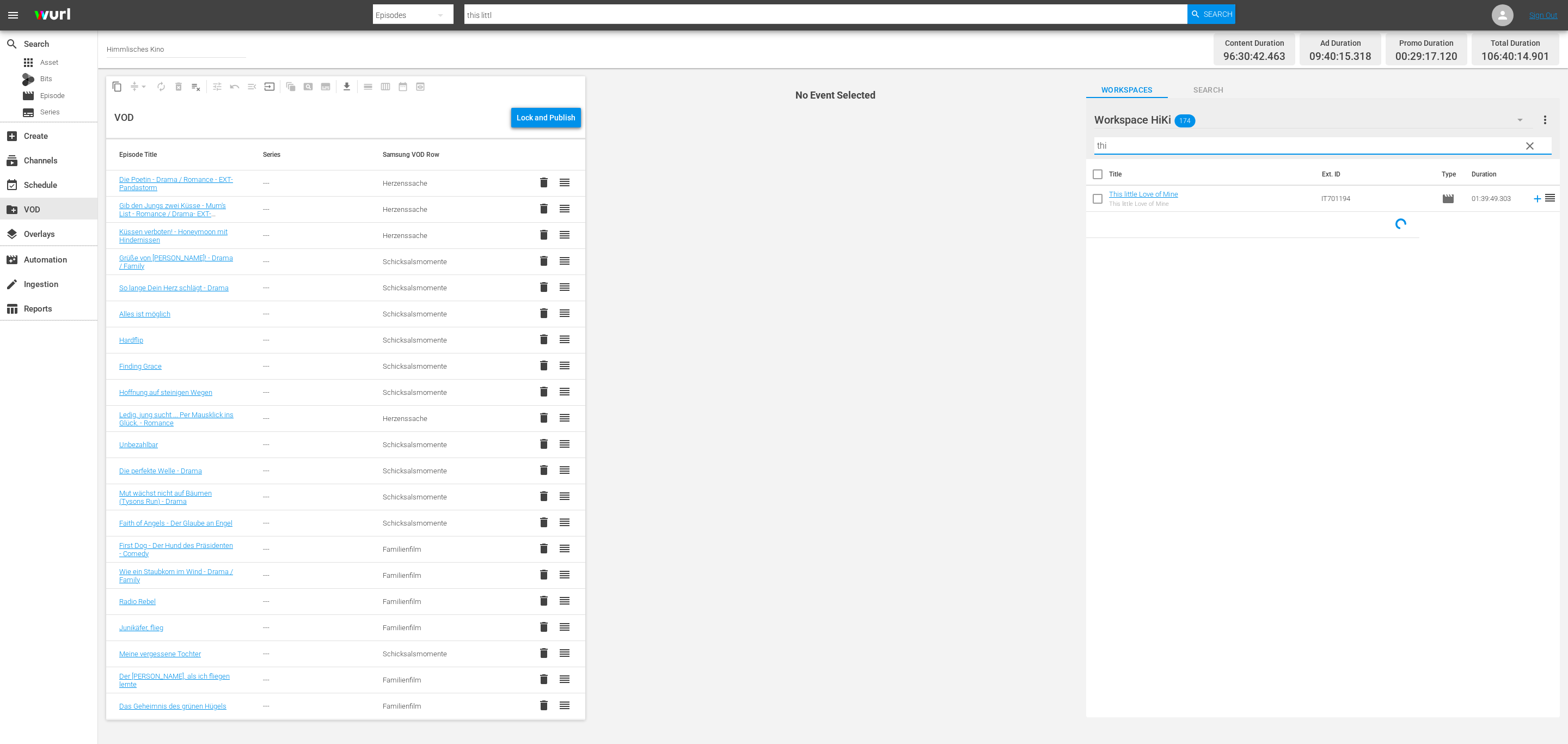
click at [1182, 142] on input "thi" at bounding box center [1323, 145] width 458 height 18
type input "thi"
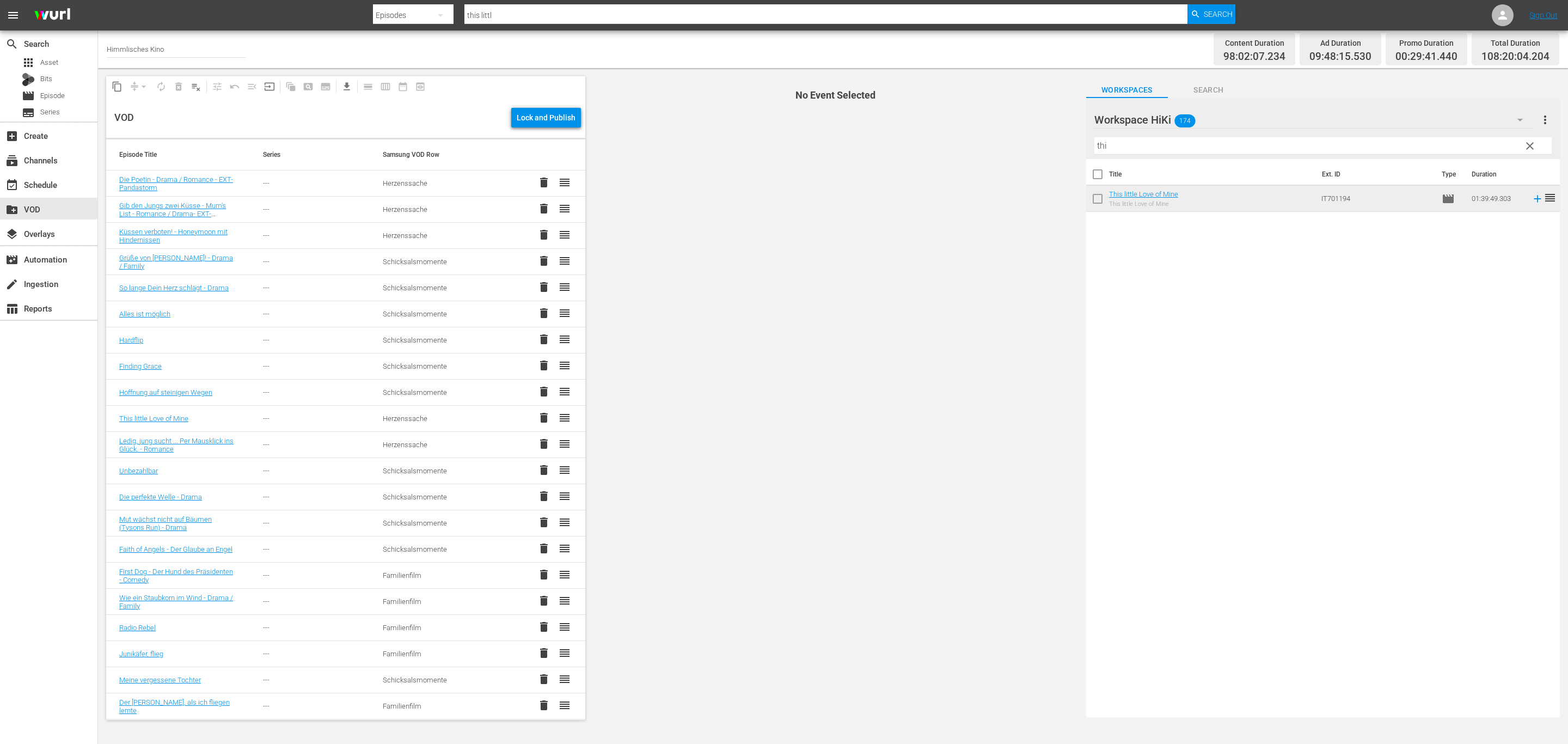
drag, startPoint x: 428, startPoint y: 189, endPoint x: 438, endPoint y: 189, distance: 10.0
click at [428, 189] on td "Herzenssache" at bounding box center [429, 183] width 120 height 26
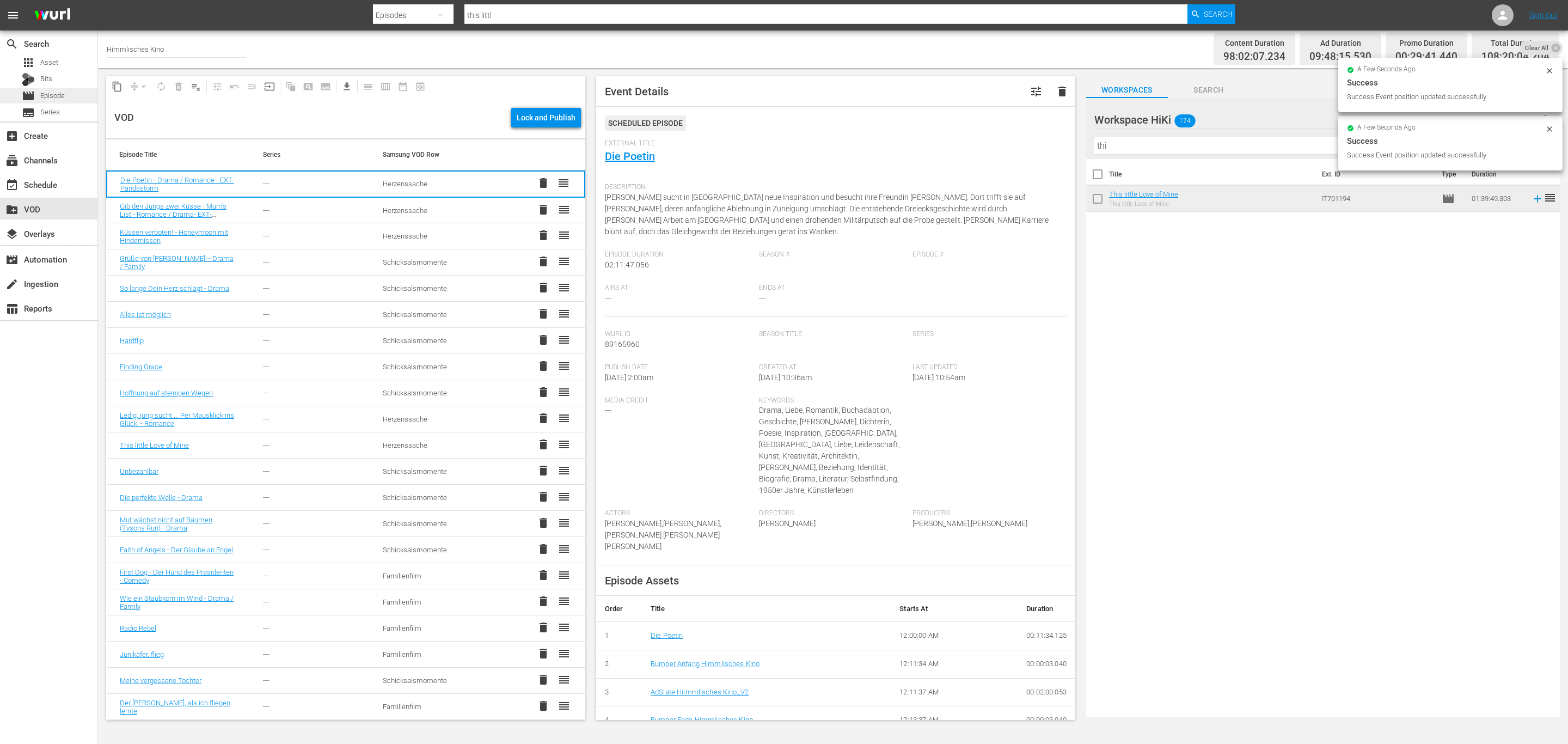
click at [64, 91] on span "Episode" at bounding box center [53, 96] width 25 height 11
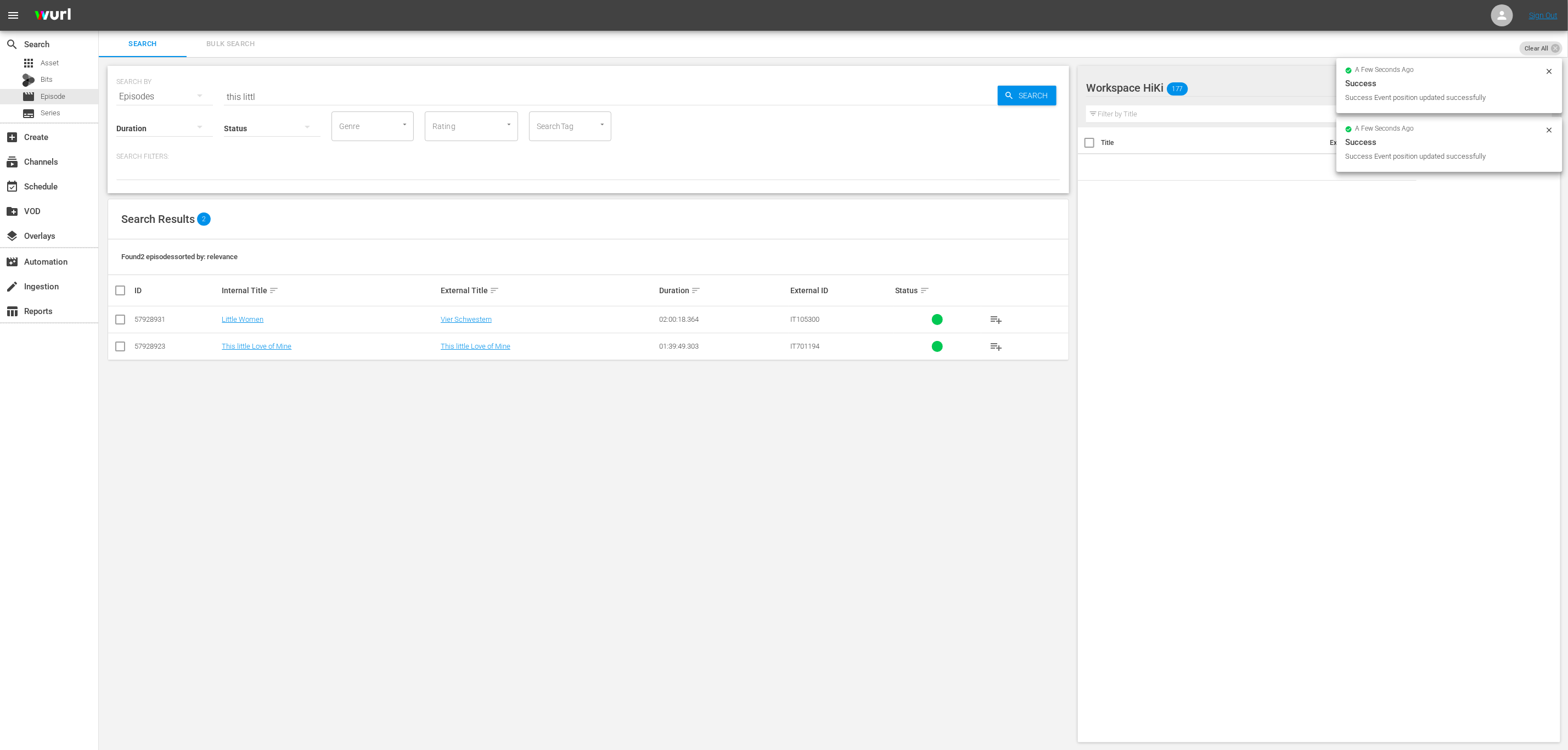
click at [340, 96] on input "this littl" at bounding box center [610, 97] width 774 height 27
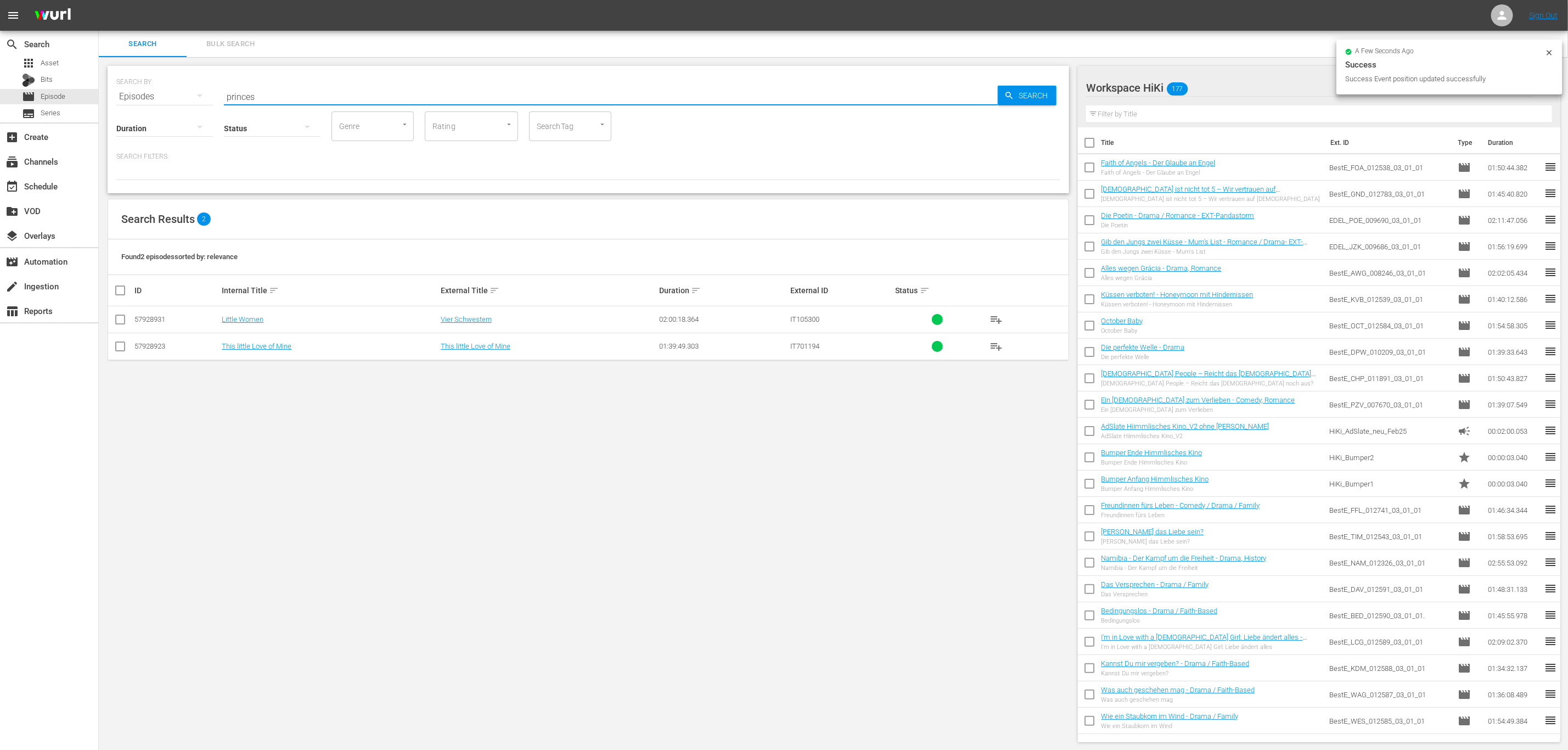
type input "princes"
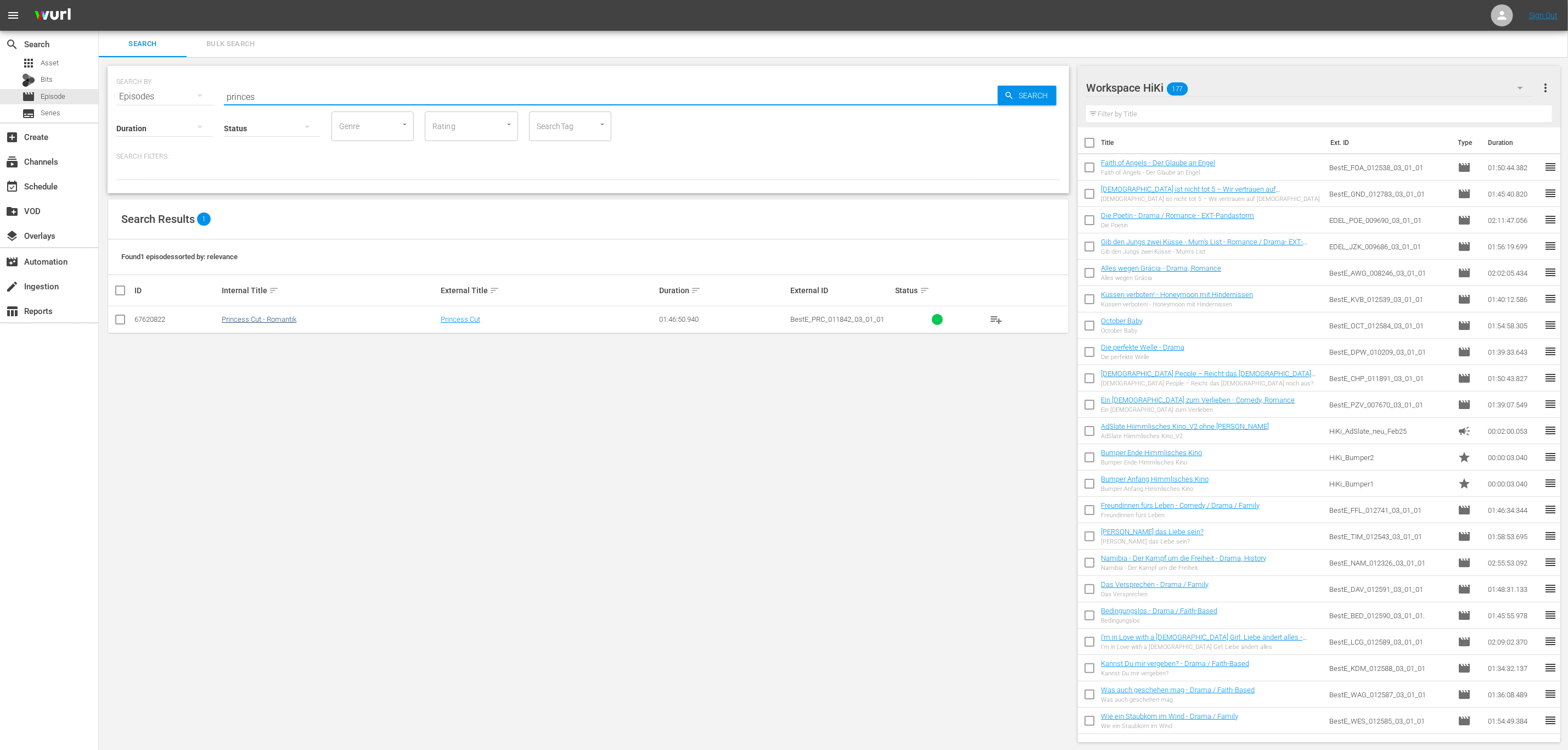
click at [283, 327] on td "Princess Cut - Romantik" at bounding box center [329, 320] width 218 height 27
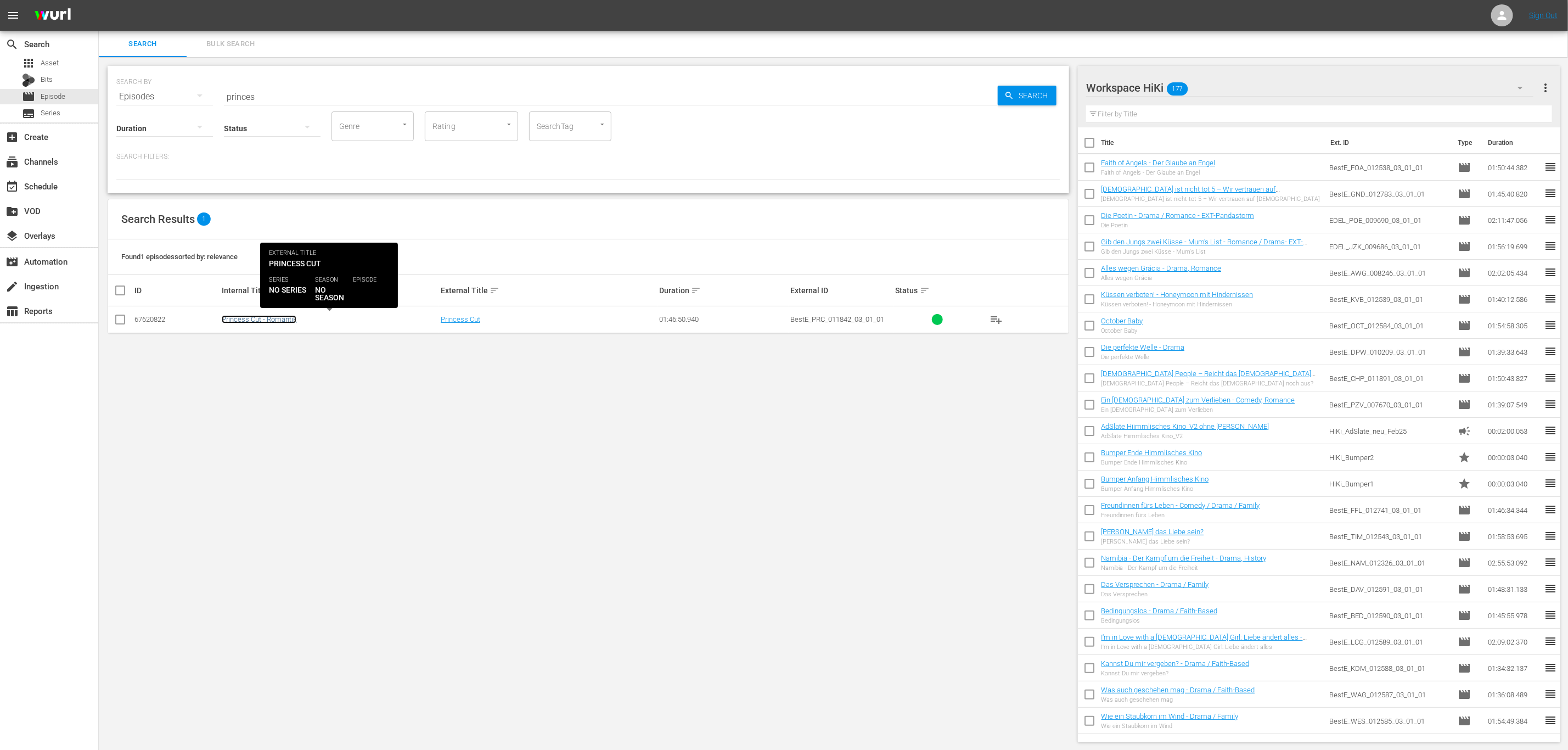
click at [283, 322] on link "Princess Cut - Romantik" at bounding box center [259, 319] width 75 height 9
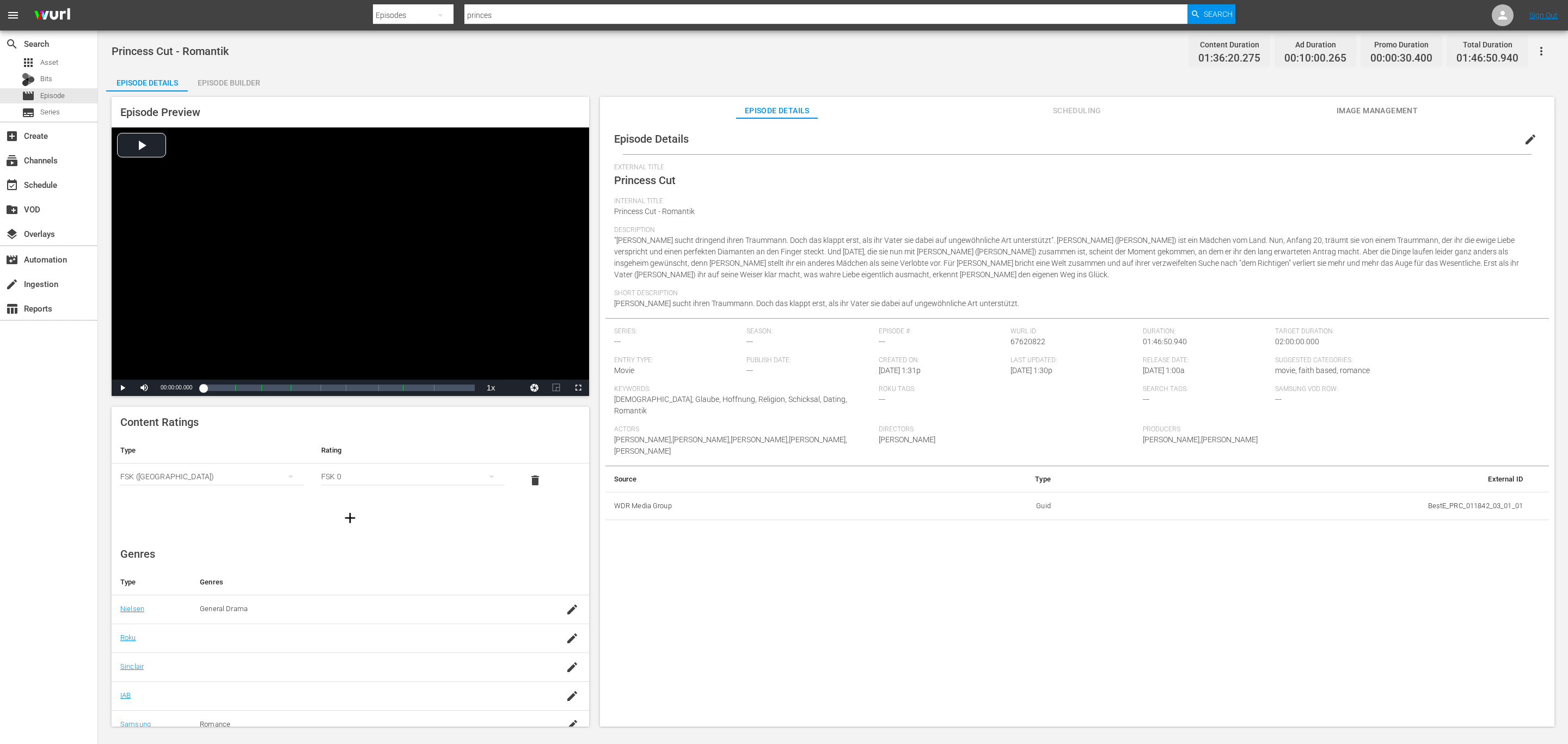
click at [1083, 108] on span "Scheduling" at bounding box center [1077, 111] width 82 height 14
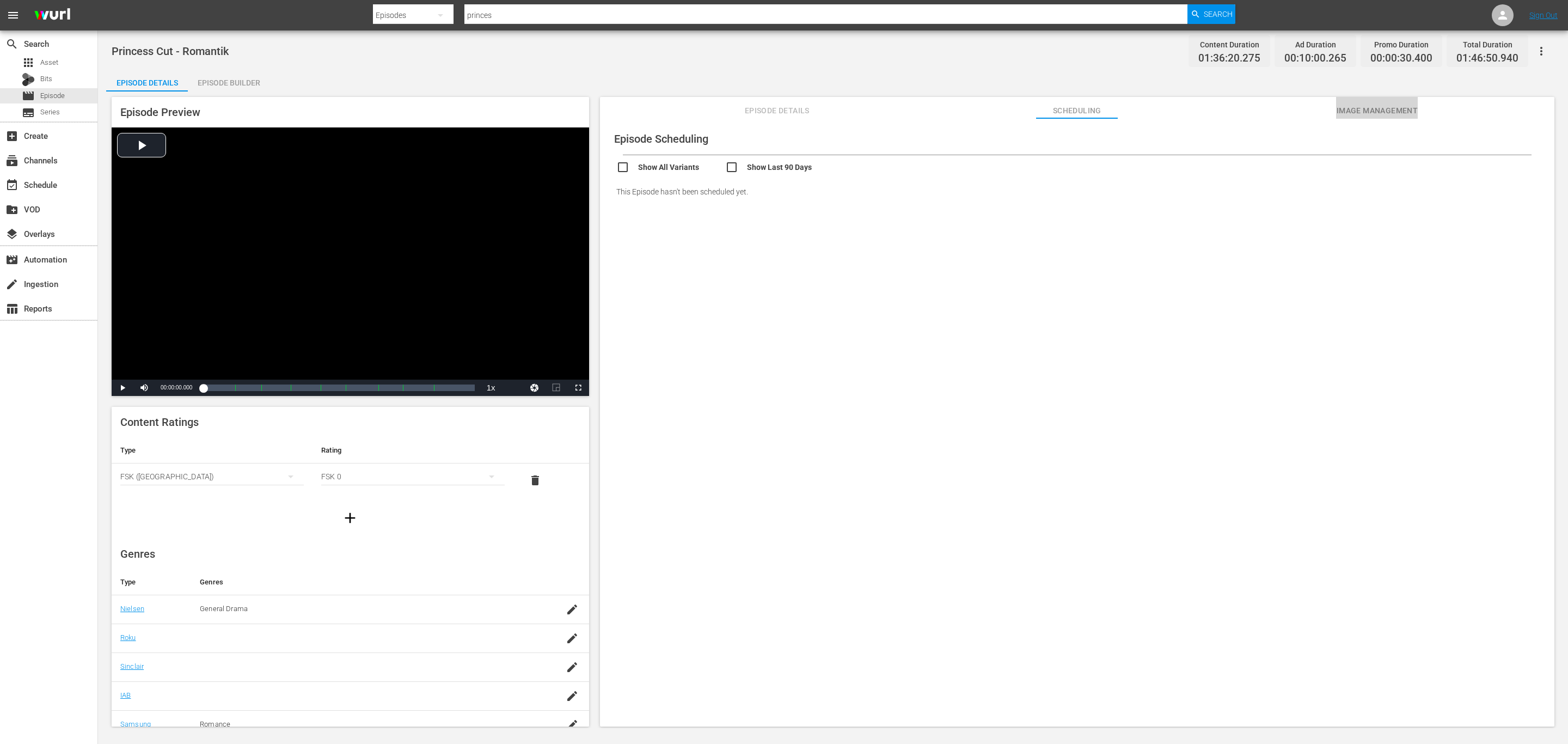
click at [1371, 106] on span "Image Management" at bounding box center [1377, 111] width 82 height 14
click at [1020, 310] on div "Episode Thumbnails Add Thumbnail Title Width Height Type Image 1 1920 1080 .JPG…" at bounding box center [1077, 428] width 954 height 619
click at [766, 114] on span "Episode Details" at bounding box center [777, 111] width 82 height 14
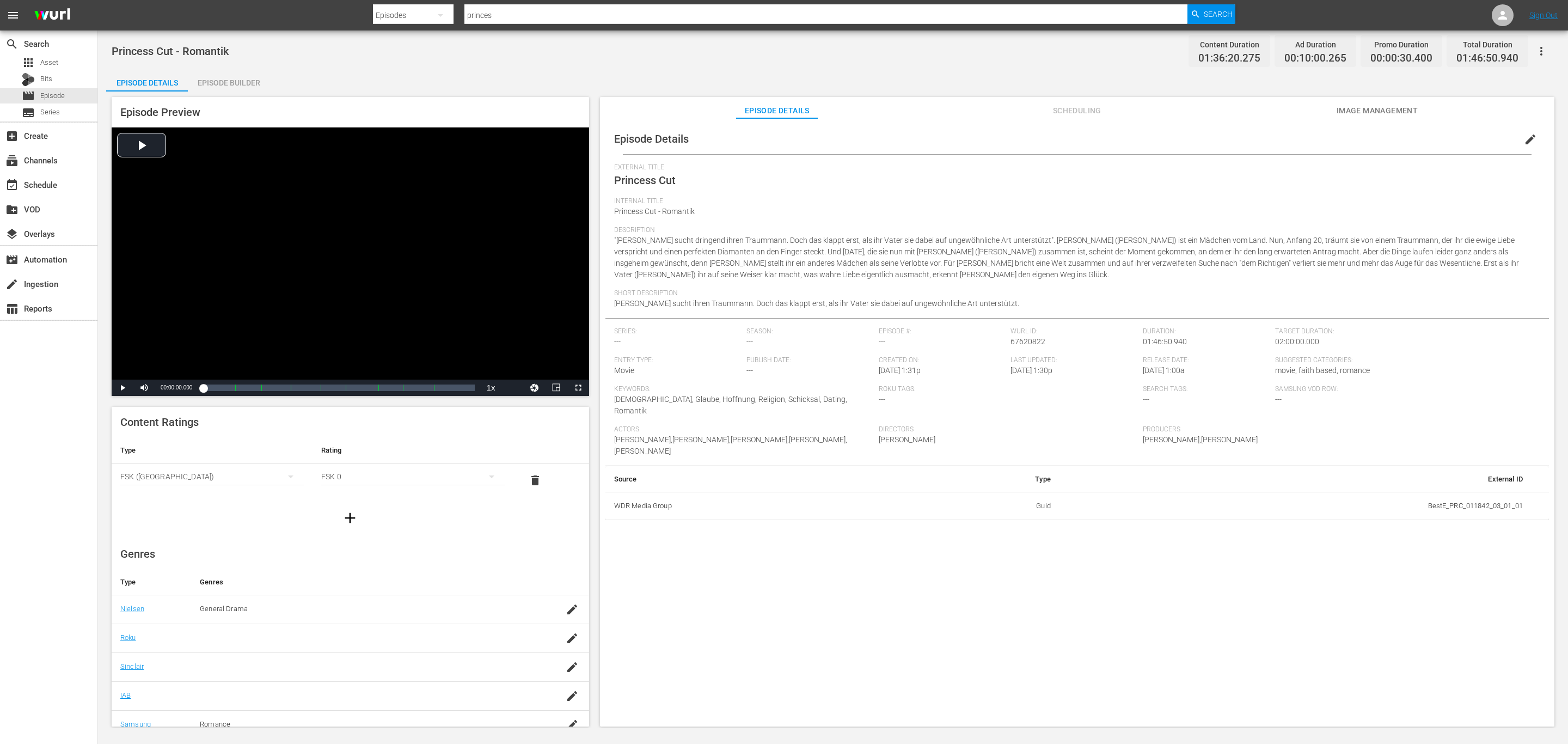
click at [1528, 141] on span "edit" at bounding box center [1530, 139] width 13 height 13
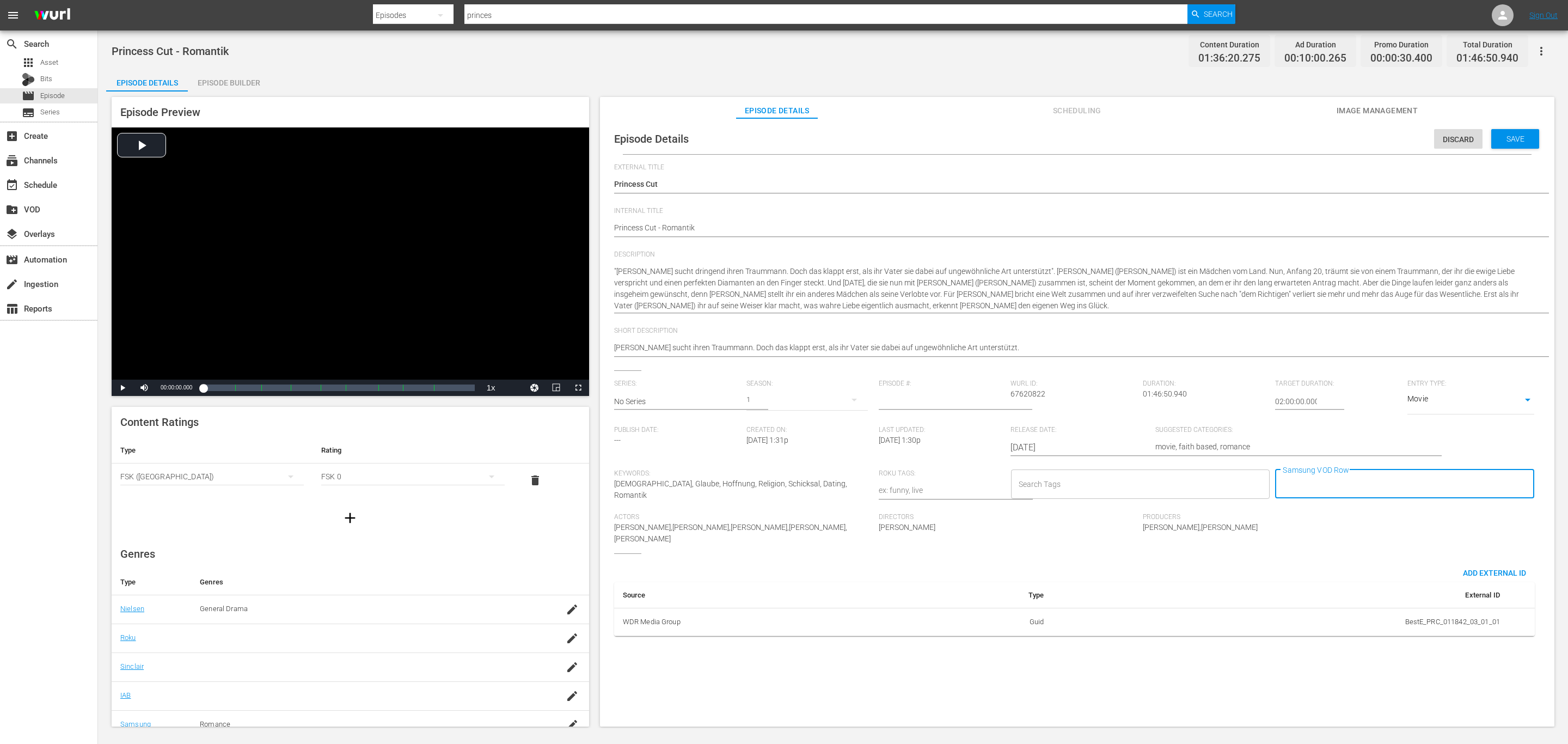
click at [1315, 493] on input "Samsung VOD Row" at bounding box center [1396, 483] width 233 height 19
type input "her"
click at [1307, 510] on span "Herzenssache" at bounding box center [1303, 514] width 49 height 12
click at [1509, 138] on span "Save" at bounding box center [1515, 138] width 36 height 9
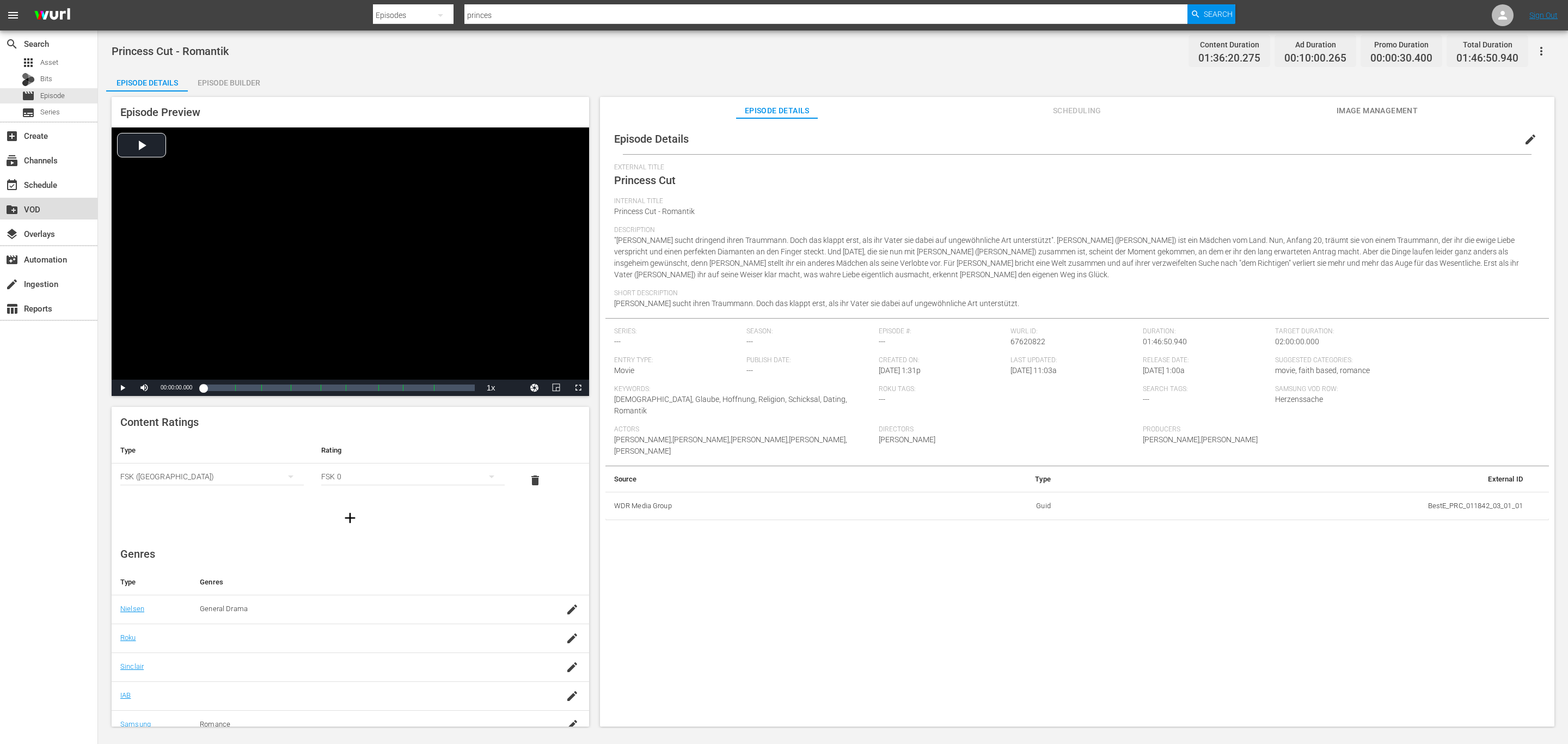
click at [90, 205] on div "create_new_folder VOD" at bounding box center [49, 209] width 97 height 22
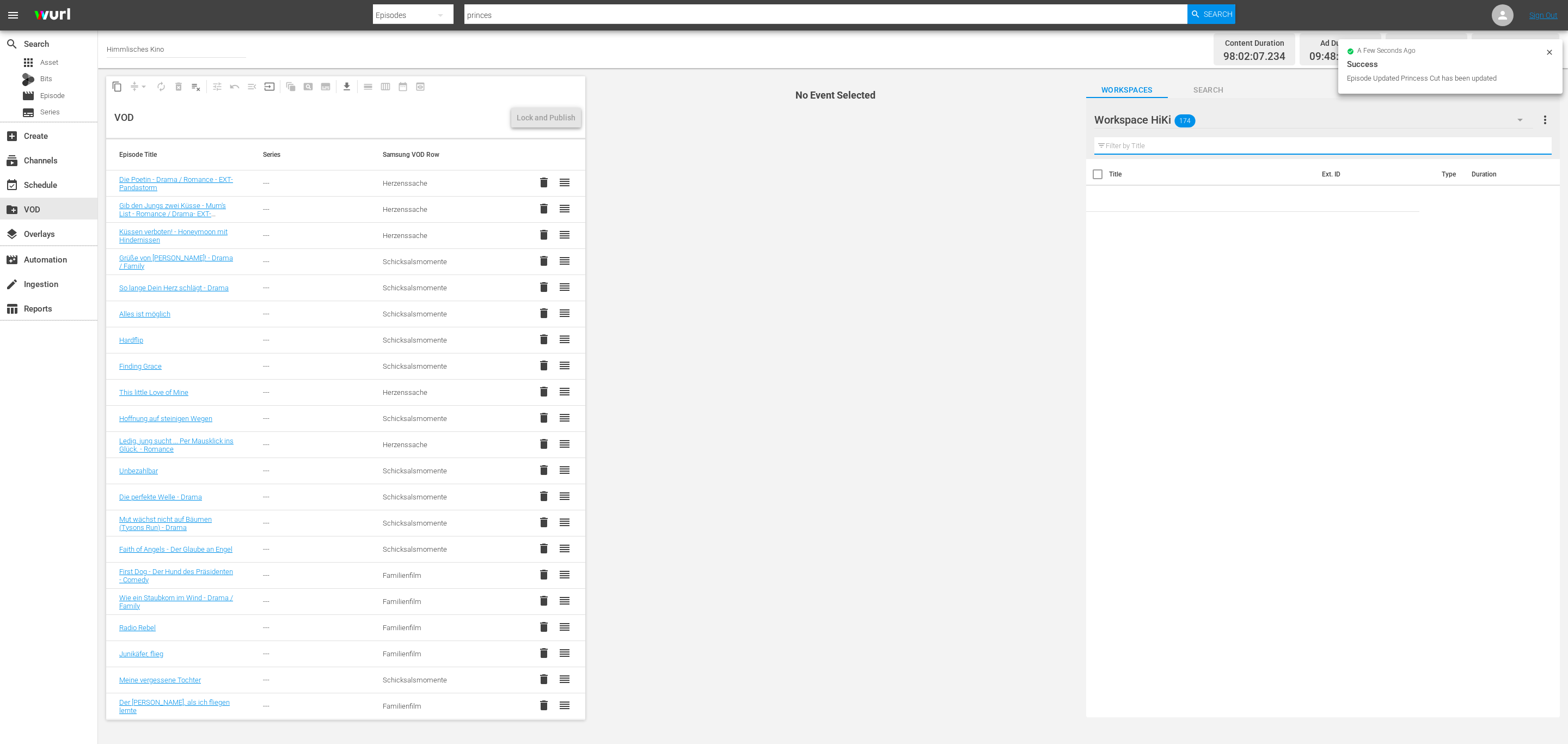
click at [1201, 144] on input "text" at bounding box center [1323, 145] width 458 height 18
drag, startPoint x: 1093, startPoint y: 141, endPoint x: 995, endPoint y: 141, distance: 98.0
click at [957, 138] on div "content_copy compress arrow_drop_down autorenew_outlined delete_forever_outline…" at bounding box center [833, 398] width 1470 height 660
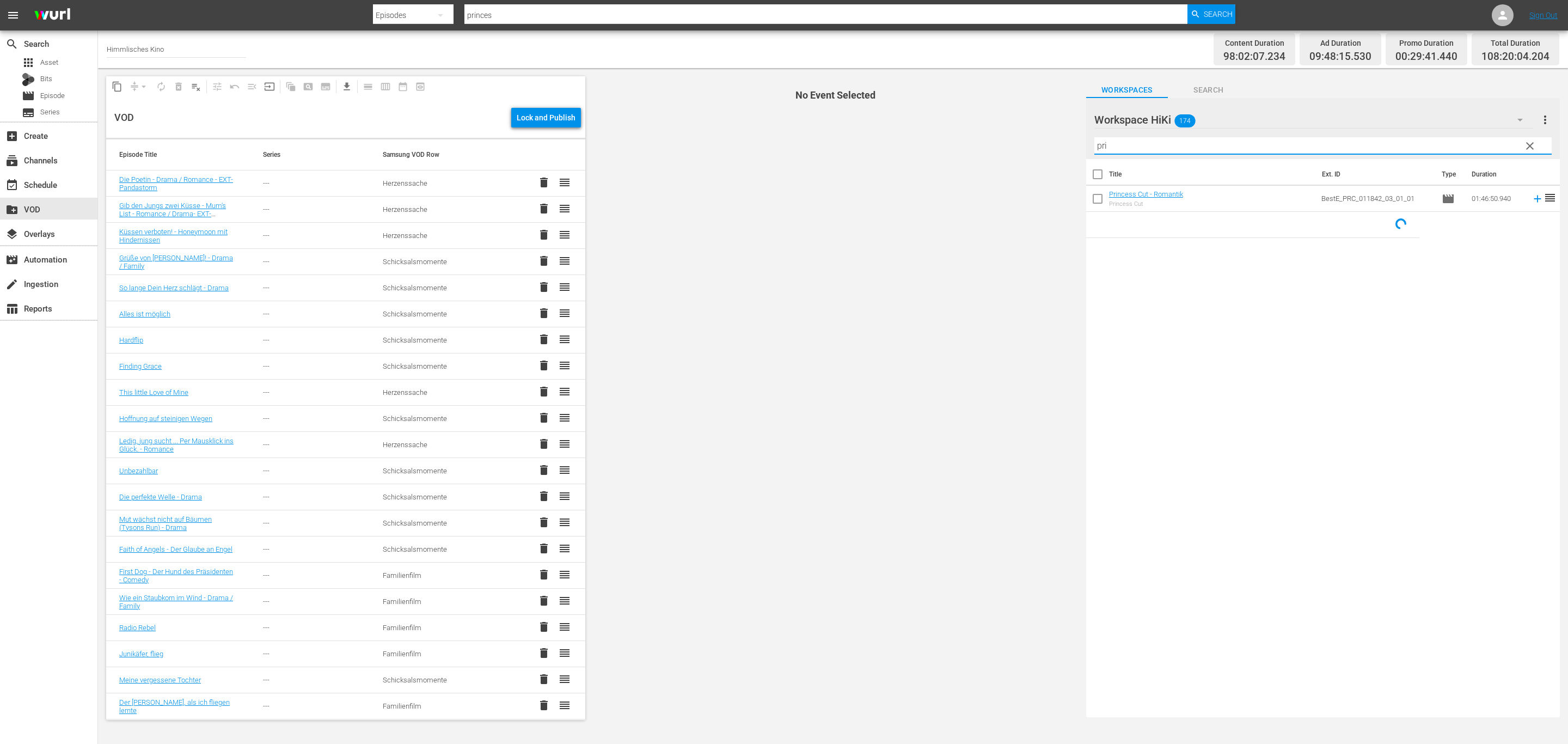
type input "pri"
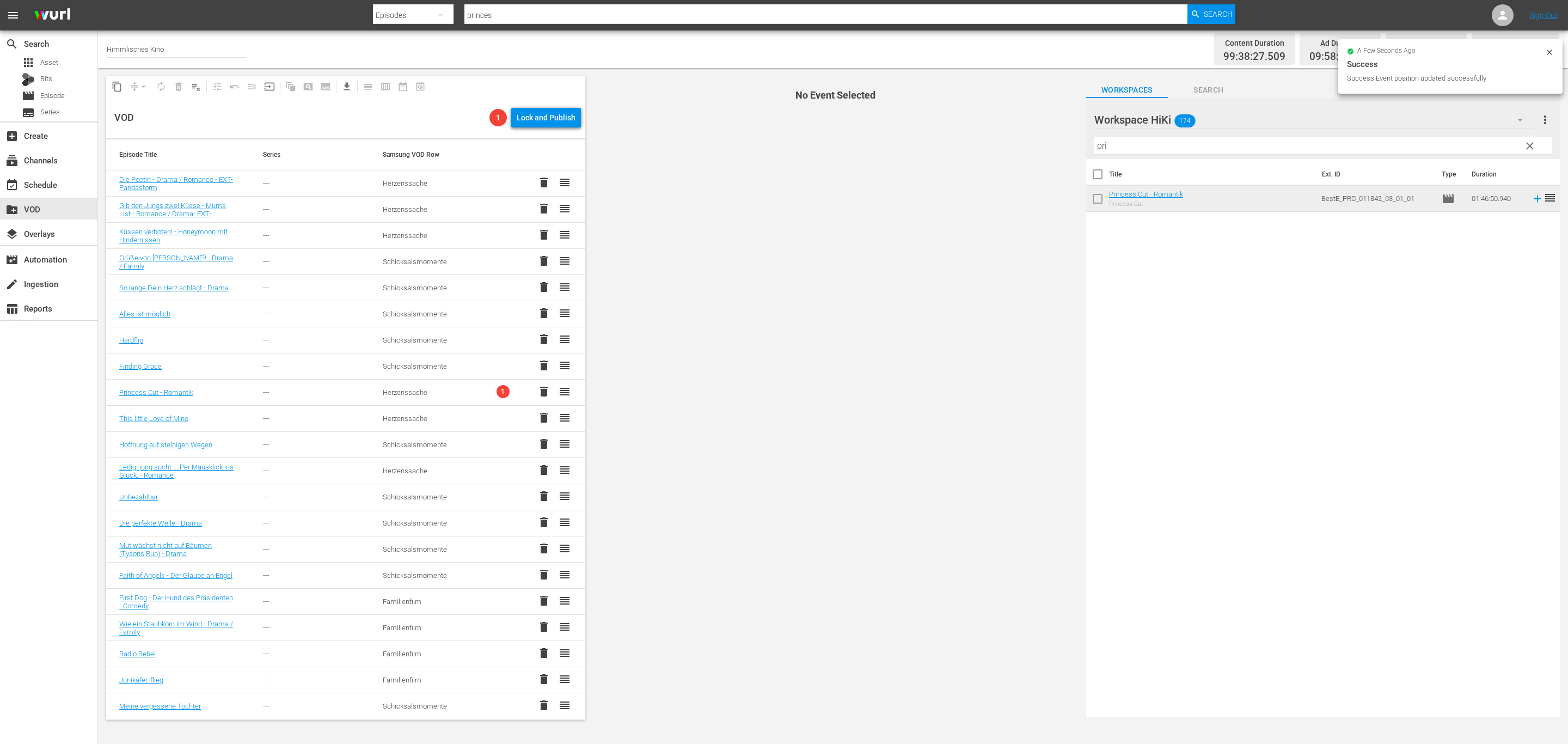
click at [870, 283] on span "No Event Selected" at bounding box center [833, 398] width 490 height 660
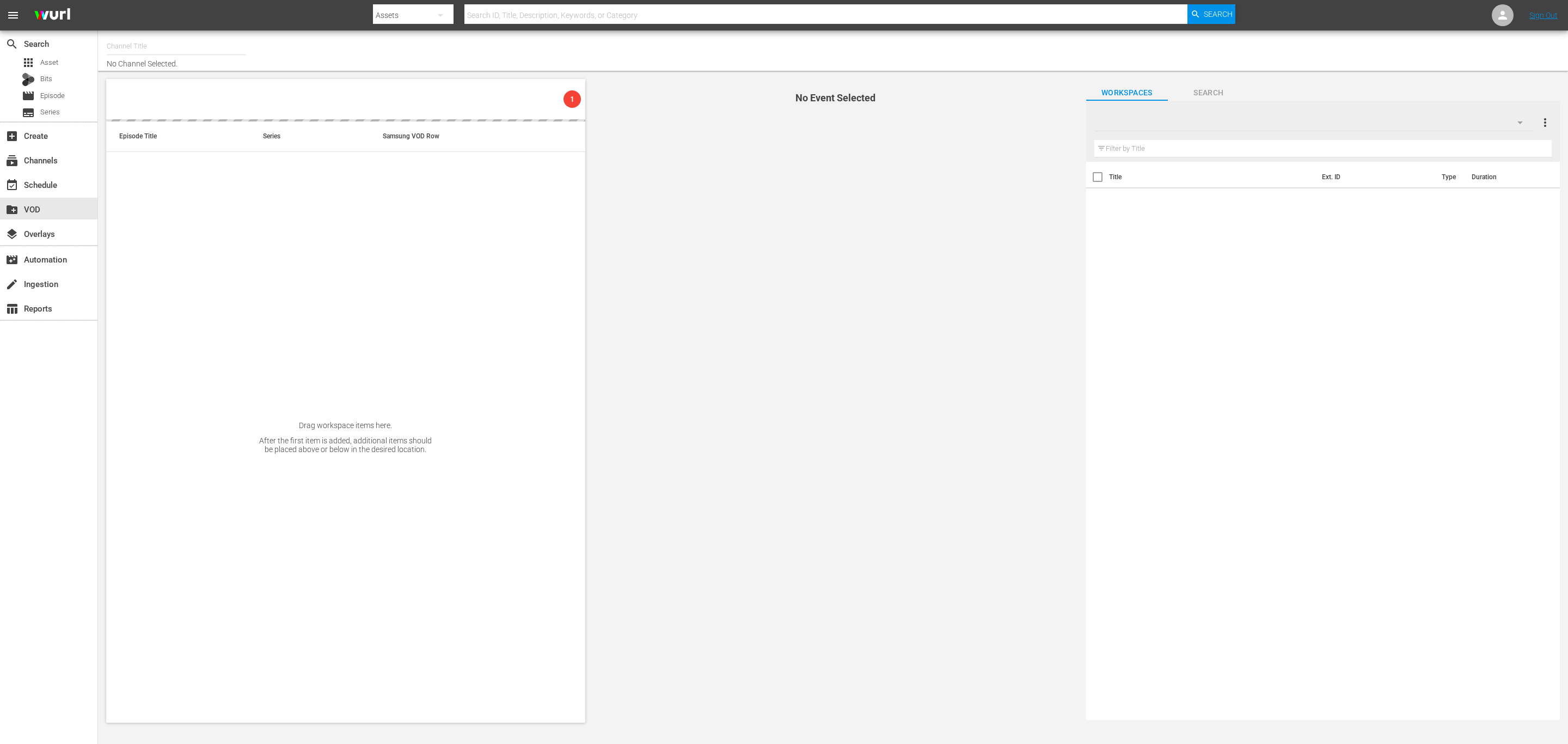
type input "Himmlisches Kino (1758)"
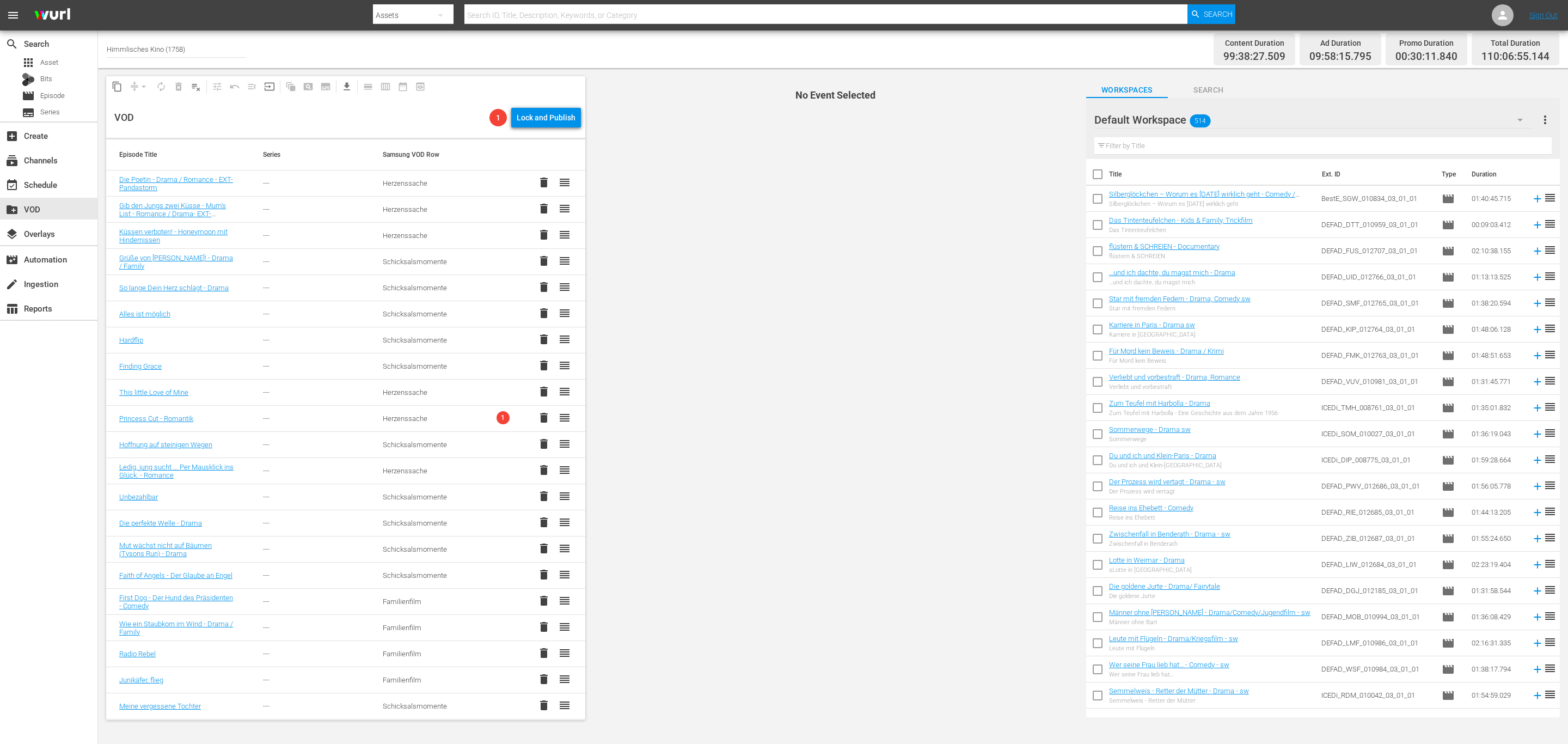
click at [750, 317] on span "No Event Selected" at bounding box center [833, 398] width 490 height 660
drag, startPoint x: 826, startPoint y: 295, endPoint x: 833, endPoint y: 292, distance: 7.6
click at [830, 295] on span "No Event Selected" at bounding box center [833, 398] width 490 height 660
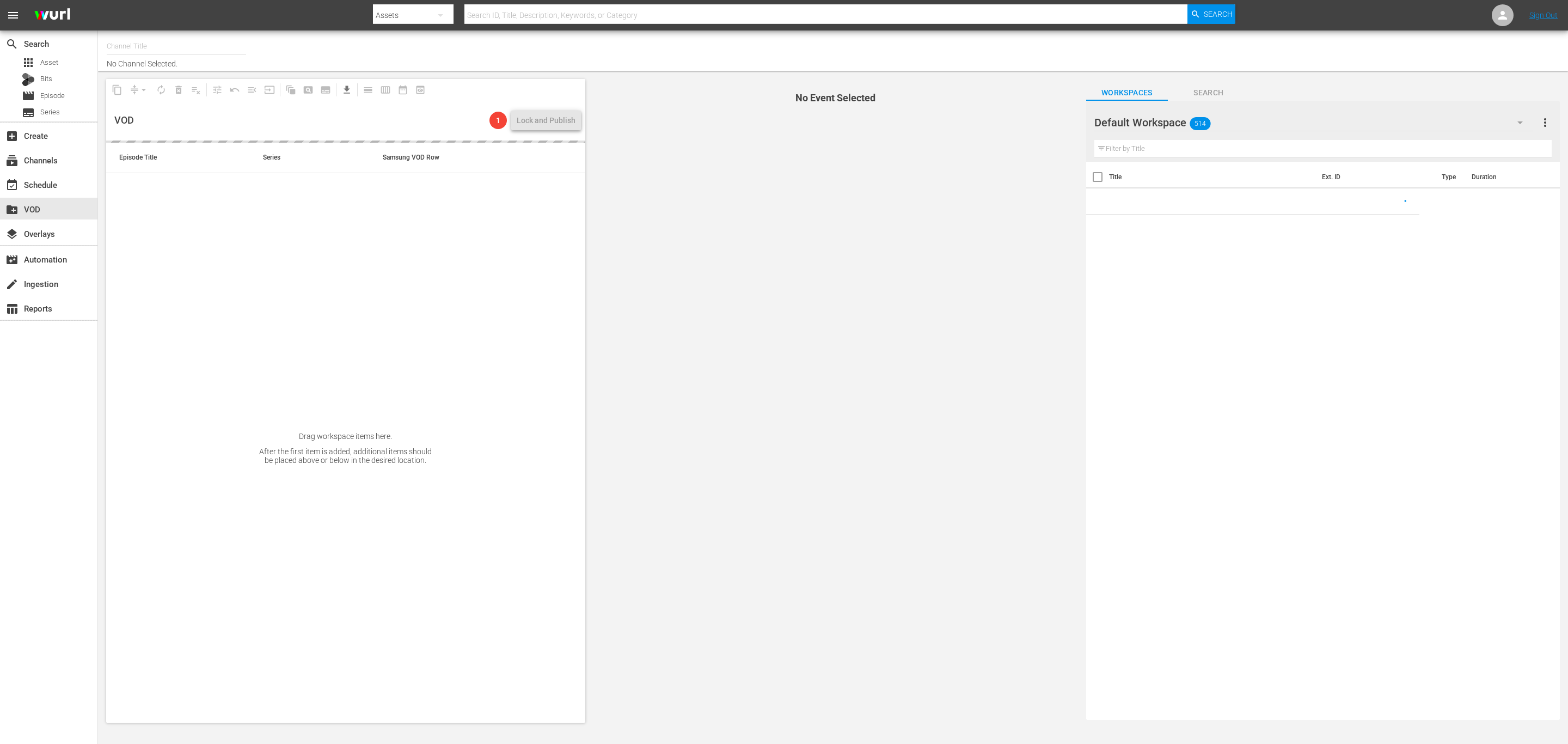
type input "Himmlisches Kino (1758)"
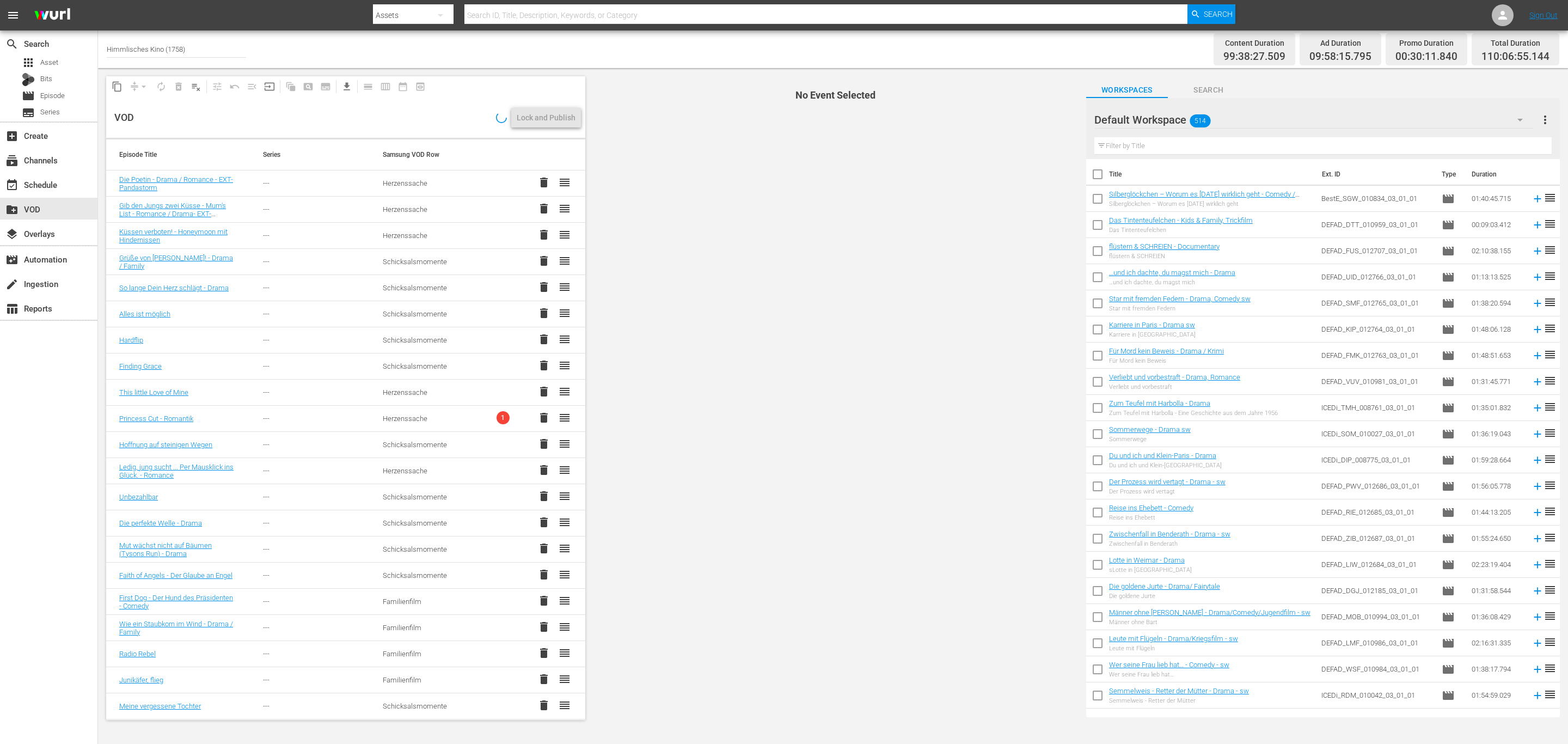
click at [841, 245] on span "No Event Selected" at bounding box center [833, 398] width 490 height 660
click at [641, 368] on span "No Event Selected" at bounding box center [833, 398] width 490 height 660
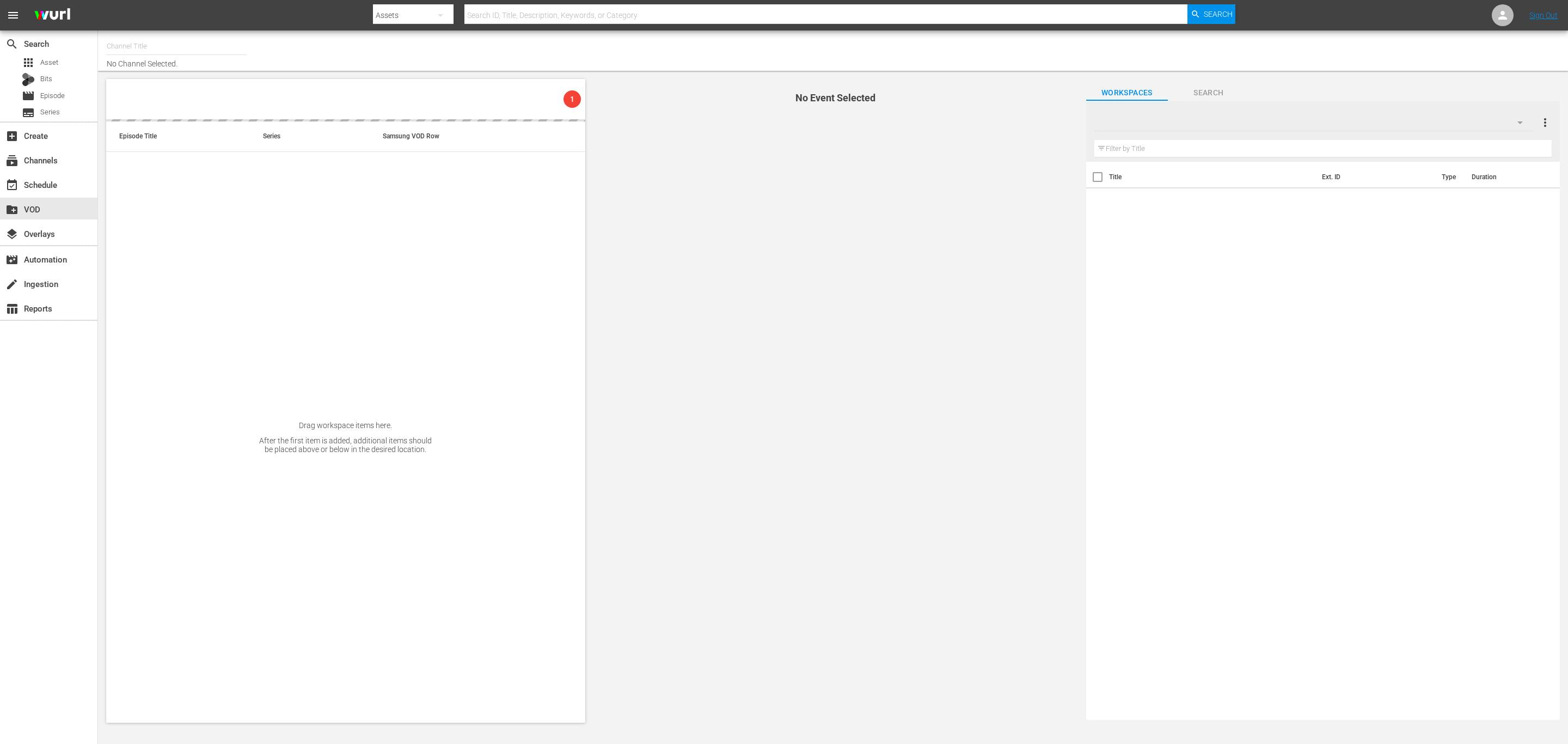
type input "Himmlisches Kino (1758)"
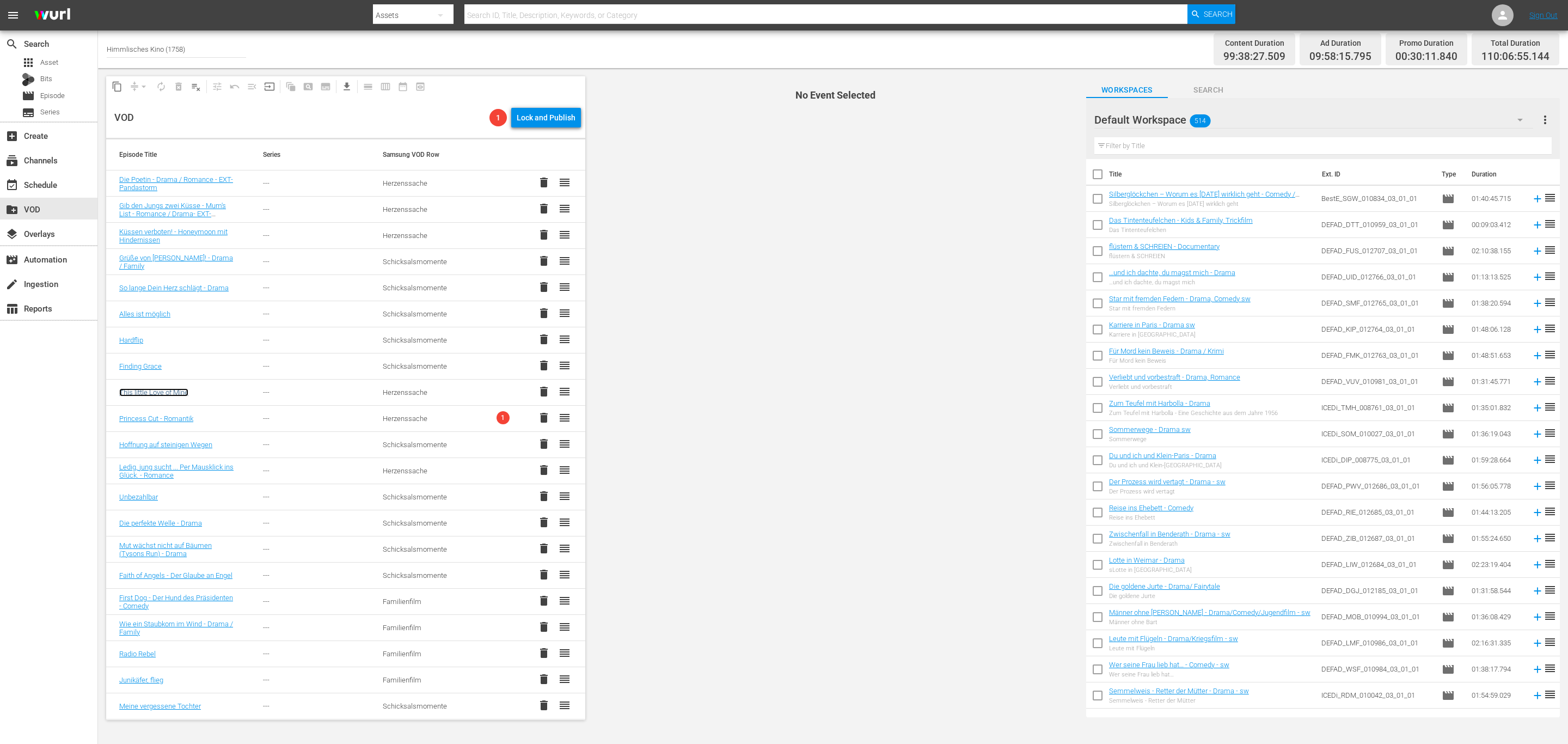
click at [175, 393] on link "This little Love of Mine" at bounding box center [153, 392] width 69 height 9
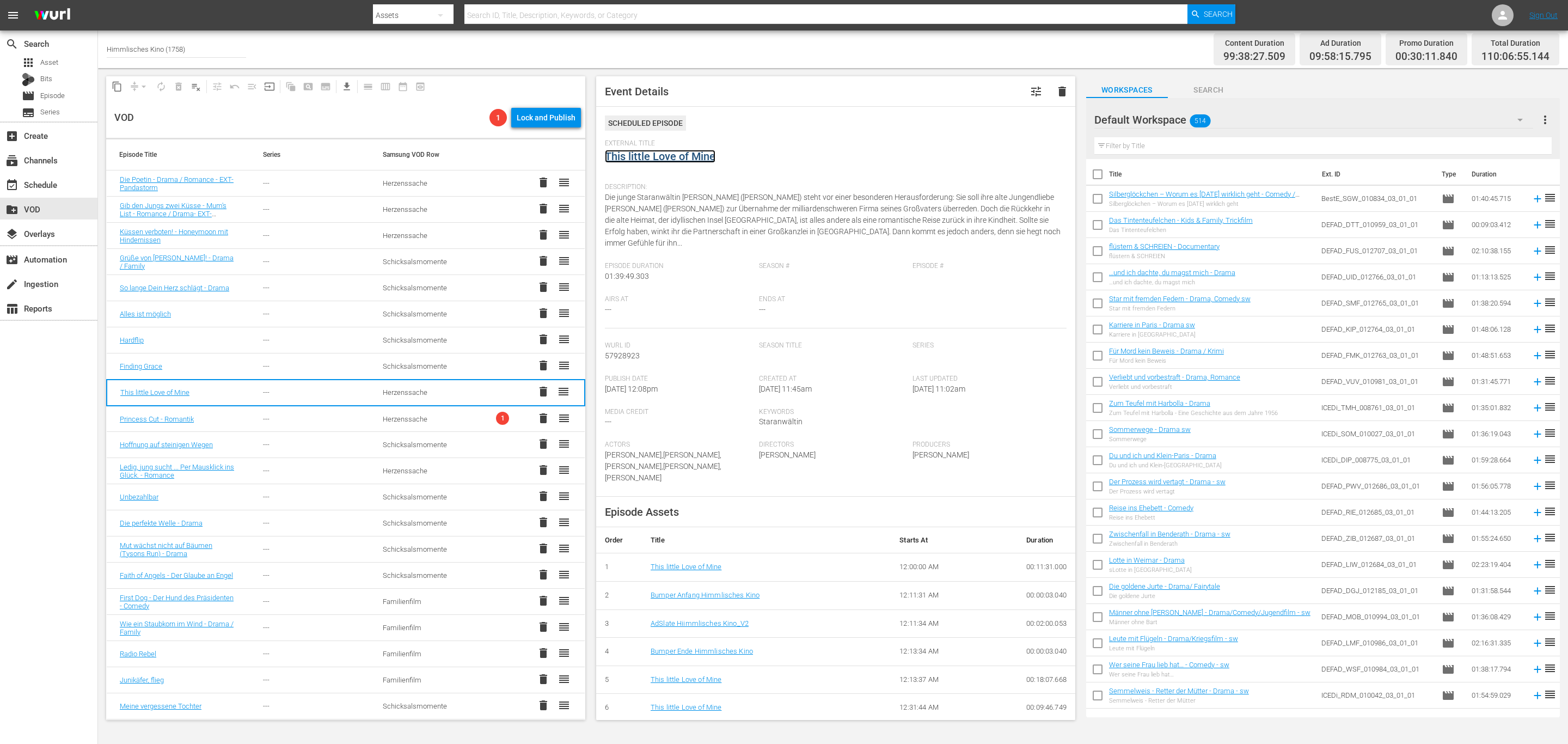
click at [660, 151] on link "This little Love of Mine" at bounding box center [660, 156] width 111 height 13
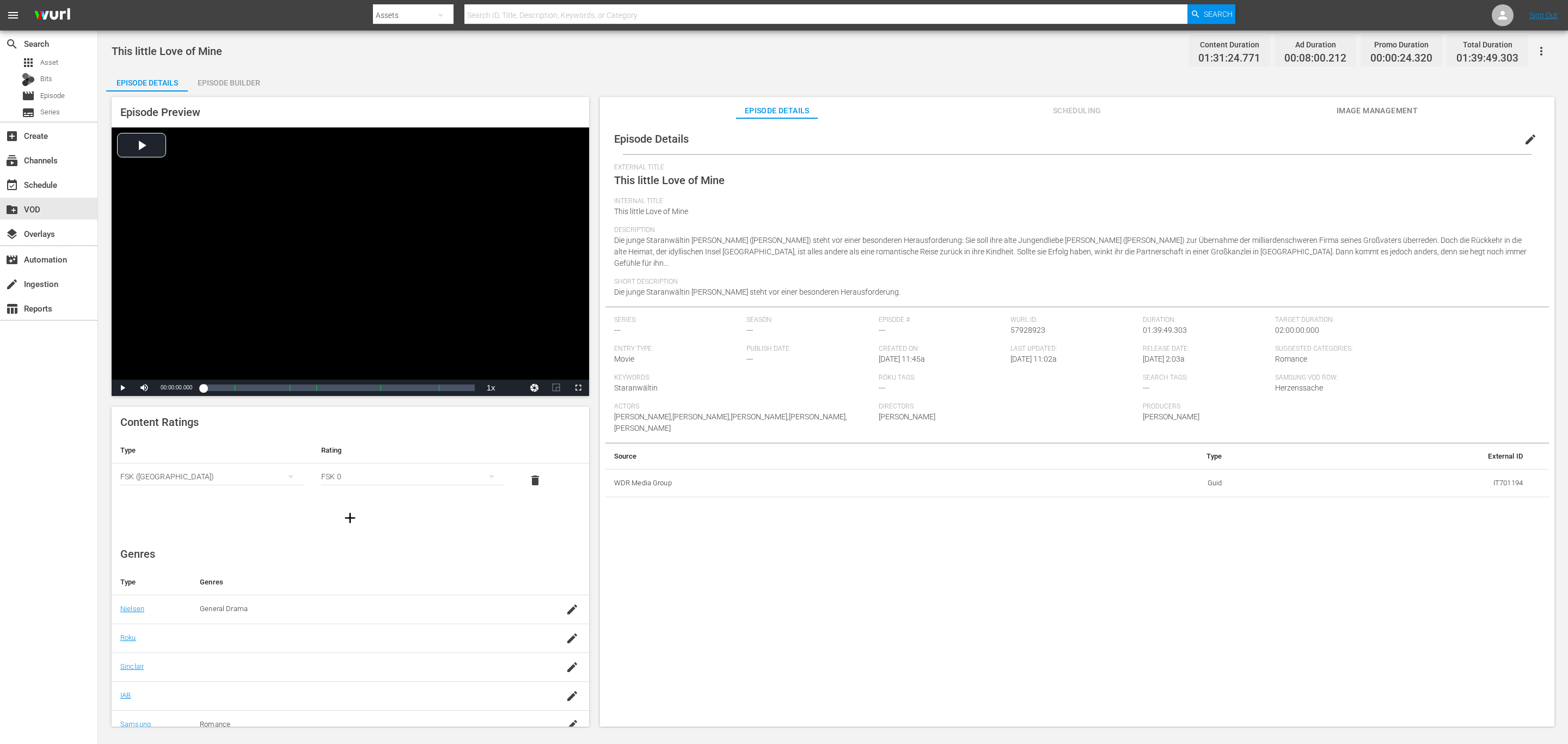
click at [1106, 120] on div "Episode Details edit External Title This little Love of Mine Internal Title Thi…" at bounding box center [1077, 428] width 954 height 619
click at [1082, 104] on span "Scheduling" at bounding box center [1077, 111] width 82 height 14
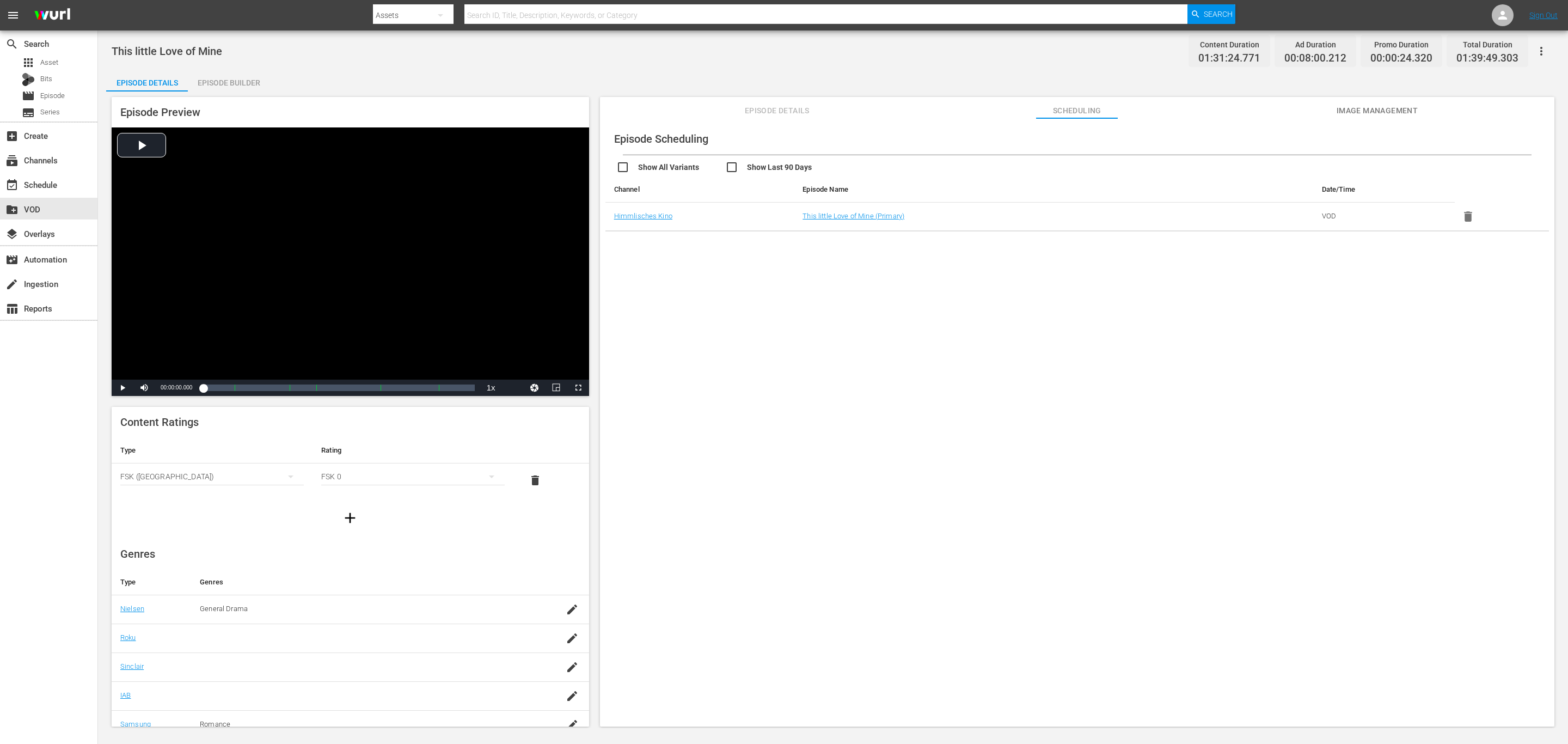
click at [1384, 288] on div "Episode Scheduling Show All Variants Show Last 90 Days Channel Episode Name Dat…" at bounding box center [1077, 428] width 954 height 619
click at [23, 207] on div "create_new_folder VOD" at bounding box center [30, 207] width 61 height 10
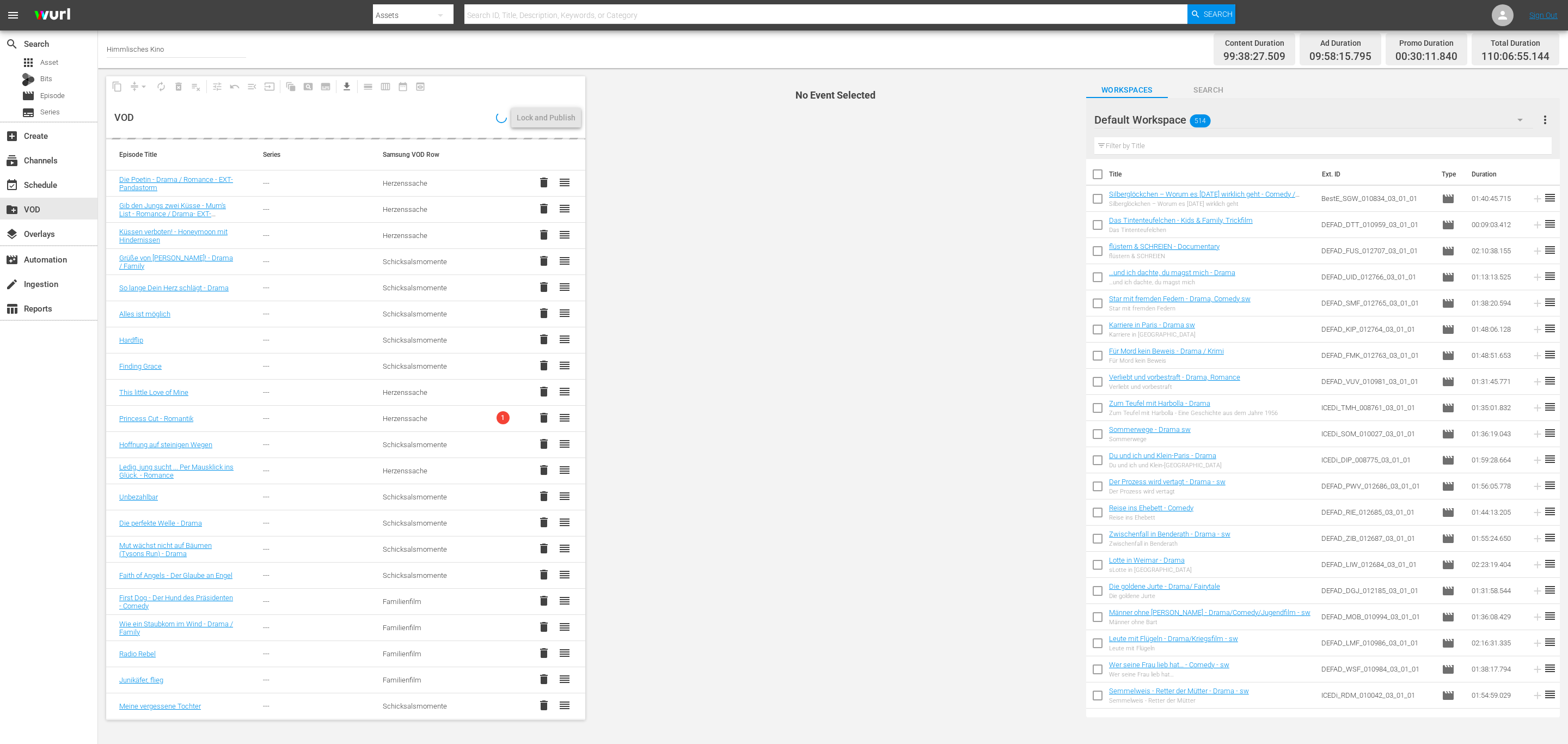
click at [813, 321] on span "No Event Selected" at bounding box center [833, 398] width 490 height 660
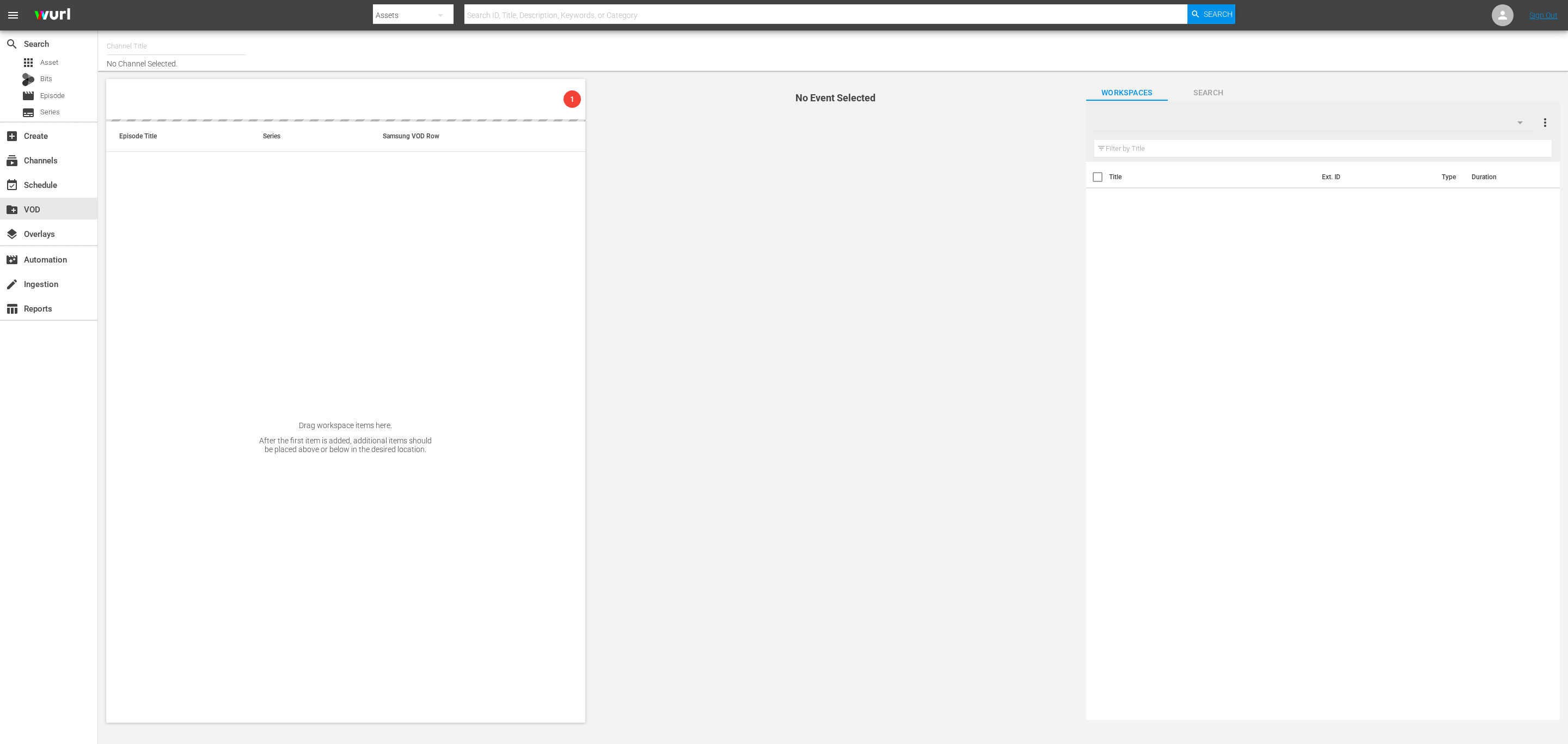
type input "Himmlisches Kino (1758)"
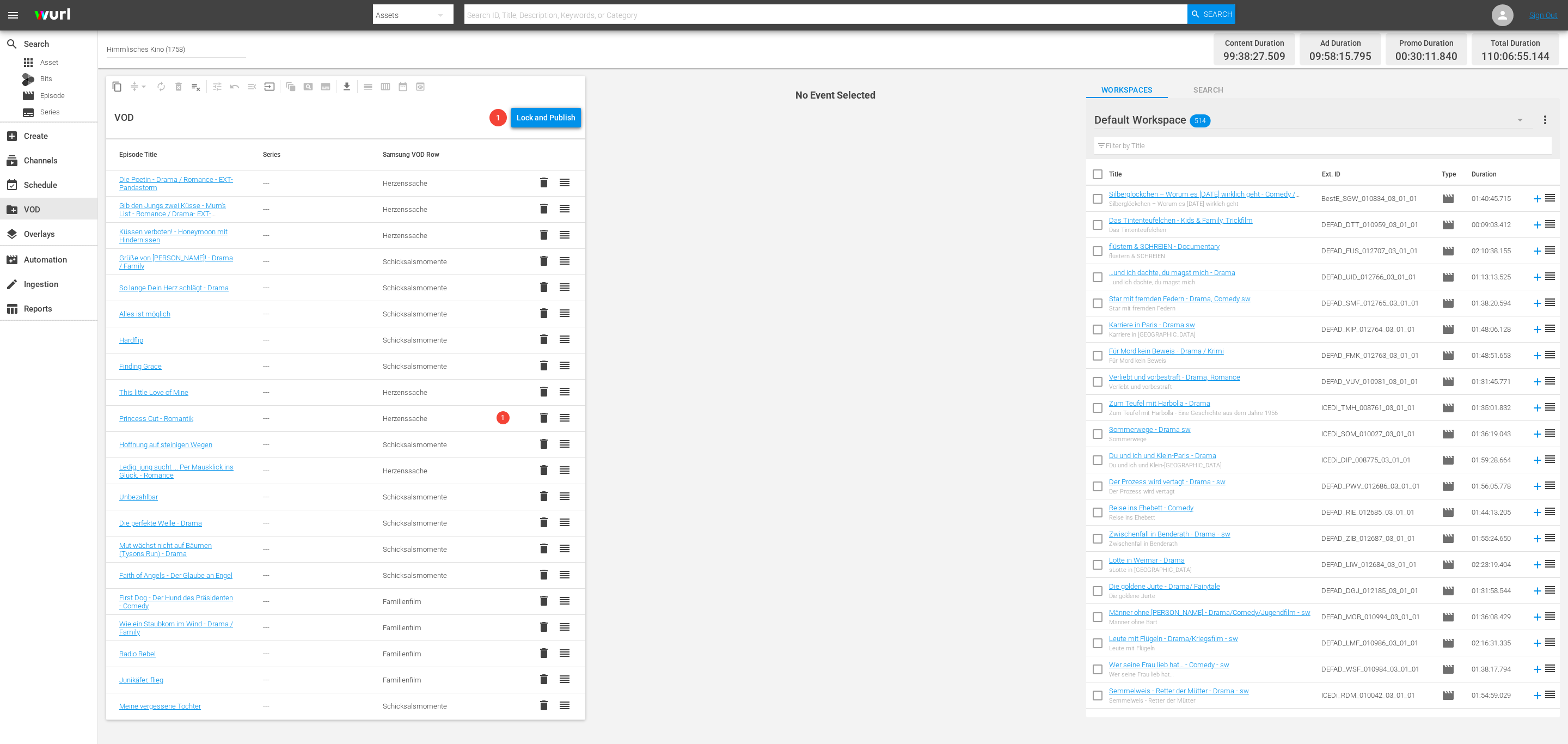
drag, startPoint x: 1008, startPoint y: 373, endPoint x: 360, endPoint y: 5, distance: 745.2
click at [1003, 371] on span "No Event Selected" at bounding box center [833, 398] width 490 height 660
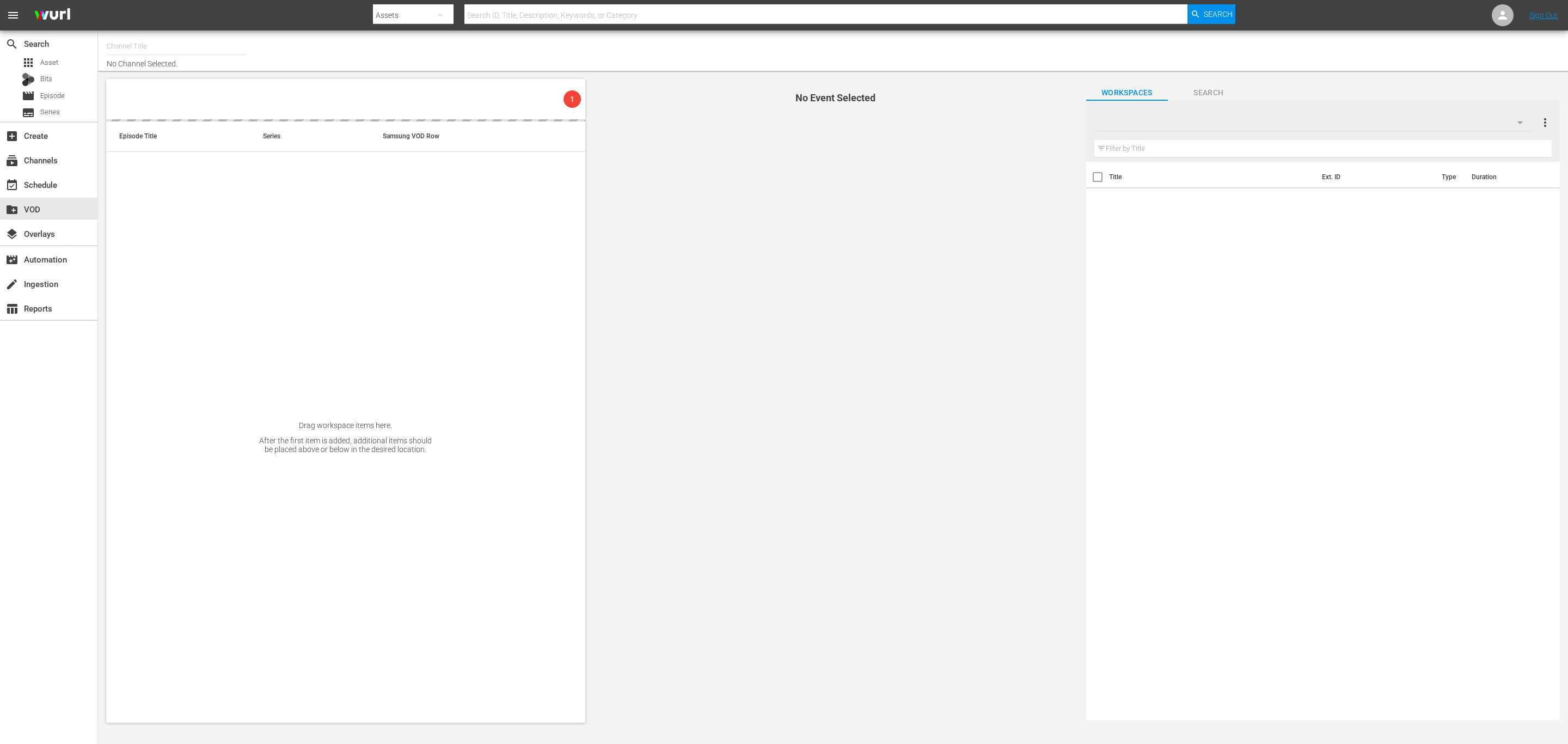
type input "Himmlisches Kino (1758)"
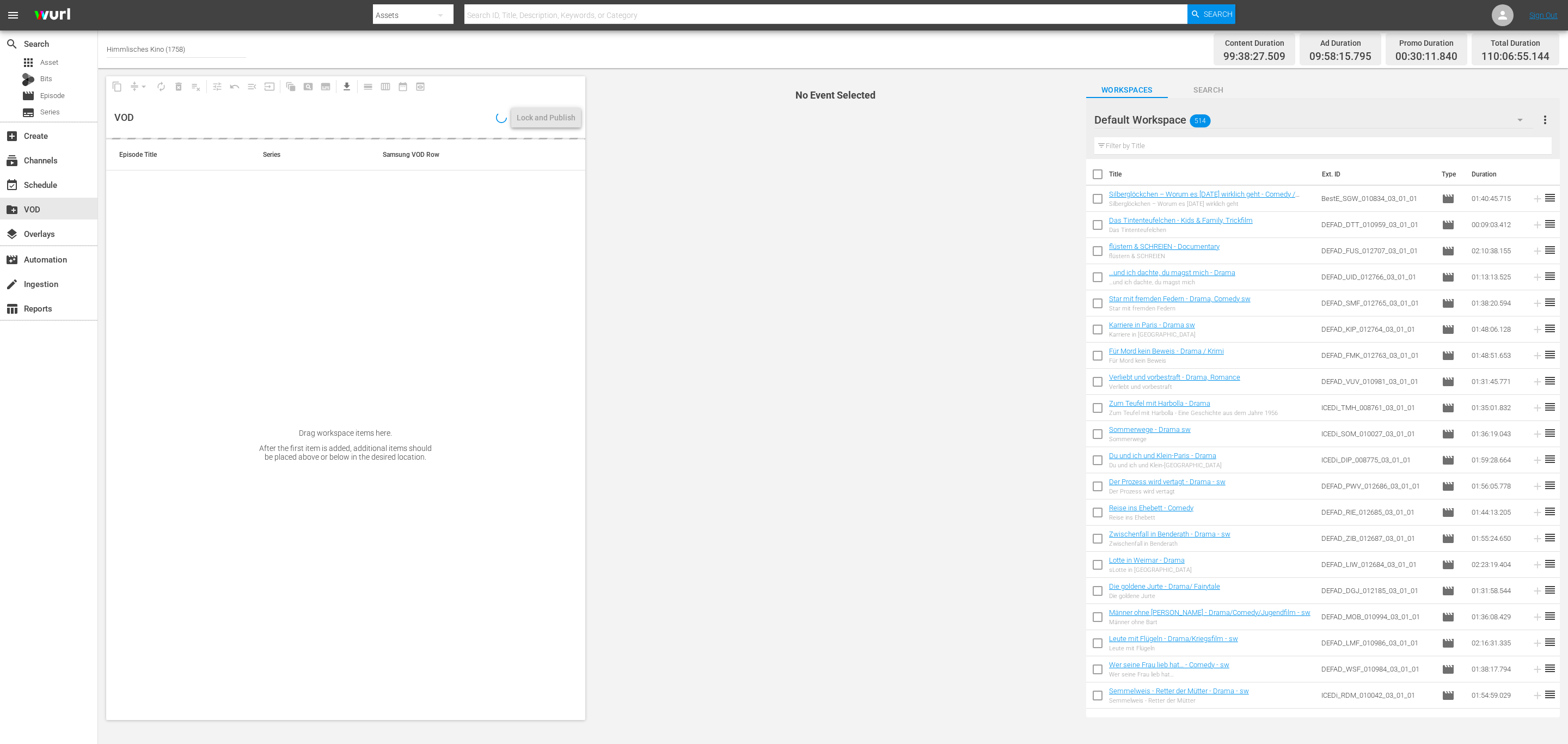
click at [854, 229] on span "No Event Selected" at bounding box center [833, 398] width 490 height 660
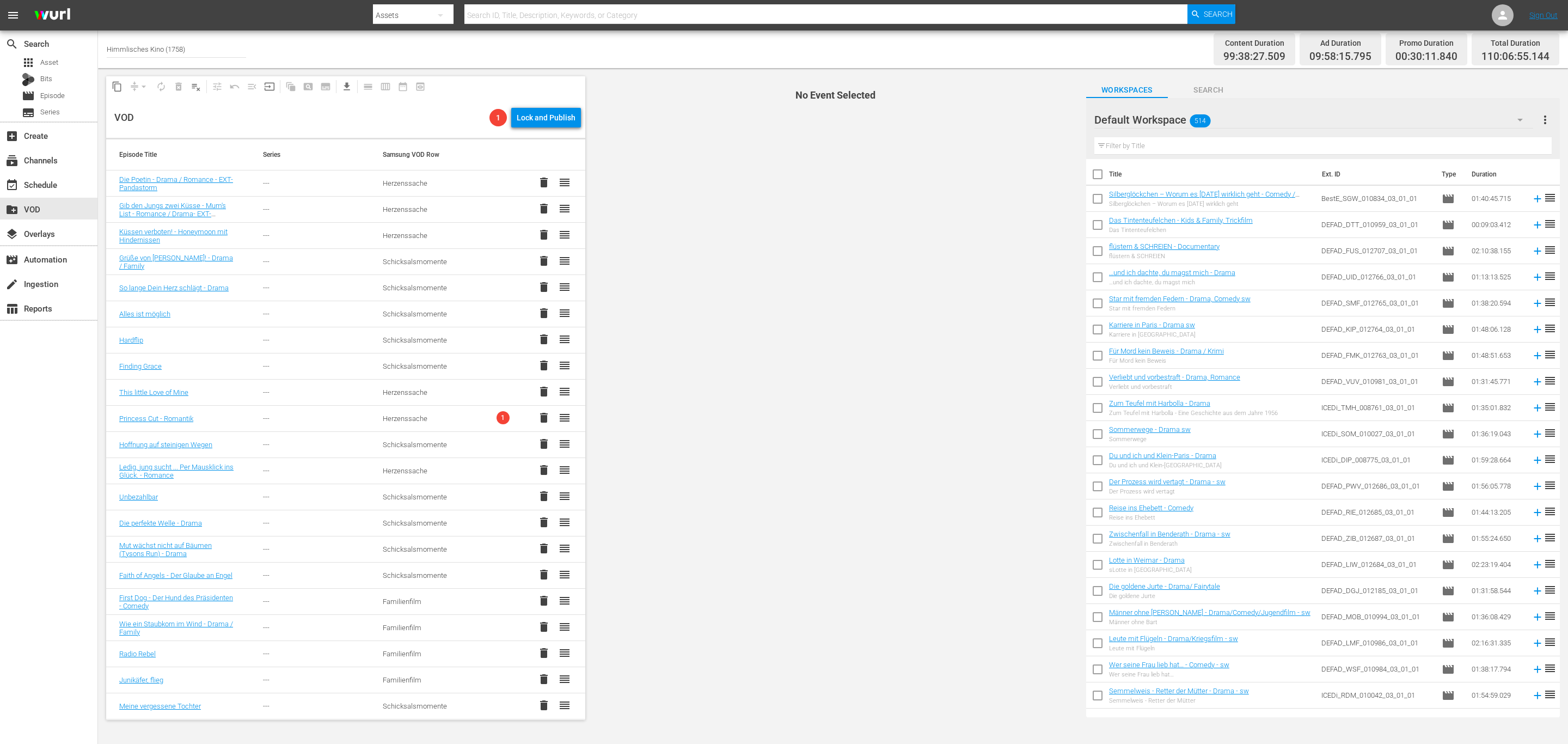
click at [684, 309] on span "No Event Selected" at bounding box center [833, 398] width 490 height 660
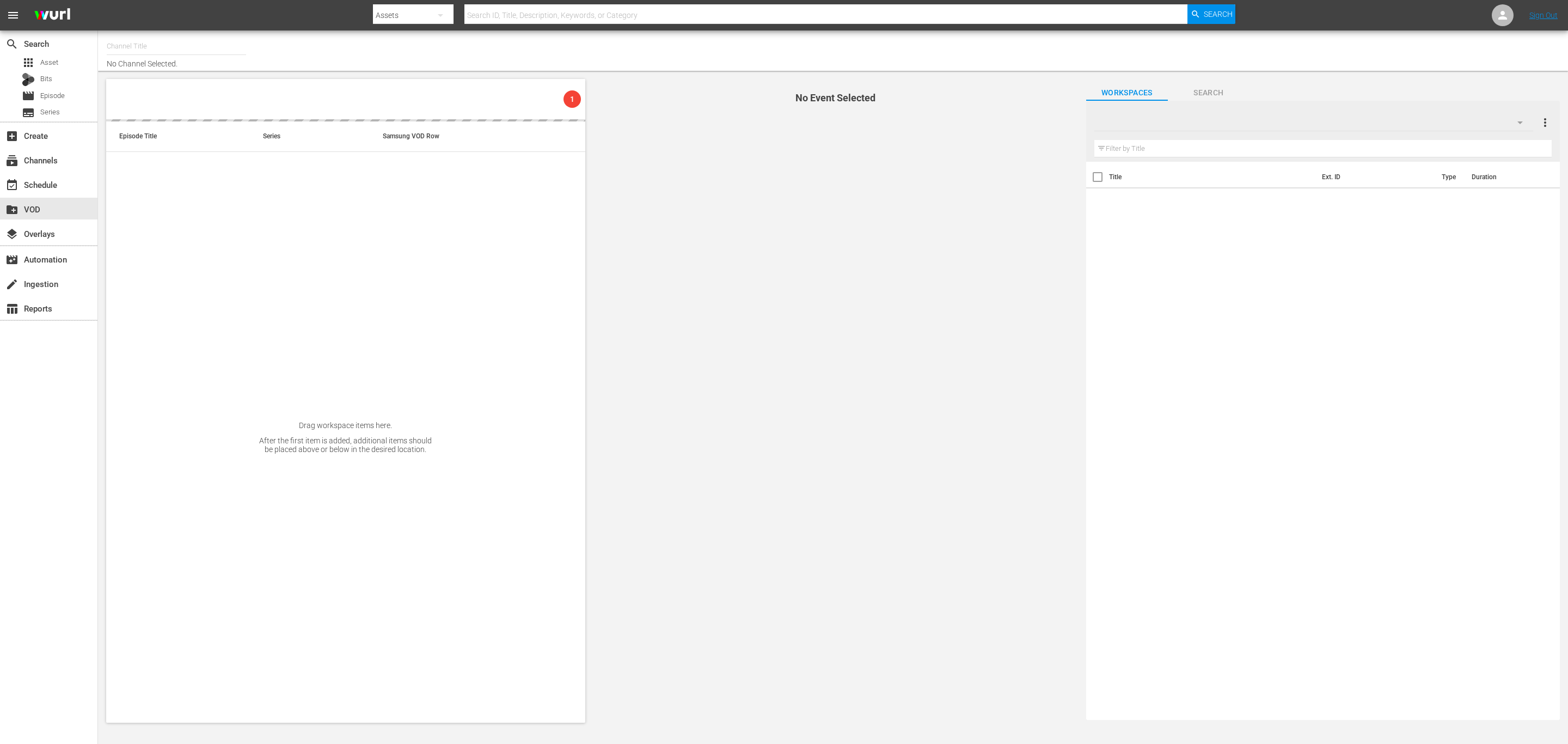
type input "Himmlisches Kino (1758)"
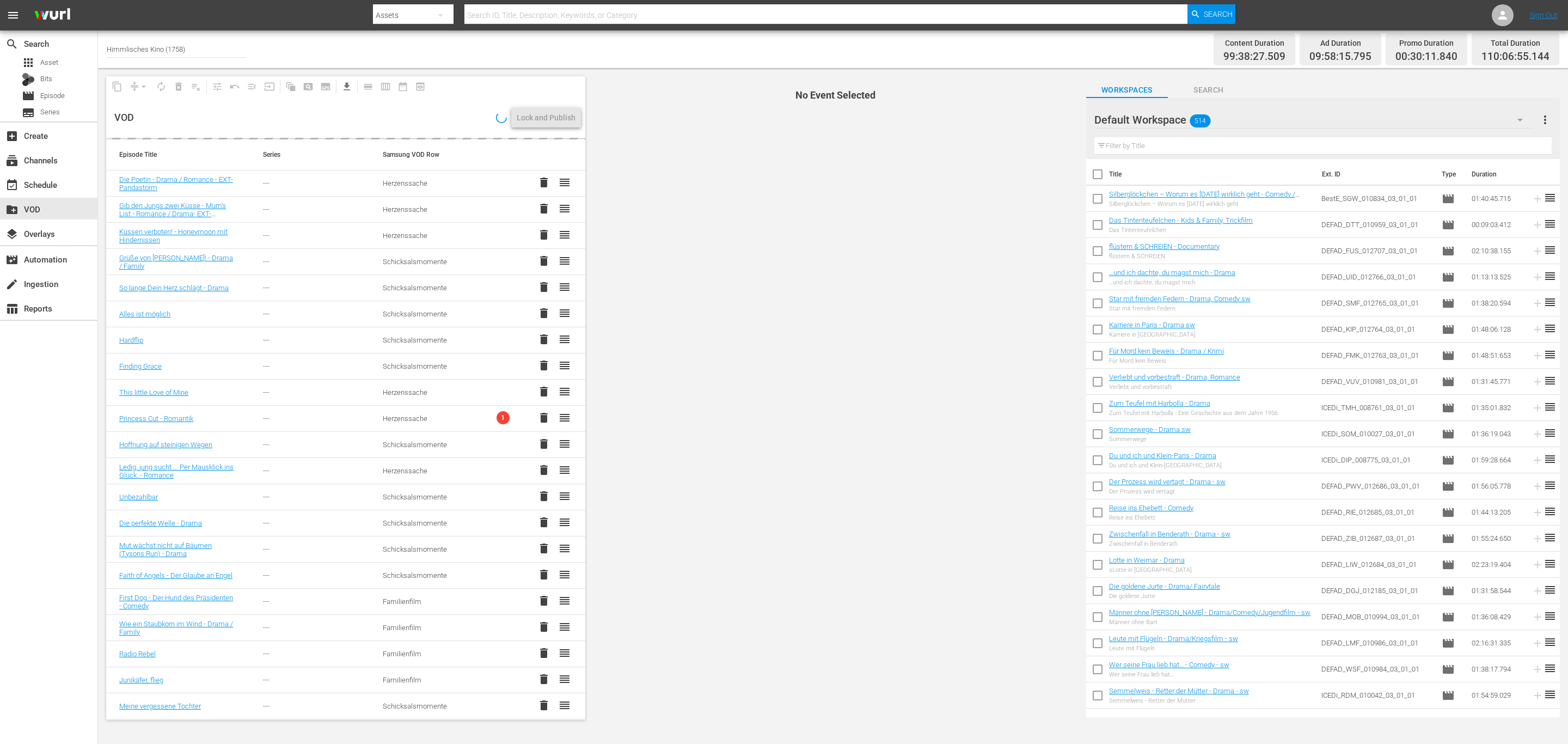
click at [496, 420] on span "1" at bounding box center [503, 418] width 13 height 13
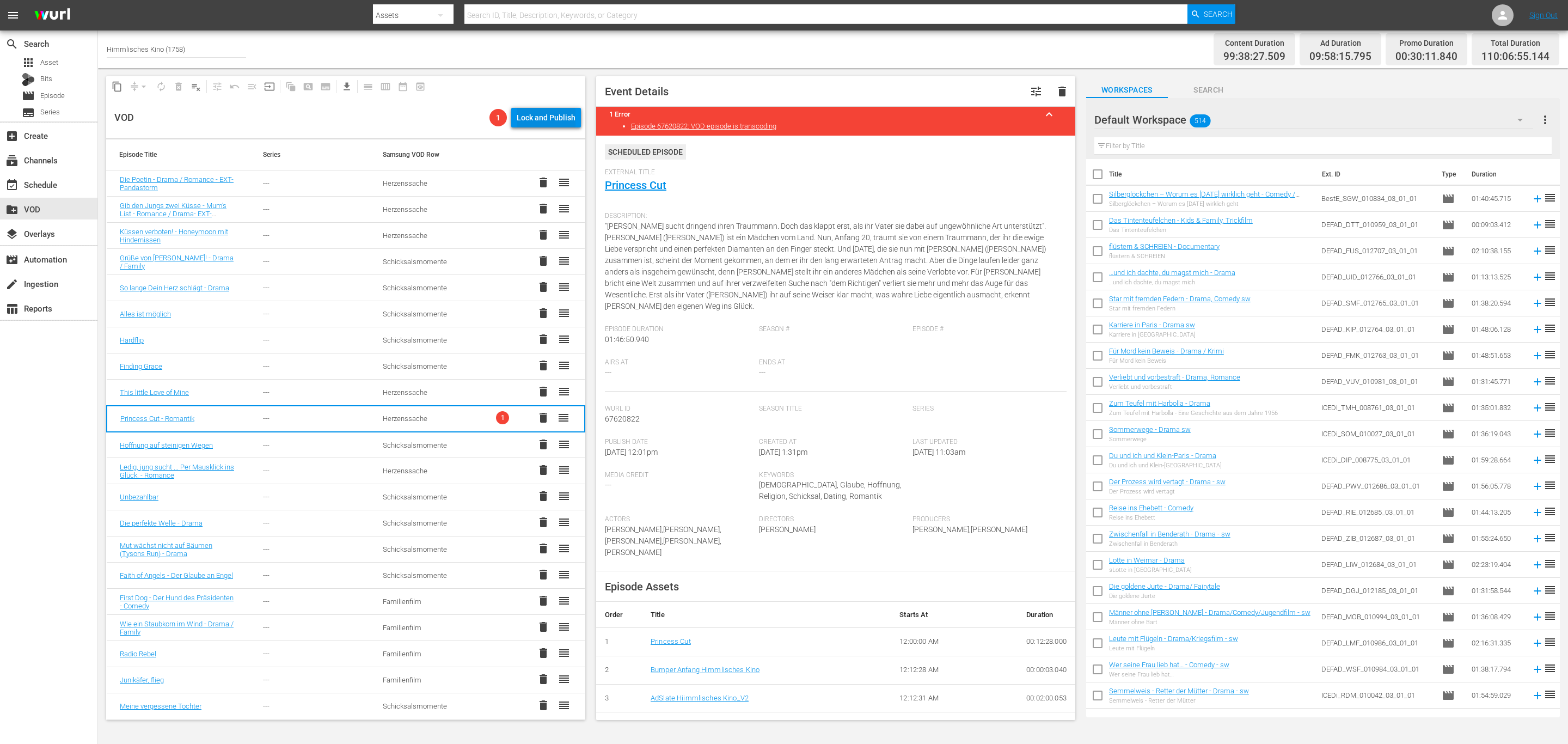
click at [567, 110] on div "Lock and Publish" at bounding box center [546, 117] width 59 height 19
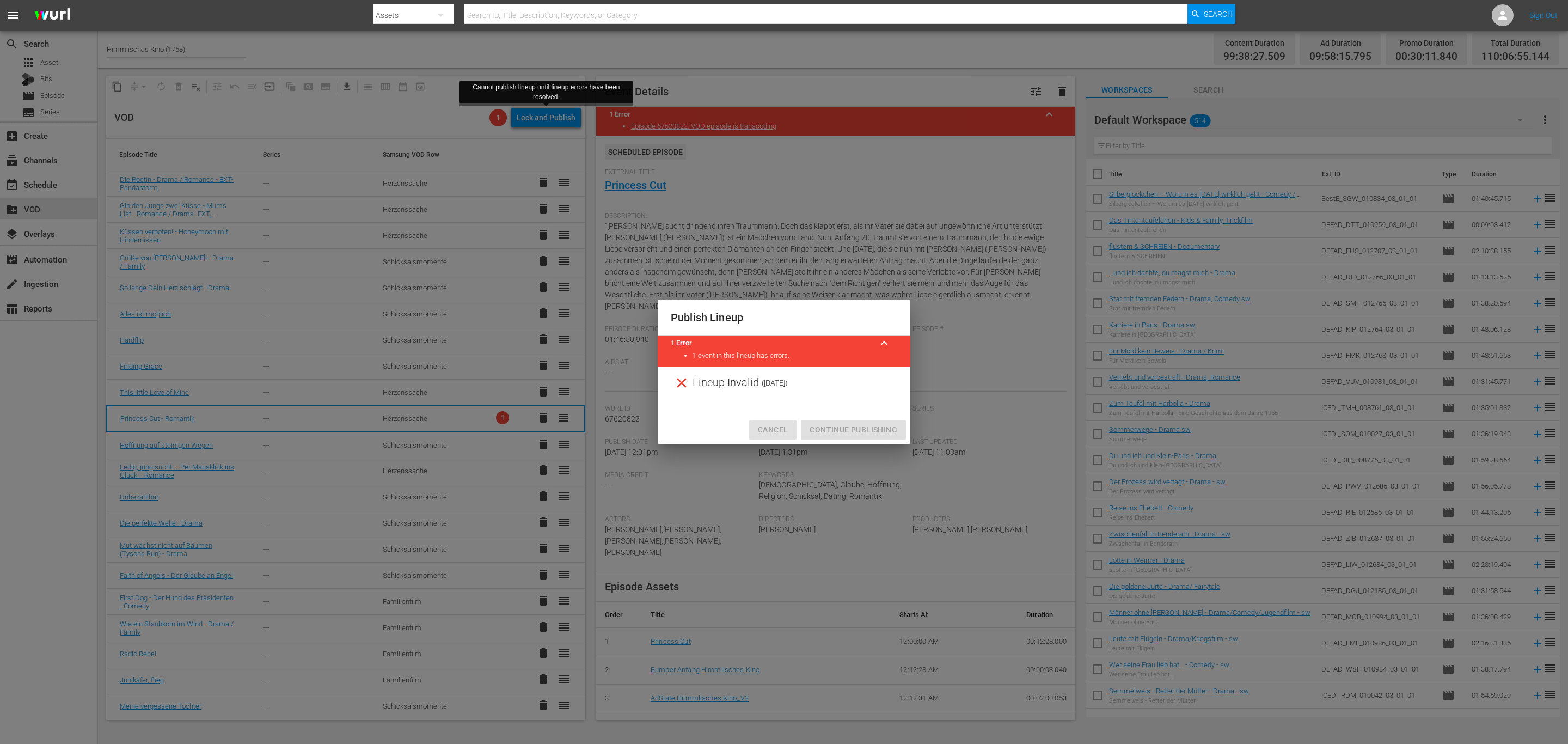
click at [768, 420] on button "Cancel" at bounding box center [772, 430] width 47 height 20
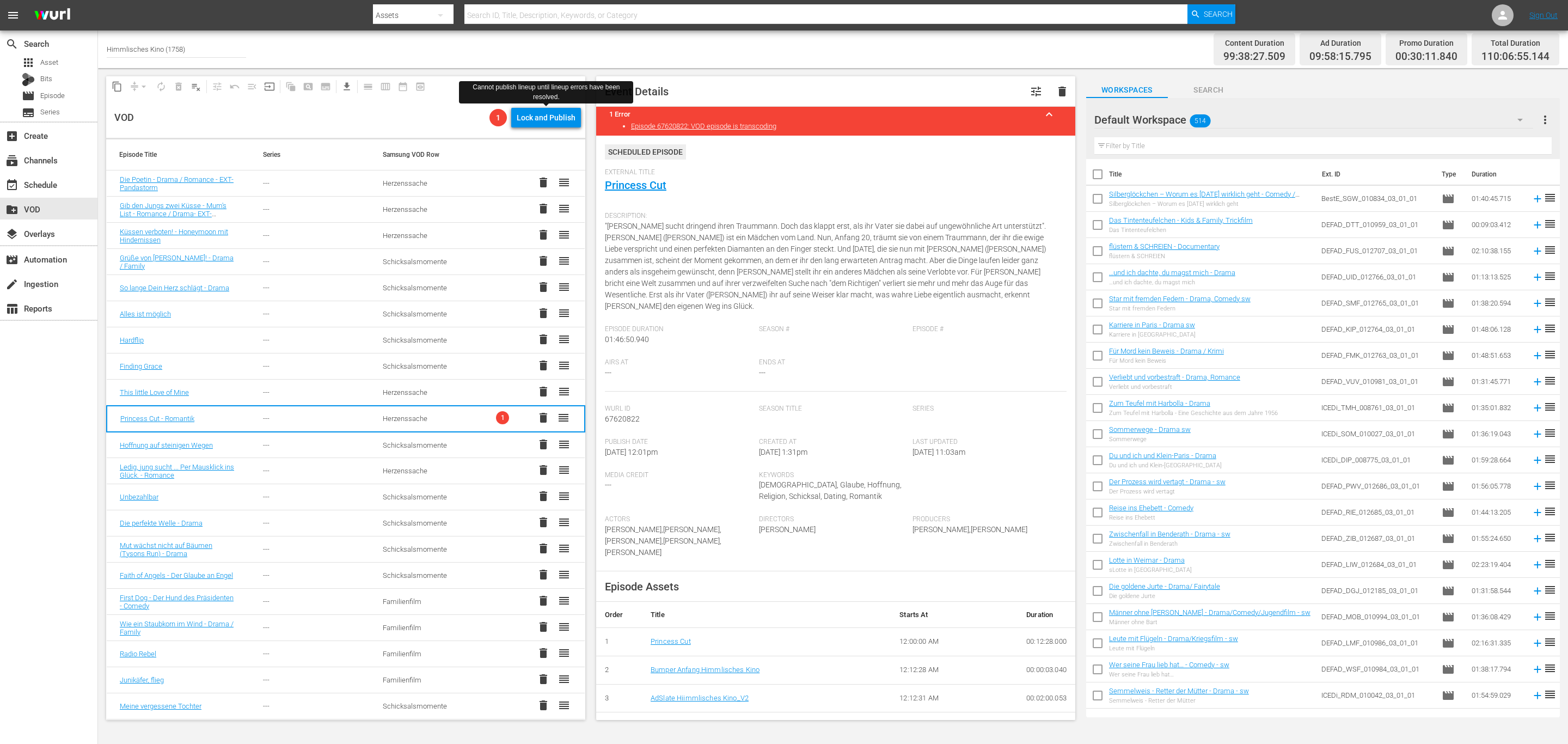
click at [224, 189] on div "Die Poetin - Drama / Romance - EXT-Pandastorm" at bounding box center [178, 183] width 117 height 16
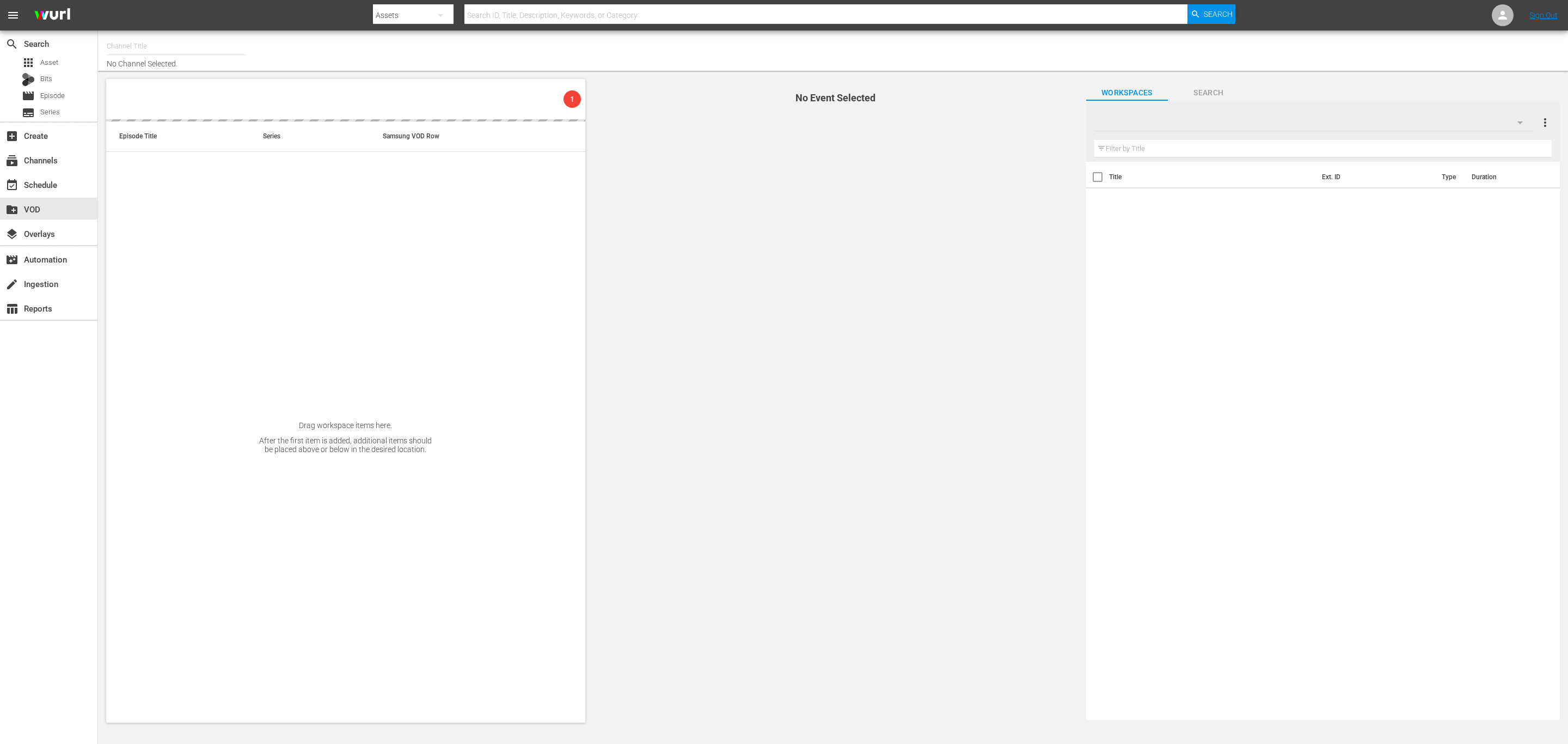
type input "Himmlisches Kino (1758)"
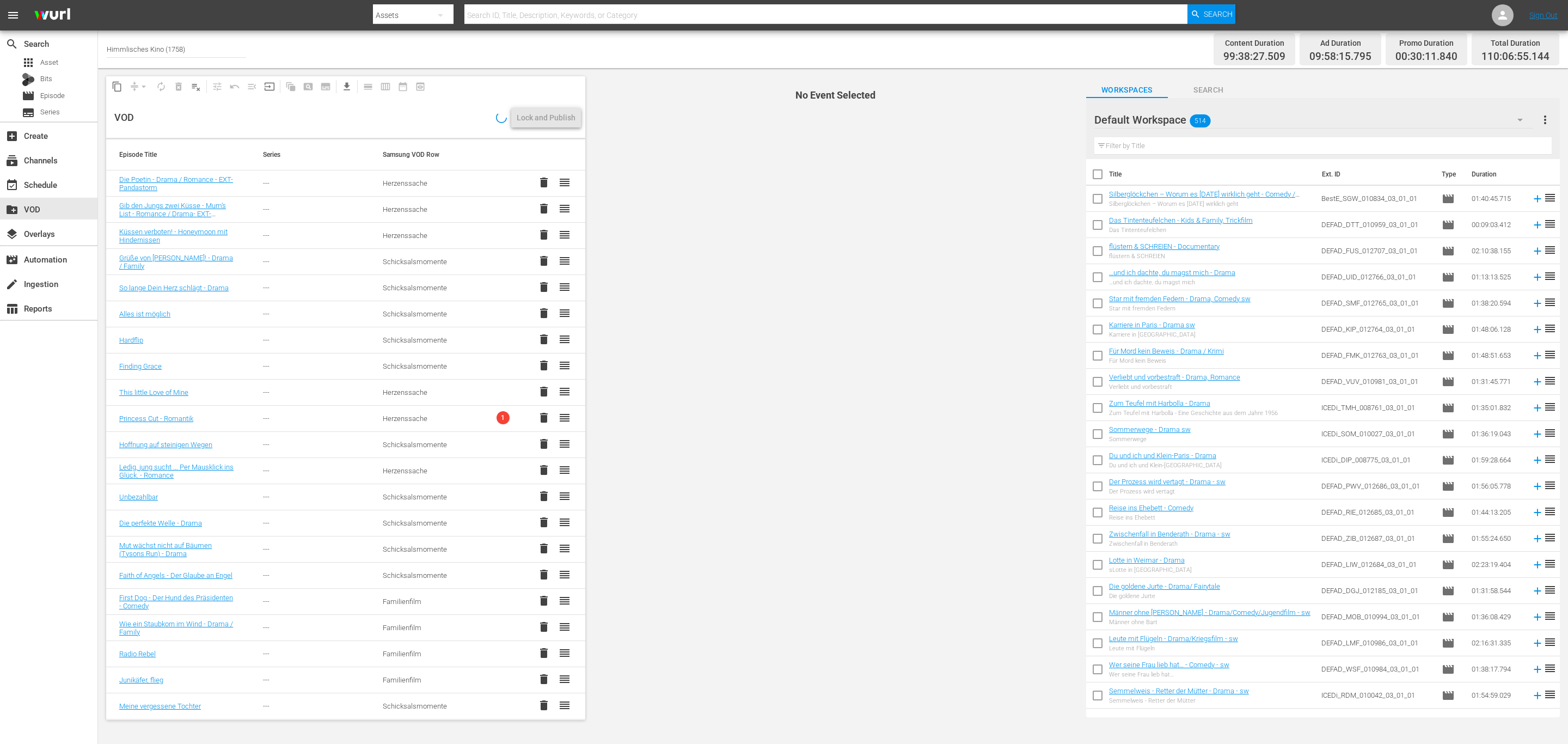
click at [805, 445] on span "No Event Selected" at bounding box center [833, 398] width 490 height 660
click at [916, 222] on span "No Event Selected" at bounding box center [833, 398] width 490 height 660
click at [914, 217] on span "No Event Selected" at bounding box center [833, 398] width 490 height 660
click at [837, 270] on span "No Event Selected" at bounding box center [833, 398] width 490 height 660
click at [610, 342] on span "No Event Selected" at bounding box center [833, 398] width 490 height 660
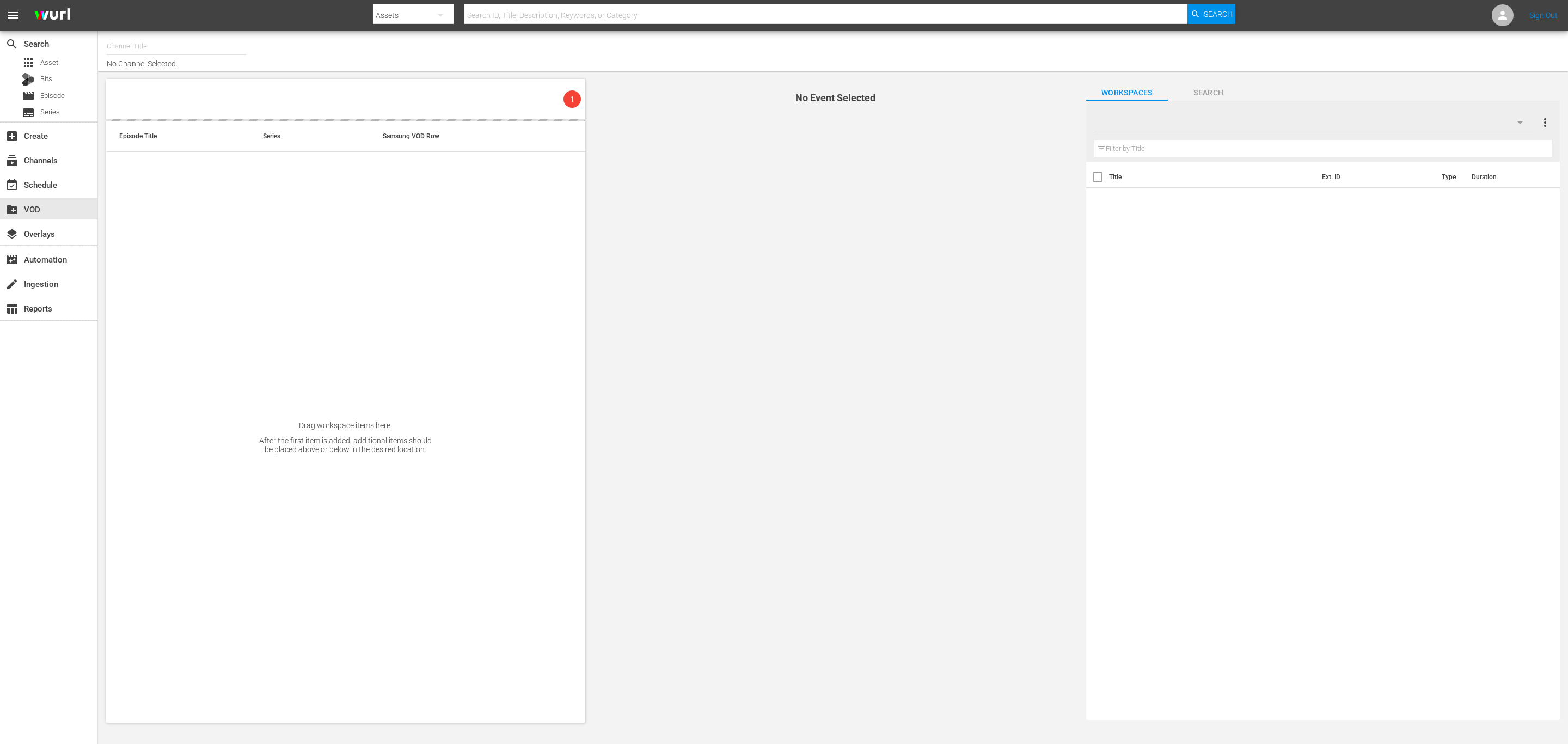
type input "Himmlisches Kino (1758)"
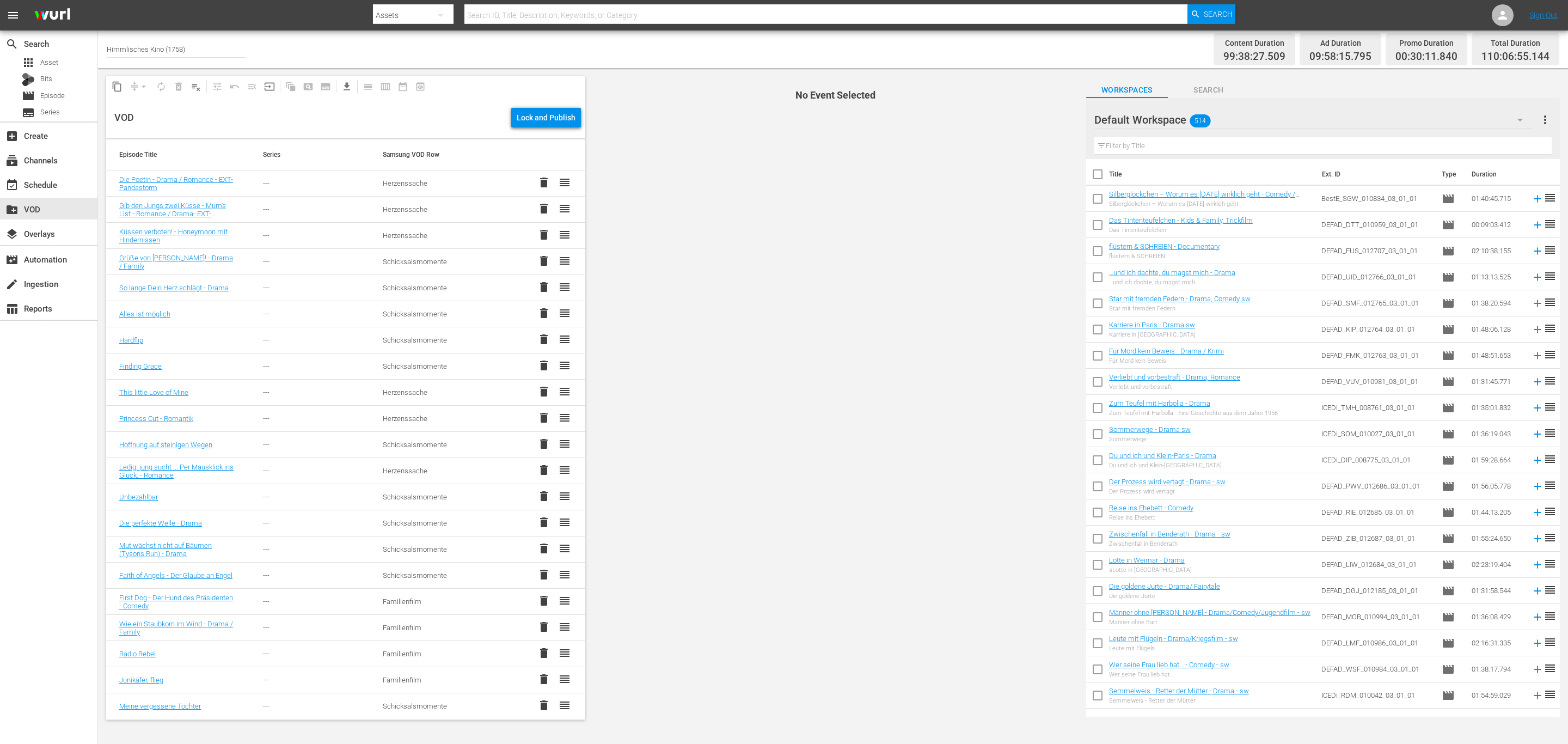
click at [562, 102] on div "VOD Lock and Publish" at bounding box center [346, 118] width 479 height 40
click at [559, 114] on div "Lock and Publish" at bounding box center [546, 117] width 59 height 19
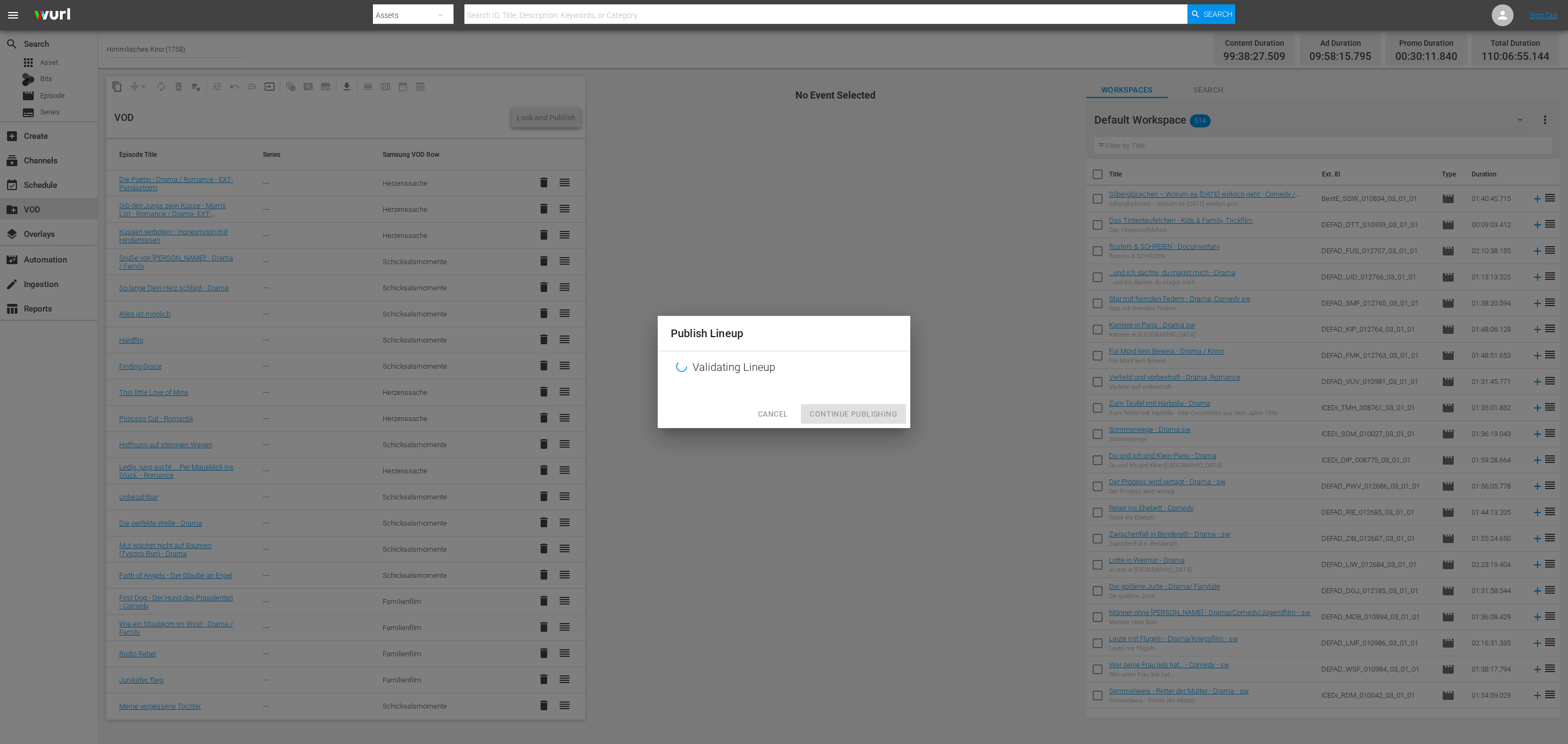
click at [854, 371] on div "Validating Lineup" at bounding box center [784, 367] width 253 height 32
click at [857, 404] on button "Continue Publishing" at bounding box center [854, 415] width 105 height 20
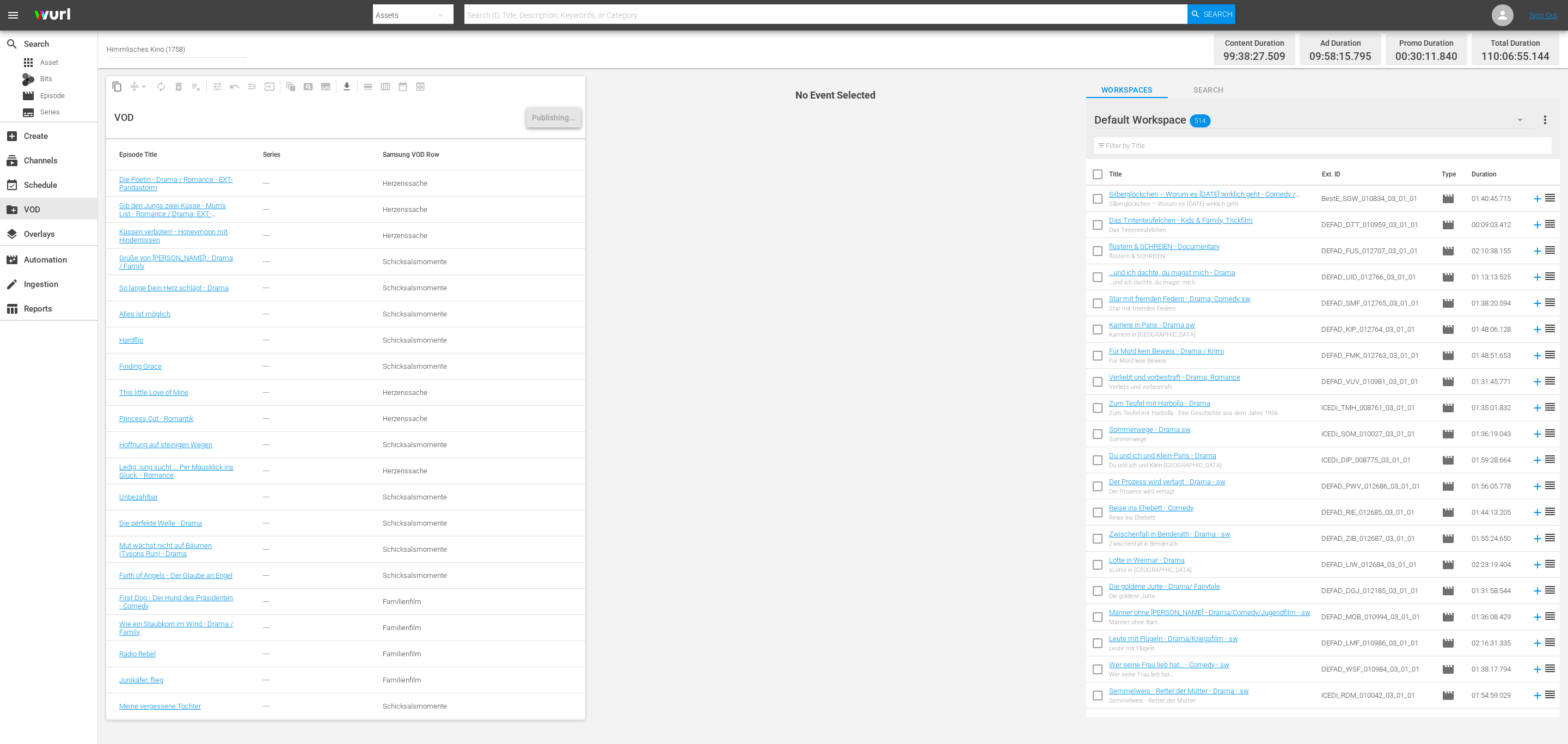
click at [857, 404] on span "No Event Selected" at bounding box center [833, 398] width 490 height 660
